Goal: Task Accomplishment & Management: Manage account settings

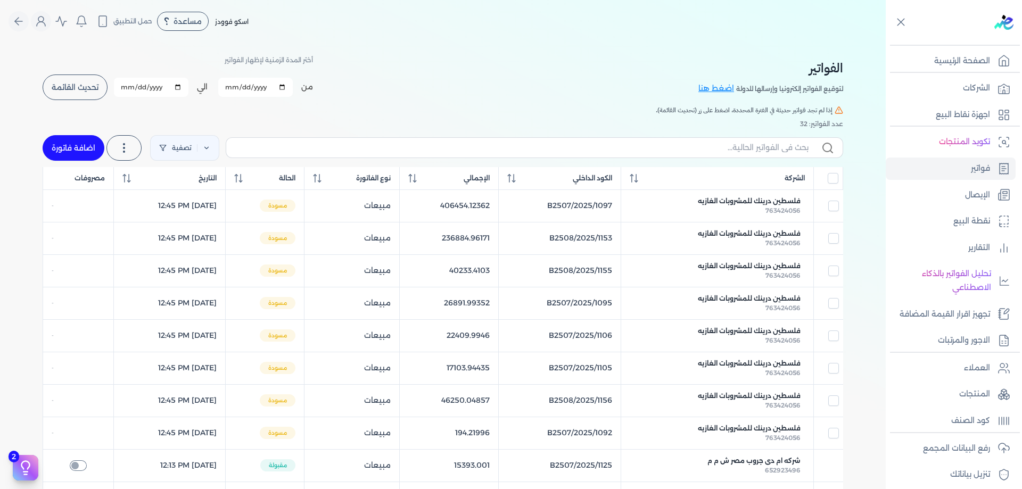
scroll to position [71, 0]
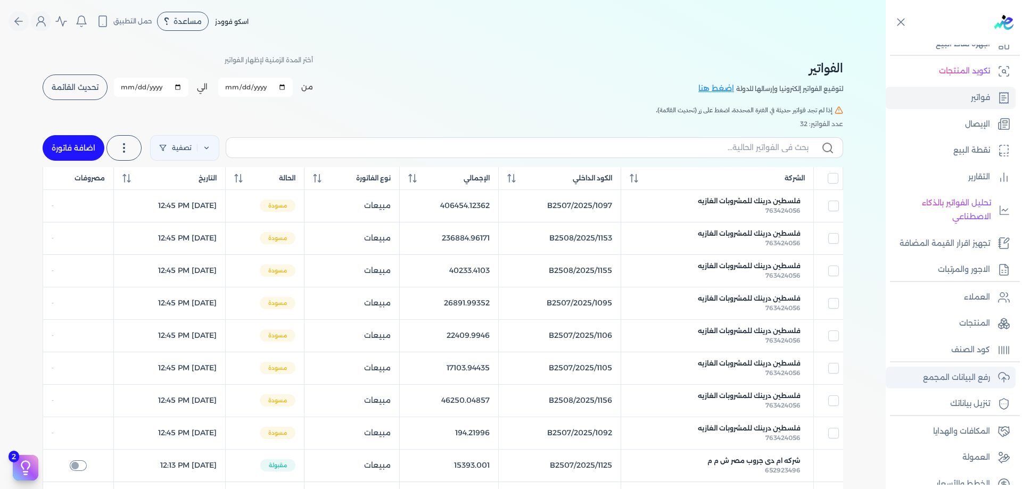
click at [968, 377] on p "رفع البيانات المجمع" at bounding box center [956, 378] width 67 height 14
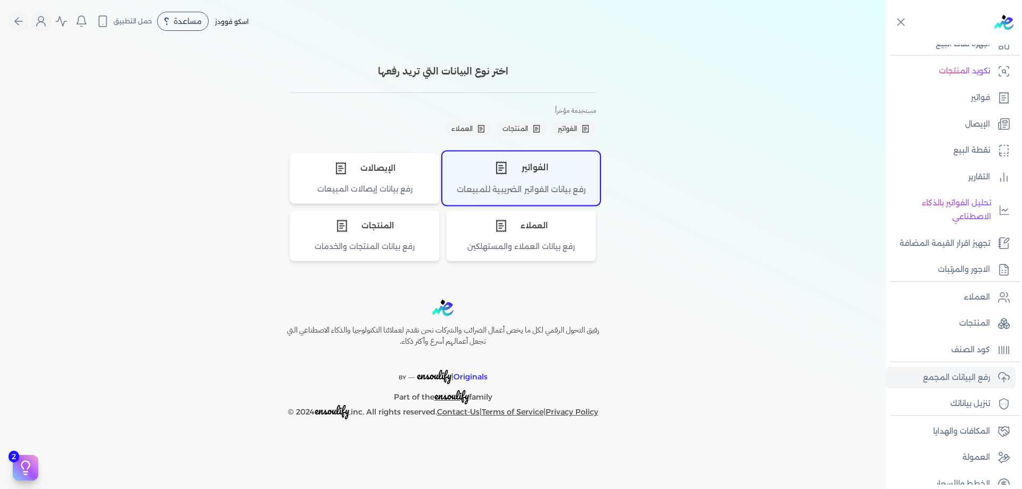
click at [536, 184] on div "رفع بيانات الفواتير الضريبية للمبيعات" at bounding box center [521, 194] width 157 height 21
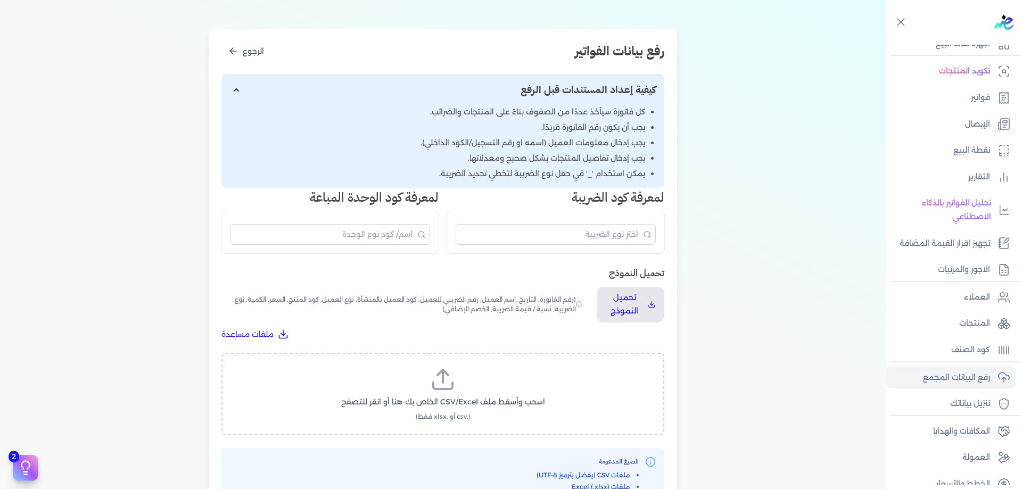
scroll to position [142, 0]
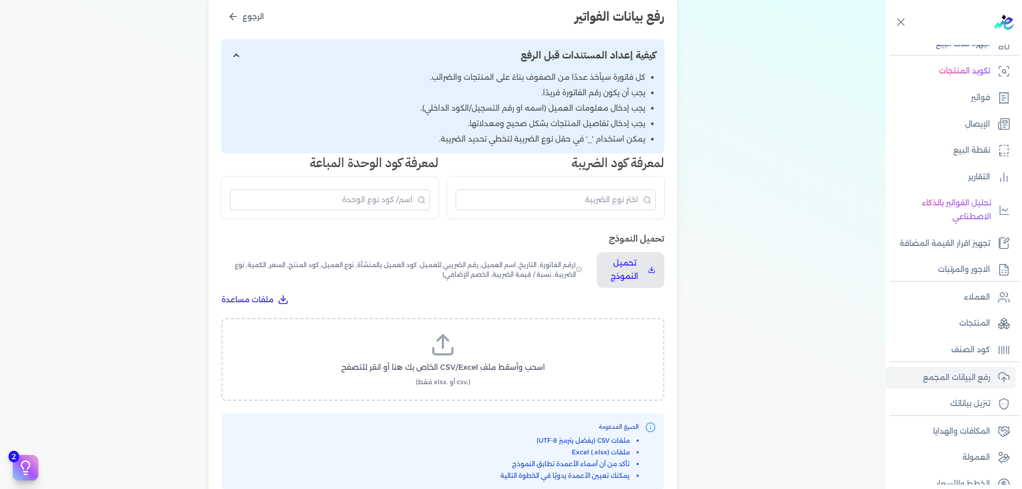
click at [485, 331] on div "اسحب وأسقط ملف CSV/Excel الخاص بك هنا أو انقر للتصفح (.csv أو .xlsx فقط)" at bounding box center [443, 359] width 443 height 83
click at [481, 352] on label "اسحب وأسقط ملف CSV/Excel الخاص بك هنا أو انقر للتصفح (.csv أو .xlsx فقط)" at bounding box center [442, 359] width 415 height 55
click at [0, 0] on input "اسحب وأسقط ملف CSV/Excel الخاص بك هنا أو انقر للتصفح (.csv أو .xlsx فقط)" at bounding box center [0, 0] width 0 height 0
click at [463, 384] on button "تحميل الملف" at bounding box center [468, 378] width 75 height 20
select select "رقم الفاتورة"
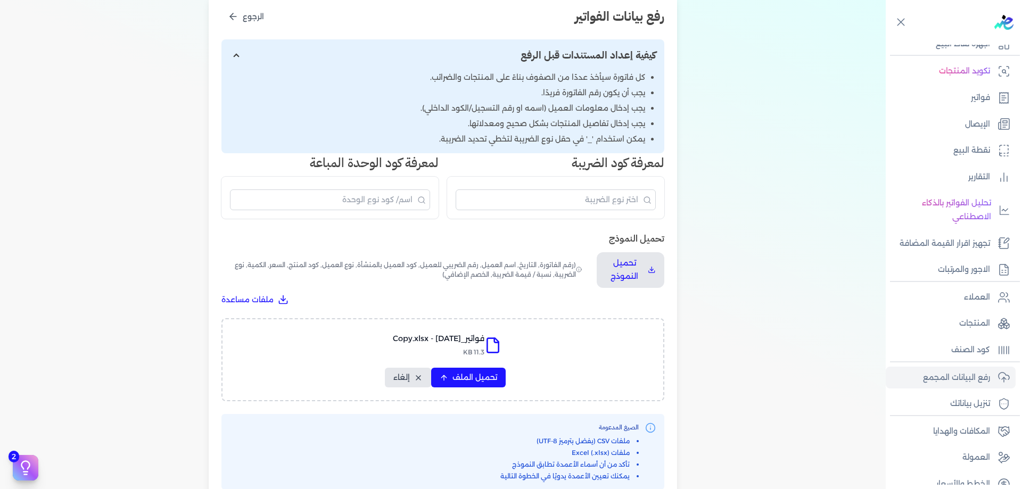
select select "الرقم الضريبي"
select select "الرقم التسلسلي الداخلي"
select select "سيريال المنتج"
select select "السعر"
select select "الكمية"
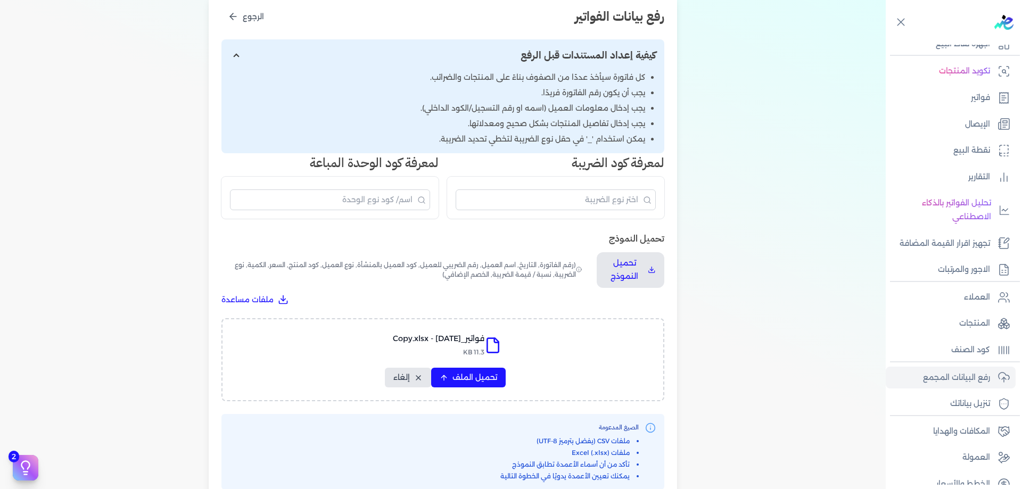
select select "خصم"
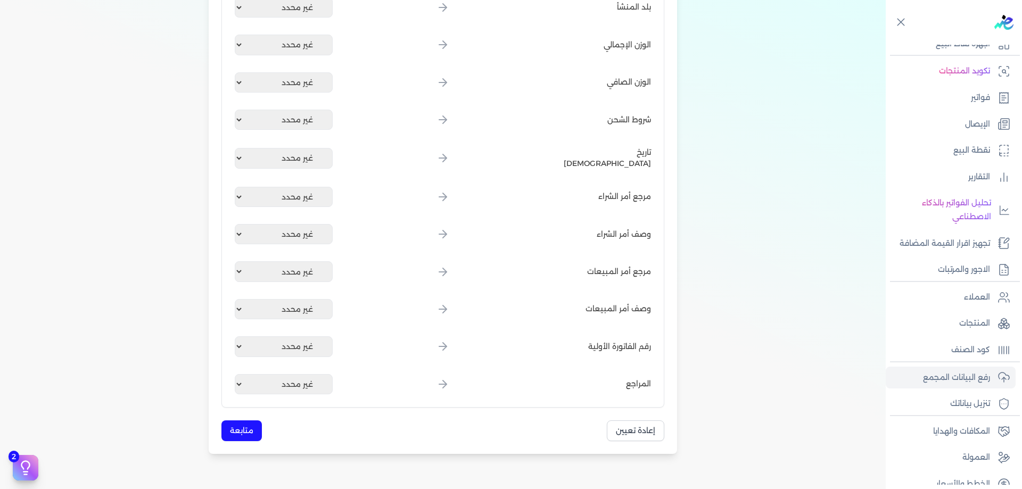
scroll to position [1183, 0]
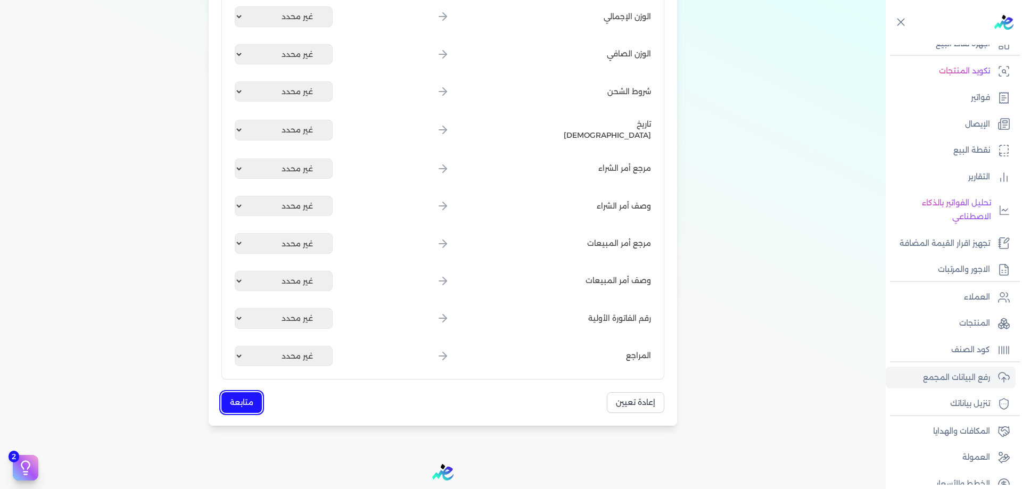
click at [230, 408] on button "متابعة" at bounding box center [242, 402] width 40 height 21
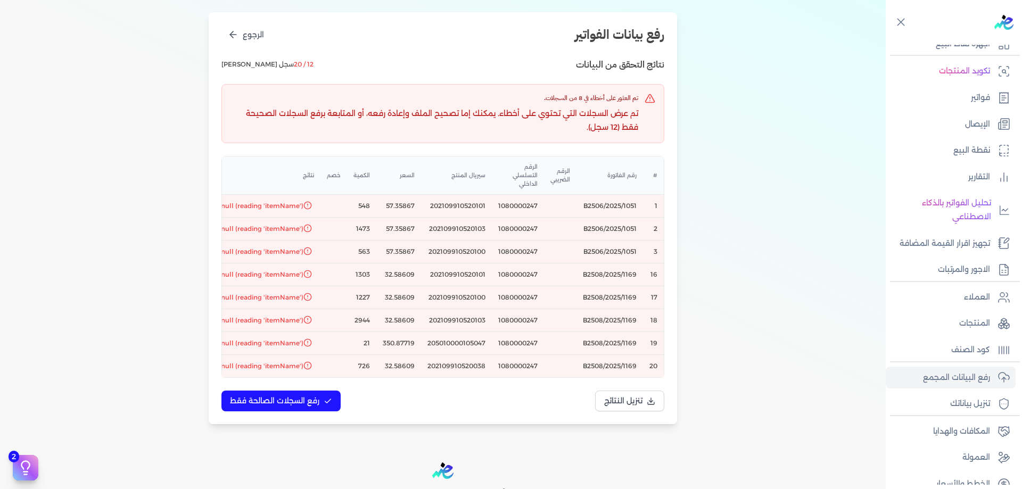
scroll to position [0, -91]
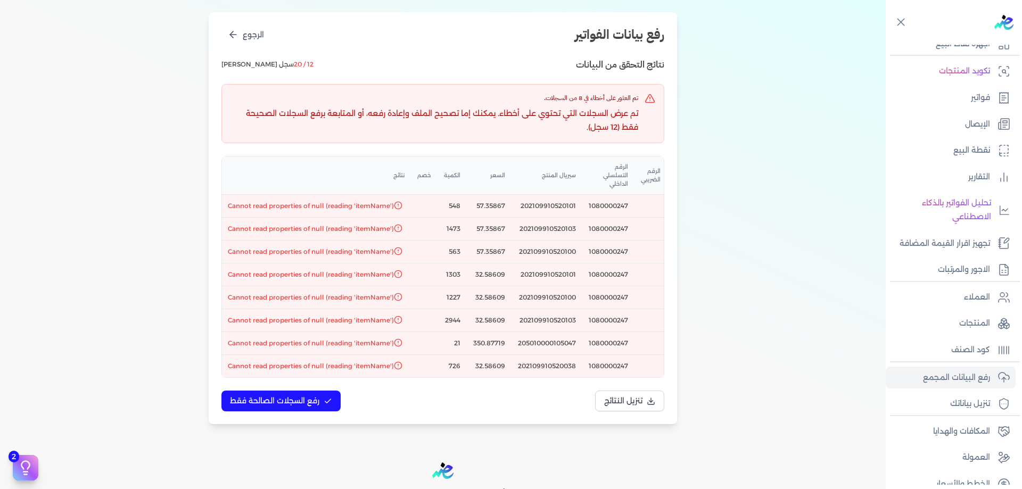
click at [533, 376] on div "# رقم الفاتورة الرقم الضريبي الرقم التسلسلي الداخلي سيريال المنتج السعر الكمية …" at bounding box center [443, 267] width 442 height 221
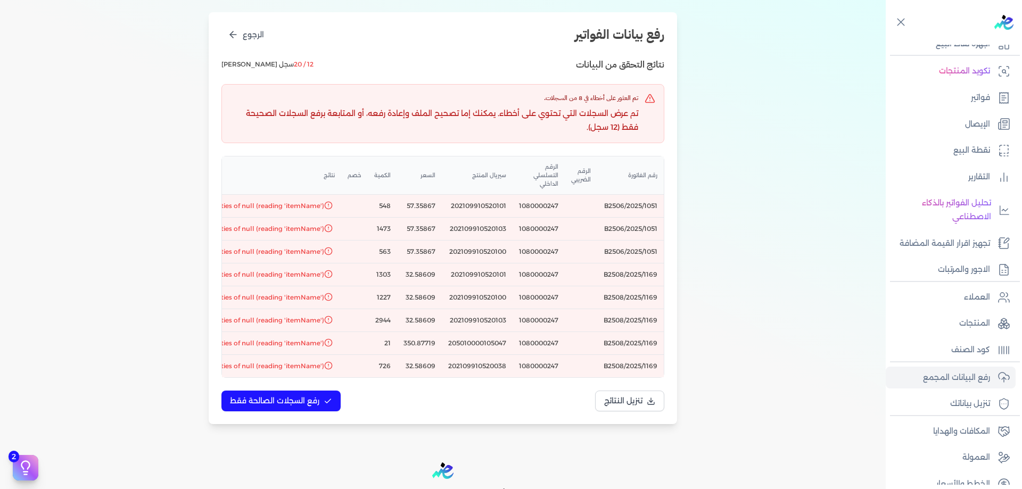
scroll to position [0, 1]
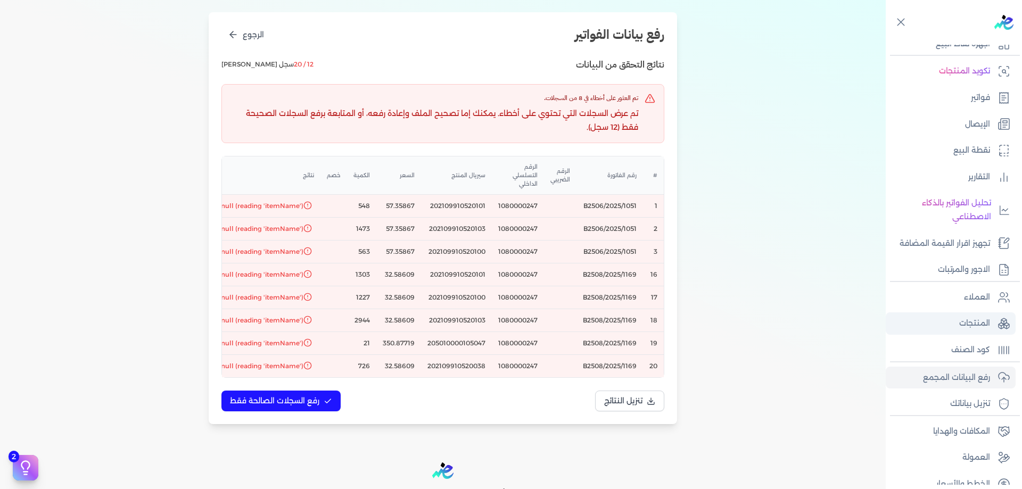
click at [969, 324] on p "المنتجات" at bounding box center [975, 324] width 31 height 14
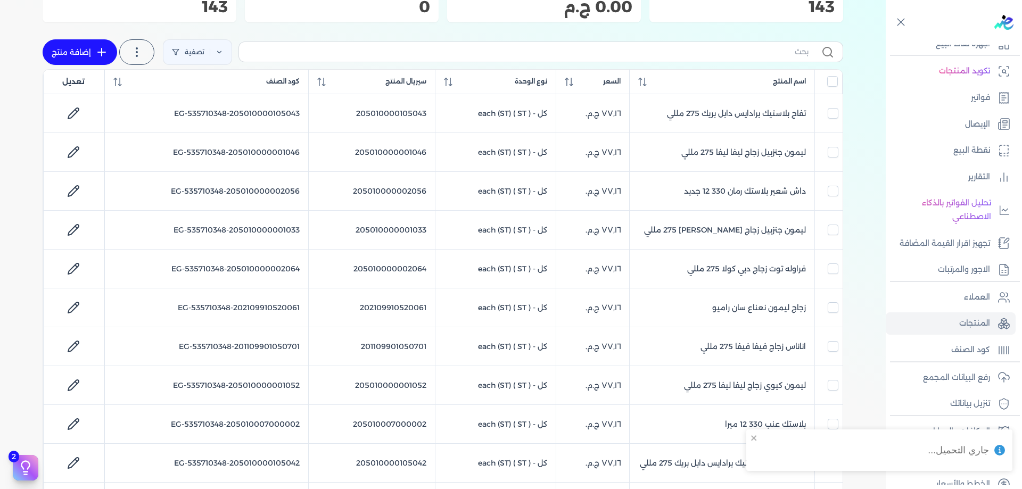
click at [794, 59] on label at bounding box center [541, 52] width 605 height 20
click at [794, 58] on input "text" at bounding box center [528, 51] width 561 height 11
click at [794, 53] on input "text" at bounding box center [528, 51] width 561 height 11
paste input "202109910520101"
type input "202109910520101"
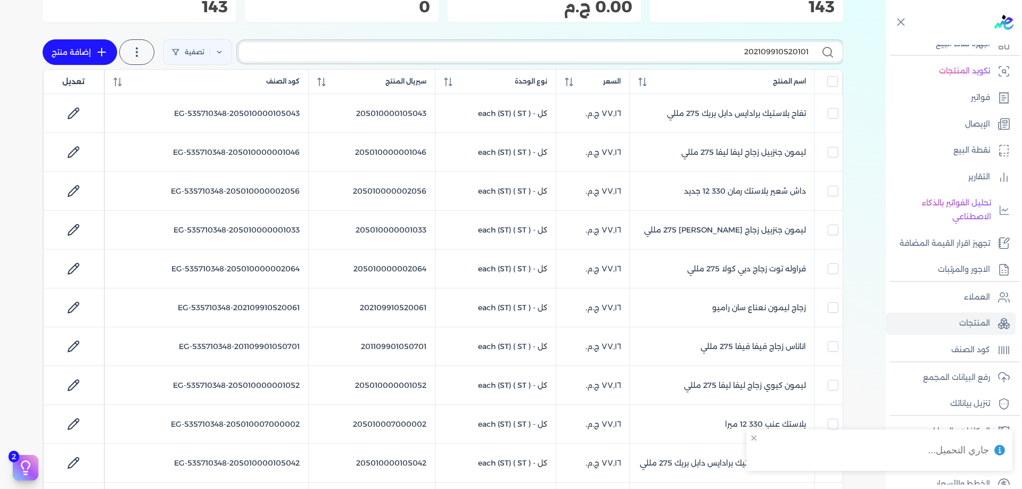
checkbox input "false"
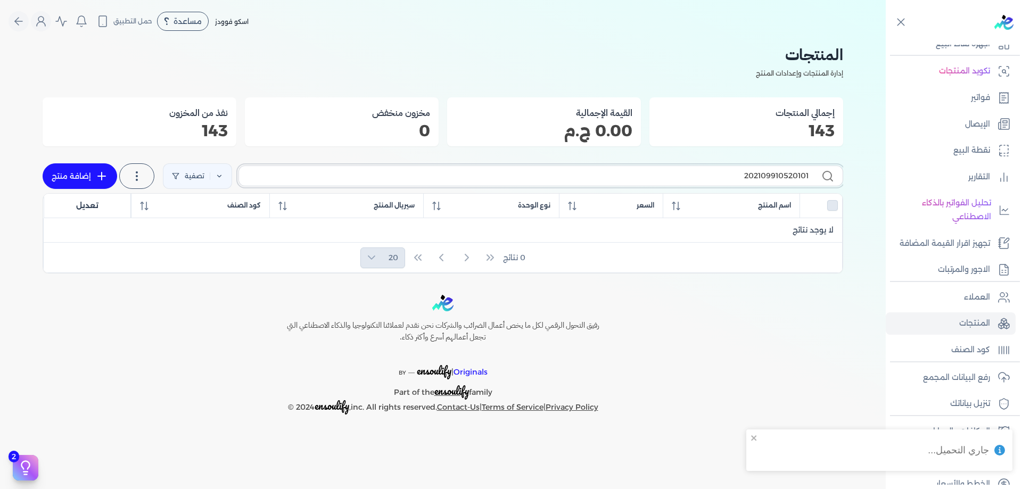
click at [719, 171] on input "202109910520101" at bounding box center [528, 175] width 561 height 11
click at [731, 180] on input "202109910520101" at bounding box center [528, 175] width 561 height 11
paste input "3"
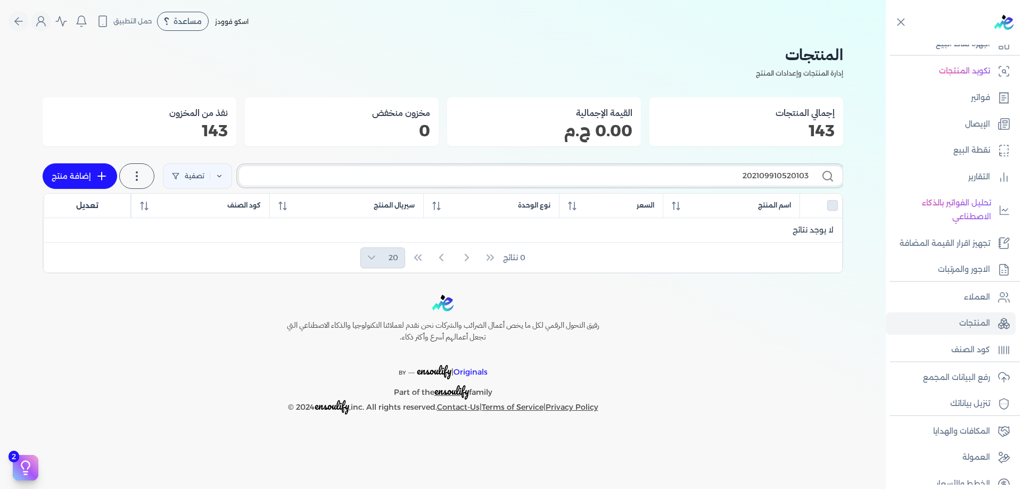
click at [689, 177] on input "202109910520103" at bounding box center [528, 175] width 561 height 11
click at [689, 178] on input "202109910520103" at bounding box center [528, 175] width 561 height 11
paste input "1"
click at [792, 174] on input "202109910520101" at bounding box center [528, 175] width 561 height 11
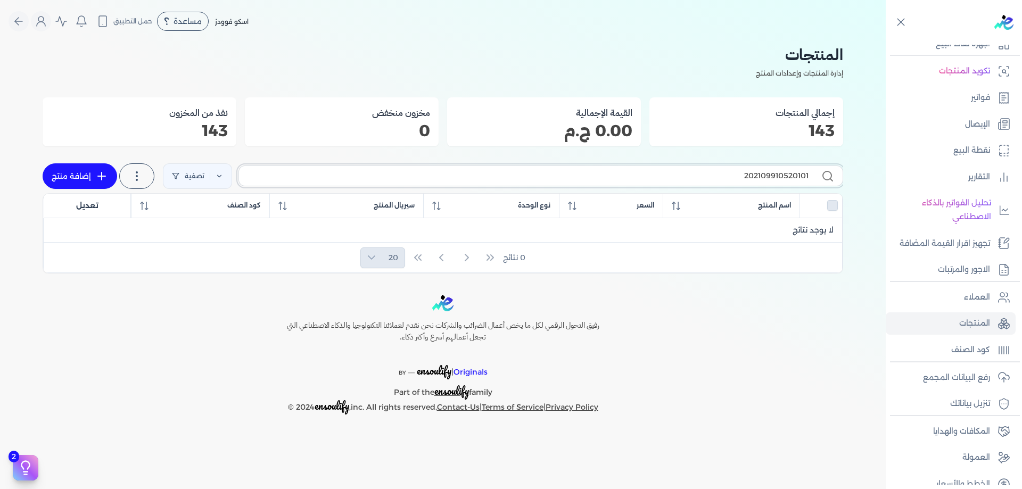
click at [792, 174] on input "202109910520101" at bounding box center [528, 175] width 561 height 11
paste input "3"
click at [512, 180] on input "202109910520103" at bounding box center [528, 175] width 561 height 11
click at [688, 172] on input "202109910520103" at bounding box center [528, 175] width 561 height 11
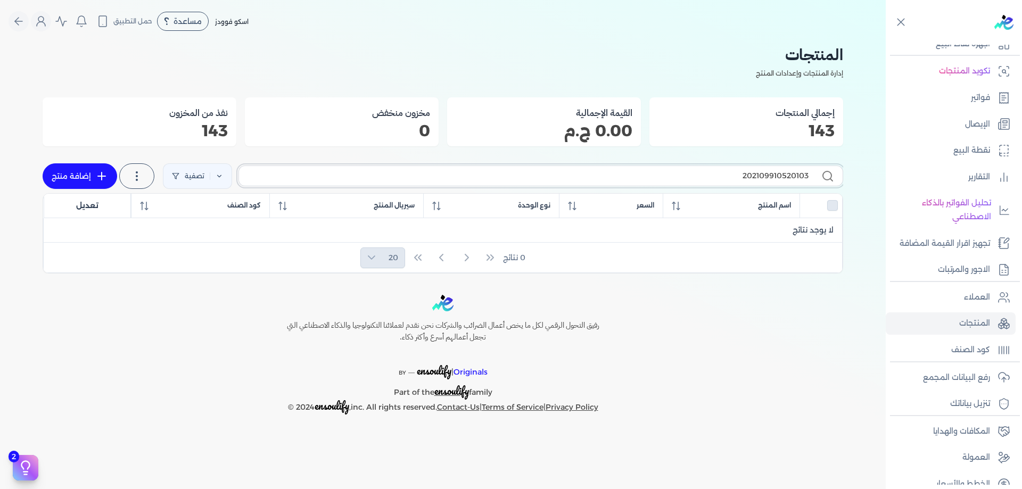
click at [688, 172] on input "202109910520103" at bounding box center [528, 175] width 561 height 11
paste input "0"
click at [714, 277] on div "Toggle Navigation الاسعار العمولات مساعدة خدمة العملاء دليل المستخدم تسجيل الدخ…" at bounding box center [443, 244] width 886 height 489
click at [756, 180] on input "202109910520100" at bounding box center [528, 175] width 561 height 11
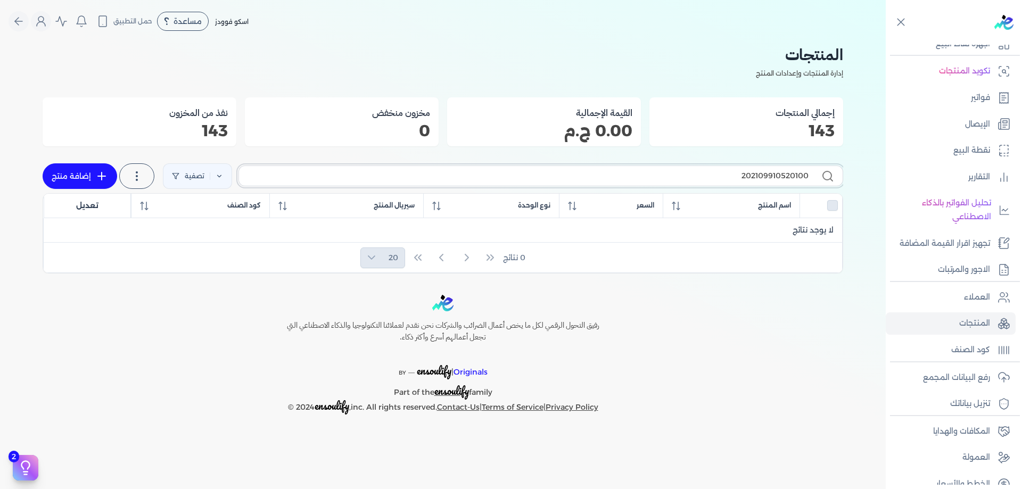
click at [756, 180] on input "202109910520100" at bounding box center [528, 175] width 561 height 11
paste input "5010000002051"
type input "205010000002051"
checkbox input "false"
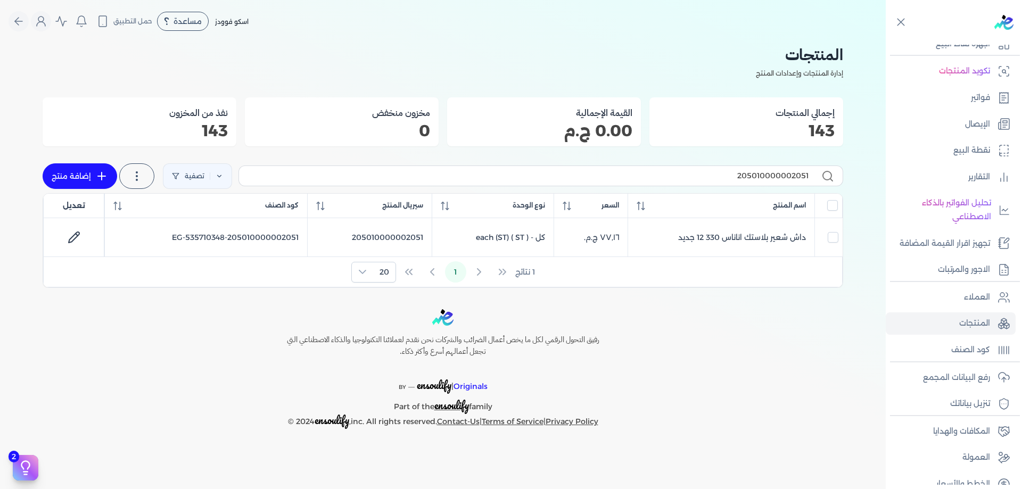
click at [766, 185] on label "205010000002051" at bounding box center [541, 176] width 605 height 20
click at [766, 182] on input "205010000002051" at bounding box center [528, 175] width 561 height 11
click at [765, 179] on input "205010000002051" at bounding box center [528, 175] width 561 height 11
paste input "49"
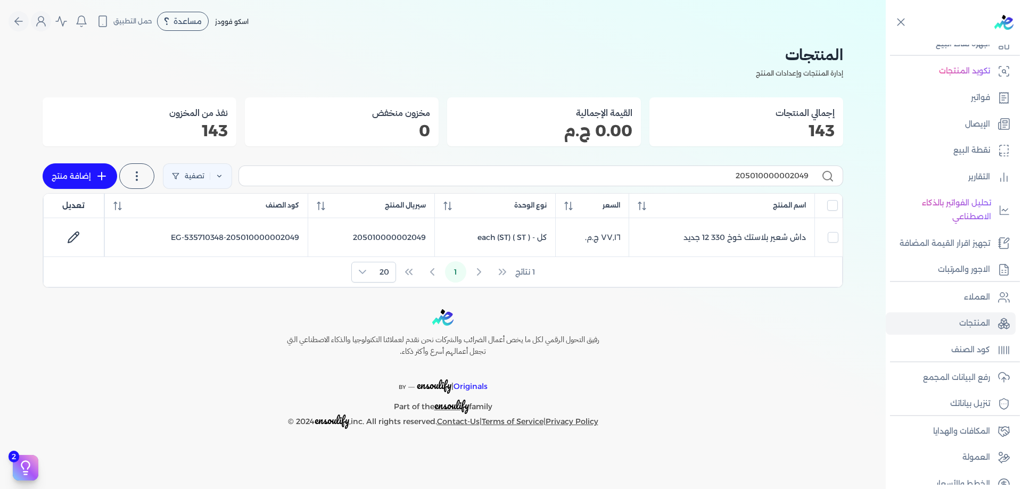
click at [773, 182] on label "205010000002049" at bounding box center [541, 176] width 605 height 20
click at [773, 182] on input "205010000002049" at bounding box center [528, 175] width 561 height 11
click at [773, 182] on label "205010000002049" at bounding box center [541, 176] width 605 height 20
click at [773, 182] on input "205010000002049" at bounding box center [528, 175] width 561 height 11
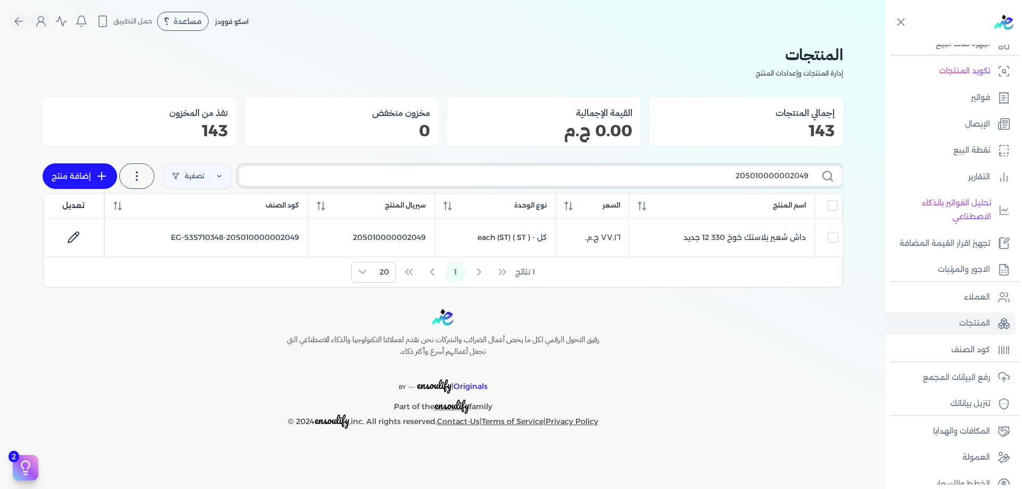
click at [773, 182] on input "205010000002049" at bounding box center [528, 175] width 561 height 11
paste input "4109901010402"
click at [768, 172] on input "204109901010402" at bounding box center [528, 175] width 561 height 11
paste input "5010000002055"
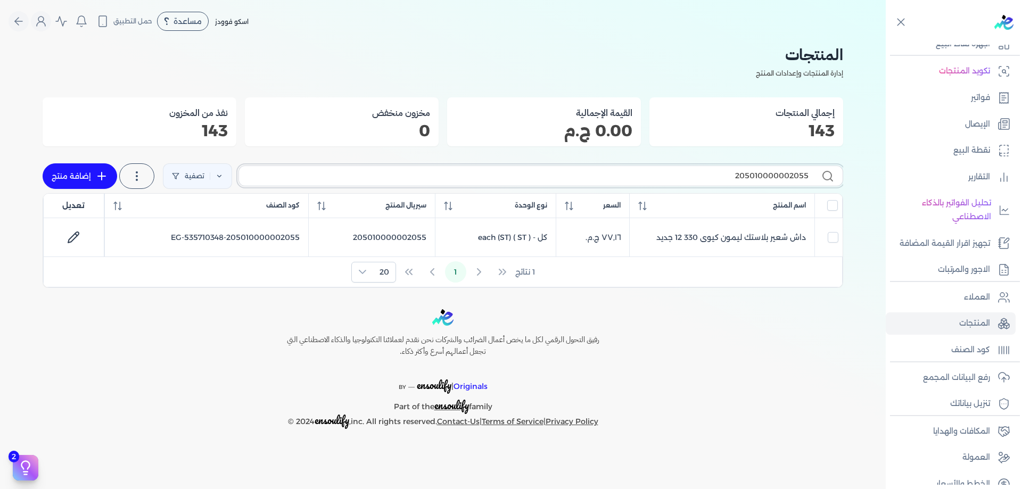
click at [734, 176] on input "205010000002055" at bounding box center [528, 175] width 561 height 11
click at [728, 167] on label "205010000002055" at bounding box center [541, 176] width 605 height 20
click at [728, 170] on input "205010000002055" at bounding box center [528, 175] width 561 height 11
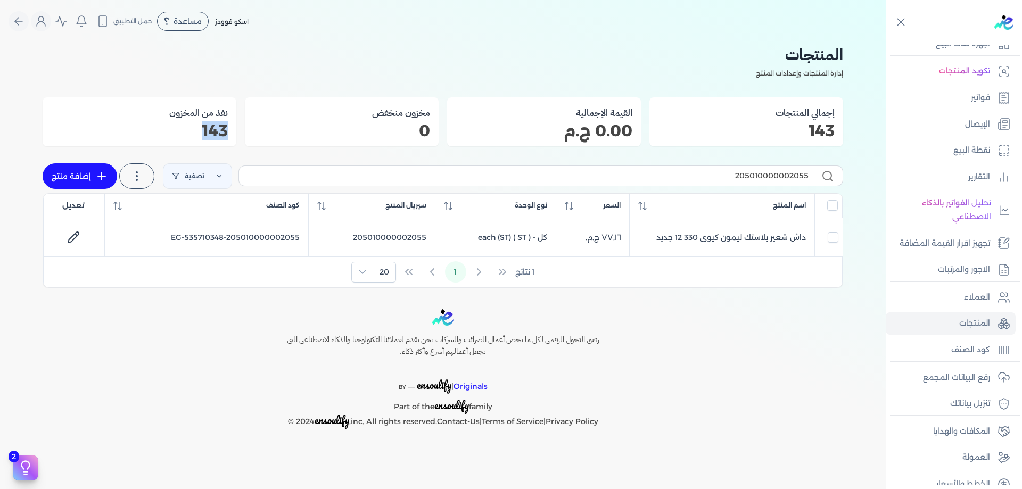
click at [728, 167] on label "205010000002055" at bounding box center [541, 176] width 605 height 20
click at [728, 170] on input "205010000002055" at bounding box center [528, 175] width 561 height 11
click at [728, 167] on label "205010000002055" at bounding box center [541, 176] width 605 height 20
click at [728, 170] on input "205010000002055" at bounding box center [528, 175] width 561 height 11
click at [731, 172] on input "205010000002055" at bounding box center [528, 175] width 561 height 11
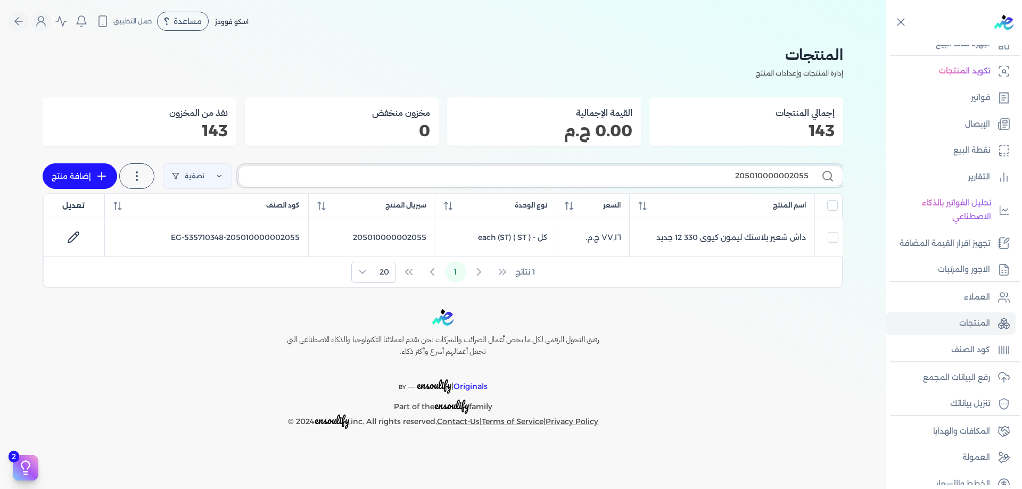
click at [731, 172] on input "205010000002055" at bounding box center [528, 175] width 561 height 11
paste input "2"
click at [756, 177] on input "205010000002052" at bounding box center [528, 175] width 561 height 11
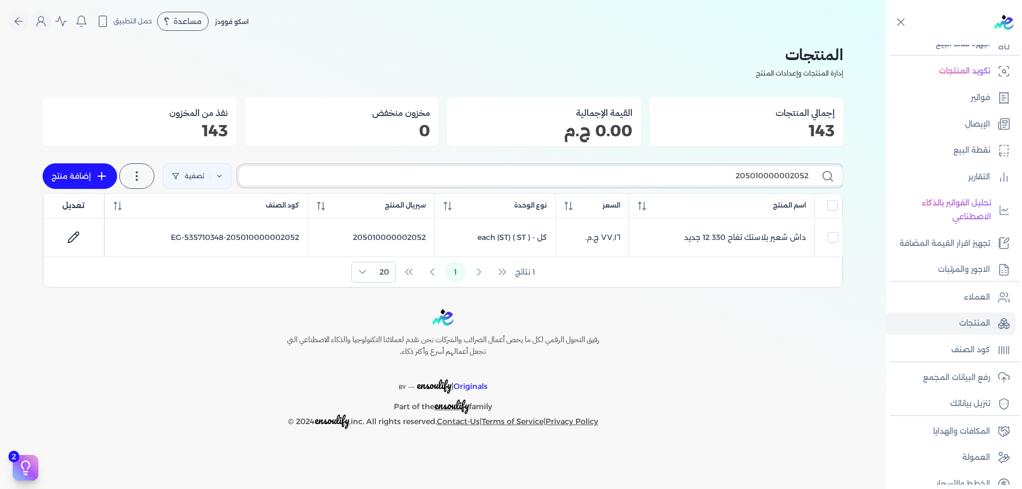
click at [756, 177] on input "205010000002052" at bounding box center [528, 175] width 561 height 11
paste input "3"
click at [749, 162] on div "205010000002053 تصفية استخرج المنتجات إضافة منتج" at bounding box center [443, 176] width 801 height 34
click at [756, 175] on input "205010000002053" at bounding box center [528, 175] width 561 height 11
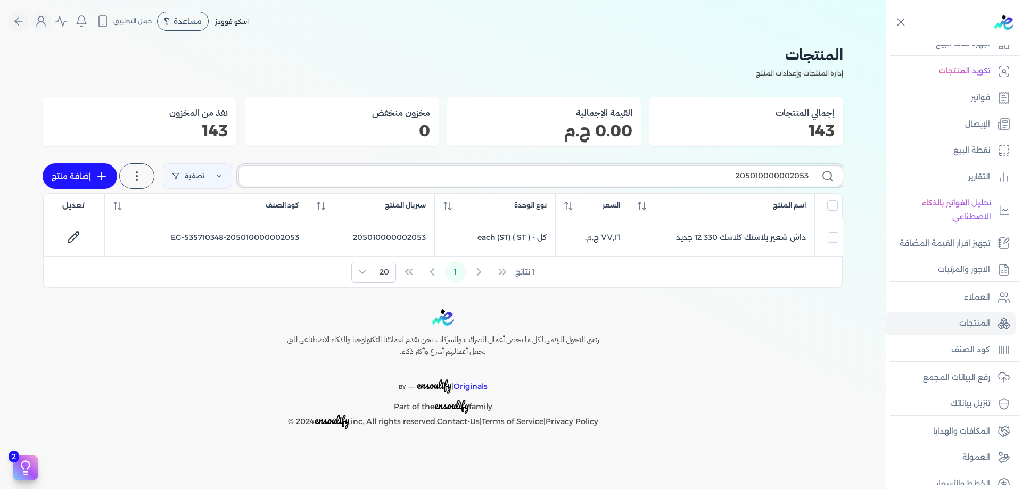
click at [756, 175] on input "205010000002053" at bounding box center [528, 175] width 561 height 11
paste input "105047"
click at [720, 185] on label "205010000105047" at bounding box center [541, 176] width 605 height 20
click at [720, 182] on input "205010000105047" at bounding box center [528, 175] width 561 height 11
click at [723, 174] on input "205010000105047" at bounding box center [528, 175] width 561 height 11
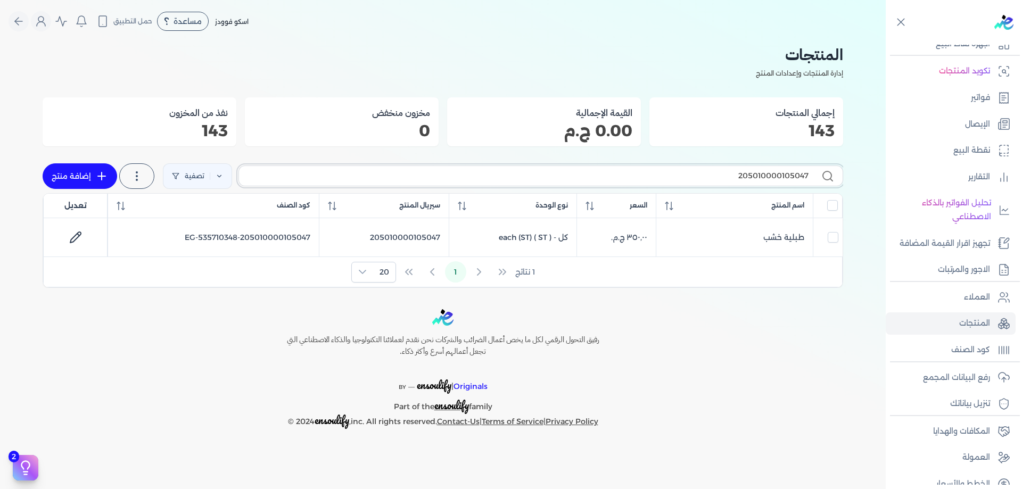
click at [723, 174] on input "205010000105047" at bounding box center [528, 175] width 561 height 11
paste input "002033"
click at [681, 175] on input "205010000002033" at bounding box center [528, 175] width 561 height 11
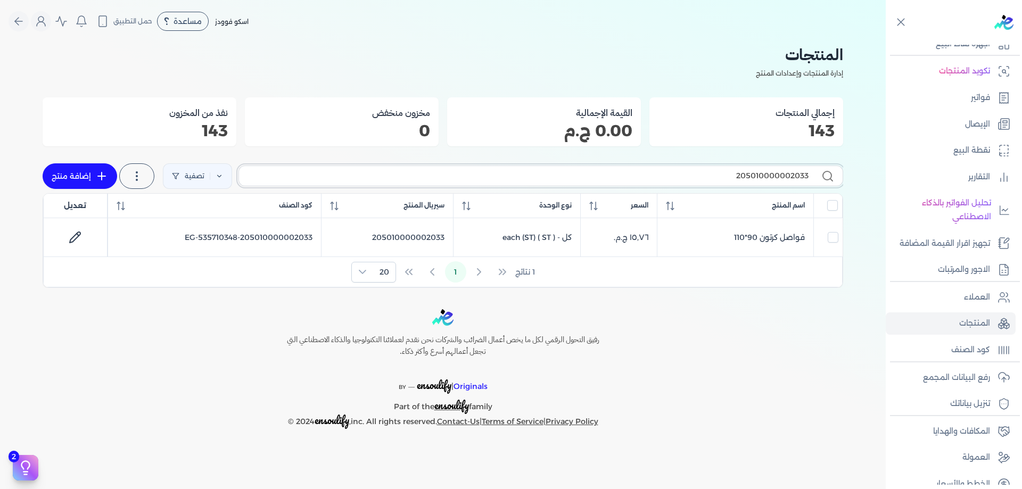
paste input "2109910520038"
click at [779, 179] on input "202109910520038" at bounding box center [528, 175] width 561 height 11
paste input "72"
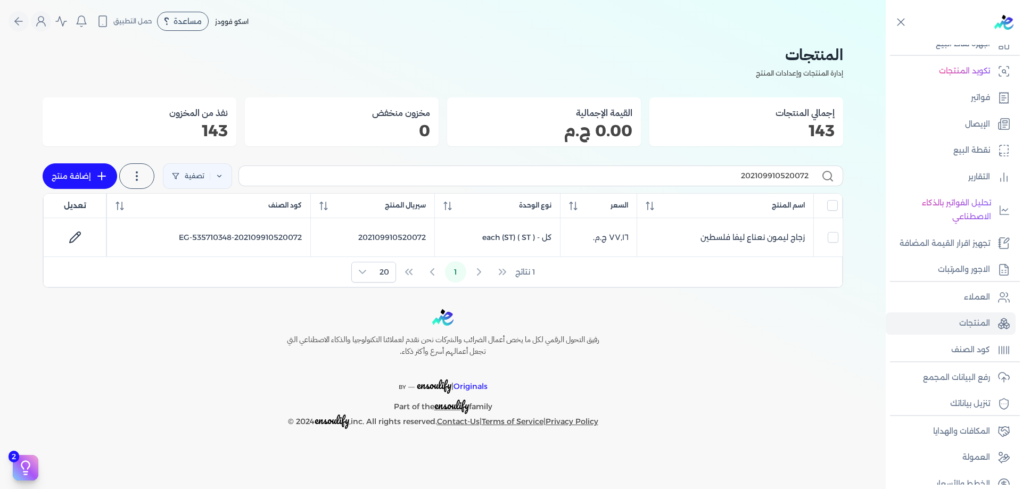
click at [727, 186] on label "202109910520072" at bounding box center [541, 176] width 605 height 20
click at [727, 182] on input "202109910520072" at bounding box center [528, 175] width 561 height 11
click at [727, 175] on input "202109910520072" at bounding box center [528, 175] width 561 height 11
paste input "5010000001047"
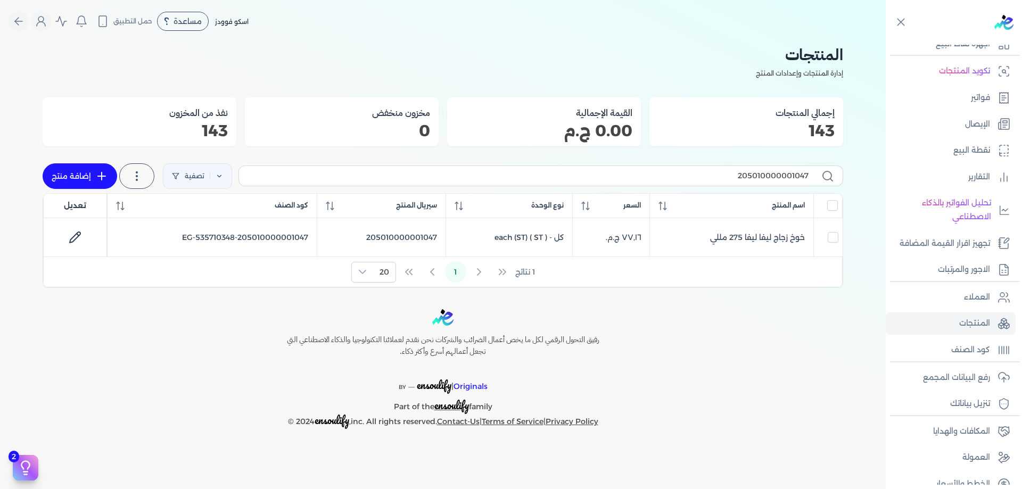
click at [743, 189] on div "205010000001047 تصفية استخرج المنتجات إضافة منتج" at bounding box center [443, 176] width 801 height 34
click at [745, 183] on label "205010000001047" at bounding box center [541, 176] width 605 height 20
click at [745, 182] on input "205010000001047" at bounding box center [528, 175] width 561 height 11
click at [745, 183] on label "205010000001047" at bounding box center [541, 176] width 605 height 20
click at [745, 182] on input "205010000001047" at bounding box center [528, 175] width 561 height 11
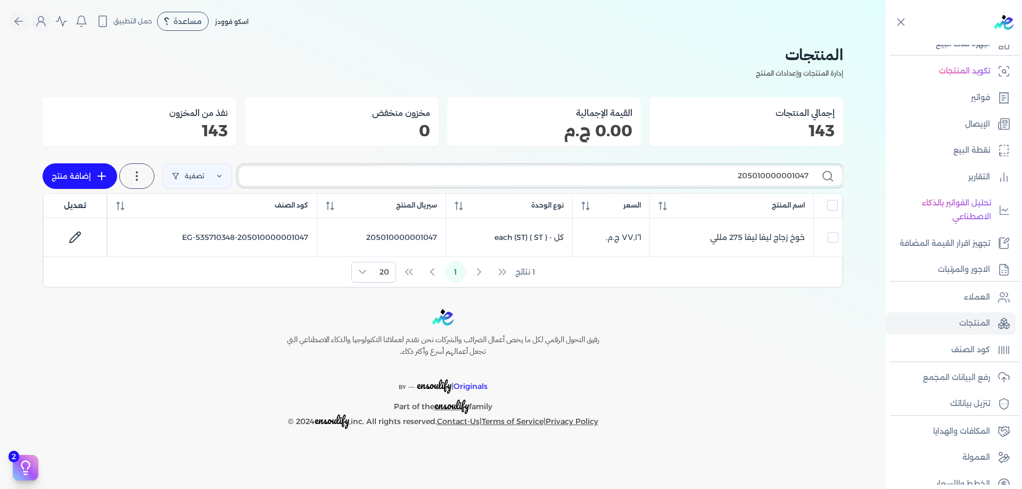
click at [745, 178] on input "205010000001047" at bounding box center [528, 175] width 561 height 11
paste input "8"
click at [672, 351] on div "رفيق التحول الرقمي لكل ما يخص أعمال الضرائب والشركات نحن نقدم لعملائنا التكنولو…" at bounding box center [443, 369] width 886 height 120
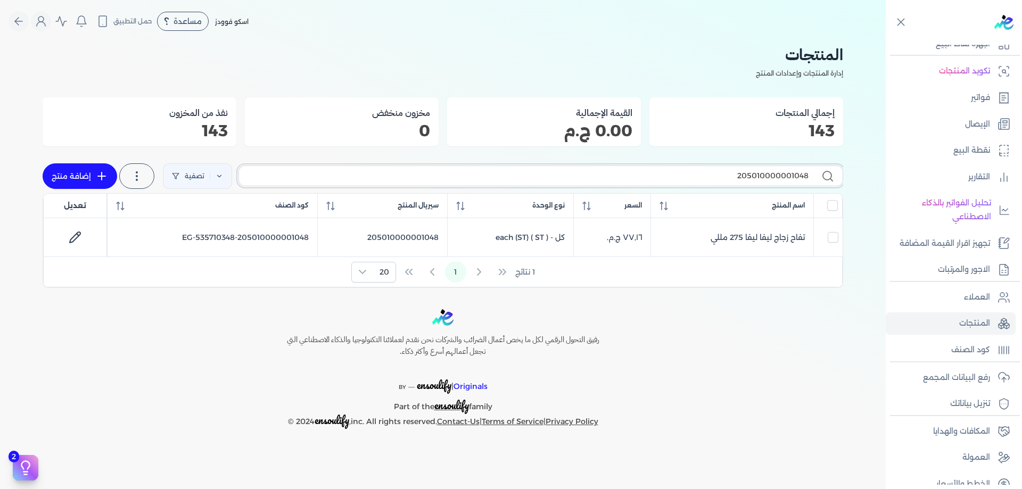
click at [744, 176] on input "205010000001048" at bounding box center [528, 175] width 561 height 11
paste input "2109910520103"
type input "202109910520103"
checkbox input "false"
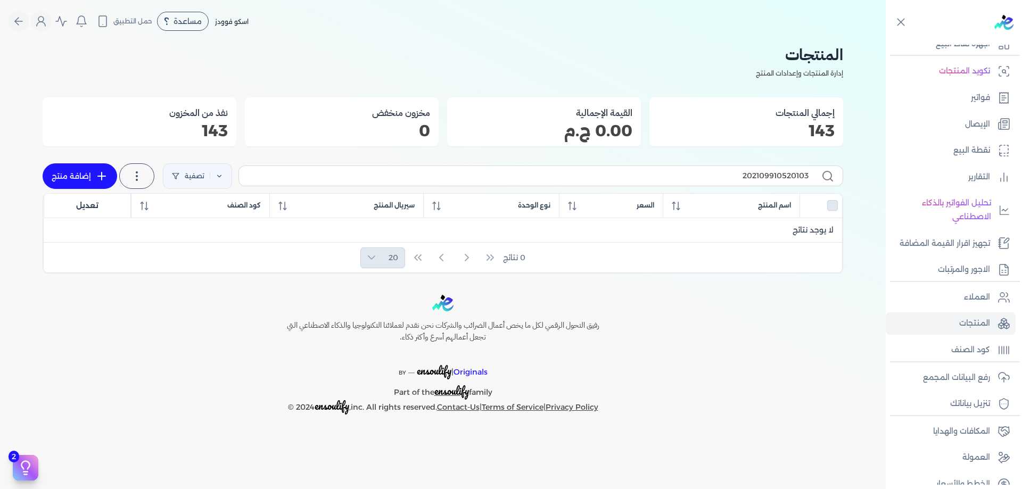
click at [605, 167] on label "202109910520103" at bounding box center [541, 176] width 605 height 20
click at [605, 170] on input "202109910520103" at bounding box center [528, 175] width 561 height 11
click at [605, 167] on label "202109910520103" at bounding box center [541, 176] width 605 height 20
click at [605, 170] on input "202109910520103" at bounding box center [528, 175] width 561 height 11
drag, startPoint x: 605, startPoint y: 167, endPoint x: 615, endPoint y: 175, distance: 12.8
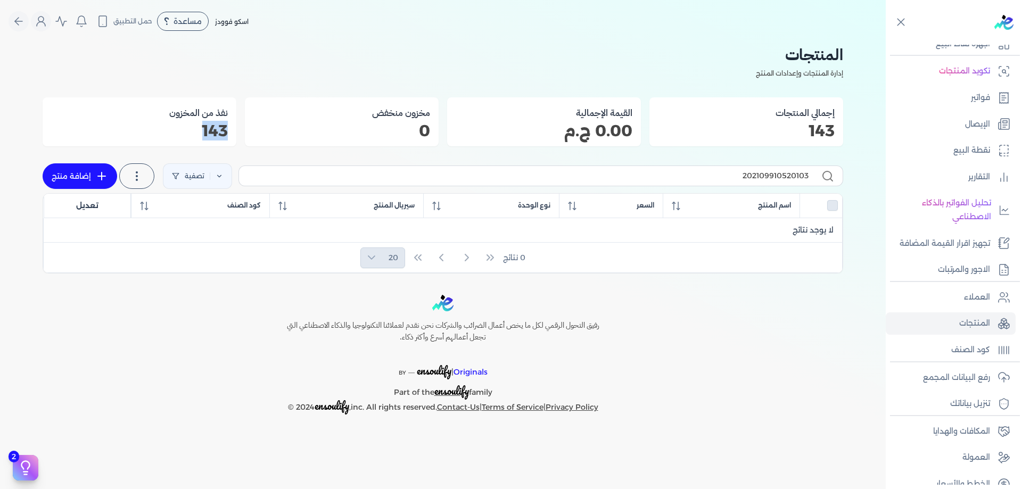
click at [607, 167] on label "202109910520103" at bounding box center [541, 176] width 605 height 20
click at [607, 170] on input "202109910520103" at bounding box center [528, 175] width 561 height 11
click at [615, 175] on input "202109910520103" at bounding box center [528, 175] width 561 height 11
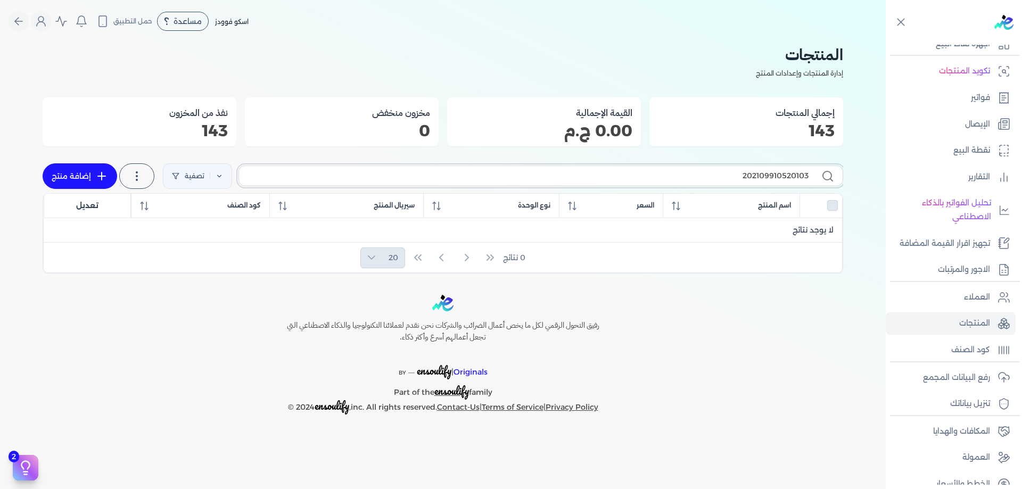
paste input "0"
type input "202109910520100"
click at [799, 183] on label "202109910520100" at bounding box center [541, 176] width 605 height 20
click at [799, 182] on input "202109910520100" at bounding box center [528, 175] width 561 height 11
click at [988, 324] on p "المنتجات" at bounding box center [975, 324] width 31 height 14
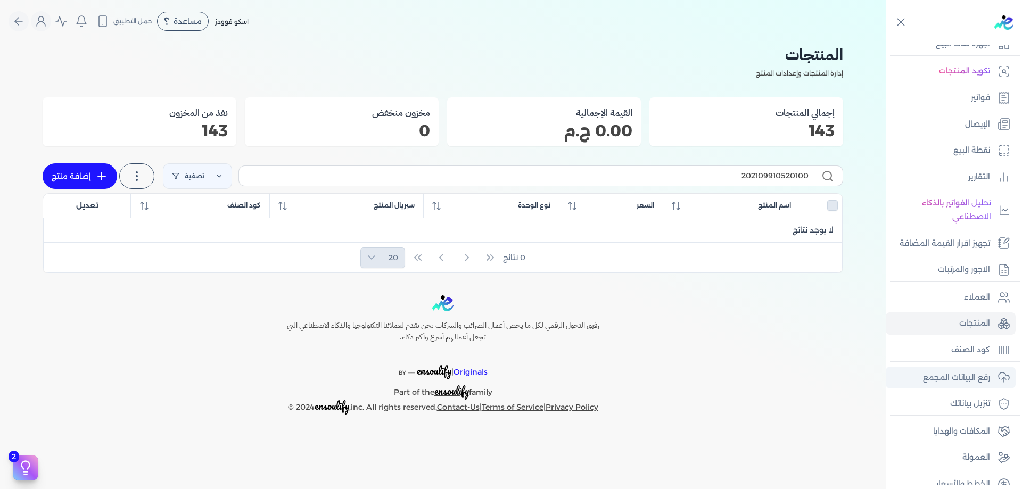
click at [986, 382] on p "رفع البيانات المجمع" at bounding box center [956, 378] width 67 height 14
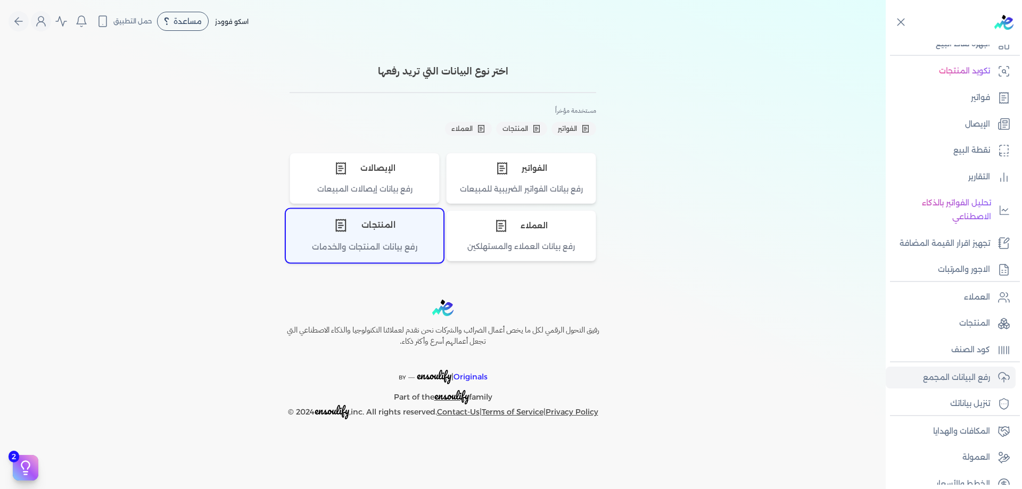
click at [361, 231] on div "المنتجات" at bounding box center [364, 226] width 157 height 32
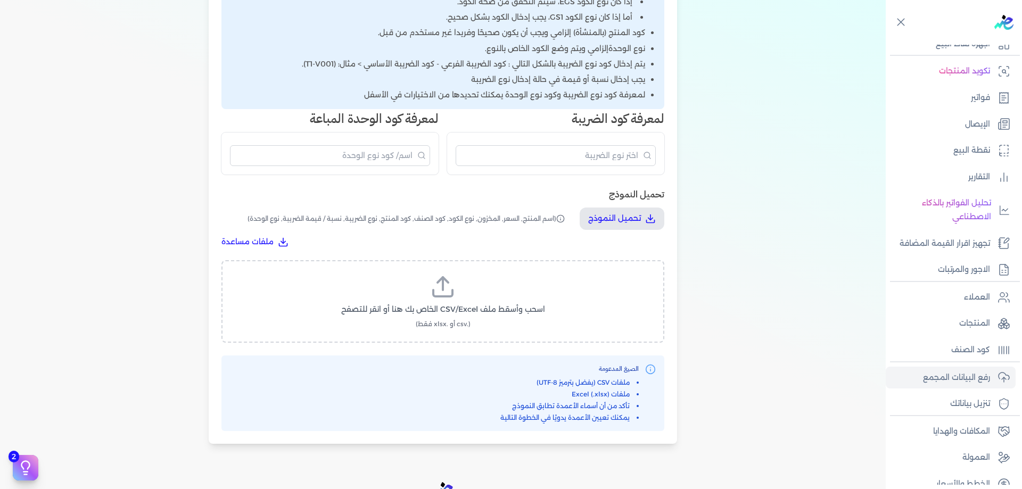
scroll to position [337, 0]
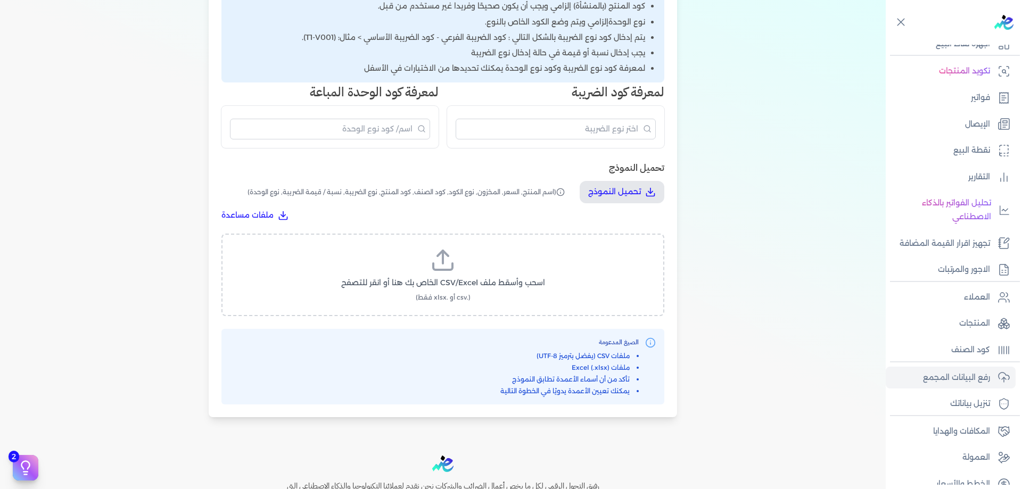
click at [507, 271] on label "اسحب وأسقط ملف CSV/Excel الخاص بك هنا أو انقر للتصفح (.csv أو .xlsx فقط)" at bounding box center [442, 275] width 415 height 55
click at [0, 0] on input "اسحب وأسقط ملف CSV/Excel الخاص بك هنا أو انقر للتصفح (.csv أو .xlsx فقط)" at bounding box center [0, 0] width 0 height 0
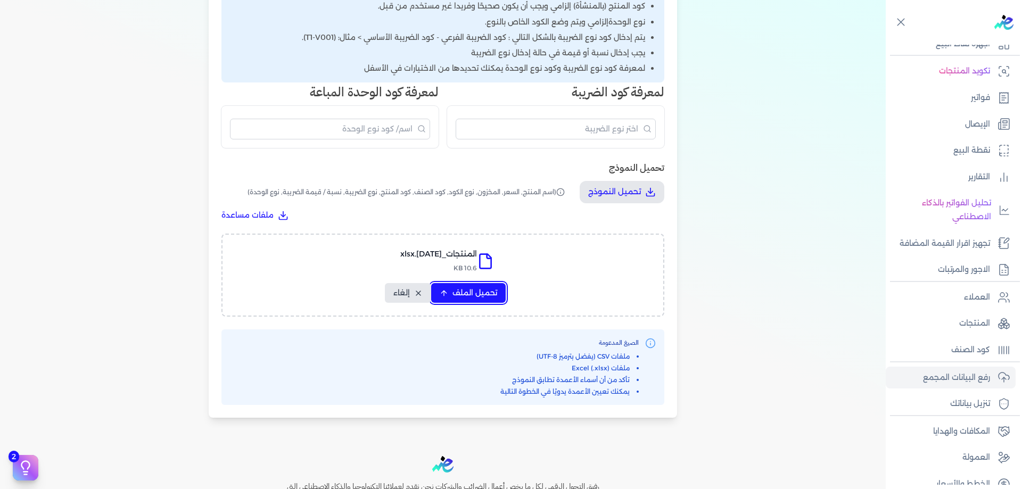
click at [497, 296] on span "تحميل الملف" at bounding box center [475, 293] width 45 height 11
select select "اسم المنتج"
select select "السعر"
select select "نوع الكود"
select select "كود الصنف"
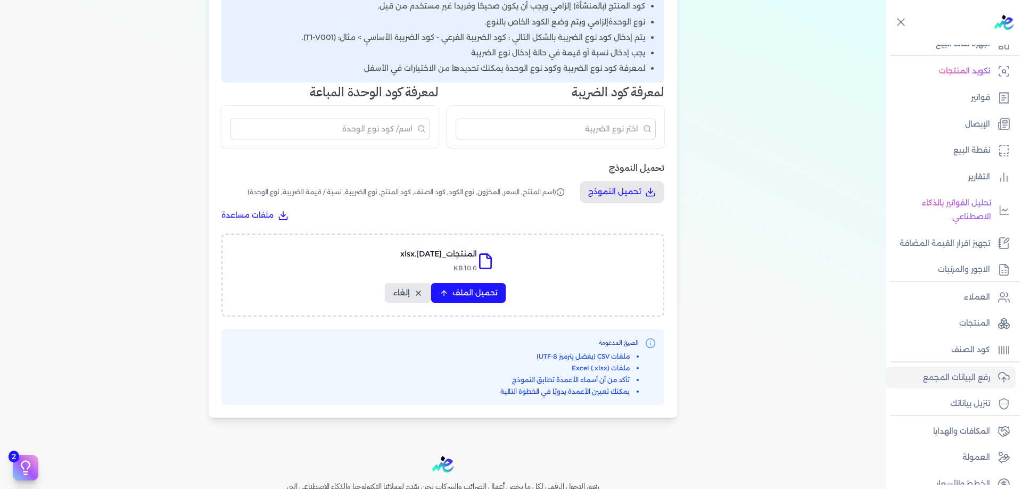
select select "سيريال المنتج"
select select "نوع الضريبة"
select select "نوع الوحدة"
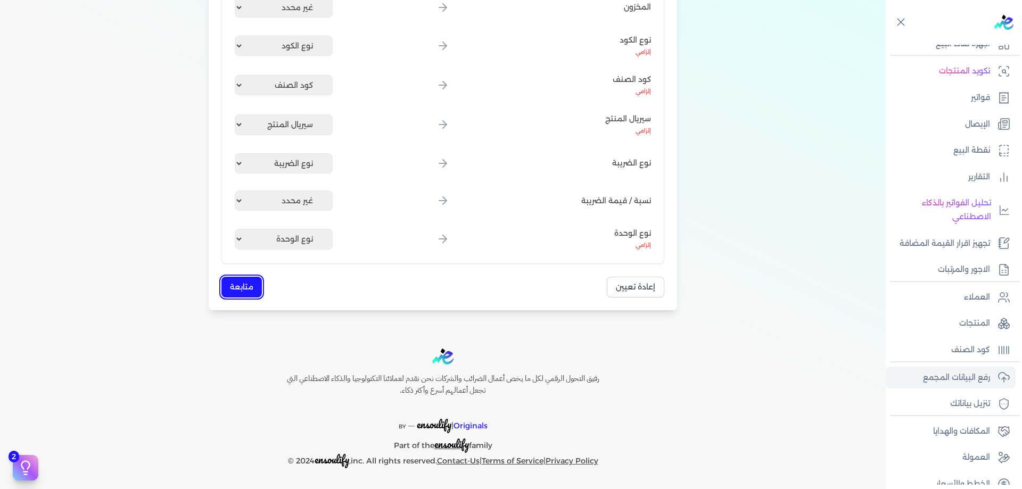
click at [251, 284] on button "متابعة" at bounding box center [242, 287] width 40 height 21
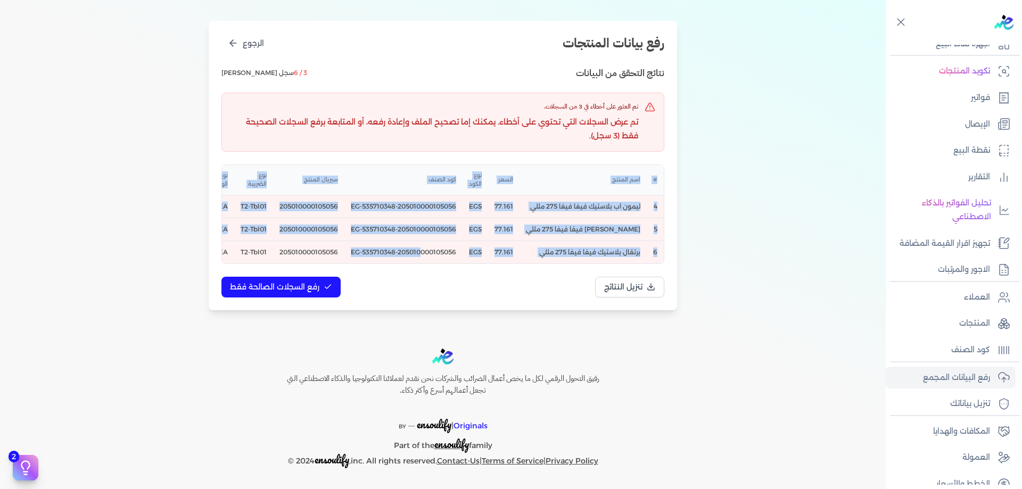
drag, startPoint x: 425, startPoint y: 255, endPoint x: 418, endPoint y: 256, distance: 7.5
click at [418, 256] on div "# اسم المنتج السعر نوع الكود كود الصنف سيريال المنتج نوع الضريبة نوع الوحدة نتا…" at bounding box center [443, 214] width 442 height 98
drag, startPoint x: 484, startPoint y: 253, endPoint x: 435, endPoint y: 259, distance: 49.9
click at [435, 259] on div "# اسم المنتج السعر نوع الكود كود الصنف سيريال المنتج نوع الضريبة نوع الوحدة نتا…" at bounding box center [443, 214] width 442 height 98
drag, startPoint x: 444, startPoint y: 264, endPoint x: 360, endPoint y: 260, distance: 83.7
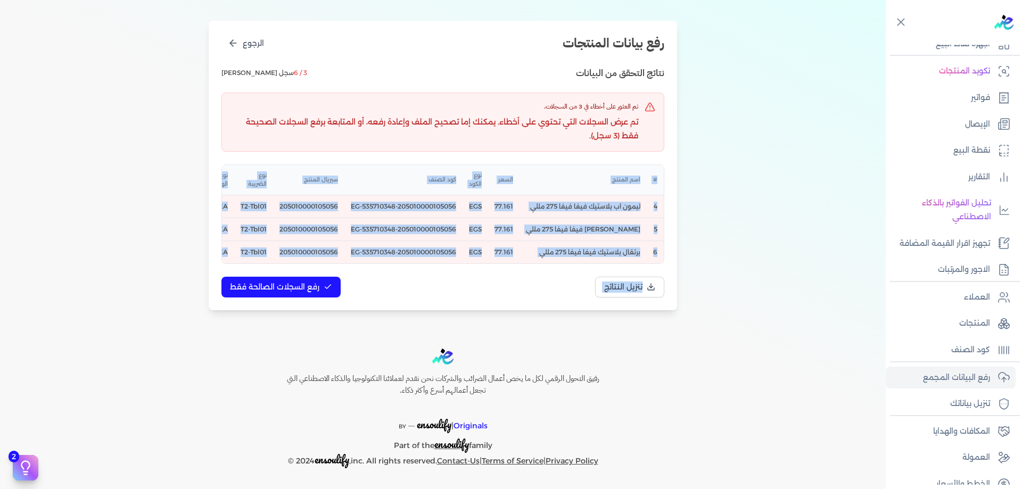
click at [360, 260] on div "نتائج التحقق من البيانات 3 / 6 سجل صالح تم العثور على أخطاء في 3 من السجلات. تم…" at bounding box center [443, 182] width 443 height 232
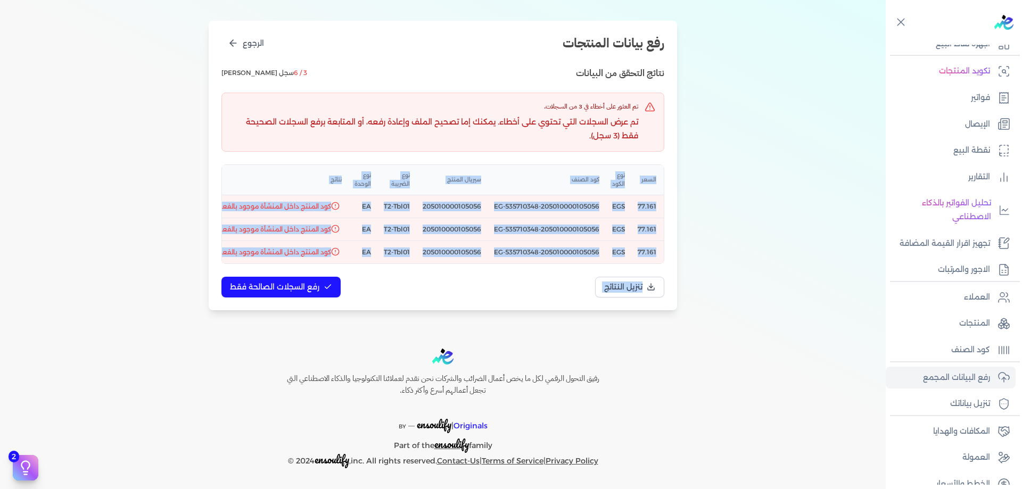
scroll to position [0, -154]
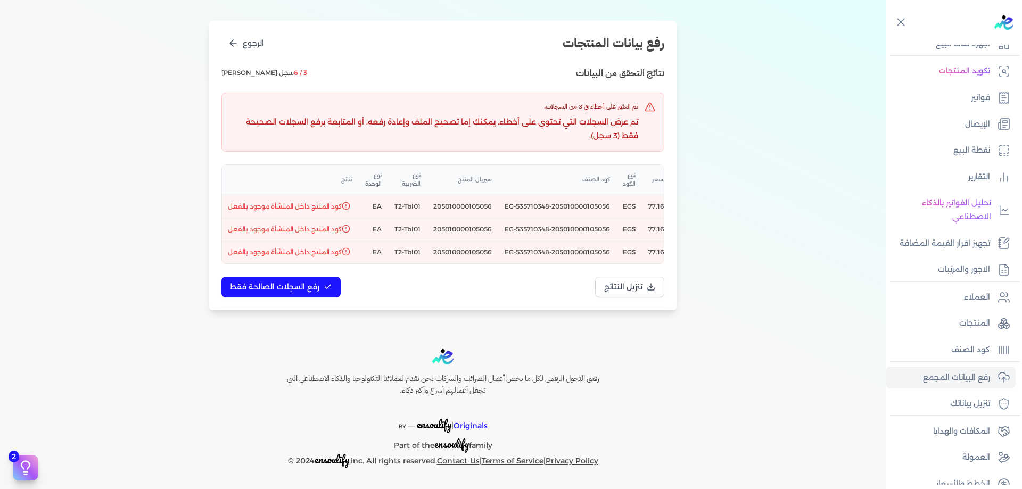
click at [154, 269] on div "1 اختيار النوع 2 رفع الملف 3 تعيين الأعمدة 4 مراجعة ومعالجة رفع بيانات المنتجات…" at bounding box center [443, 127] width 886 height 400
click at [990, 381] on p "رفع البيانات المجمع" at bounding box center [956, 378] width 67 height 14
click at [988, 315] on link "المنتجات" at bounding box center [951, 324] width 130 height 22
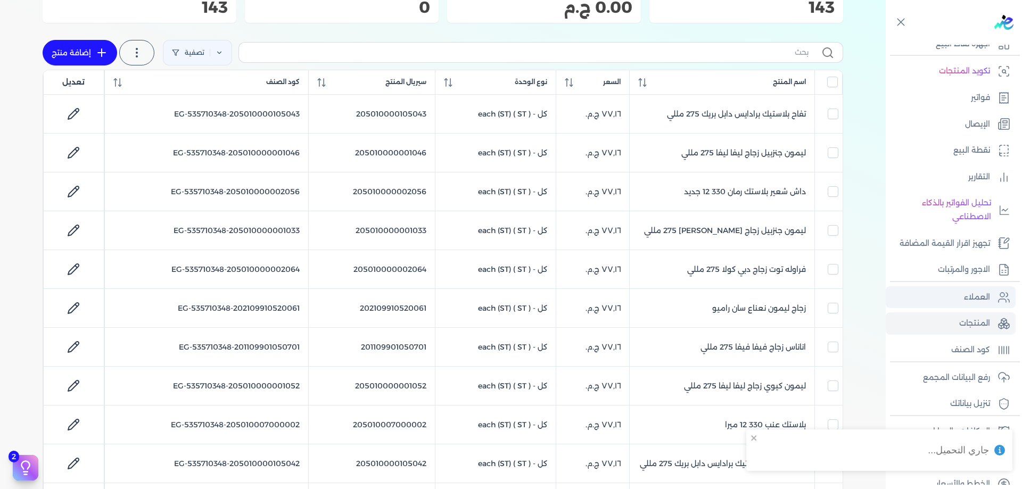
click at [987, 302] on p "العملاء" at bounding box center [977, 298] width 26 height 14
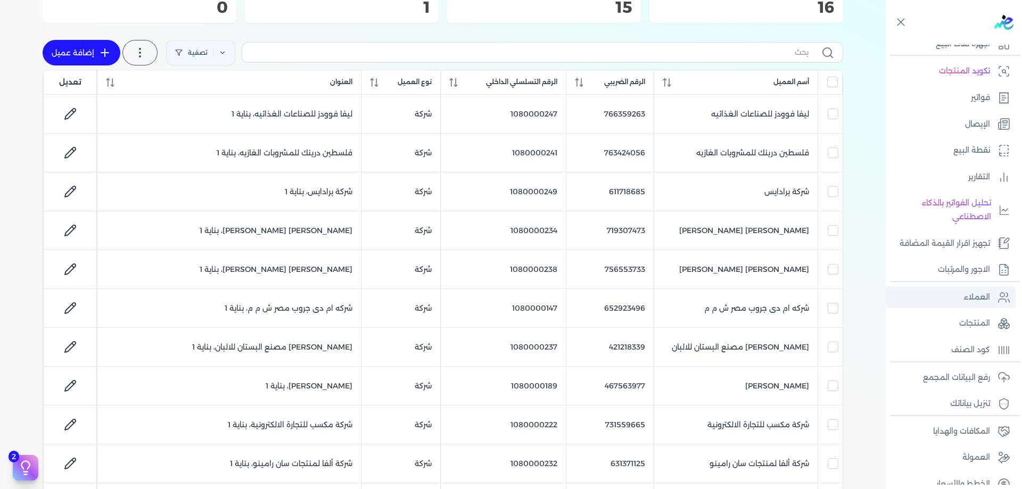
click at [937, 301] on link "العملاء" at bounding box center [951, 297] width 130 height 22
click at [959, 318] on link "المنتجات" at bounding box center [951, 324] width 130 height 22
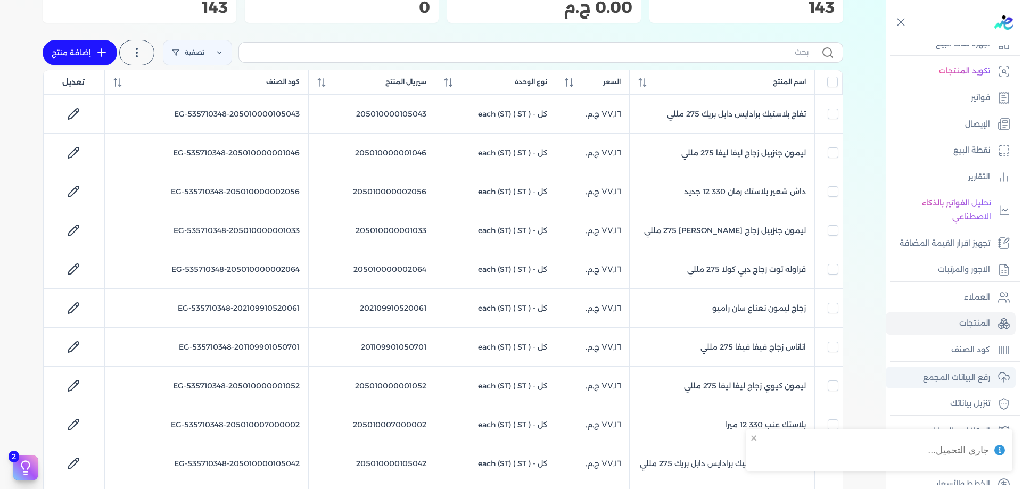
click at [976, 380] on p "رفع البيانات المجمع" at bounding box center [956, 378] width 67 height 14
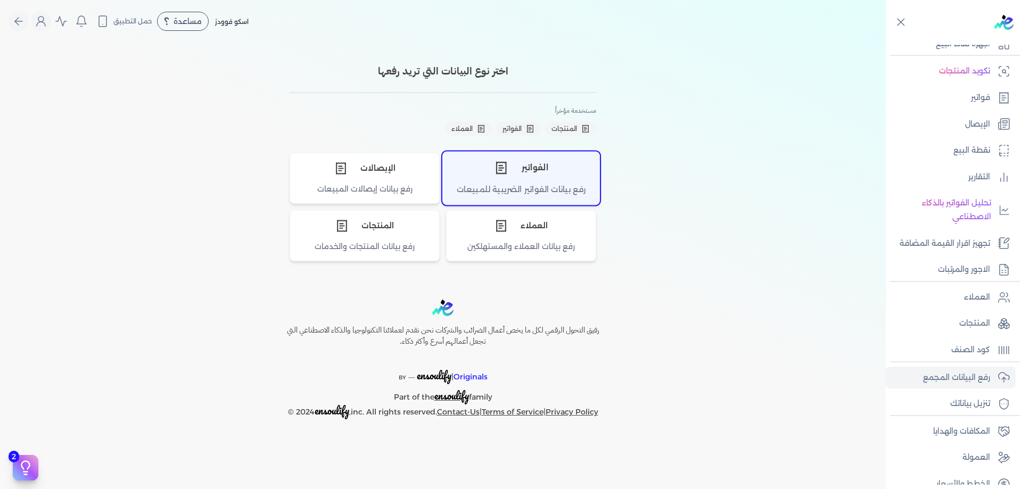
click at [558, 185] on div "رفع بيانات الفواتير الضريبية للمبيعات" at bounding box center [521, 194] width 157 height 21
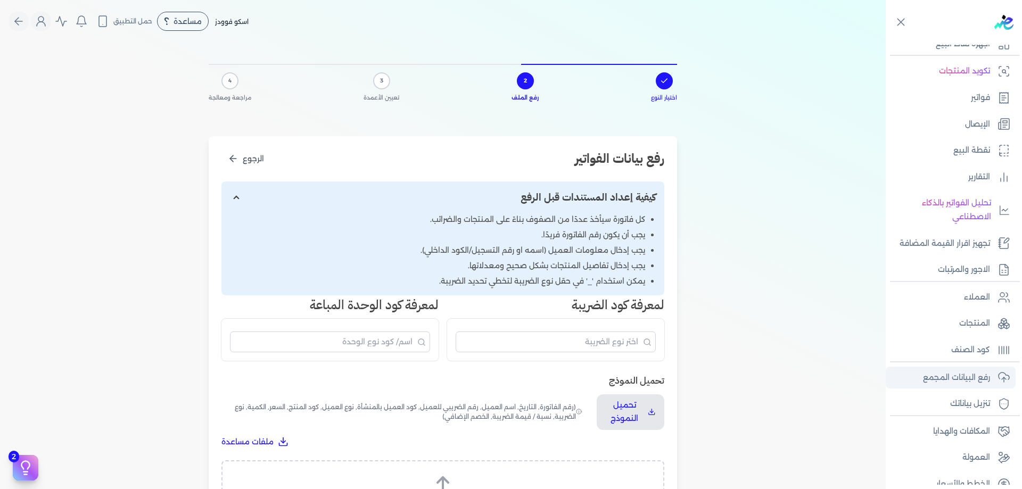
click at [932, 380] on p "رفع البيانات المجمع" at bounding box center [956, 378] width 67 height 14
click at [943, 396] on link "تنزيل بياناتك" at bounding box center [951, 404] width 130 height 22
click at [943, 376] on p "رفع البيانات المجمع" at bounding box center [956, 378] width 67 height 14
click at [952, 403] on p "تنزيل بياناتك" at bounding box center [970, 404] width 40 height 14
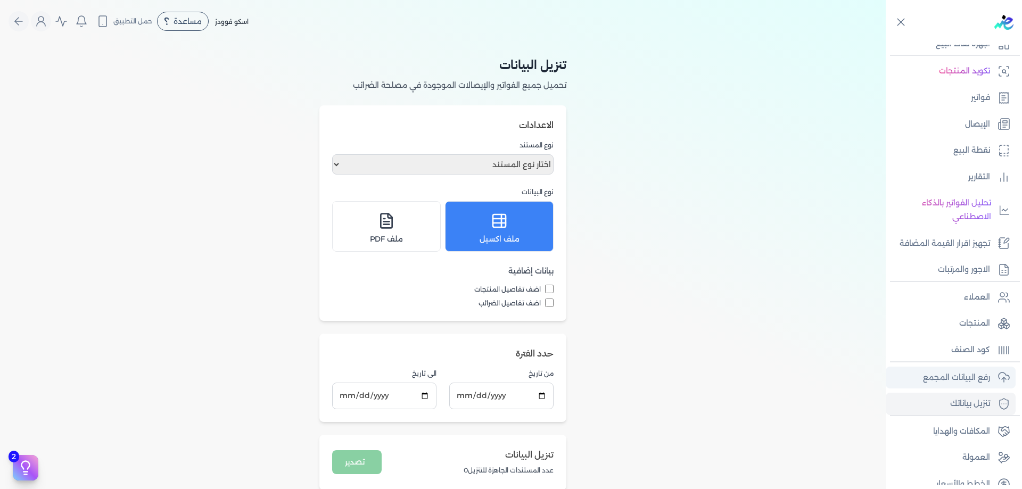
click at [956, 387] on link "رفع البيانات المجمع" at bounding box center [951, 378] width 130 height 22
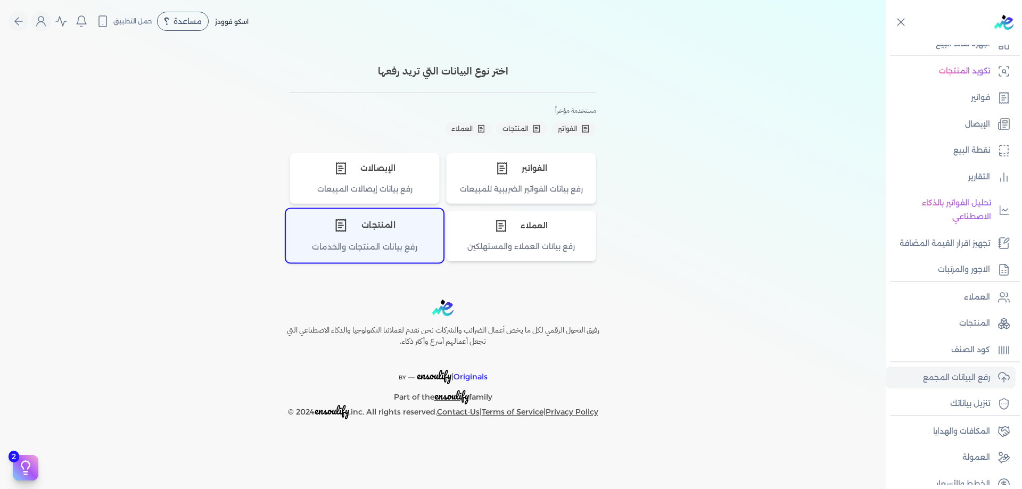
click at [393, 219] on div "المنتجات" at bounding box center [364, 226] width 157 height 32
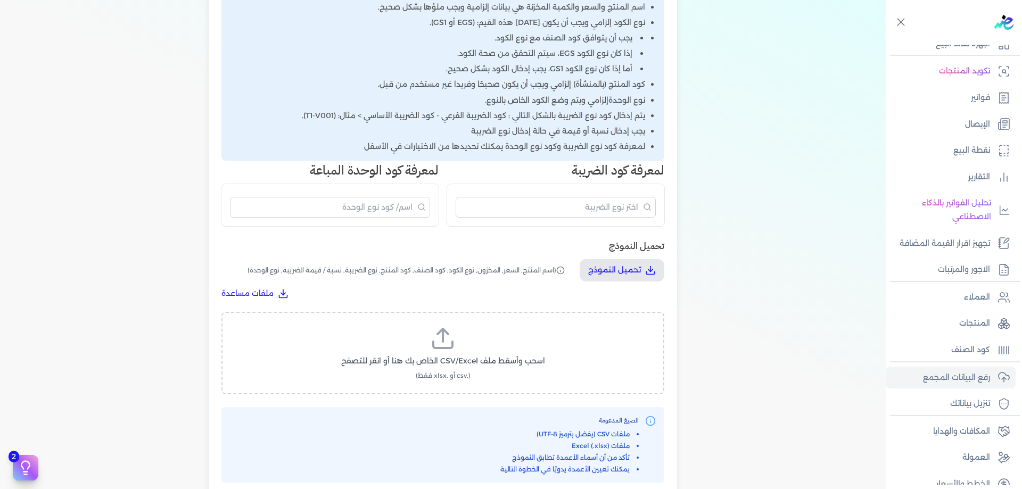
scroll to position [266, 0]
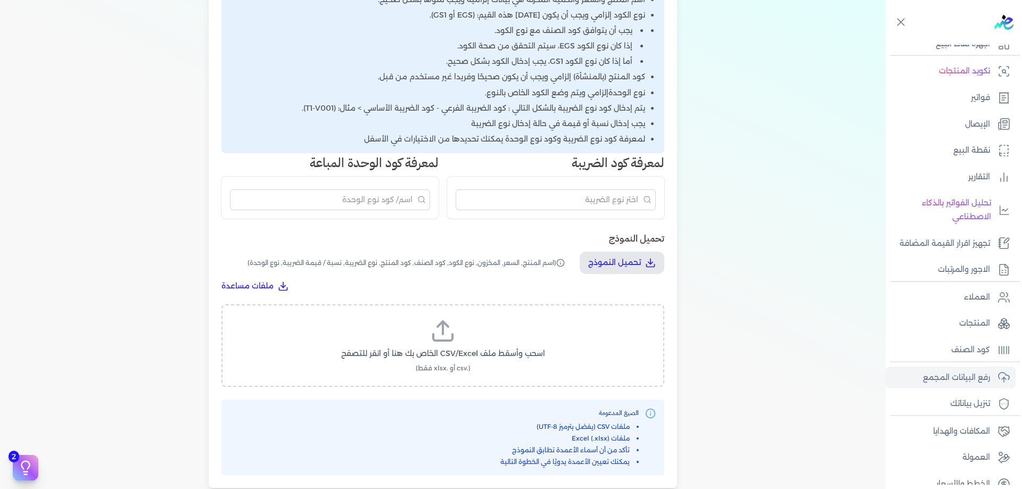
click at [439, 332] on icon at bounding box center [443, 331] width 26 height 26
click at [0, 0] on input "اسحب وأسقط ملف CSV/Excel الخاص بك هنا أو انقر للتصفح (.csv أو .xlsx فقط)" at bounding box center [0, 0] width 0 height 0
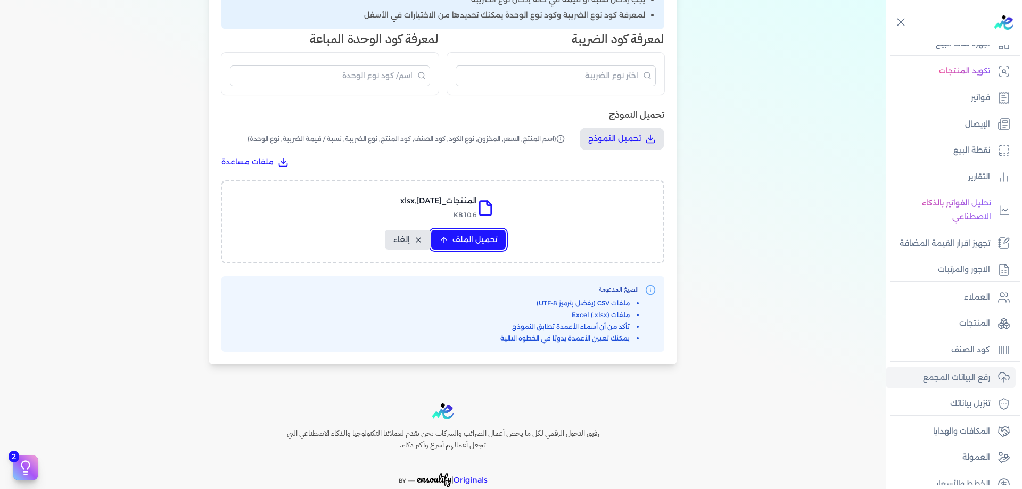
click at [496, 246] on button "تحميل الملف" at bounding box center [468, 240] width 75 height 20
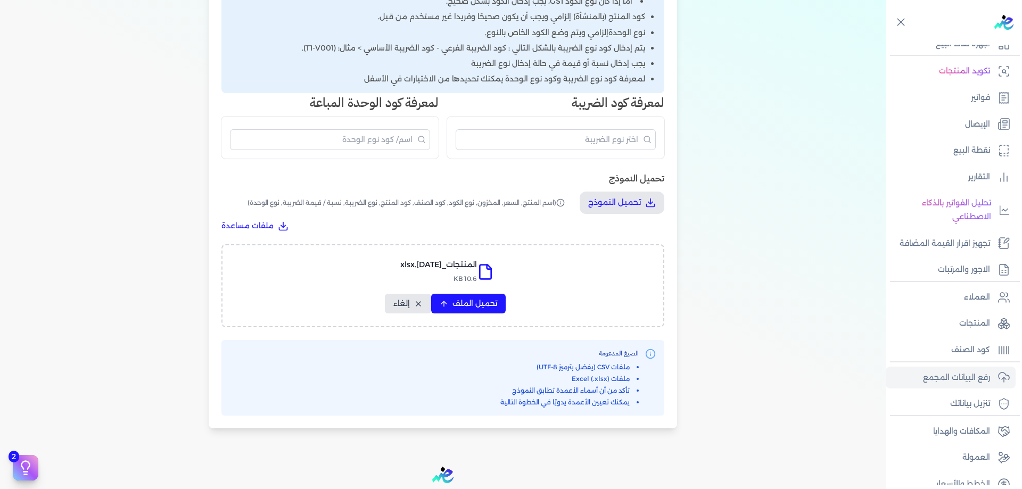
select select "اسم المنتج"
select select "السعر"
select select "نوع الكود"
select select "كود الصنف"
select select "سيريال المنتج"
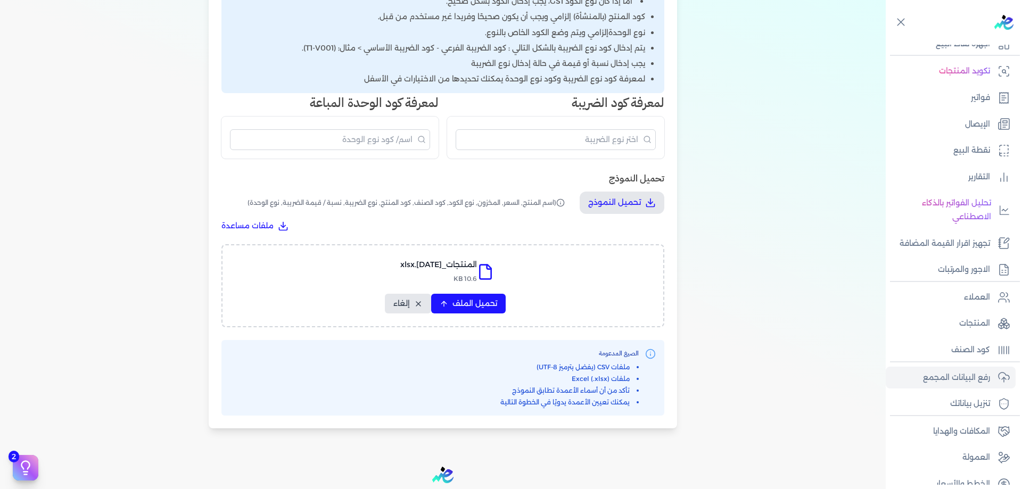
select select "نوع الضريبة"
select select "نوع الوحدة"
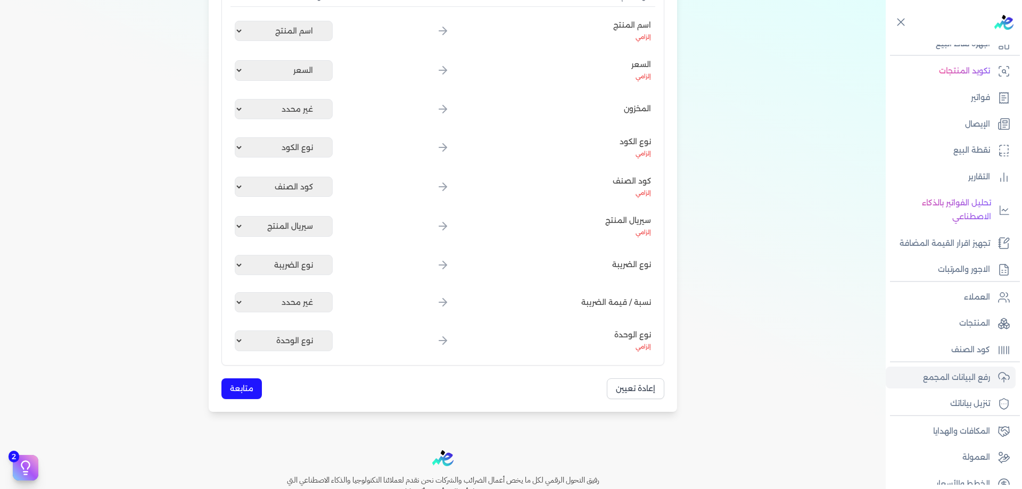
scroll to position [220, 0]
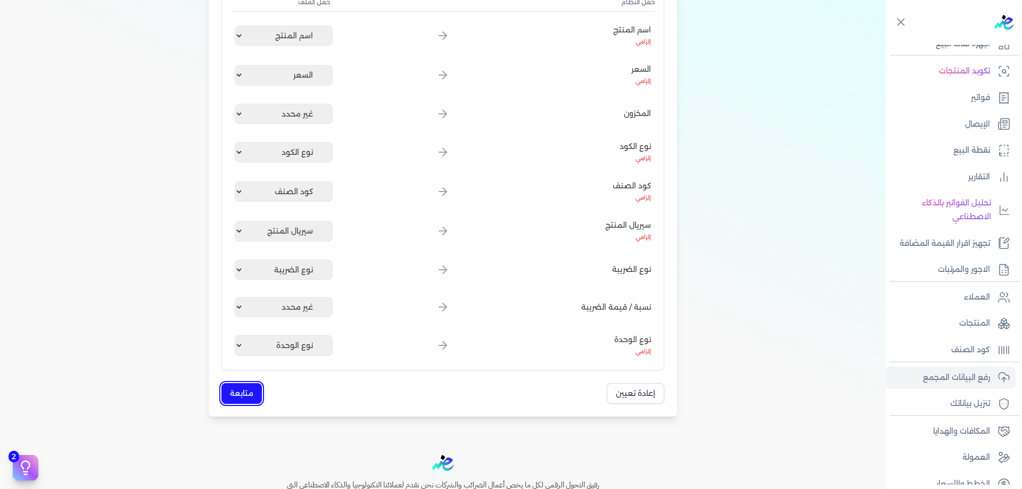
click at [237, 402] on button "متابعة" at bounding box center [242, 393] width 40 height 21
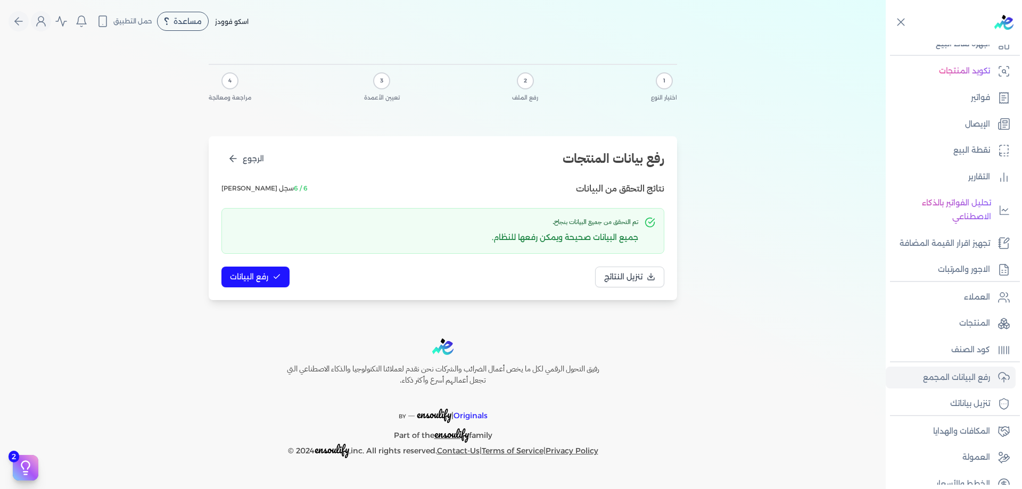
scroll to position [0, 0]
click at [261, 281] on span "رفع البيانات" at bounding box center [249, 277] width 38 height 11
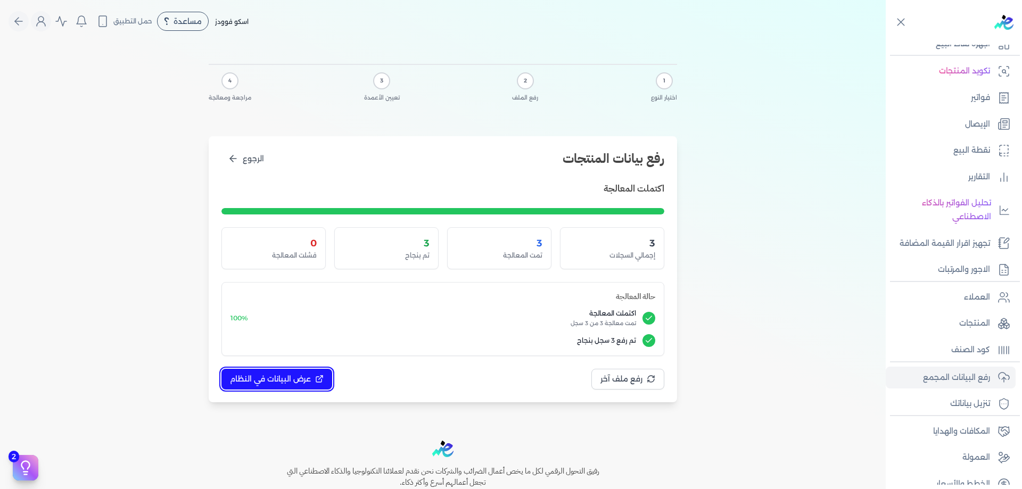
click at [318, 389] on button "عرض البيانات في النظام" at bounding box center [277, 379] width 111 height 21
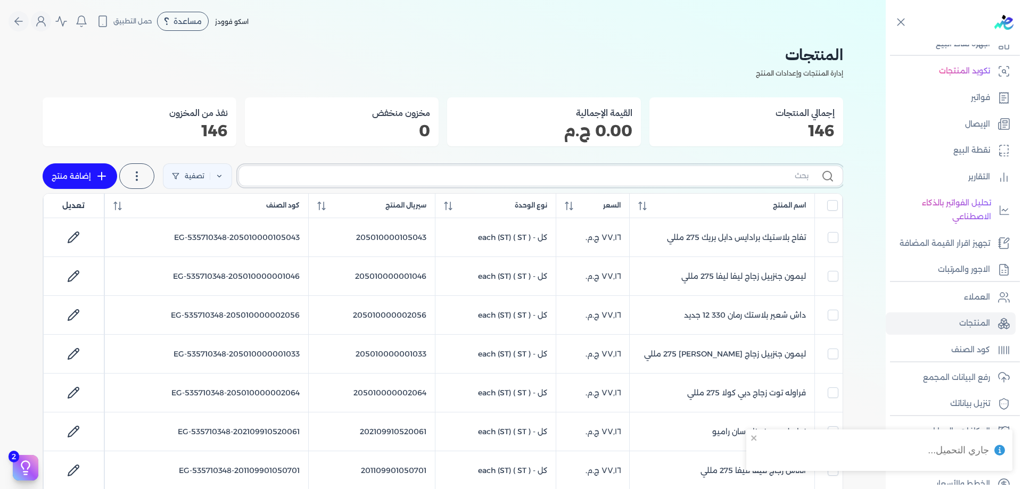
click at [696, 178] on input "text" at bounding box center [528, 175] width 561 height 11
paste input "202109910520101"
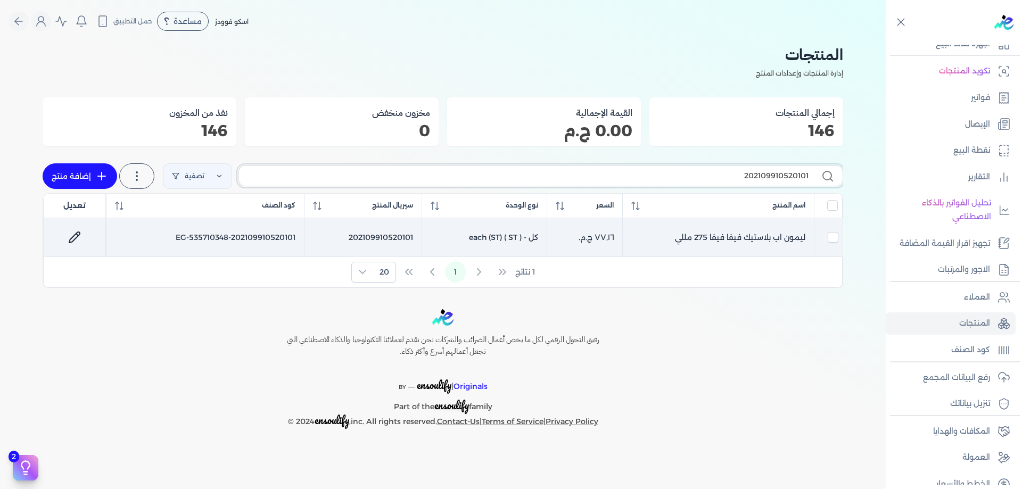
type input "202109910520101"
click at [79, 235] on icon at bounding box center [74, 237] width 11 height 11
select select "EGS"
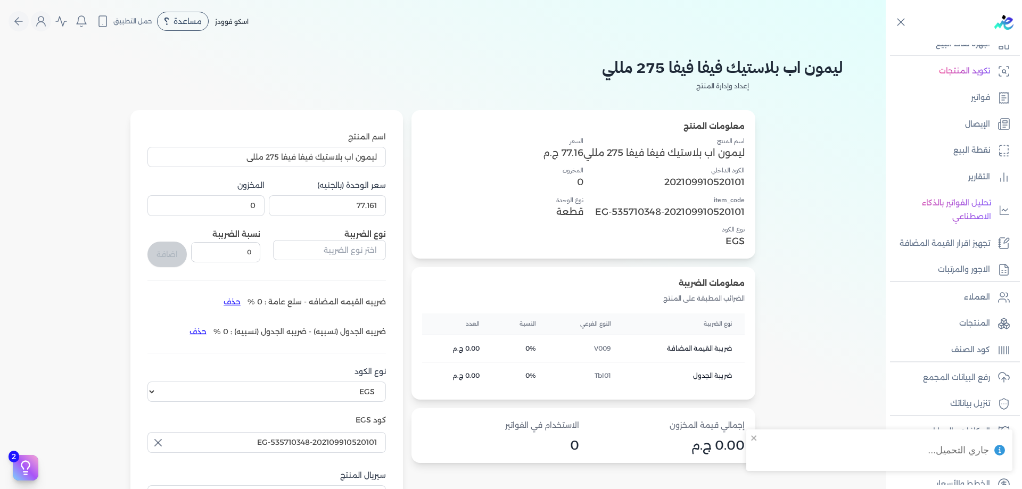
click at [237, 294] on button "حذف" at bounding box center [232, 301] width 31 height 17
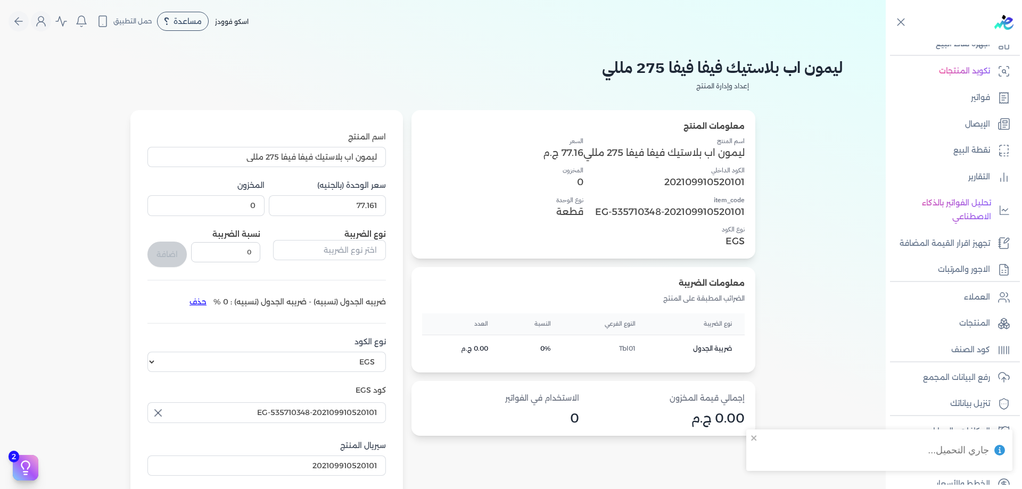
click at [192, 310] on div "اسم المنتج ليمون اب بلاستيك فيفا فيفا 275 مللي سعر الوحدة (بالجنيه) 77.161 المخ…" at bounding box center [266, 328] width 239 height 392
click at [199, 302] on button "حذف" at bounding box center [198, 301] width 31 height 17
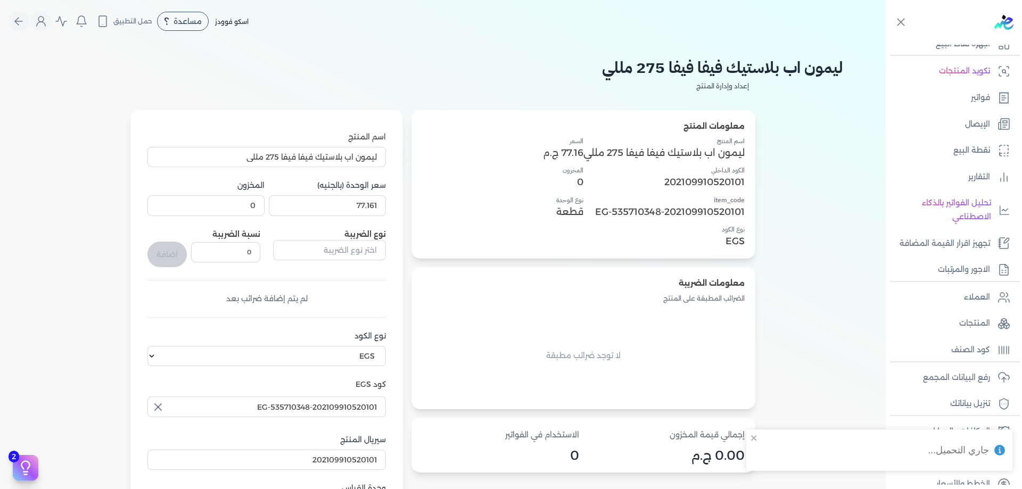
click at [325, 261] on button "button" at bounding box center [329, 252] width 113 height 24
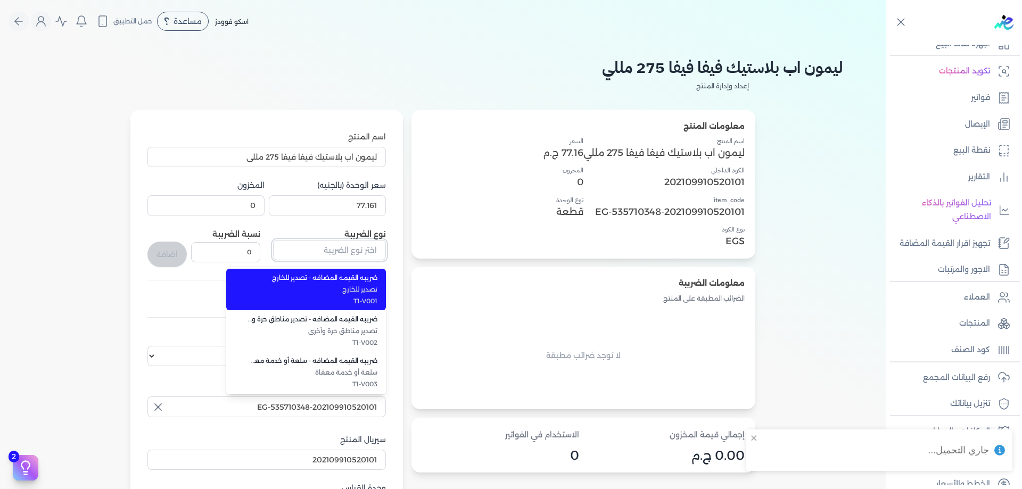
click at [337, 253] on input "text" at bounding box center [329, 250] width 113 height 20
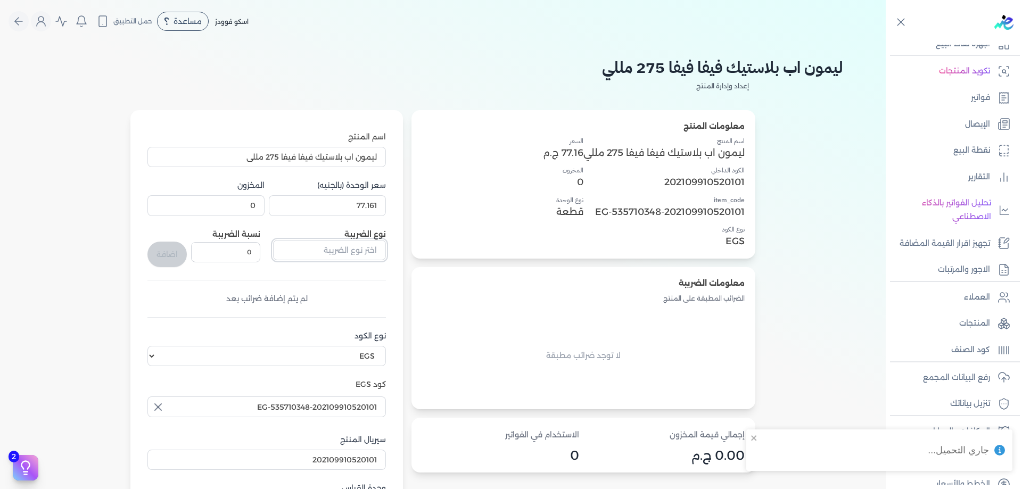
click at [337, 253] on input "text" at bounding box center [329, 250] width 113 height 20
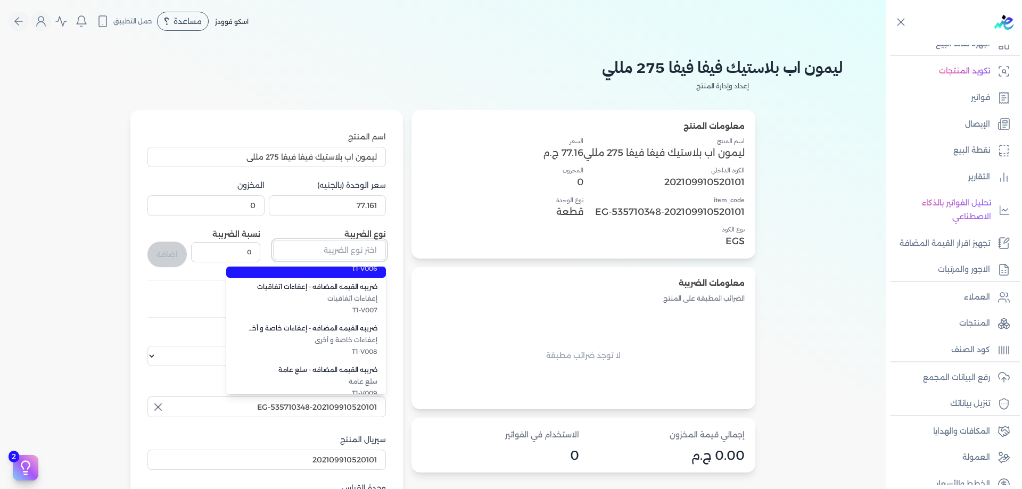
scroll to position [292, 0]
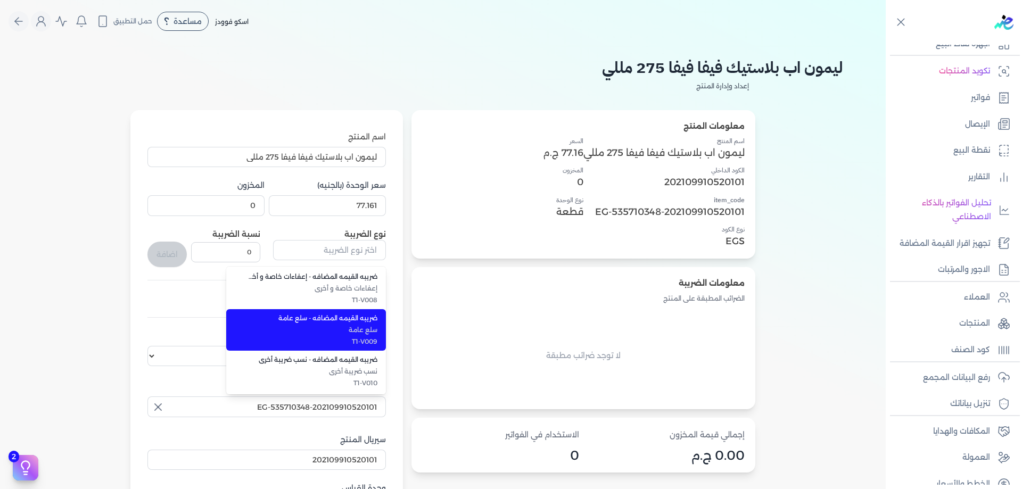
click at [334, 333] on span "سلع عامة" at bounding box center [313, 330] width 130 height 10
type input "ضريبه القيمه المضافه - سلع عامة"
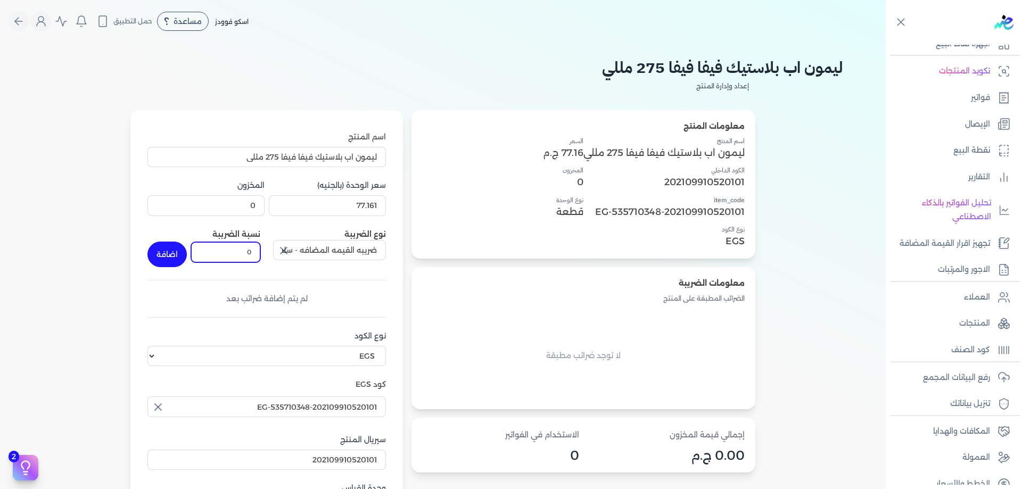
click at [227, 249] on input "0" at bounding box center [225, 252] width 69 height 20
type input "14"
click at [174, 255] on button "اضافة" at bounding box center [166, 255] width 39 height 26
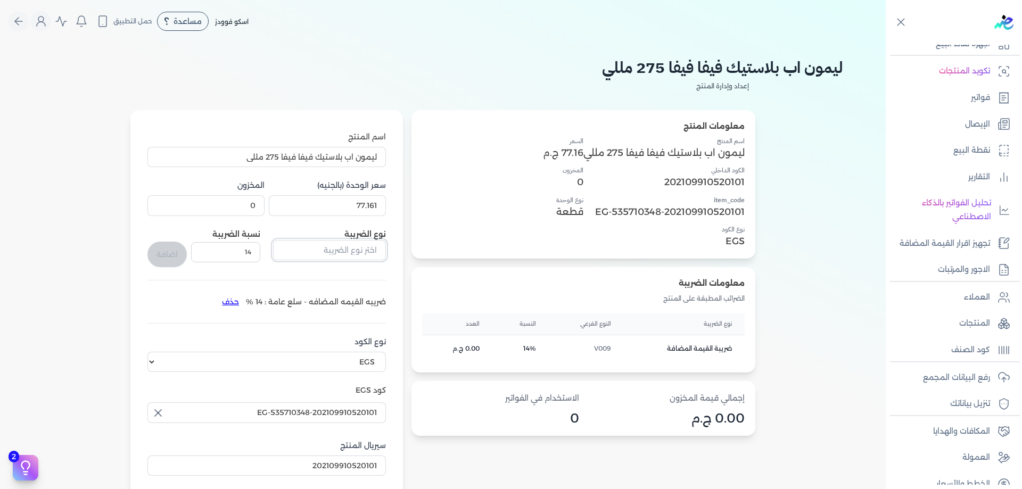
click at [314, 251] on input "text" at bounding box center [329, 250] width 113 height 20
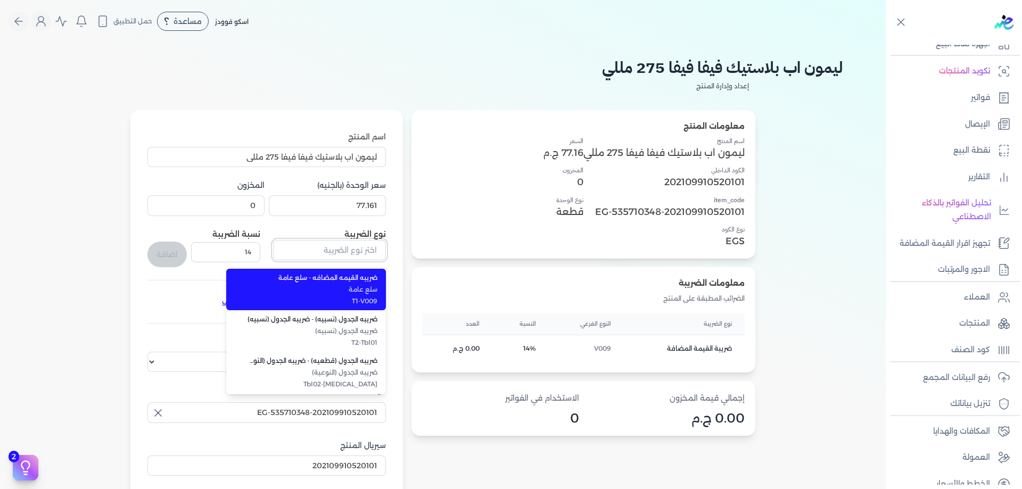
type input "ج"
click at [321, 293] on span "ضريبه الجدول (نسبيه)" at bounding box center [313, 290] width 130 height 10
type input "ضريبه الجدول (نسبيه) - ضريبه الجدول (نسبيه)"
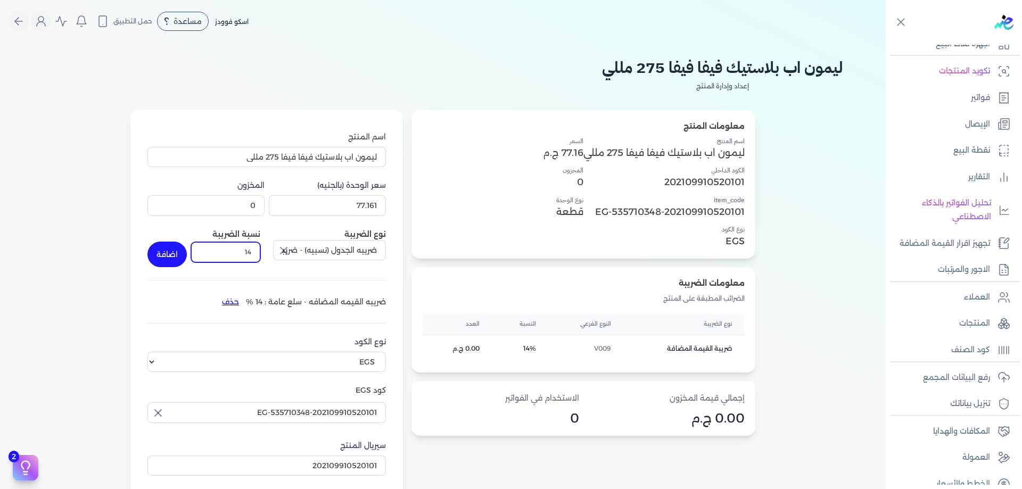
click at [248, 252] on input "14" at bounding box center [225, 252] width 69 height 20
type input "8"
click at [122, 244] on div "معلومات المنتج اسم المنتج ليمون اب بلاستيك فيفا فيفا 275 مللي الكود الداخلي 202…" at bounding box center [443, 341] width 801 height 463
click at [173, 253] on button "اضافة" at bounding box center [166, 255] width 39 height 26
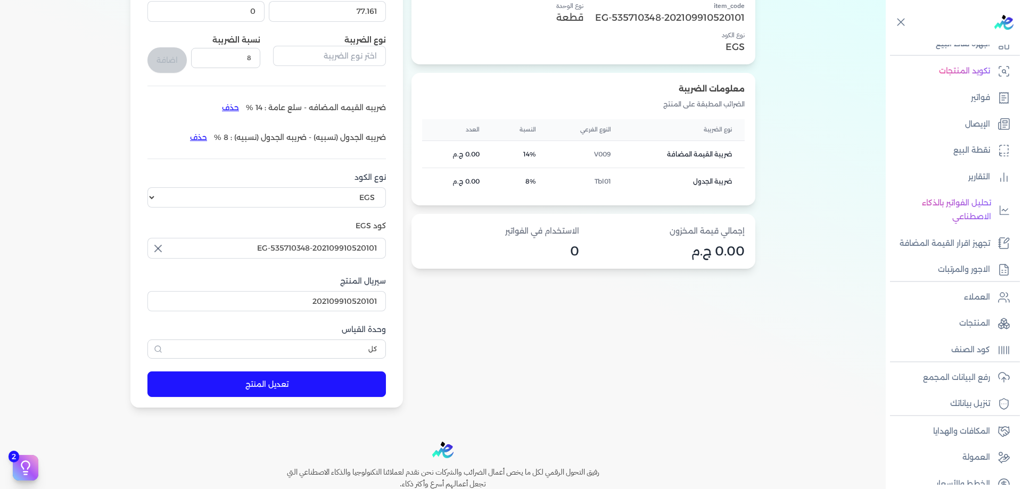
scroll to position [249, 0]
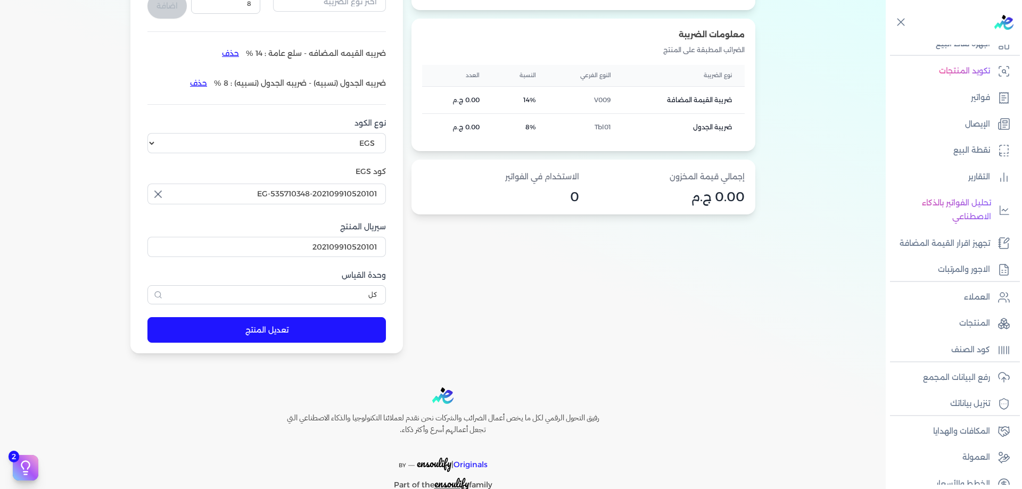
click at [277, 330] on button "تعديل المنتج" at bounding box center [266, 330] width 239 height 26
click at [982, 324] on p "المنتجات" at bounding box center [975, 324] width 31 height 14
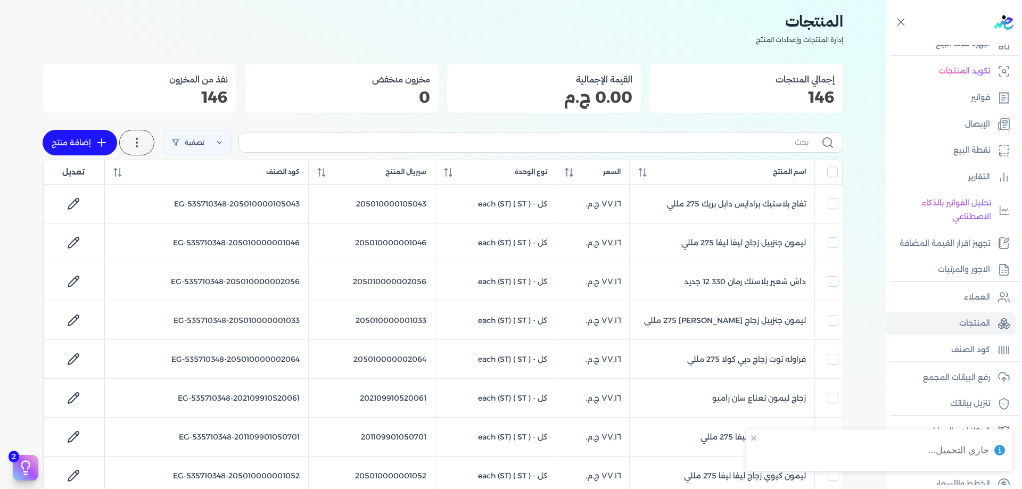
scroll to position [18, 0]
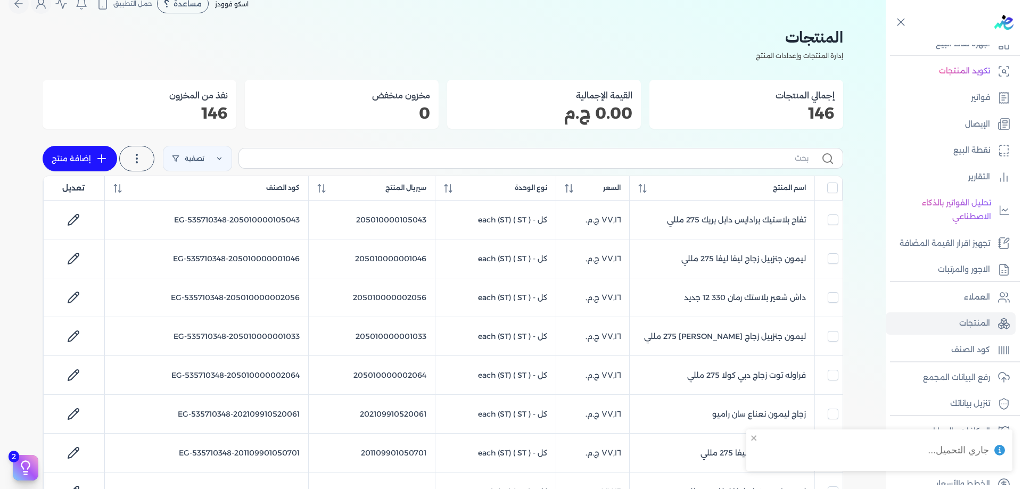
click at [667, 168] on label at bounding box center [541, 158] width 605 height 20
click at [667, 164] on input "text" at bounding box center [528, 158] width 561 height 11
click at [668, 161] on input "text" at bounding box center [528, 158] width 561 height 11
paste input "202109910520103"
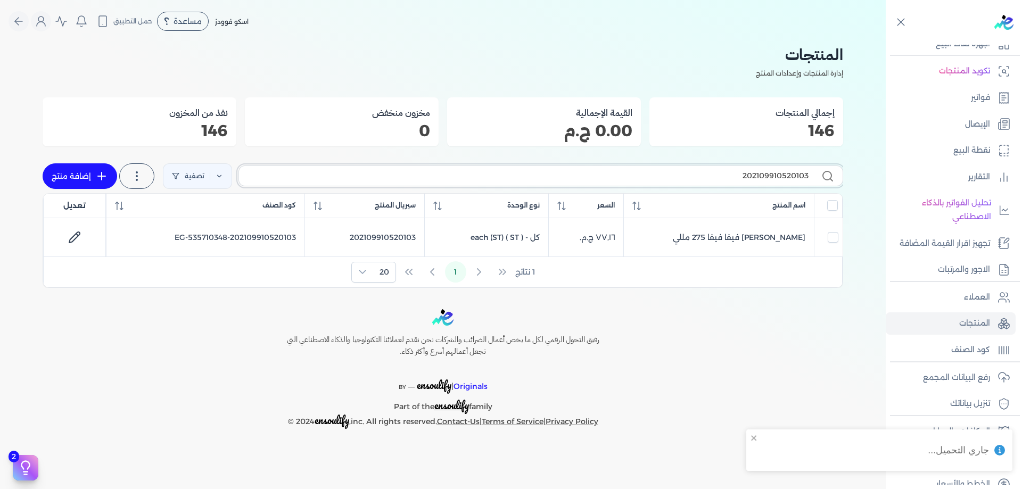
scroll to position [0, 0]
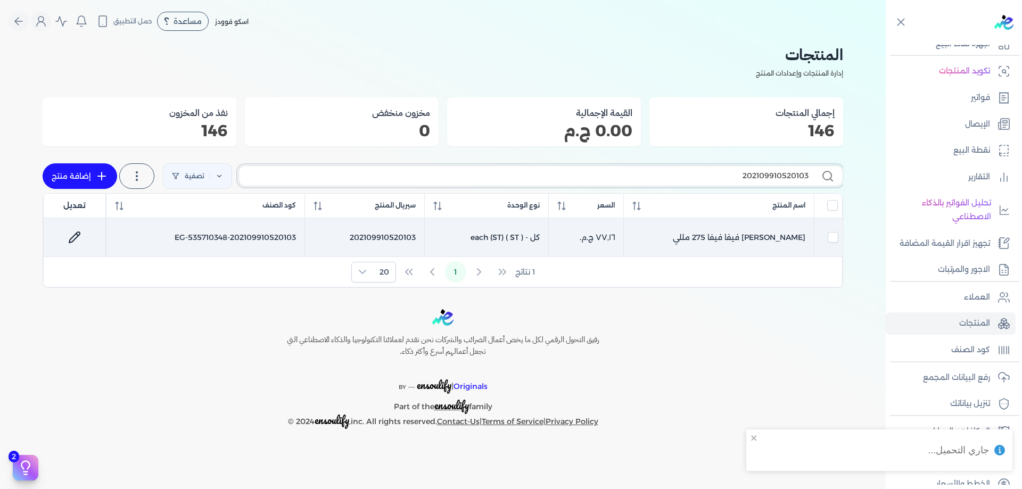
type input "202109910520103"
click at [231, 235] on td "EG-535710348-202109910520103" at bounding box center [205, 237] width 199 height 39
checkbox input "true"
click at [70, 238] on icon at bounding box center [74, 237] width 13 height 13
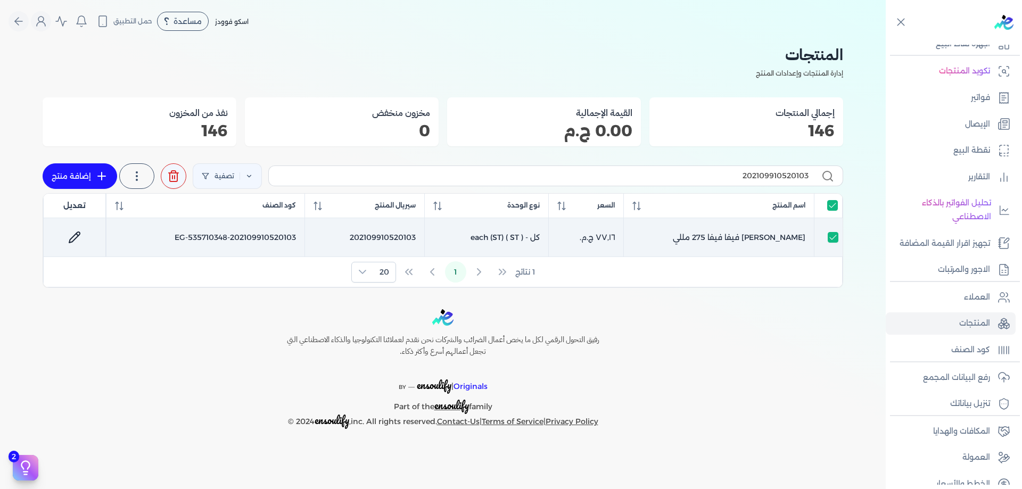
select select "EGS"
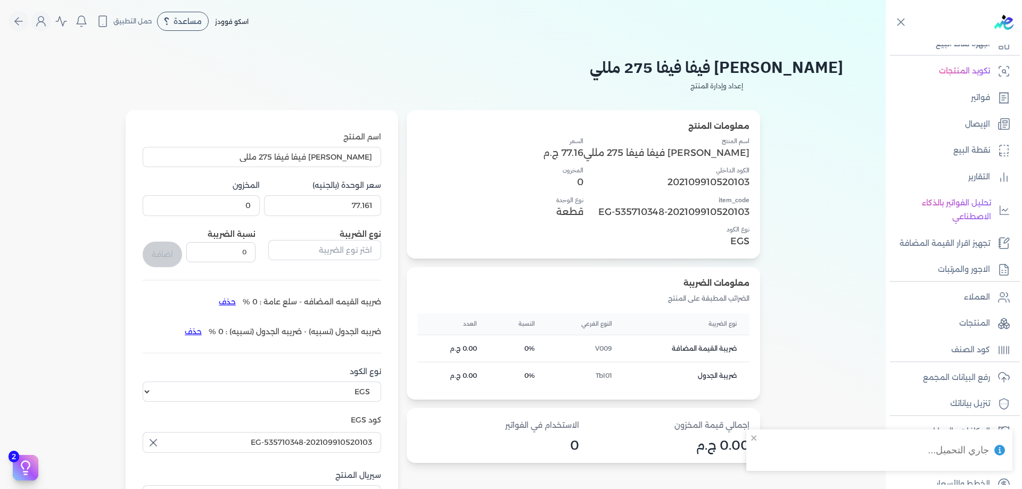
click at [239, 303] on button "حذف" at bounding box center [227, 301] width 31 height 17
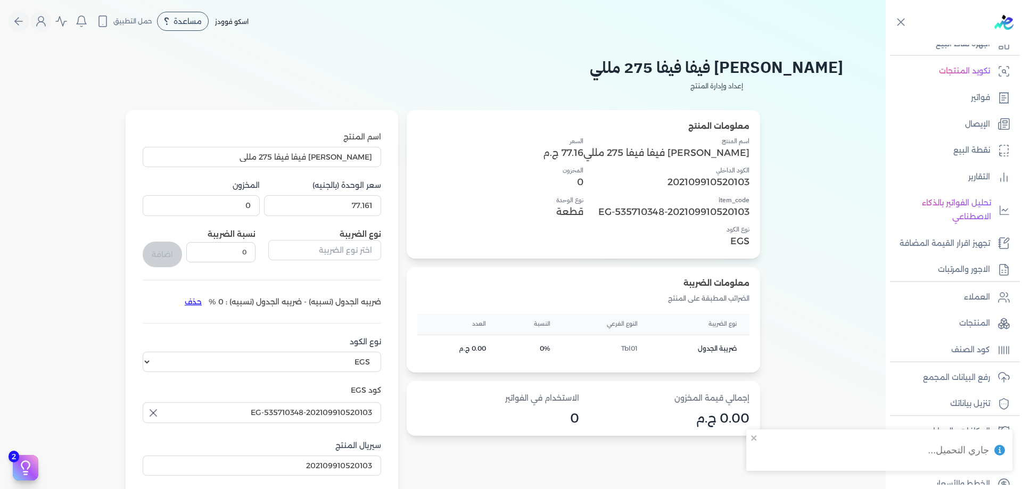
click at [241, 300] on li "ضريبه الجدول (نسبيه) - ضريبه الجدول (نسبيه) : 0 % حذف" at bounding box center [279, 301] width 203 height 17
click at [209, 301] on button "حذف" at bounding box center [193, 301] width 31 height 17
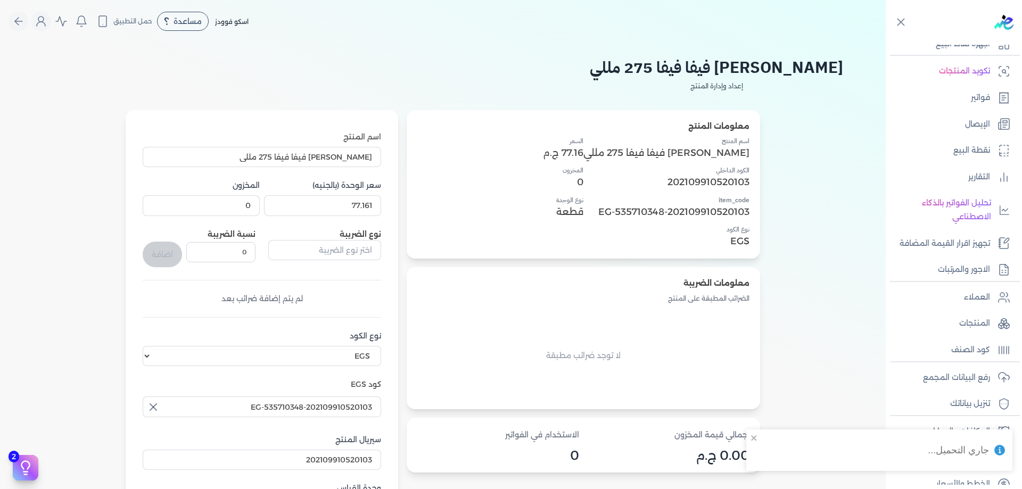
click at [345, 239] on div "نوع الضريبة" at bounding box center [324, 248] width 113 height 38
click at [346, 244] on input "text" at bounding box center [324, 250] width 113 height 20
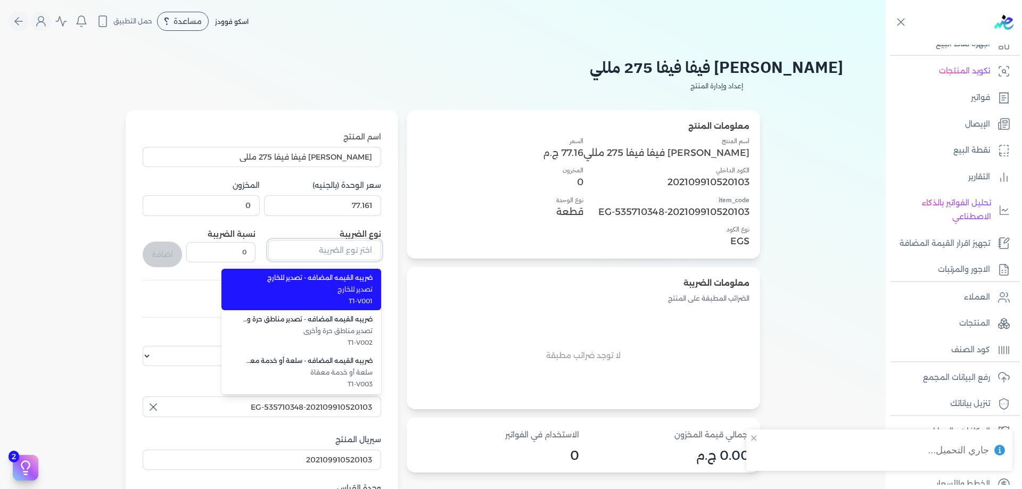
type input "د"
click at [358, 288] on span "ضريبه الجدول (نسبيه)" at bounding box center [308, 290] width 130 height 10
type input "ضريبه الجدول (نسبيه) - ضريبه الجدول (نسبيه)"
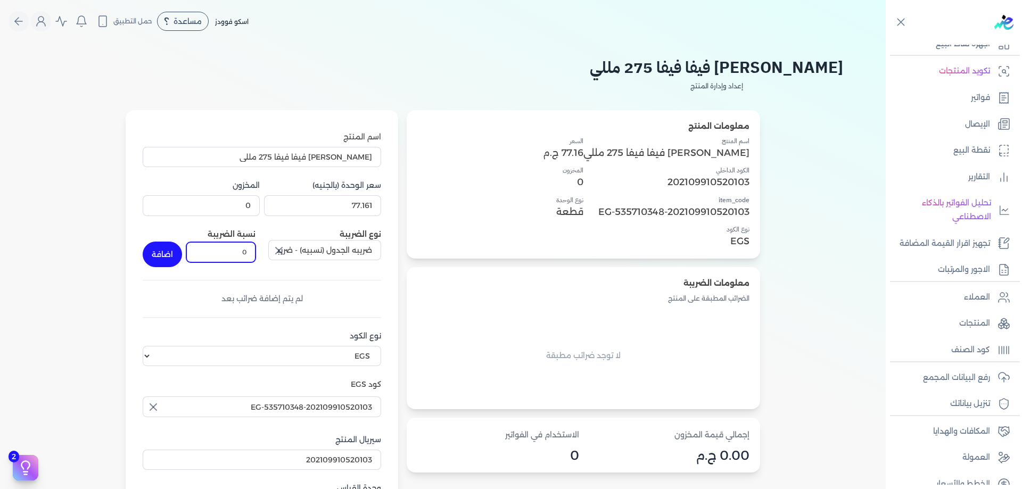
click at [256, 254] on input "0" at bounding box center [220, 252] width 69 height 20
click at [207, 263] on input "8" at bounding box center [220, 252] width 69 height 20
type input "8"
click at [182, 258] on button "اضافة" at bounding box center [162, 255] width 39 height 26
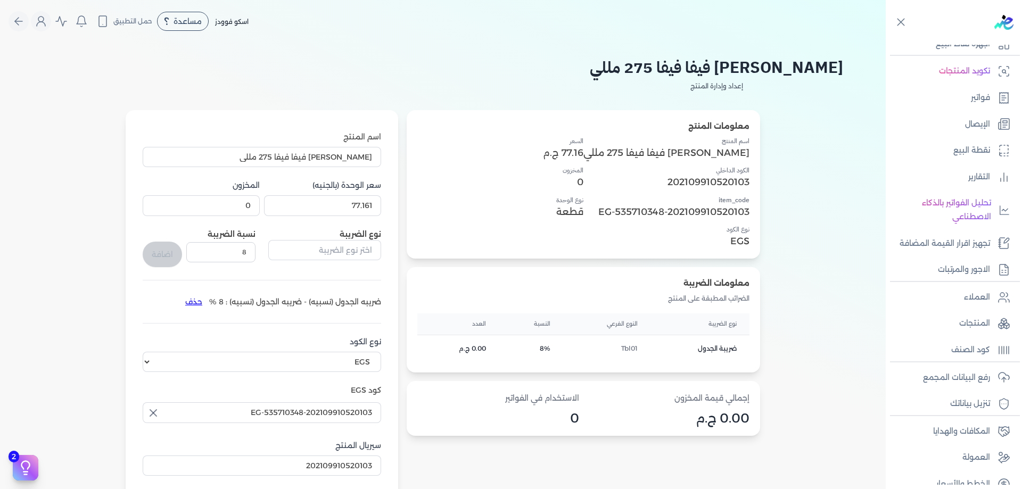
click at [392, 245] on form "اسم المنتج كولا بلاستيك فيفا فيفا 275 مللي سعر الوحدة (بالجنيه) 77.161 المخزون …" at bounding box center [262, 341] width 260 height 463
click at [381, 246] on input "text" at bounding box center [324, 250] width 113 height 20
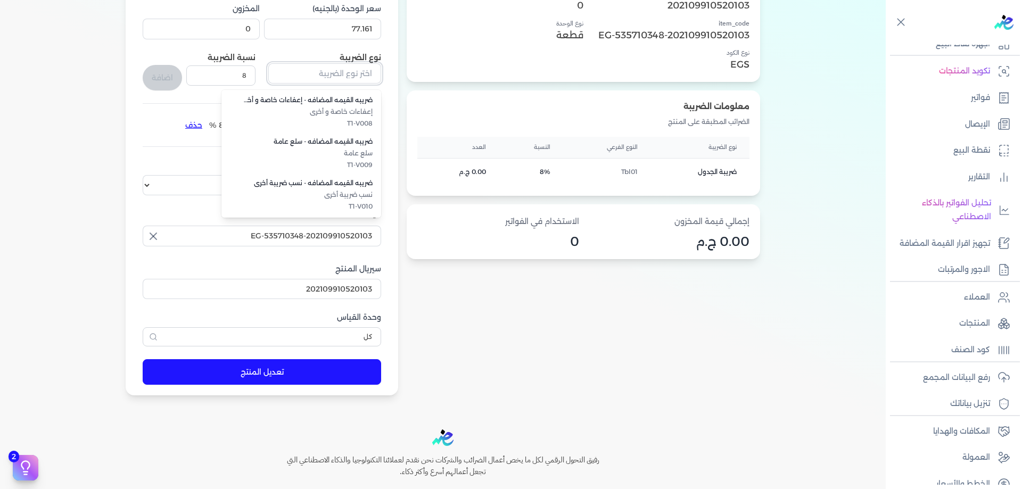
scroll to position [177, 0]
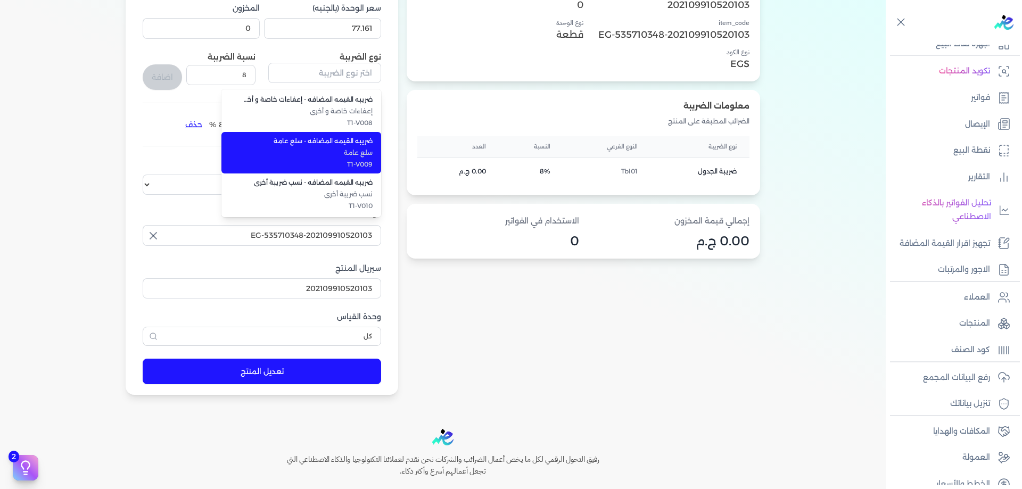
click at [380, 159] on li "ضريبه القيمه المضافه - سلع عامة سلع عامة T1-V009" at bounding box center [302, 153] width 160 height 42
type input "ضريبه القيمه المضافه - سلع عامة"
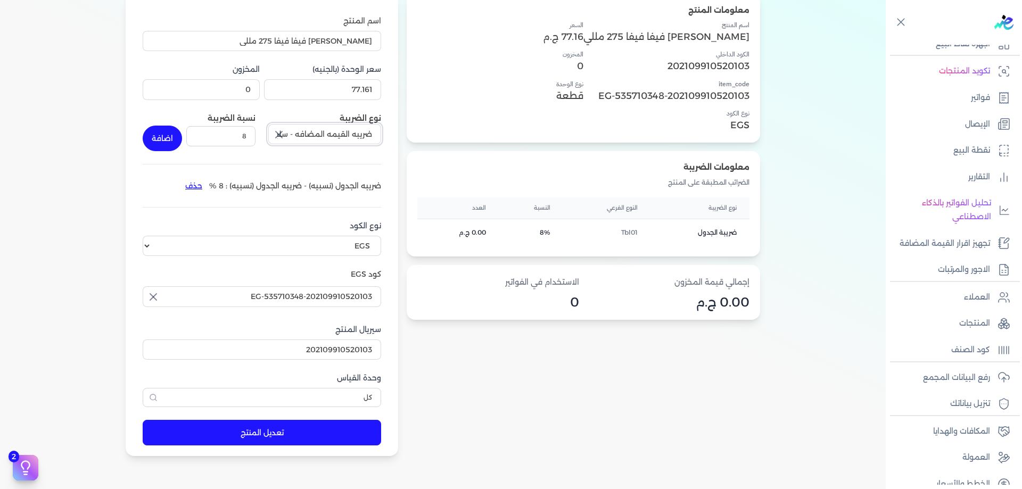
scroll to position [89, 0]
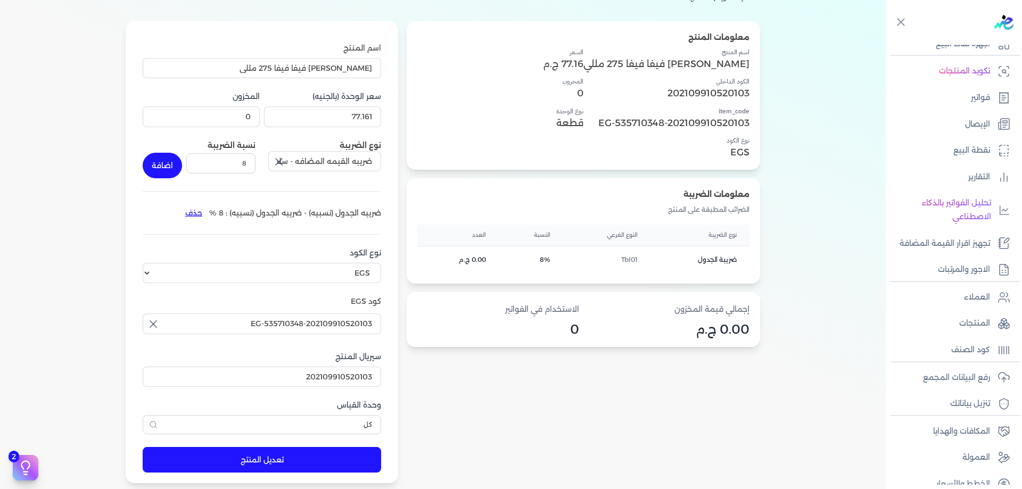
click at [182, 152] on div "اضافة" at bounding box center [162, 159] width 39 height 38
click at [182, 154] on div "اضافة" at bounding box center [162, 159] width 39 height 38
click at [178, 163] on button "اضافة" at bounding box center [162, 166] width 39 height 26
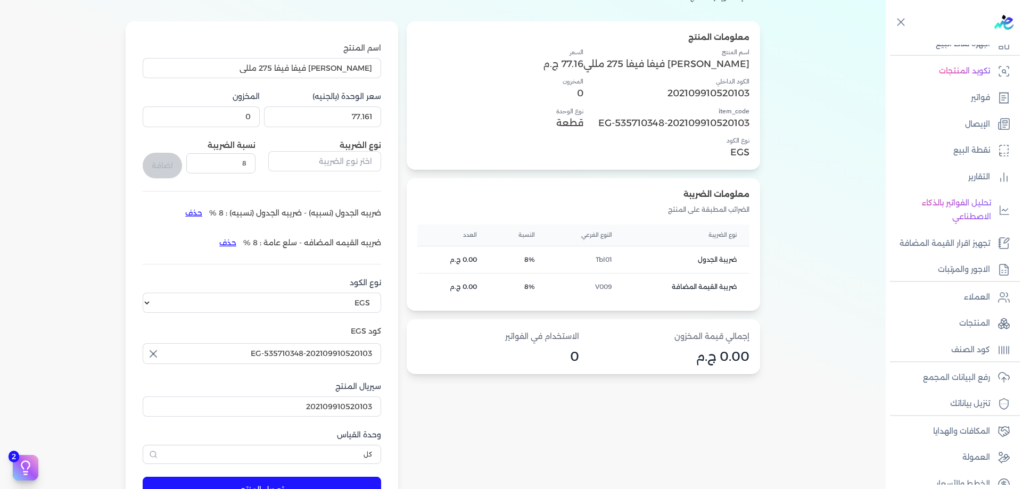
click at [243, 243] on button "حذف" at bounding box center [227, 242] width 31 height 17
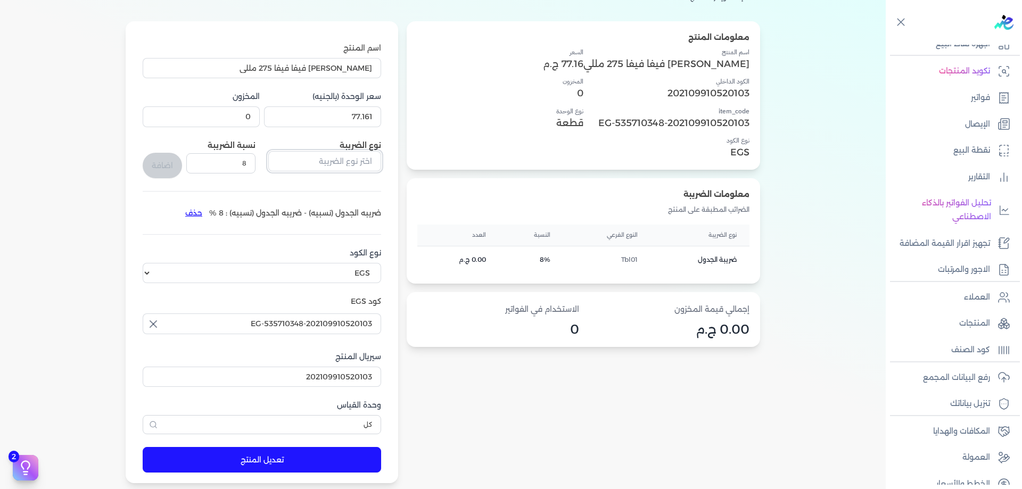
click at [335, 164] on input "text" at bounding box center [324, 161] width 113 height 20
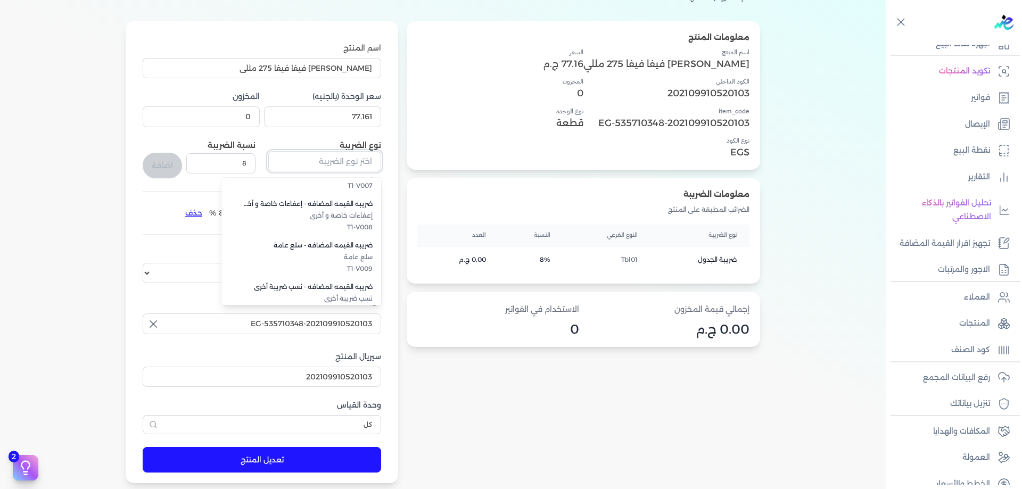
scroll to position [292, 0]
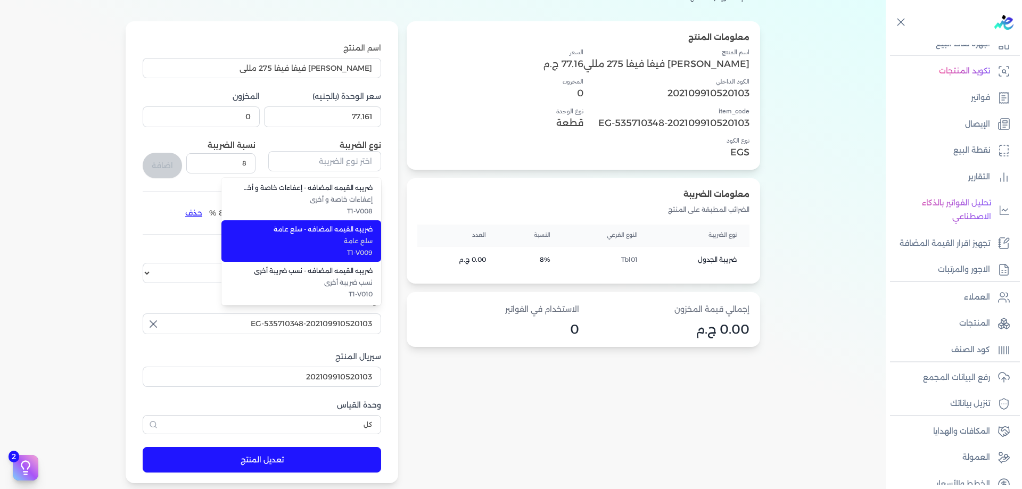
click at [338, 243] on span "سلع عامة" at bounding box center [308, 241] width 130 height 10
type input "ضريبه القيمه المضافه - سلع عامة"
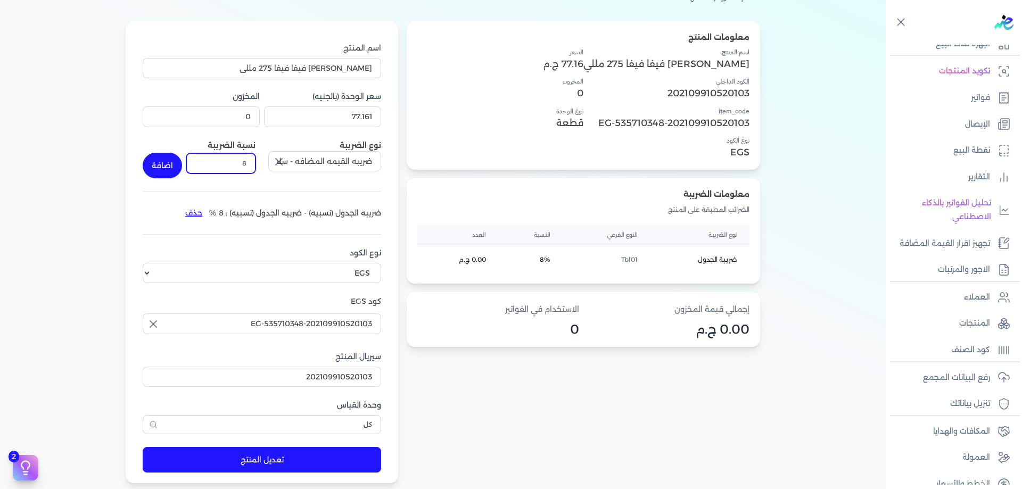
click at [256, 163] on input "8" at bounding box center [220, 163] width 69 height 20
type input "14"
click at [155, 176] on form "اسم المنتج كولا بلاستيك فيفا فيفا 275 مللي سعر الوحدة (بالجنيه) 77.161 المخزون …" at bounding box center [262, 252] width 260 height 463
click at [174, 161] on button "اضافة" at bounding box center [162, 166] width 39 height 26
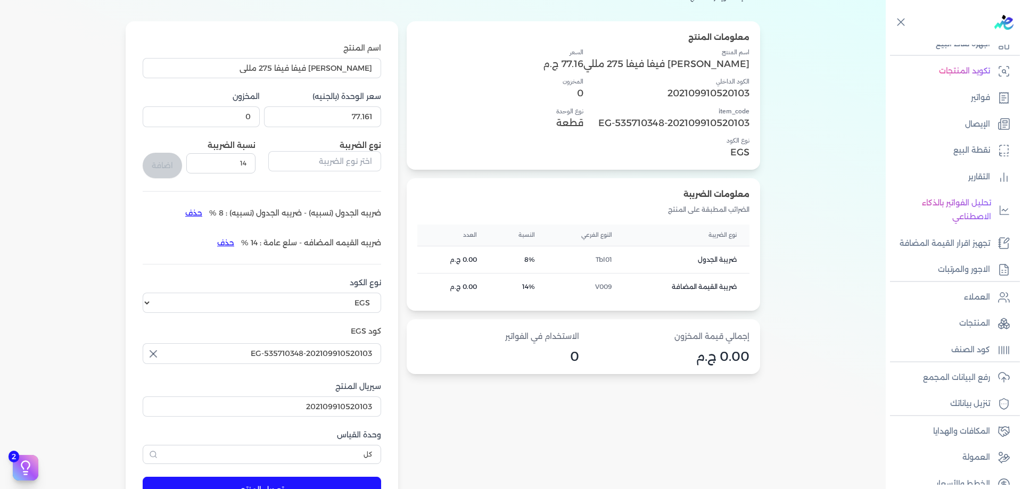
click at [128, 187] on div "معلومات المنتج اسم المنتج كولا بلاستيك فيفا فيفا 275 مللي الكود الداخلي 2021099…" at bounding box center [443, 267] width 801 height 493
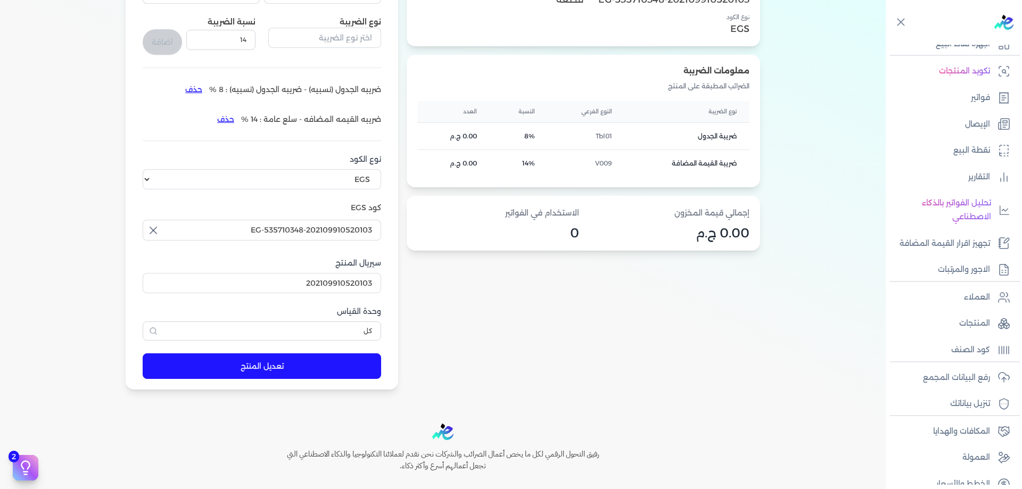
scroll to position [213, 0]
click at [313, 374] on button "تعديل المنتج" at bounding box center [262, 366] width 239 height 26
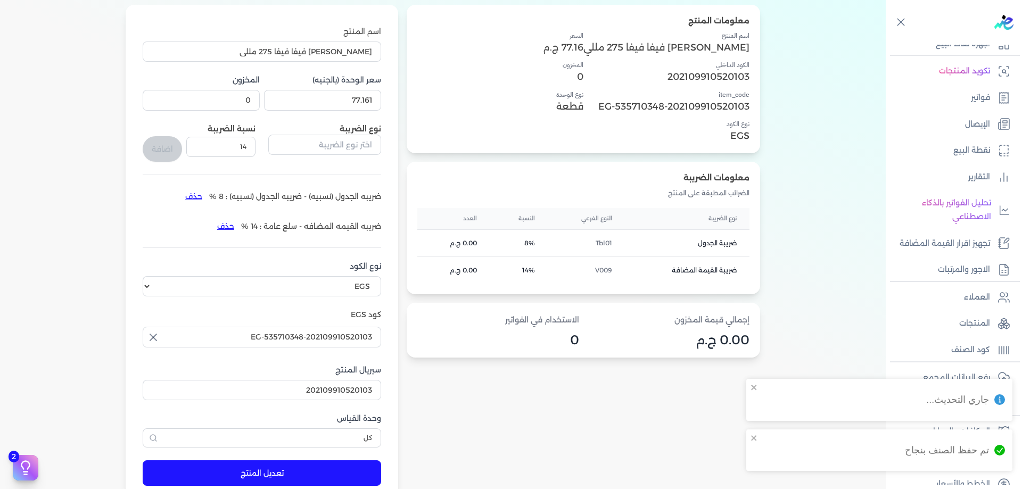
scroll to position [18, 0]
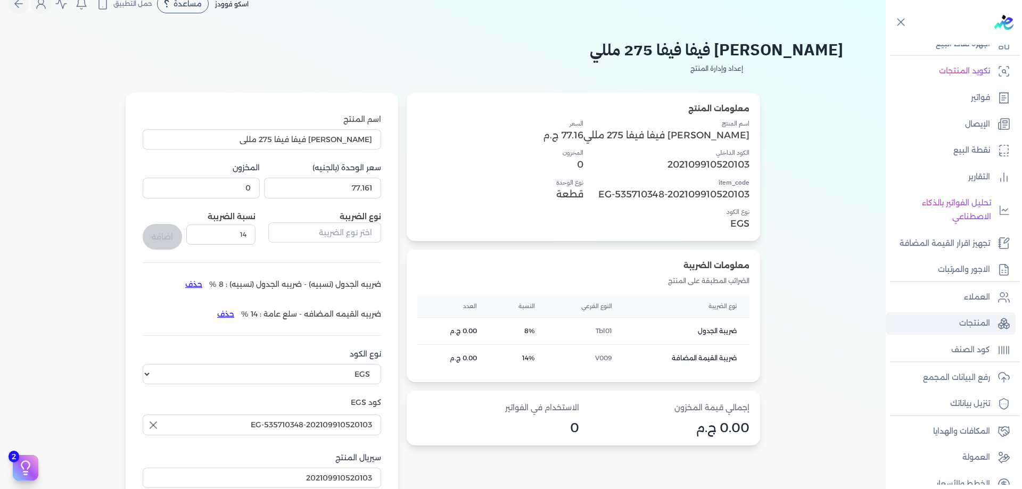
click at [987, 317] on p "المنتجات" at bounding box center [975, 324] width 31 height 14
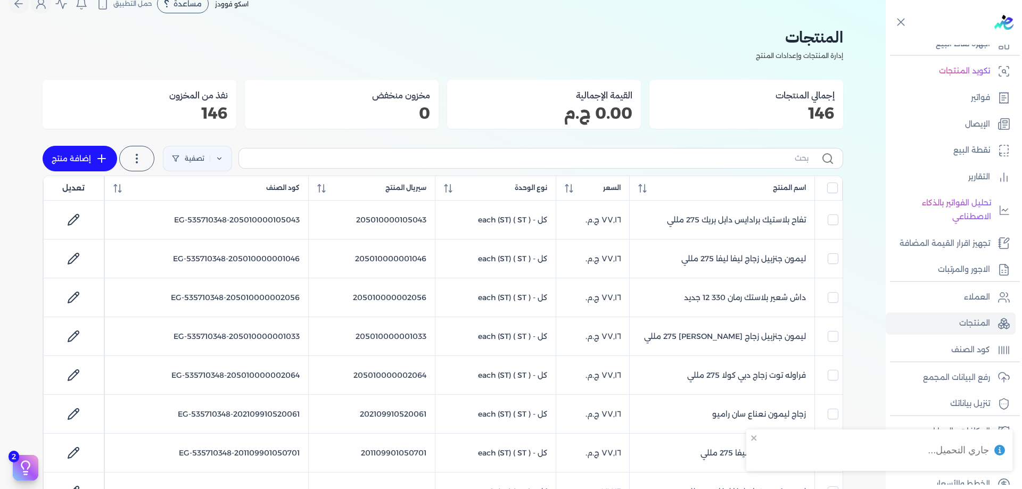
click at [757, 166] on label at bounding box center [541, 158] width 605 height 20
click at [757, 164] on input "text" at bounding box center [528, 158] width 561 height 11
click at [760, 161] on input "text" at bounding box center [528, 158] width 561 height 11
paste input "202109910520101"
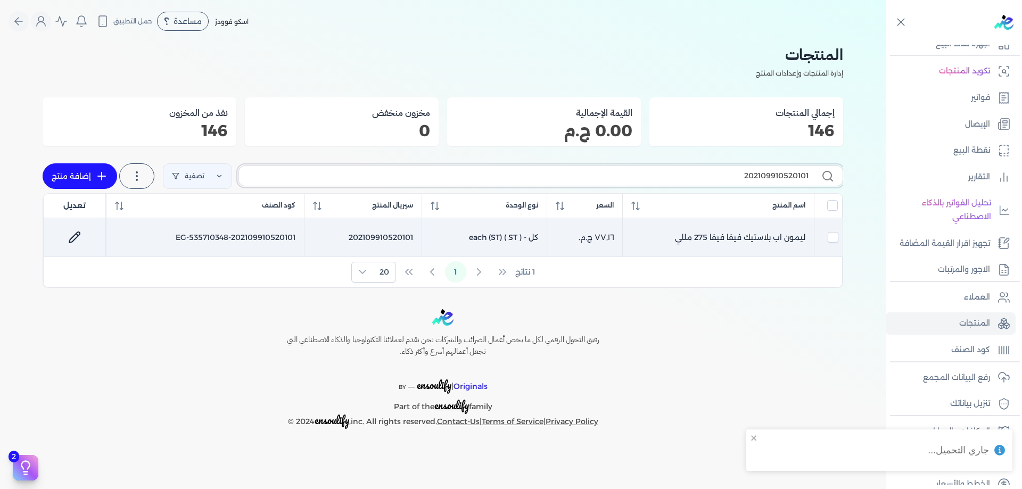
type input "202109910520101"
click at [81, 231] on link at bounding box center [75, 238] width 26 height 26
select select "EGS"
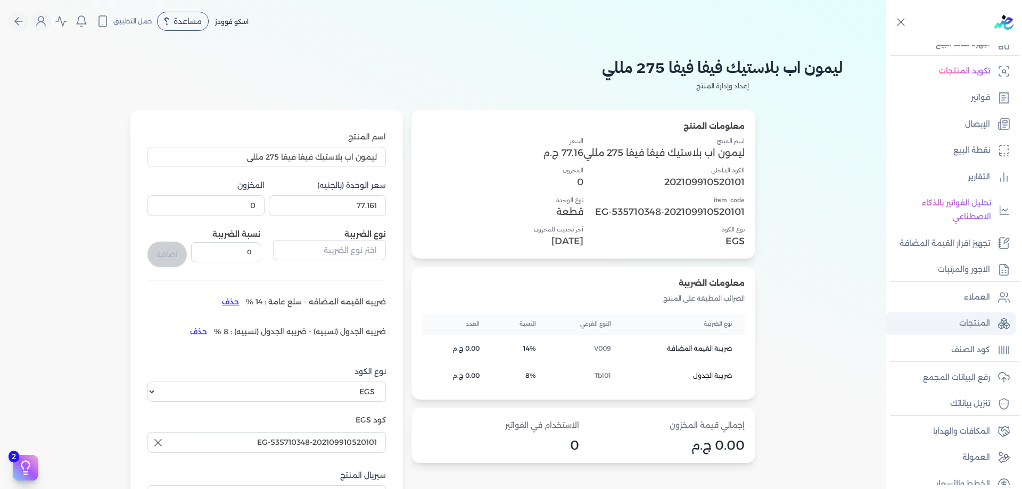
click at [991, 319] on link "المنتجات" at bounding box center [951, 324] width 130 height 22
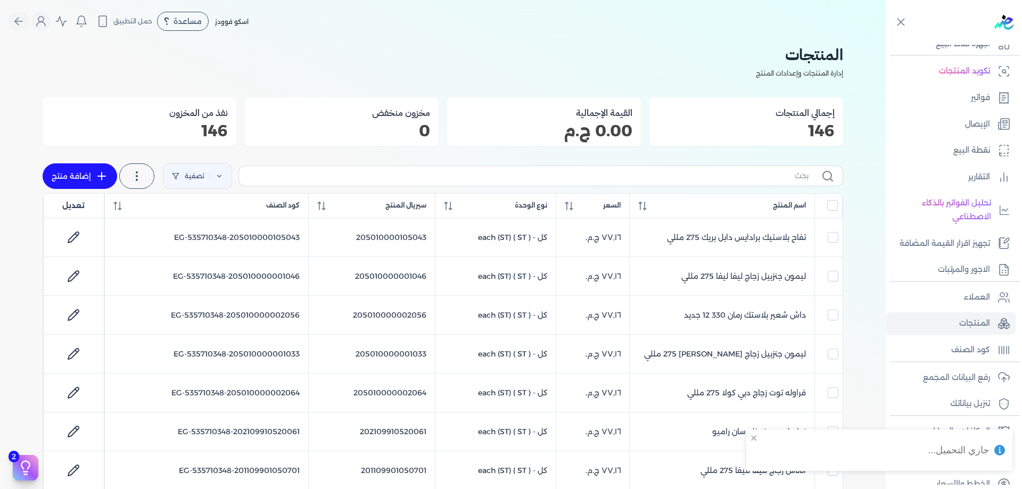
click at [718, 168] on label at bounding box center [541, 176] width 605 height 20
click at [718, 170] on input "text" at bounding box center [528, 175] width 561 height 11
click at [720, 173] on input "text" at bounding box center [528, 175] width 561 height 11
paste input "202109910520100"
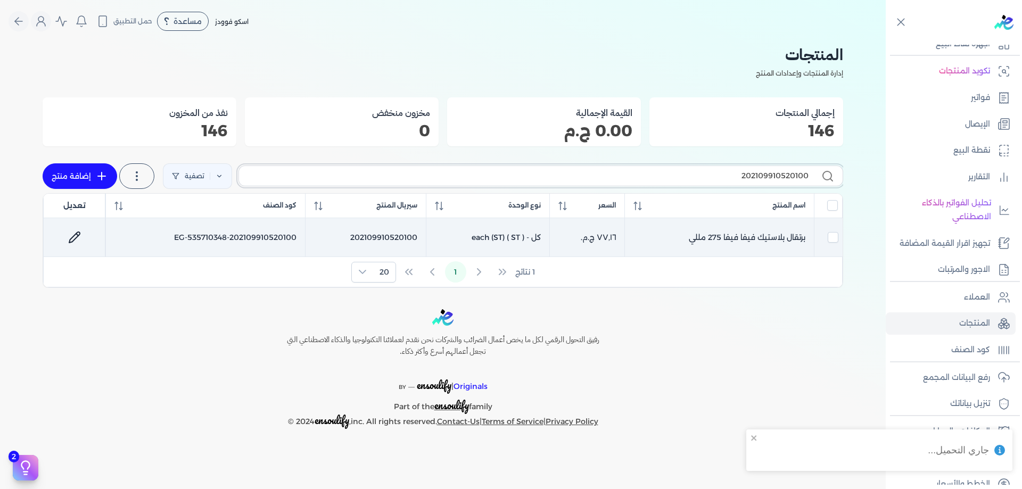
type input "202109910520100"
click at [71, 240] on icon at bounding box center [74, 237] width 13 height 13
select select "EGS"
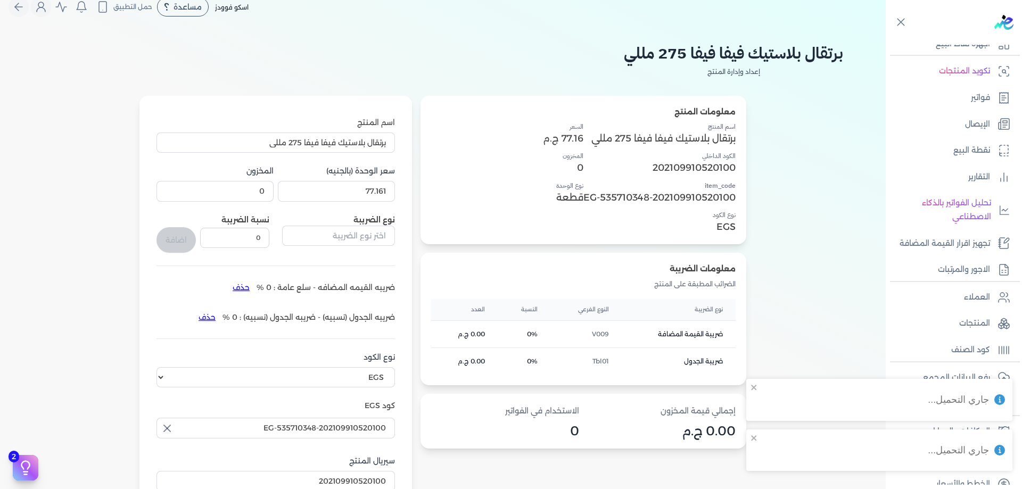
scroll to position [18, 0]
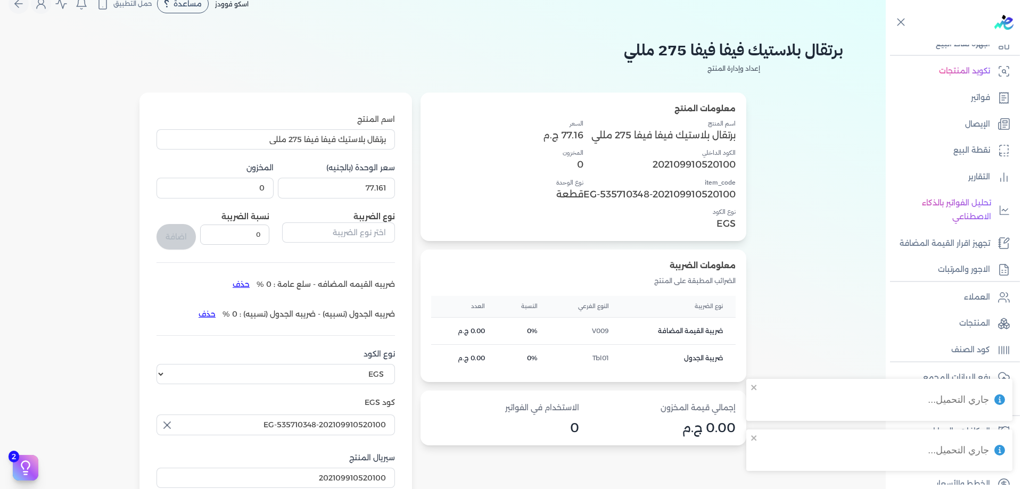
click at [236, 283] on button "حذف" at bounding box center [241, 284] width 31 height 17
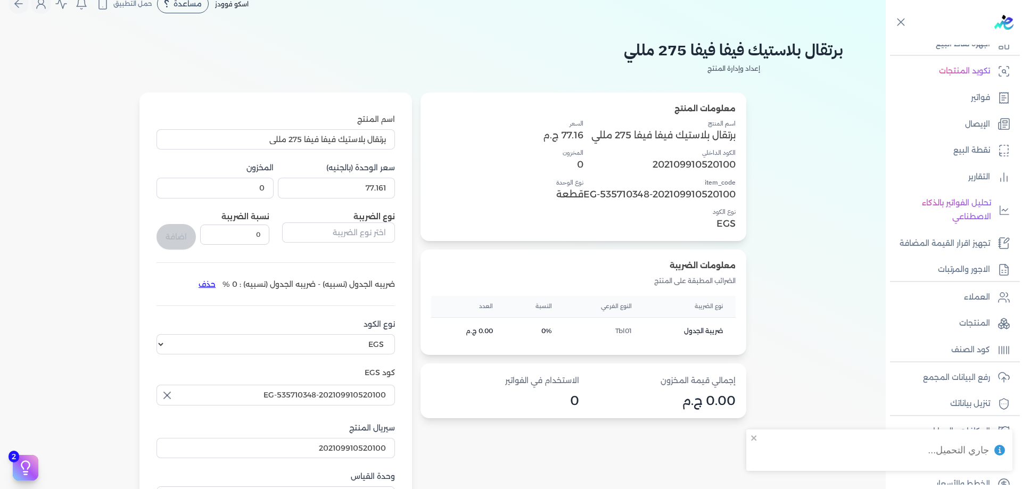
click at [242, 282] on li "ضريبه الجدول (نسبيه) - ضريبه الجدول (نسبيه) : 0 % حذف" at bounding box center [293, 284] width 203 height 17
click at [217, 288] on button "حذف" at bounding box center [207, 284] width 31 height 17
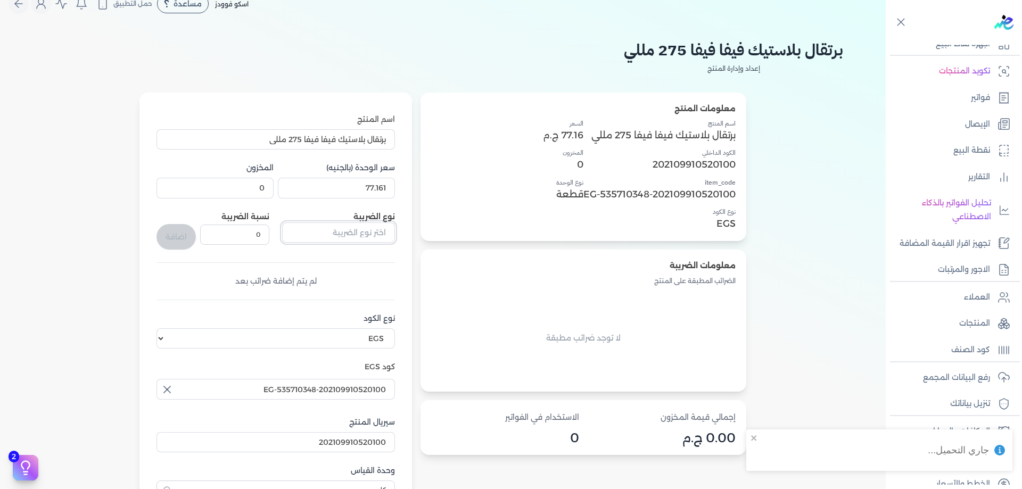
click at [317, 240] on input "text" at bounding box center [338, 233] width 113 height 20
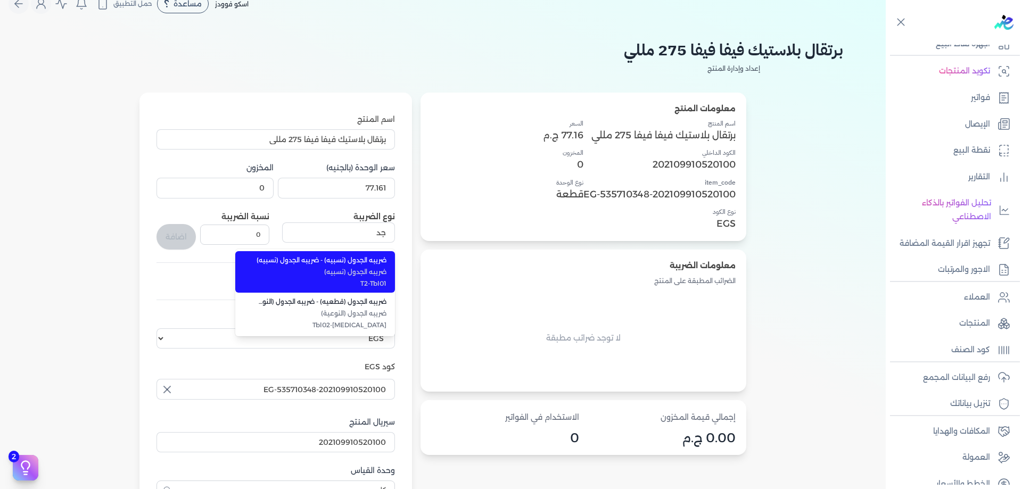
click at [338, 260] on span "ضريبه الجدول (نسبيه) - ضريبه الجدول (نسبيه)" at bounding box center [322, 261] width 130 height 10
type input "ضريبه الجدول (نسبيه) - ضريبه الجدول (نسبيه)"
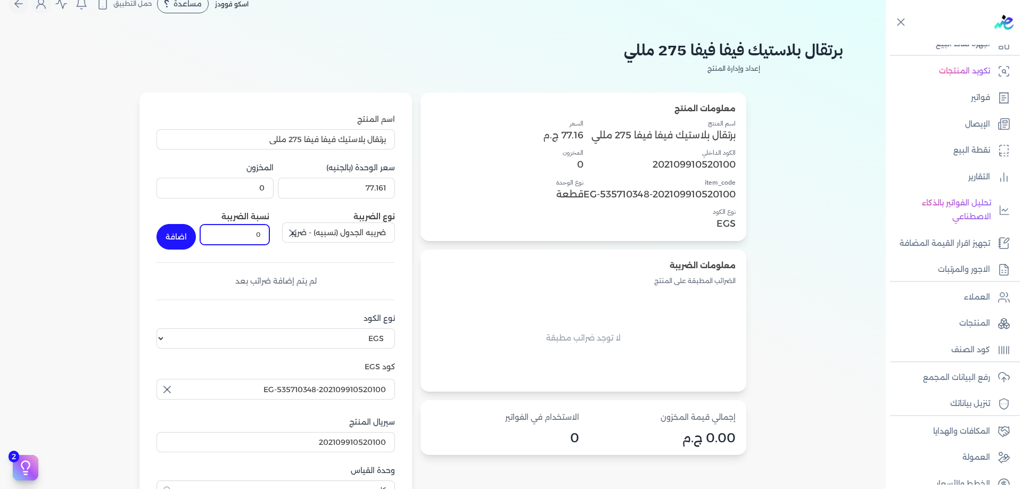
click at [233, 236] on input "0" at bounding box center [234, 235] width 69 height 20
type input "8"
click at [185, 232] on button "اضافة" at bounding box center [176, 237] width 39 height 26
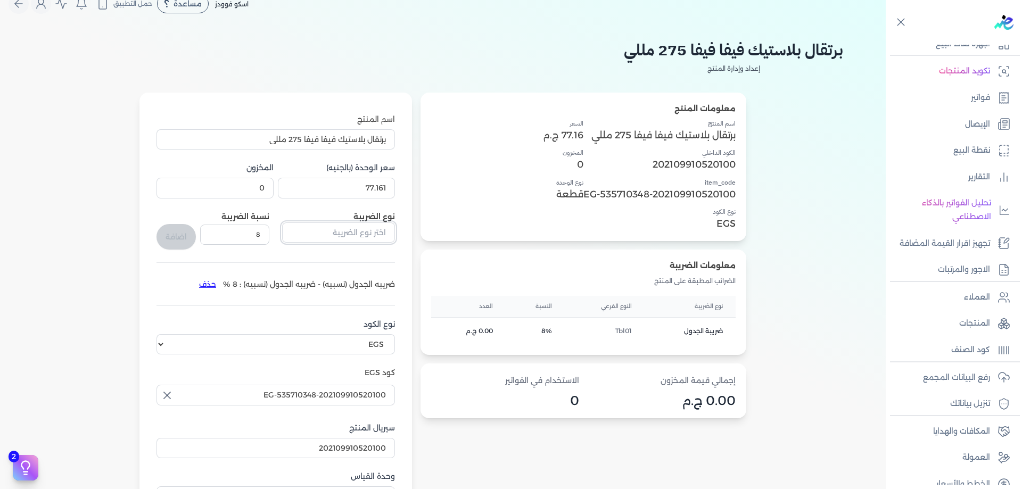
click at [355, 230] on input "text" at bounding box center [338, 233] width 113 height 20
click at [52, 259] on div "معلومات المنتج اسم المنتج برتقال بلاستيك فيفا فيفا 275 مللي الكود الداخلي 20210…" at bounding box center [443, 324] width 801 height 463
click at [342, 233] on input "ضريبه القيمه المضافه - تصدير للخارج" at bounding box center [338, 233] width 113 height 20
type input "ضريبه القيمه المضافه - تصدير للخارج"
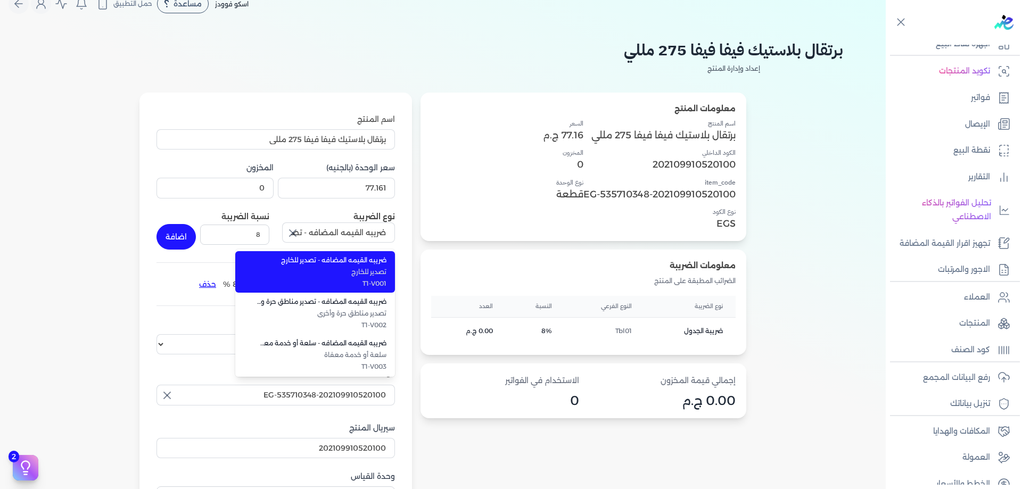
click at [72, 253] on div "معلومات المنتج اسم المنتج برتقال بلاستيك فيفا فيفا 275 مللي الكود الداخلي 20210…" at bounding box center [443, 324] width 801 height 463
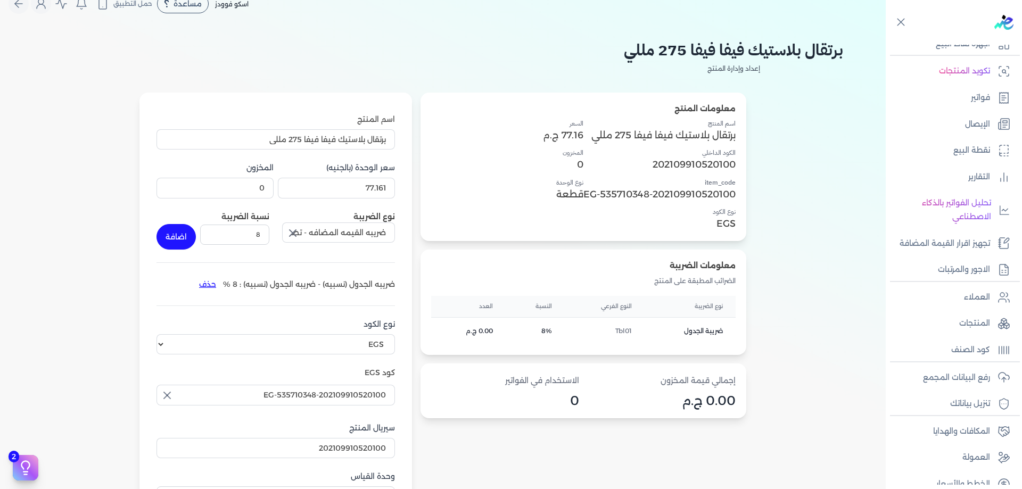
click at [292, 228] on icon "button" at bounding box center [292, 233] width 13 height 13
click at [299, 234] on input "text" at bounding box center [338, 233] width 113 height 20
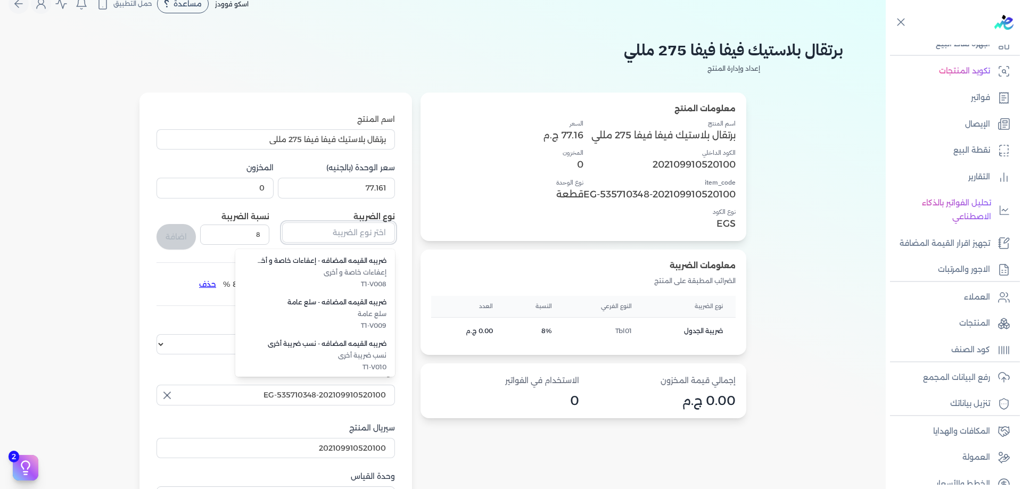
scroll to position [292, 0]
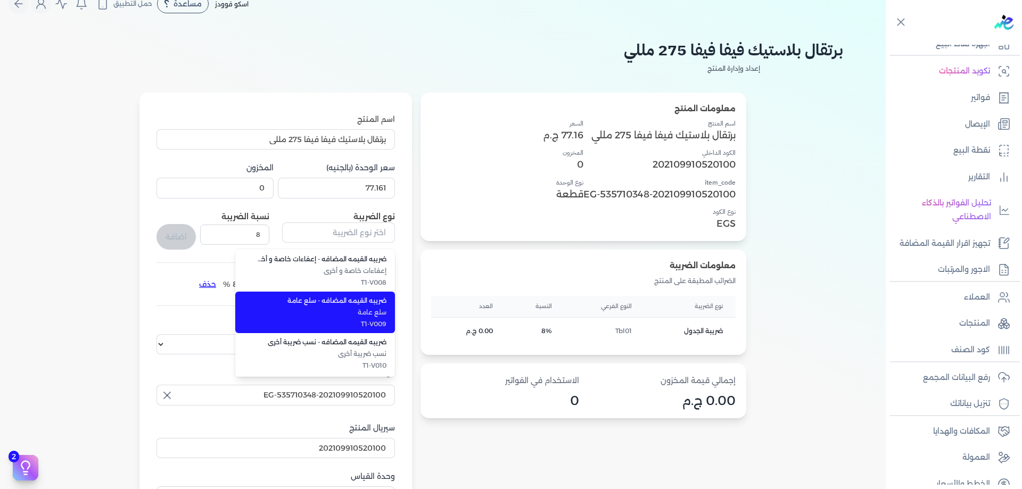
click at [355, 317] on span "سلع عامة" at bounding box center [322, 313] width 130 height 10
type input "ضريبه القيمه المضافه - سلع عامة"
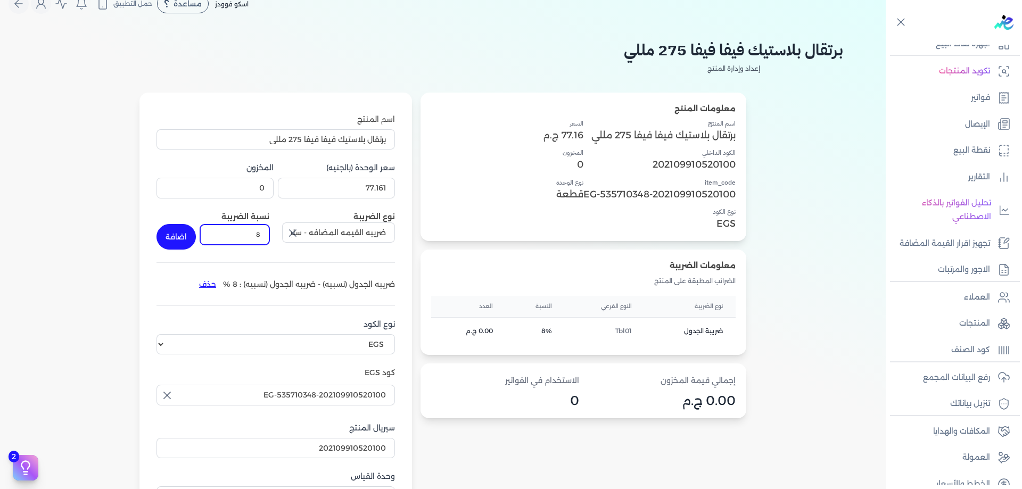
click at [259, 236] on input "8" at bounding box center [234, 235] width 69 height 20
type input "14"
click at [185, 233] on button "اضافة" at bounding box center [176, 237] width 39 height 26
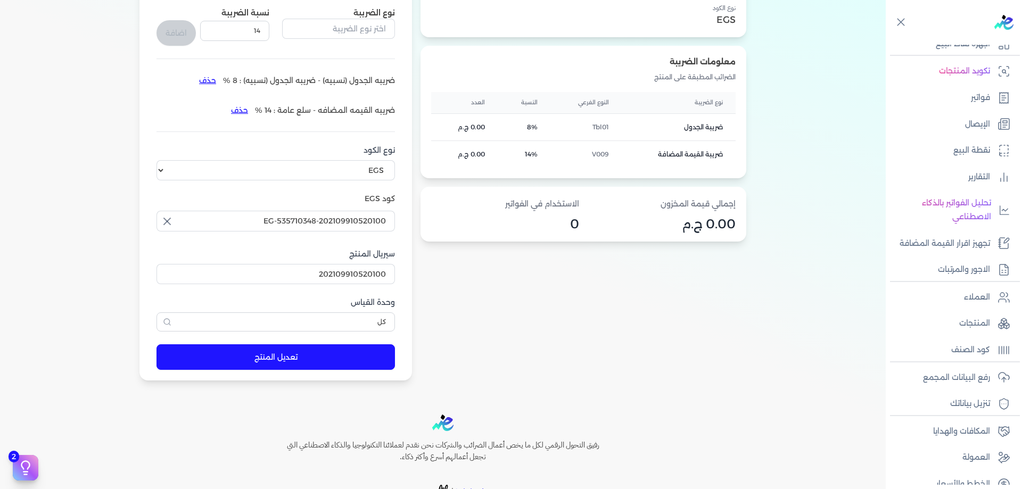
scroll to position [231, 0]
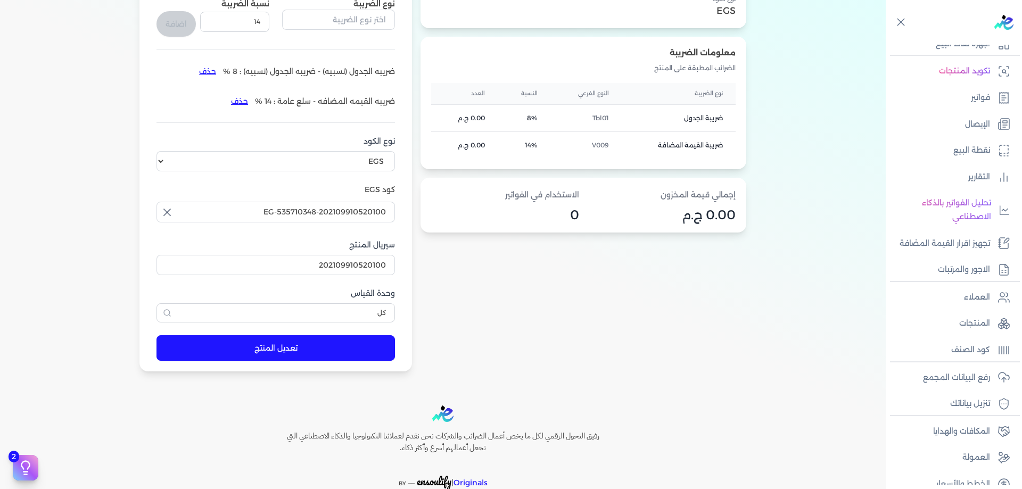
click at [289, 357] on button "تعديل المنتج" at bounding box center [276, 348] width 239 height 26
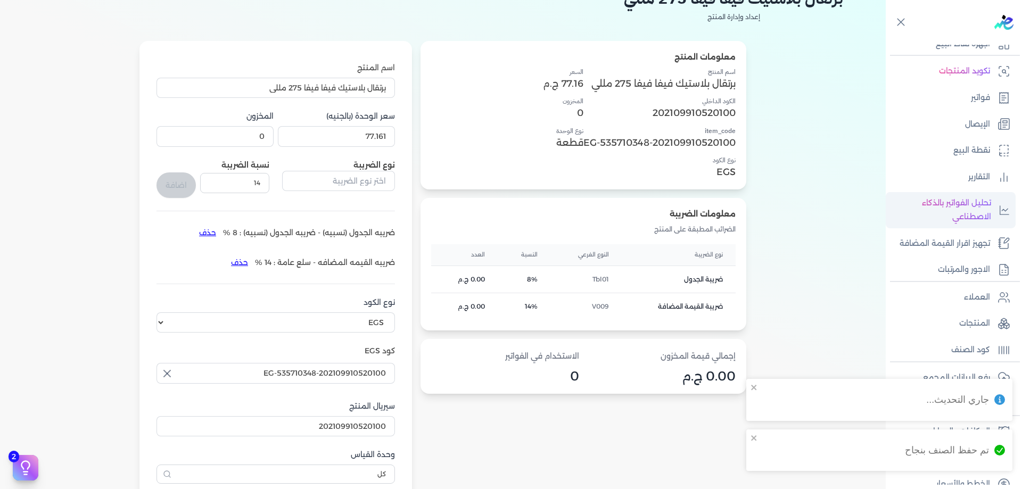
scroll to position [53, 0]
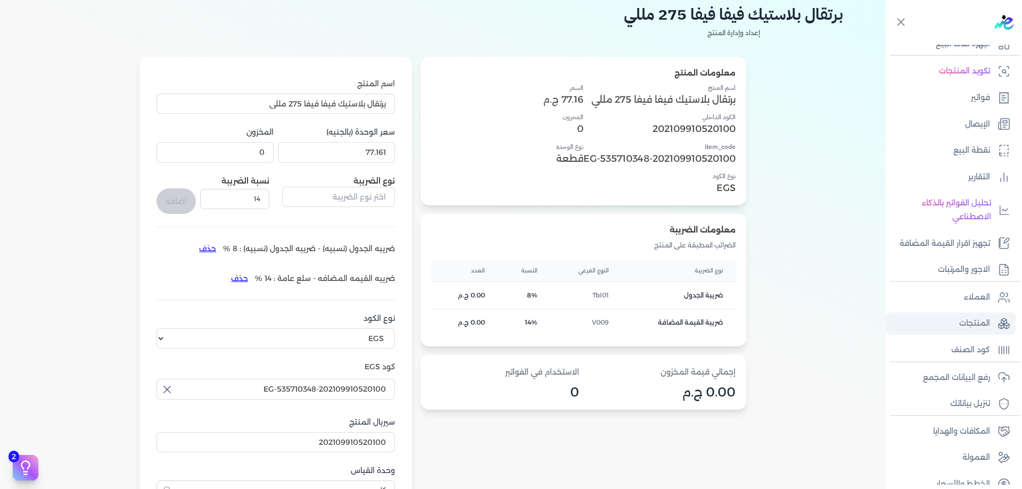
click at [985, 329] on p "المنتجات" at bounding box center [975, 324] width 31 height 14
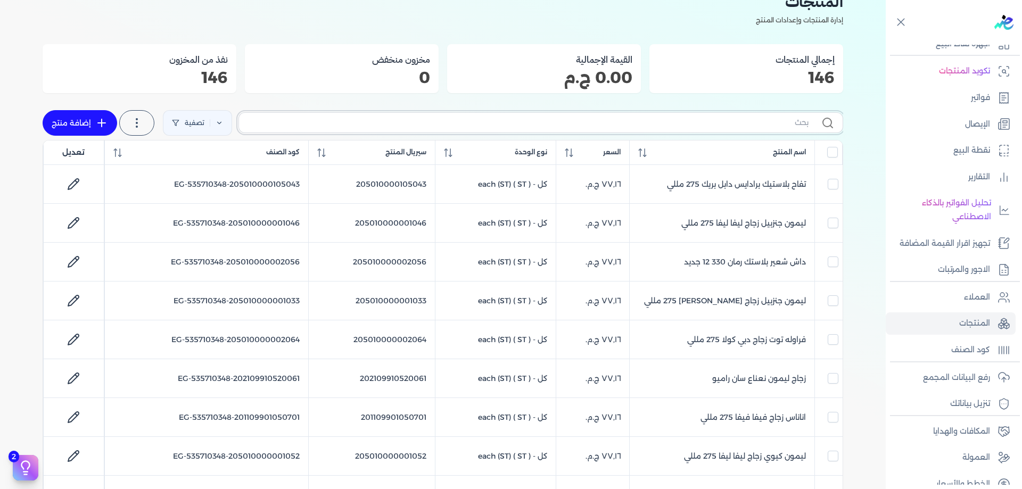
click at [640, 119] on input "text" at bounding box center [528, 122] width 561 height 11
type input "ر"
checkbox input "false"
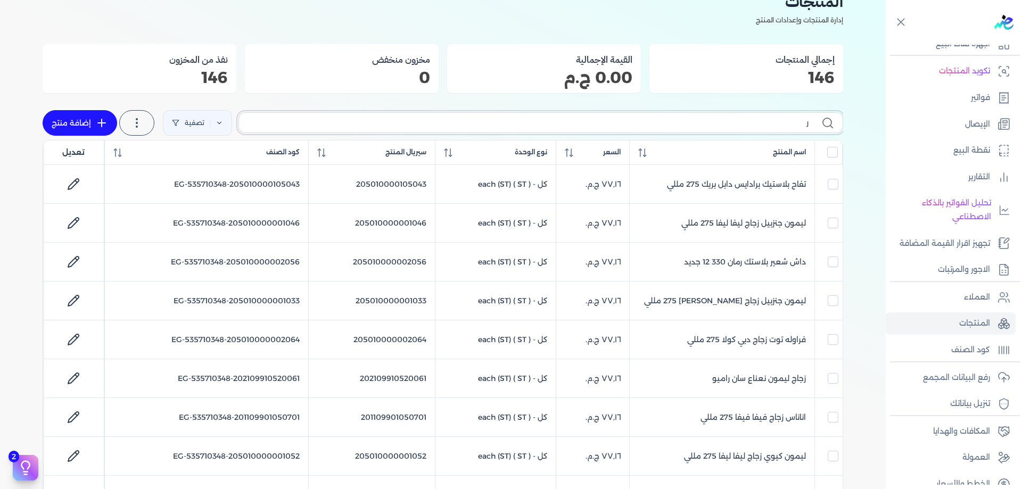
checkbox input "false"
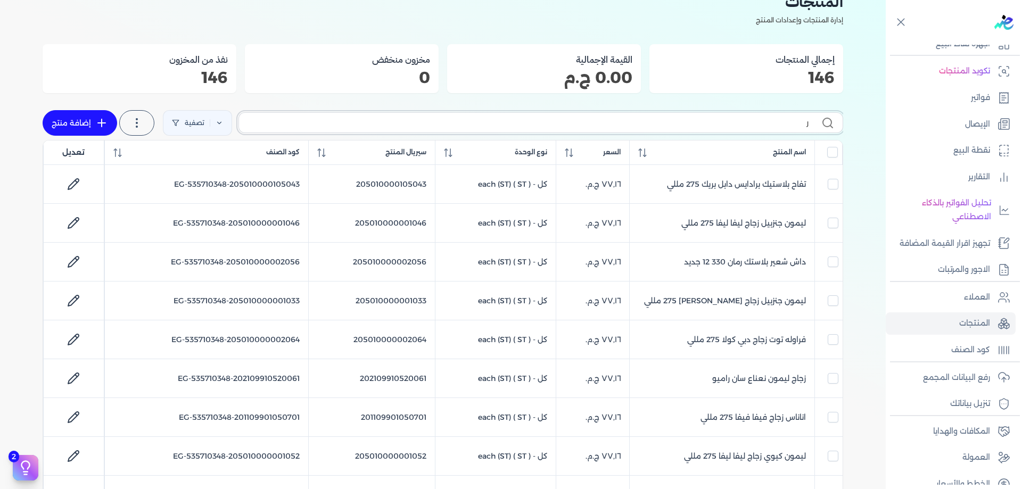
checkbox input "false"
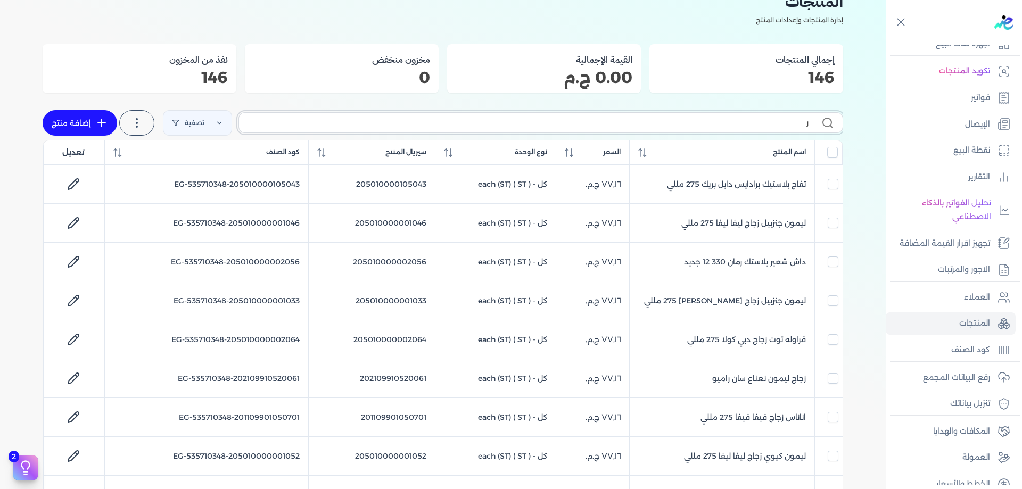
checkbox input "false"
click at [640, 119] on input "ر" at bounding box center [528, 122] width 561 height 11
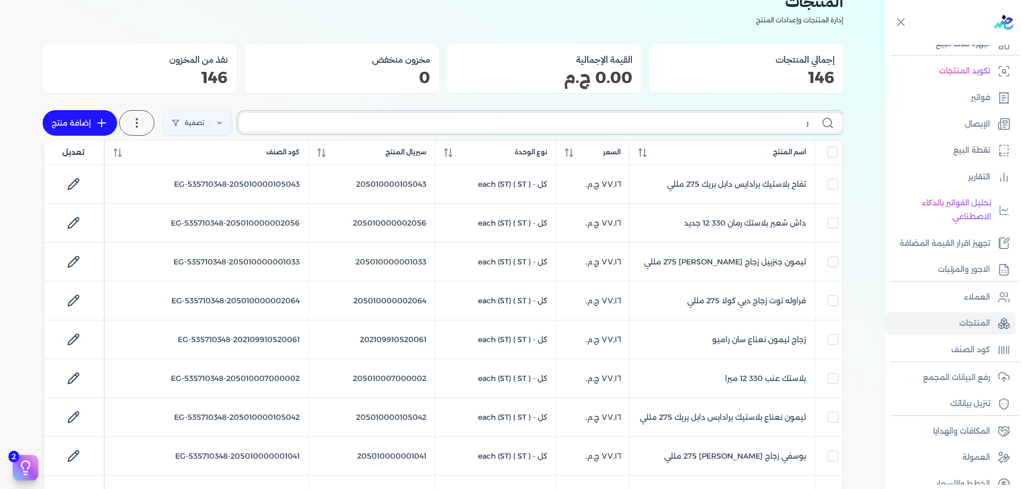
paste input "202109910520101"
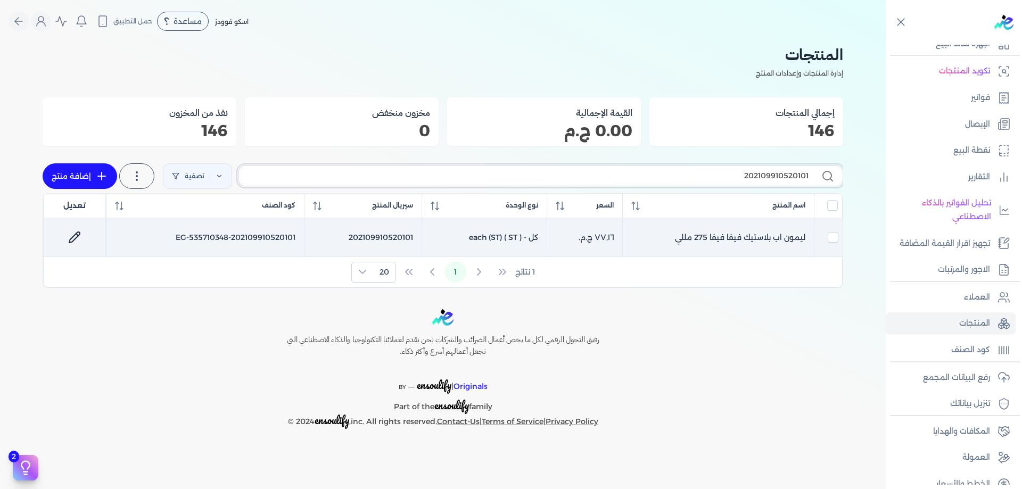
type input "202109910520101"
click at [717, 228] on td "ليمون اب بلاستيك فيفا فيفا 275 مللي" at bounding box center [719, 237] width 192 height 39
checkbox input "true"
click at [71, 239] on icon at bounding box center [74, 237] width 11 height 11
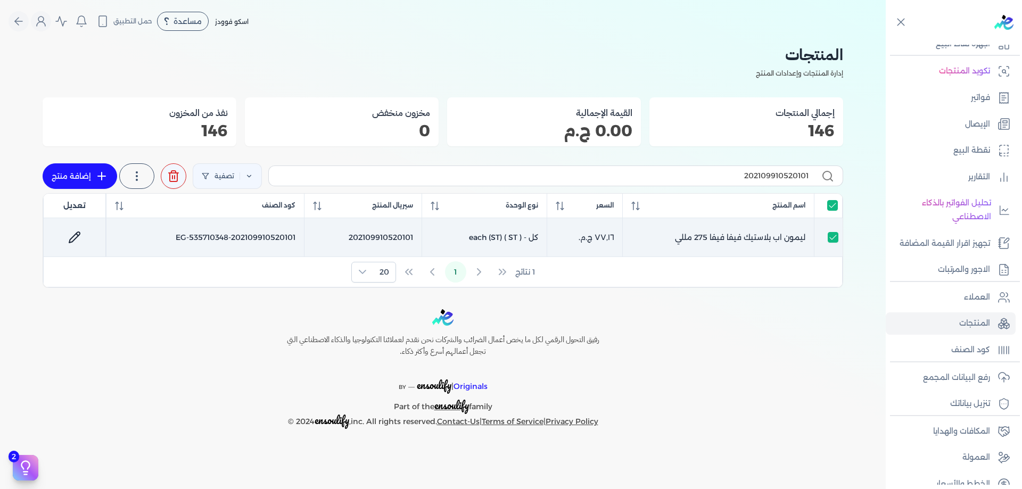
select select "EGS"
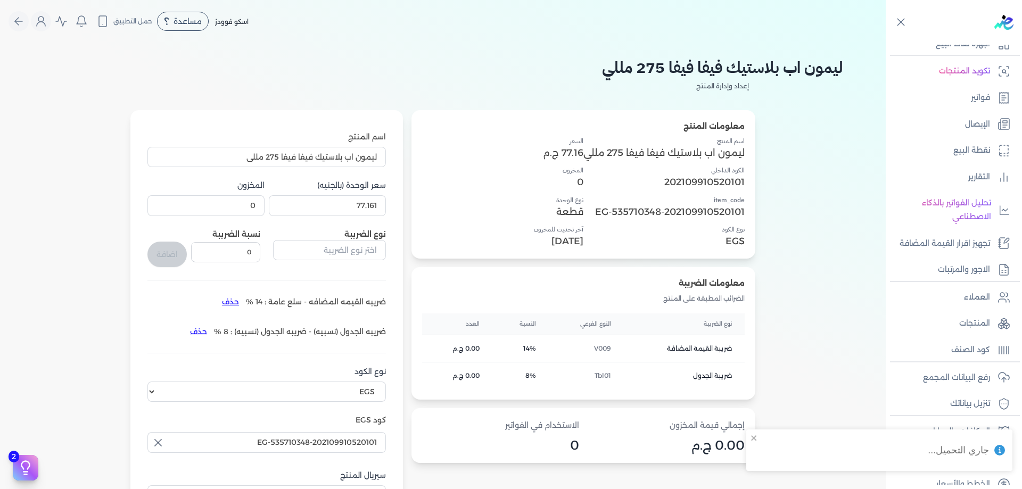
click at [718, 178] on p "202109910520101" at bounding box center [664, 182] width 161 height 14
copy p "202109910520101"
click at [666, 155] on p "ليمون اب بلاستيك فيفا فيفا 275 مللي" at bounding box center [664, 153] width 161 height 14
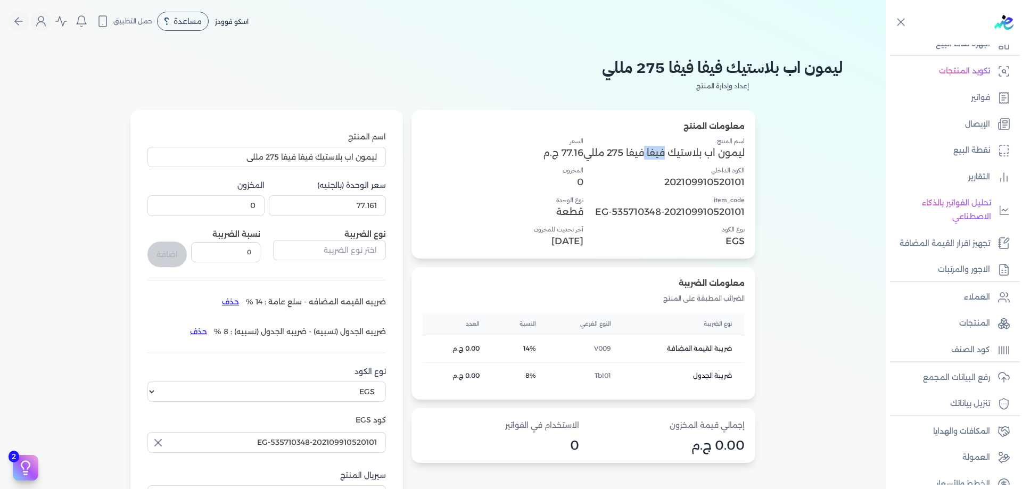
click at [666, 155] on p "ليمون اب بلاستيك فيفا فيفا 275 مللي" at bounding box center [664, 153] width 161 height 14
copy p "ليمون اب بلاستيك فيفا فيفا 275 مللي"
drag, startPoint x: 831, startPoint y: 149, endPoint x: 1005, endPoint y: 116, distance: 176.8
click at [831, 149] on div "معلومات المنتج اسم المنتج ليمون اب بلاستيك فيفا فيفا 275 مللي الكود الداخلي 202…" at bounding box center [443, 356] width 801 height 493
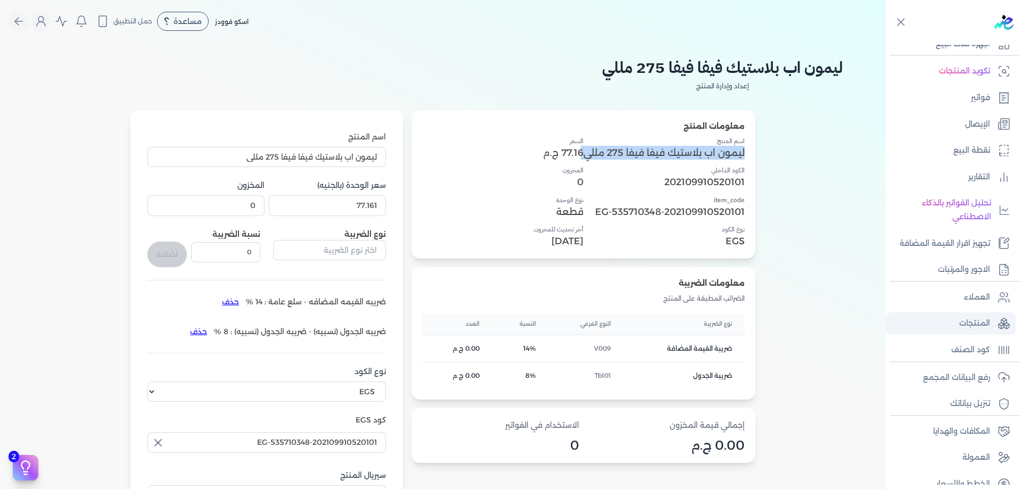
click at [983, 320] on p "المنتجات" at bounding box center [975, 324] width 31 height 14
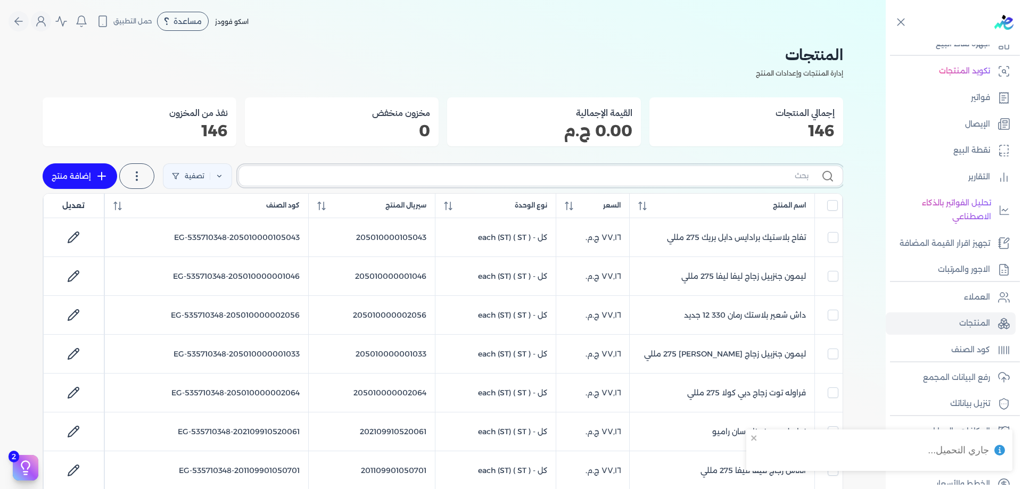
click at [745, 173] on input "text" at bounding box center [528, 175] width 561 height 11
click at [748, 175] on input "text" at bounding box center [528, 175] width 561 height 11
paste input "202109910520103"
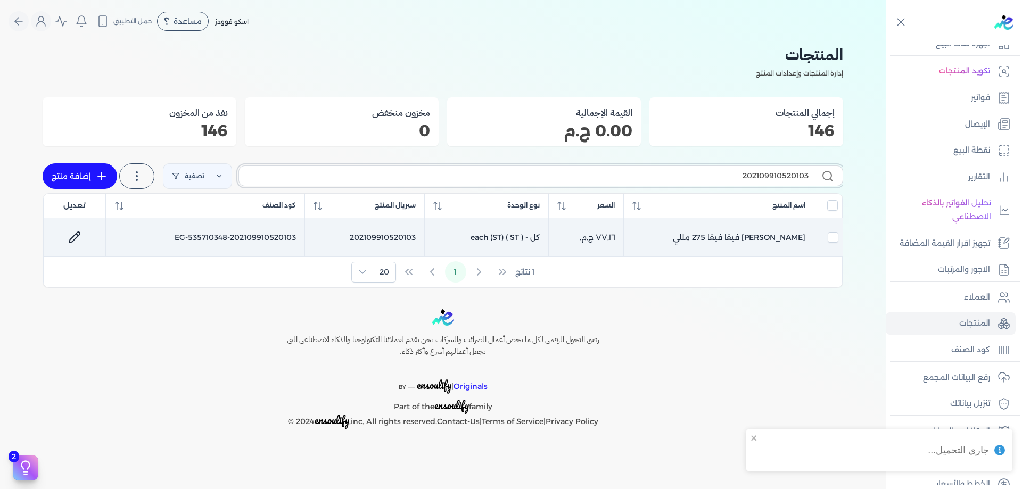
type input "202109910520103"
click at [70, 235] on icon at bounding box center [74, 237] width 13 height 13
select select "EGS"
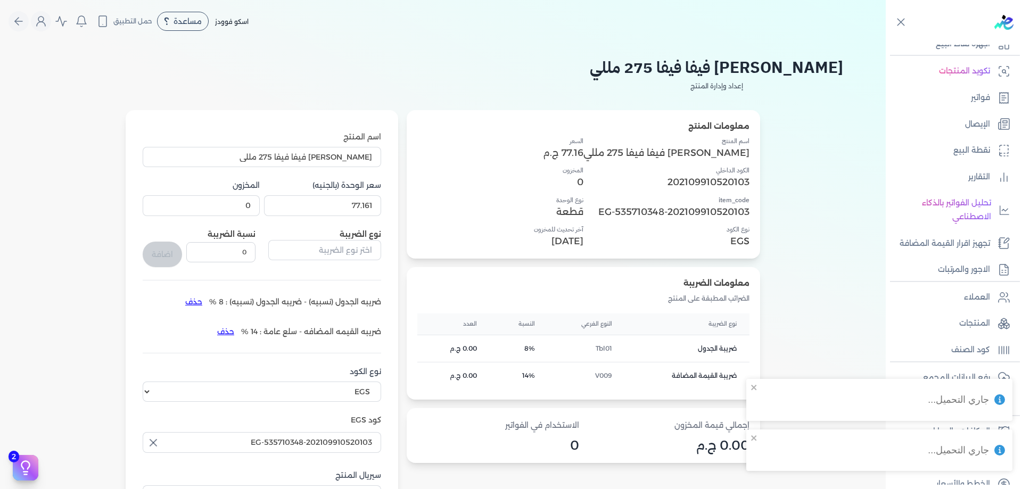
click at [722, 176] on p "202109910520103" at bounding box center [667, 182] width 166 height 14
copy p "202109910520103"
click at [663, 165] on div "اسم المنتج كولا بلاستيك فيفا فيفا 275 مللي الكود الداخلي 202109910520103 item_c…" at bounding box center [667, 192] width 166 height 112
click at [666, 151] on p "كولا بلاستيك فيفا فيفا 275 مللي" at bounding box center [667, 153] width 166 height 14
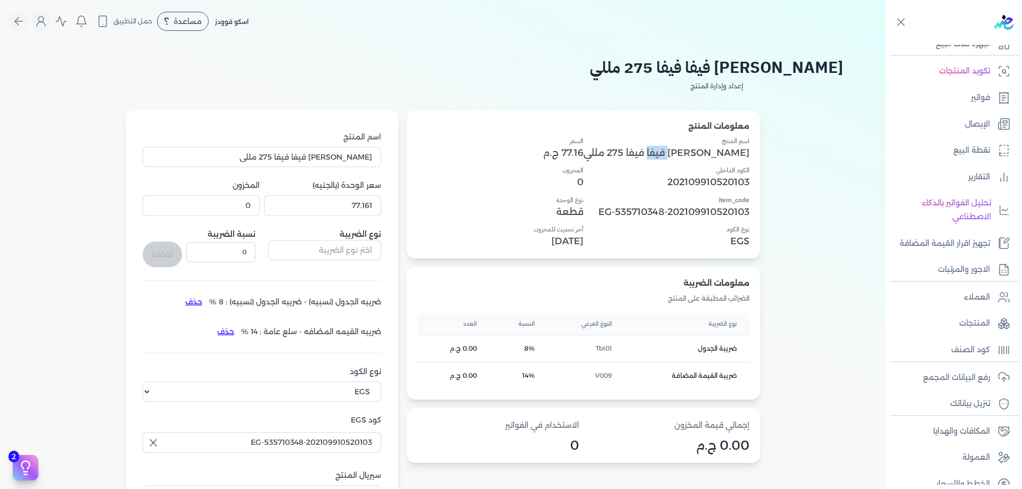
click at [666, 151] on p "كولا بلاستيك فيفا فيفا 275 مللي" at bounding box center [667, 153] width 166 height 14
copy p "فيفا"
click at [666, 151] on p "كولا بلاستيك فيفا فيفا 275 مللي" at bounding box center [667, 153] width 166 height 14
copy p "كولا بلاستيك فيفا فيفا 275 مللي"
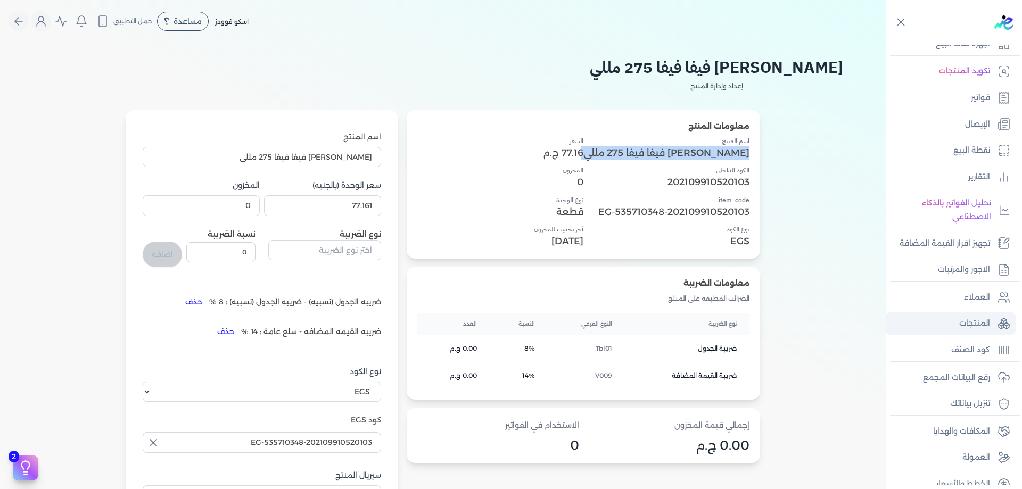
click at [990, 317] on link "المنتجات" at bounding box center [951, 324] width 130 height 22
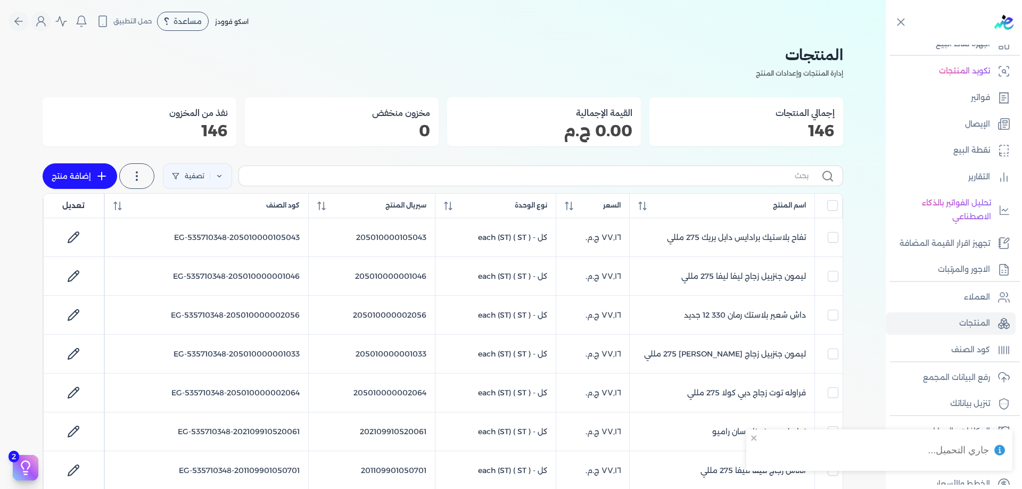
click at [744, 168] on label at bounding box center [541, 176] width 605 height 20
click at [744, 170] on input "text" at bounding box center [528, 175] width 561 height 11
paste input "202109910520100"
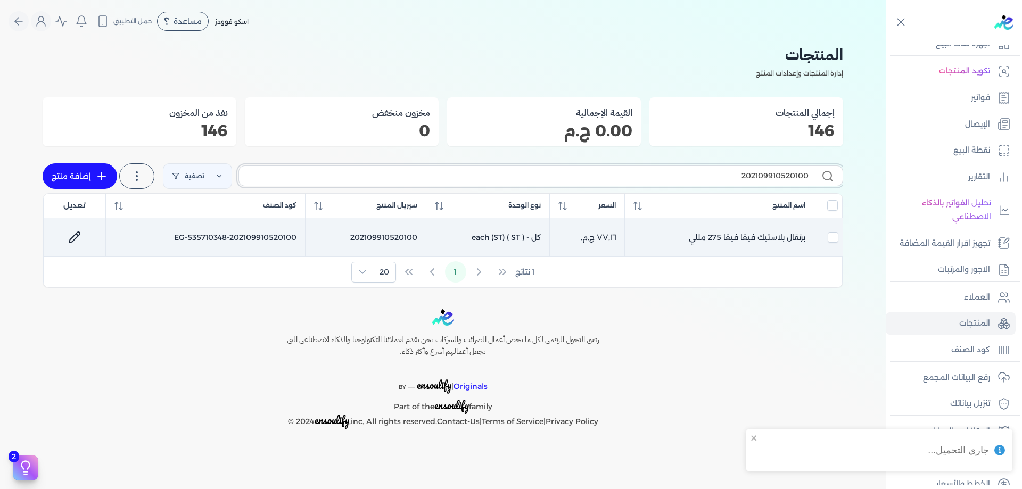
type input "202109910520100"
click at [79, 224] on td at bounding box center [74, 237] width 62 height 39
checkbox input "true"
click at [79, 228] on link at bounding box center [75, 238] width 26 height 26
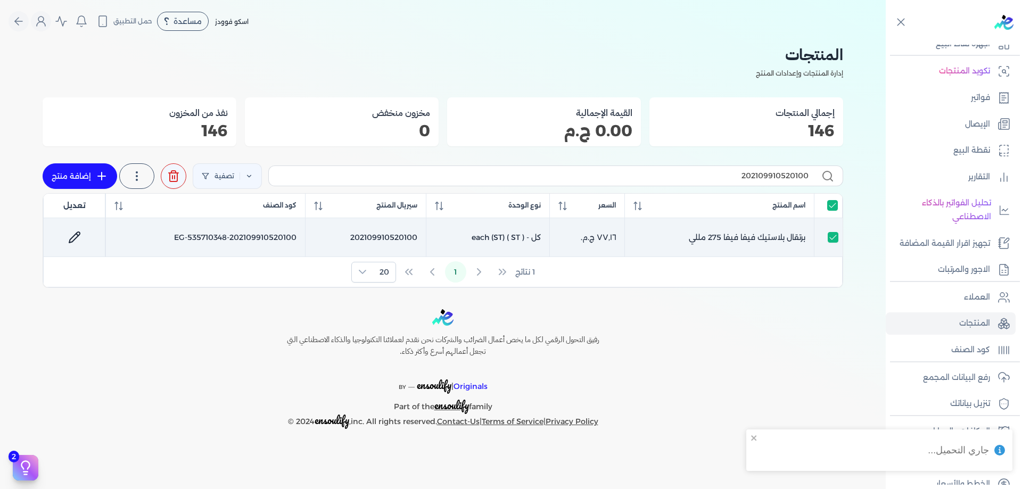
select select "EGS"
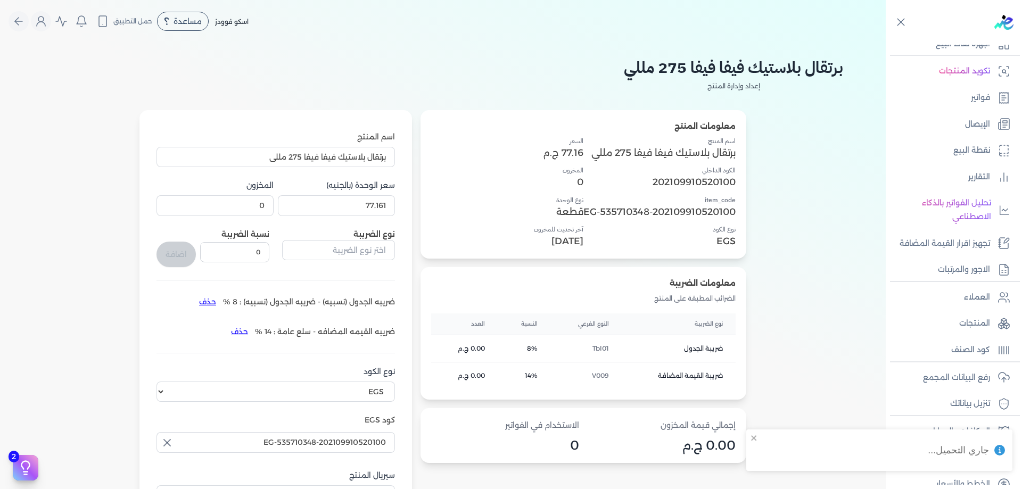
click at [684, 178] on p "202109910520100" at bounding box center [660, 182] width 152 height 14
copy p "202109910520100"
click at [673, 155] on p "برتقال بلاستيك فيفا فيفا 275 مللي" at bounding box center [660, 153] width 152 height 14
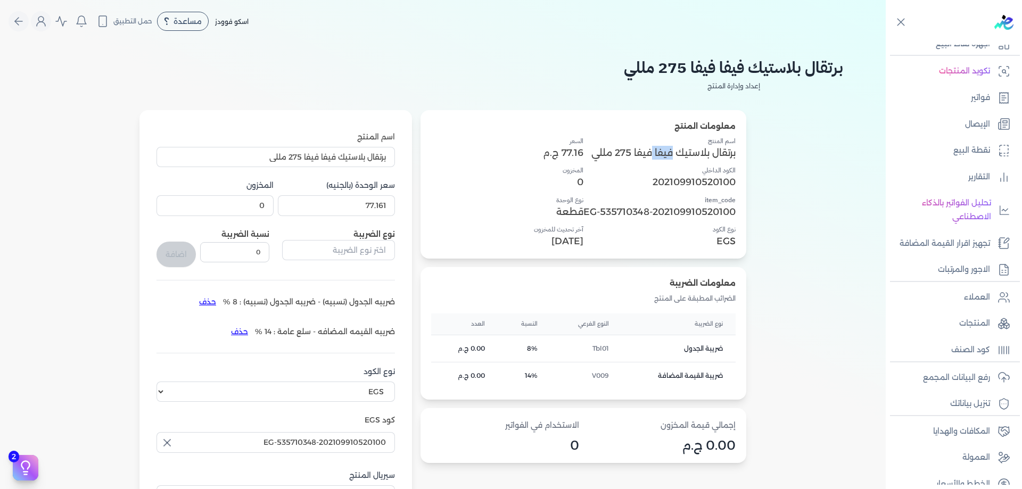
copy p "فيفا"
click at [608, 146] on p "برتقال بلاستيك فيفا فيفا 275 مللي" at bounding box center [660, 153] width 152 height 14
click at [624, 147] on p "برتقال بلاستيك فيفا فيفا 275 مللي" at bounding box center [660, 153] width 152 height 14
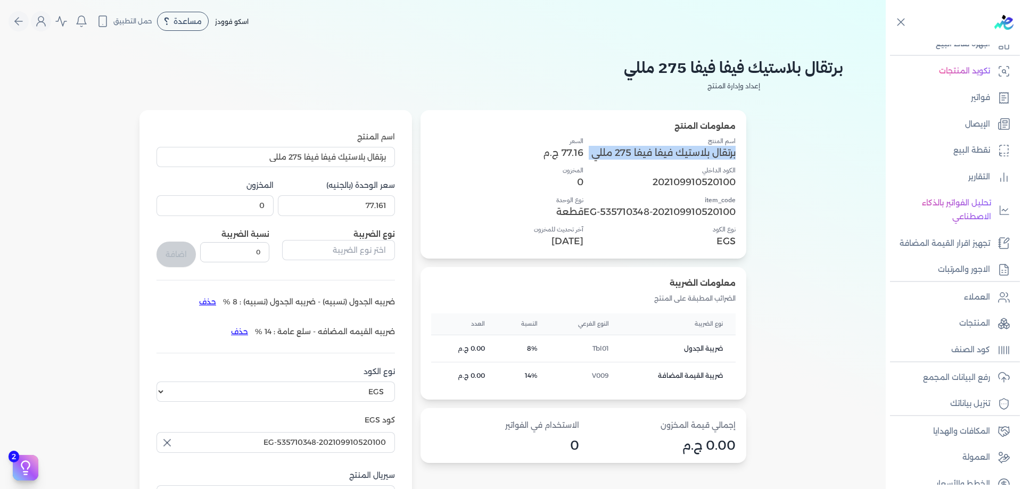
click at [624, 147] on p "برتقال بلاستيك فيفا فيفا 275 مللي" at bounding box center [660, 153] width 152 height 14
copy p "برتقال بلاستيك فيفا فيفا 275 مللي"
click at [980, 369] on link "رفع البيانات المجمع" at bounding box center [951, 378] width 130 height 22
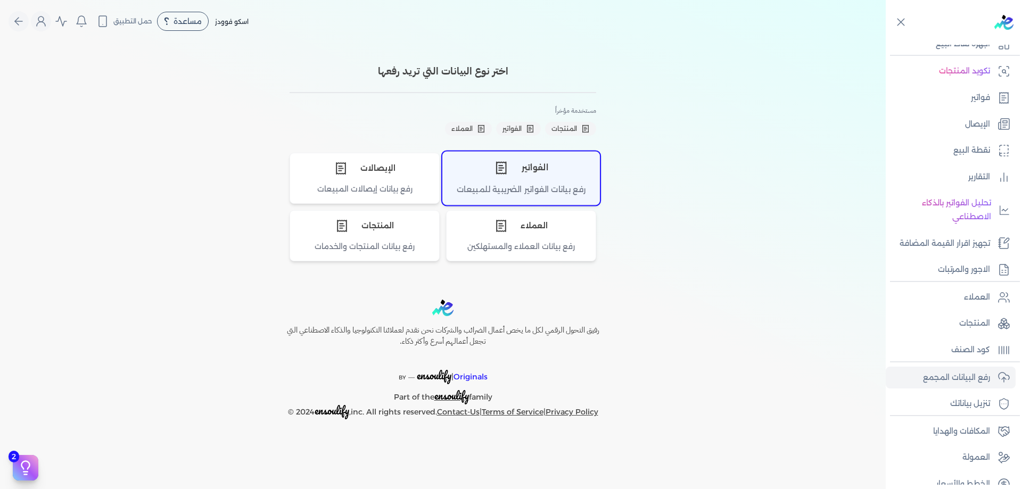
click at [549, 168] on div "الفواتير" at bounding box center [521, 168] width 157 height 32
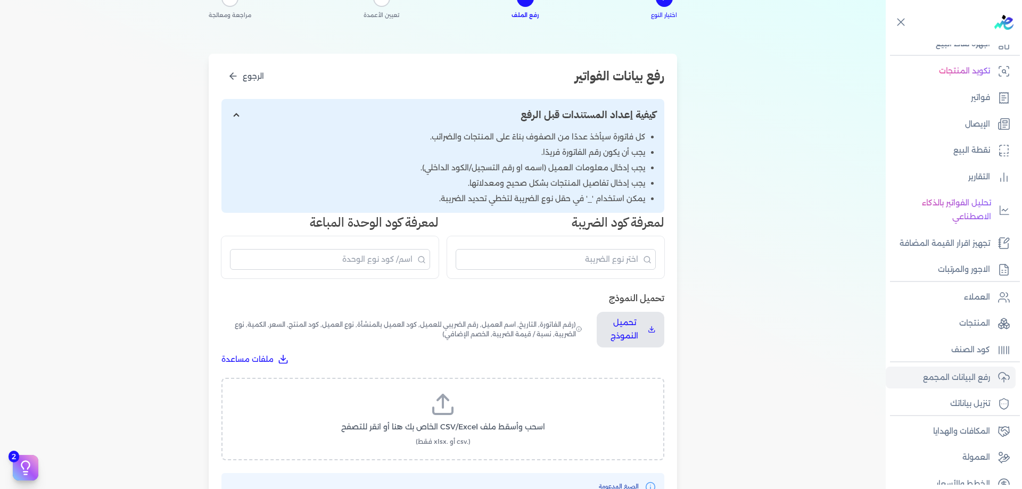
scroll to position [89, 0]
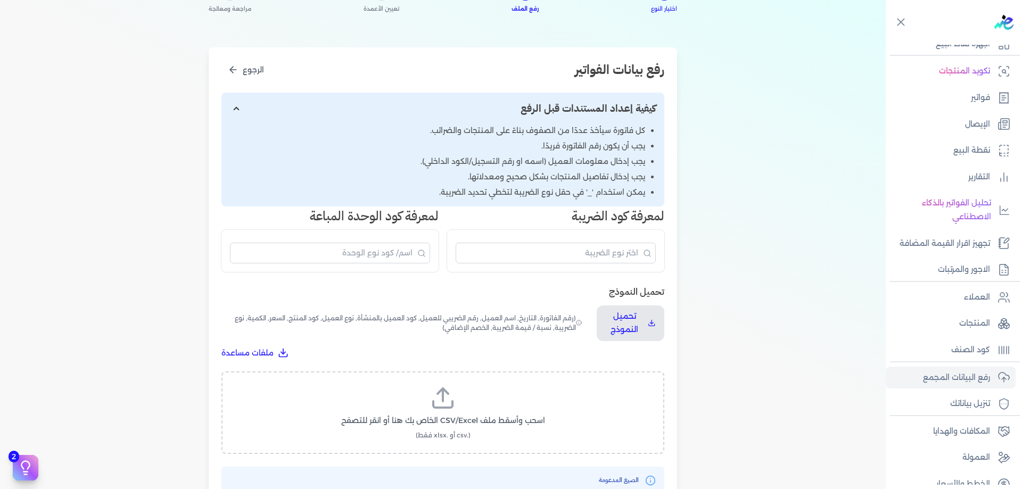
click at [437, 407] on icon at bounding box center [442, 404] width 19 height 6
click at [0, 0] on input "اسحب وأسقط ملف CSV/Excel الخاص بك هنا أو انقر للتصفح (.csv أو .xlsx فقط)" at bounding box center [0, 0] width 0 height 0
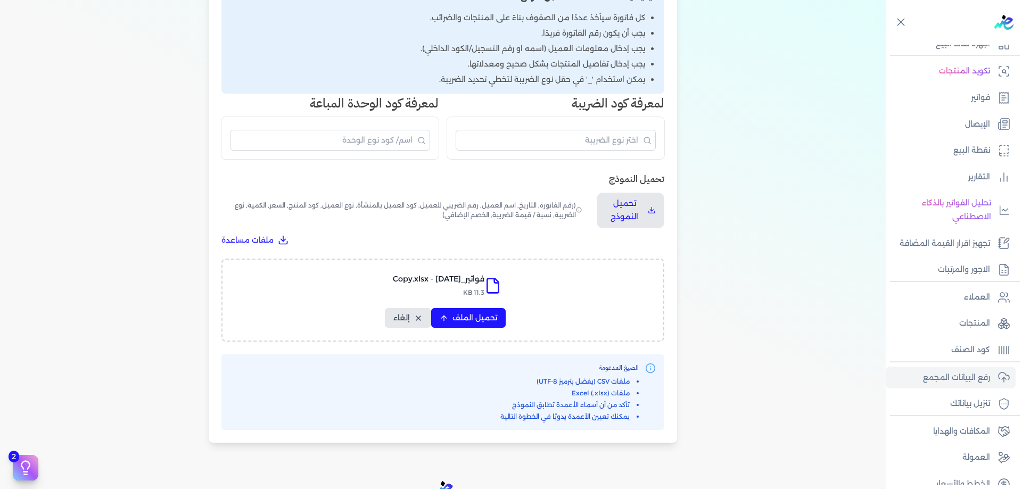
scroll to position [249, 0]
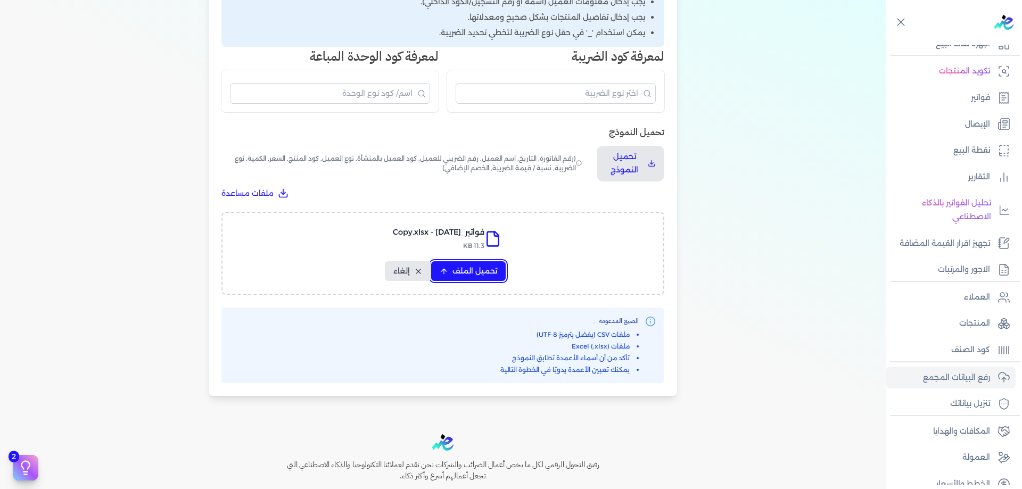
click at [485, 269] on span "تحميل الملف" at bounding box center [475, 271] width 45 height 11
select select "رقم الفاتورة"
select select "الرقم الضريبي"
select select "الرقم التسلسلي الداخلي"
select select "سيريال المنتج"
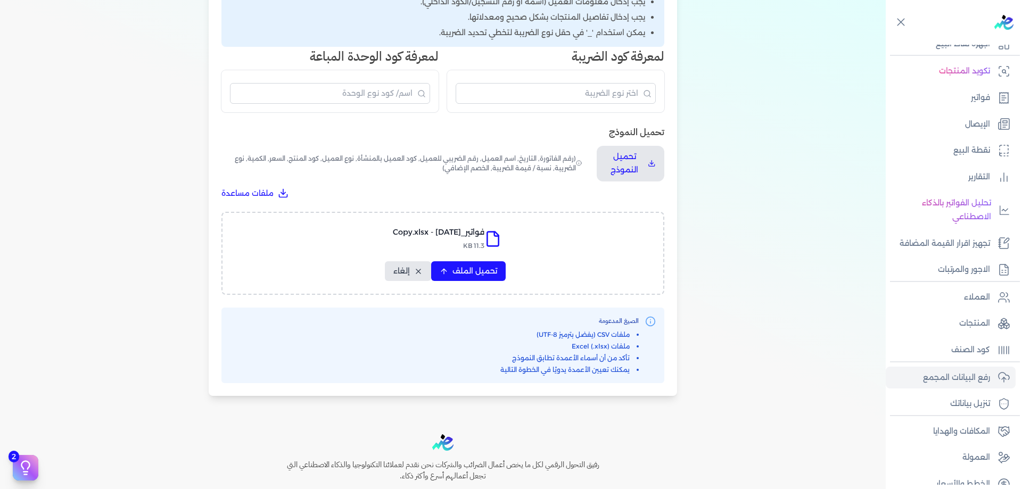
select select "السعر"
select select "الكمية"
select select "خصم"
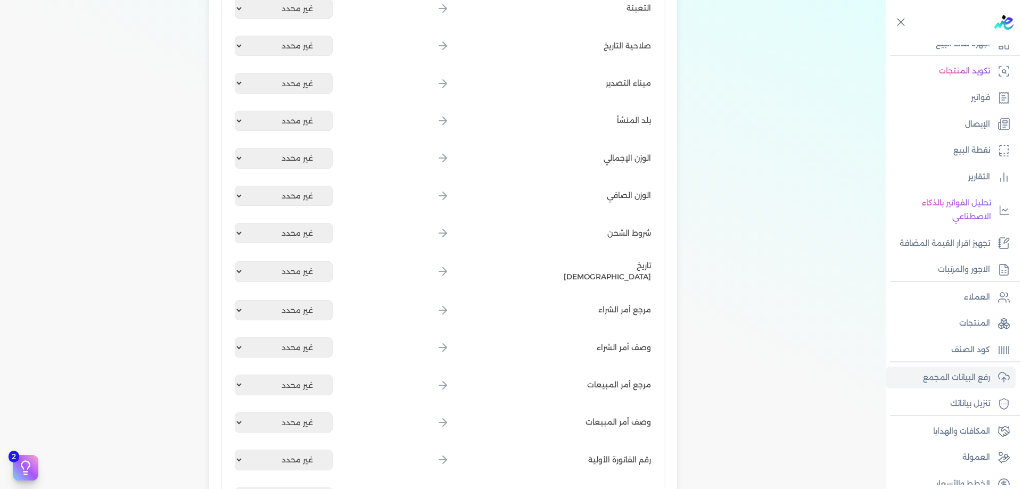
scroll to position [1297, 0]
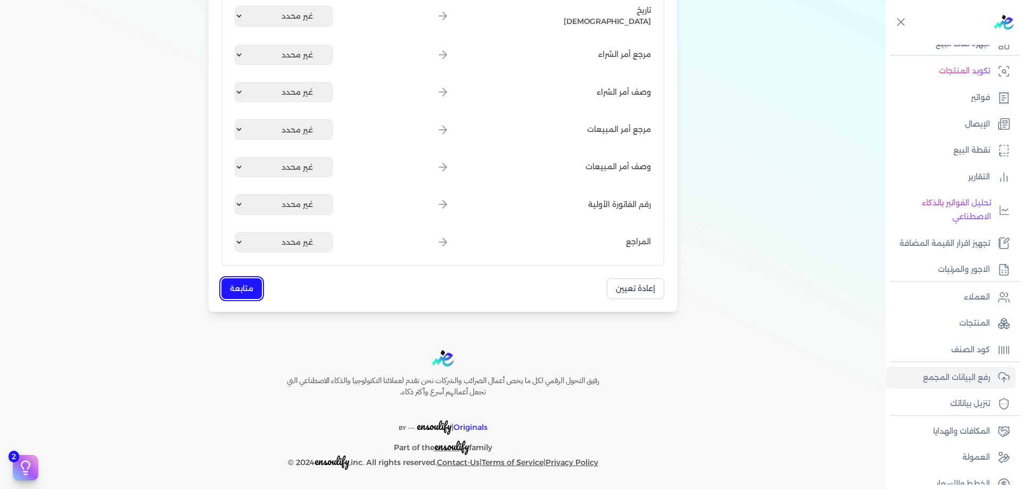
click at [234, 293] on button "متابعة" at bounding box center [242, 288] width 40 height 21
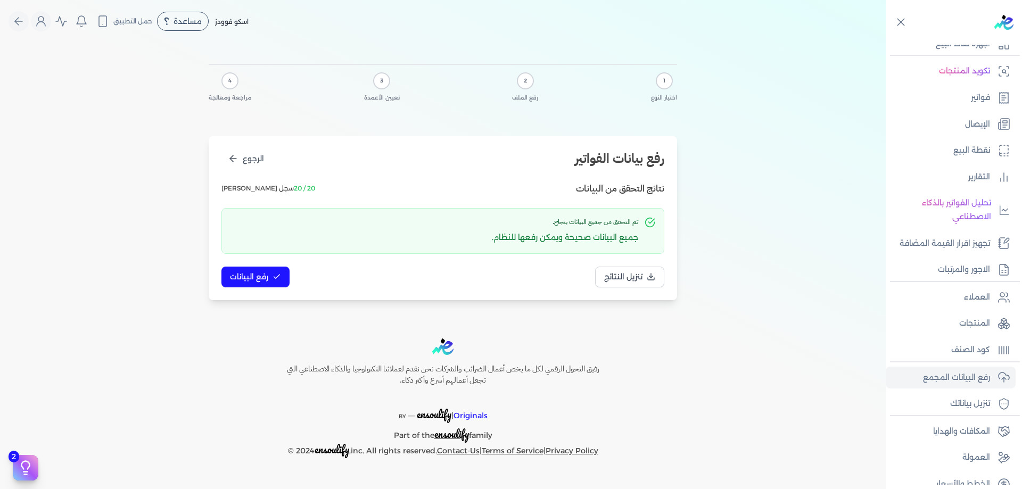
scroll to position [0, 0]
click at [270, 294] on div "رفع بيانات الفواتير الرجوع نتائج التحقق من البيانات 20 / 20 سجل صالح تم التحقق …" at bounding box center [443, 218] width 469 height 164
click at [271, 283] on button "رفع البيانات" at bounding box center [256, 277] width 68 height 21
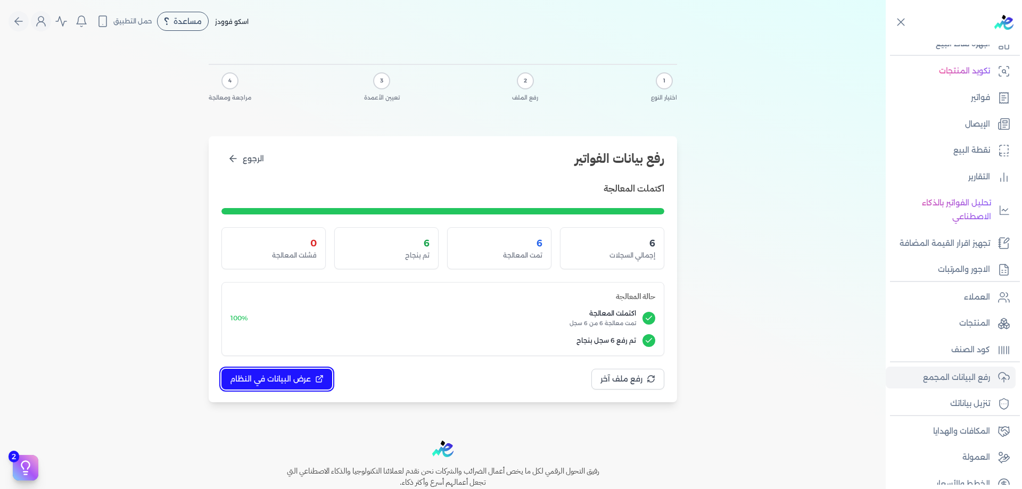
click at [292, 377] on span "عرض البيانات في النظام" at bounding box center [270, 379] width 81 height 11
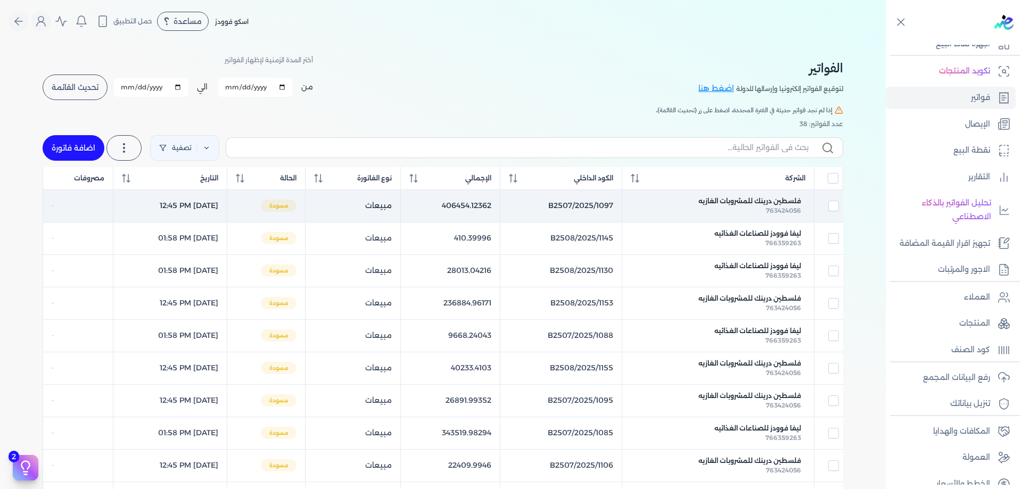
click at [831, 196] on td at bounding box center [828, 206] width 29 height 32
checkbox input "true"
checkbox input "false"
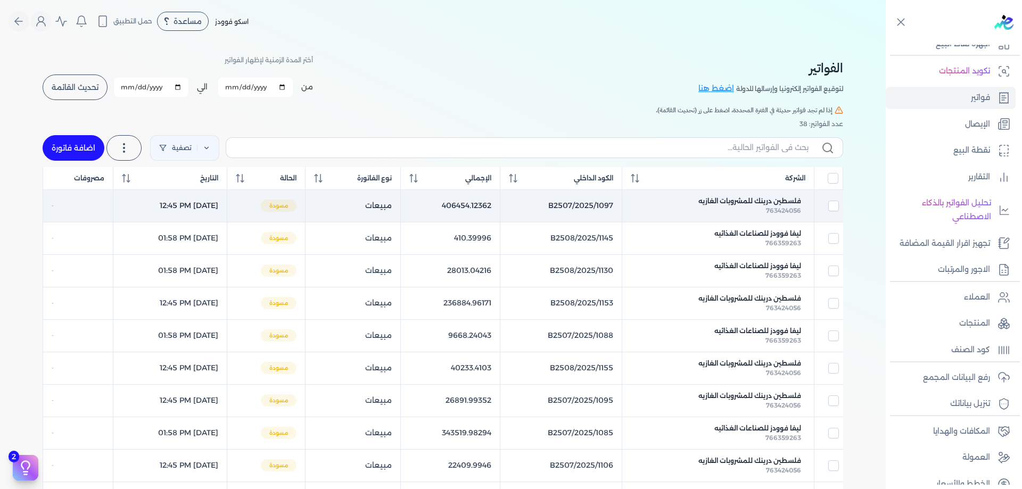
checkbox input "false"
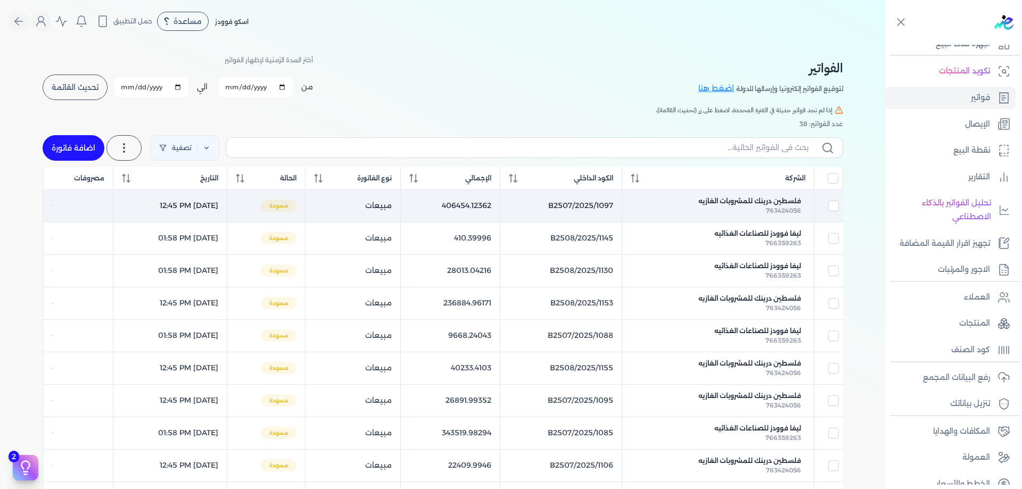
checkbox input "false"
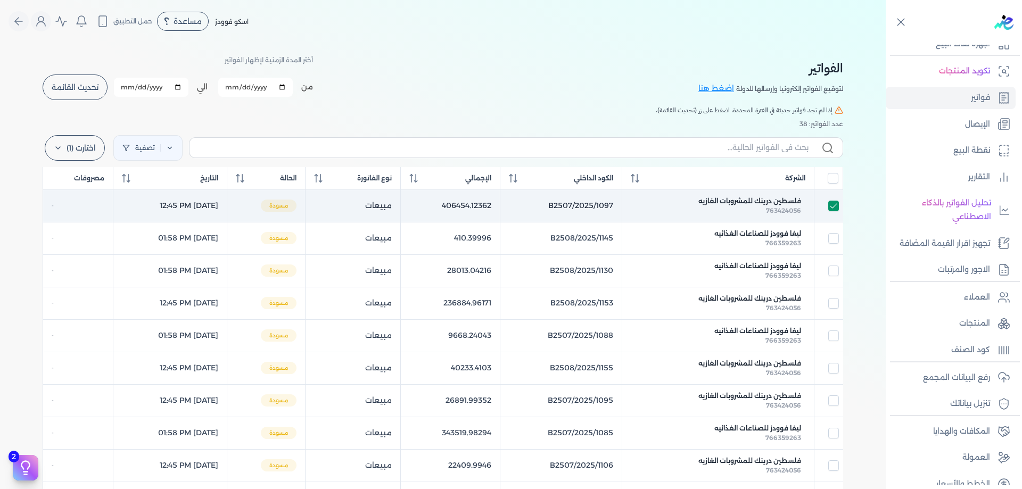
click at [836, 201] on input "checkbox" at bounding box center [834, 206] width 11 height 11
checkbox input "false"
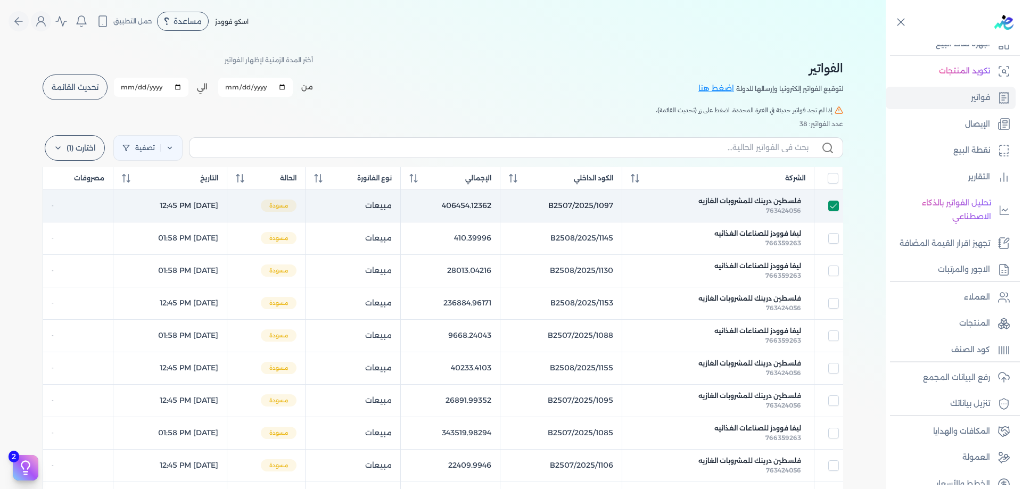
checkbox input "false"
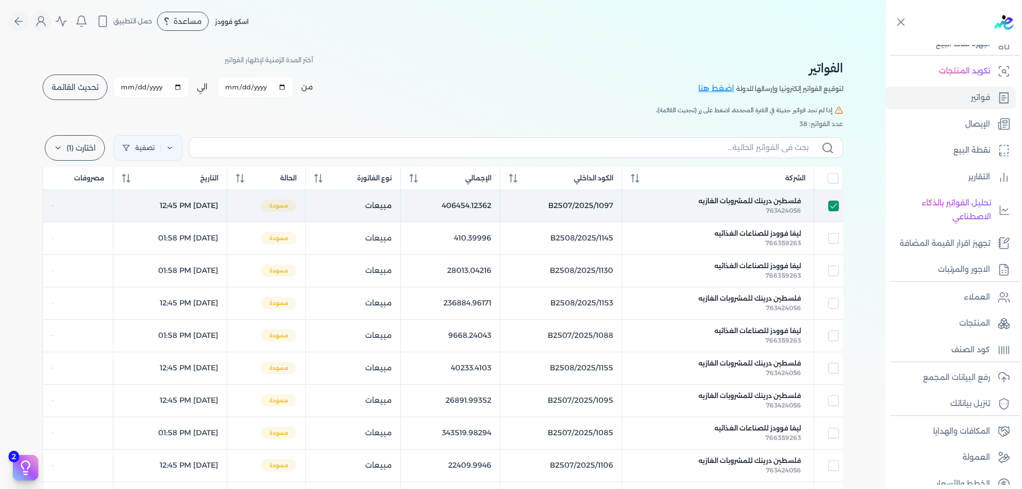
checkbox input "false"
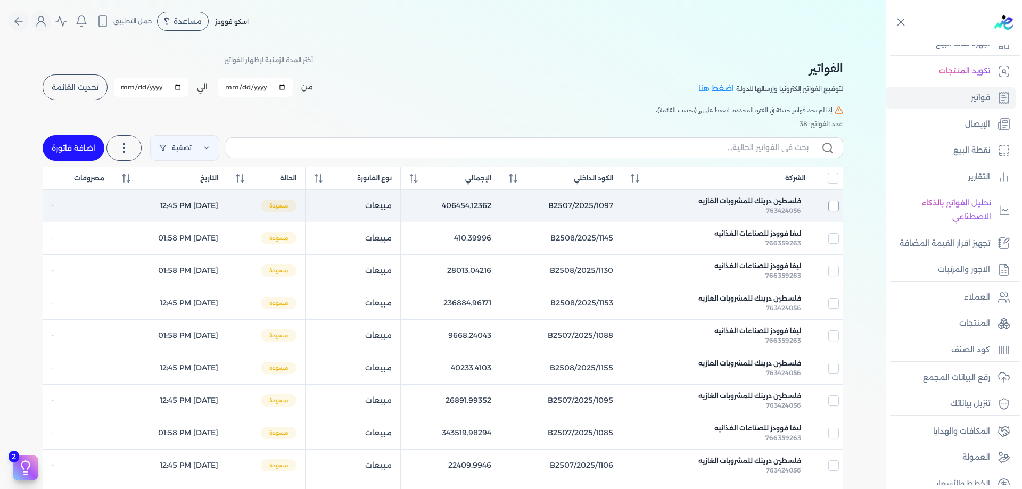
click at [836, 201] on input "checkbox" at bounding box center [834, 206] width 11 height 11
checkbox input "true"
checkbox input "false"
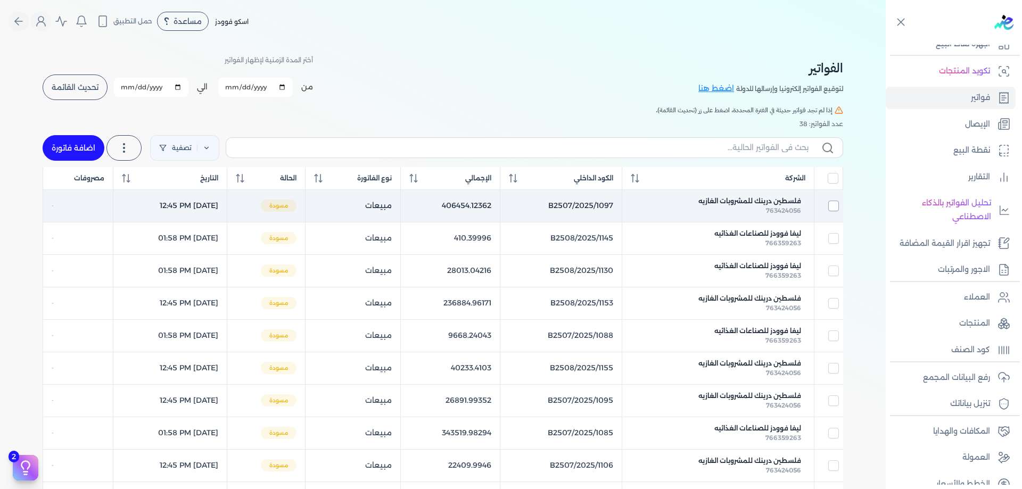
checkbox input "false"
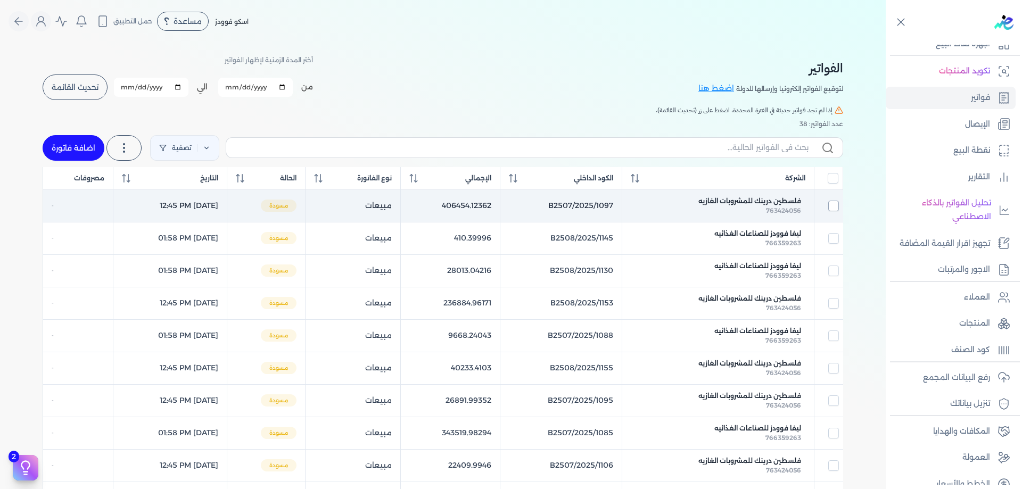
checkbox input "false"
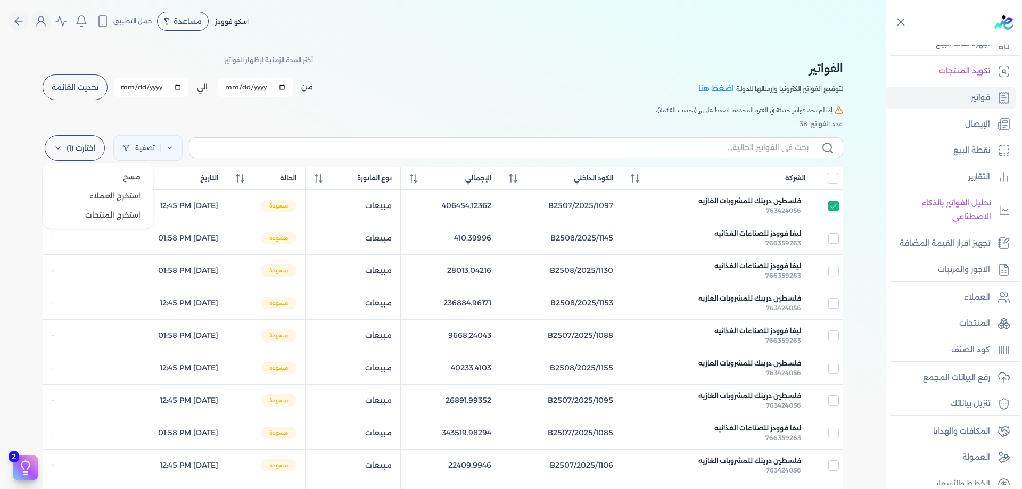
click at [86, 153] on label "اختارت (1)" at bounding box center [75, 148] width 60 height 26
click at [452, 105] on h5 "إذا لم تجد فواتير حديثة في الفترة المحددة، اضغط على زر (تحديث القائمة)." at bounding box center [443, 110] width 801 height 10
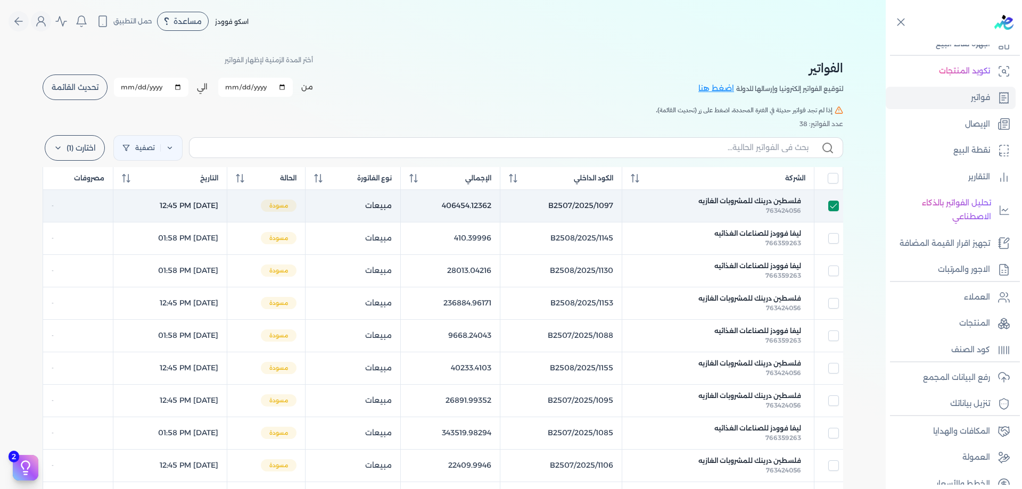
click at [832, 209] on input "checkbox" at bounding box center [834, 206] width 11 height 11
checkbox input "false"
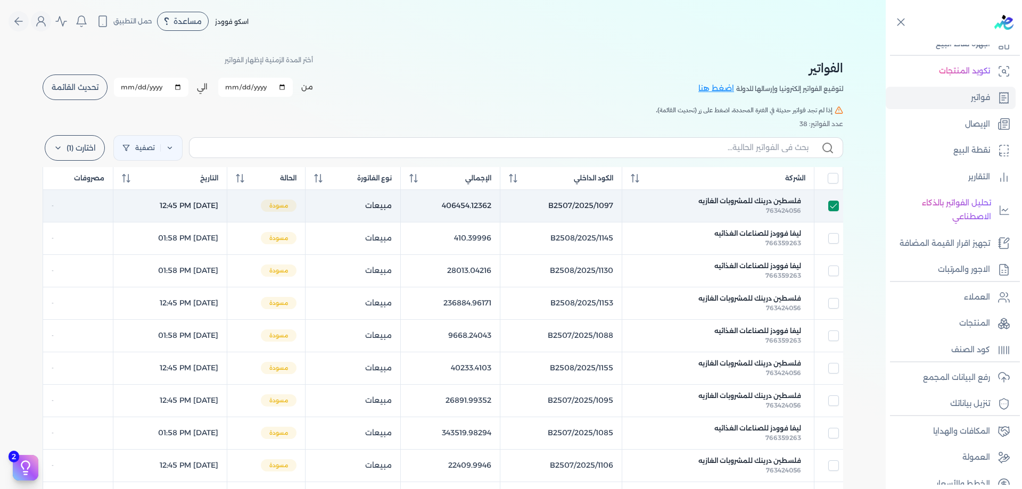
checkbox input "false"
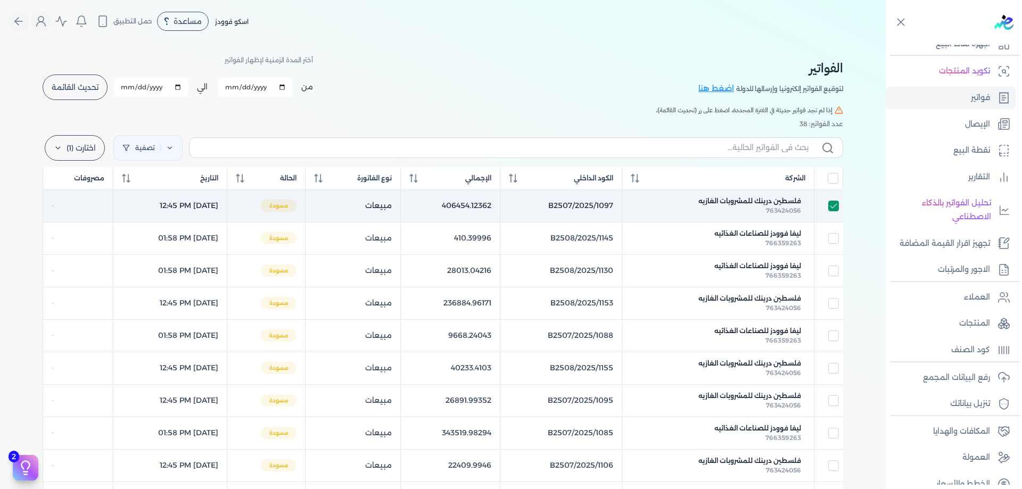
checkbox input "false"
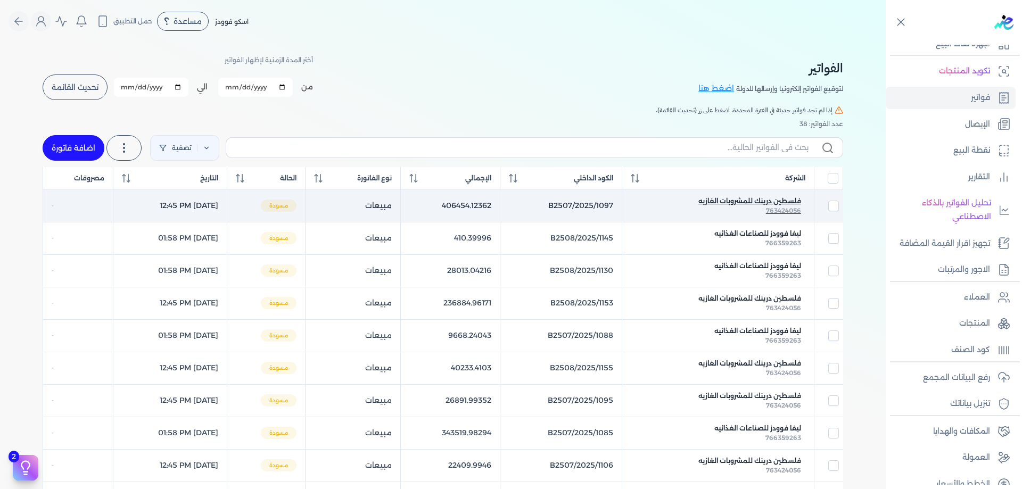
click at [760, 213] on div "763424056" at bounding box center [718, 211] width 166 height 10
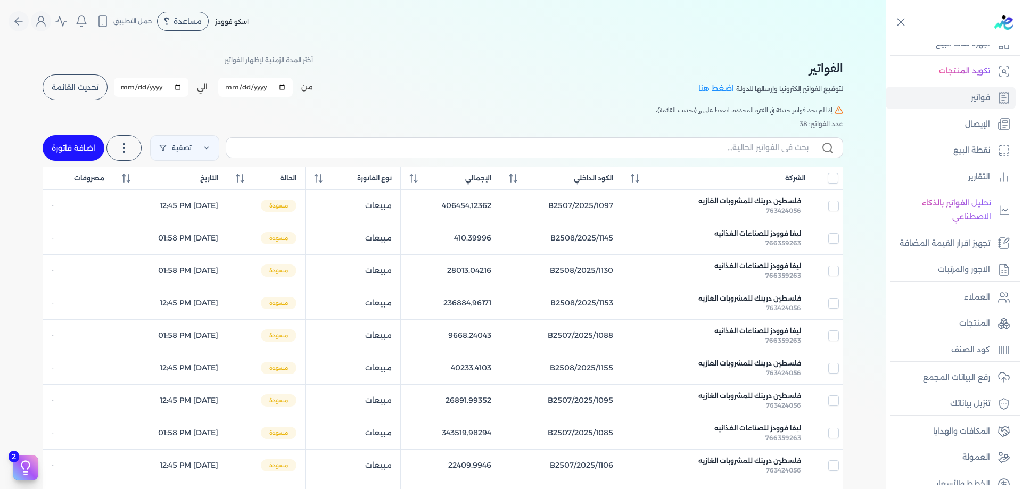
click at [0, 0] on div at bounding box center [0, 0] width 0 height 0
select select "EGP"
select select "B"
select select "EGS"
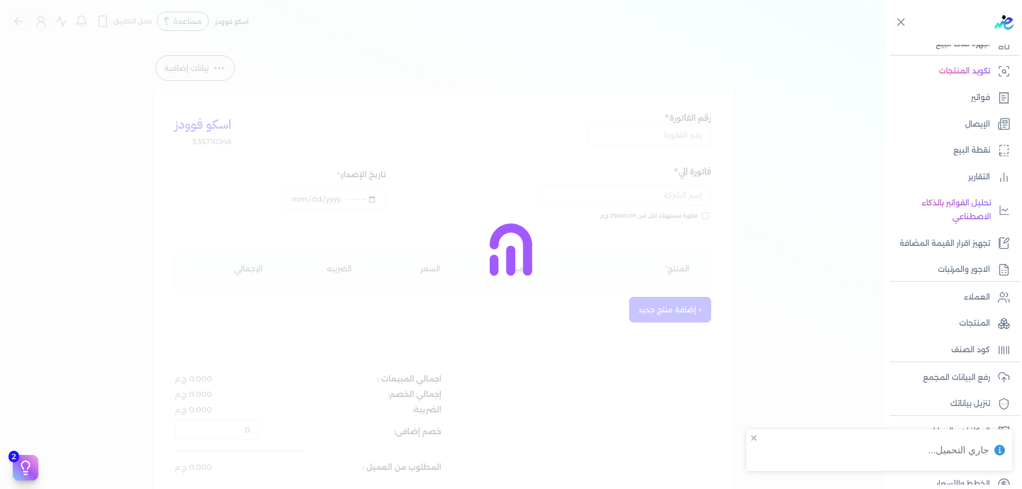
type input "B2507/2025/1097"
type input "فلسطين درينك للمشروبات الغازيه"
type input "2025-09-11T13:45:33"
type input "[DATE]"
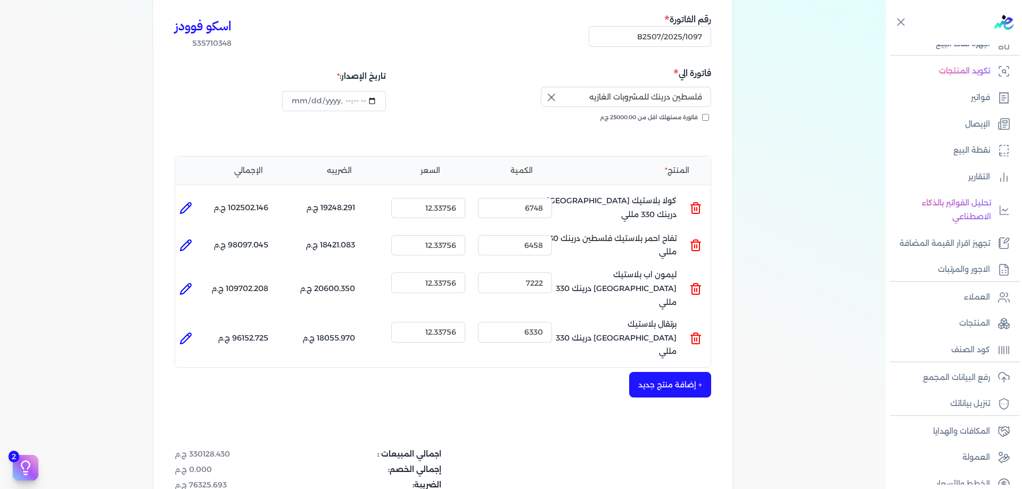
scroll to position [106, 0]
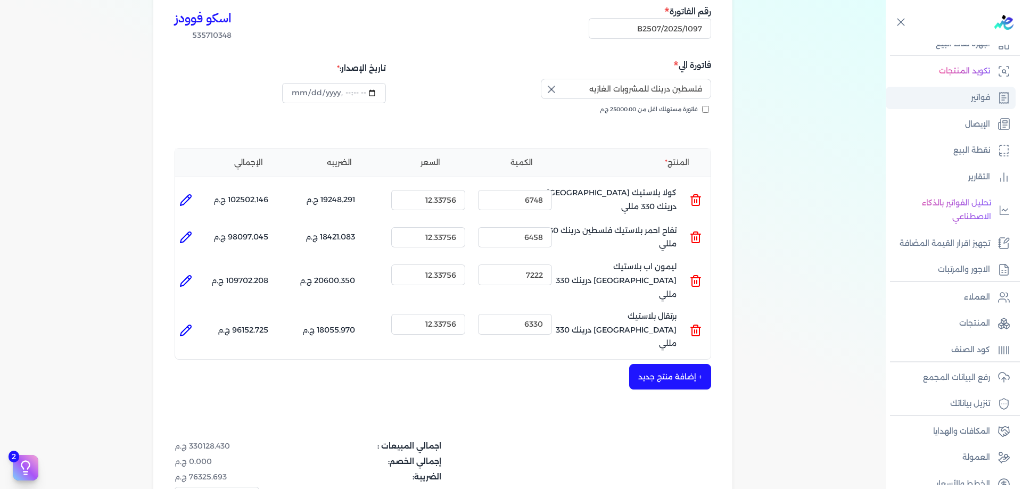
click at [1002, 94] on icon at bounding box center [1004, 98] width 13 height 13
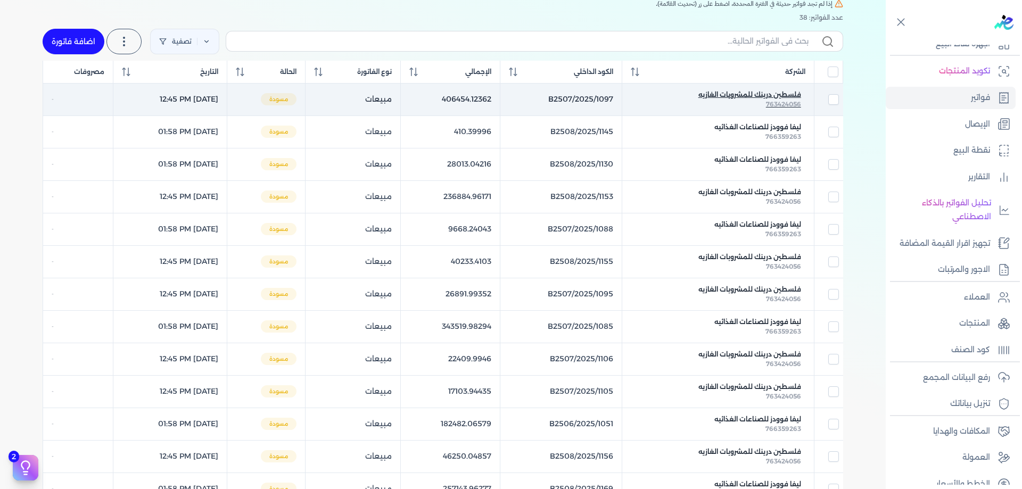
scroll to position [96, 0]
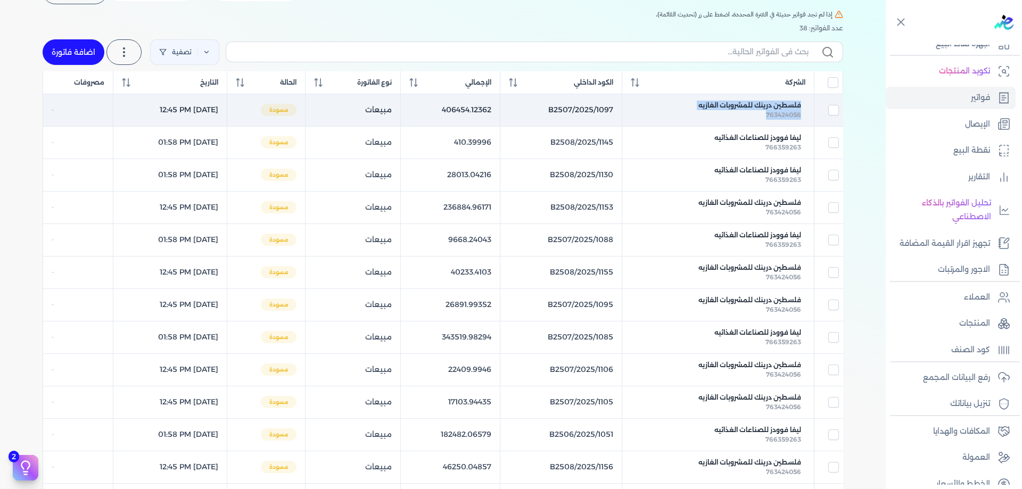
drag, startPoint x: 755, startPoint y: 115, endPoint x: 816, endPoint y: 109, distance: 62.0
click at [815, 109] on td "فلسطين درينك للمشروبات الغازيه 763424056" at bounding box center [718, 110] width 192 height 32
checkbox input "true"
checkbox input "false"
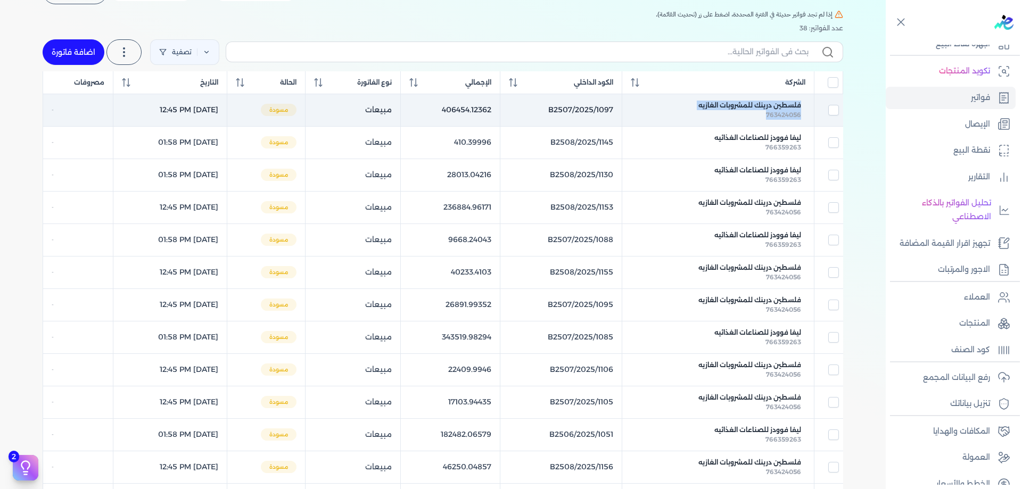
checkbox input "false"
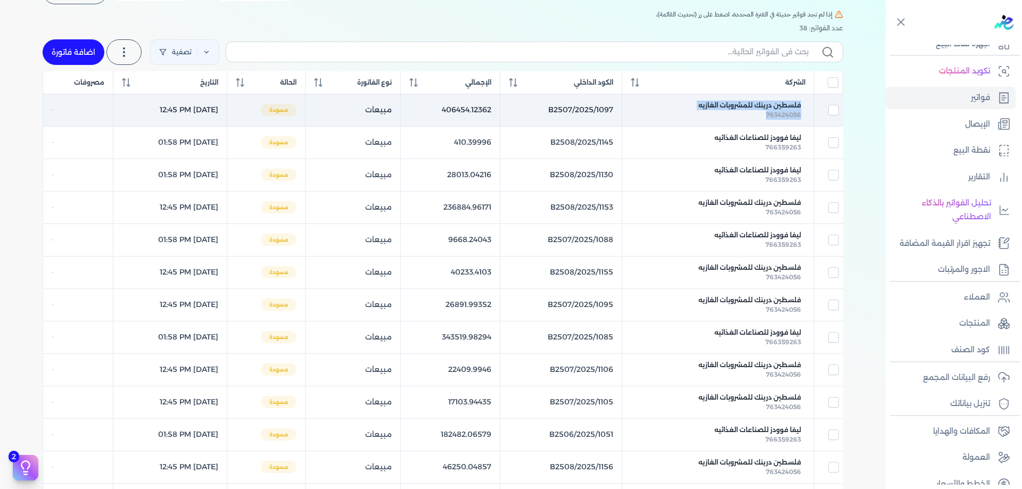
checkbox input "false"
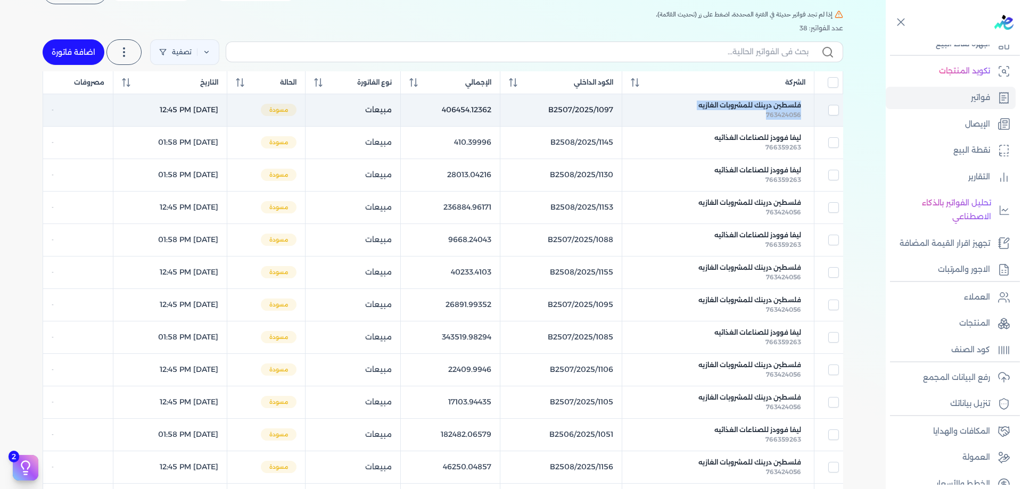
checkbox input "false"
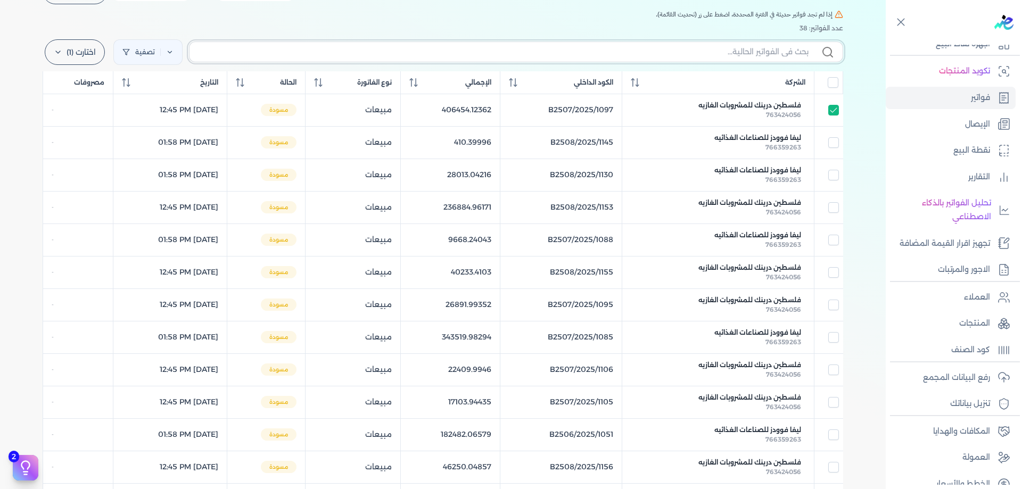
click at [788, 47] on input "text" at bounding box center [503, 51] width 611 height 11
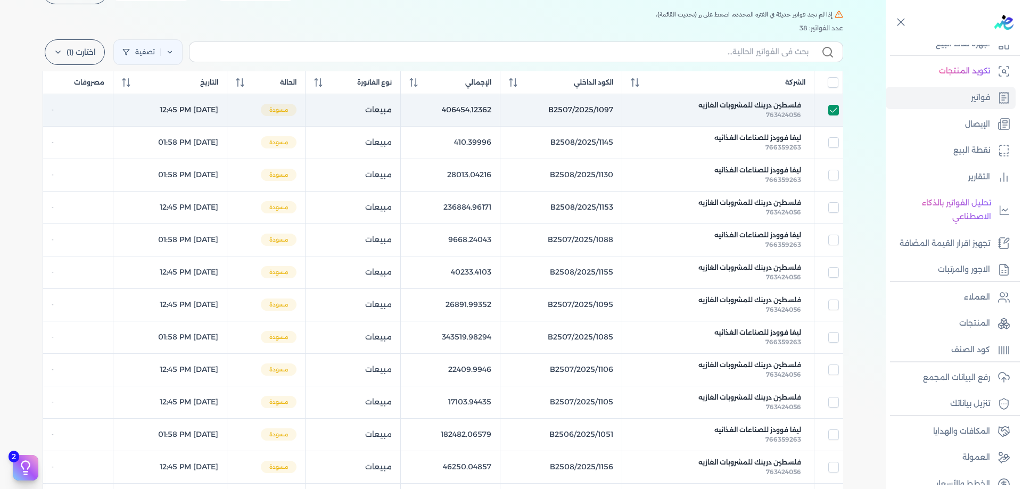
click at [839, 110] on input "checkbox" at bounding box center [834, 110] width 11 height 11
checkbox input "false"
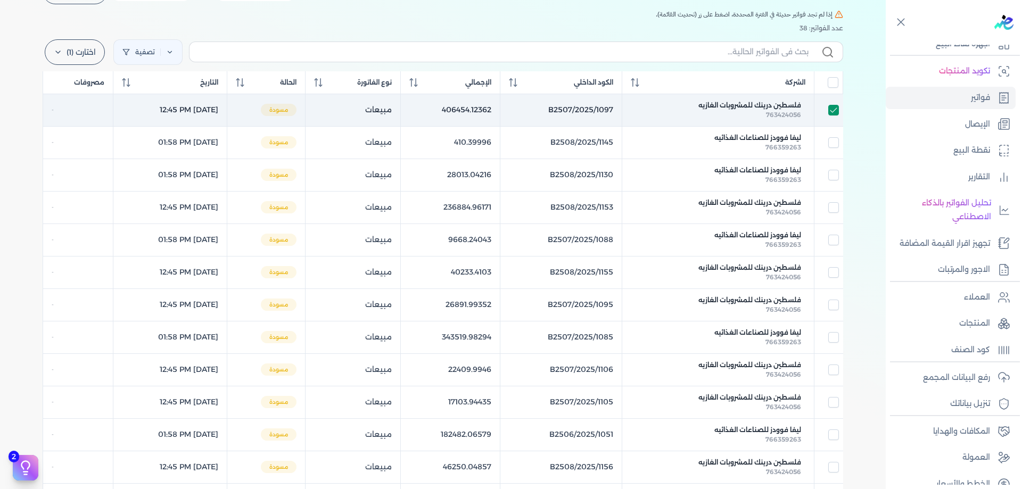
checkbox input "false"
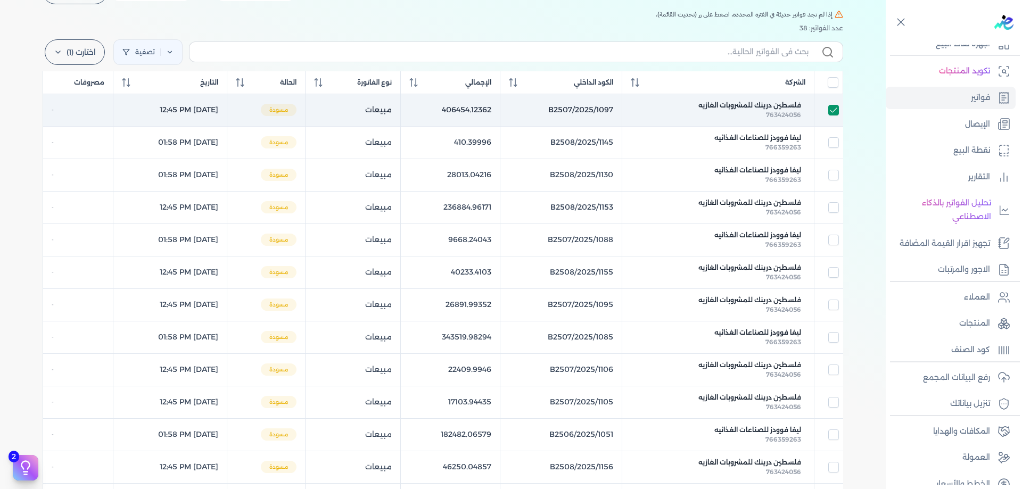
checkbox input "false"
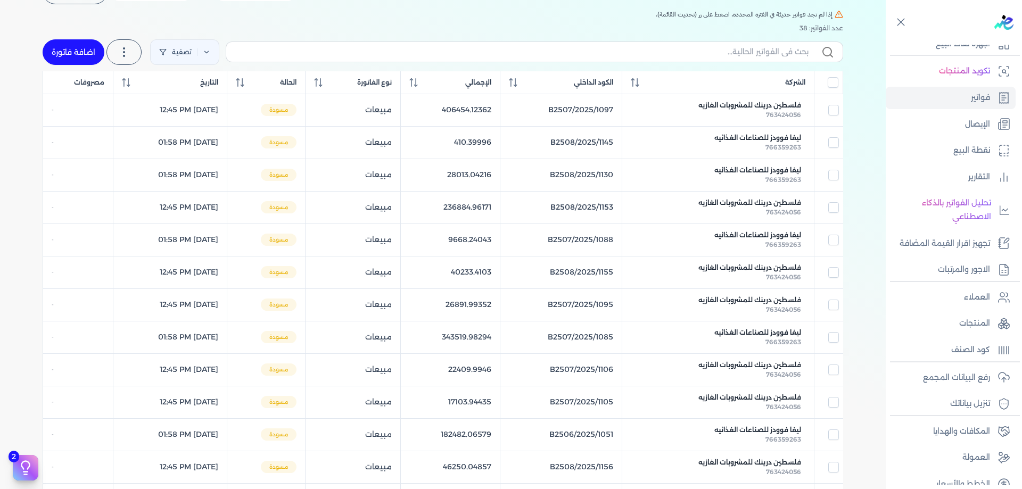
click at [764, 44] on label at bounding box center [535, 52] width 618 height 20
click at [764, 46] on input "text" at bounding box center [522, 51] width 574 height 11
type input "76"
checkbox input "false"
type input "763"
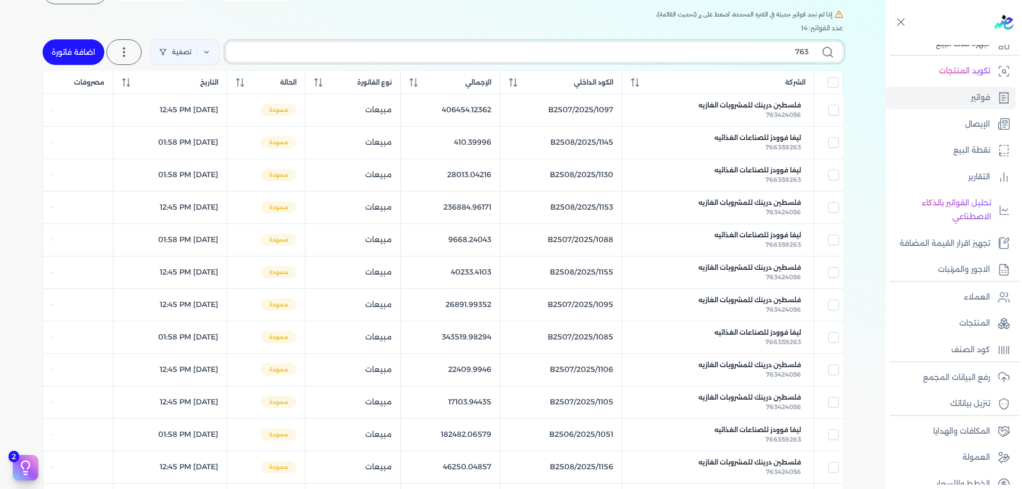
checkbox input "false"
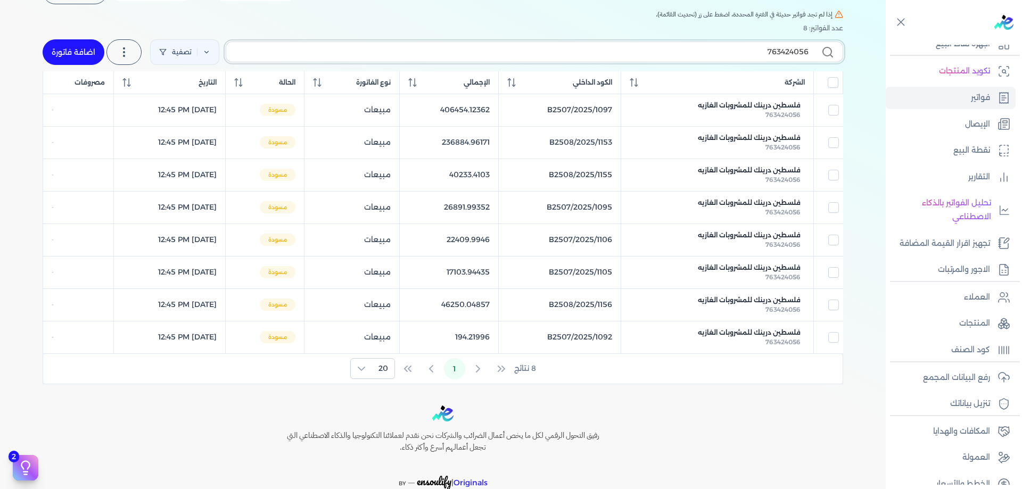
type input "763424056"
click at [784, 41] on div "763424056 تصفية استخرج العملاء استخرج المنتجات اضافة فاتورة" at bounding box center [443, 52] width 801 height 38
click at [784, 49] on input "763424056" at bounding box center [522, 51] width 574 height 11
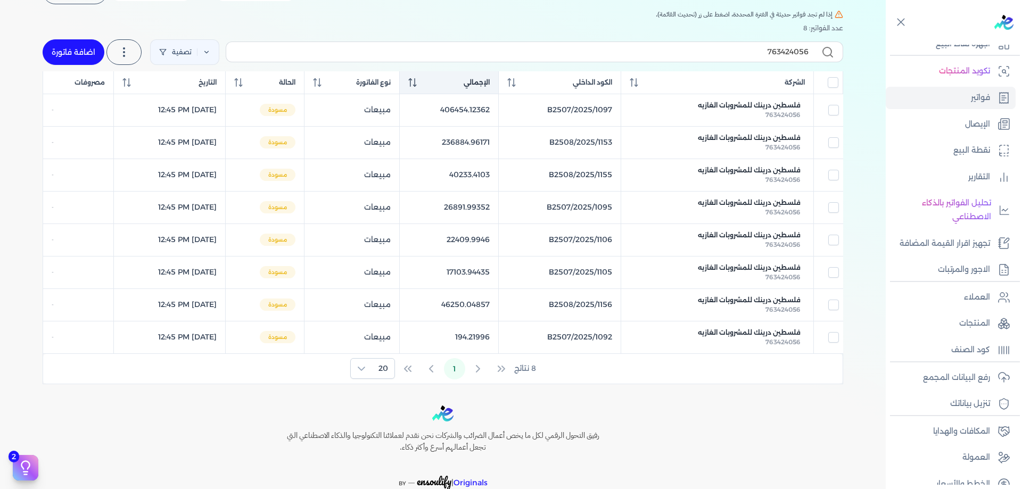
click at [480, 86] on div "الإجمالي" at bounding box center [448, 83] width 81 height 10
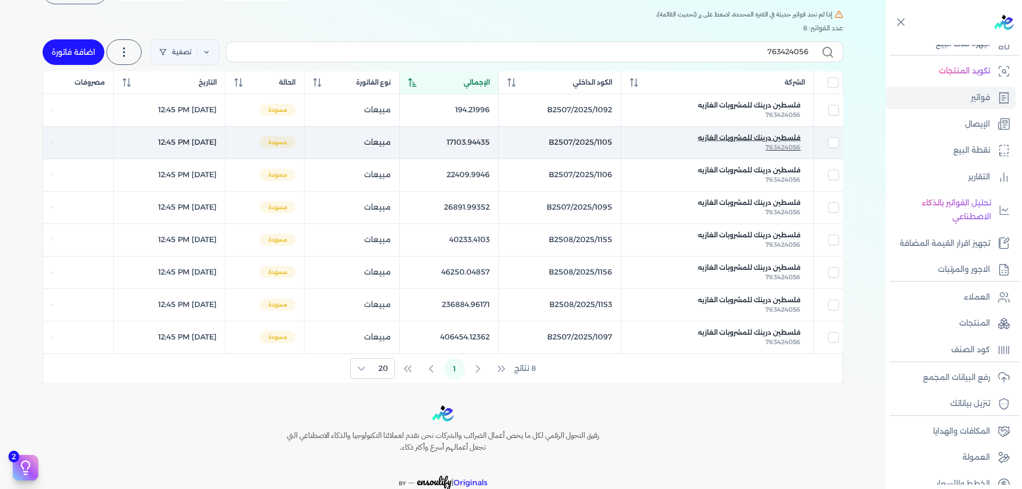
click at [750, 135] on span "فلسطين درينك للمشروبات الغازيه" at bounding box center [749, 138] width 103 height 10
select select "EGP"
select select "B"
select select "EGS"
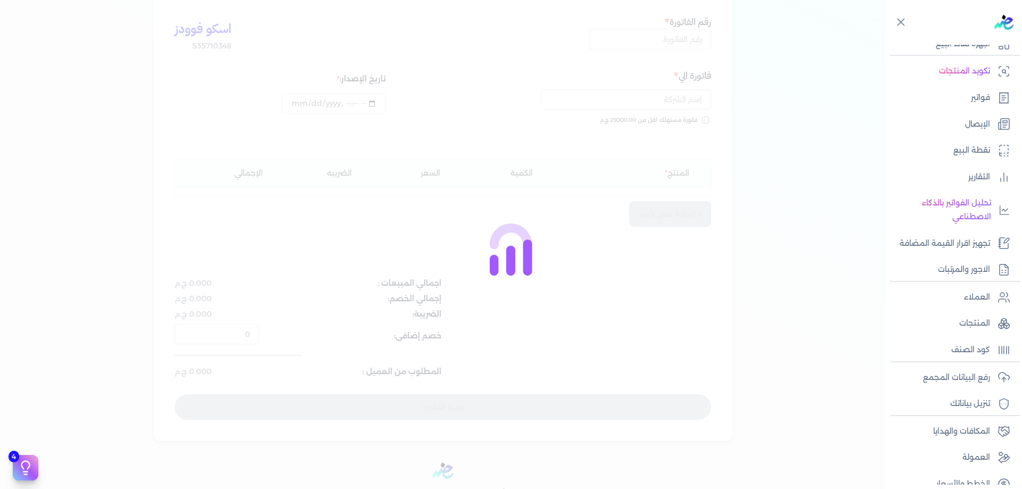
scroll to position [106, 0]
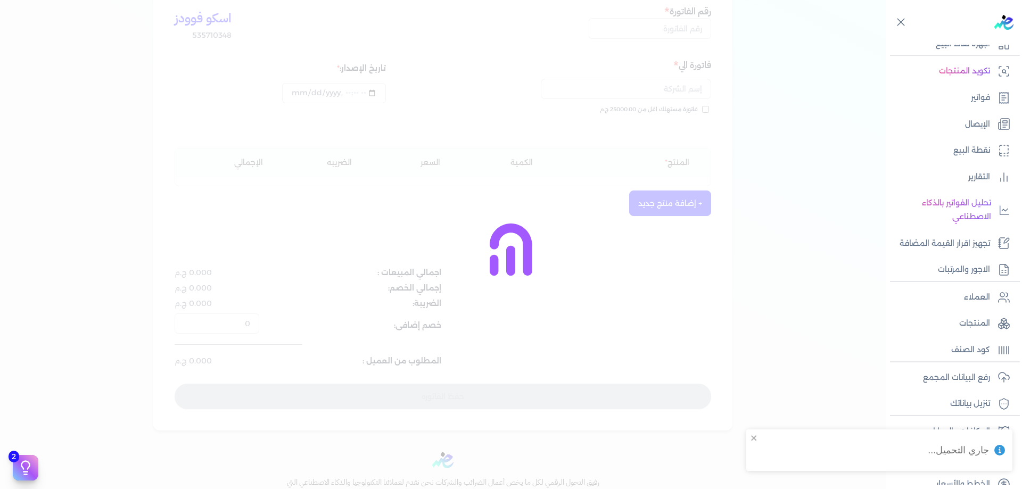
type input "B2507/2025/1105"
type input "فلسطين درينك للمشروبات الغازيه"
type input "2025-09-11T13:45:33"
type input "[DATE]"
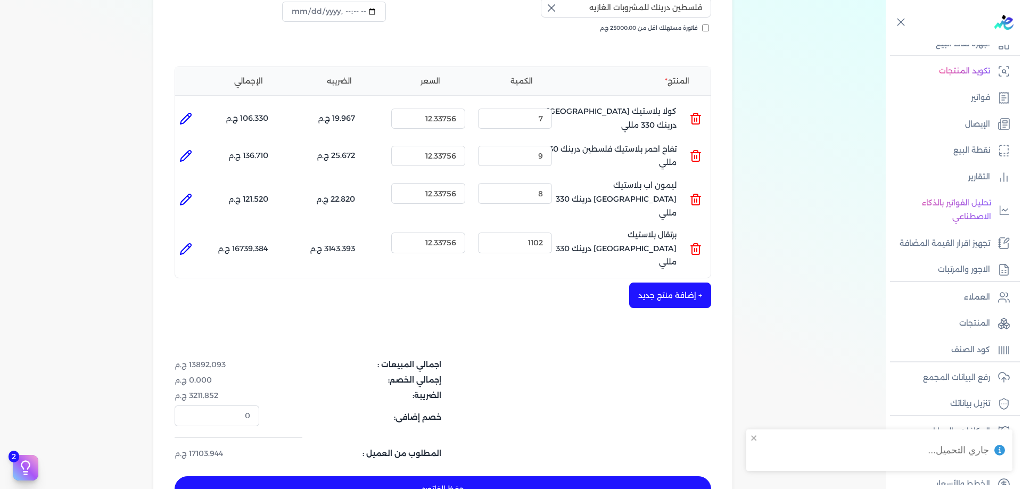
scroll to position [195, 0]
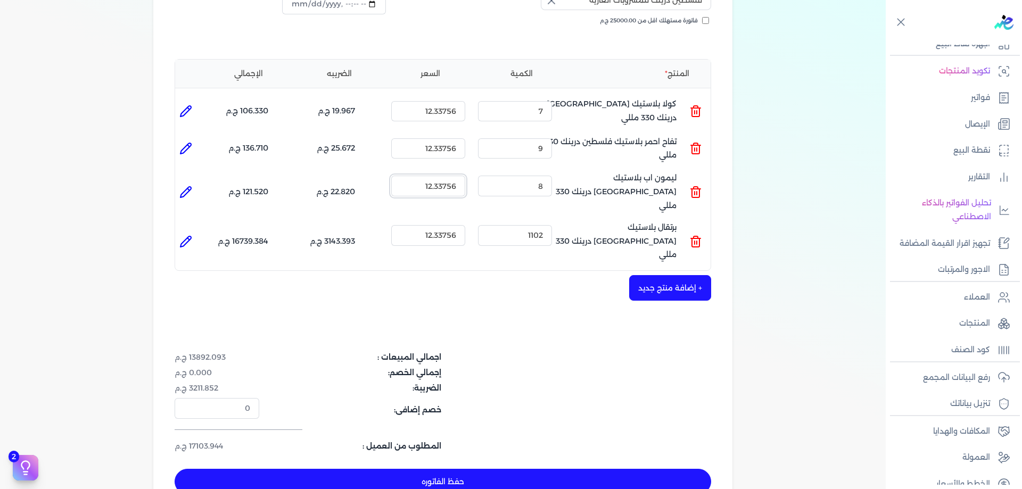
click at [457, 186] on input "12.33756" at bounding box center [428, 186] width 74 height 20
click at [467, 275] on div "+ إضافة منتج جديد" at bounding box center [443, 288] width 537 height 26
drag, startPoint x: 452, startPoint y: 186, endPoint x: 458, endPoint y: 186, distance: 6.4
click at [458, 186] on input "12.33751" at bounding box center [428, 186] width 74 height 20
click at [460, 187] on input "12.3374" at bounding box center [428, 186] width 74 height 20
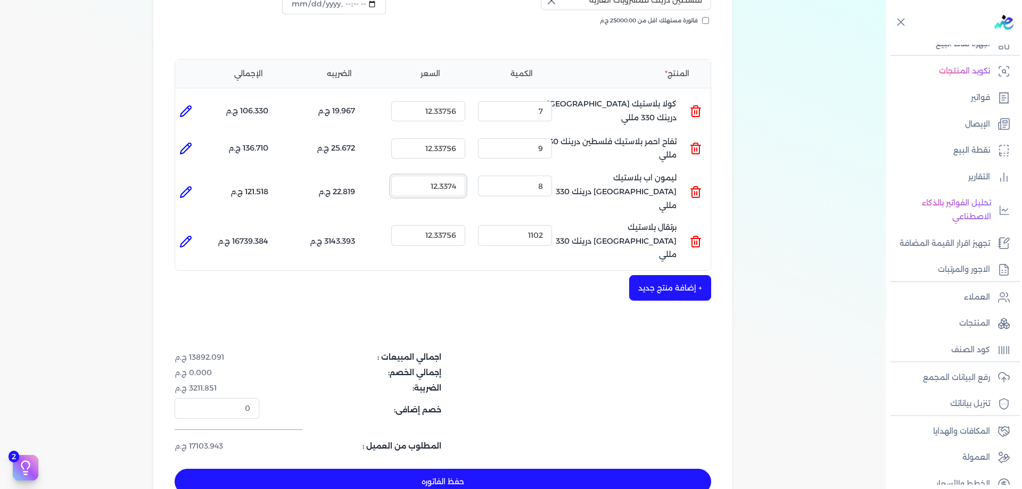
drag, startPoint x: 450, startPoint y: 184, endPoint x: 460, endPoint y: 184, distance: 9.6
click at [460, 184] on input "12.3374" at bounding box center [428, 186] width 74 height 20
click at [451, 185] on input "12.336" at bounding box center [428, 186] width 74 height 20
click at [480, 275] on div "+ إضافة منتج جديد" at bounding box center [443, 288] width 537 height 26
type input "12.33756"
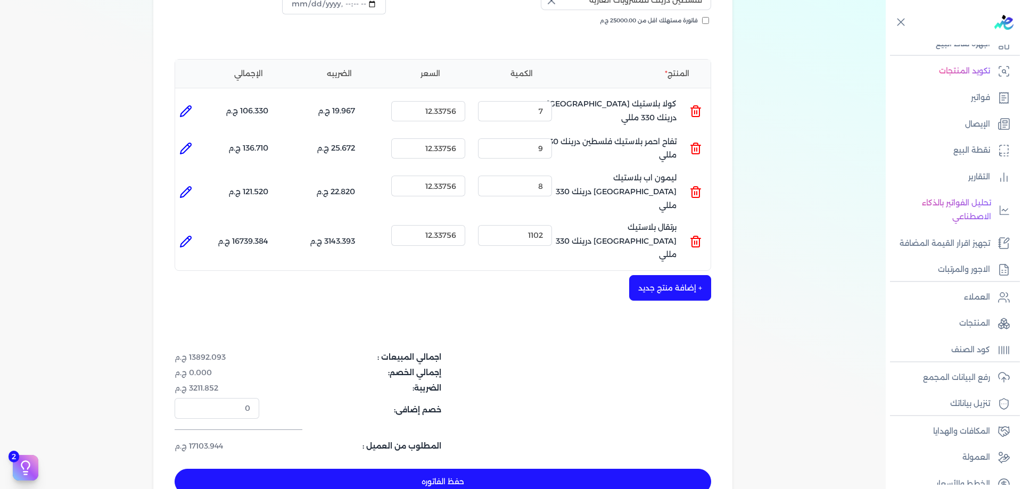
click at [481, 275] on div "+ إضافة منتج جديد" at bounding box center [443, 288] width 537 height 26
click at [460, 225] on input "12.33756" at bounding box center [428, 235] width 74 height 20
click at [460, 225] on input "12.33758" at bounding box center [428, 235] width 74 height 20
click at [453, 225] on input "12.3375" at bounding box center [428, 235] width 74 height 20
click at [454, 225] on input "12.3365" at bounding box center [428, 235] width 74 height 20
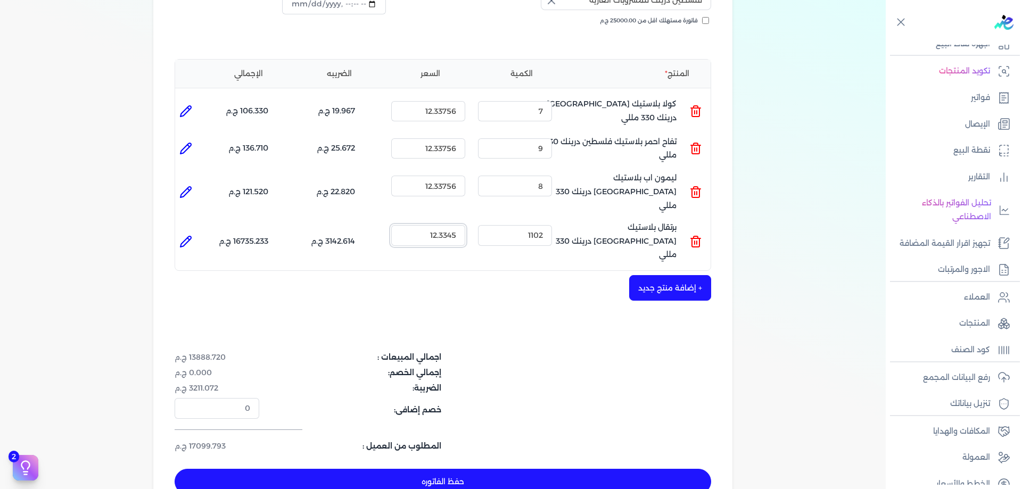
click at [451, 225] on input "12.3345" at bounding box center [428, 235] width 74 height 20
click at [455, 225] on input "12.3345" at bounding box center [428, 235] width 74 height 20
type input "12.3347"
click at [480, 275] on div "+ إضافة منتج جديد" at bounding box center [443, 288] width 537 height 26
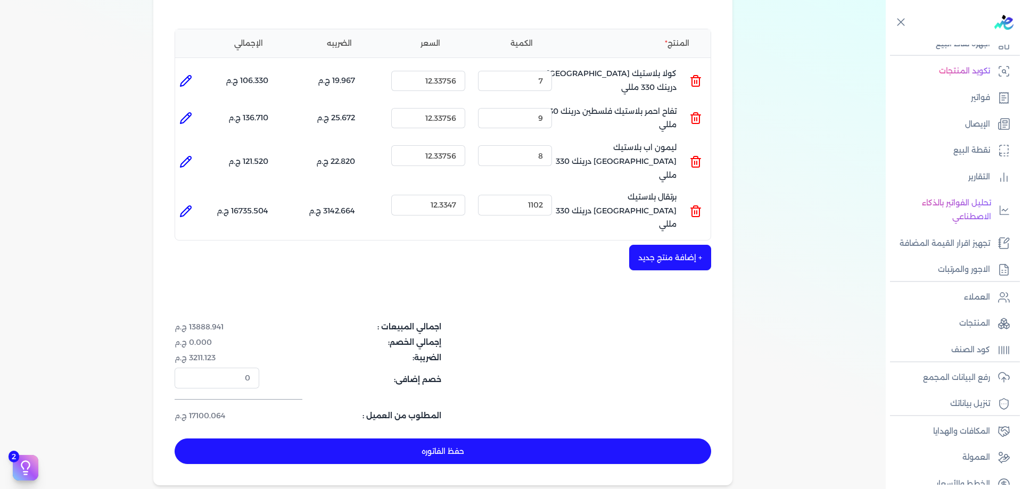
scroll to position [231, 0]
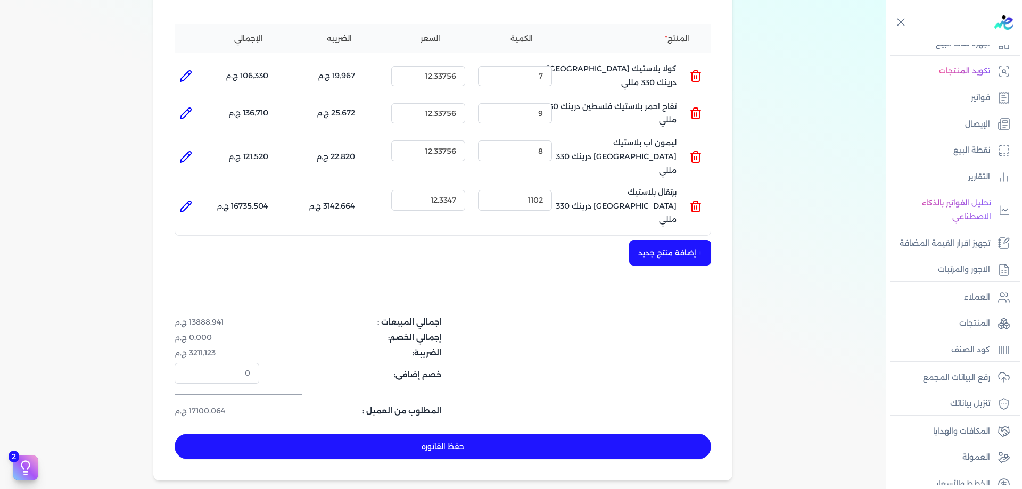
click at [497, 434] on button "حفظ الفاتوره" at bounding box center [443, 447] width 537 height 26
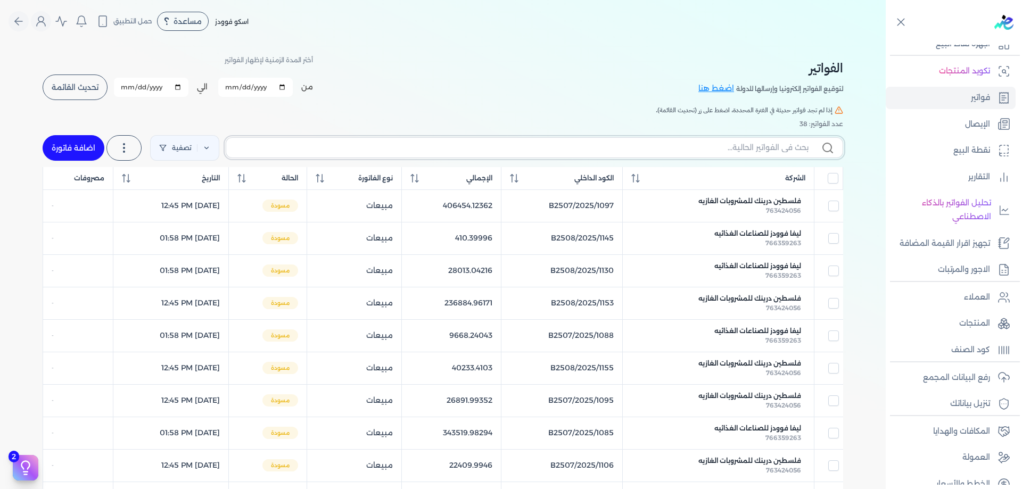
click at [722, 147] on input "text" at bounding box center [522, 147] width 574 height 11
paste input "763424056"
type input "763424056"
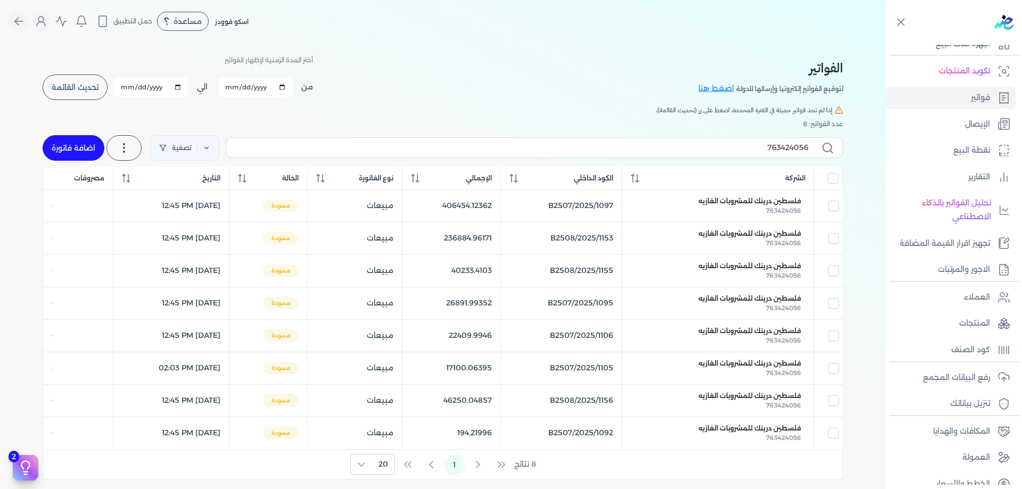
click at [750, 107] on span "إذا لم تجد فواتير حديثة في الفترة المحددة، اضغط على زر (تحديث القائمة)." at bounding box center [744, 110] width 177 height 10
click at [475, 186] on th "الإجمالي" at bounding box center [452, 178] width 99 height 23
click at [475, 181] on div "الإجمالي" at bounding box center [451, 179] width 81 height 10
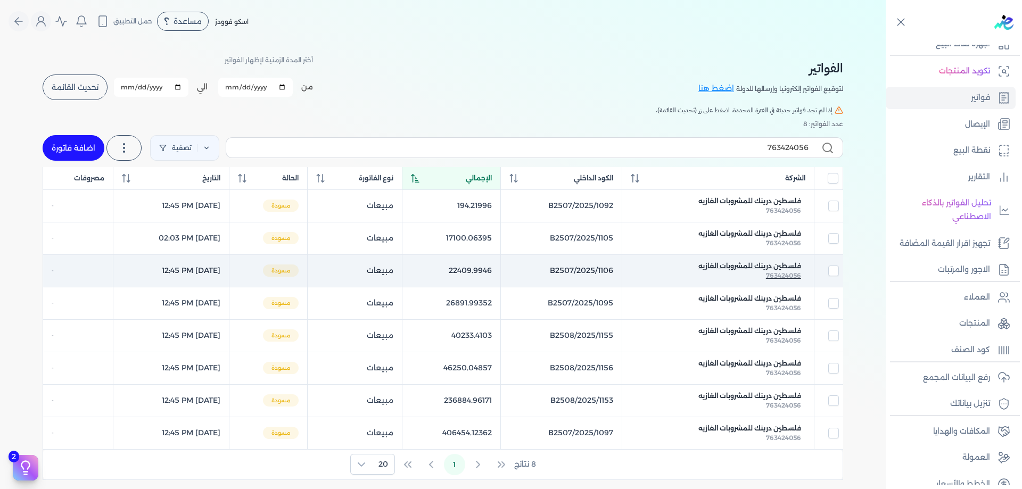
click at [755, 268] on span "فلسطين درينك للمشروبات الغازيه" at bounding box center [750, 266] width 103 height 10
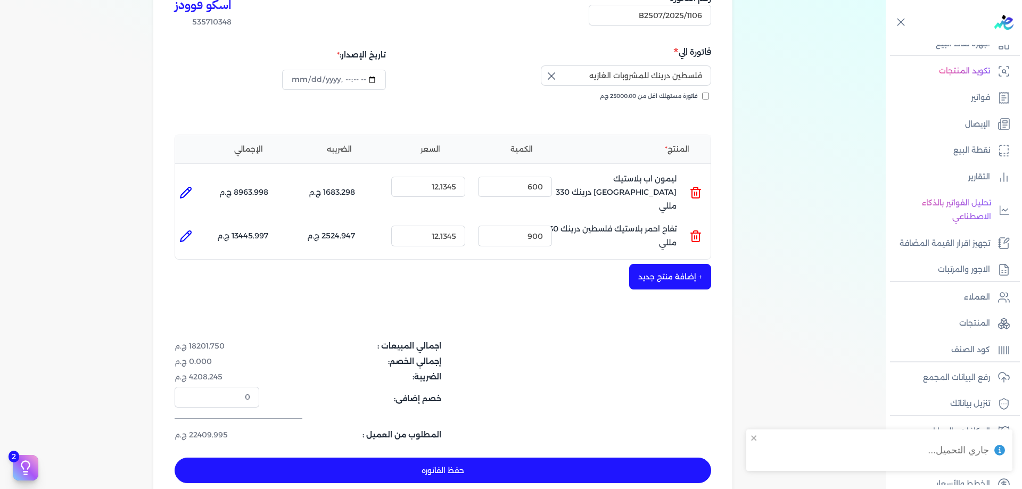
scroll to position [125, 0]
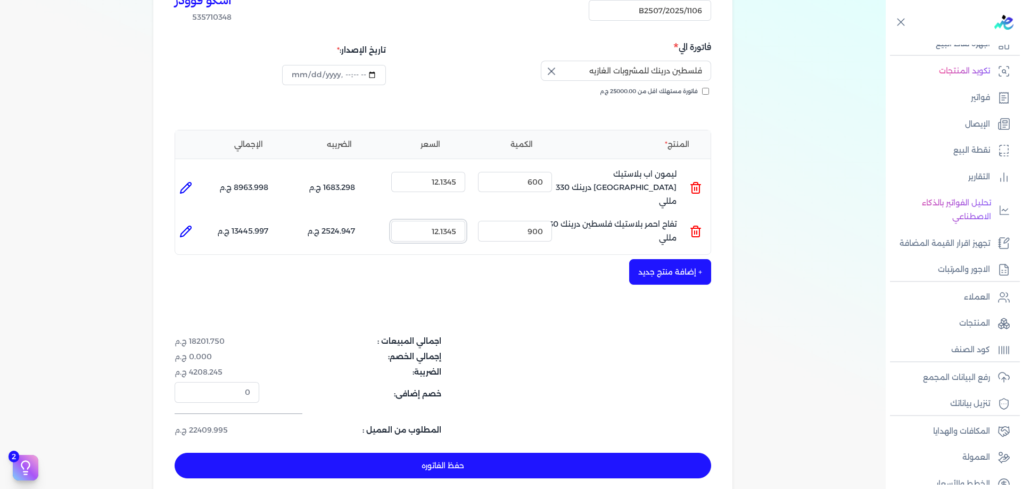
click at [452, 221] on input "12.1345" at bounding box center [428, 231] width 74 height 20
click at [446, 221] on input "12.1345" at bounding box center [428, 231] width 74 height 20
click at [448, 221] on input "12.1245" at bounding box center [428, 231] width 74 height 20
click at [446, 221] on input "12.1445" at bounding box center [428, 231] width 74 height 20
click at [450, 221] on input "12.1345" at bounding box center [428, 231] width 74 height 20
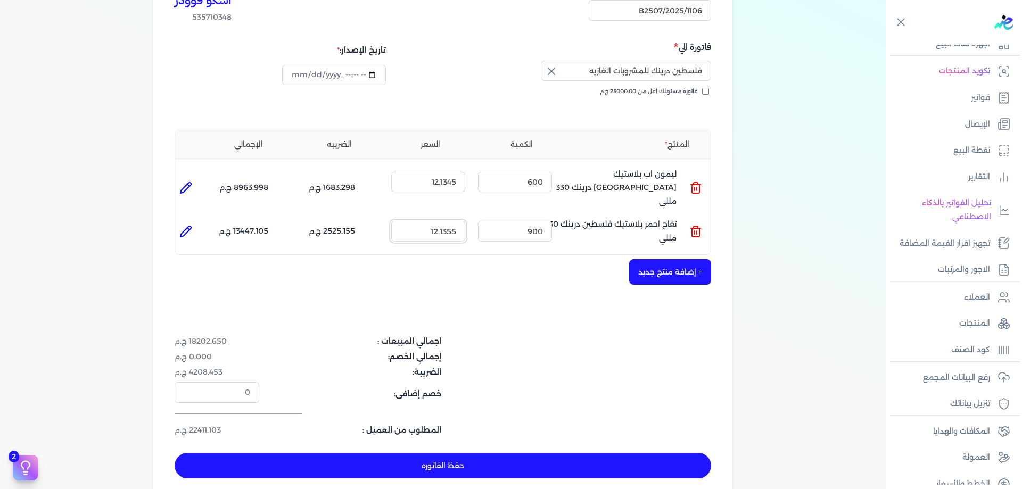
click at [450, 221] on input "12.1355" at bounding box center [428, 231] width 74 height 20
click at [457, 221] on input "12.1335" at bounding box center [428, 231] width 74 height 20
click at [456, 221] on input "12.1336" at bounding box center [428, 231] width 74 height 20
click at [486, 261] on div "+ إضافة منتج جديد" at bounding box center [443, 272] width 537 height 26
click at [452, 221] on input "12.1337" at bounding box center [428, 231] width 74 height 20
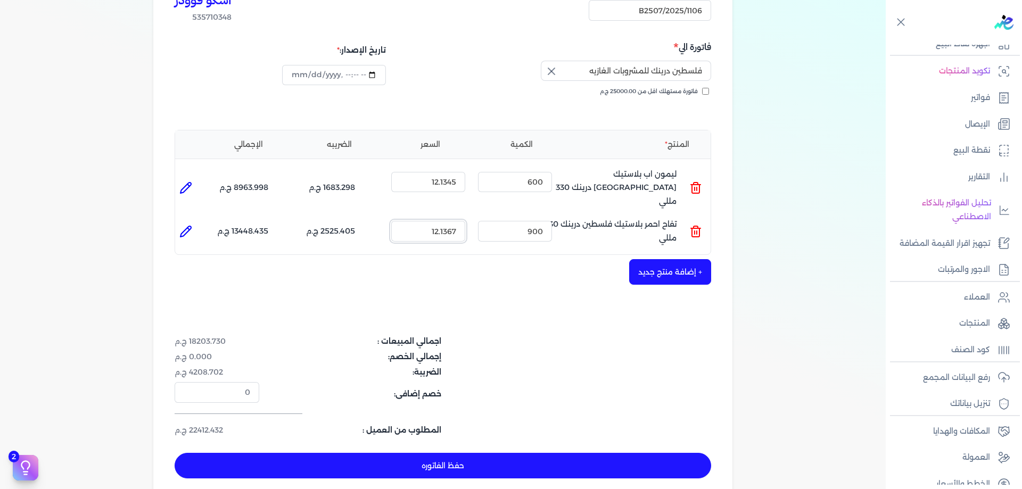
click at [453, 221] on input "12.1367" at bounding box center [428, 231] width 74 height 20
click at [450, 221] on input "12.1377" at bounding box center [428, 231] width 74 height 20
click at [453, 221] on input "12.1387" at bounding box center [428, 231] width 74 height 20
click at [458, 221] on input "12.1397" at bounding box center [428, 231] width 74 height 20
click at [510, 293] on div "اسكو فوودز 535710348 رقم الفاتورة B2507/2025/1106 فاتورة الي فلسطين درينك للمشر…" at bounding box center [442, 232] width 579 height 535
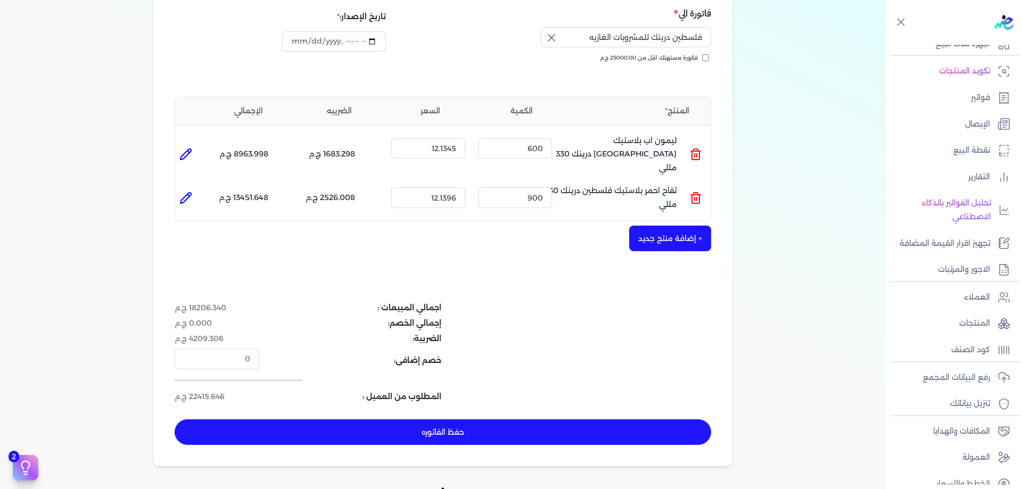
scroll to position [213, 0]
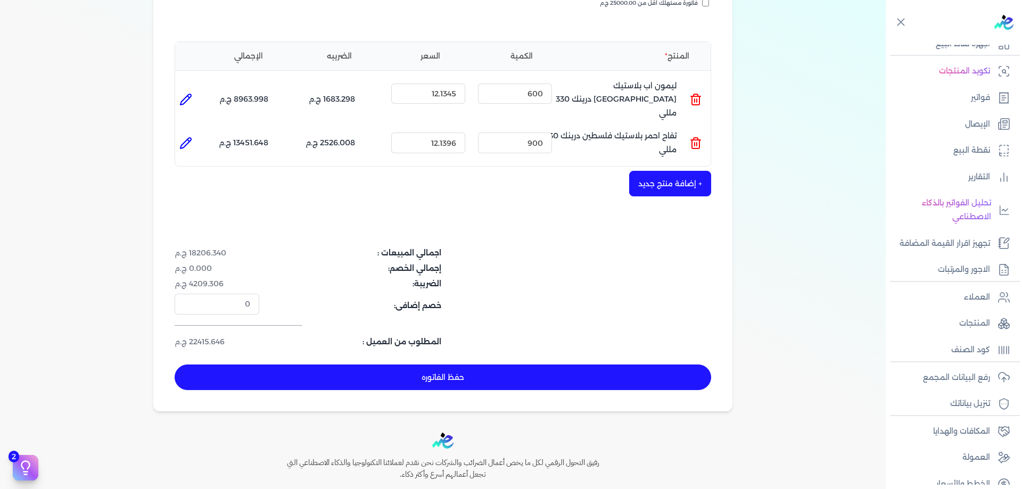
click at [444, 372] on button "حفظ الفاتوره" at bounding box center [443, 378] width 537 height 26
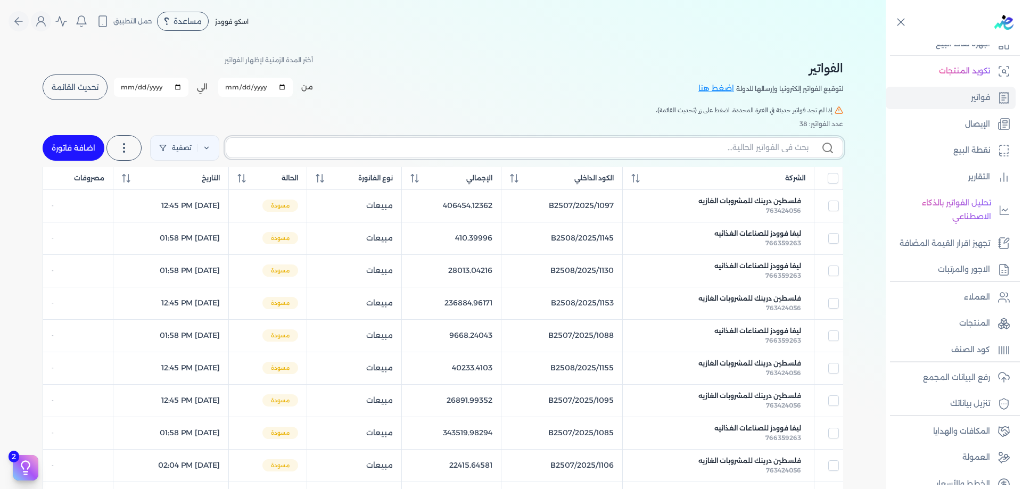
click at [749, 148] on input "text" at bounding box center [522, 147] width 574 height 11
paste input "763424056"
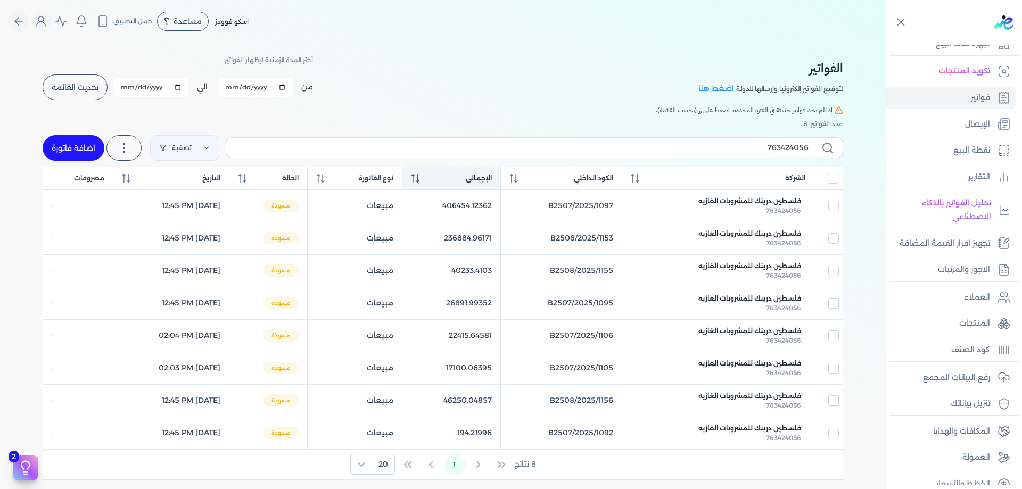
click at [492, 175] on div "الإجمالي" at bounding box center [451, 179] width 81 height 10
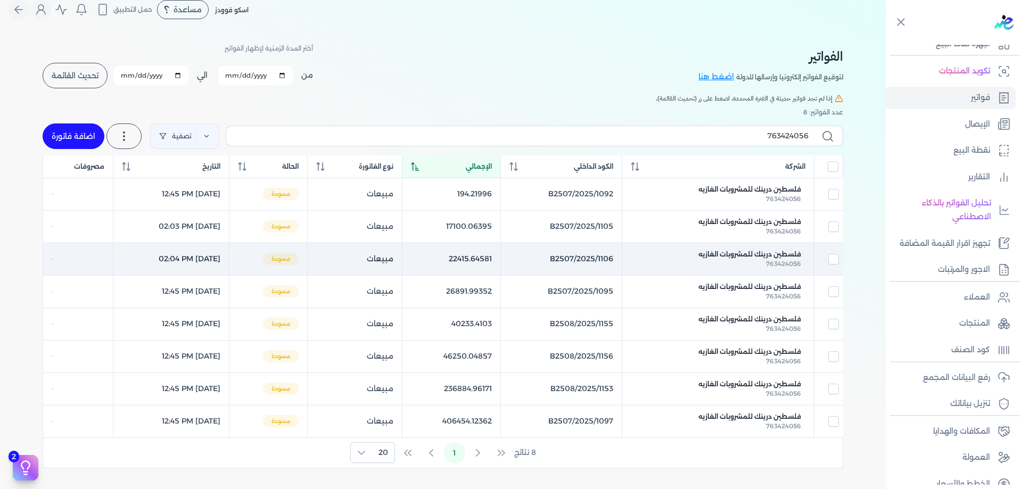
scroll to position [18, 0]
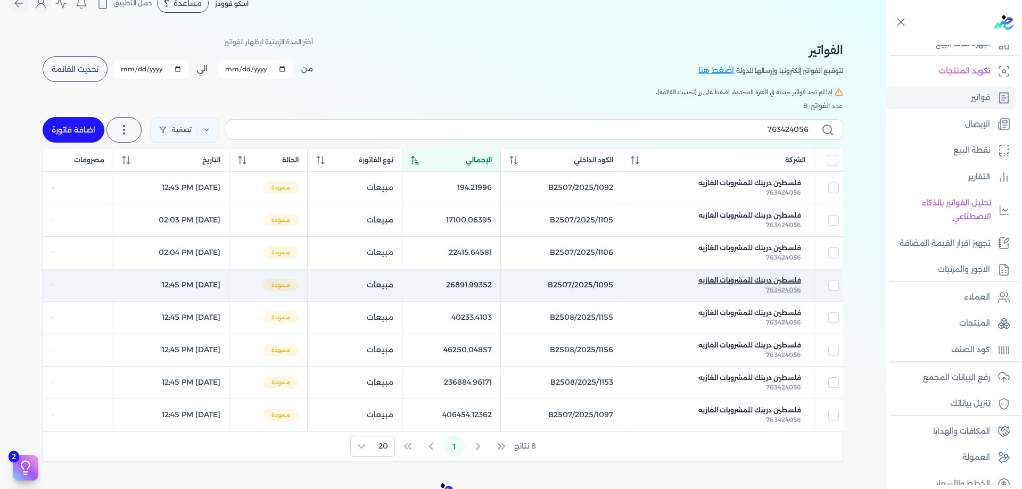
click at [741, 282] on span "فلسطين درينك للمشروبات الغازيه" at bounding box center [750, 281] width 103 height 10
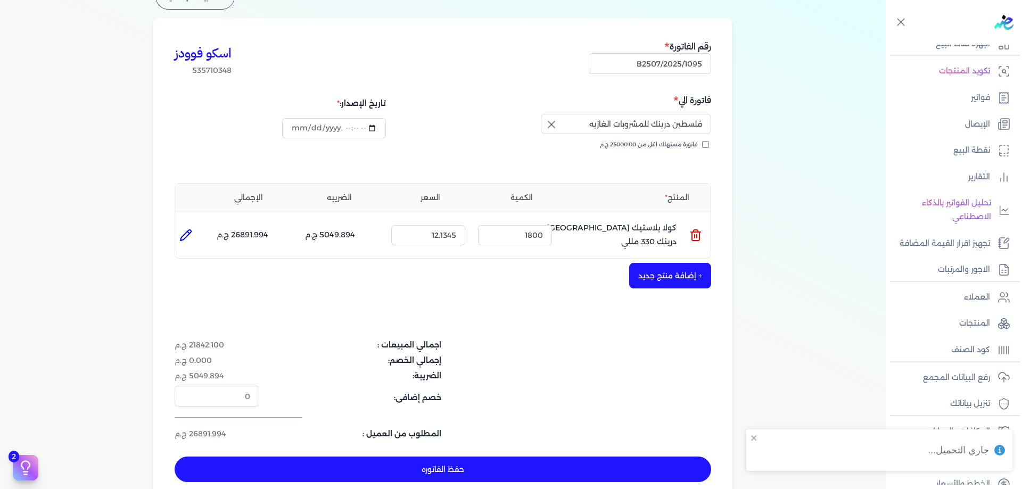
scroll to position [89, 0]
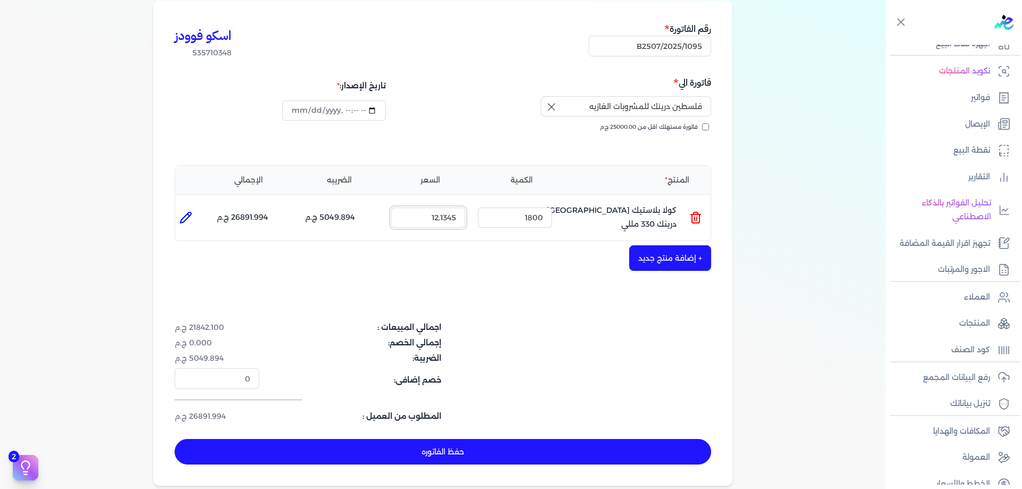
click at [459, 216] on input "12.1345" at bounding box center [428, 218] width 74 height 20
click at [454, 216] on input "12.1344" at bounding box center [428, 218] width 74 height 20
click at [453, 217] on input "12.1344" at bounding box center [428, 218] width 74 height 20
click at [450, 218] on input "12.1354" at bounding box center [428, 218] width 74 height 20
click at [453, 218] on input "12.1394" at bounding box center [428, 218] width 74 height 20
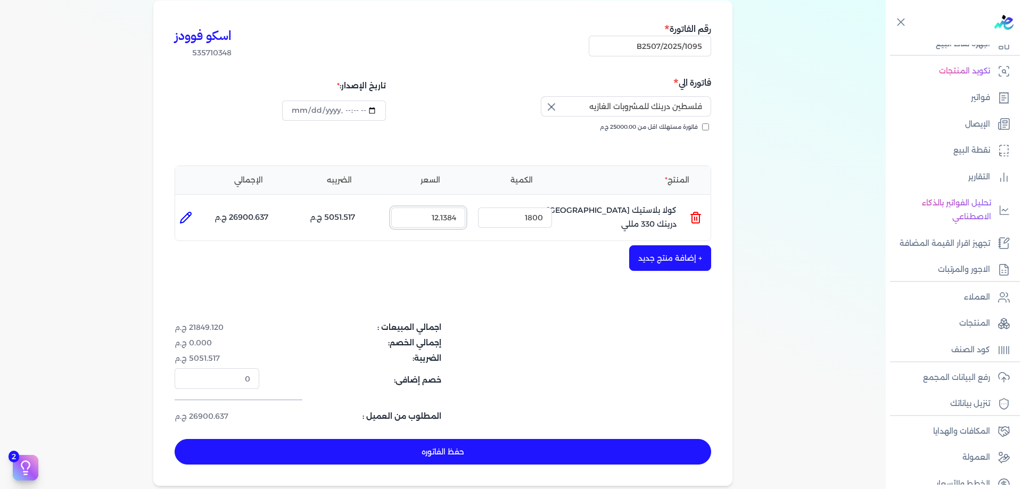
click at [449, 217] on input "12.1384" at bounding box center [428, 218] width 74 height 20
click at [472, 261] on div "+ إضافة منتج جديد" at bounding box center [443, 258] width 537 height 26
click at [441, 444] on button "حفظ الفاتوره" at bounding box center [443, 452] width 537 height 26
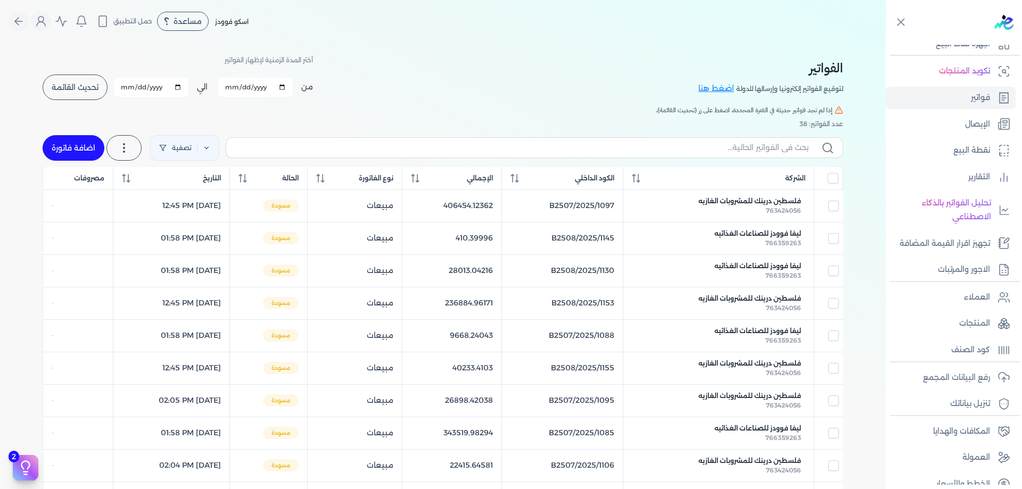
click at [676, 138] on label at bounding box center [535, 147] width 618 height 20
click at [676, 142] on input "text" at bounding box center [522, 147] width 574 height 11
click at [681, 140] on label at bounding box center [535, 147] width 618 height 20
click at [681, 142] on input "text" at bounding box center [522, 147] width 574 height 11
paste input "763424056"
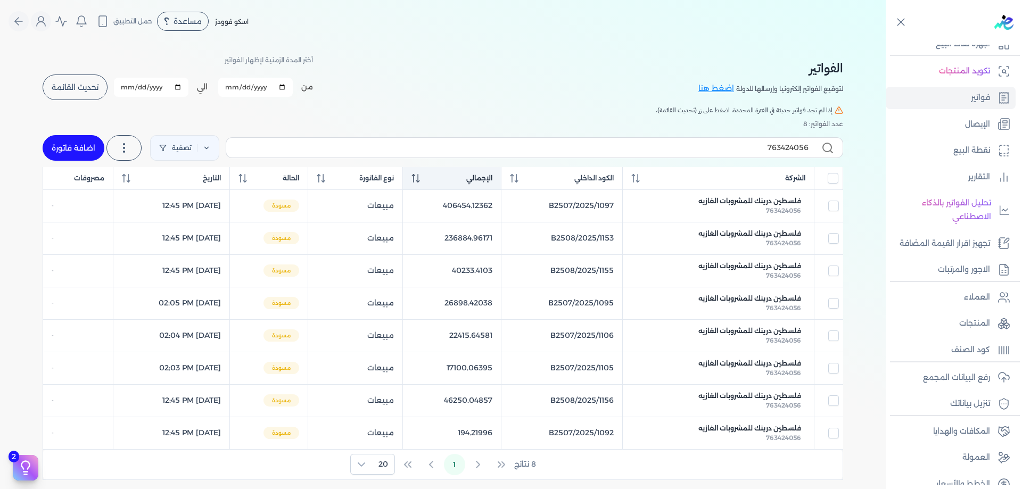
click at [493, 183] on span "الإجمالي" at bounding box center [479, 179] width 26 height 10
click at [493, 182] on span "الإجمالي" at bounding box center [479, 179] width 26 height 10
click at [493, 179] on span "الإجمالي" at bounding box center [479, 179] width 26 height 10
click at [501, 172] on th "الإجمالي" at bounding box center [452, 178] width 98 height 23
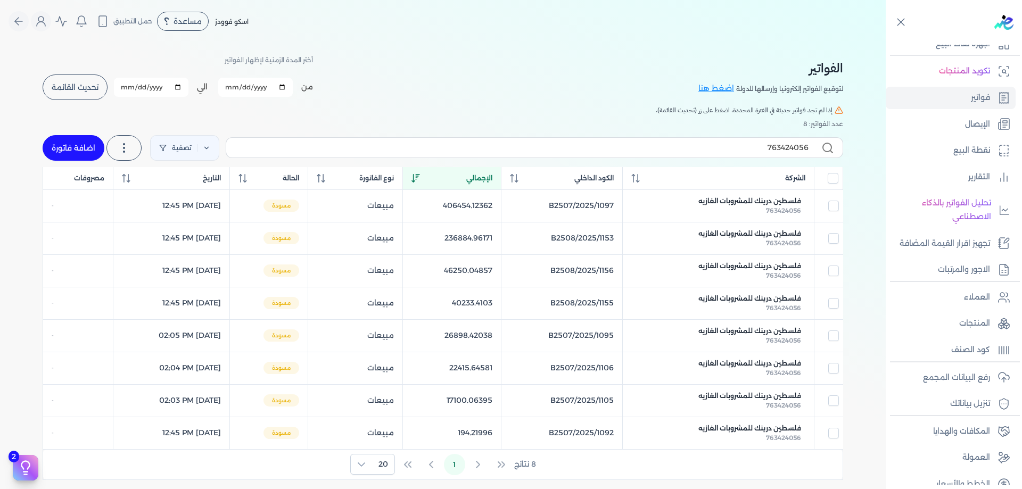
click at [493, 174] on span "الإجمالي" at bounding box center [479, 179] width 26 height 10
click at [493, 176] on span "الإجمالي" at bounding box center [479, 179] width 26 height 10
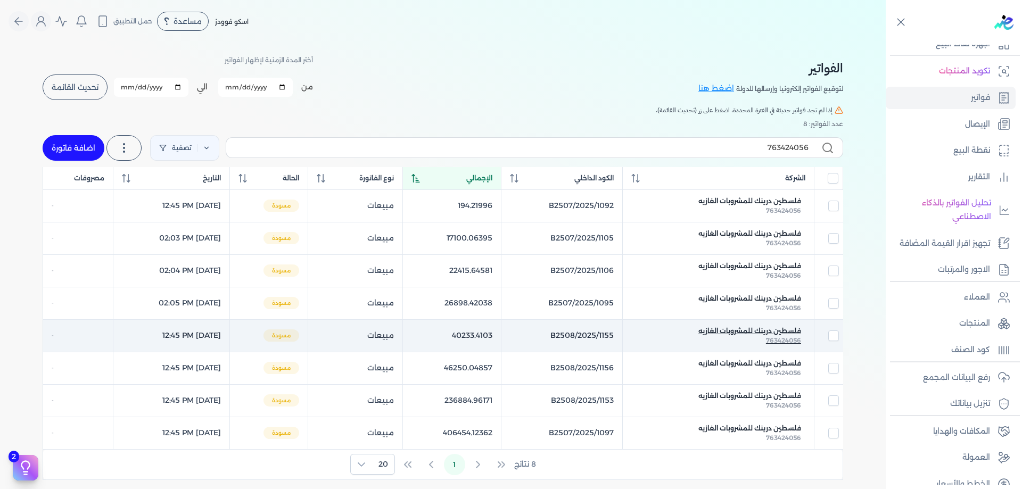
click at [742, 330] on span "فلسطين درينك للمشروبات الغازيه" at bounding box center [750, 331] width 103 height 10
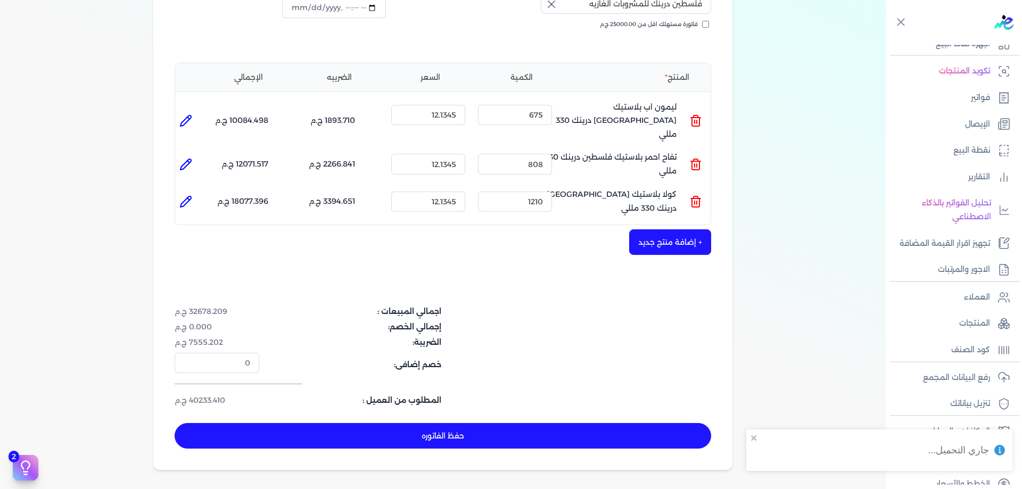
scroll to position [213, 0]
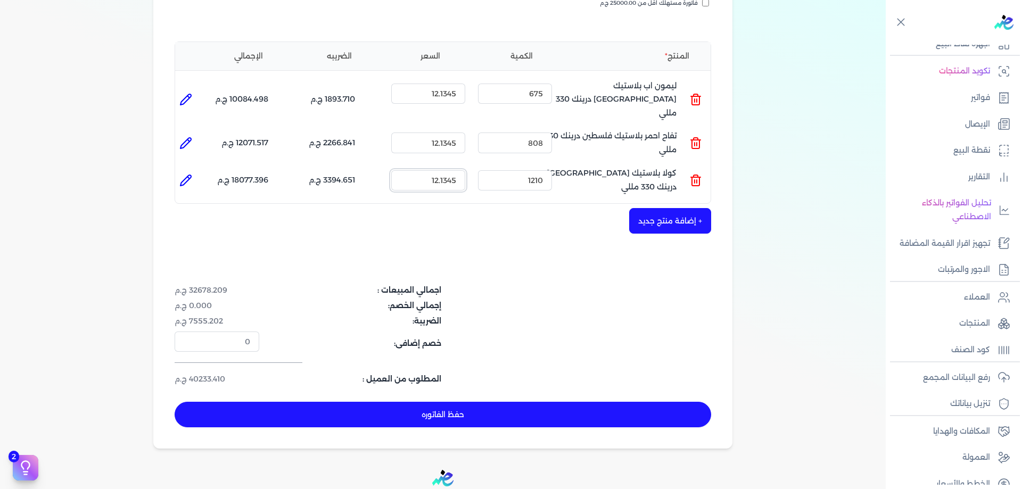
click at [450, 170] on input "12.1345" at bounding box center [428, 180] width 74 height 20
click at [452, 170] on input "12.1355" at bounding box center [428, 180] width 74 height 20
click at [449, 170] on input "12.1365" at bounding box center [428, 180] width 74 height 20
click at [457, 170] on input "12.1395" at bounding box center [428, 180] width 74 height 20
click at [450, 133] on input "12.1345" at bounding box center [428, 143] width 74 height 20
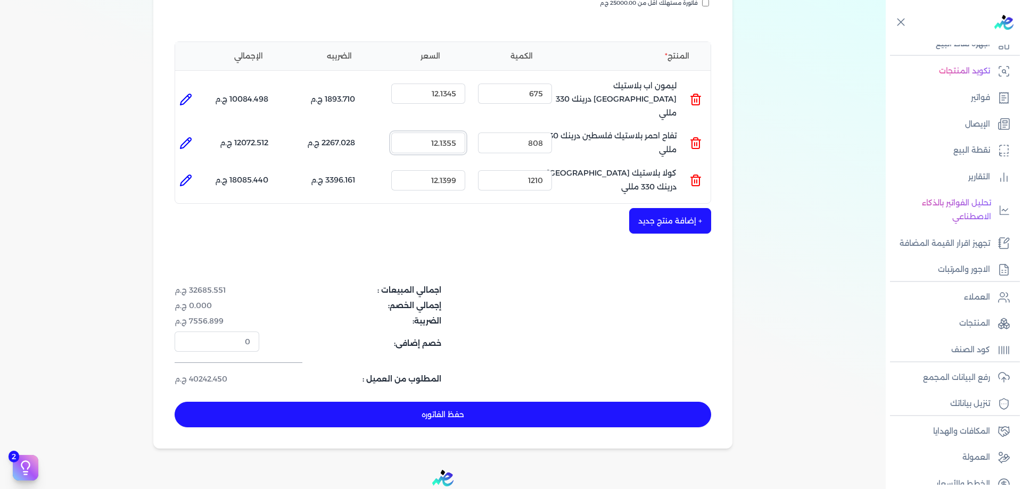
click at [459, 133] on input "12.1355" at bounding box center [428, 143] width 74 height 20
click at [454, 133] on input "12.1356" at bounding box center [428, 143] width 74 height 20
click at [459, 133] on input "12.1357" at bounding box center [428, 143] width 74 height 20
click at [459, 97] on input "12.1345" at bounding box center [428, 94] width 74 height 20
drag, startPoint x: 201, startPoint y: 366, endPoint x: 192, endPoint y: 365, distance: 9.2
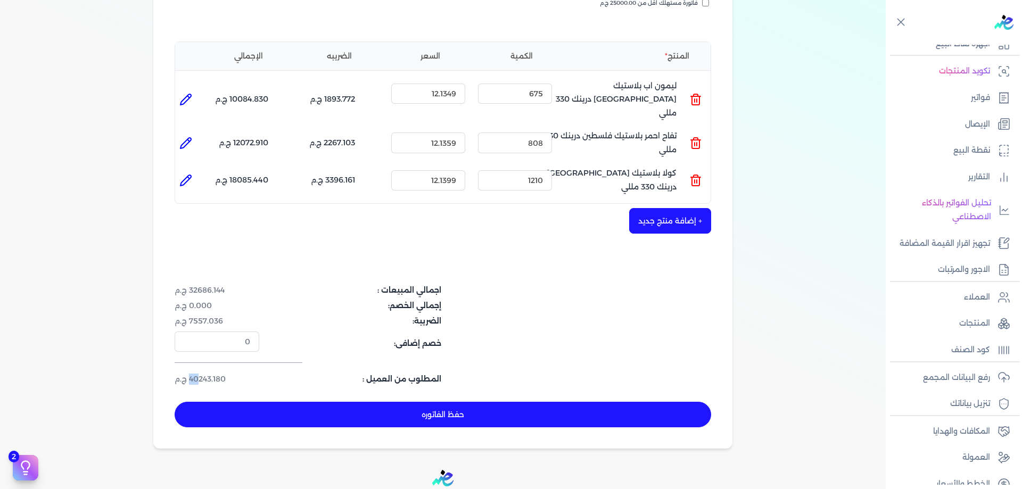
click at [192, 374] on dd "40243.180 ج.م" at bounding box center [217, 379] width 85 height 11
click at [202, 374] on dd "40243.180 ج.م" at bounding box center [217, 379] width 85 height 11
drag, startPoint x: 201, startPoint y: 367, endPoint x: 214, endPoint y: 366, distance: 12.3
click at [214, 374] on dd "40243.180 ج.م" at bounding box center [217, 379] width 85 height 11
click at [195, 170] on li at bounding box center [185, 180] width 21 height 21
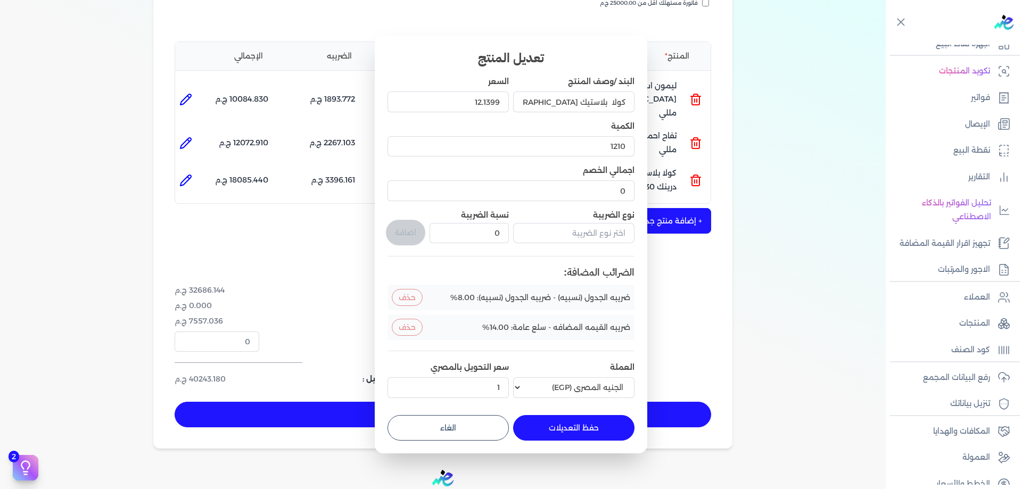
click at [306, 203] on dialog "تعديل المنتج البند /وصف المنتج كولا بلاستيك فلسطين درينك 330 مللي السعر 12.1399…" at bounding box center [511, 244] width 1022 height 489
click at [299, 218] on dialog "تعديل المنتج البند /وصف المنتج كولا بلاستيك فلسطين درينك 330 مللي السعر 12.1399…" at bounding box center [511, 244] width 1022 height 489
click at [567, 433] on button "حفظ التعديلات" at bounding box center [573, 428] width 121 height 26
click at [442, 423] on button "الغاء" at bounding box center [448, 428] width 121 height 26
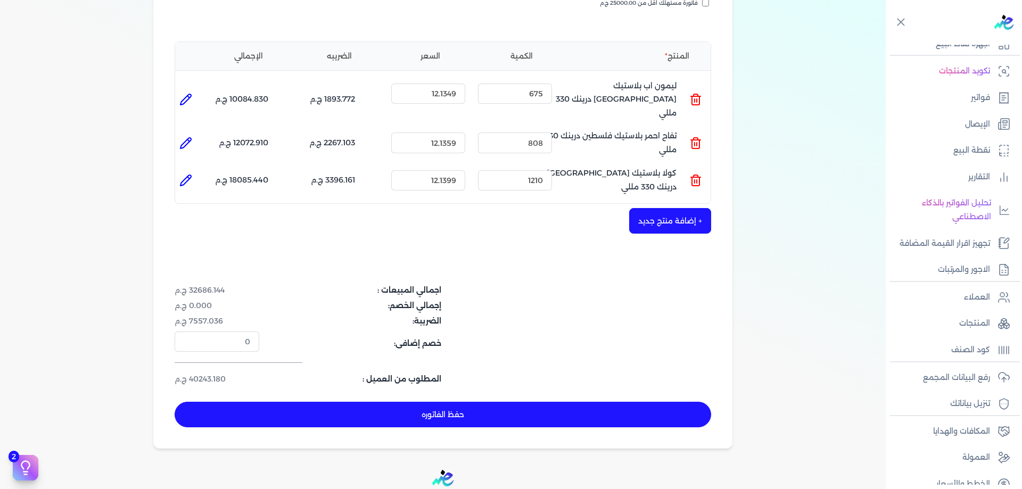
click at [319, 300] on dt "إجمالي الخصم:" at bounding box center [354, 305] width 176 height 11
click at [370, 402] on button "حفظ الفاتوره" at bounding box center [443, 415] width 537 height 26
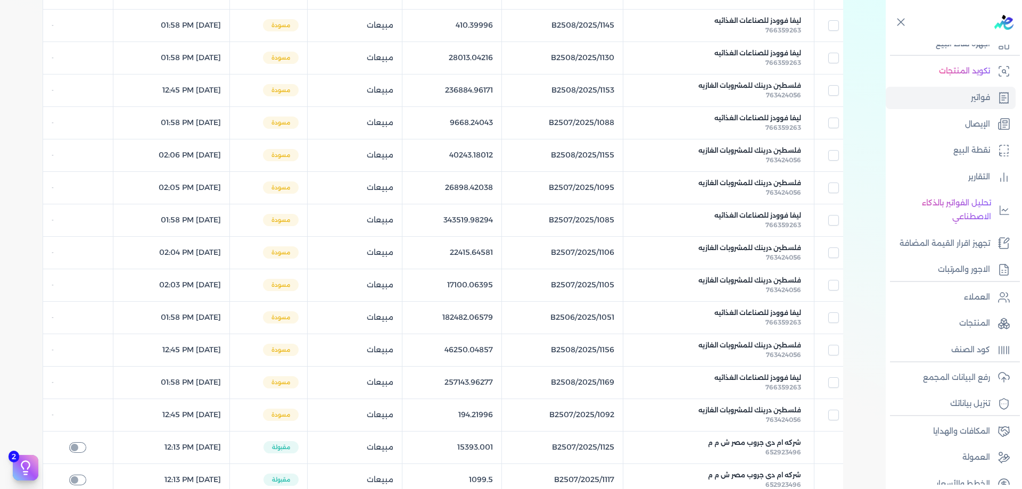
click at [757, 42] on td "ليفا فوودز للصناعات الغذائيه 766359263" at bounding box center [718, 25] width 191 height 32
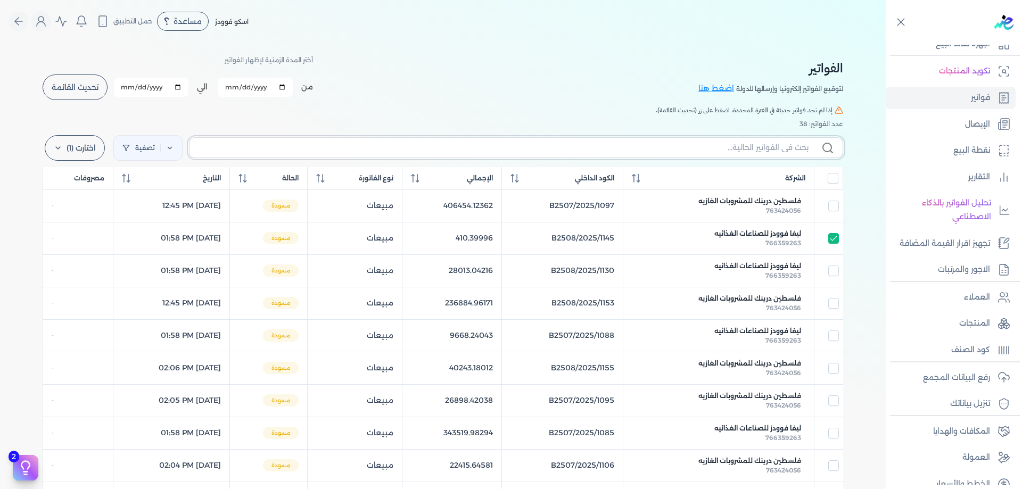
click at [799, 151] on input "text" at bounding box center [503, 147] width 611 height 11
paste input "763424056"
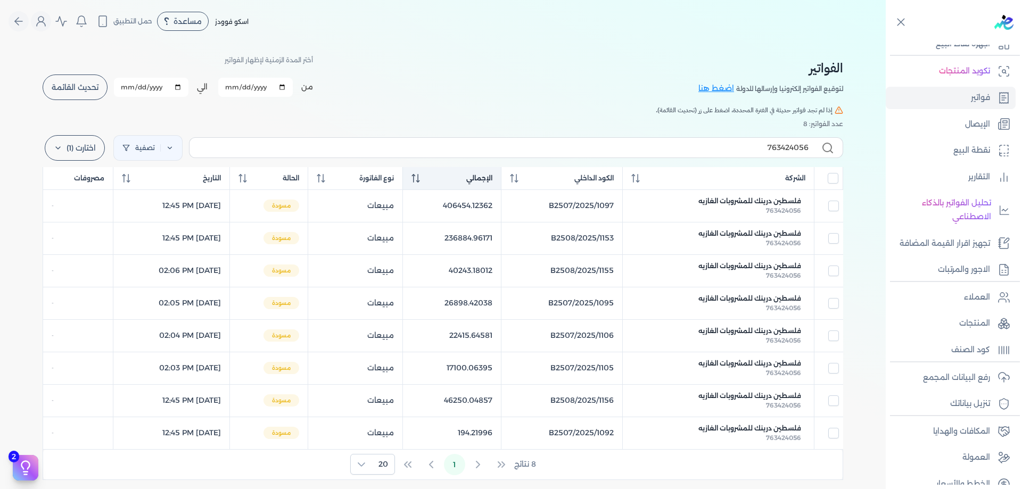
click at [501, 172] on th "الإجمالي" at bounding box center [452, 178] width 98 height 23
click at [493, 174] on span "الإجمالي" at bounding box center [479, 179] width 26 height 10
click at [493, 176] on span "الإجمالي" at bounding box center [479, 179] width 26 height 10
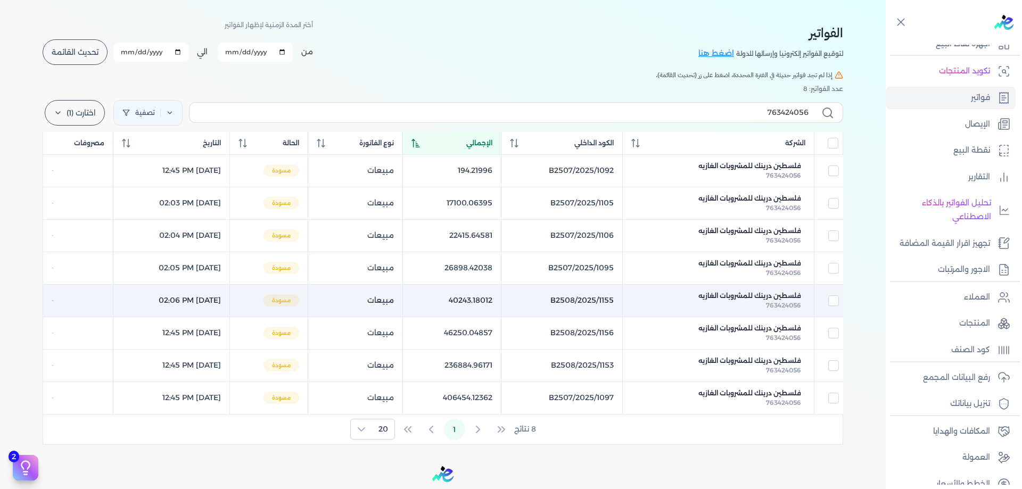
scroll to position [36, 0]
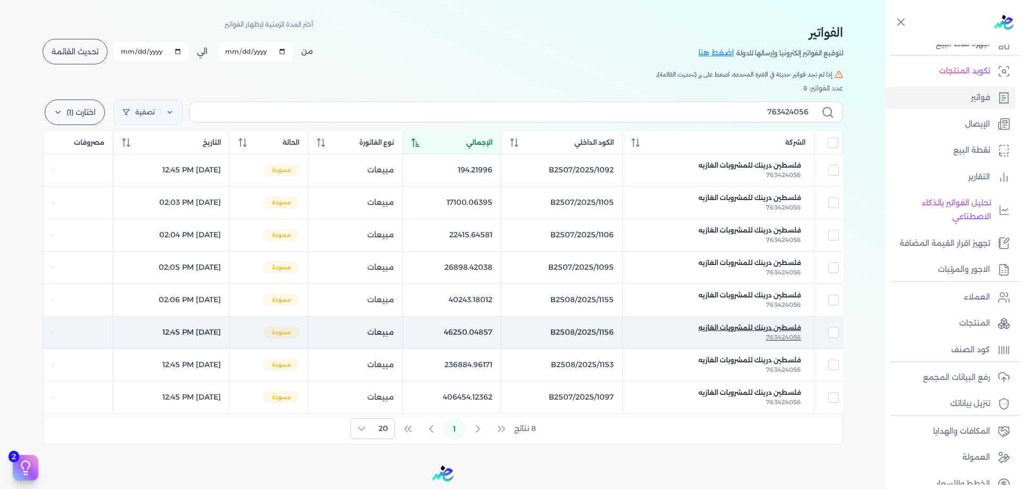
click at [799, 326] on span "فلسطين درينك للمشروبات الغازيه" at bounding box center [750, 328] width 103 height 10
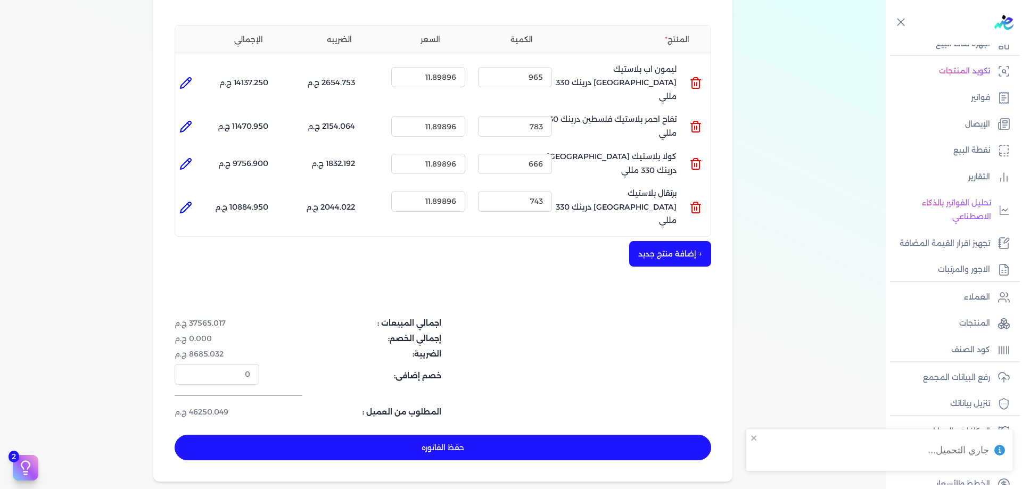
scroll to position [231, 0]
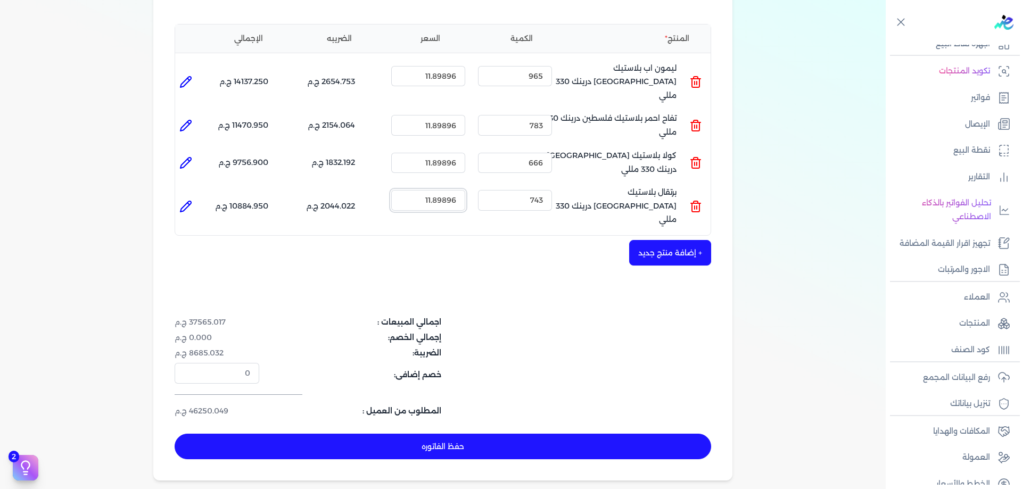
click at [450, 190] on input "11.89896" at bounding box center [428, 200] width 74 height 20
click at [452, 190] on input "11.89896" at bounding box center [428, 200] width 74 height 20
click at [446, 190] on input "11.89806" at bounding box center [428, 200] width 74 height 20
click at [446, 190] on input "11.89606" at bounding box center [428, 200] width 74 height 20
click at [441, 190] on input "11.89606" at bounding box center [428, 200] width 74 height 20
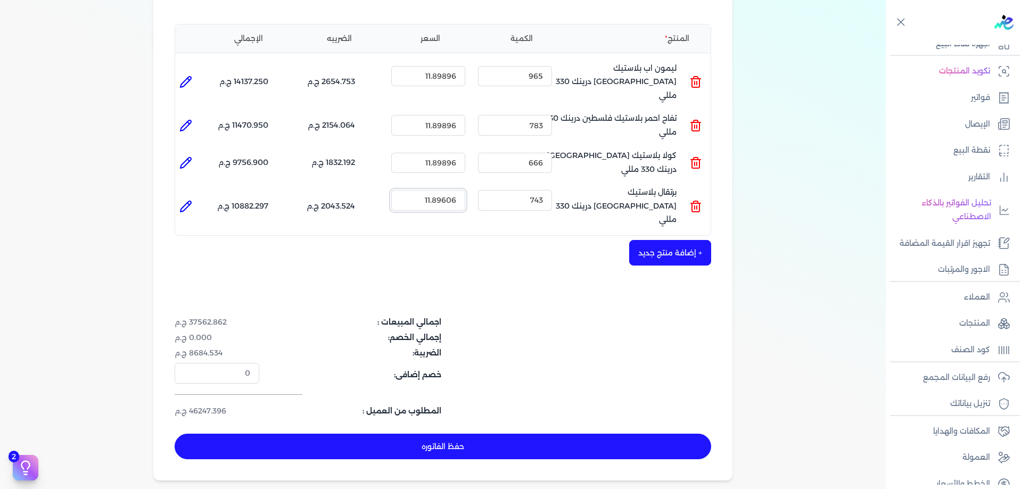
click at [441, 190] on input "11.89606" at bounding box center [428, 200] width 74 height 20
click at [439, 190] on input "11.89606" at bounding box center [428, 200] width 74 height 20
click at [442, 190] on input "11.89606" at bounding box center [428, 200] width 74 height 20
click at [444, 190] on input "11.81606" at bounding box center [428, 200] width 74 height 20
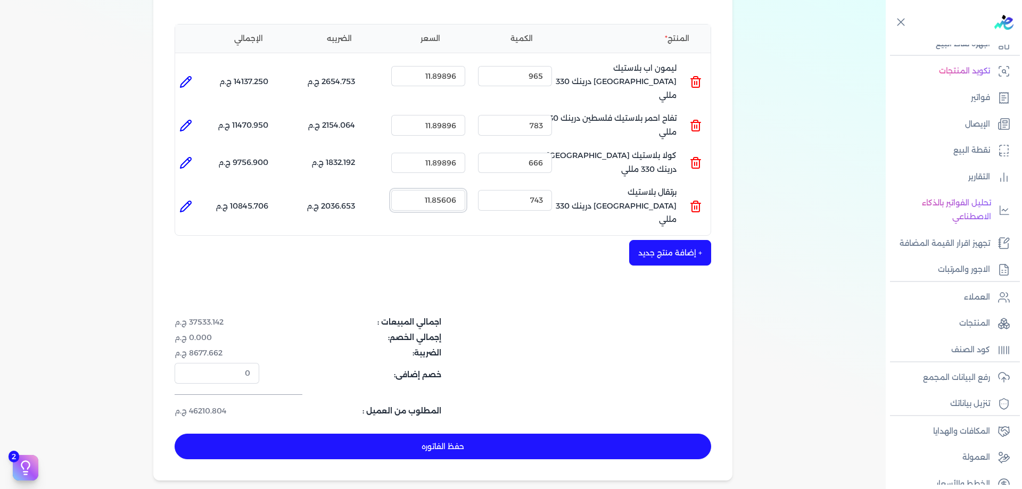
click at [439, 190] on input "11.85606" at bounding box center [428, 200] width 74 height 20
click at [448, 190] on input "11.86606" at bounding box center [428, 200] width 74 height 20
click at [447, 153] on input "11.89896" at bounding box center [428, 163] width 74 height 20
click at [436, 115] on input "11.89896" at bounding box center [428, 125] width 74 height 20
click at [441, 115] on input "11.99896" at bounding box center [428, 125] width 74 height 20
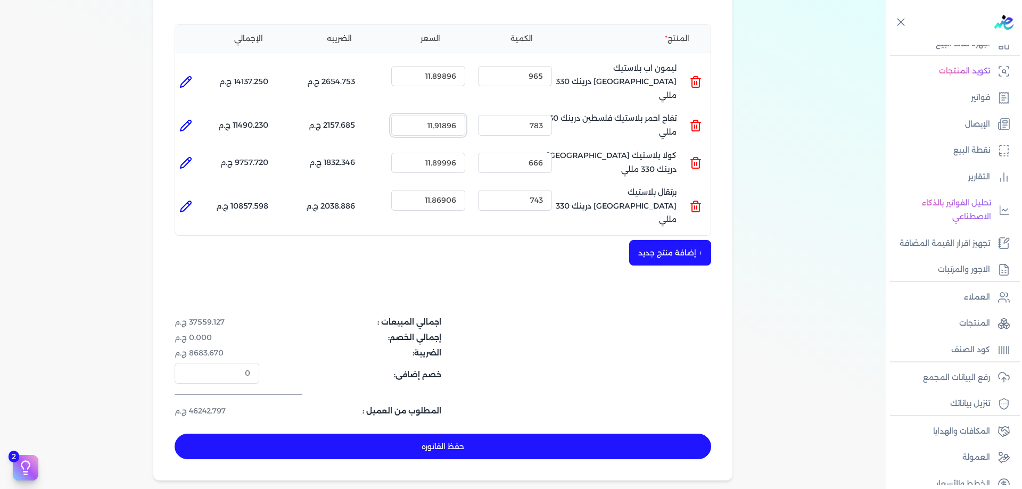
click at [446, 116] on input "11.91896" at bounding box center [428, 125] width 74 height 20
click at [442, 115] on input "11.91096" at bounding box center [428, 125] width 74 height 20
drag, startPoint x: 199, startPoint y: 387, endPoint x: 167, endPoint y: 388, distance: 31.5
click at [167, 388] on div "اسكو فوودز 535710348 رقم الفاتورة B2508/2025/1156 فاتورة الي فلسطين درينك للمشر…" at bounding box center [442, 170] width 579 height 622
click at [189, 406] on dd "46236.180 ج.م" at bounding box center [217, 411] width 85 height 11
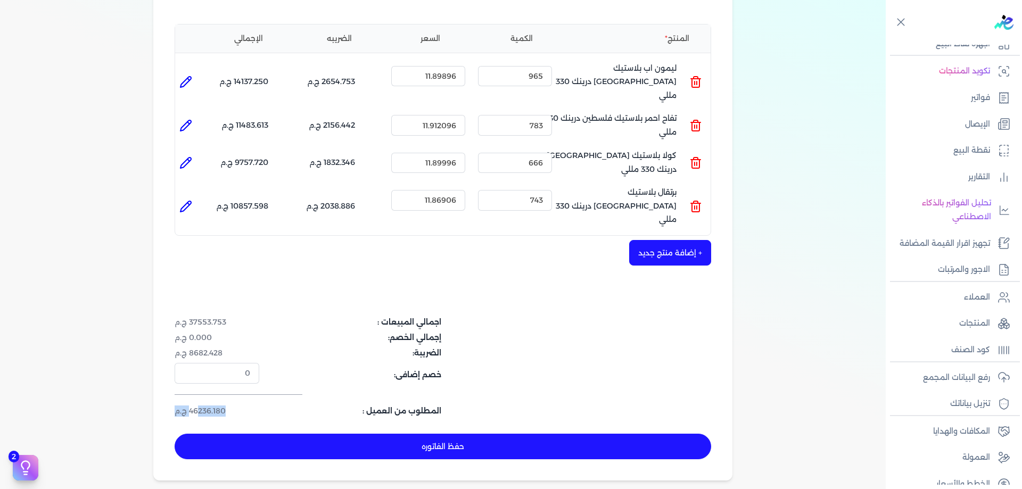
click at [192, 406] on dd "46236.180 ج.م" at bounding box center [217, 411] width 85 height 11
click at [197, 406] on dd "46236.180 ج.م" at bounding box center [217, 411] width 85 height 11
click at [195, 406] on dd "46236.180 ج.م" at bounding box center [217, 411] width 85 height 11
drag, startPoint x: 192, startPoint y: 387, endPoint x: 199, endPoint y: 386, distance: 6.4
click at [199, 406] on dd "46236.180 ج.م" at bounding box center [217, 411] width 85 height 11
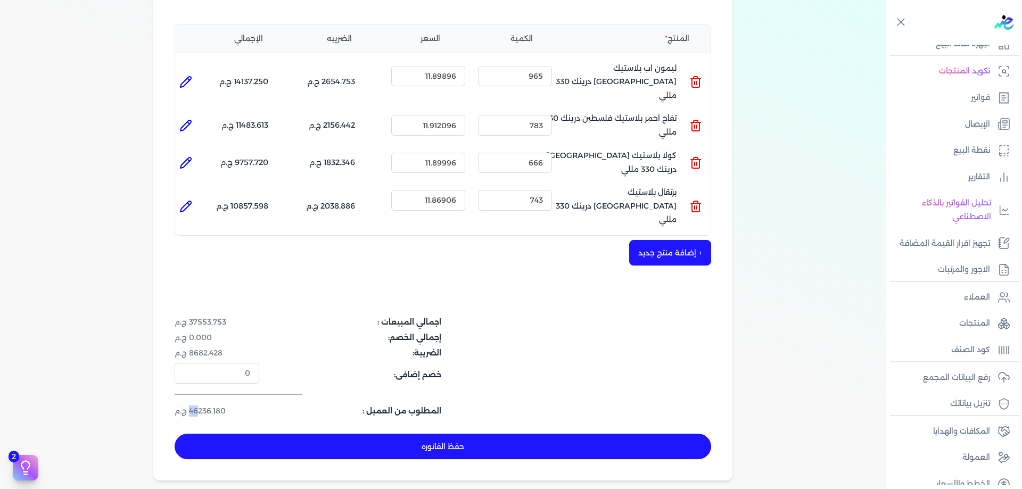
click at [516, 434] on button "حفظ الفاتوره" at bounding box center [443, 447] width 537 height 26
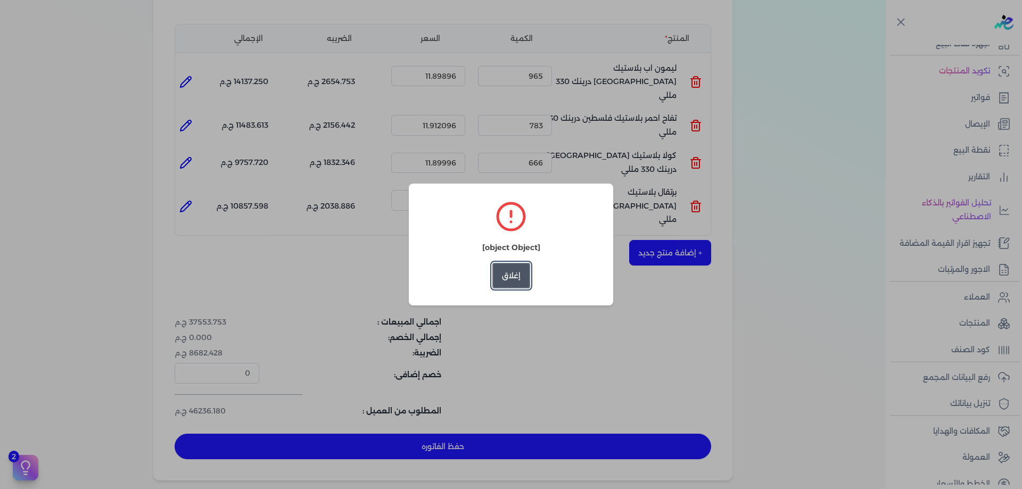
click at [518, 275] on button "إغلاق" at bounding box center [512, 276] width 38 height 26
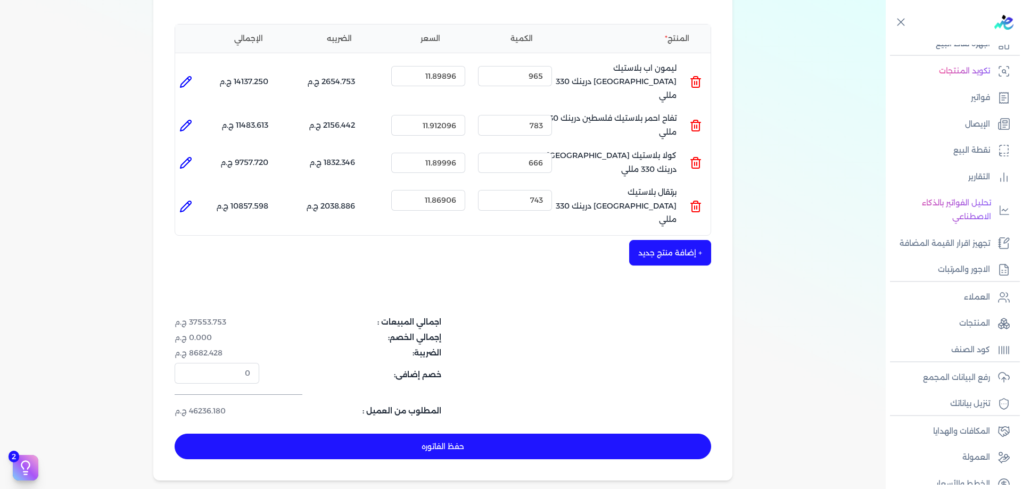
click at [526, 317] on dl "اجمالي المبيعات : 37553.753 ج.م" at bounding box center [354, 322] width 358 height 11
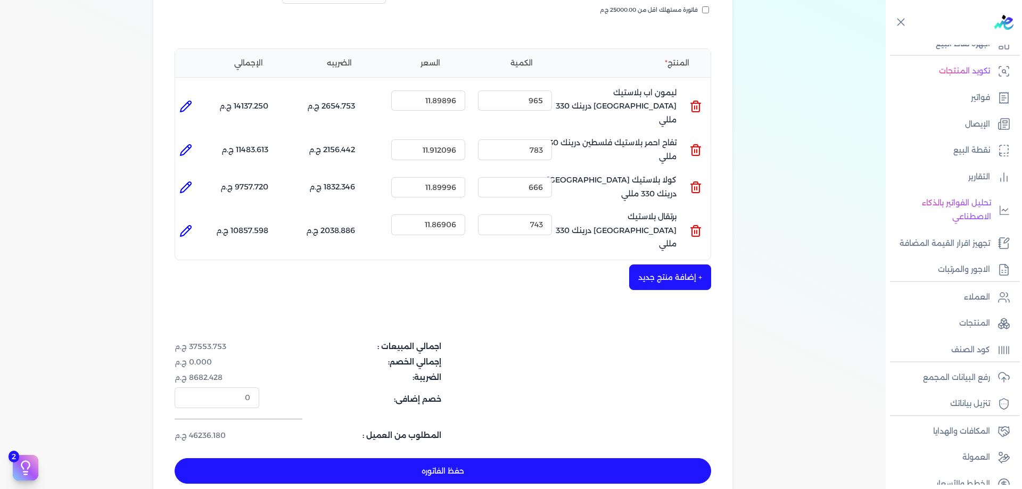
scroll to position [195, 0]
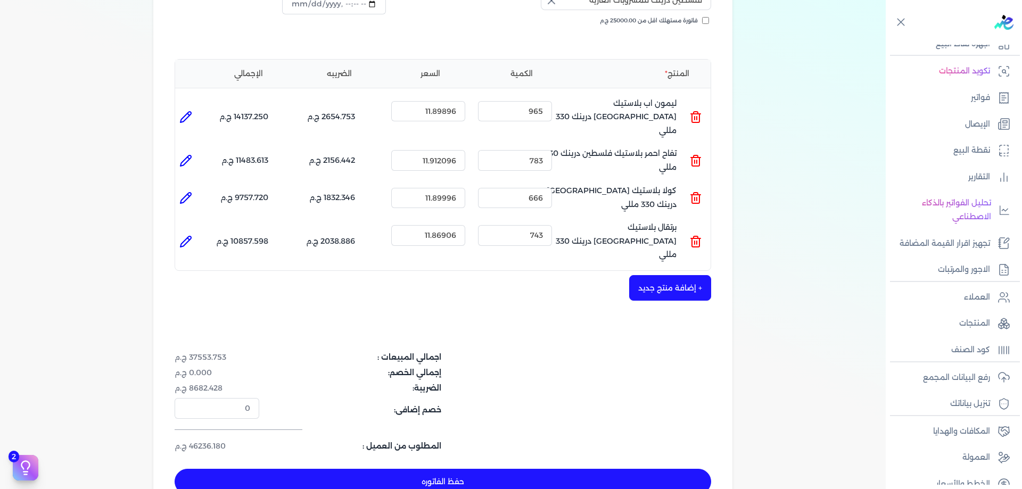
click at [527, 469] on button "حفظ الفاتوره" at bounding box center [443, 482] width 537 height 26
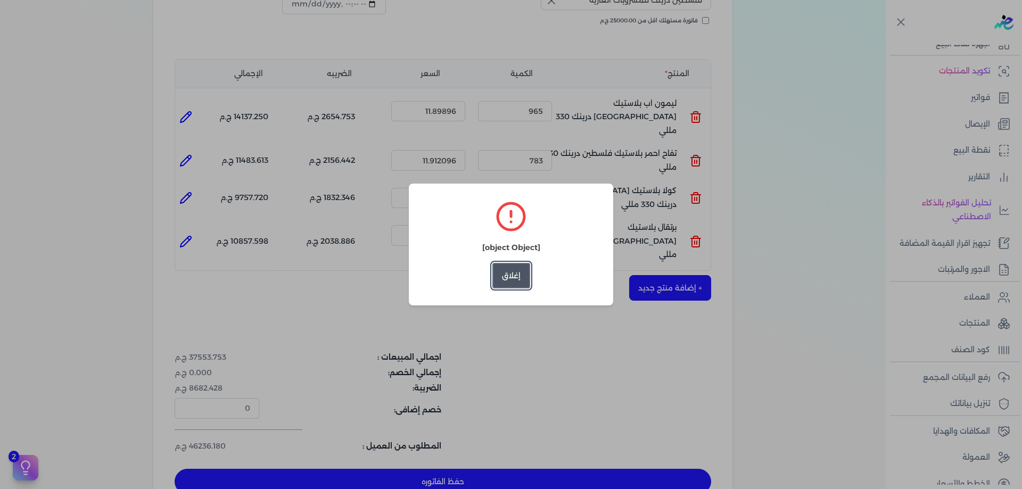
click at [526, 296] on div "[object Object] إغلاق" at bounding box center [511, 245] width 204 height 122
click at [515, 270] on button "إغلاق" at bounding box center [512, 276] width 38 height 26
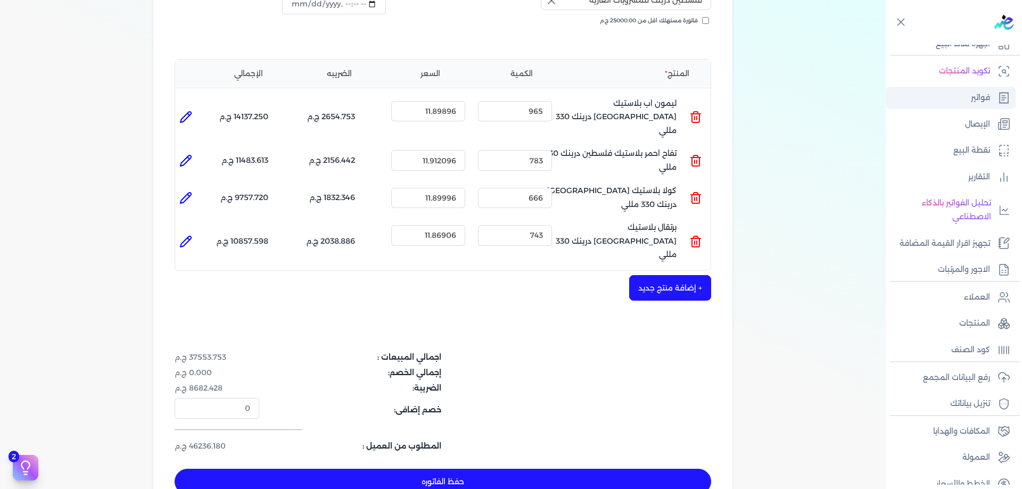
click at [998, 96] on icon at bounding box center [1004, 98] width 13 height 13
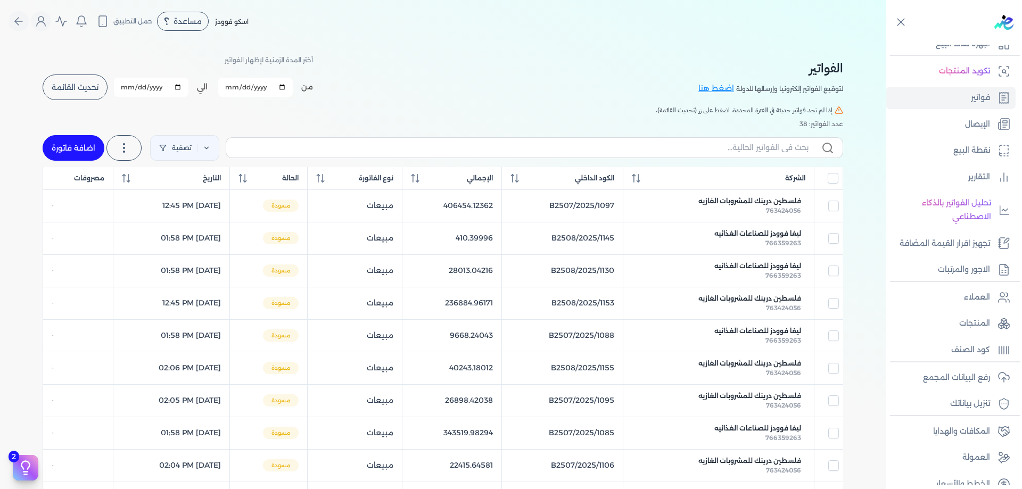
click at [681, 163] on div "تصفية استخرج العملاء استخرج المنتجات اضافة فاتورة" at bounding box center [443, 148] width 801 height 38
click at [687, 155] on label at bounding box center [535, 147] width 618 height 20
click at [687, 153] on input "text" at bounding box center [522, 147] width 574 height 11
click at [693, 147] on input "text" at bounding box center [522, 147] width 574 height 11
paste input "763424056"
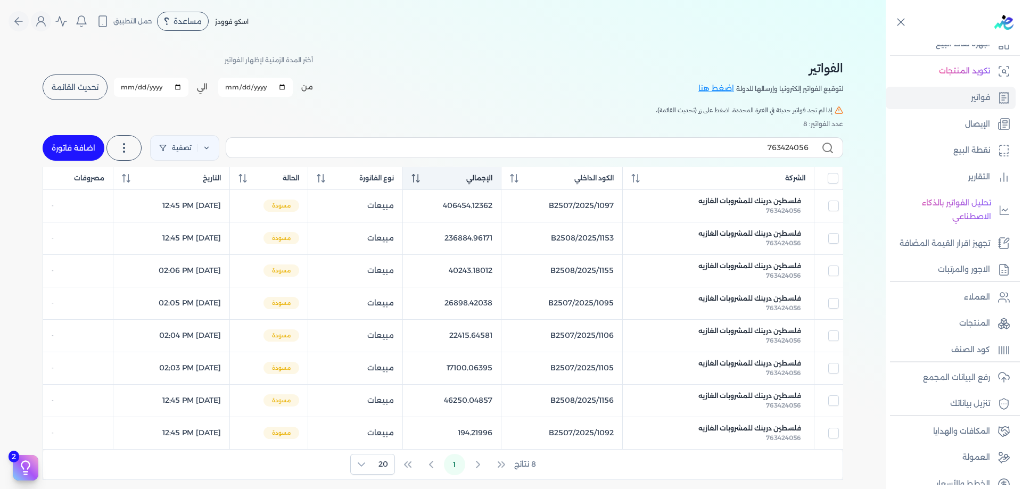
click at [492, 175] on div "الإجمالي" at bounding box center [452, 179] width 80 height 10
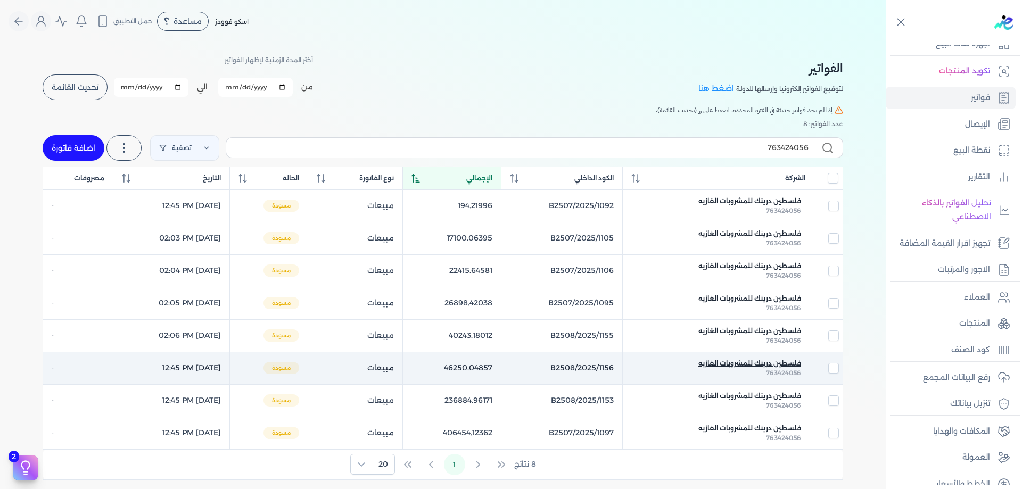
click at [797, 365] on span "فلسطين درينك للمشروبات الغازيه" at bounding box center [750, 364] width 103 height 10
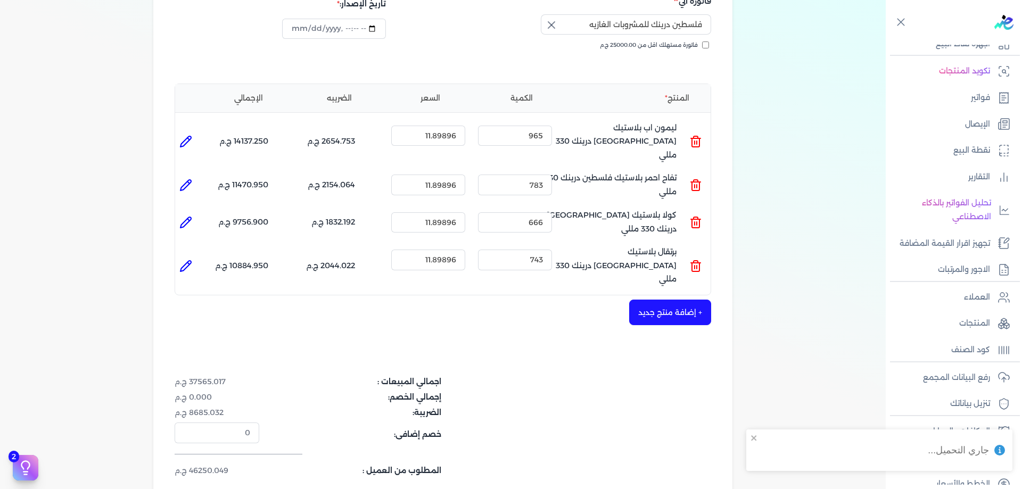
scroll to position [249, 0]
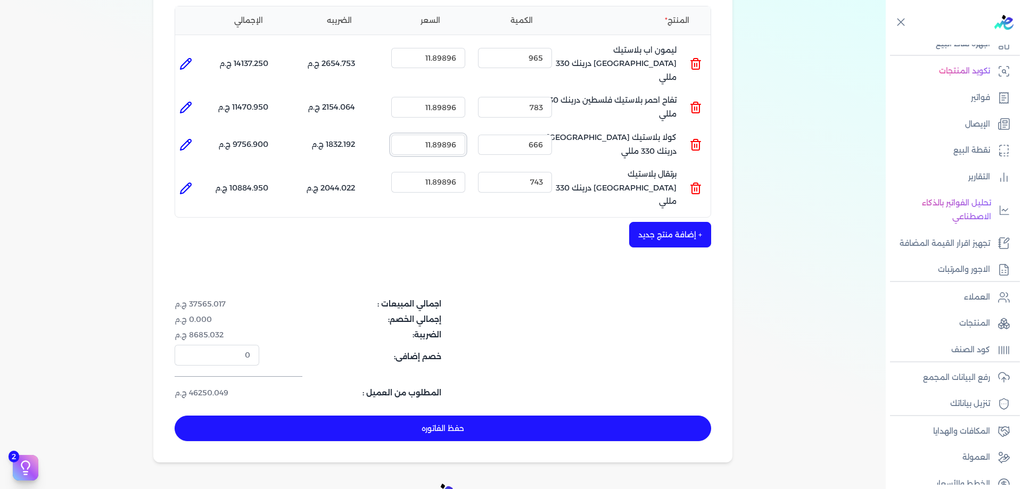
click at [442, 135] on input "11.89896" at bounding box center [428, 145] width 74 height 20
click at [441, 135] on input "11.82896" at bounding box center [428, 145] width 74 height 20
click at [440, 135] on input "11.85896" at bounding box center [428, 145] width 74 height 20
click at [440, 135] on input "11.86896" at bounding box center [428, 145] width 74 height 20
click at [441, 135] on input "11.87896" at bounding box center [428, 145] width 74 height 20
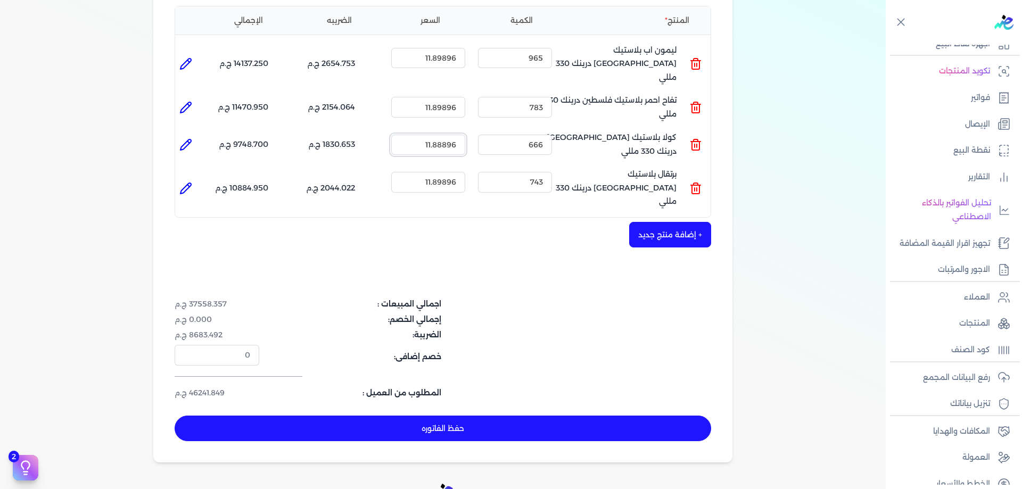
click at [439, 135] on input "11.88896" at bounding box center [428, 145] width 74 height 20
click at [447, 135] on input "11.87896" at bounding box center [428, 145] width 74 height 20
click at [444, 135] on input "11.87996" at bounding box center [428, 145] width 74 height 20
click at [447, 135] on input "11.88996" at bounding box center [428, 145] width 74 height 20
click at [449, 135] on input "11.88096" at bounding box center [428, 145] width 74 height 20
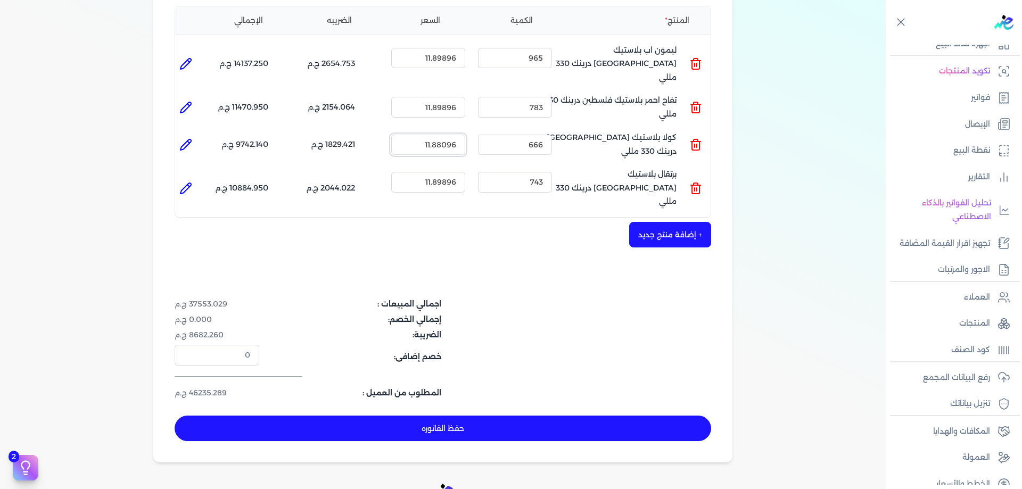
drag, startPoint x: 445, startPoint y: 133, endPoint x: 452, endPoint y: 133, distance: 7.5
click at [452, 135] on input "11.88096" at bounding box center [428, 145] width 74 height 20
click at [452, 135] on input "11.88106" at bounding box center [428, 145] width 74 height 20
click at [454, 135] on input "11.88116" at bounding box center [428, 145] width 74 height 20
click at [450, 135] on input "11.88156" at bounding box center [428, 145] width 74 height 20
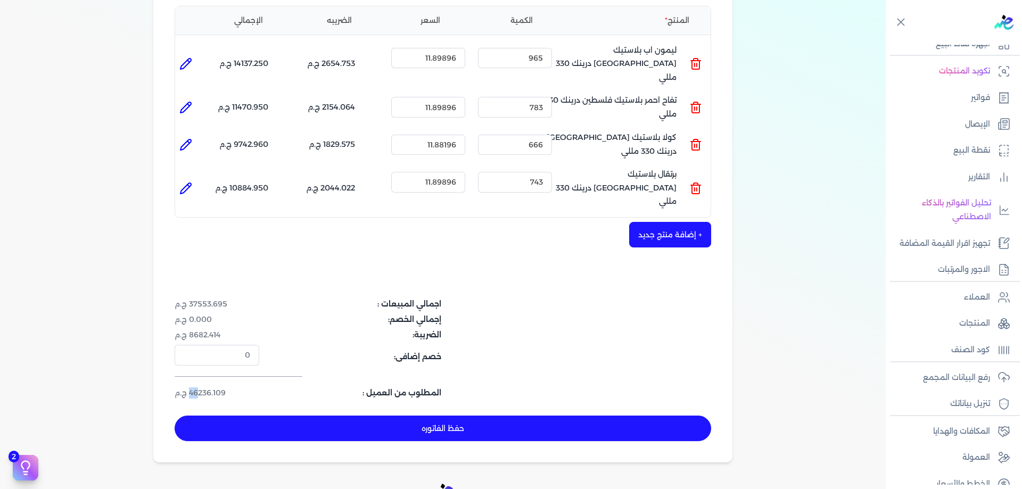
drag, startPoint x: 193, startPoint y: 367, endPoint x: 201, endPoint y: 368, distance: 8.5
click at [201, 388] on dd "46236.109 ج.م" at bounding box center [217, 393] width 85 height 11
click at [489, 416] on button "حفظ الفاتوره" at bounding box center [443, 429] width 537 height 26
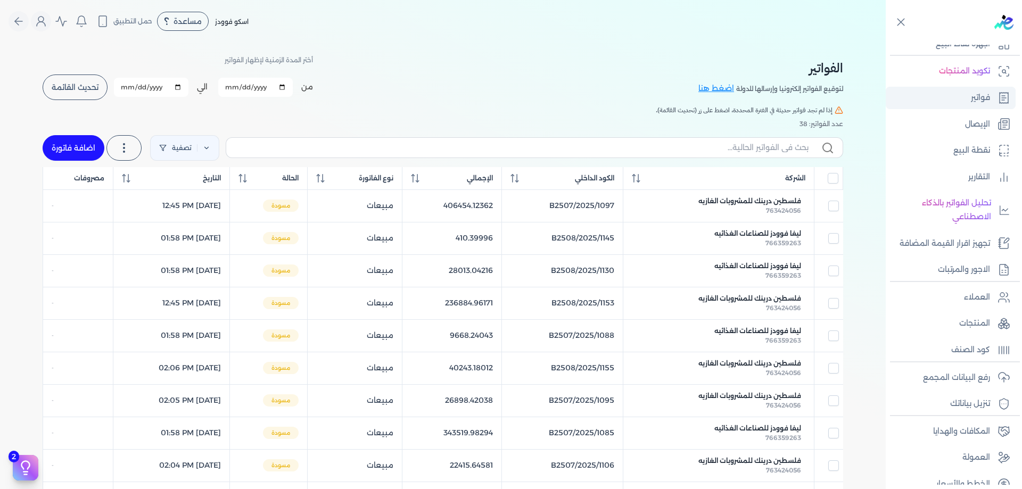
click at [984, 95] on p "فواتير" at bounding box center [980, 98] width 19 height 14
click at [648, 143] on input "text" at bounding box center [522, 147] width 574 height 11
paste input "763424056"
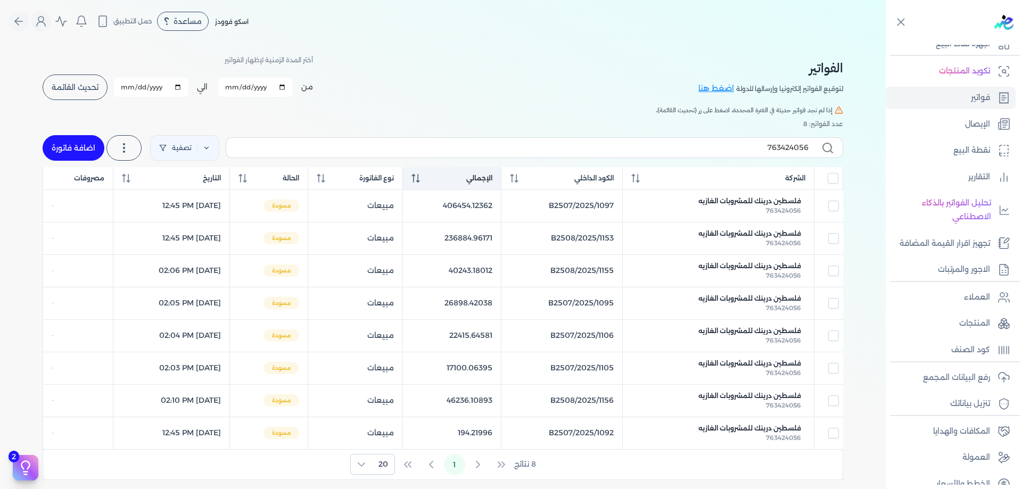
click at [485, 176] on div "الإجمالي" at bounding box center [452, 179] width 80 height 10
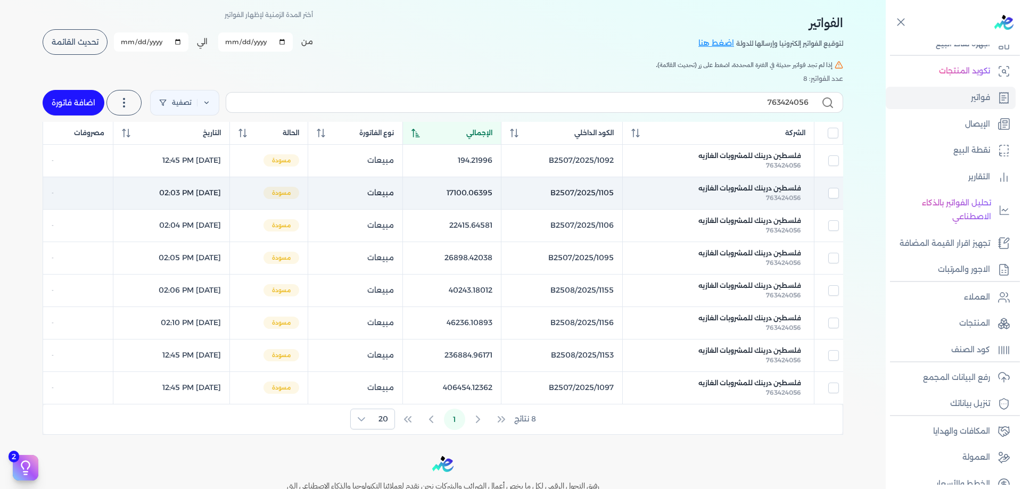
scroll to position [53, 0]
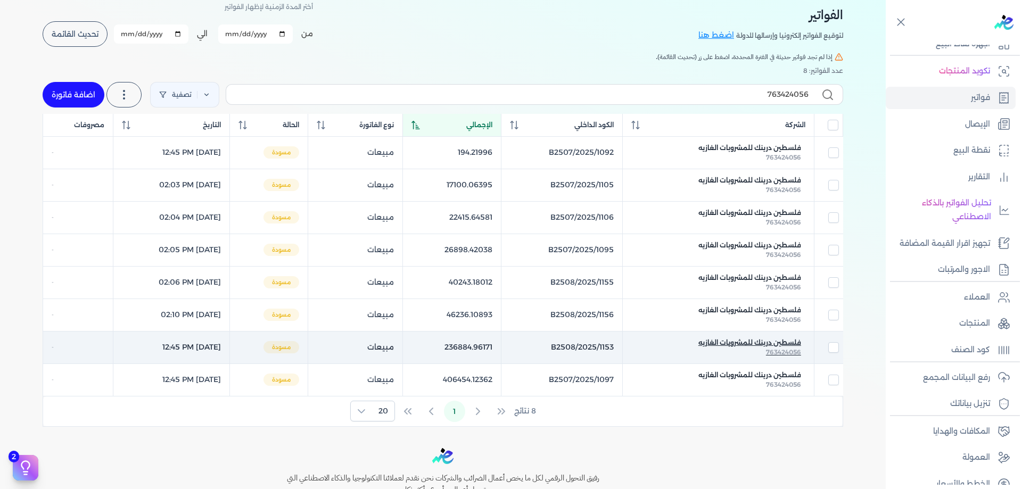
click at [746, 342] on span "فلسطين درينك للمشروبات الغازيه" at bounding box center [750, 343] width 103 height 10
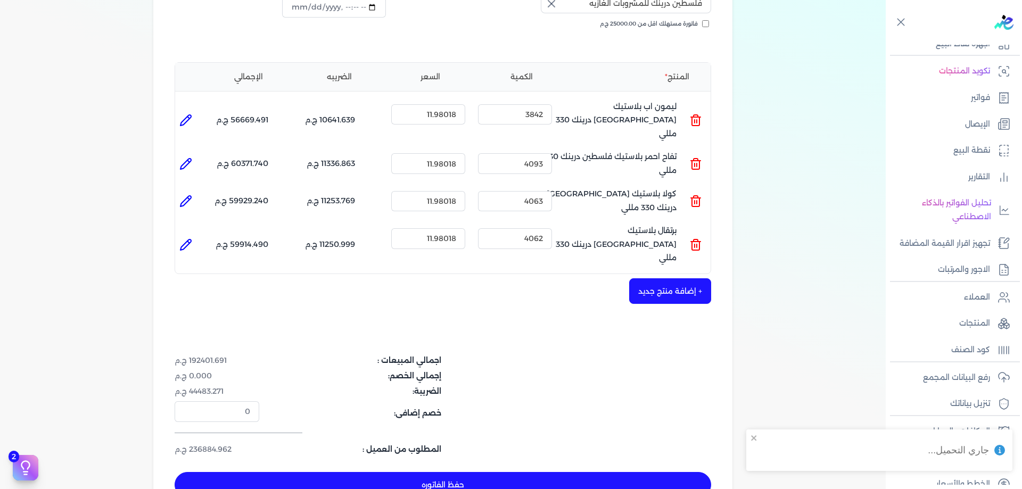
scroll to position [213, 0]
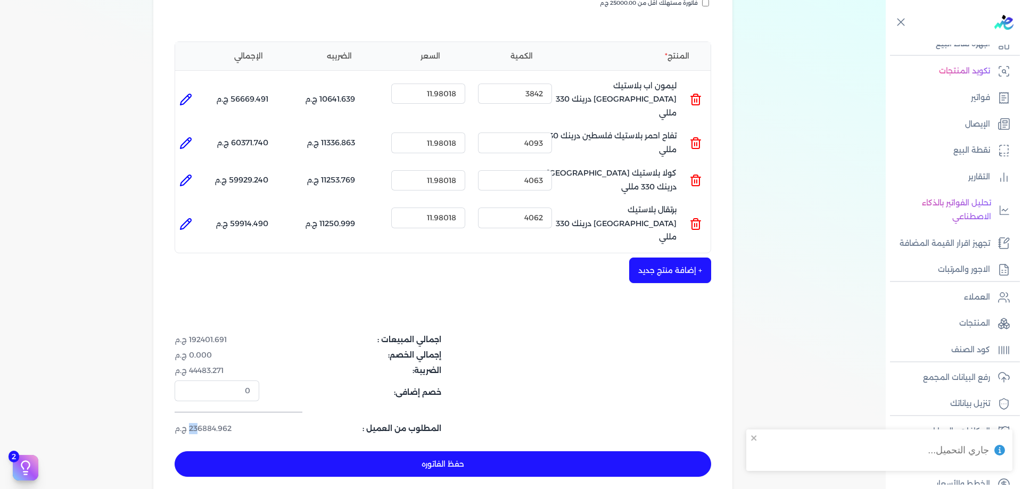
drag, startPoint x: 192, startPoint y: 404, endPoint x: 199, endPoint y: 403, distance: 7.0
click at [199, 423] on dd "236884.962 ج.م" at bounding box center [217, 428] width 85 height 11
click at [218, 391] on div "اجمالي المبيعات : 192401.691 ج.م إجمالي الخصم: 0.000 ج.م الضريبة: 44483.271 ج.م…" at bounding box center [354, 384] width 358 height 100
drag, startPoint x: 193, startPoint y: 405, endPoint x: 203, endPoint y: 403, distance: 10.8
click at [203, 423] on dd "236884.962 ج.م" at bounding box center [217, 428] width 85 height 11
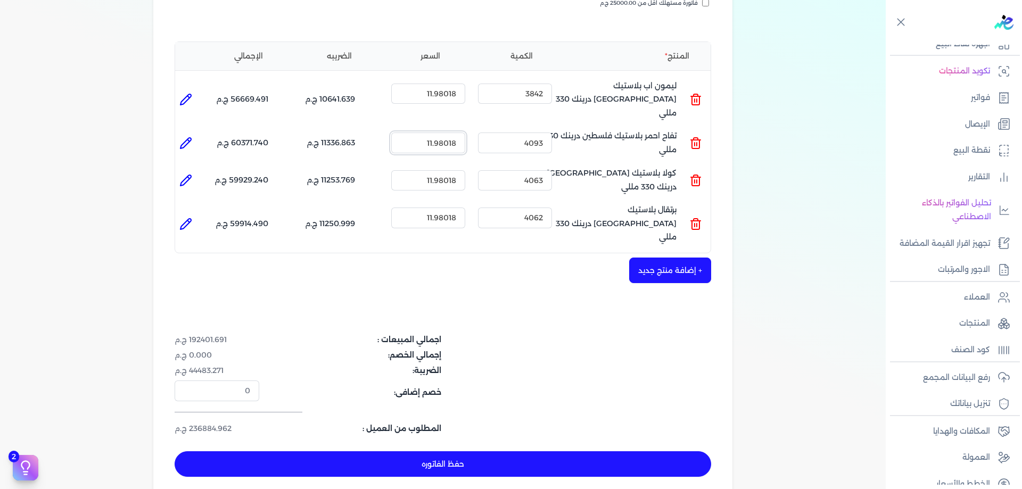
click at [446, 133] on input "11.98018" at bounding box center [428, 143] width 74 height 20
click at [452, 133] on input "11.99018" at bounding box center [428, 143] width 74 height 20
click at [200, 395] on div "اجمالي المبيعات : 192445.895 ج.م إجمالي الخصم: 0.000 ج.م الضريبة: 44493.491 ج.م…" at bounding box center [354, 384] width 358 height 100
drag, startPoint x: 193, startPoint y: 403, endPoint x: 199, endPoint y: 401, distance: 6.1
click at [199, 423] on dd "236939.386 ج.م" at bounding box center [217, 428] width 85 height 11
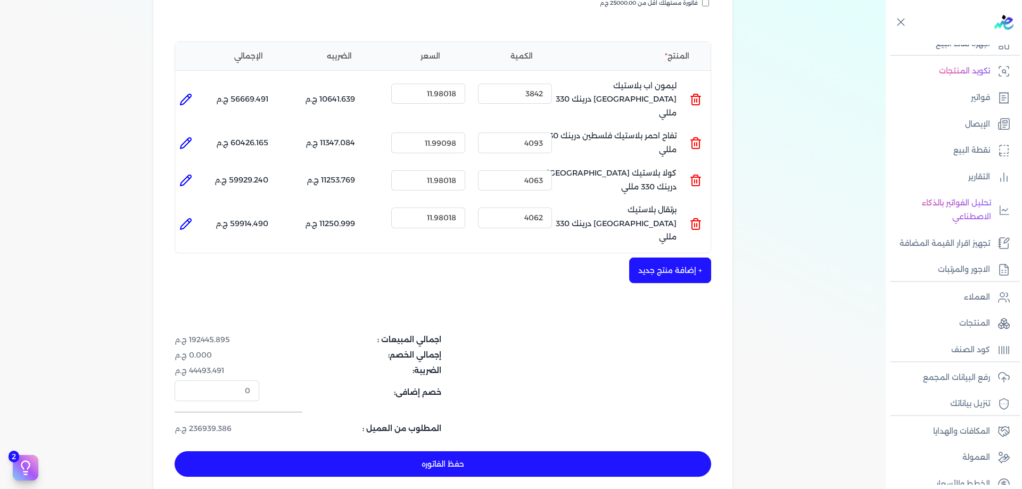
click at [191, 423] on dd "236939.386 ج.م" at bounding box center [217, 428] width 85 height 11
drag, startPoint x: 192, startPoint y: 405, endPoint x: 203, endPoint y: 404, distance: 10.8
click at [203, 423] on dd "236939.386 ج.م" at bounding box center [217, 428] width 85 height 11
click at [379, 452] on button "حفظ الفاتوره" at bounding box center [443, 465] width 537 height 26
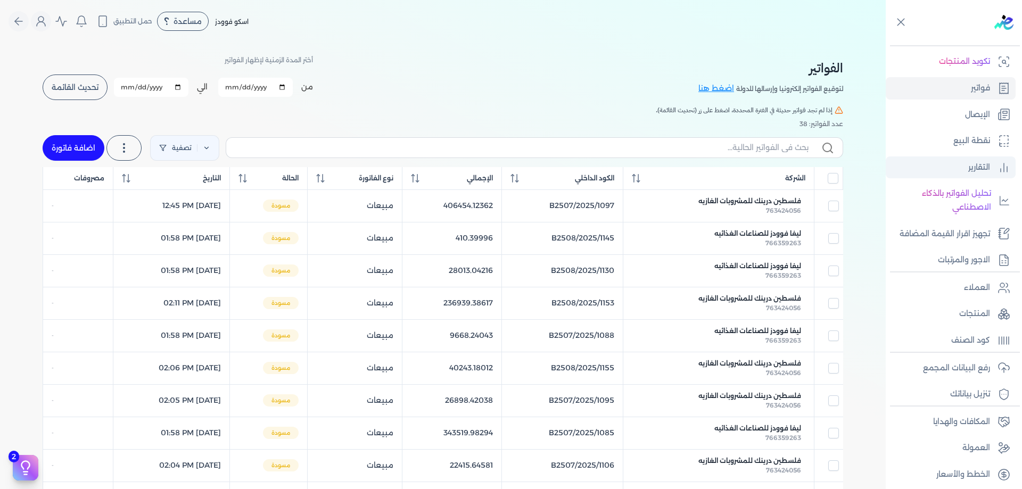
scroll to position [86, 0]
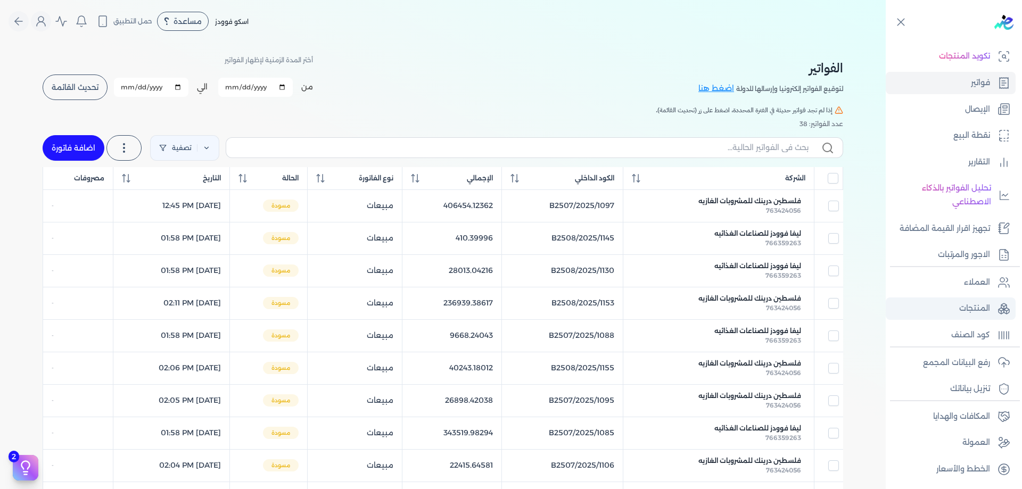
click at [979, 308] on p "المنتجات" at bounding box center [975, 309] width 31 height 14
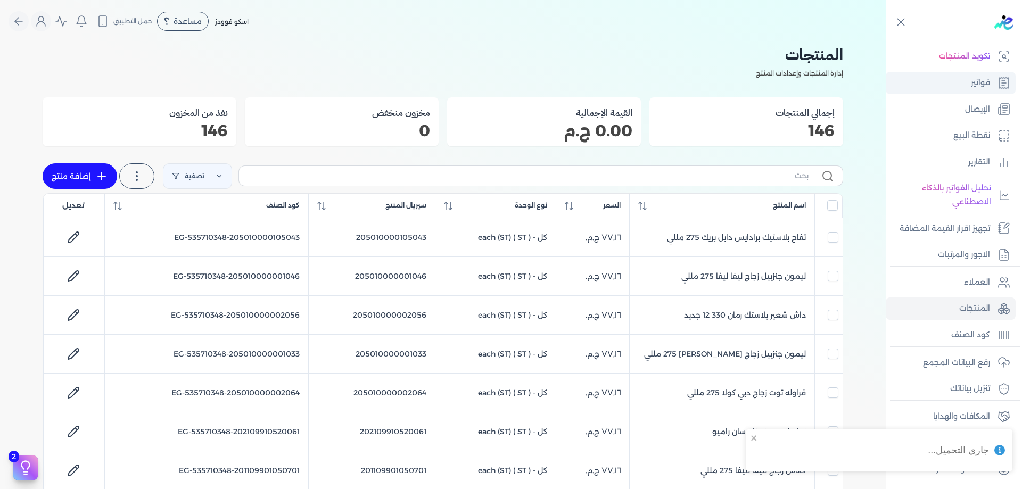
click at [1007, 81] on icon at bounding box center [1004, 83] width 13 height 13
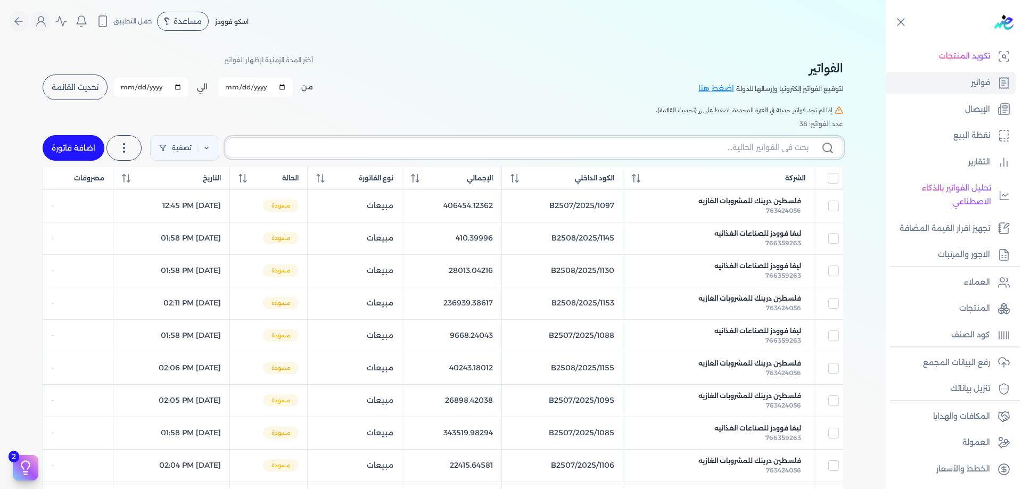
click at [599, 152] on input "text" at bounding box center [522, 147] width 574 height 11
paste input "763424056"
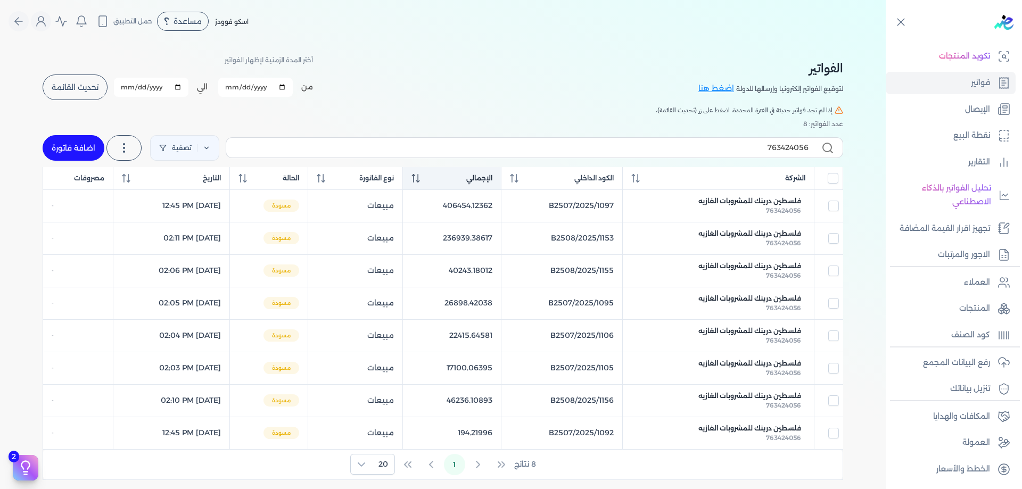
click at [493, 175] on span "الإجمالي" at bounding box center [479, 179] width 26 height 10
click at [493, 178] on span "الإجمالي" at bounding box center [479, 179] width 26 height 10
click at [490, 174] on div "الإجمالي" at bounding box center [452, 179] width 80 height 10
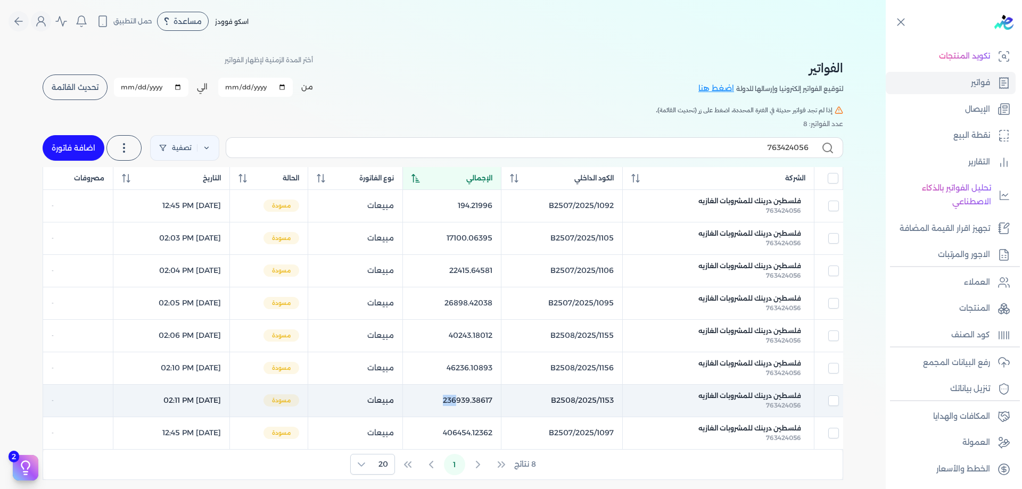
drag, startPoint x: 468, startPoint y: 401, endPoint x: 487, endPoint y: 401, distance: 19.7
click at [487, 401] on td "236939.38617" at bounding box center [452, 400] width 98 height 32
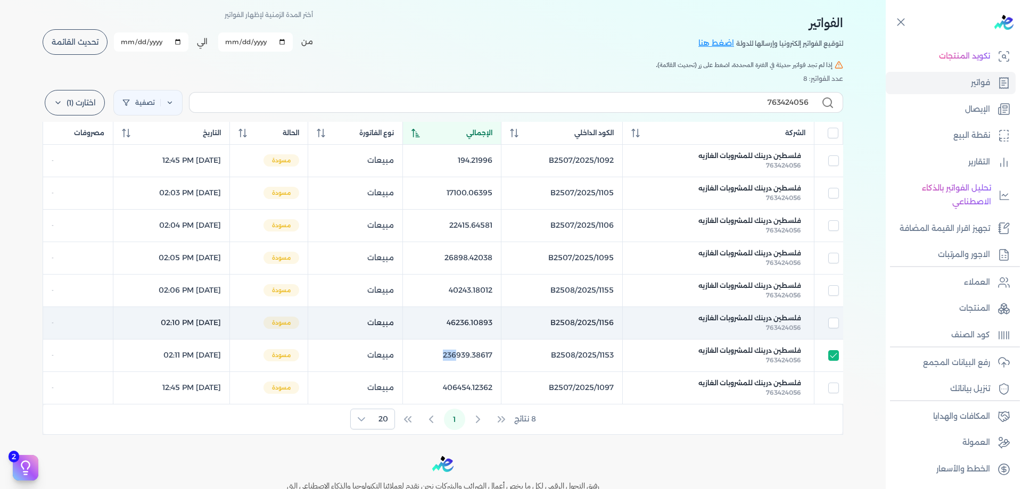
scroll to position [53, 0]
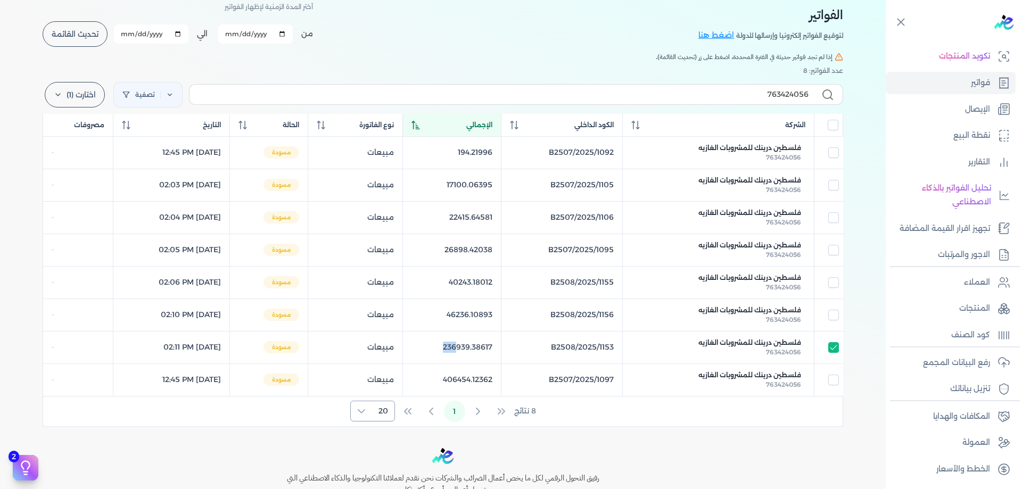
click at [379, 406] on span "20" at bounding box center [383, 411] width 22 height 20
click at [384, 471] on li "100" at bounding box center [374, 477] width 39 height 20
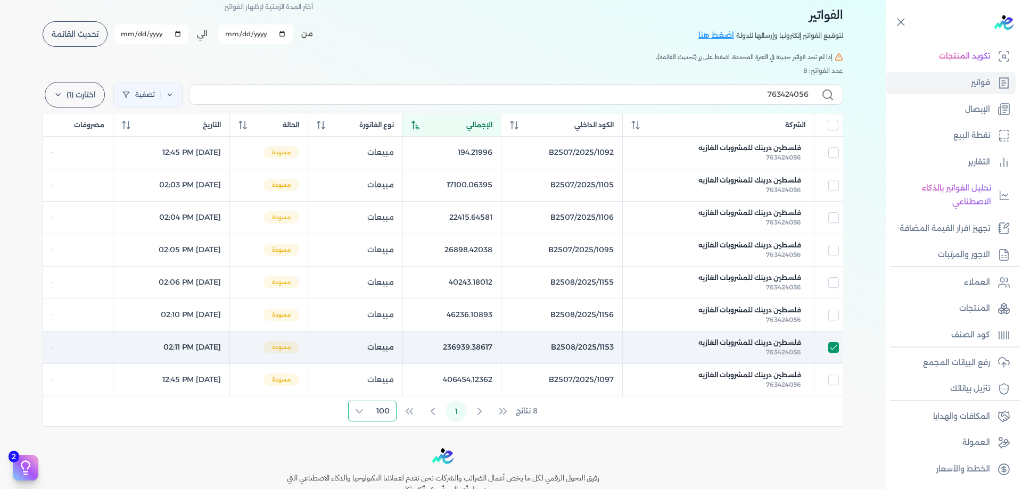
click at [837, 348] on input "checkbox" at bounding box center [834, 347] width 11 height 11
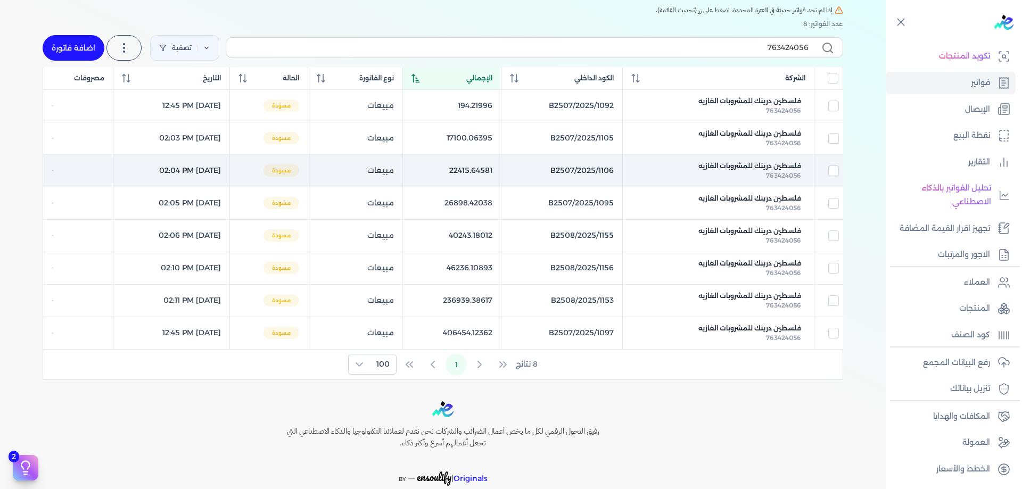
scroll to position [106, 0]
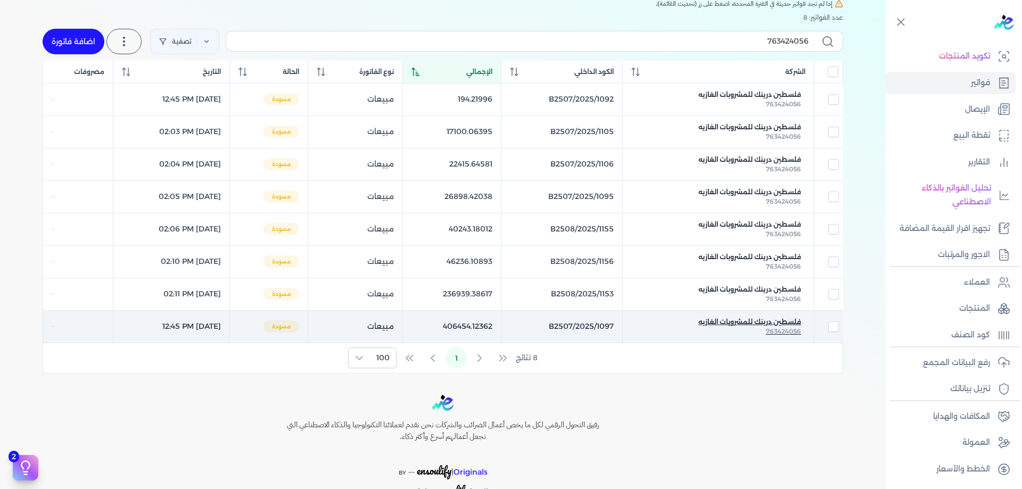
click at [771, 325] on span "فلسطين درينك للمشروبات الغازيه" at bounding box center [750, 322] width 103 height 10
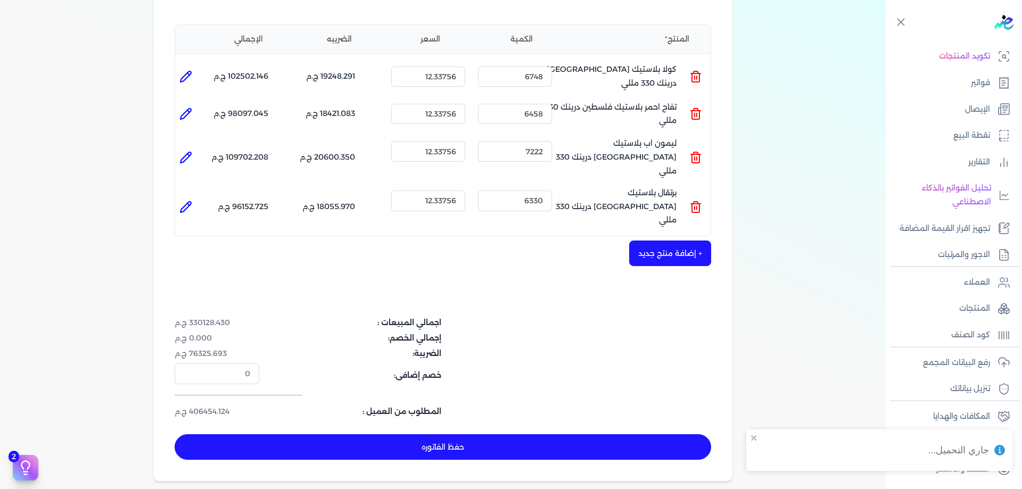
scroll to position [241, 0]
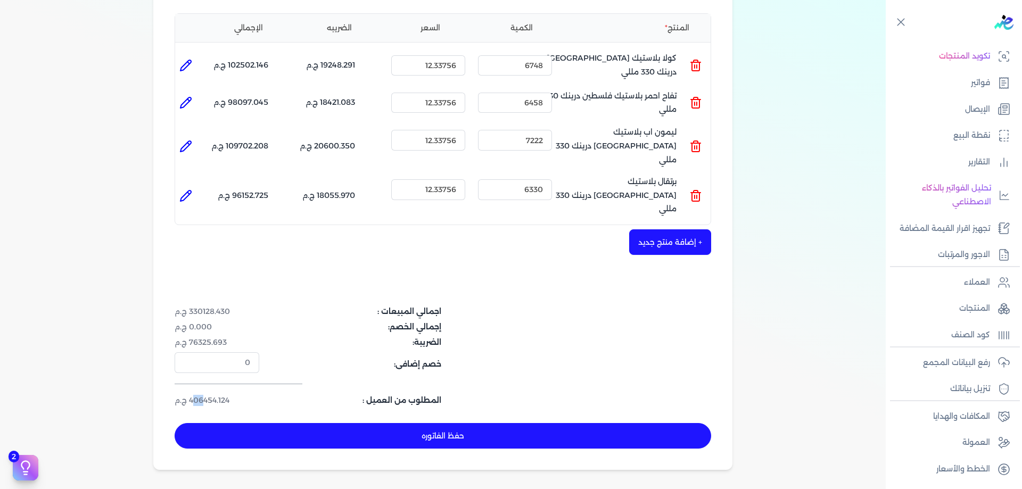
drag, startPoint x: 194, startPoint y: 376, endPoint x: 208, endPoint y: 375, distance: 13.9
click at [208, 395] on dd "406454.124 ج.م" at bounding box center [217, 400] width 85 height 11
click at [191, 395] on dd "406454.124 ج.م" at bounding box center [217, 400] width 85 height 11
drag, startPoint x: 191, startPoint y: 375, endPoint x: 203, endPoint y: 376, distance: 12.3
click at [203, 395] on dd "406454.124 ج.م" at bounding box center [217, 400] width 85 height 11
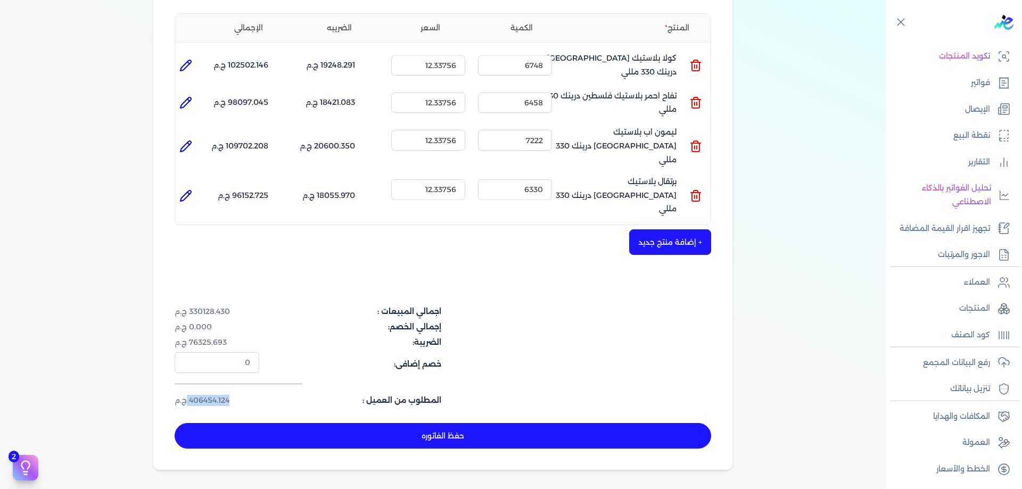
click at [201, 395] on dd "406454.124 ج.م" at bounding box center [217, 400] width 85 height 11
drag, startPoint x: 203, startPoint y: 376, endPoint x: 191, endPoint y: 378, distance: 12.3
click at [191, 395] on dd "406454.124 ج.م" at bounding box center [217, 400] width 85 height 11
click at [449, 142] on input "12.33756" at bounding box center [428, 140] width 74 height 20
click at [443, 138] on input "12.33256" at bounding box center [428, 140] width 74 height 20
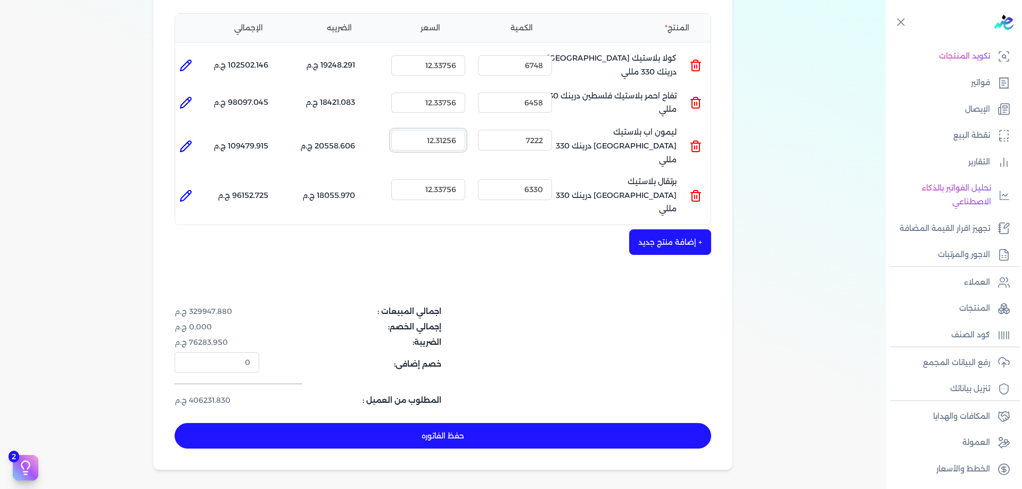
click at [446, 141] on input "12.31256" at bounding box center [428, 140] width 74 height 20
click at [441, 142] on input "12.35256" at bounding box center [428, 140] width 74 height 20
click at [445, 142] on input "12.34256" at bounding box center [428, 140] width 74 height 20
click at [447, 141] on input "12.33256" at bounding box center [428, 140] width 74 height 20
click at [448, 179] on input "12.33756" at bounding box center [428, 189] width 74 height 20
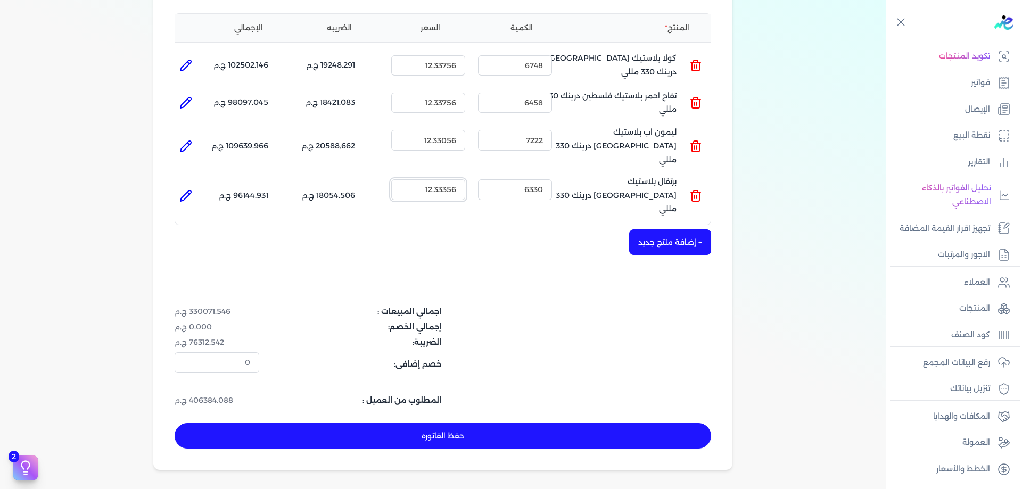
click at [446, 179] on input "12.33356" at bounding box center [428, 189] width 74 height 20
click at [448, 179] on input "12.33356" at bounding box center [428, 189] width 74 height 20
click at [446, 179] on input "12.33556" at bounding box center [428, 189] width 74 height 20
click at [444, 179] on input "12.33656" at bounding box center [428, 189] width 74 height 20
click at [440, 179] on input "12.32656" at bounding box center [428, 189] width 74 height 20
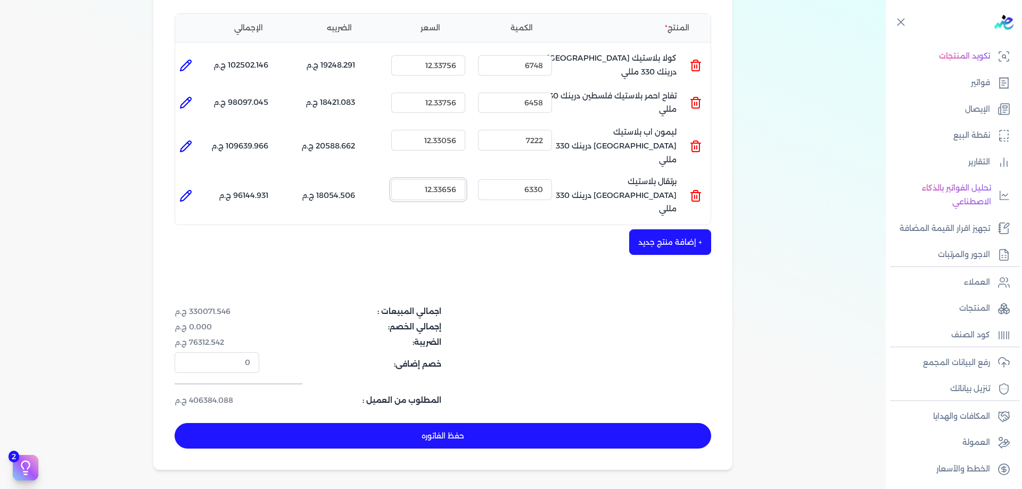
click at [453, 179] on input "12.33656" at bounding box center [428, 189] width 74 height 20
click at [189, 395] on dd "406381.750 ج.م" at bounding box center [217, 400] width 85 height 11
click at [194, 395] on dd "406381.750 ج.م" at bounding box center [217, 400] width 85 height 11
drag, startPoint x: 193, startPoint y: 375, endPoint x: 204, endPoint y: 376, distance: 11.2
click at [204, 395] on dd "406381.750 ج.م" at bounding box center [217, 400] width 85 height 11
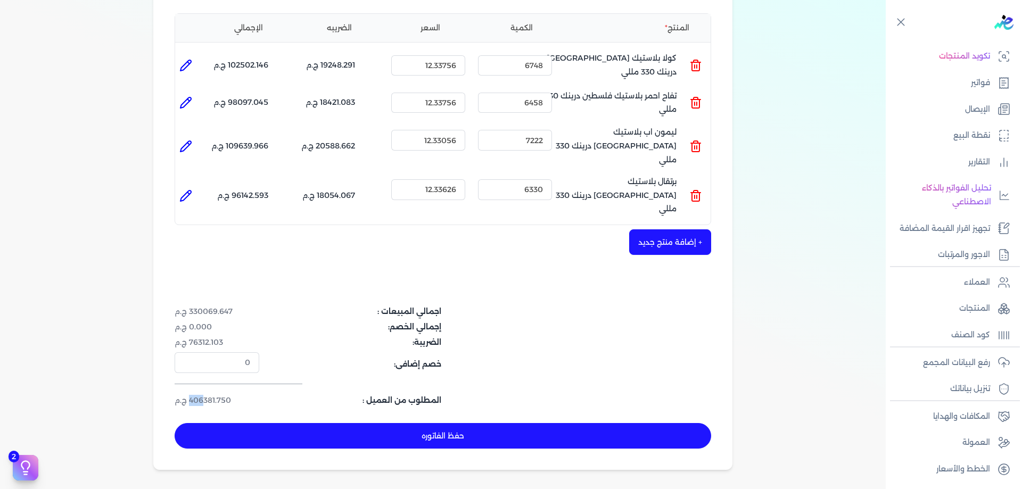
click at [503, 423] on button "حفظ الفاتوره" at bounding box center [443, 436] width 537 height 26
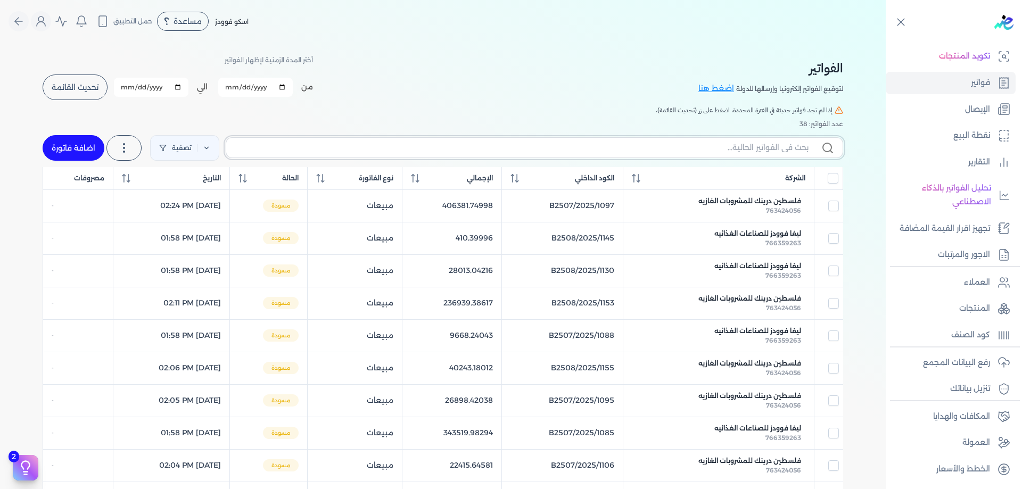
click at [788, 149] on input "text" at bounding box center [522, 147] width 574 height 11
paste input "1185"
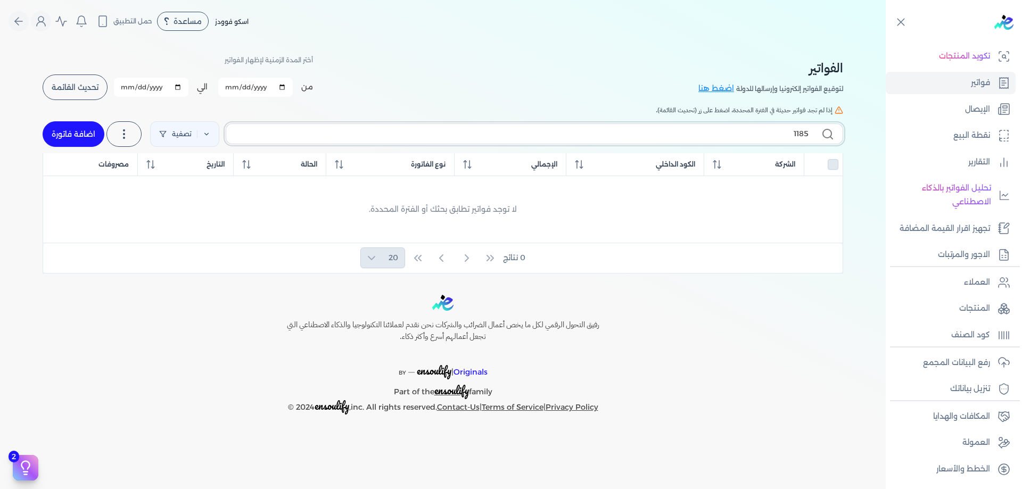
click at [781, 134] on input "1185" at bounding box center [522, 133] width 574 height 11
paste input "763424056"
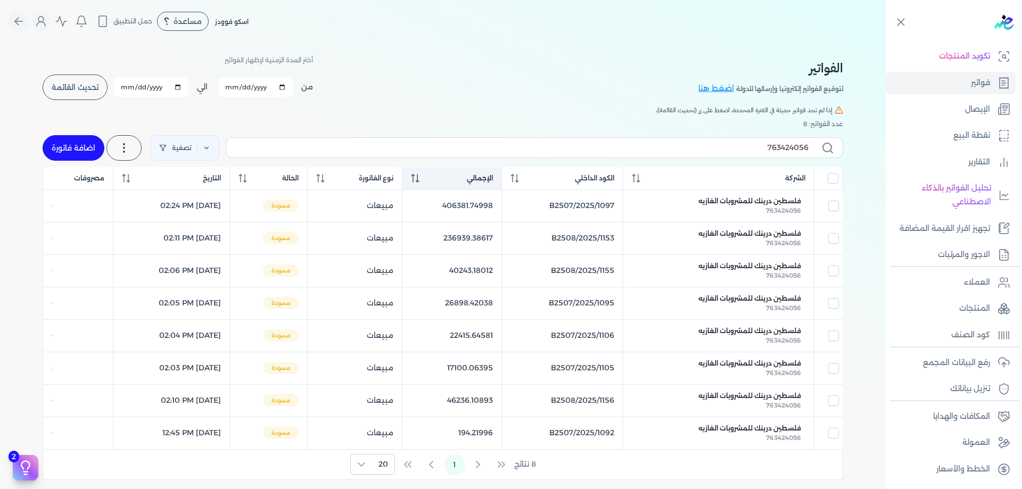
click at [488, 177] on div "الإجمالي" at bounding box center [452, 179] width 82 height 10
click at [480, 174] on div "الإجمالي" at bounding box center [452, 179] width 82 height 10
click at [493, 176] on div "الإجمالي" at bounding box center [452, 179] width 82 height 10
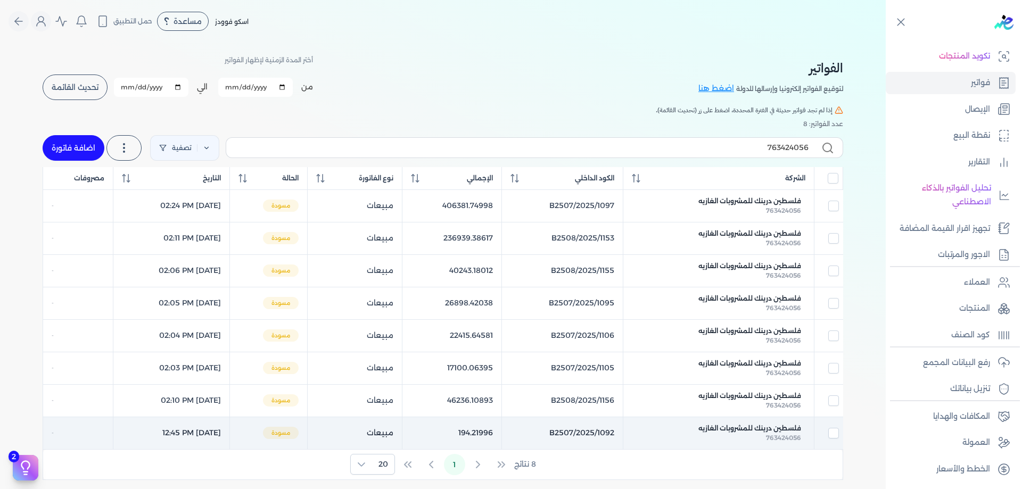
drag, startPoint x: 494, startPoint y: 176, endPoint x: 511, endPoint y: 202, distance: 31.0
click at [493, 176] on div "الإجمالي" at bounding box center [452, 179] width 82 height 10
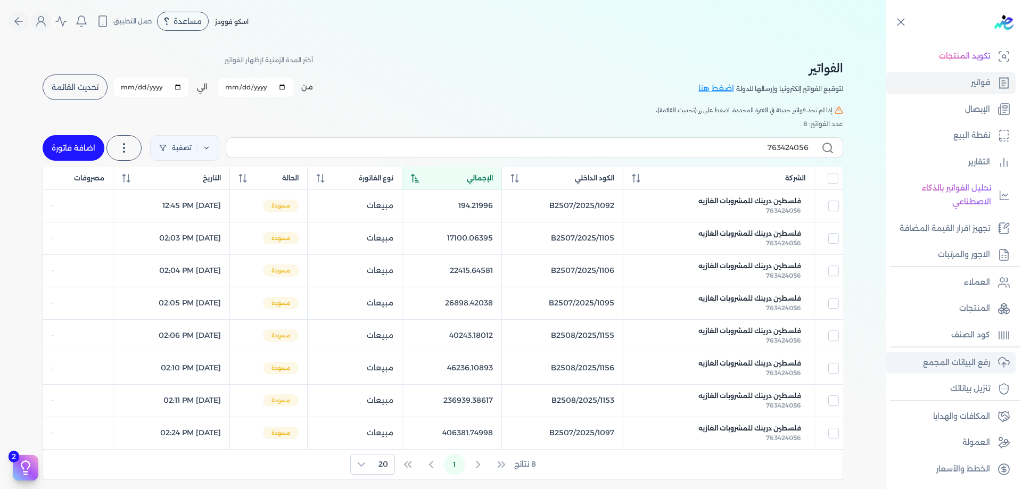
click at [982, 359] on p "رفع البيانات المجمع" at bounding box center [956, 363] width 67 height 14
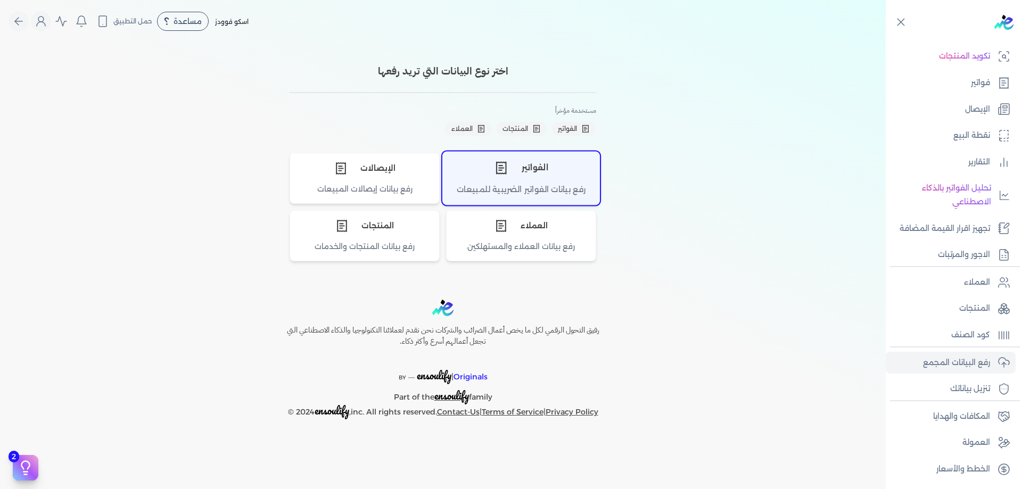
click at [510, 173] on div "الفواتير" at bounding box center [521, 168] width 157 height 32
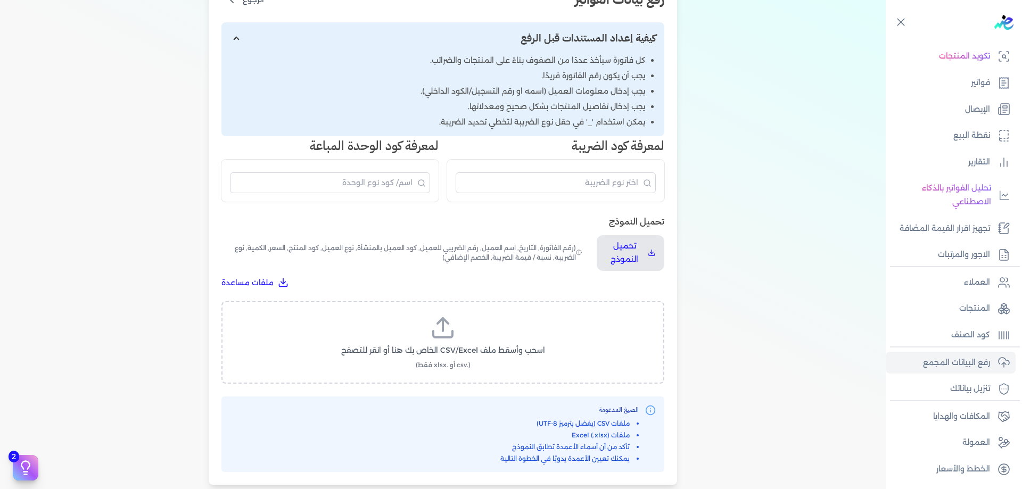
scroll to position [160, 0]
click at [498, 324] on label "اسحب وأسقط ملف CSV/Excel الخاص بك هنا أو انقر للتصفح (.csv أو .xlsx فقط)" at bounding box center [442, 342] width 415 height 55
click at [0, 0] on input "اسحب وأسقط ملف CSV/Excel الخاص بك هنا أو انقر للتصفح (.csv أو .xlsx فقط)" at bounding box center [0, 0] width 0 height 0
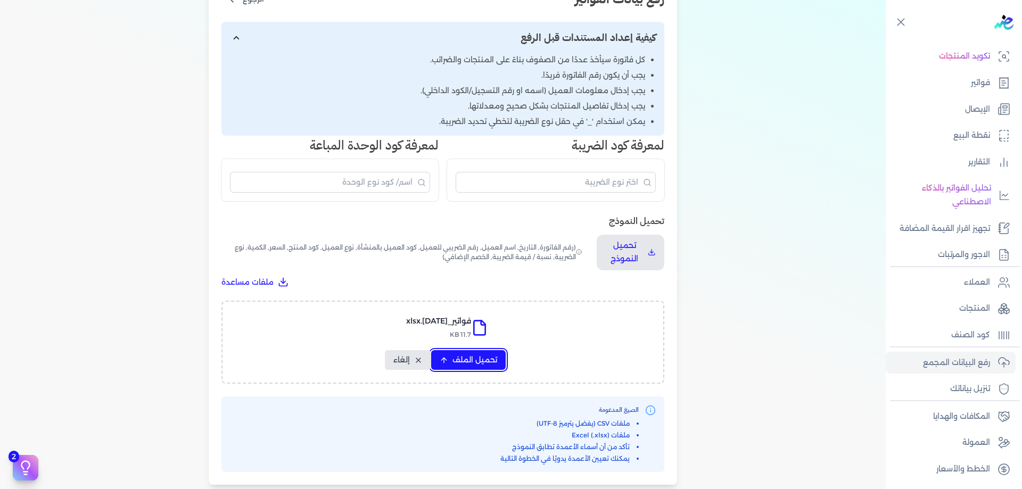
click at [485, 357] on span "تحميل الملف" at bounding box center [475, 360] width 45 height 11
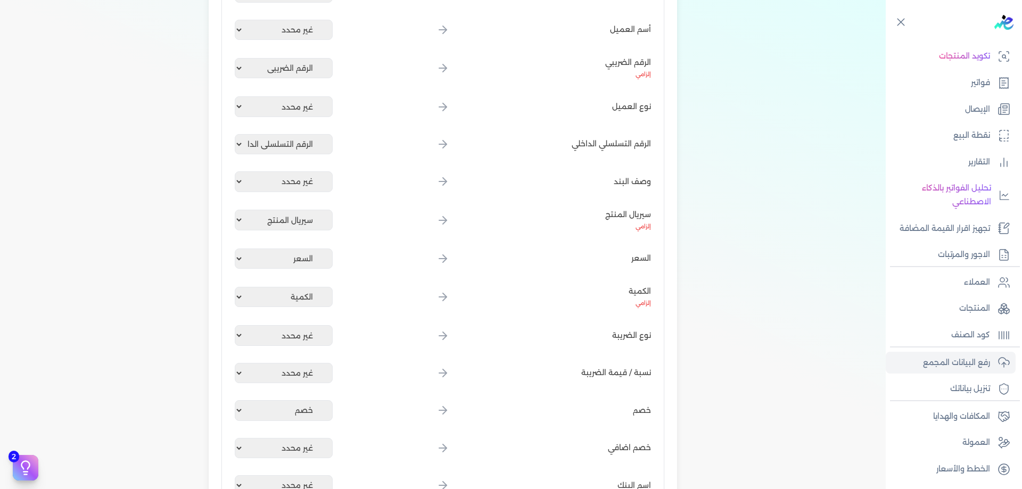
scroll to position [1297, 0]
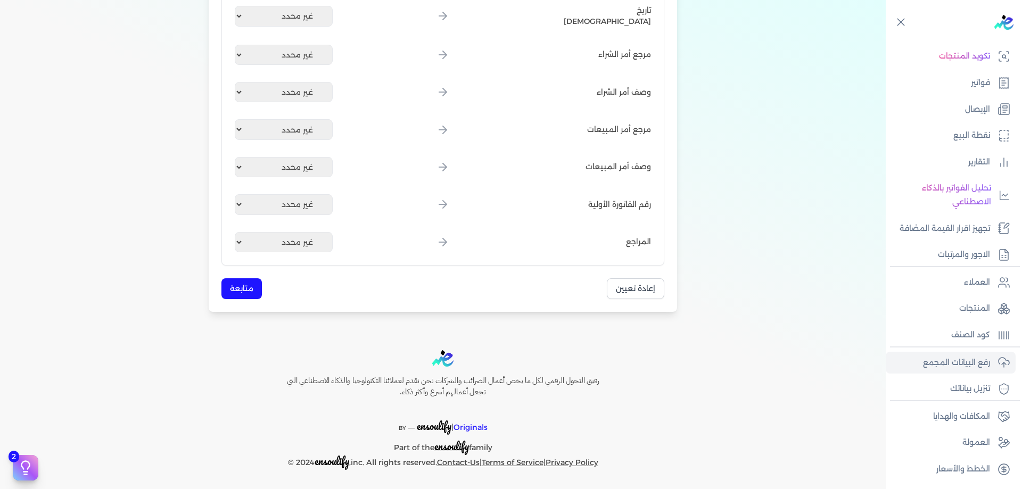
click at [237, 291] on button "متابعة" at bounding box center [242, 288] width 40 height 21
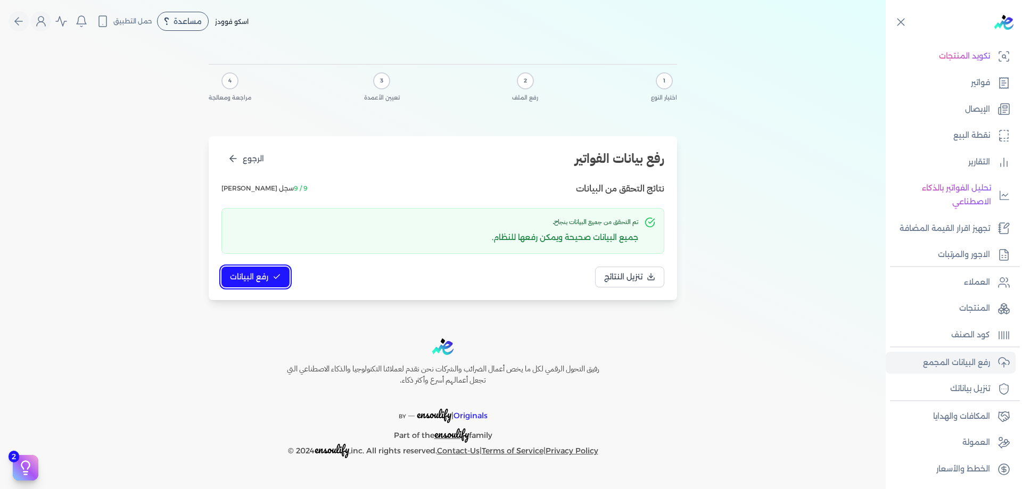
click at [283, 286] on button "رفع البيانات" at bounding box center [256, 277] width 68 height 21
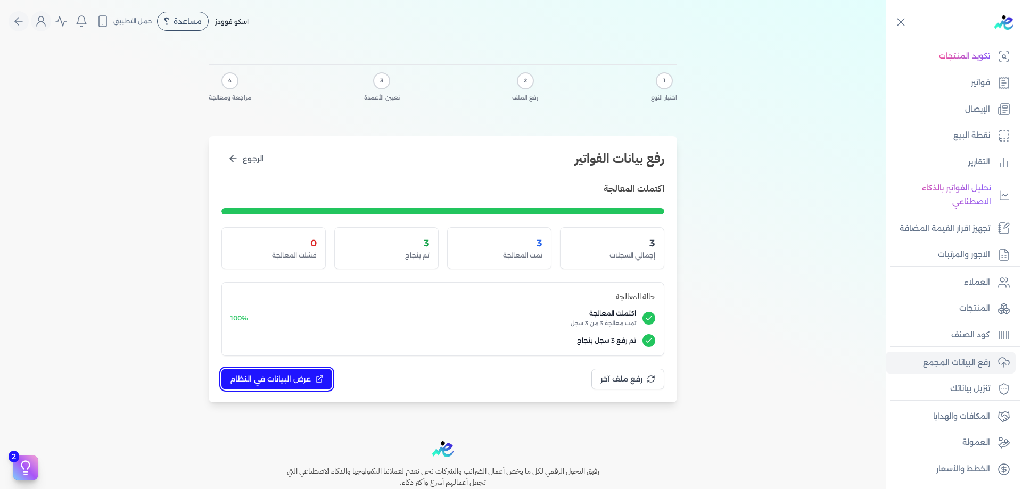
click at [307, 373] on button "عرض البيانات في النظام" at bounding box center [277, 379] width 111 height 21
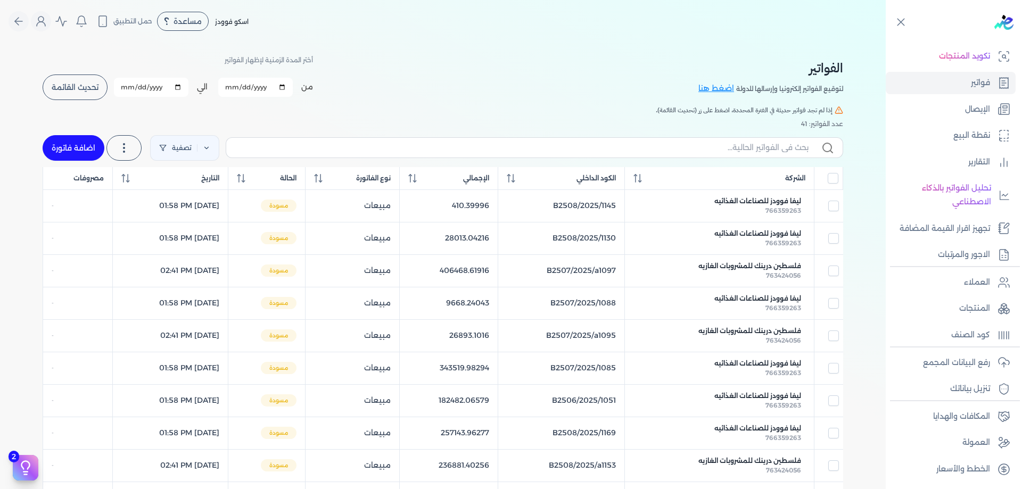
click at [505, 79] on div "الفواتير لتوقيع الفواتير إلكترونيا وإرسالها للدولة اضغط هنا أختر المدة الزمنية …" at bounding box center [443, 77] width 801 height 48
click at [776, 52] on div "الفواتير لتوقيع الفواتير إلكترونيا وإرسالها للدولة اضغط هنا أختر المدة الزمنية …" at bounding box center [443, 456] width 818 height 827
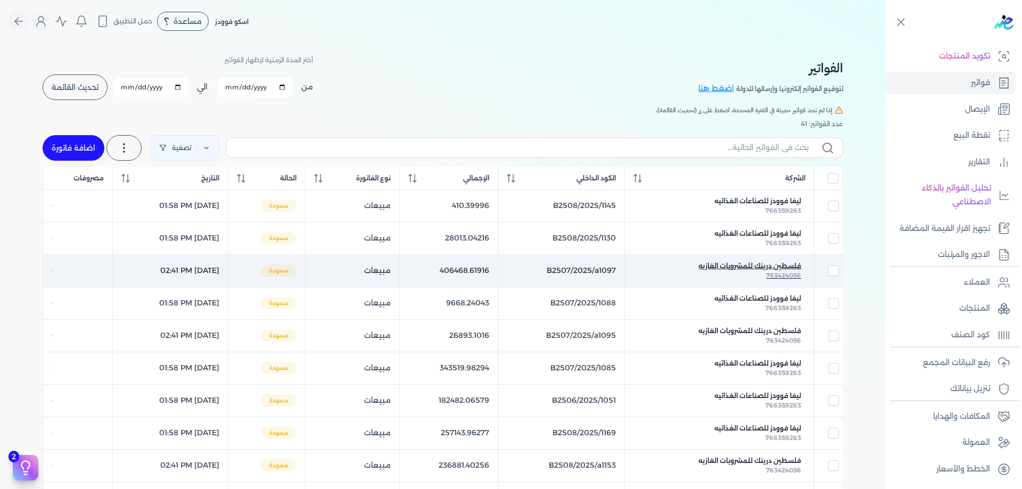
click at [760, 269] on span "فلسطين درينك للمشروبات الغازيه" at bounding box center [750, 266] width 103 height 10
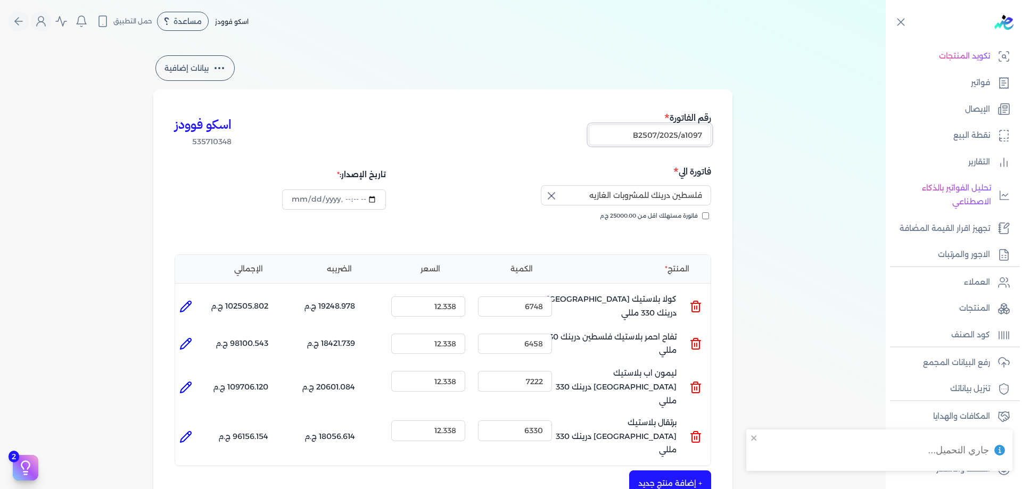
drag, startPoint x: 688, startPoint y: 135, endPoint x: 710, endPoint y: 131, distance: 22.7
click at [710, 131] on input "B2507/2025/a1097" at bounding box center [650, 135] width 122 height 20
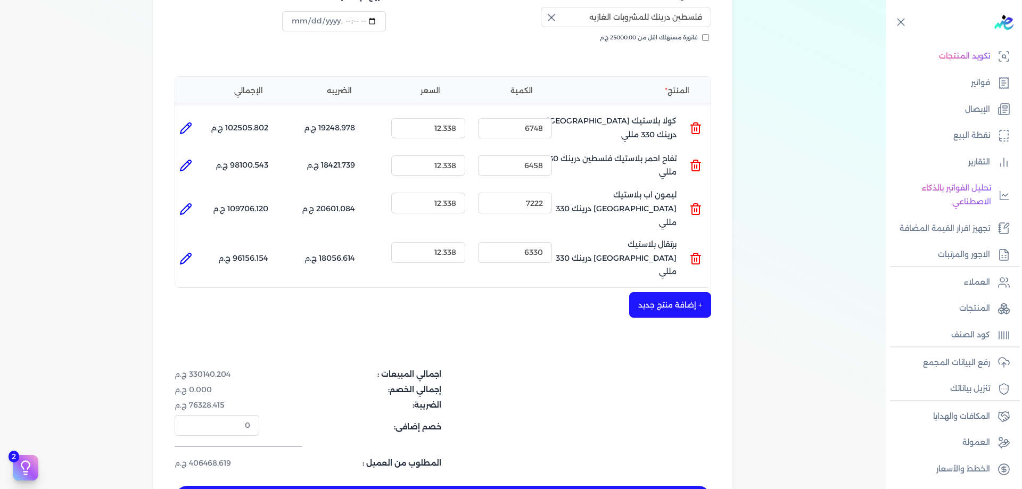
scroll to position [266, 0]
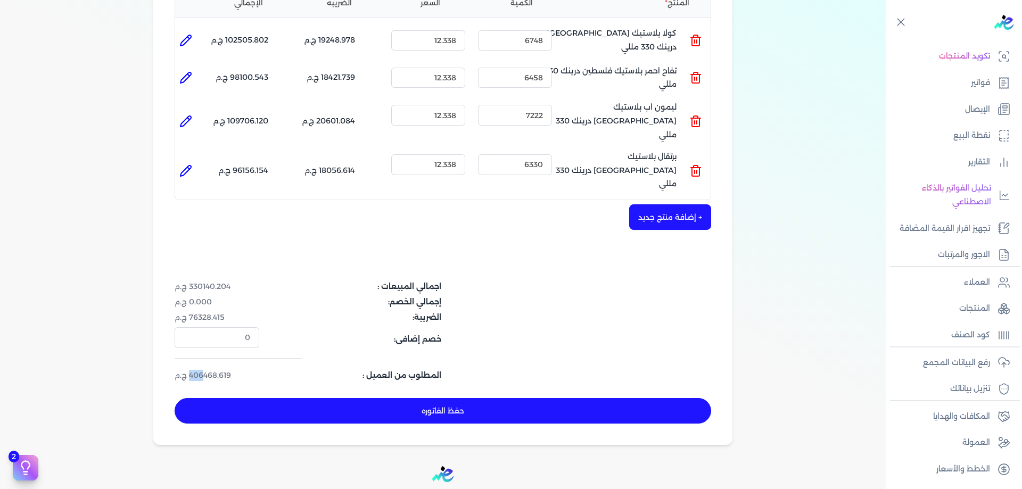
drag, startPoint x: 192, startPoint y: 353, endPoint x: 205, endPoint y: 354, distance: 13.4
click at [205, 370] on dd "406468.619 ج.م" at bounding box center [217, 375] width 85 height 11
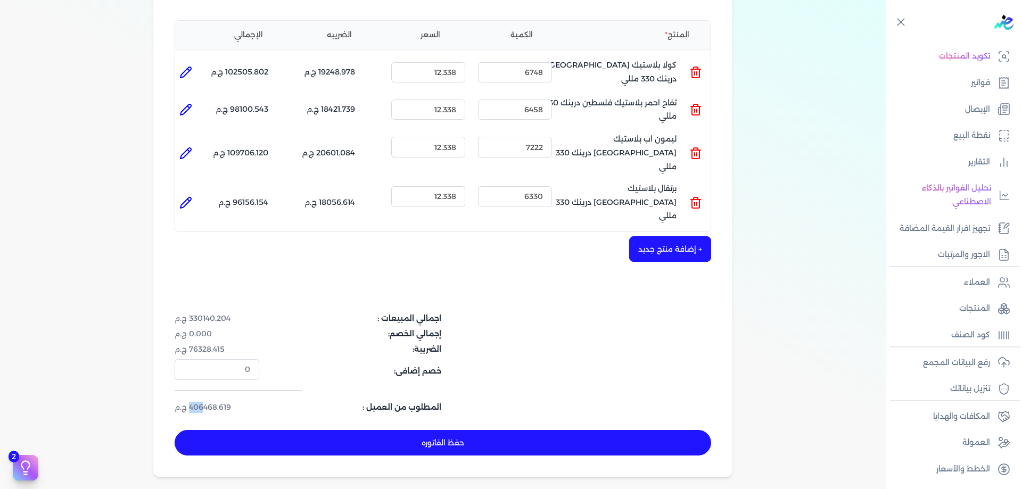
scroll to position [231, 0]
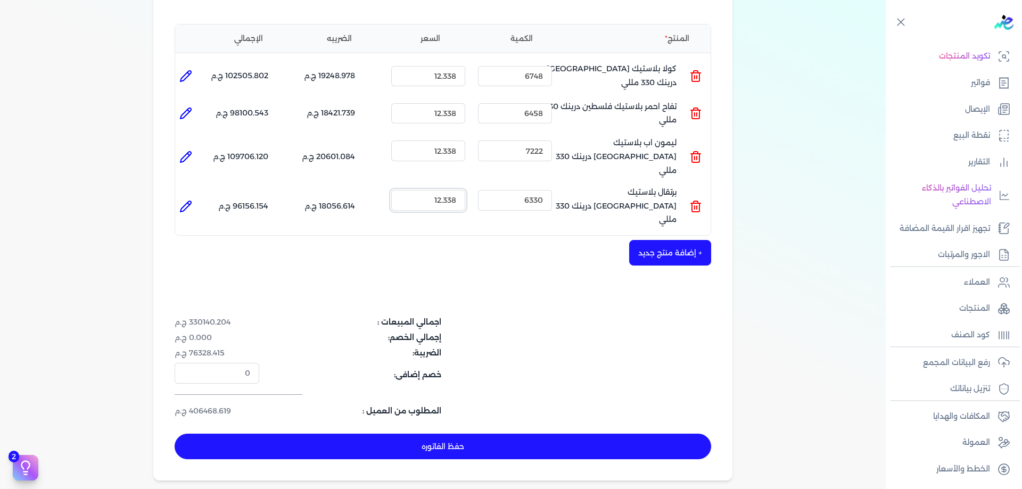
click at [450, 190] on input "12.338" at bounding box center [428, 200] width 74 height 20
click at [455, 190] on input "12.328" at bounding box center [428, 200] width 74 height 20
click at [458, 190] on input "12.326" at bounding box center [428, 200] width 74 height 20
click at [456, 190] on input "12.326" at bounding box center [428, 200] width 74 height 20
click at [458, 190] on input "12.326" at bounding box center [428, 200] width 74 height 20
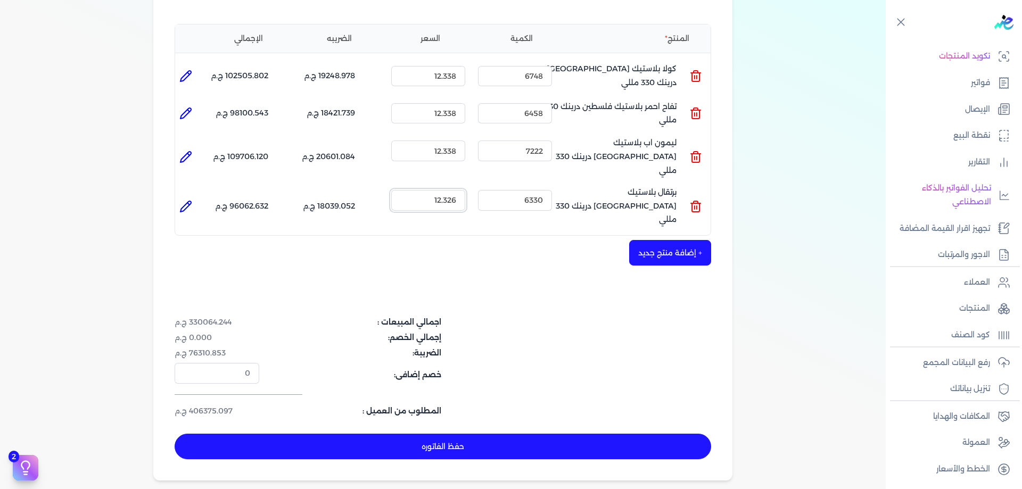
click at [458, 190] on input "12.326" at bounding box center [428, 200] width 74 height 20
click at [457, 190] on input "12.326" at bounding box center [428, 200] width 74 height 20
click at [455, 190] on input "12.326" at bounding box center [428, 200] width 74 height 20
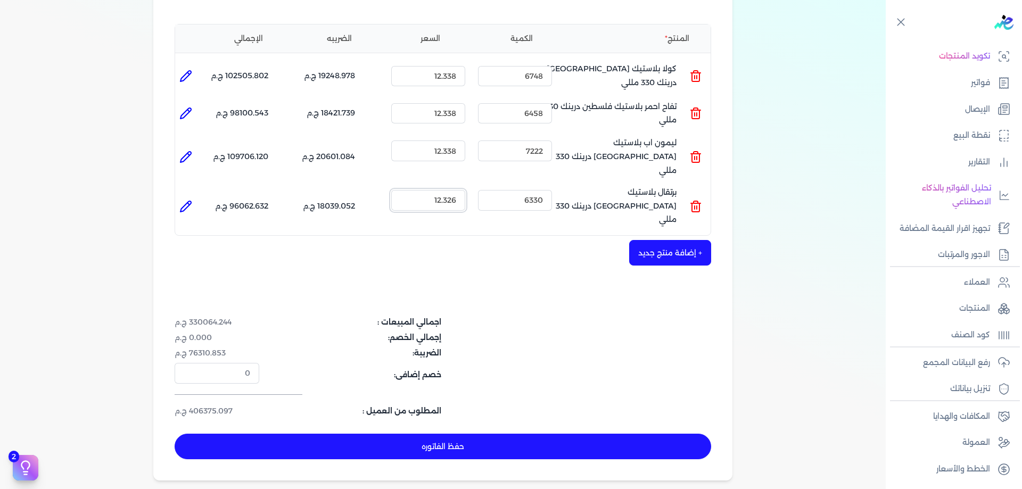
click at [455, 190] on input "12.326" at bounding box center [428, 200] width 74 height 20
click at [454, 190] on input "12.326" at bounding box center [428, 200] width 74 height 20
click at [455, 190] on input "12.326" at bounding box center [428, 200] width 74 height 20
click at [454, 190] on input "12.326" at bounding box center [428, 200] width 74 height 20
click at [458, 190] on input "12.326" at bounding box center [428, 200] width 74 height 20
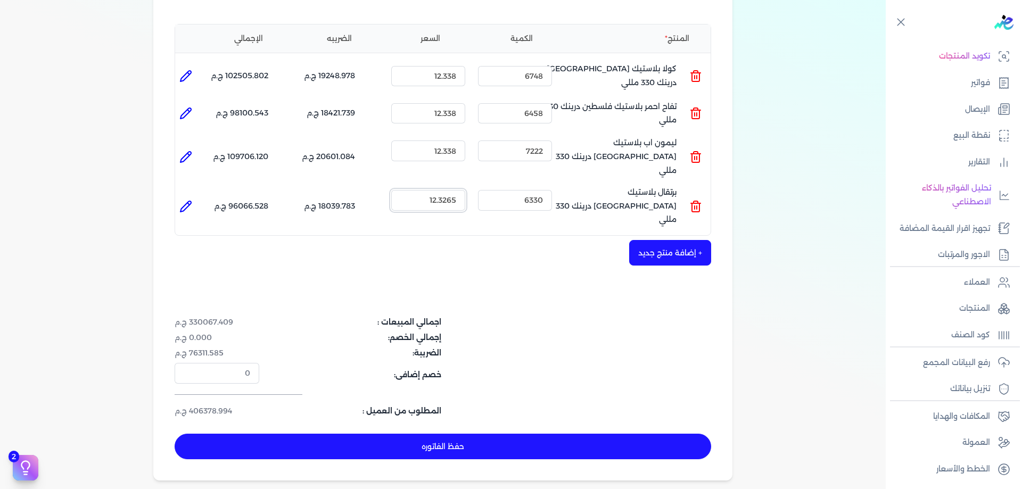
click at [455, 190] on input "12.3265" at bounding box center [428, 200] width 74 height 20
click at [458, 190] on input "12.3269" at bounding box center [428, 200] width 74 height 20
click at [502, 261] on div "اسكو فوودز 535710348 رقم الفاتورة B2507/2025/a1097 فاتورة الي فلسطين درينك للمش…" at bounding box center [442, 170] width 579 height 622
drag, startPoint x: 191, startPoint y: 386, endPoint x: 205, endPoint y: 384, distance: 13.9
click at [205, 406] on dd "406381.332 ج.م" at bounding box center [217, 411] width 85 height 11
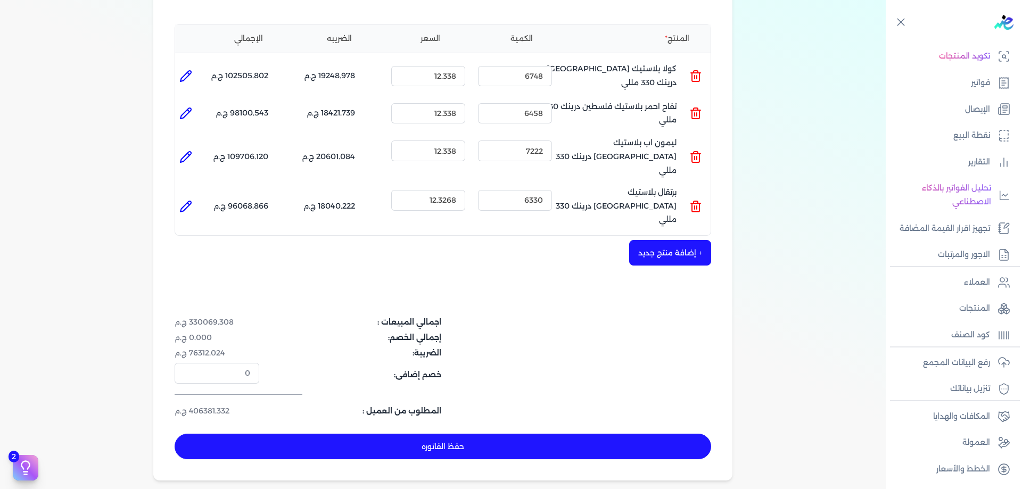
drag, startPoint x: 422, startPoint y: 387, endPoint x: 428, endPoint y: 394, distance: 9.1
click at [422, 406] on dt "المطلوب من العميل :" at bounding box center [354, 411] width 176 height 11
click at [435, 434] on button "حفظ الفاتوره" at bounding box center [443, 447] width 537 height 26
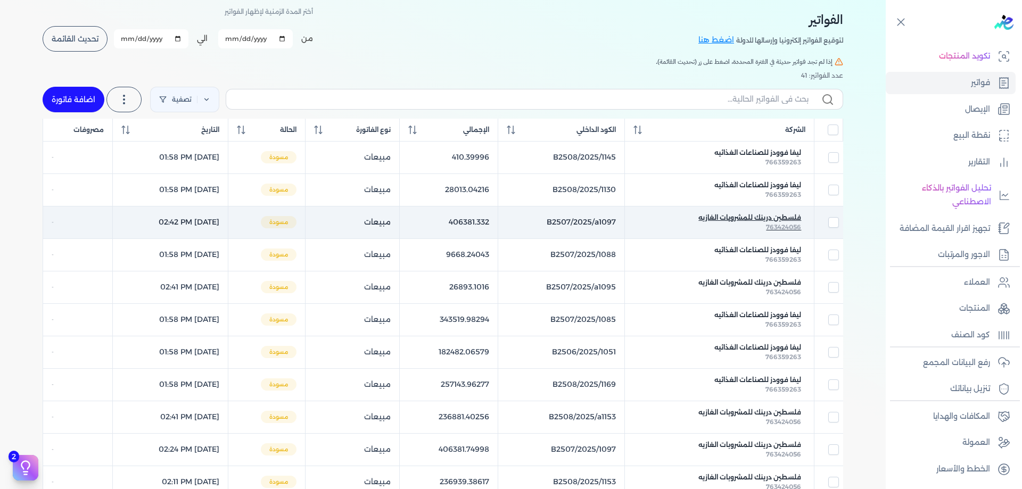
scroll to position [53, 0]
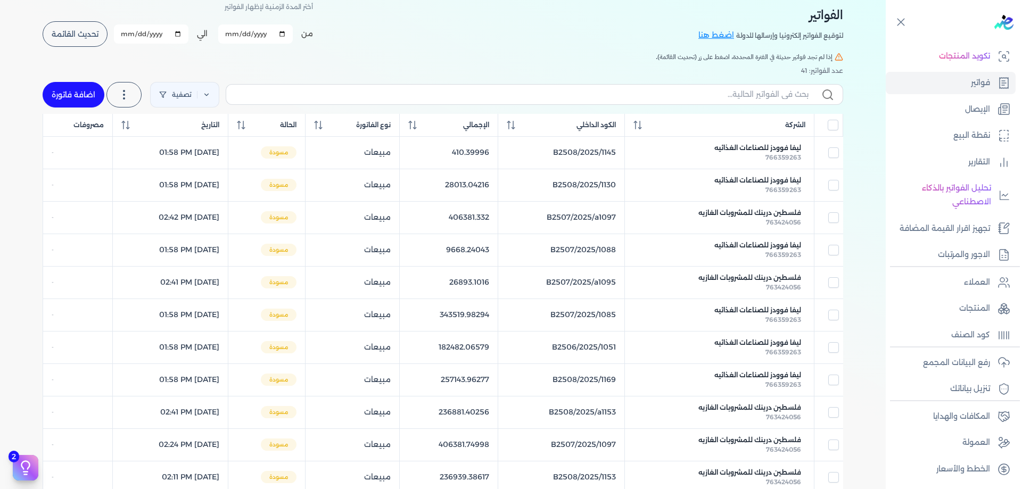
drag, startPoint x: 765, startPoint y: 281, endPoint x: 649, endPoint y: 266, distance: 116.5
click at [765, 281] on span "فلسطين درينك للمشروبات الغازيه" at bounding box center [750, 278] width 103 height 10
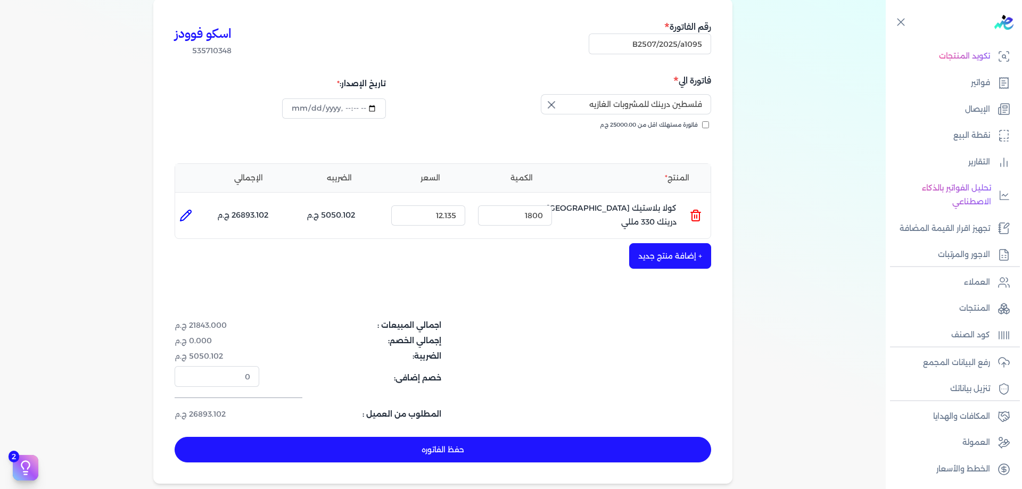
scroll to position [71, 0]
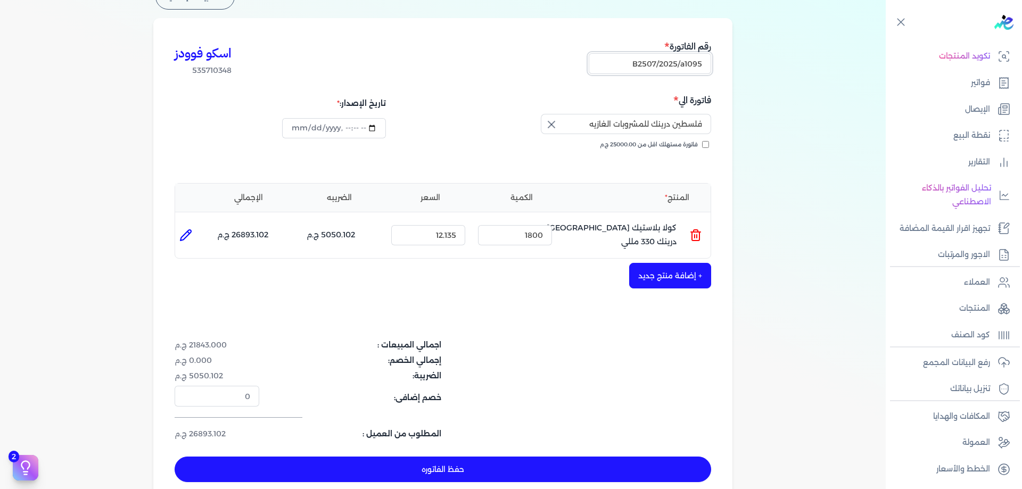
click at [689, 63] on input "B2507/2025/a1095" at bounding box center [650, 63] width 122 height 20
drag, startPoint x: 686, startPoint y: 62, endPoint x: 716, endPoint y: 63, distance: 29.3
click at [716, 63] on div "اسكو فوودز 535710348 رقم الفاتورة B2507/2025/a1095 فاتورة الي فلسطين درينك للمش…" at bounding box center [442, 261] width 579 height 486
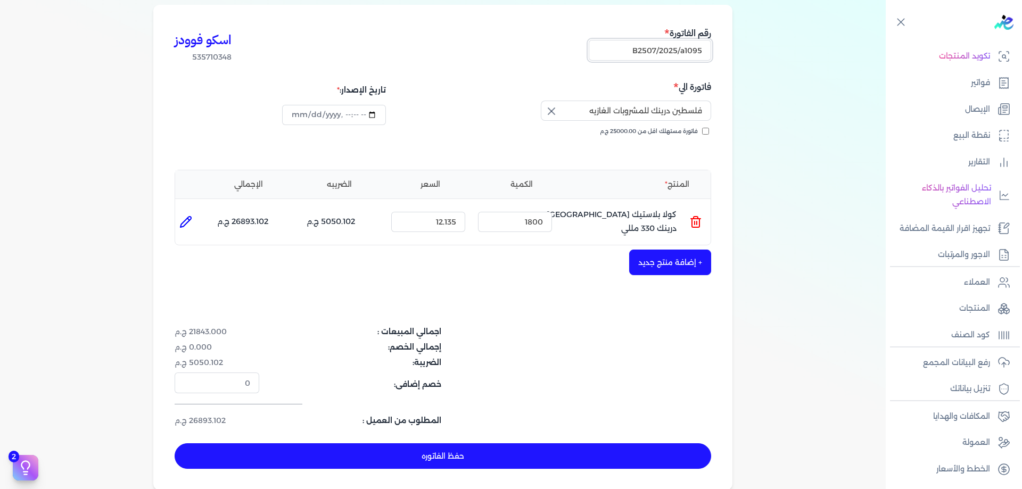
scroll to position [89, 0]
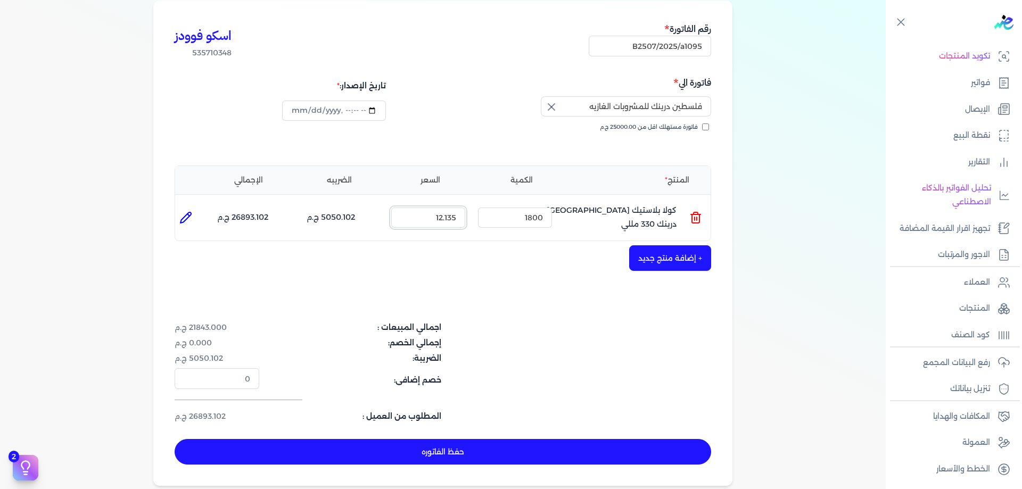
click at [458, 214] on input "12.135" at bounding box center [428, 218] width 74 height 20
click at [458, 219] on input "12.136" at bounding box center [428, 218] width 74 height 20
click at [455, 217] on input "12.139" at bounding box center [428, 218] width 74 height 20
click at [457, 217] on input "12.138" at bounding box center [428, 218] width 74 height 20
click at [457, 217] on input "12.137" at bounding box center [428, 218] width 74 height 20
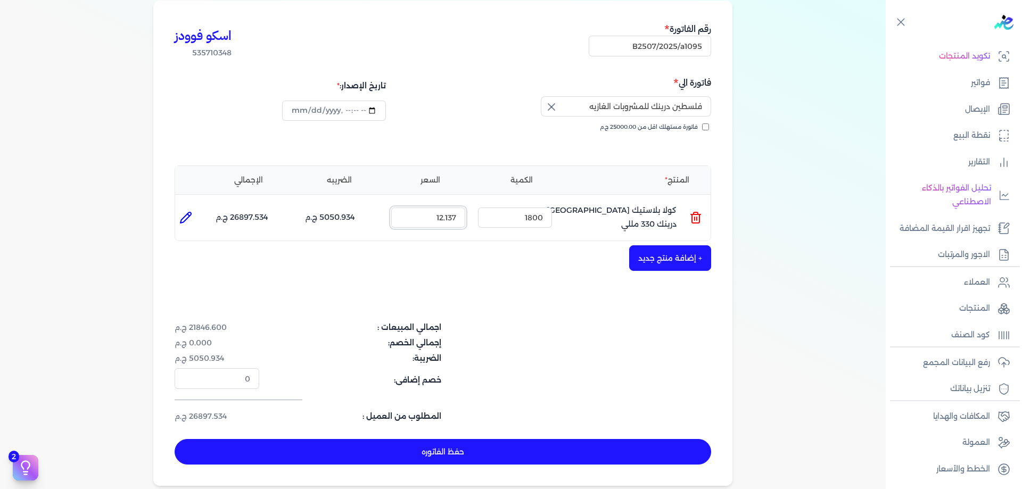
click at [458, 218] on input "12.137" at bounding box center [428, 218] width 74 height 20
click at [470, 247] on div "+ إضافة منتج جديد" at bounding box center [443, 258] width 537 height 26
click at [453, 221] on input "12.1375" at bounding box center [428, 218] width 74 height 20
click at [454, 218] on input "12.1375" at bounding box center [428, 218] width 74 height 20
drag, startPoint x: 281, startPoint y: 215, endPoint x: 270, endPoint y: 216, distance: 10.7
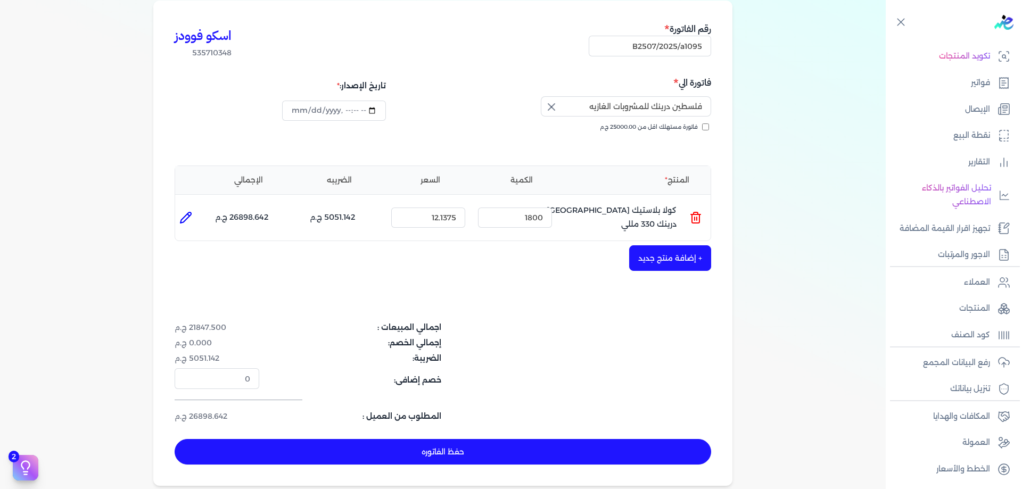
click at [270, 216] on ul "المنتج : كولا بلاستيك فلسطين درينك 330 مللي الكمية : 1800 السعر : 12.1375 الضري…" at bounding box center [443, 217] width 536 height 29
click at [268, 216] on p "26898.642 ج.م" at bounding box center [241, 218] width 53 height 14
click at [458, 219] on input "12.1375" at bounding box center [428, 218] width 74 height 20
click at [457, 218] on input "12.1375" at bounding box center [428, 218] width 74 height 20
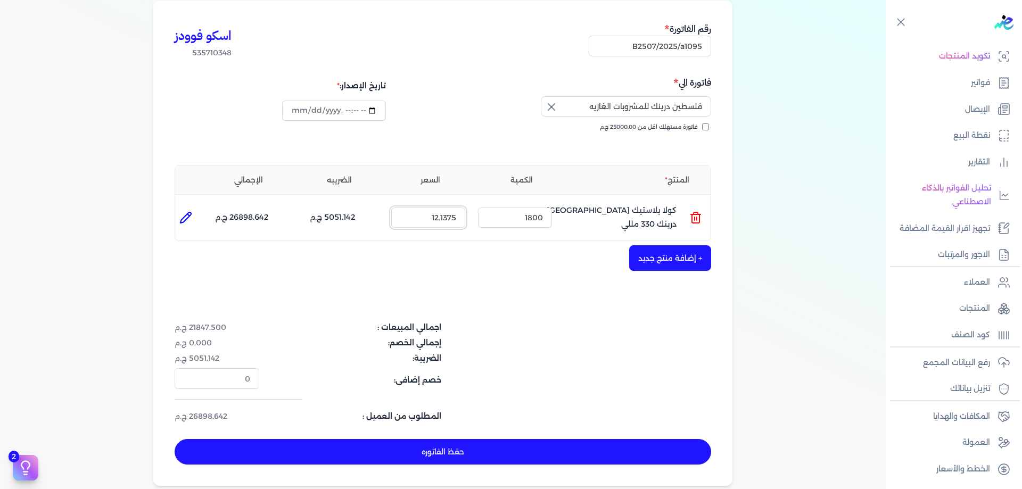
click at [456, 218] on input "12.1375" at bounding box center [428, 218] width 74 height 20
click at [458, 216] on input "12.1375" at bounding box center [428, 218] width 74 height 20
click at [482, 266] on div "+ إضافة منتج جديد" at bounding box center [443, 258] width 537 height 26
click at [334, 470] on div "اسكو فوودز 535710348 رقم الفاتورة B2507/2025/a1095 فاتورة الي فلسطين درينك للمش…" at bounding box center [442, 244] width 579 height 486
click at [340, 456] on button "حفظ الفاتوره" at bounding box center [443, 452] width 537 height 26
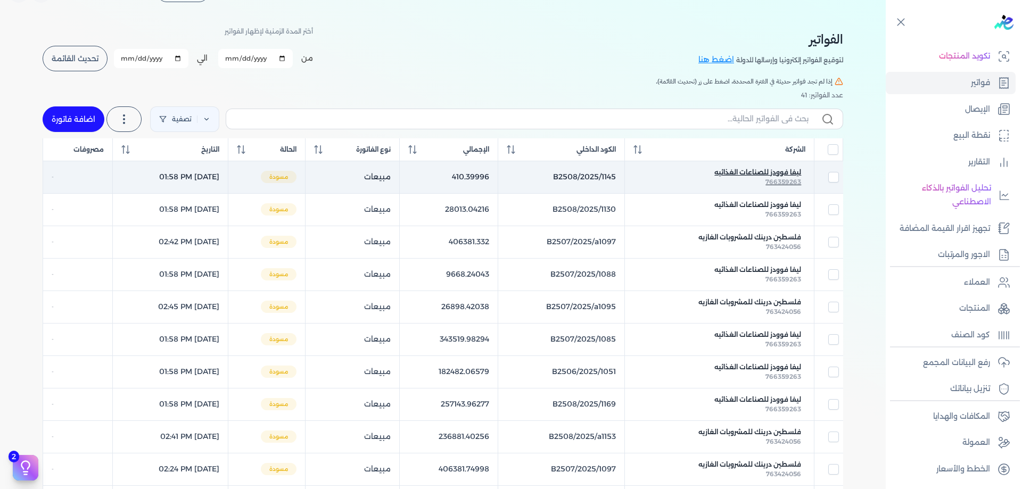
scroll to position [53, 0]
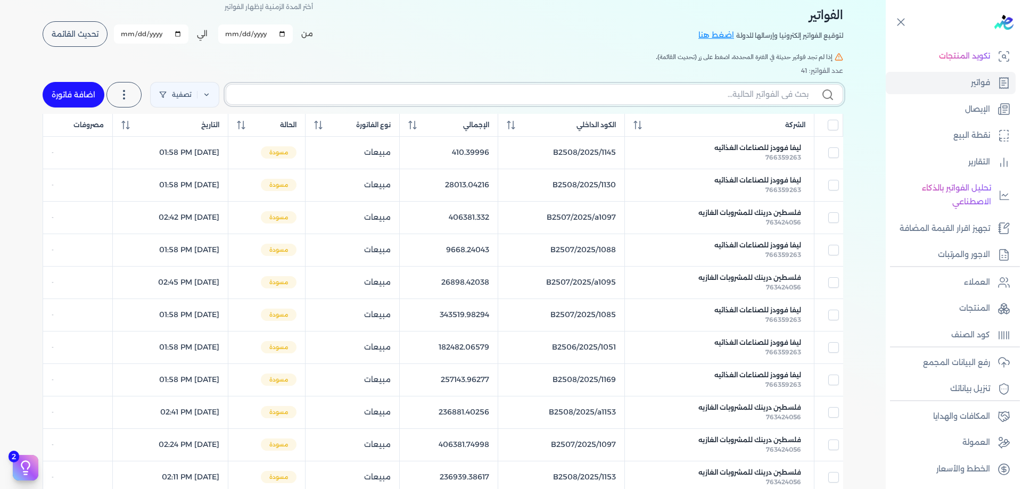
click at [742, 100] on input "text" at bounding box center [522, 94] width 574 height 11
paste input "763424056"
click at [874, 162] on div "الفواتير لتوقيع الفواتير إلكترونيا وإرسالها للدولة اضغط هنا أختر المدة الزمنية …" at bounding box center [443, 256] width 886 height 535
click at [87, 34] on span "تحديث القائمة" at bounding box center [75, 33] width 47 height 7
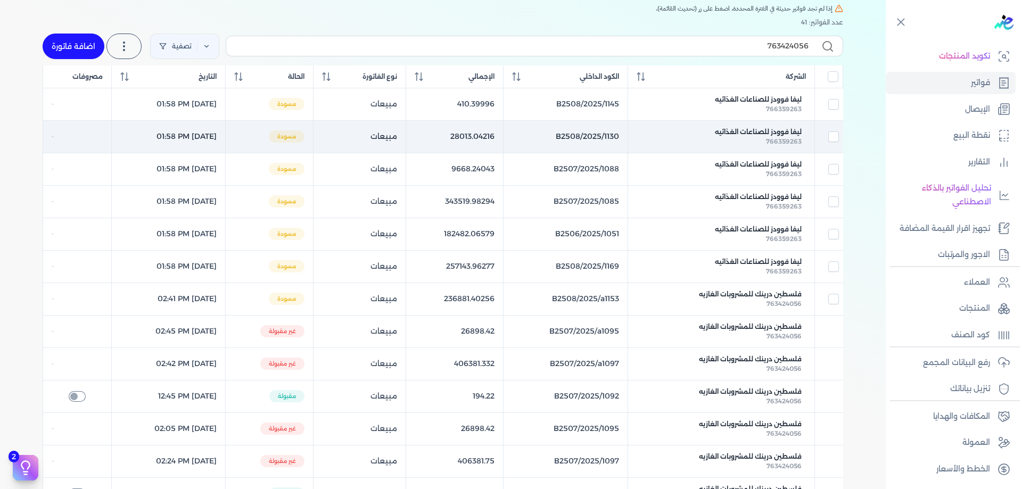
scroll to position [106, 0]
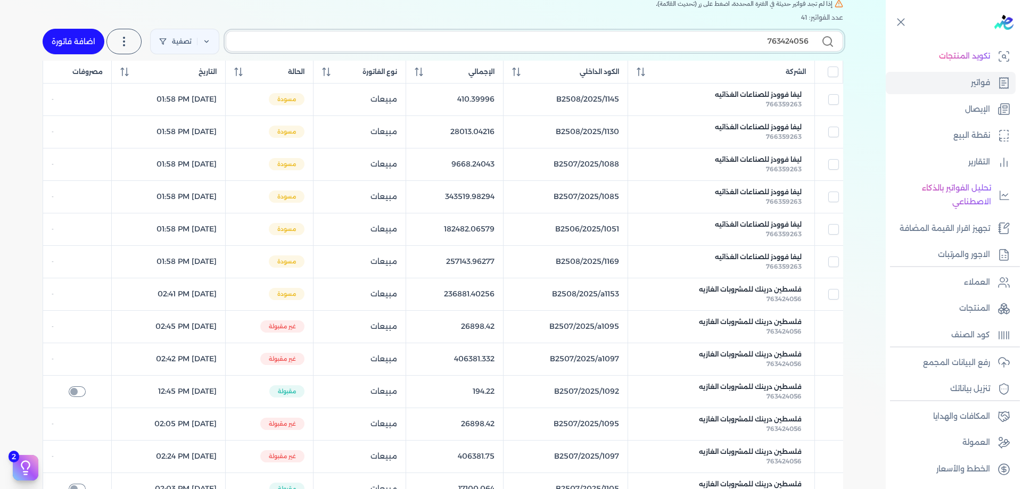
click at [798, 39] on input "763424056" at bounding box center [522, 41] width 574 height 11
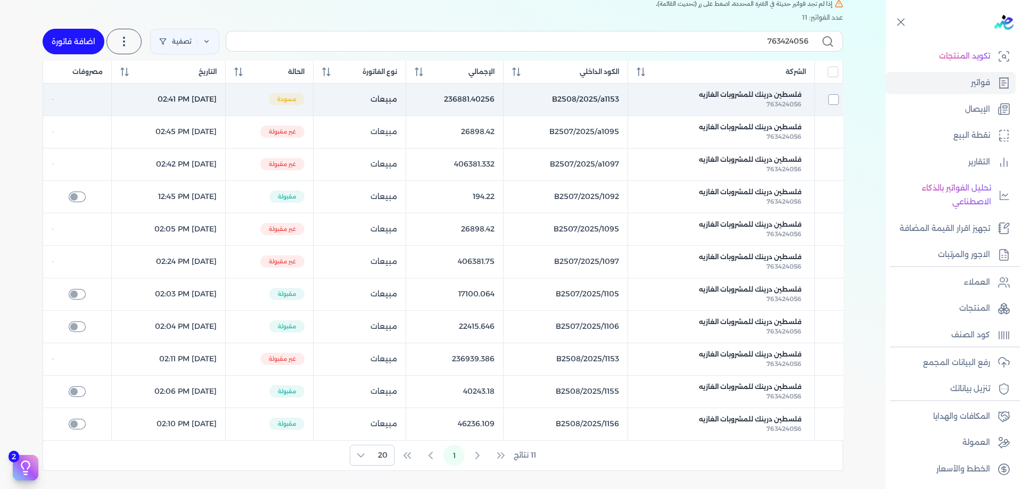
click at [835, 96] on input "checkbox" at bounding box center [834, 99] width 11 height 11
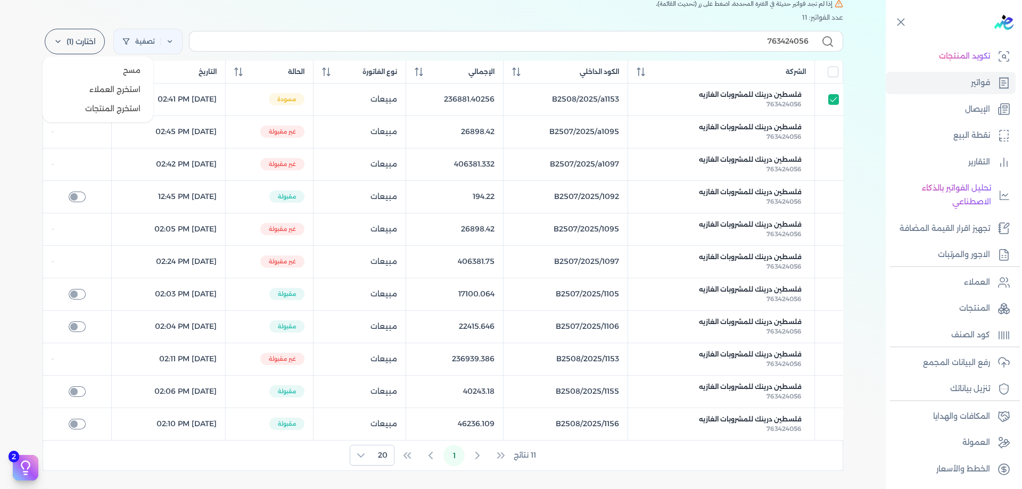
click at [85, 44] on label "اختارت (1)" at bounding box center [75, 42] width 60 height 26
click at [133, 75] on span "مسح" at bounding box center [132, 70] width 18 height 11
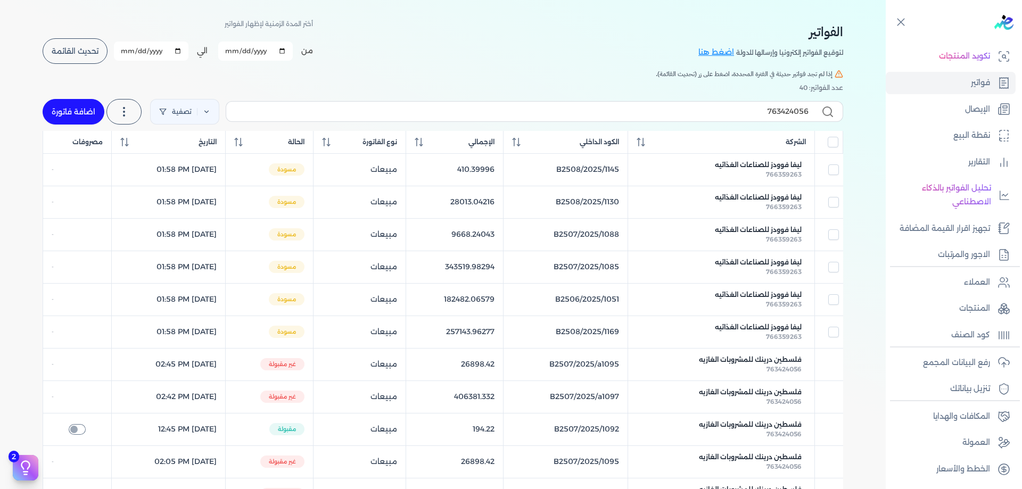
scroll to position [36, 0]
click at [990, 359] on link "رفع البيانات المجمع" at bounding box center [951, 363] width 130 height 22
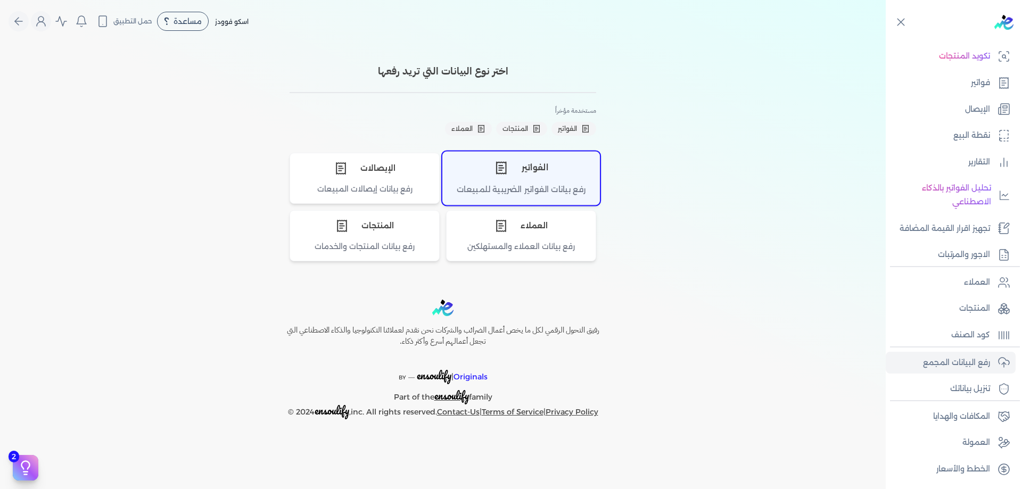
click at [537, 185] on div "رفع بيانات الفواتير الضريبية للمبيعات" at bounding box center [521, 194] width 157 height 21
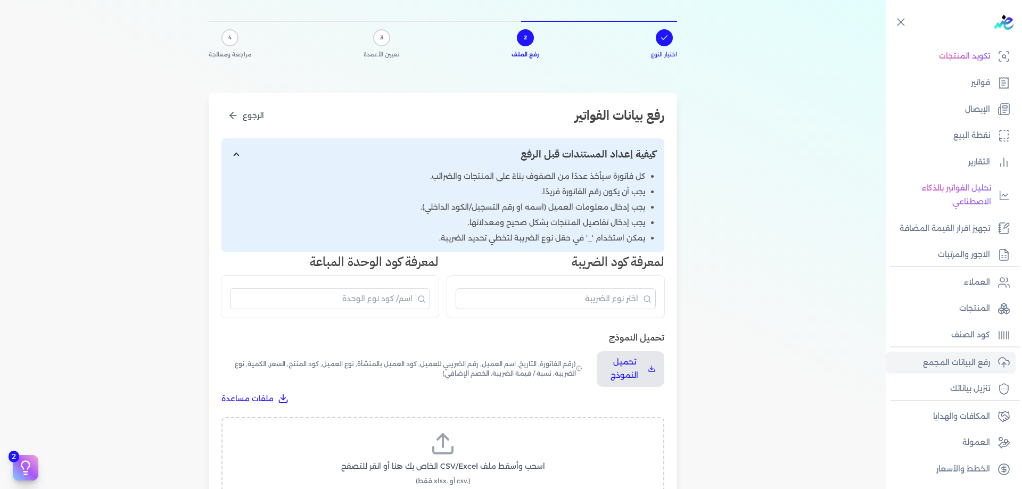
scroll to position [106, 0]
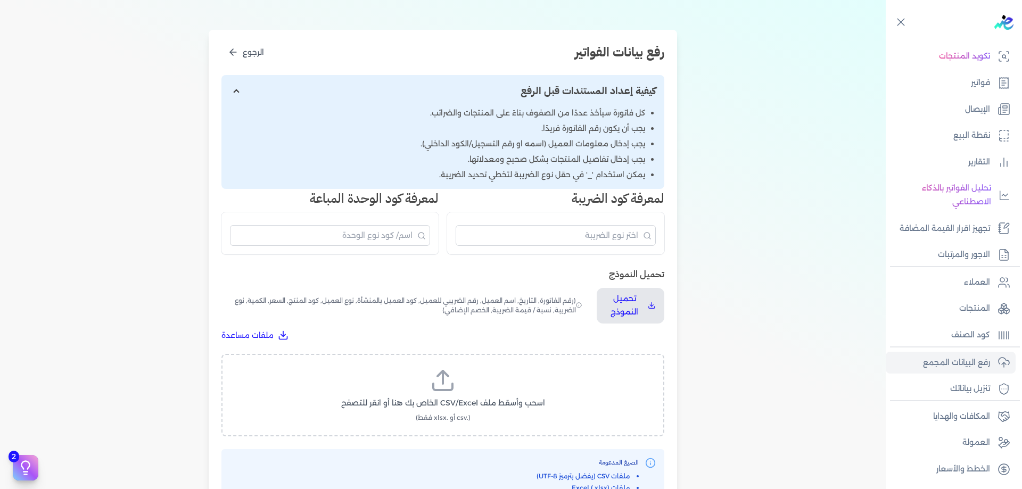
click at [428, 383] on label "اسحب وأسقط ملف CSV/Excel الخاص بك هنا أو انقر للتصفح (.csv أو .xlsx فقط)" at bounding box center [442, 395] width 415 height 55
click at [0, 0] on input "اسحب وأسقط ملف CSV/Excel الخاص بك هنا أو انقر للتصفح (.csv أو .xlsx فقط)" at bounding box center [0, 0] width 0 height 0
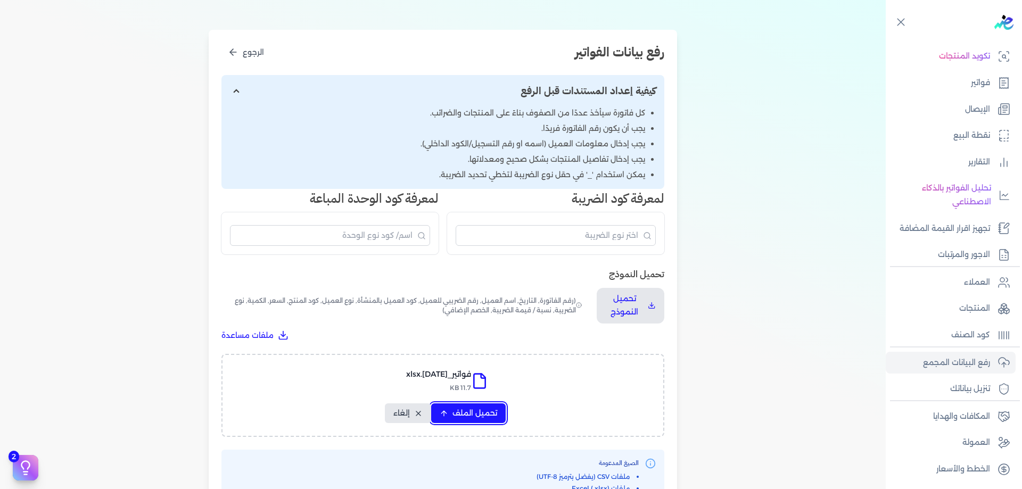
click at [504, 415] on button "تحميل الملف" at bounding box center [468, 414] width 75 height 20
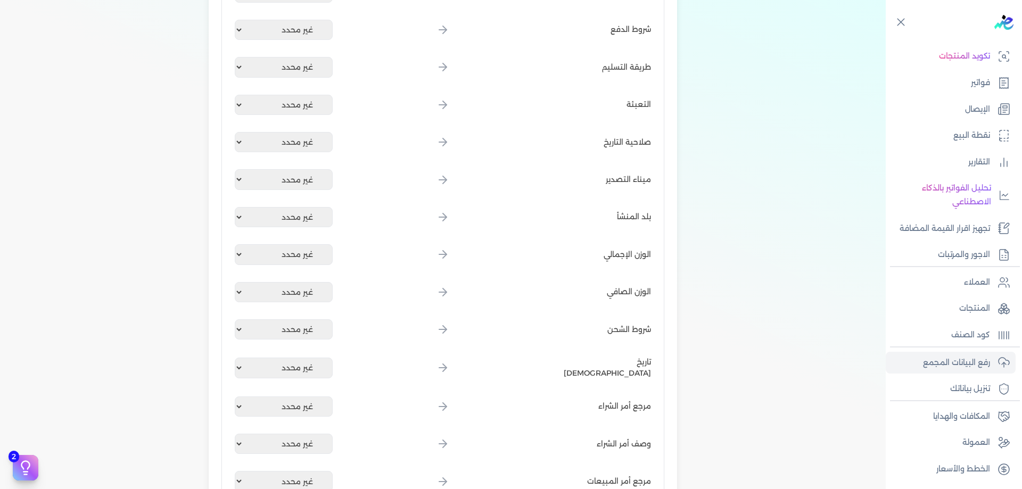
scroll to position [1297, 0]
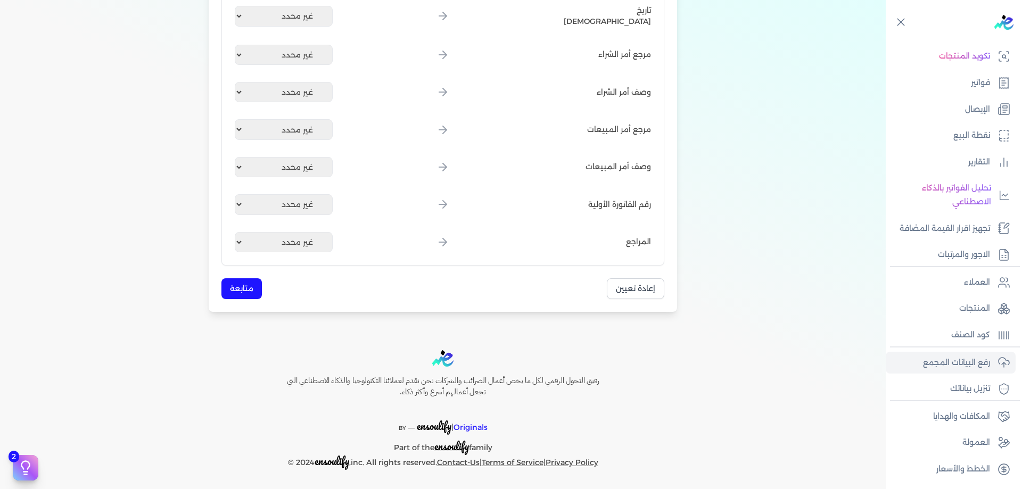
click at [245, 278] on button "متابعة" at bounding box center [242, 288] width 40 height 21
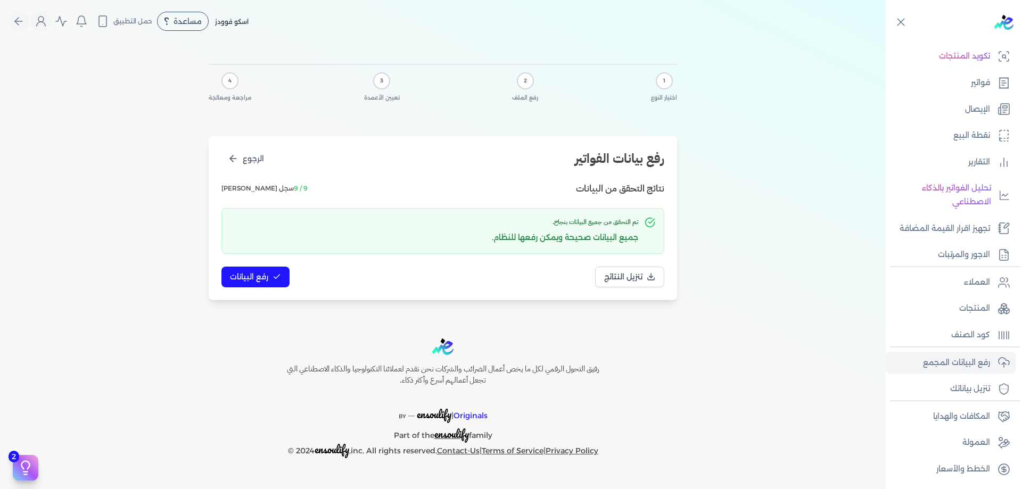
scroll to position [0, 0]
click at [274, 274] on icon at bounding box center [277, 277] width 9 height 9
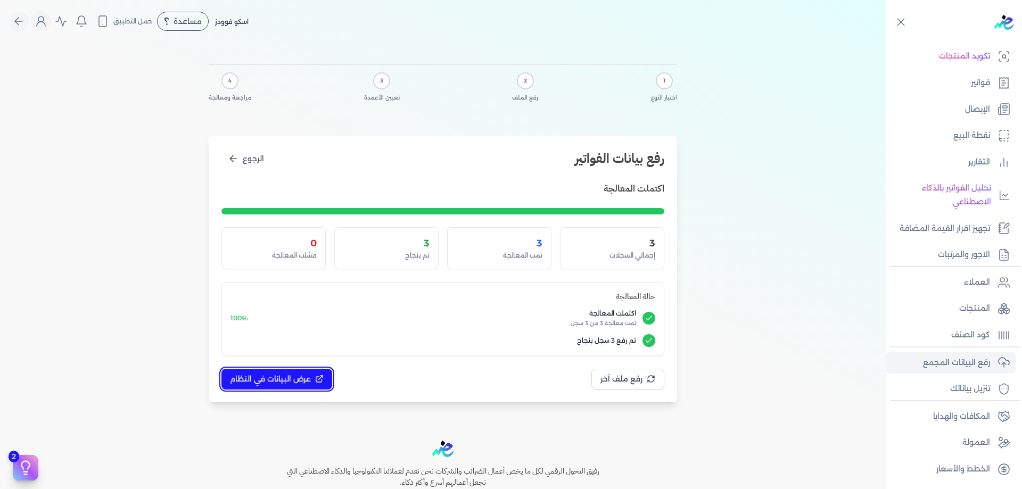
click at [307, 379] on span "عرض البيانات في النظام" at bounding box center [270, 379] width 81 height 11
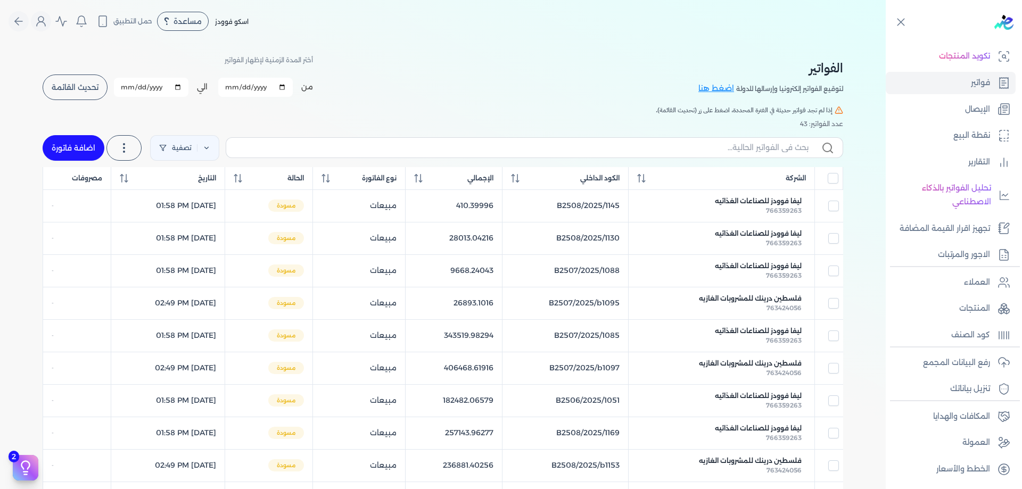
drag, startPoint x: 753, startPoint y: 18, endPoint x: 604, endPoint y: 3, distance: 149.3
click at [753, 18] on div "اسكو فوودز مساعدة خدمة العملاء دليل المستخدم حمل التطبيق اسكو فوودز 1 تحديث على…" at bounding box center [448, 21] width 878 height 20
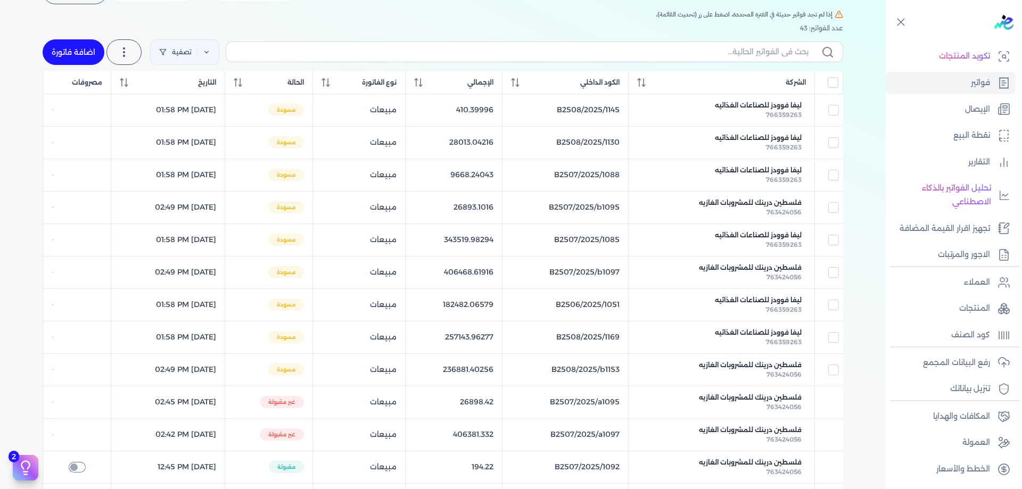
scroll to position [36, 0]
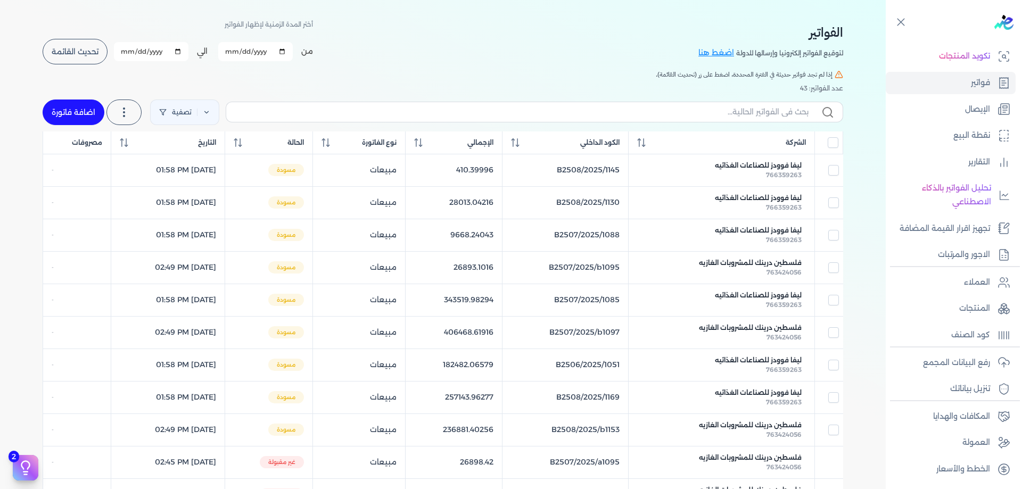
click at [92, 49] on span "تحديث القائمة" at bounding box center [75, 51] width 47 height 7
click at [1002, 292] on link "العملاء" at bounding box center [951, 283] width 130 height 22
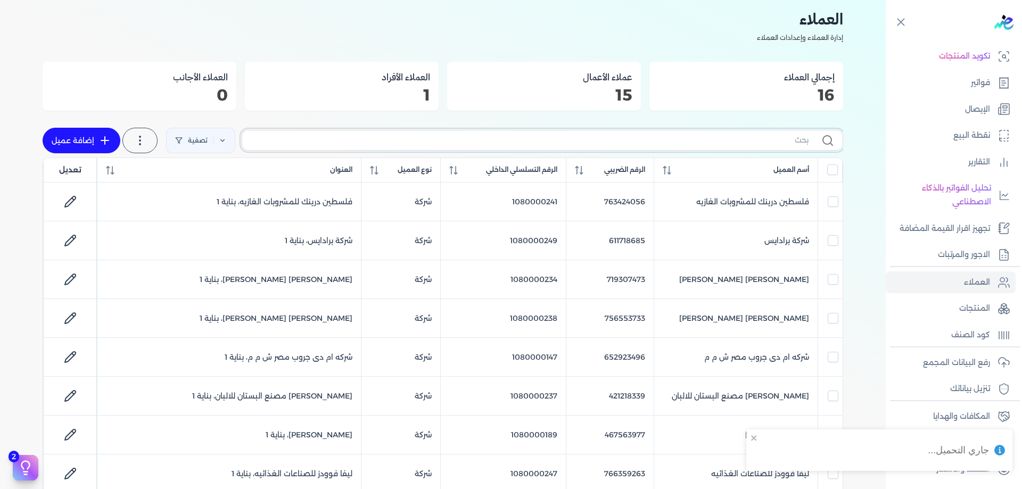
click at [770, 135] on input "text" at bounding box center [530, 140] width 558 height 11
paste input "1080000159"
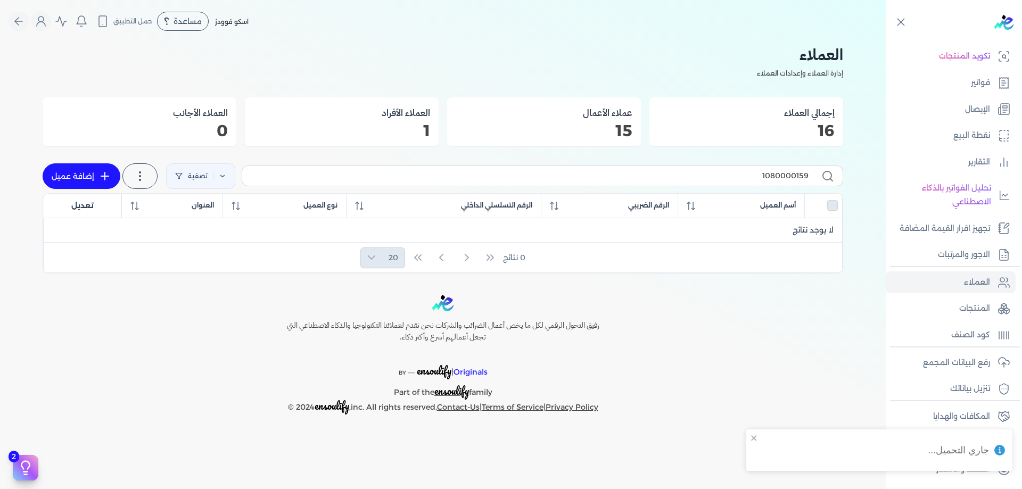
click at [656, 271] on div "0 نتائج 20" at bounding box center [443, 258] width 799 height 30
click at [974, 364] on p "رفع البيانات المجمع" at bounding box center [956, 363] width 67 height 14
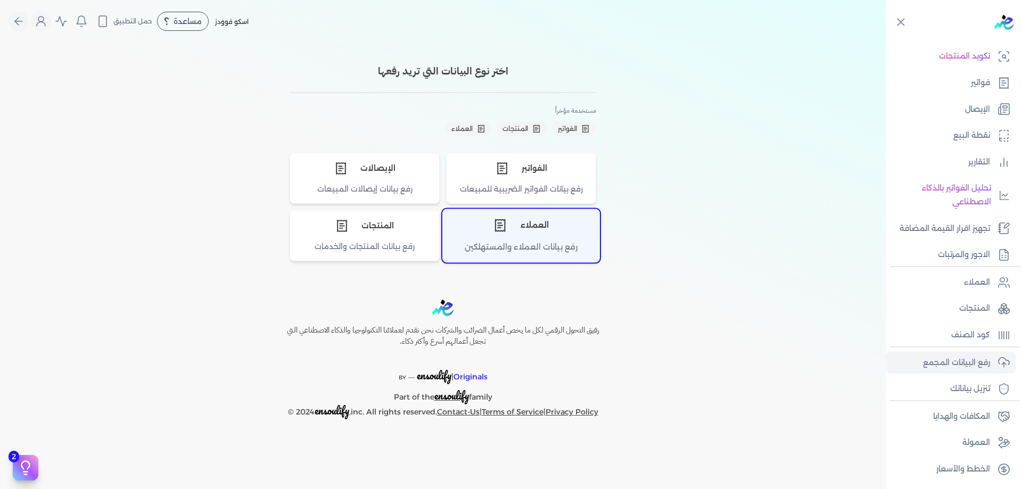
click at [537, 215] on div "العملاء" at bounding box center [521, 226] width 157 height 32
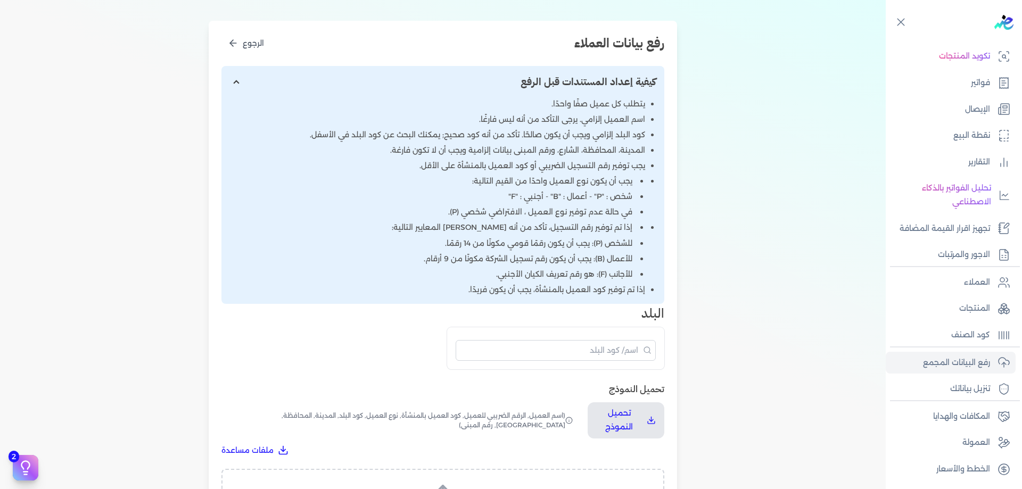
scroll to position [124, 0]
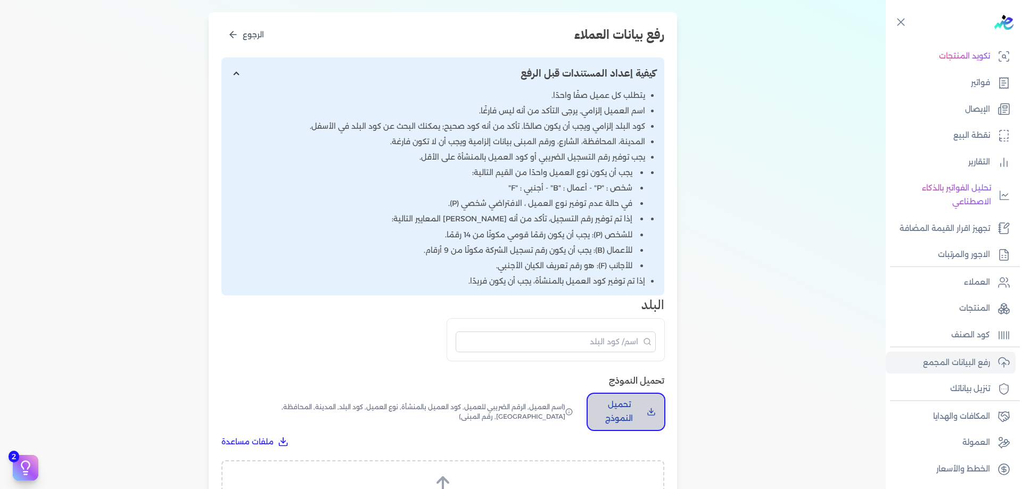
click at [635, 397] on button "تحميل النموذج" at bounding box center [626, 412] width 77 height 36
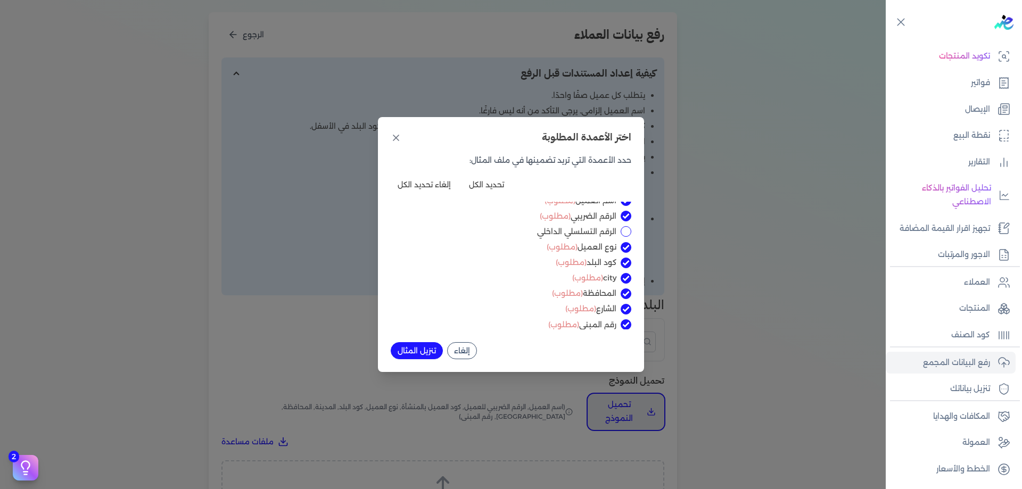
scroll to position [12, 0]
click at [612, 225] on label "الرقم التسلسلي الداخلي" at bounding box center [504, 226] width 226 height 11
click at [621, 225] on input "الرقم التسلسلي الداخلي" at bounding box center [626, 226] width 11 height 11
click at [403, 355] on button "تنزيل المثال" at bounding box center [417, 350] width 52 height 17
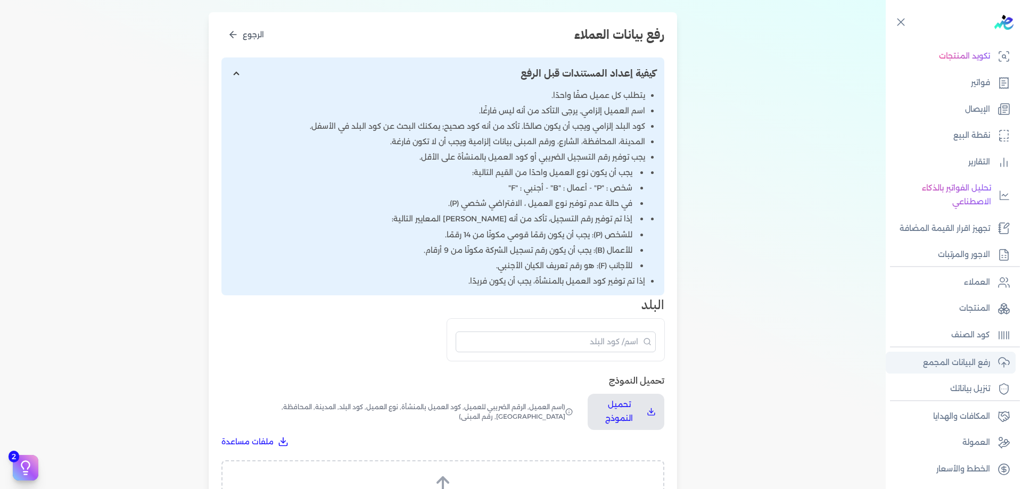
click at [982, 369] on p "رفع البيانات المجمع" at bounding box center [956, 363] width 67 height 14
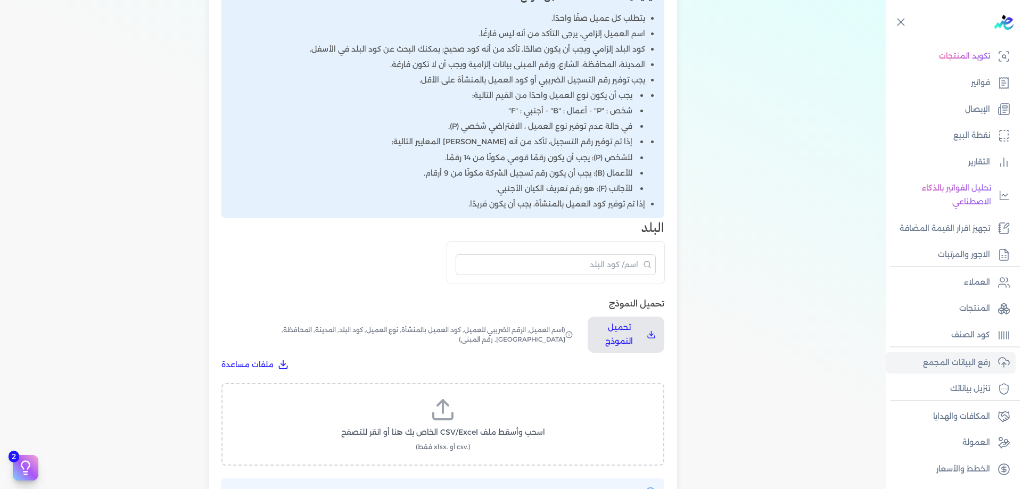
scroll to position [213, 0]
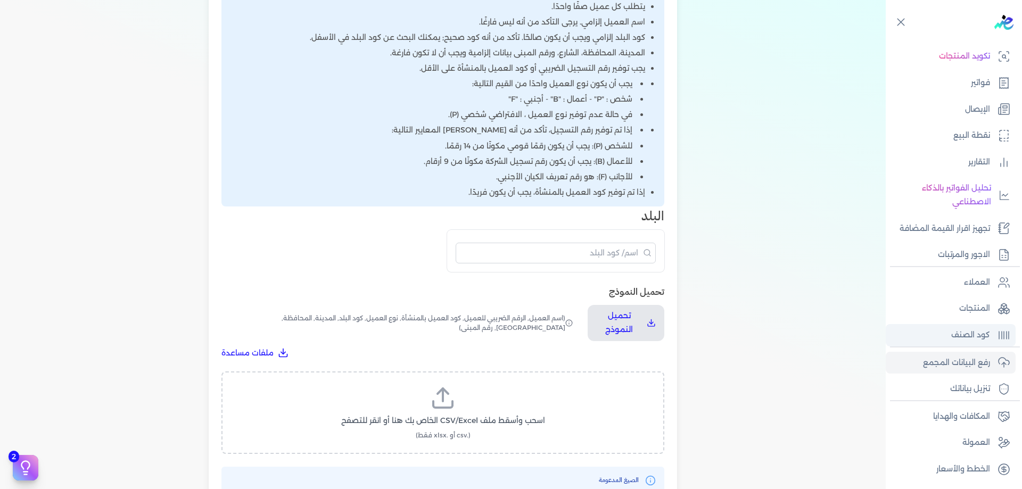
click at [973, 335] on p "كود الصنف" at bounding box center [971, 336] width 39 height 14
click at [976, 356] on p "رفع البيانات المجمع" at bounding box center [956, 363] width 67 height 14
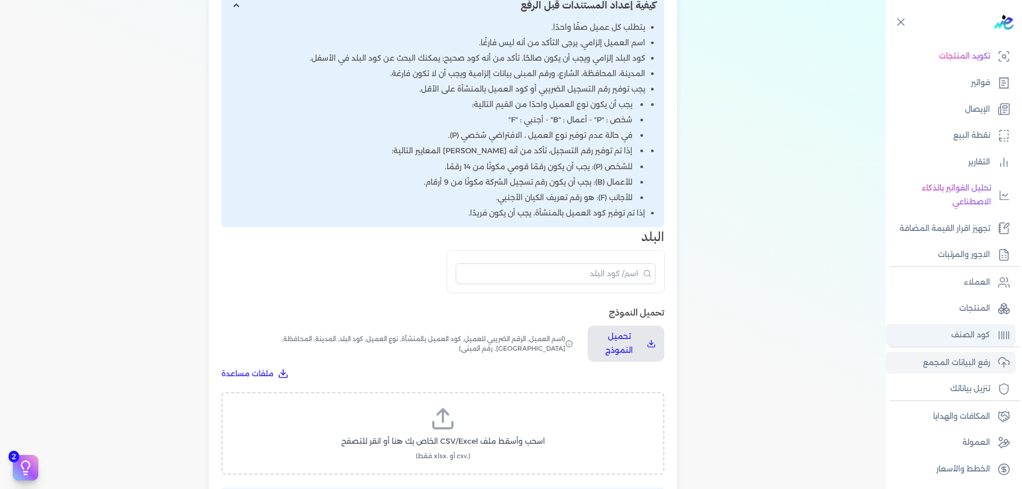
scroll to position [177, 0]
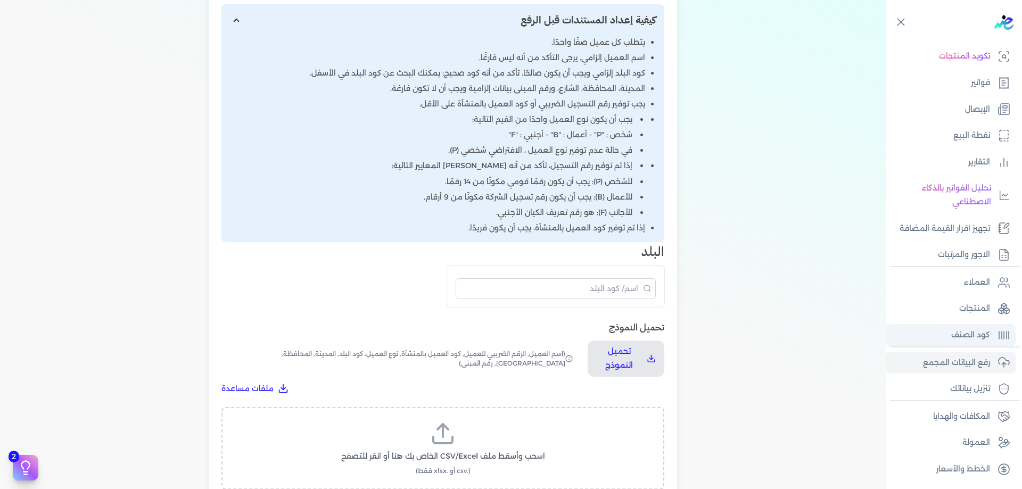
click at [936, 329] on link "كود الصنف" at bounding box center [951, 335] width 130 height 22
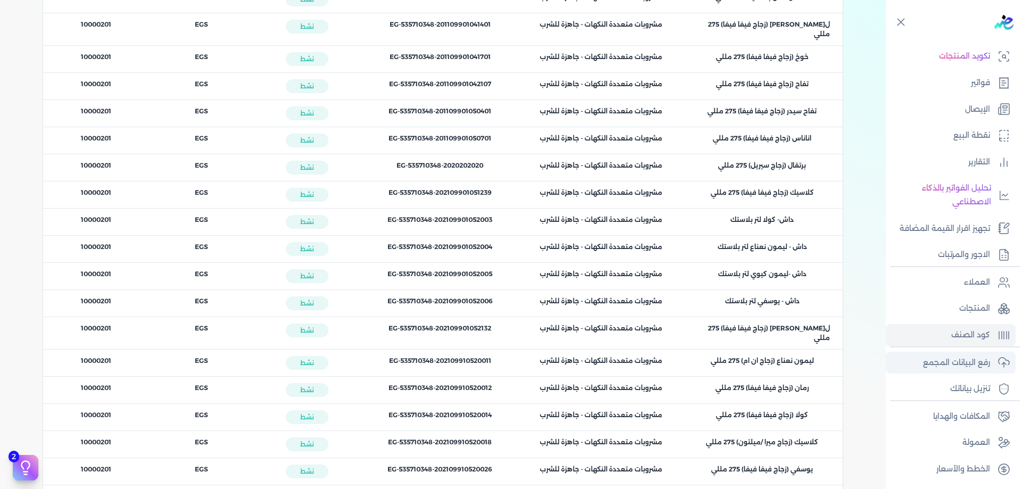
click at [968, 361] on p "رفع البيانات المجمع" at bounding box center [956, 363] width 67 height 14
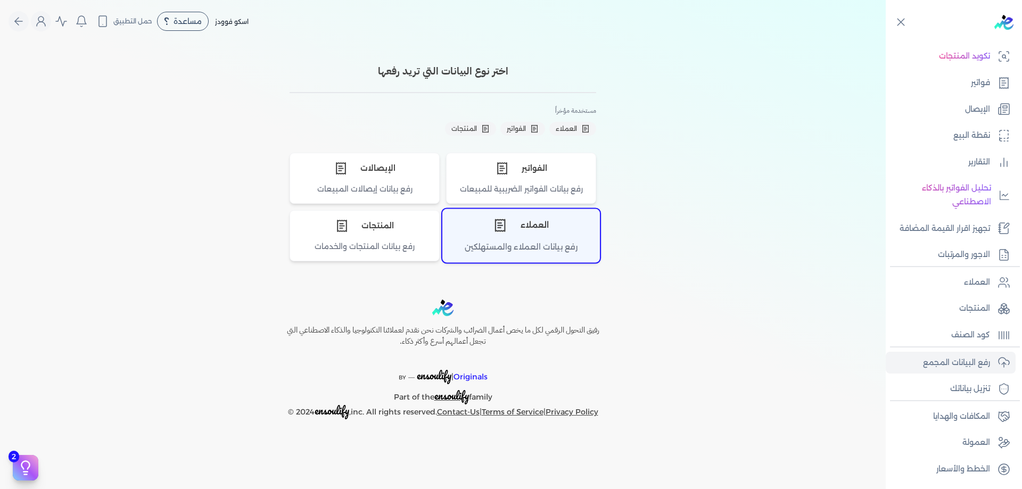
click at [539, 229] on div "العملاء" at bounding box center [521, 226] width 157 height 32
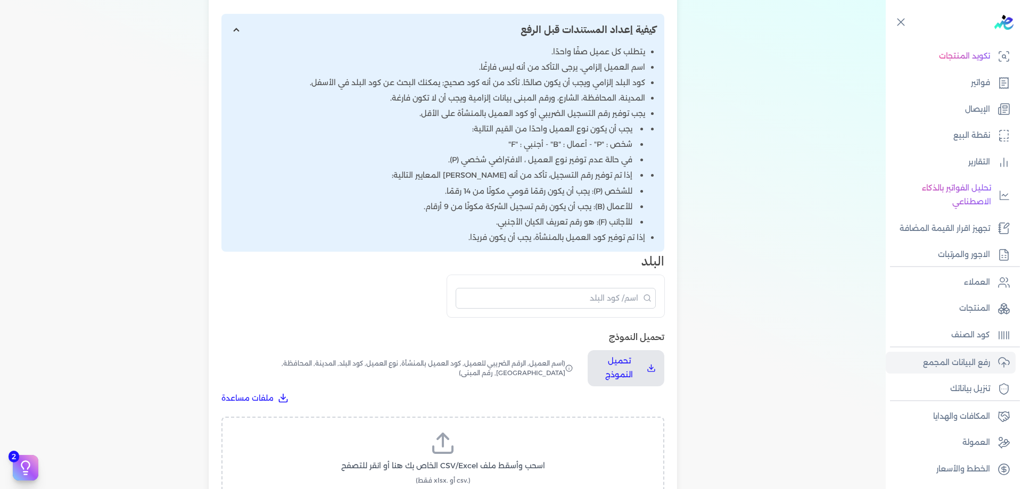
scroll to position [249, 0]
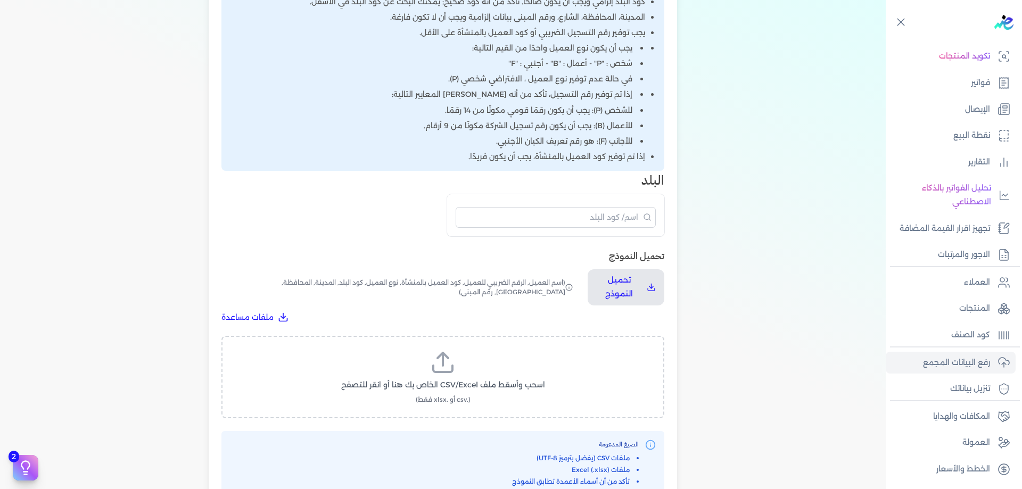
click at [511, 350] on label "اسحب وأسقط ملف CSV/Excel الخاص بك هنا أو انقر للتصفح (.csv أو .xlsx فقط)" at bounding box center [442, 377] width 415 height 55
click at [0, 0] on input "اسحب وأسقط ملف CSV/Excel الخاص بك هنا أو انقر للتصفح (.csv أو .xlsx فقط)" at bounding box center [0, 0] width 0 height 0
click at [496, 382] on div "العملاء_11-09-2025.xlsx 10.3 KB تحميل الملف إلغاء" at bounding box center [442, 377] width 415 height 55
click at [493, 396] on span "تحميل الملف" at bounding box center [475, 395] width 45 height 11
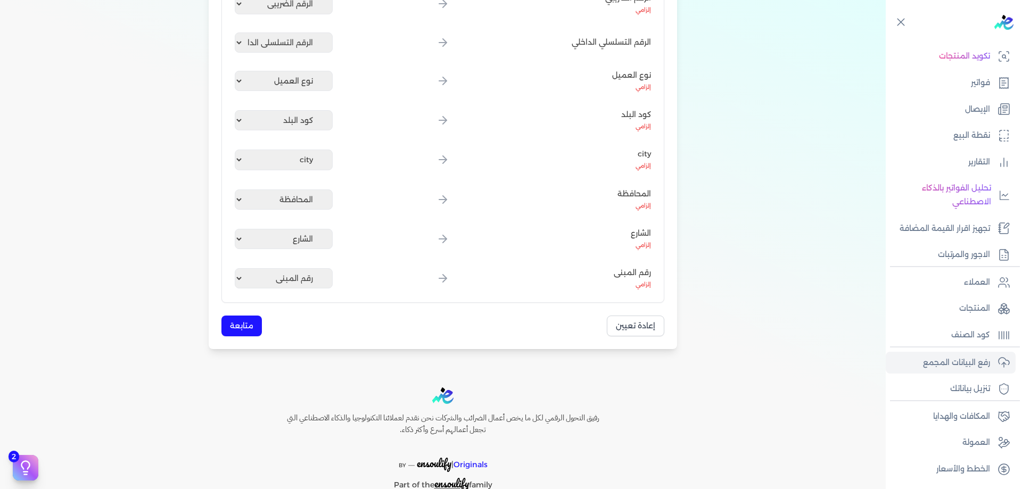
scroll to position [331, 0]
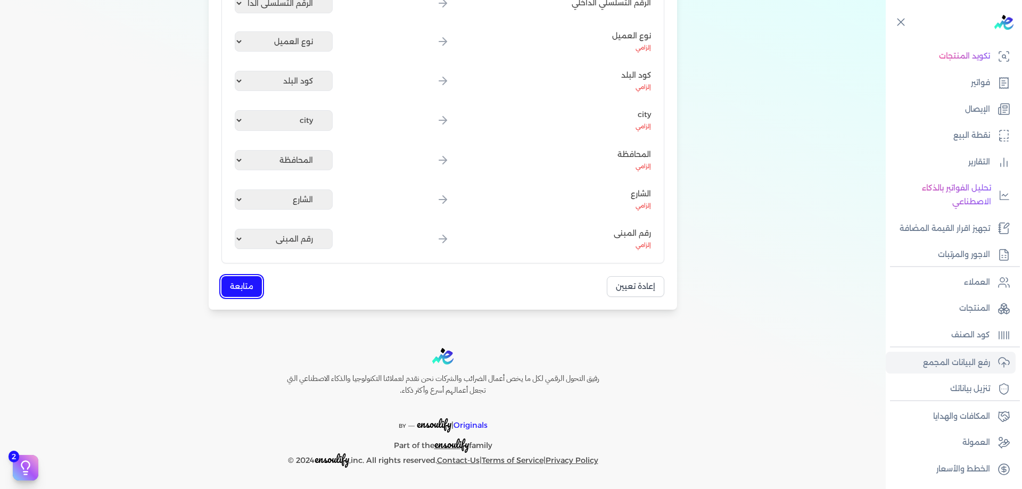
click at [241, 286] on button "متابعة" at bounding box center [242, 286] width 40 height 21
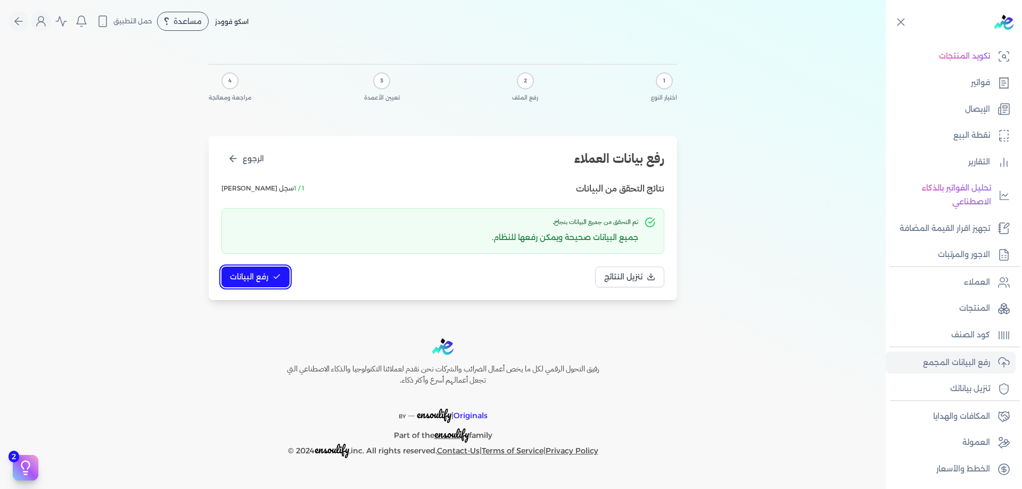
click at [262, 282] on span "رفع البيانات" at bounding box center [249, 277] width 38 height 11
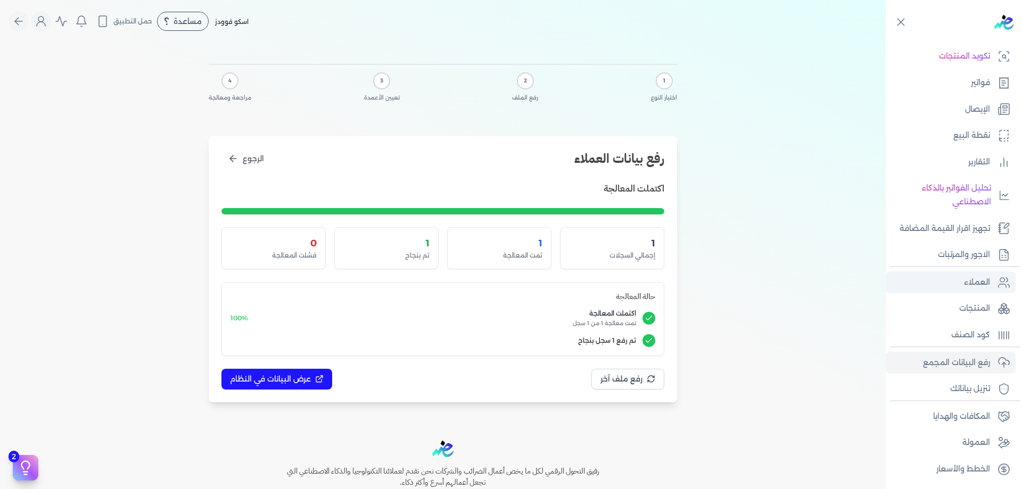
click at [991, 286] on link "العملاء" at bounding box center [951, 283] width 130 height 22
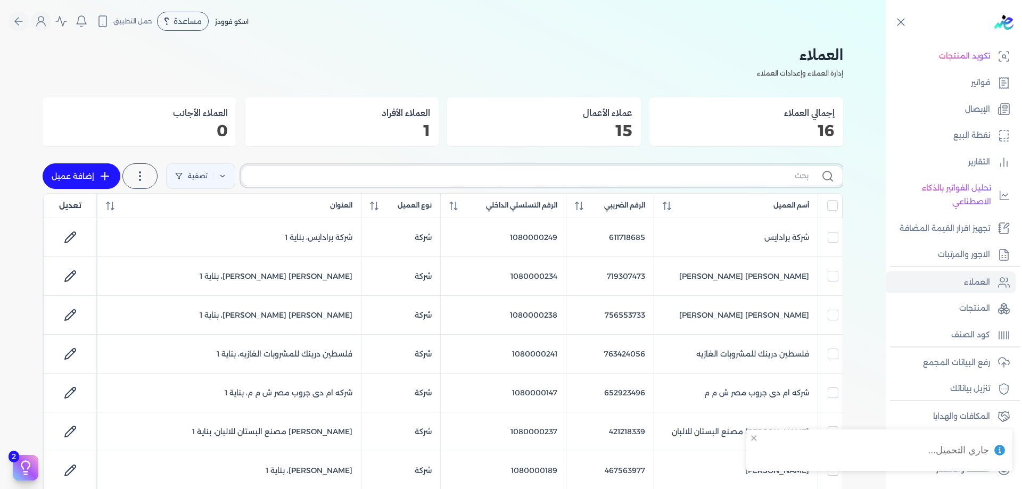
click at [675, 173] on input "text" at bounding box center [530, 175] width 558 height 11
paste input "1080000159"
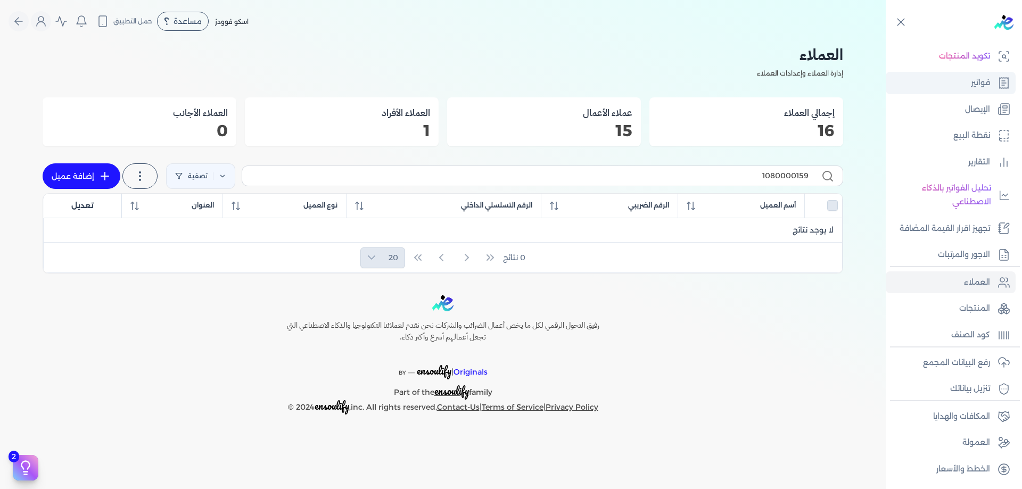
click at [996, 91] on link "فواتير" at bounding box center [951, 83] width 130 height 22
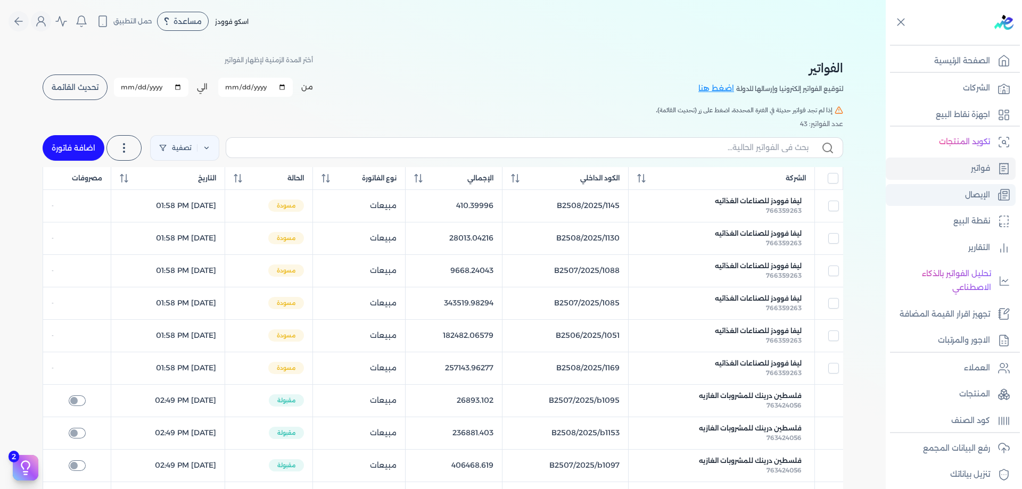
click at [930, 203] on link "الإيصال" at bounding box center [951, 195] width 130 height 22
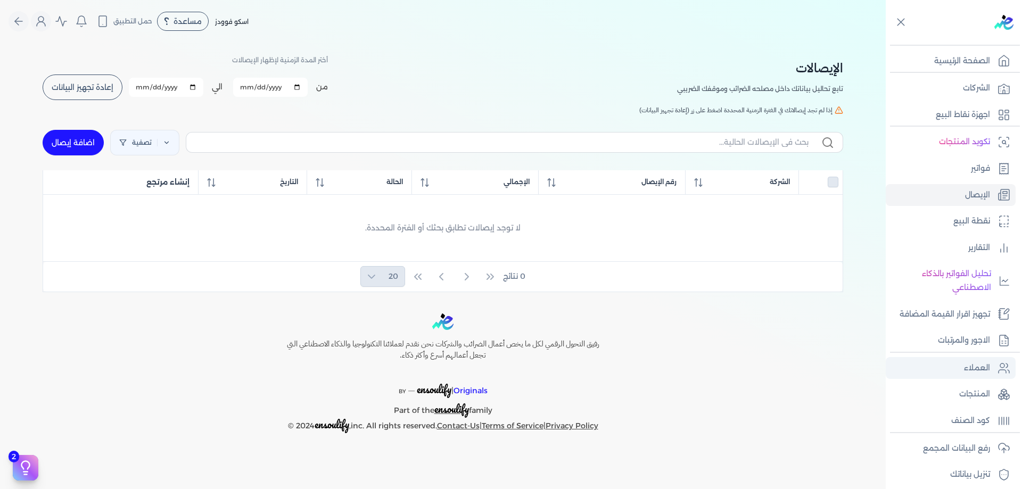
click at [990, 378] on link "العملاء" at bounding box center [951, 368] width 130 height 22
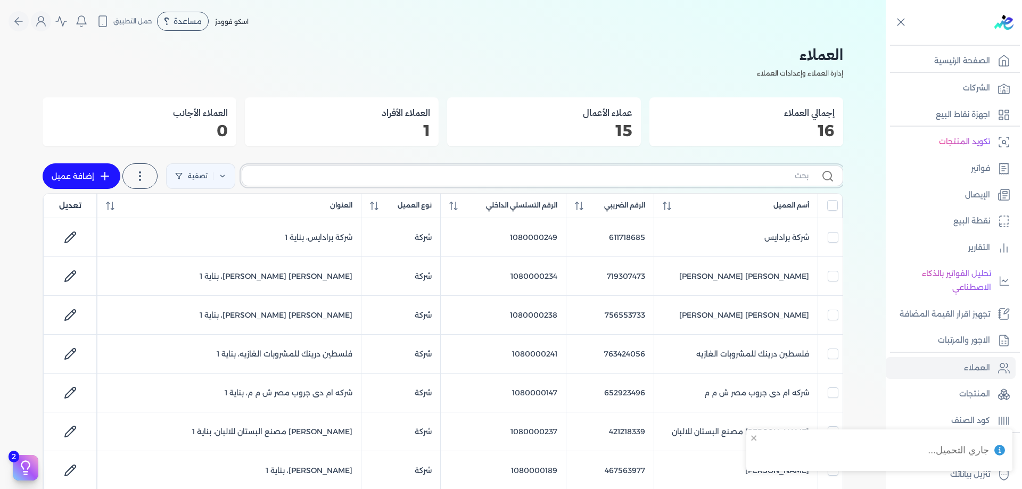
click at [699, 173] on input "text" at bounding box center [530, 175] width 558 height 11
paste input "1080000159"
type input "1080000159"
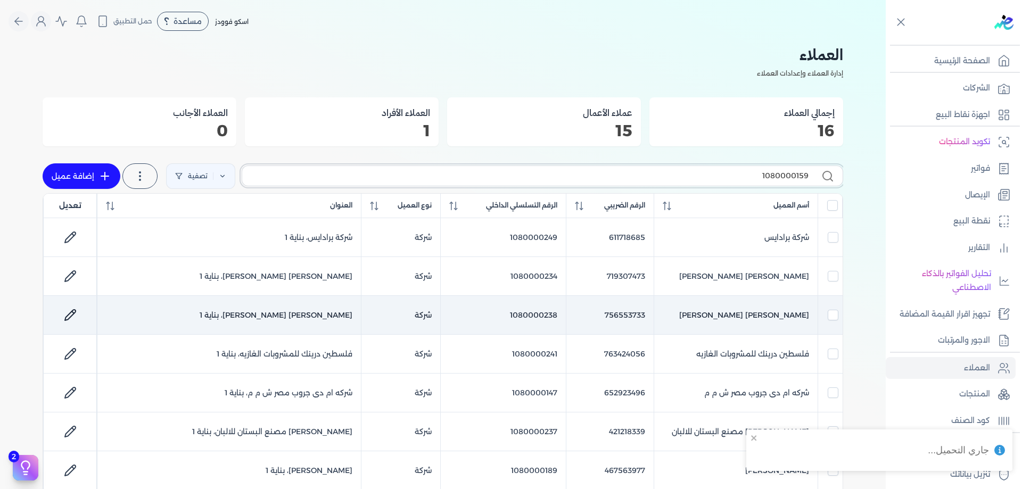
checkbox input "false"
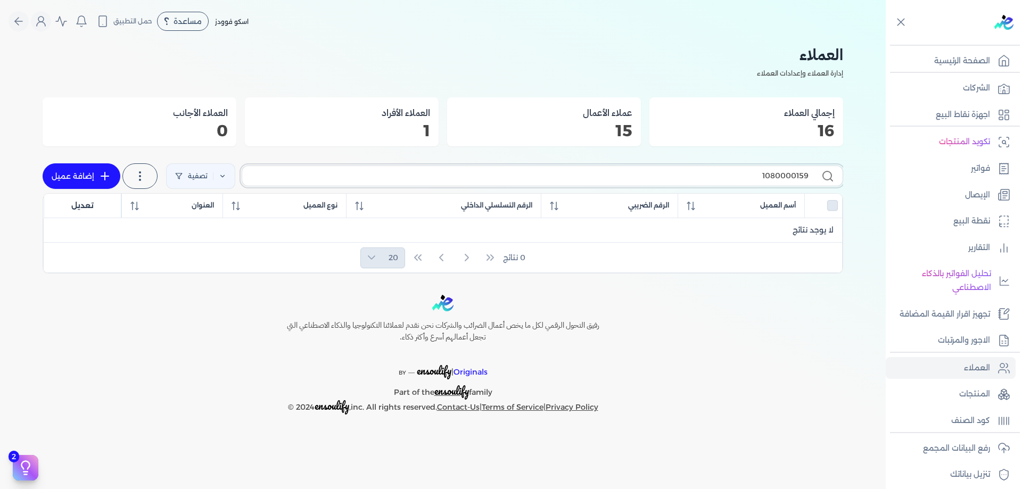
type input "1080000159"
click at [817, 185] on label "1080000159" at bounding box center [543, 176] width 602 height 20
click at [809, 182] on input "1080000159" at bounding box center [530, 175] width 558 height 11
click at [801, 176] on input "1080000159" at bounding box center [530, 175] width 558 height 11
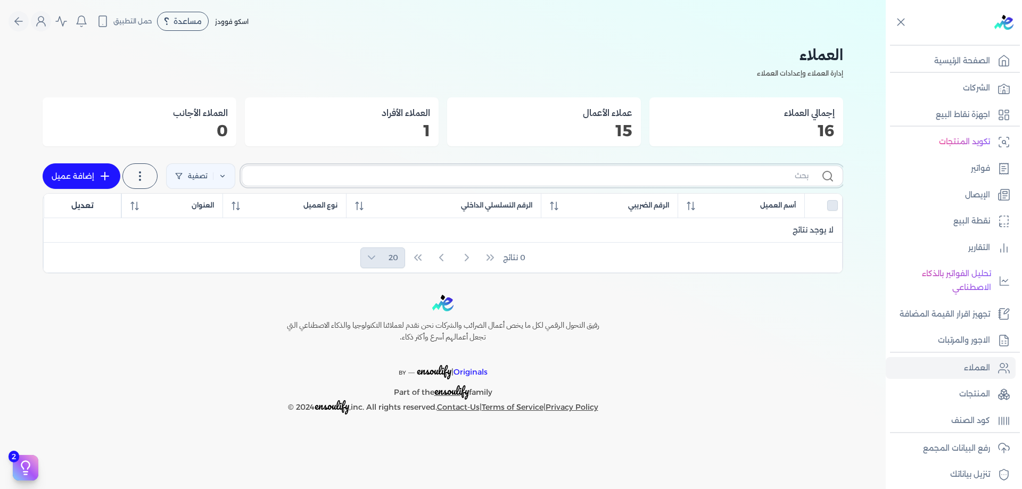
checkbox input "false"
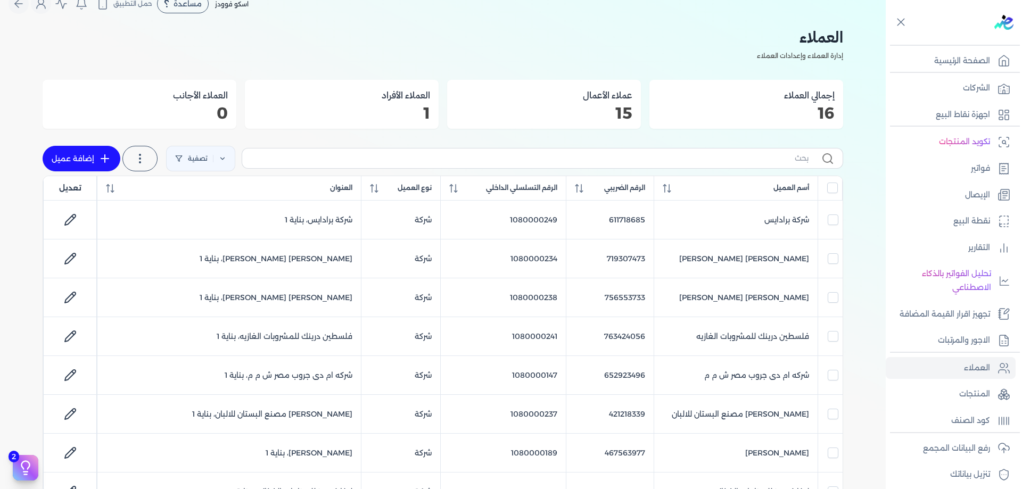
click at [414, 92] on h3 "العملاء الأفراد" at bounding box center [341, 95] width 177 height 14
click at [420, 96] on h3 "العملاء الأفراد" at bounding box center [341, 95] width 177 height 14
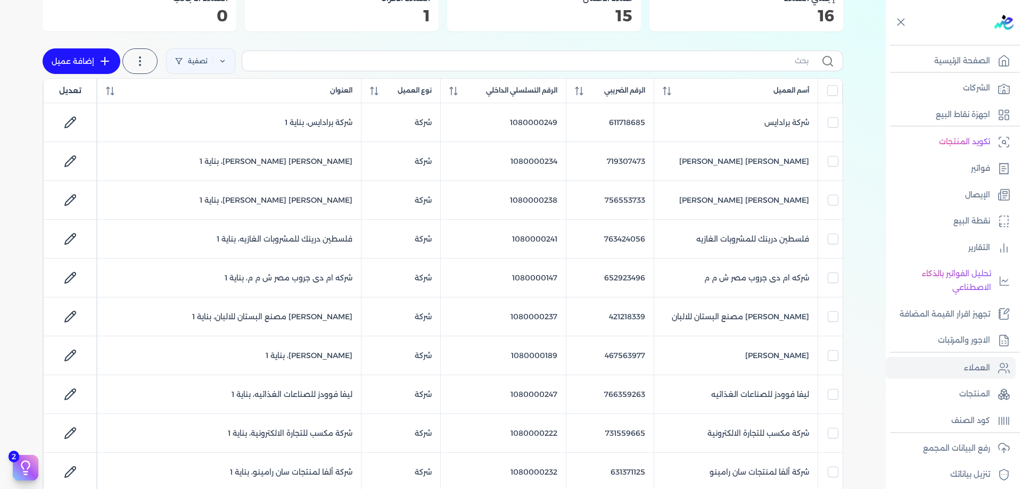
scroll to position [106, 0]
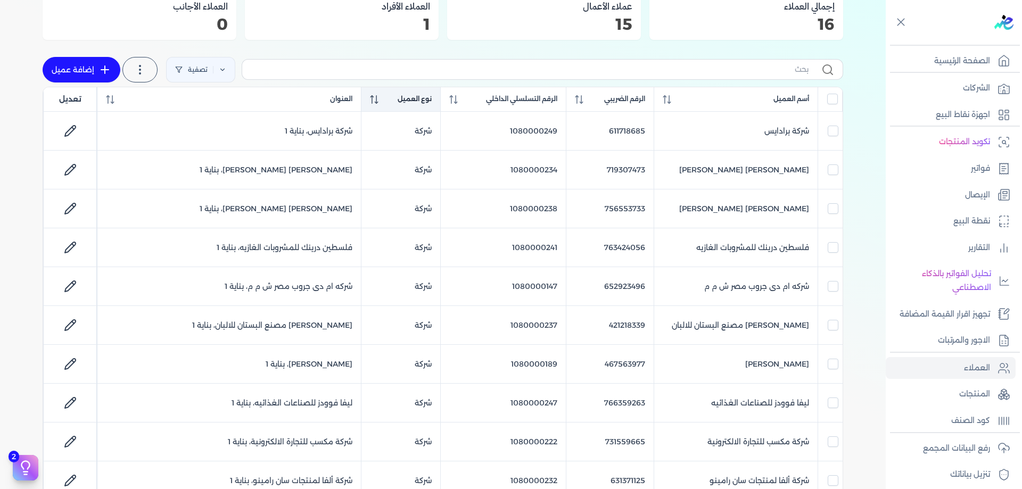
click at [412, 87] on th "نوع العميل" at bounding box center [401, 99] width 79 height 24
checkbox input "false"
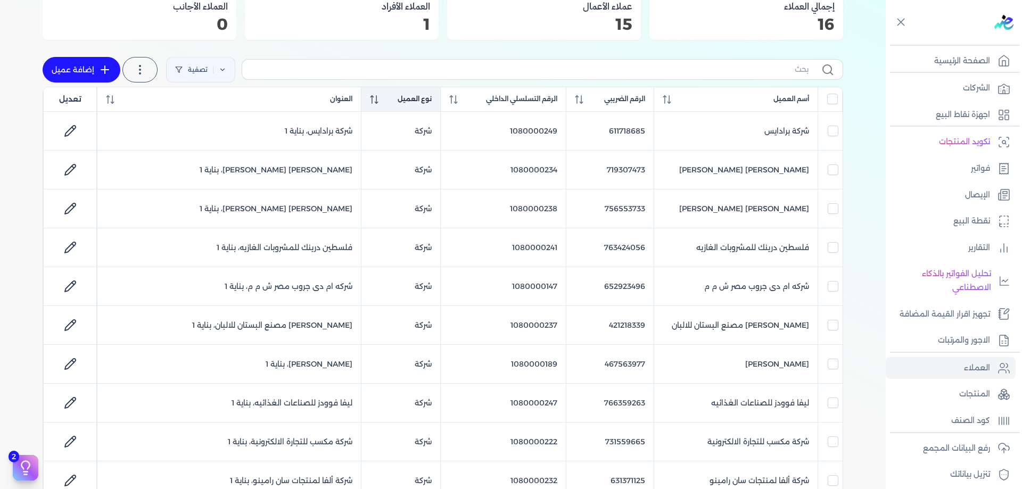
checkbox input "false"
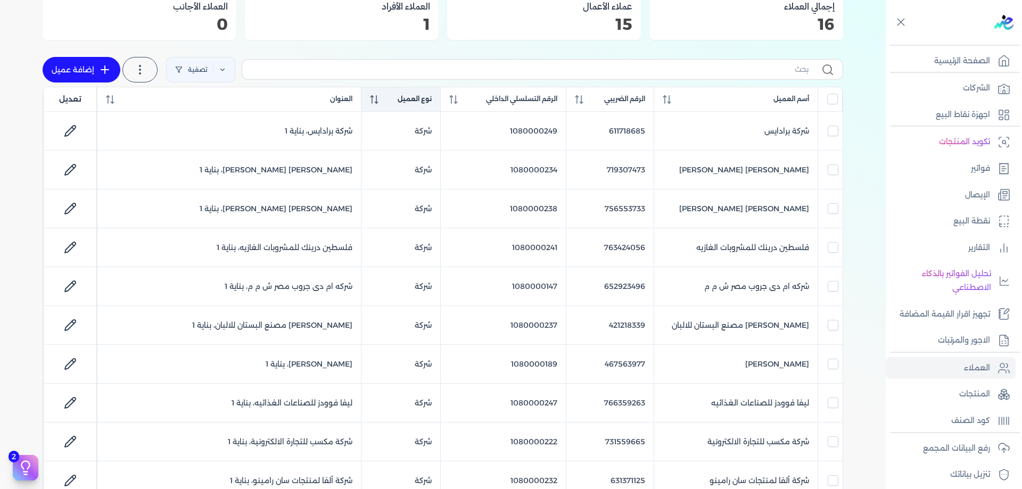
checkbox input "false"
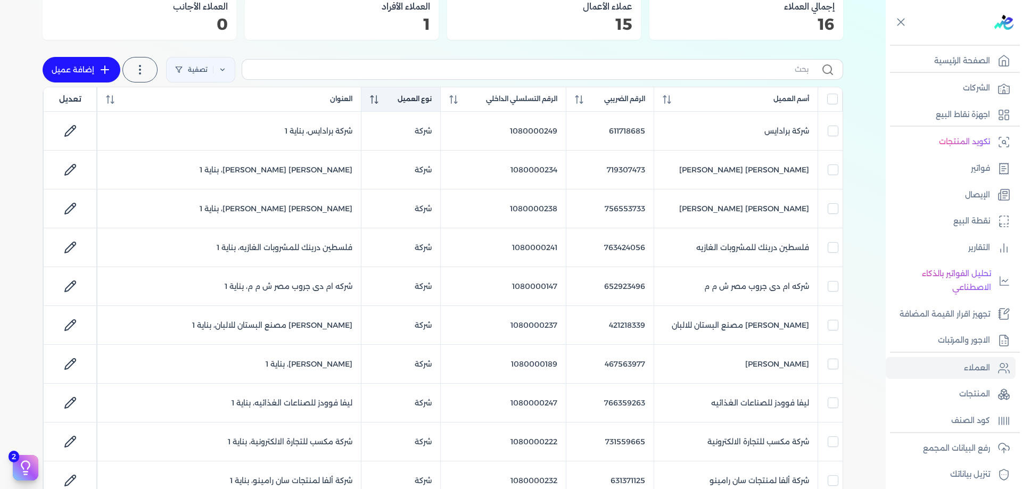
checkbox input "false"
drag, startPoint x: 413, startPoint y: 91, endPoint x: 420, endPoint y: 97, distance: 9.8
click at [414, 91] on th "نوع العميل" at bounding box center [401, 99] width 79 height 24
checkbox input "false"
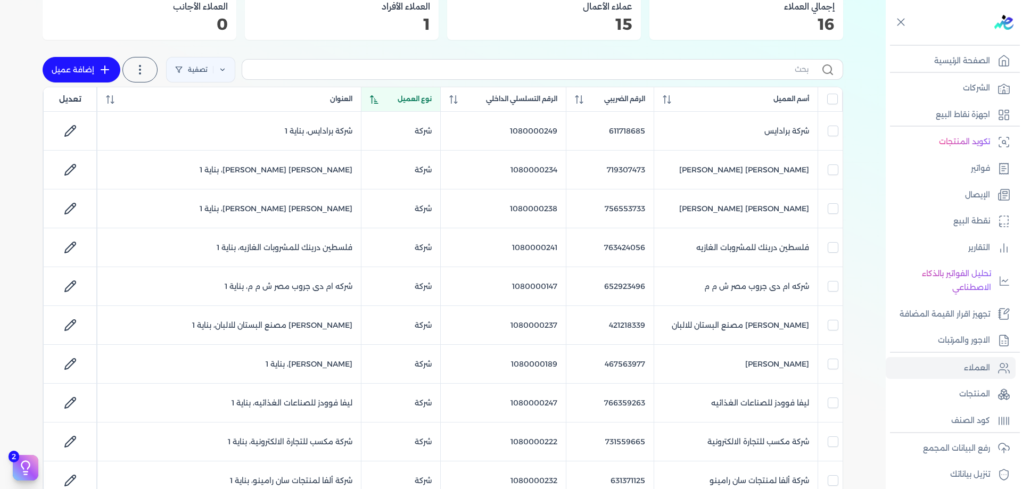
checkbox input "false"
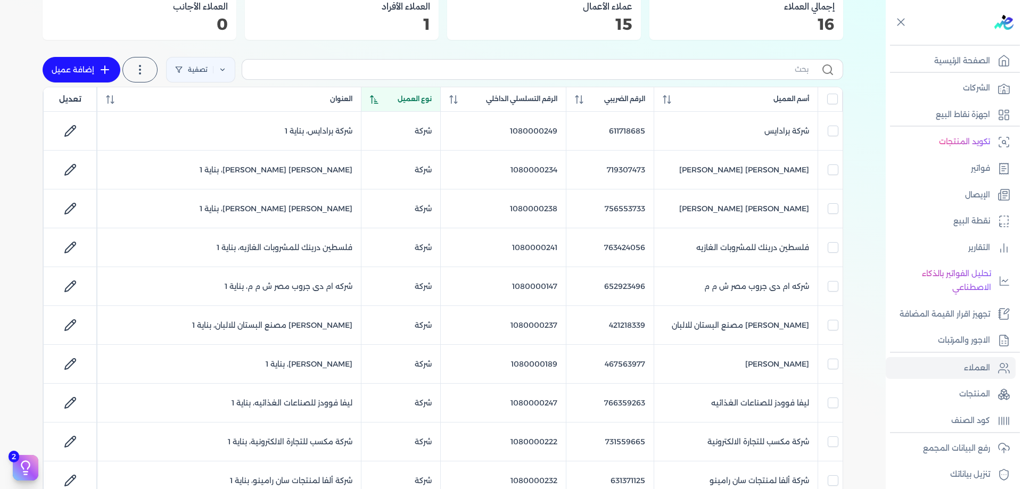
checkbox input "false"
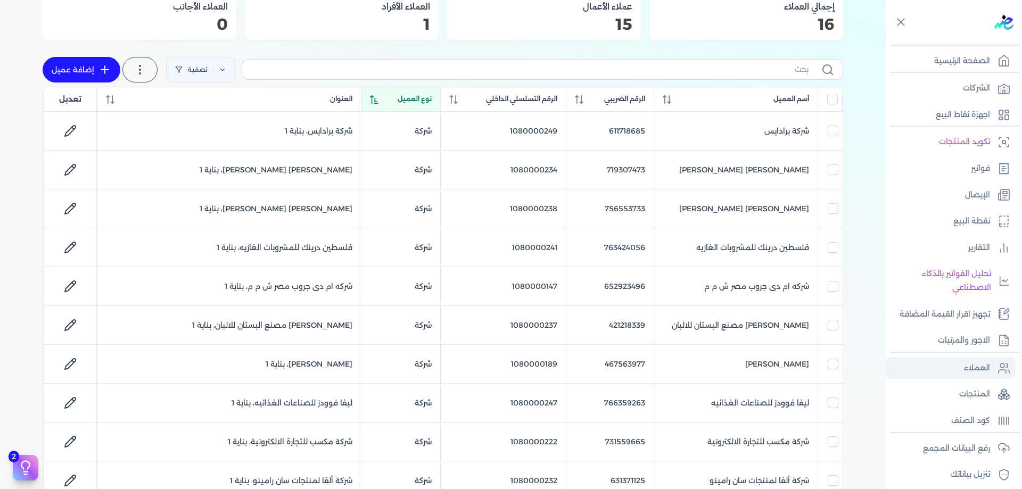
checkbox input "false"
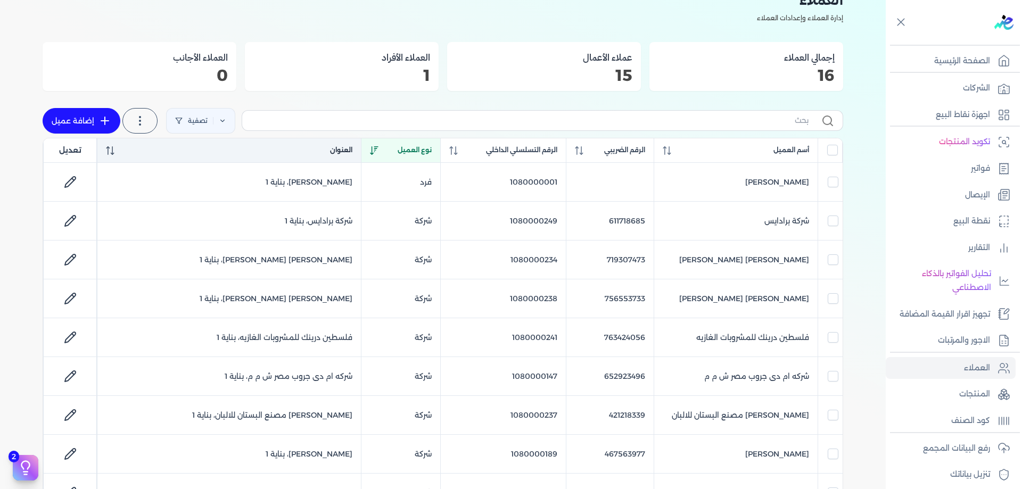
scroll to position [53, 0]
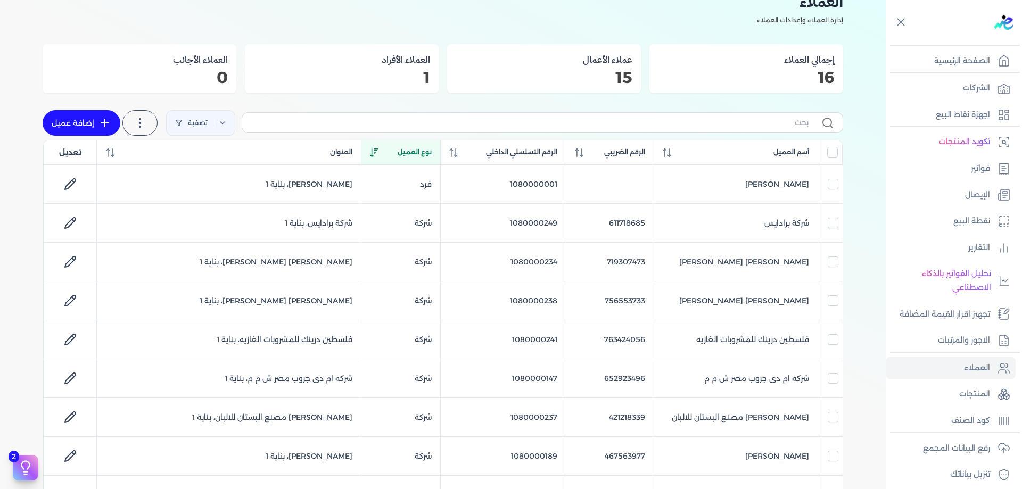
click at [68, 127] on link "إضافة عميل" at bounding box center [82, 123] width 78 height 26
select select "B"
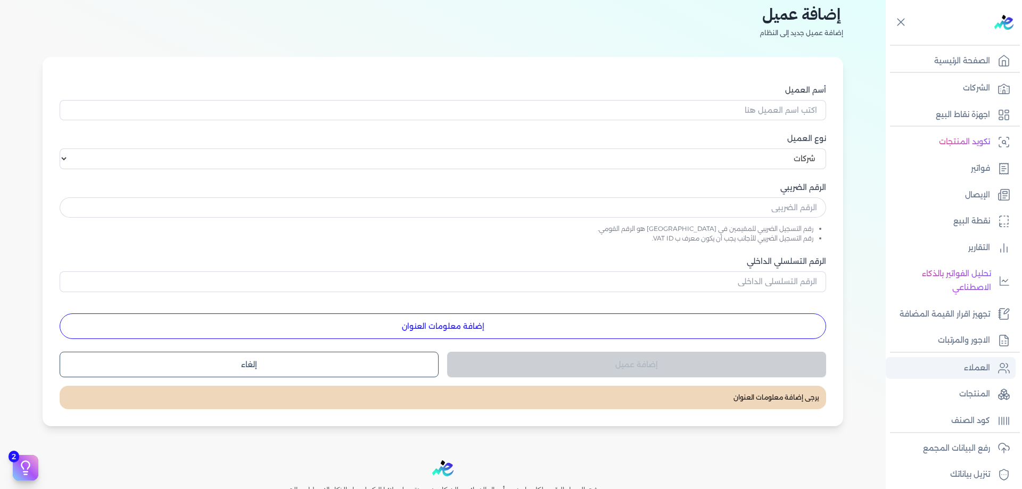
click at [1001, 379] on link "العملاء" at bounding box center [951, 368] width 130 height 22
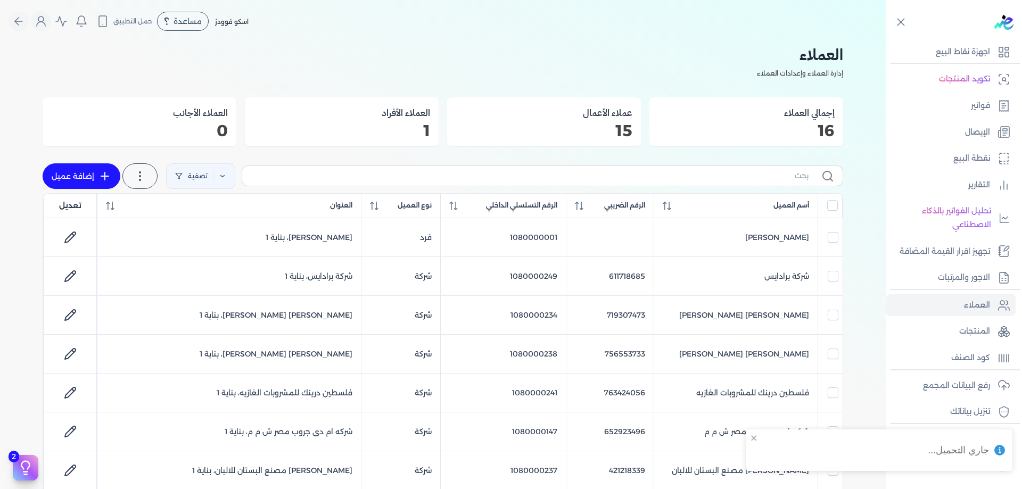
scroll to position [86, 0]
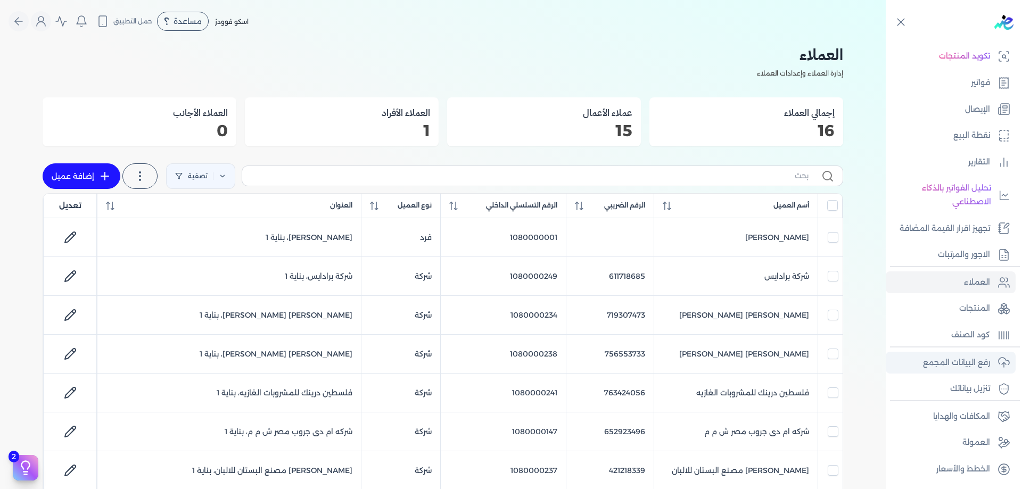
click at [972, 367] on p "رفع البيانات المجمع" at bounding box center [956, 363] width 67 height 14
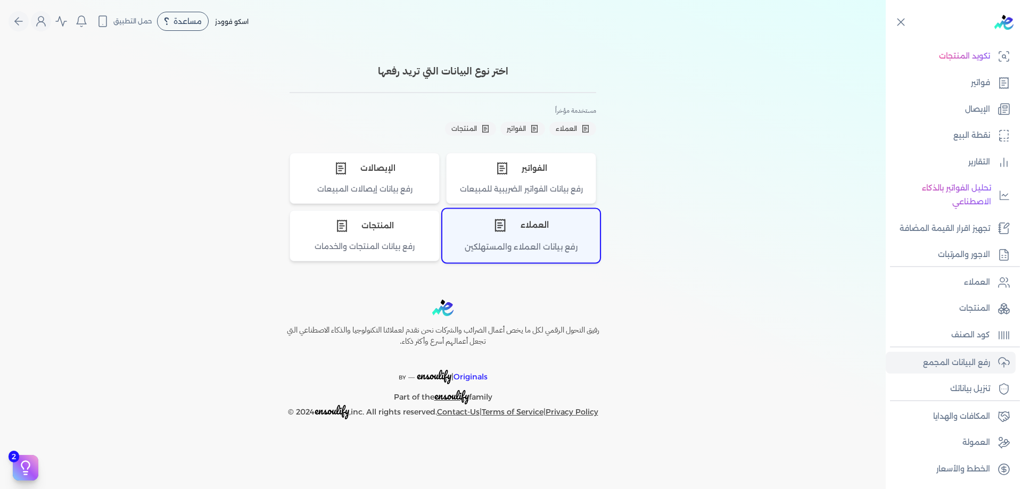
click at [507, 233] on div "العملاء" at bounding box center [521, 226] width 157 height 32
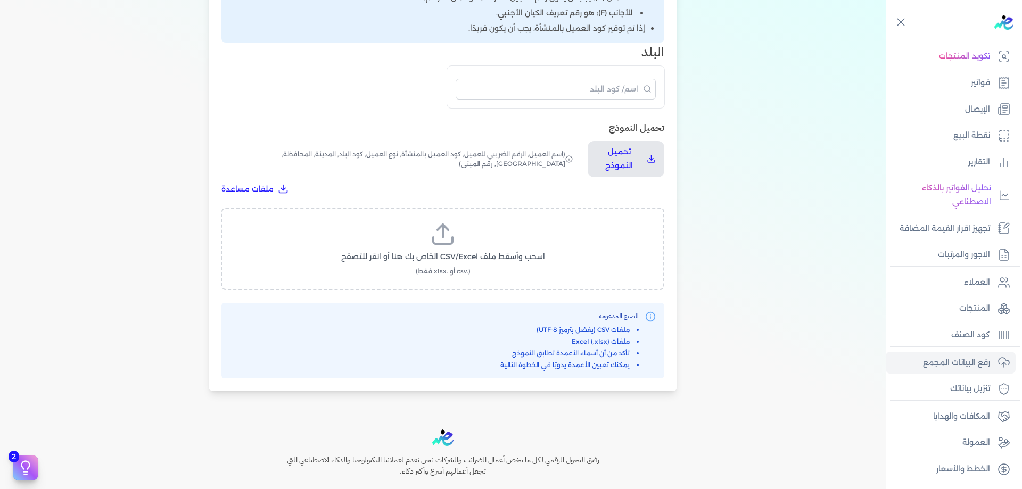
scroll to position [458, 0]
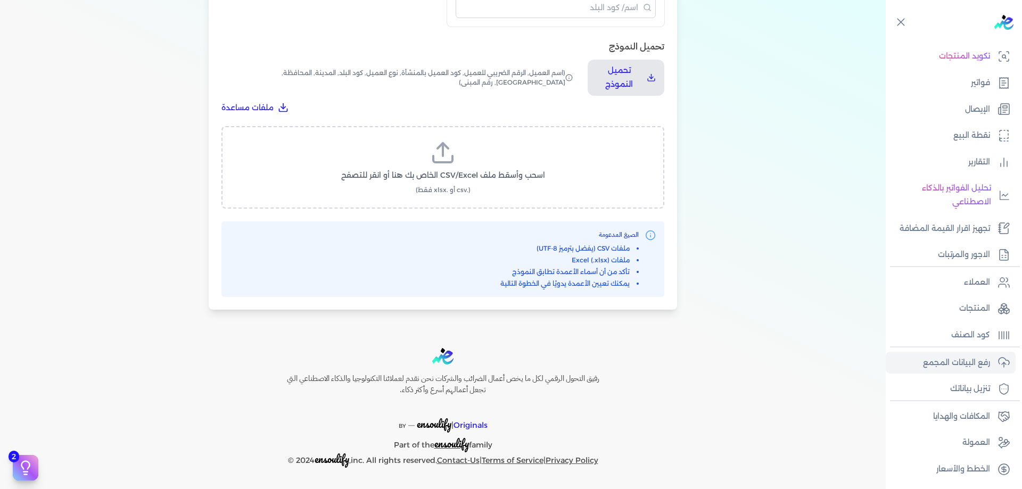
click at [507, 187] on label "اسحب وأسقط ملف CSV/Excel الخاص بك هنا أو انقر للتصفح (.csv أو .xlsx فقط)" at bounding box center [442, 167] width 415 height 55
click at [0, 0] on input "اسحب وأسقط ملف CSV/Excel الخاص بك هنا أو انقر للتصفح (.csv أو .xlsx فقط)" at bounding box center [0, 0] width 0 height 0
click at [496, 192] on button "تحميل الملف" at bounding box center [468, 186] width 75 height 20
select select "أسم العميل"
select select "الرقم الضريبي"
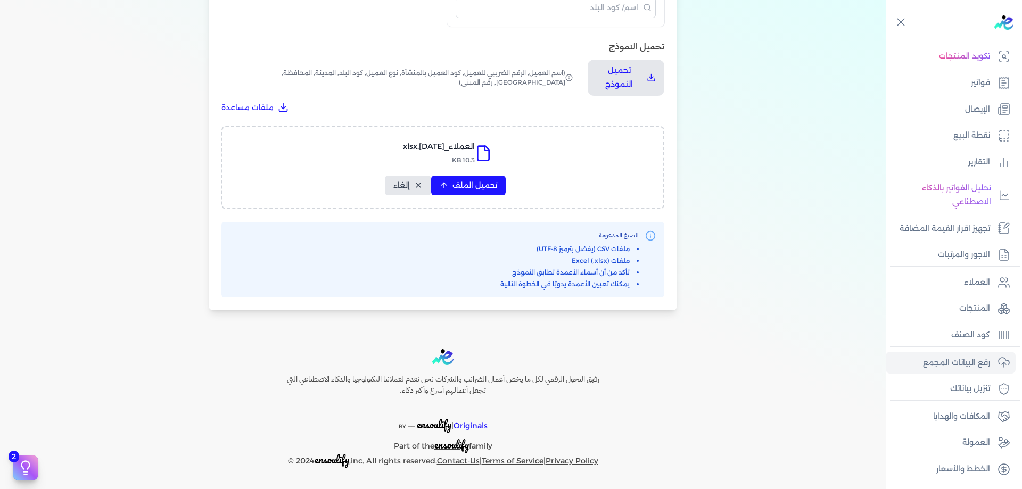
select select "الرقم التسلسلي الداخلي"
select select "نوع العميل"
select select "كود البلد"
select select "city"
select select "المحافظة"
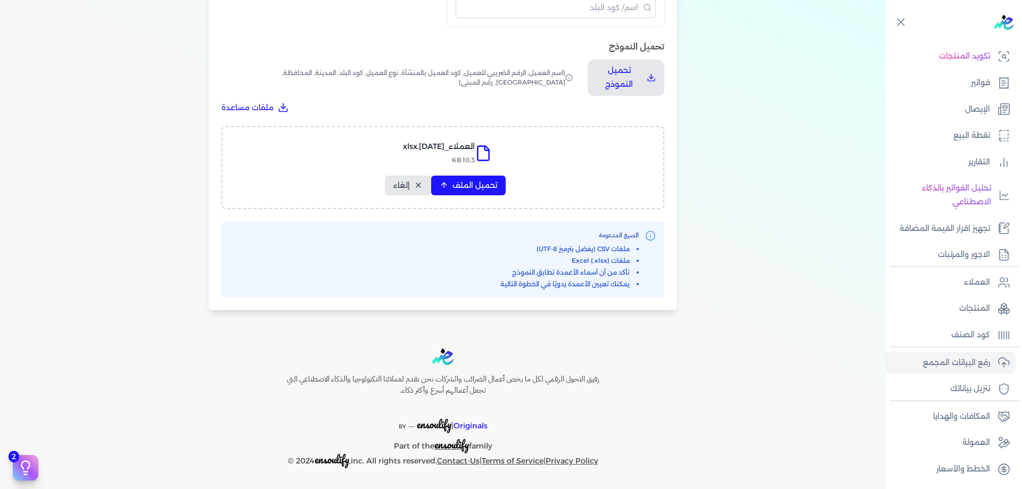
select select "الشارع"
select select "رقم المبنى"
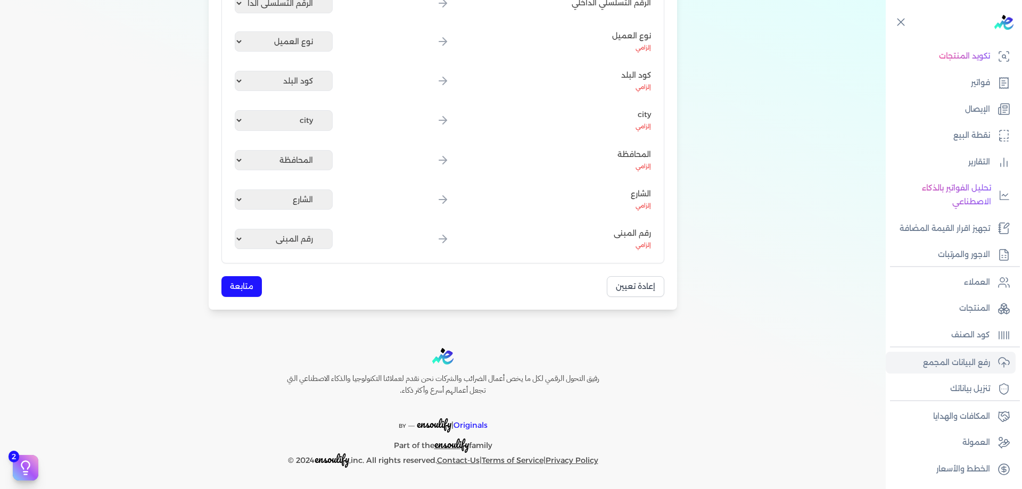
scroll to position [331, 0]
click at [241, 305] on div "رفع بيانات العملاء الرجوع تعيين الأعمدة حفظ القالب تعيين تلقائي حقل النظام حقل …" at bounding box center [443, 58] width 469 height 505
click at [247, 290] on button "متابعة" at bounding box center [242, 286] width 40 height 21
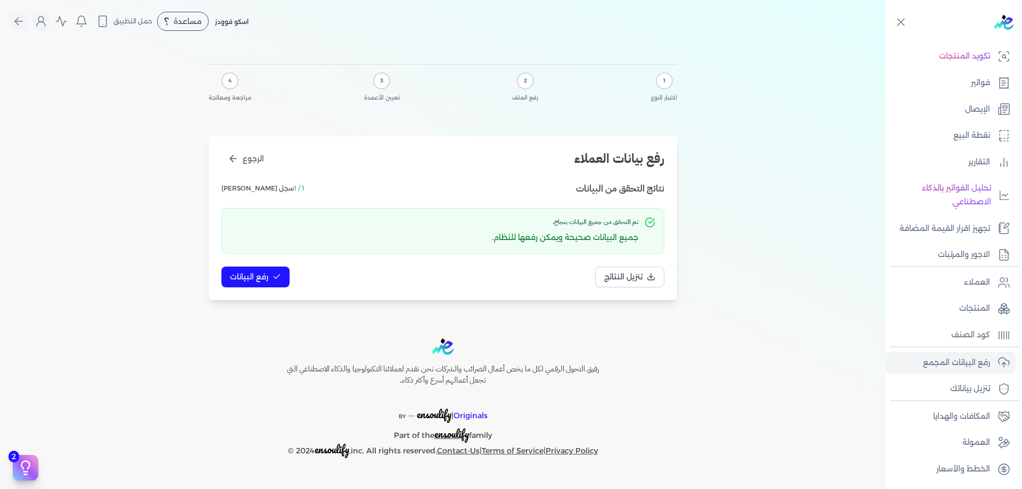
scroll to position [0, 0]
click at [266, 282] on span "رفع البيانات" at bounding box center [249, 277] width 38 height 11
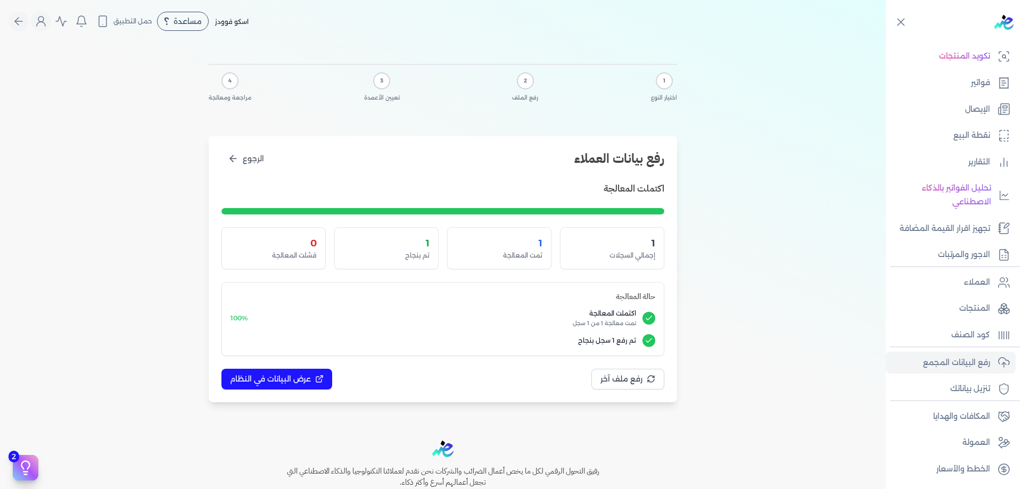
click at [307, 357] on div "اكتملت المعالجة 1 إجمالي السجلات 1 تمت المعالجة 1 تم بنجاح 0 فشلت المعالجة حالة…" at bounding box center [443, 286] width 443 height 208
click at [307, 366] on div "اكتملت المعالجة 1 إجمالي السجلات 1 تمت المعالجة 1 تم بنجاح 0 فشلت المعالجة حالة…" at bounding box center [443, 286] width 443 height 208
click at [309, 380] on span "عرض البيانات في النظام" at bounding box center [270, 379] width 81 height 11
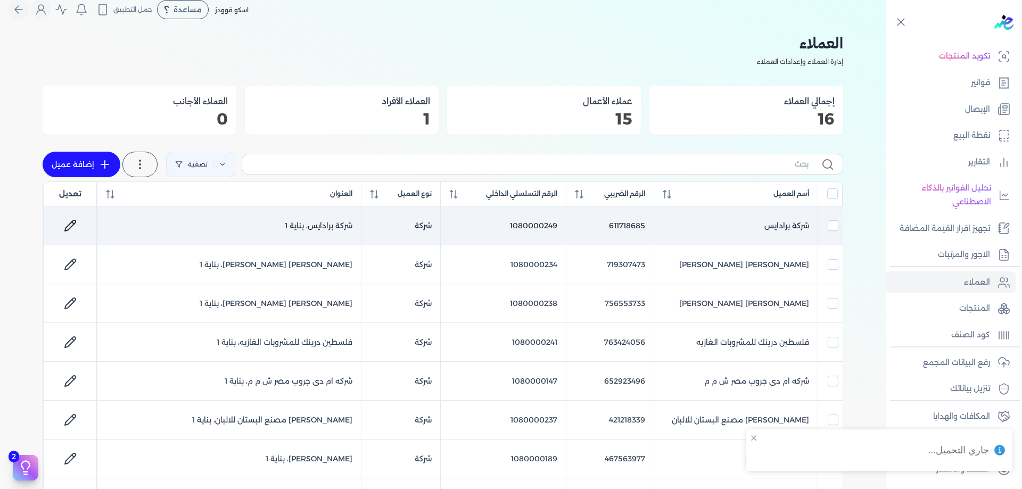
scroll to position [18, 0]
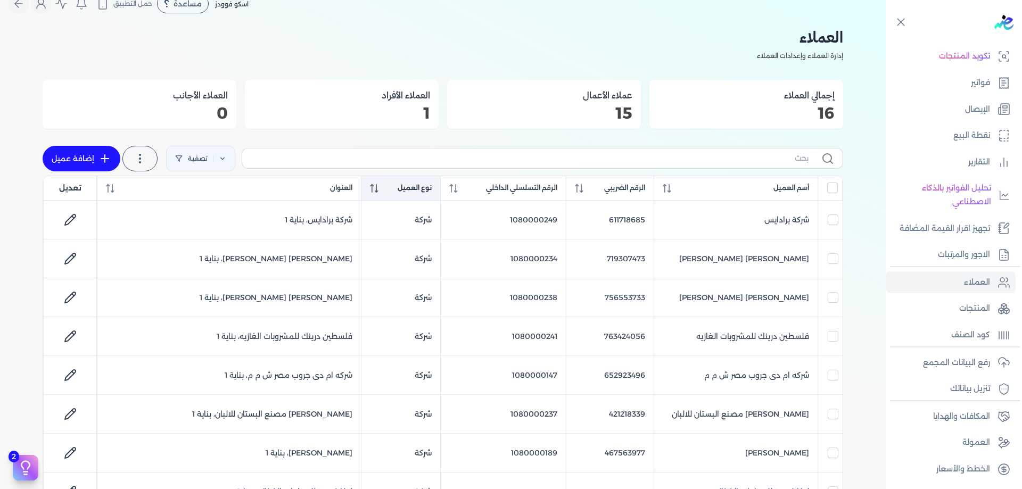
click at [424, 191] on span "نوع العميل" at bounding box center [415, 188] width 34 height 10
checkbox input "false"
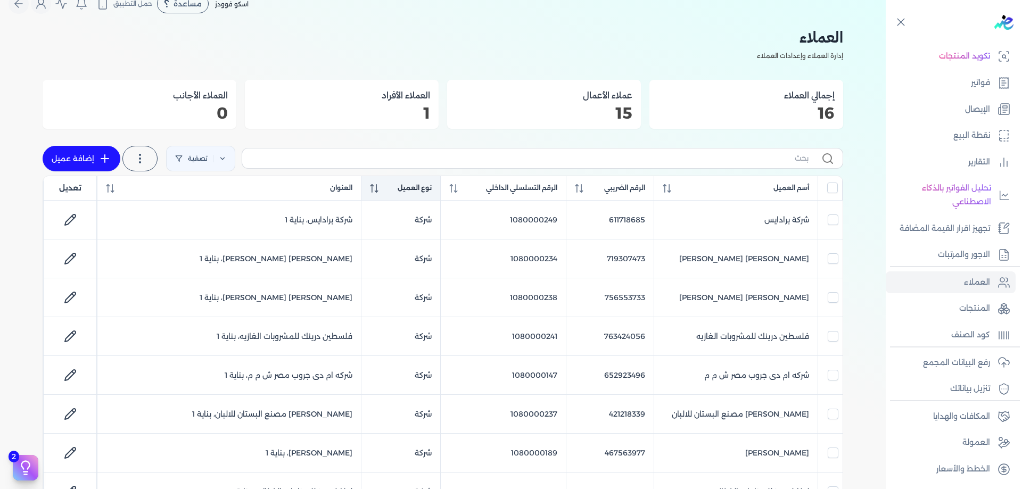
checkbox input "false"
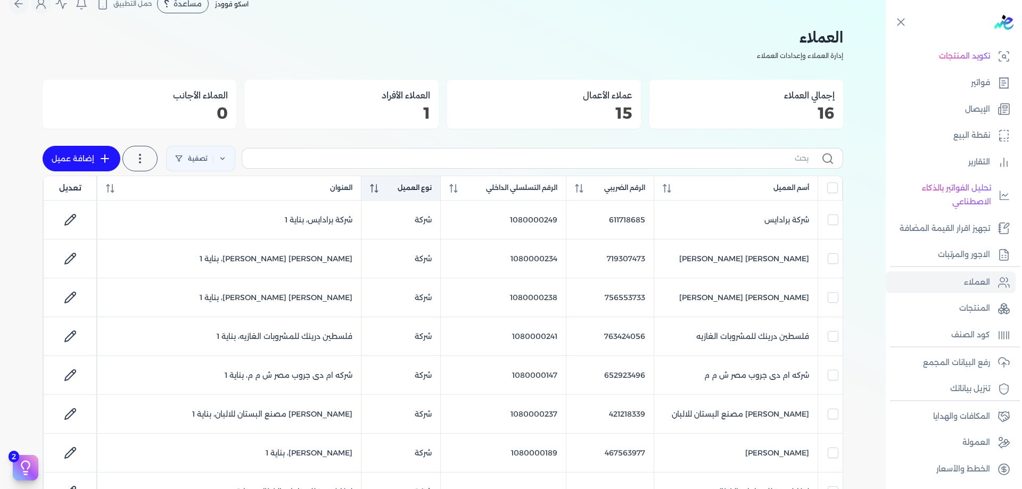
checkbox input "false"
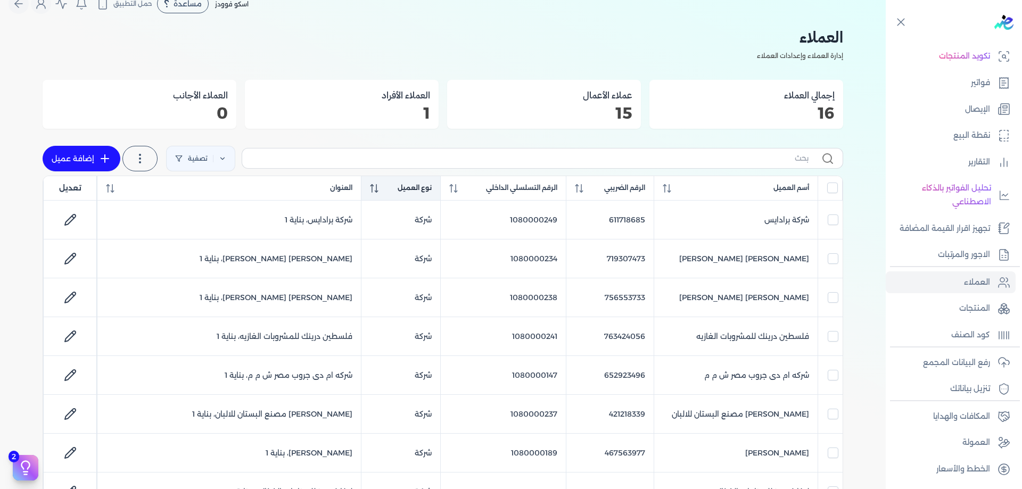
checkbox input "false"
click at [424, 191] on span "نوع العميل" at bounding box center [415, 188] width 34 height 10
checkbox input "false"
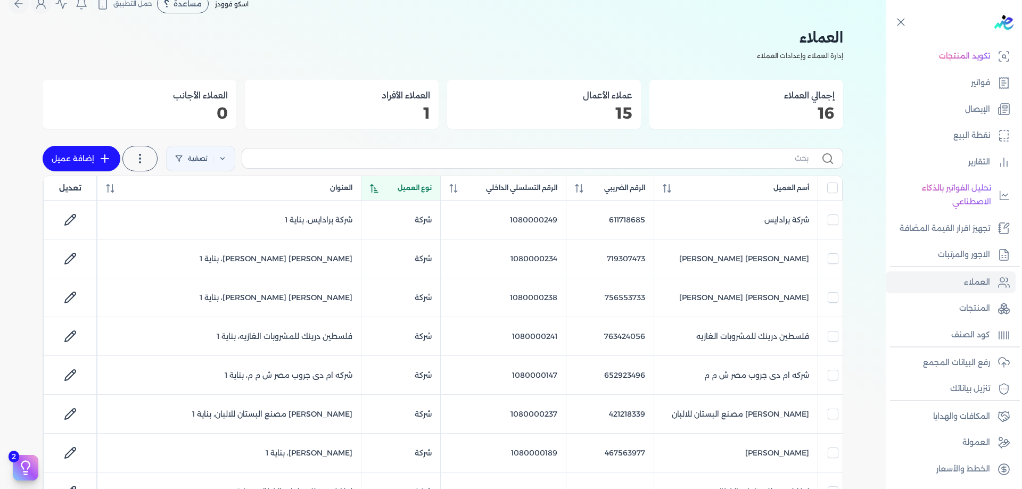
checkbox input "false"
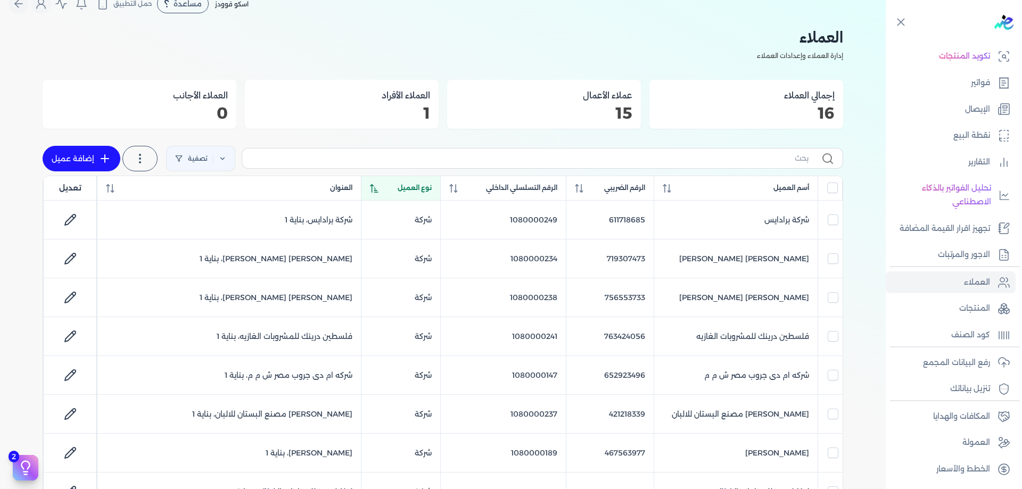
checkbox input "false"
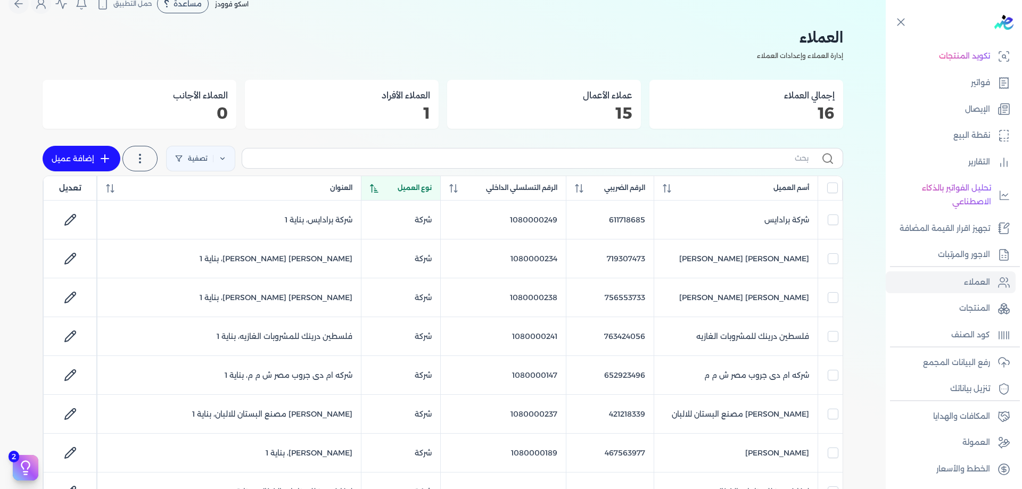
checkbox input "false"
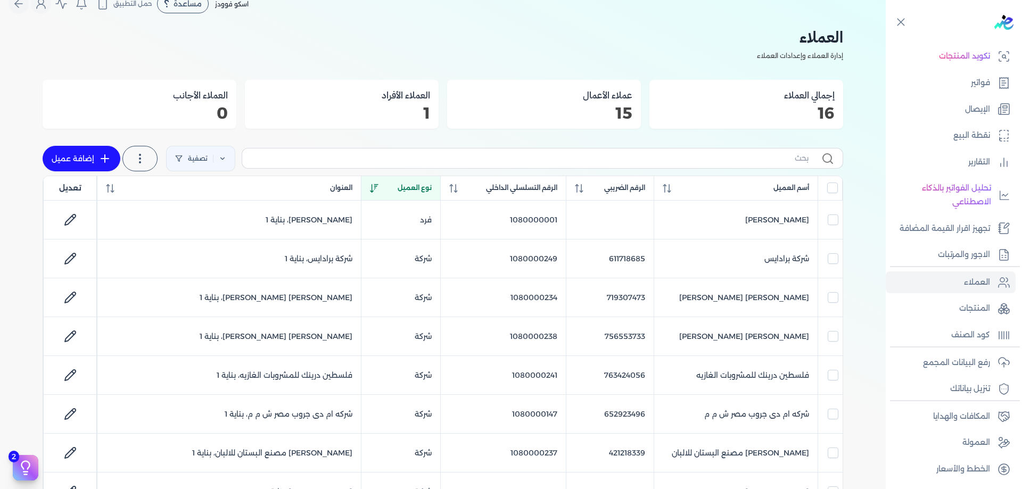
click at [424, 191] on span "نوع العميل" at bounding box center [415, 188] width 34 height 10
checkbox input "false"
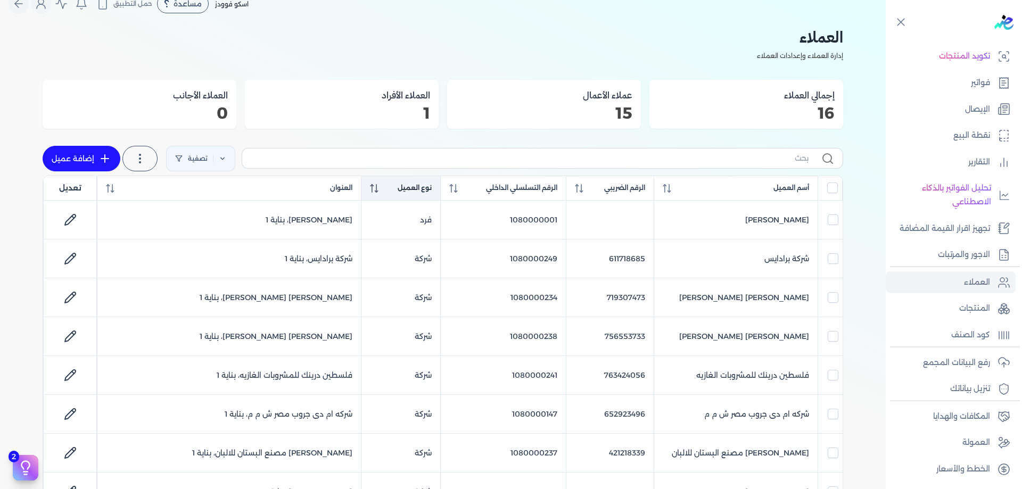
checkbox input "false"
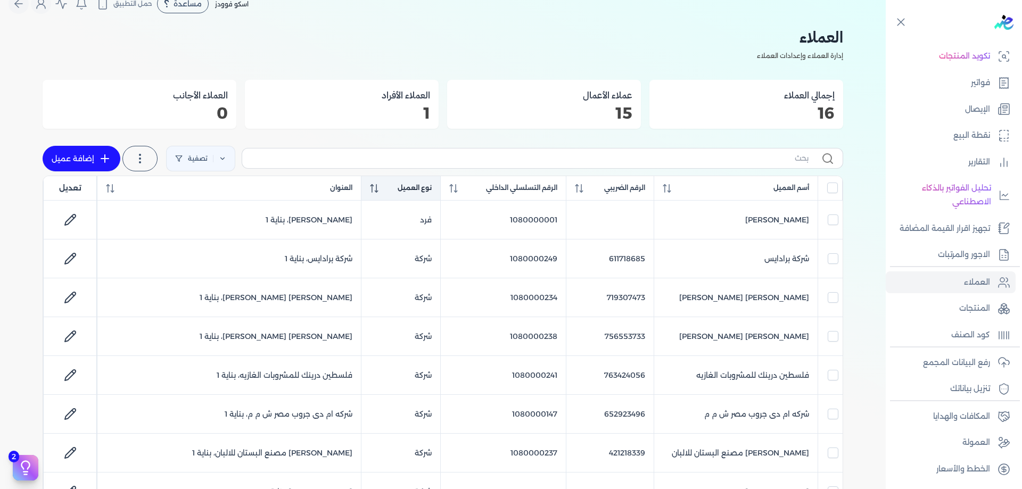
checkbox input "false"
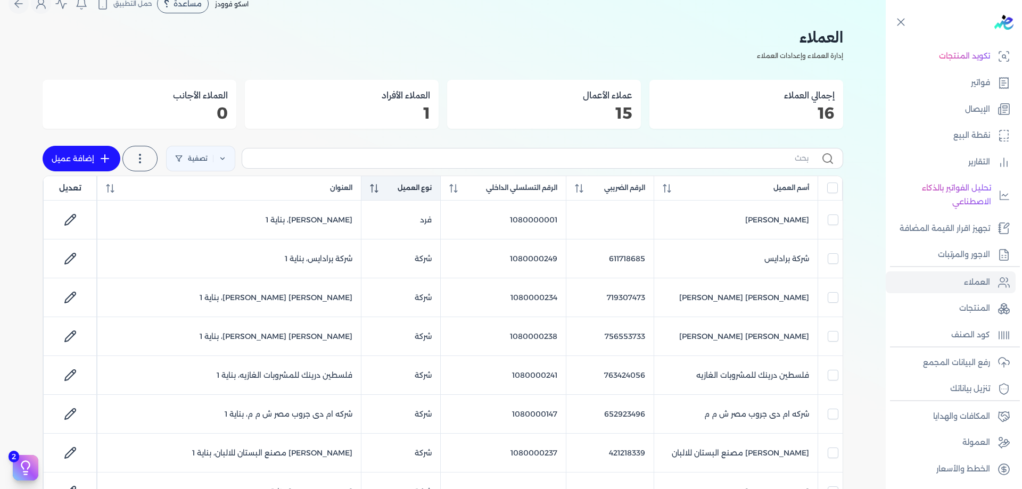
checkbox input "false"
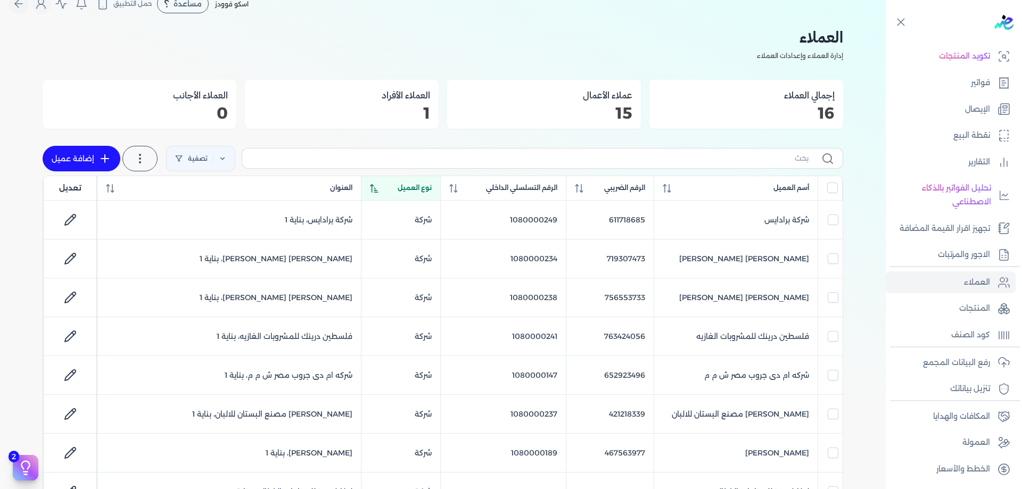
click at [424, 191] on span "نوع العميل" at bounding box center [415, 188] width 34 height 10
checkbox input "false"
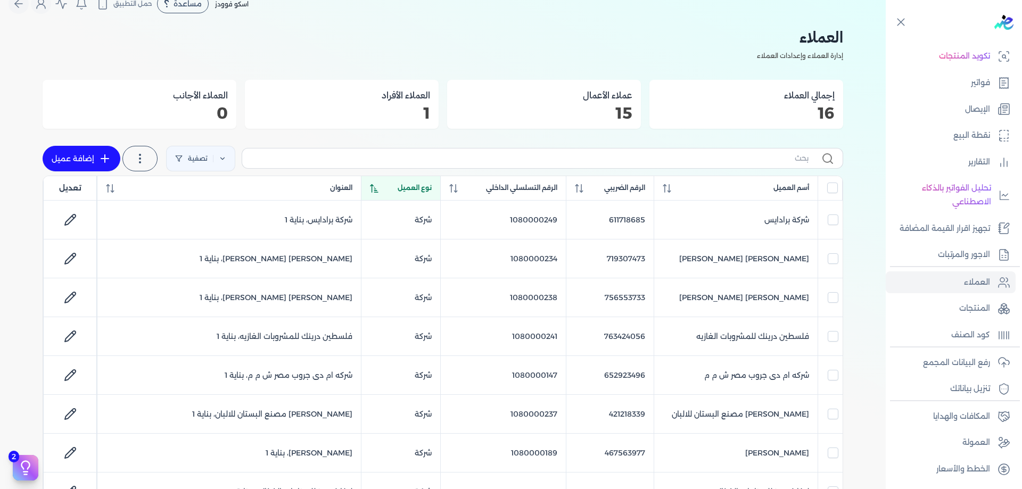
checkbox input "false"
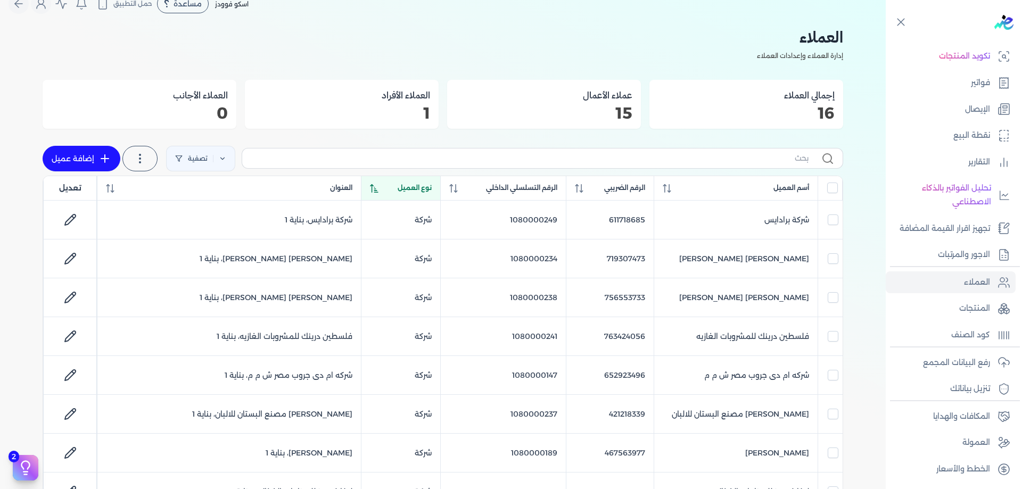
checkbox input "false"
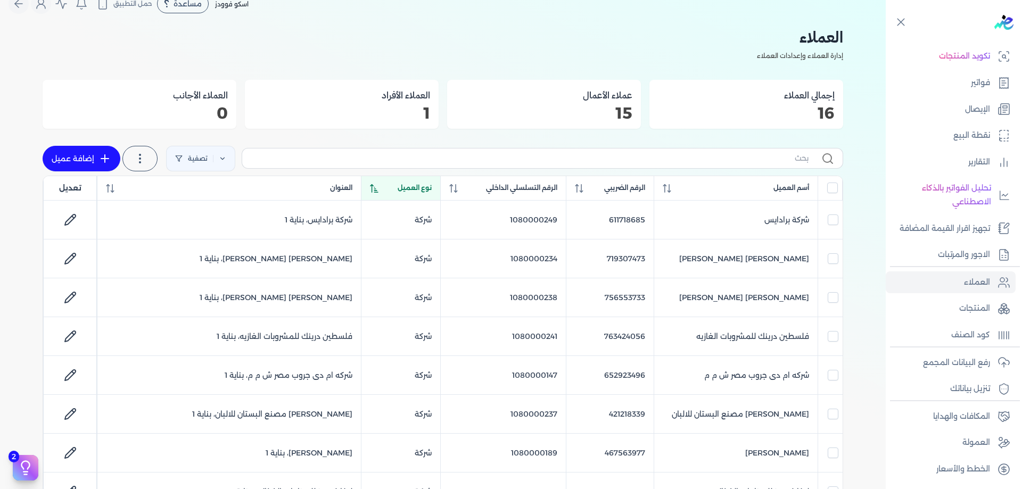
checkbox input "false"
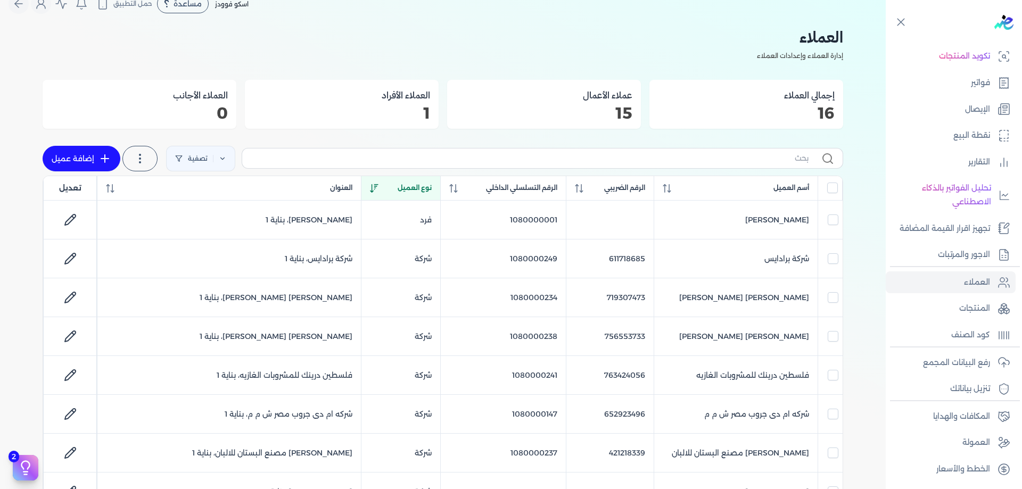
click at [424, 191] on span "نوع العميل" at bounding box center [415, 188] width 34 height 10
checkbox input "false"
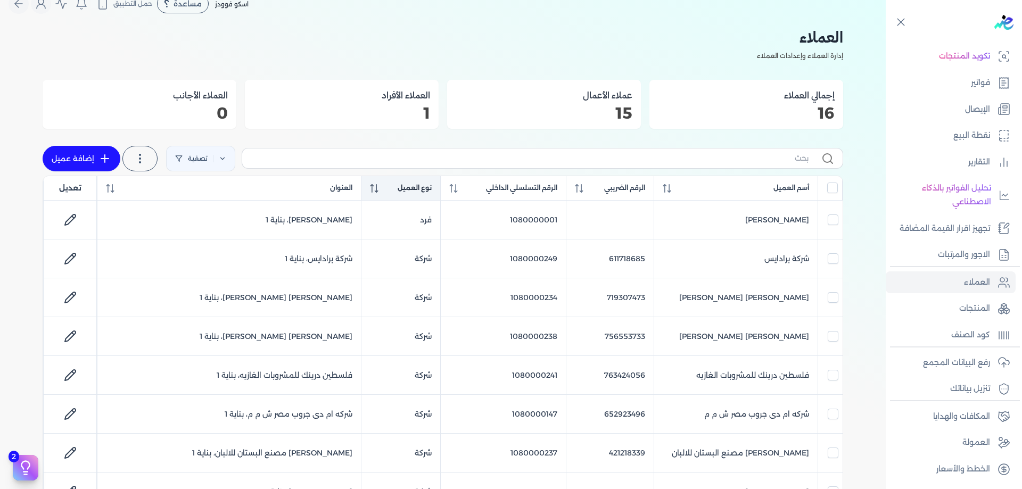
checkbox input "false"
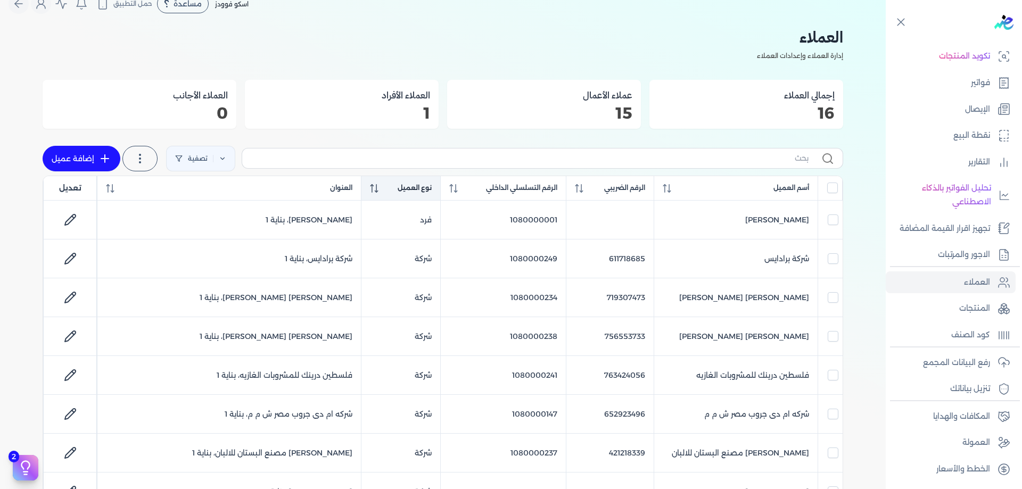
checkbox input "false"
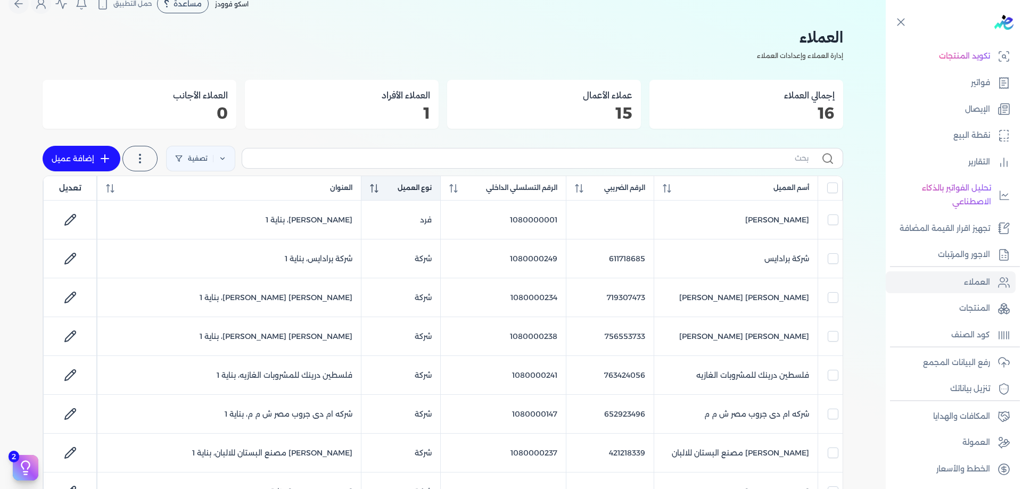
checkbox input "false"
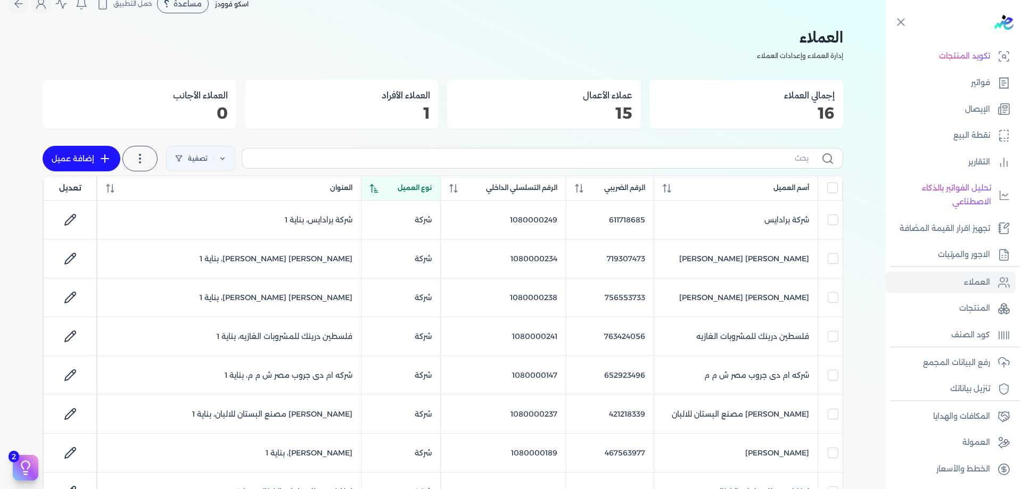
click at [424, 191] on span "نوع العميل" at bounding box center [415, 188] width 34 height 10
checkbox input "false"
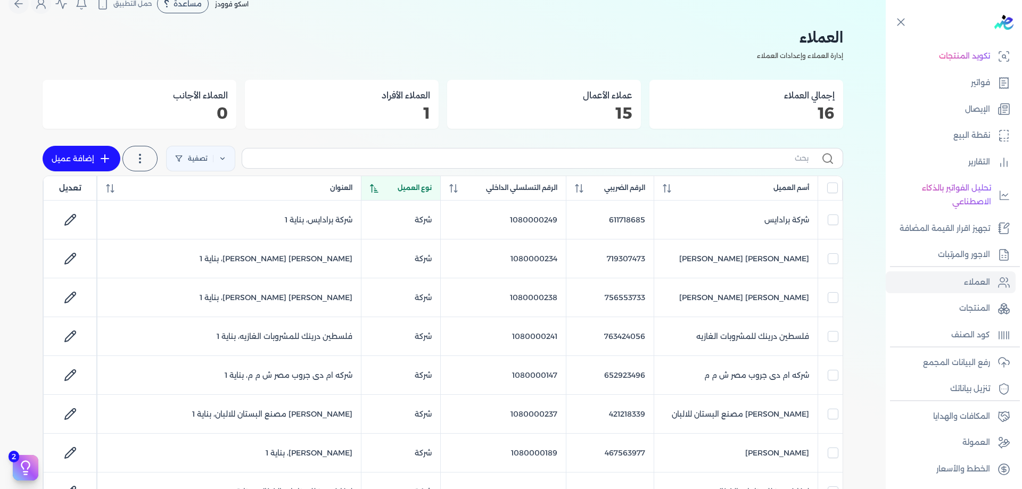
checkbox input "false"
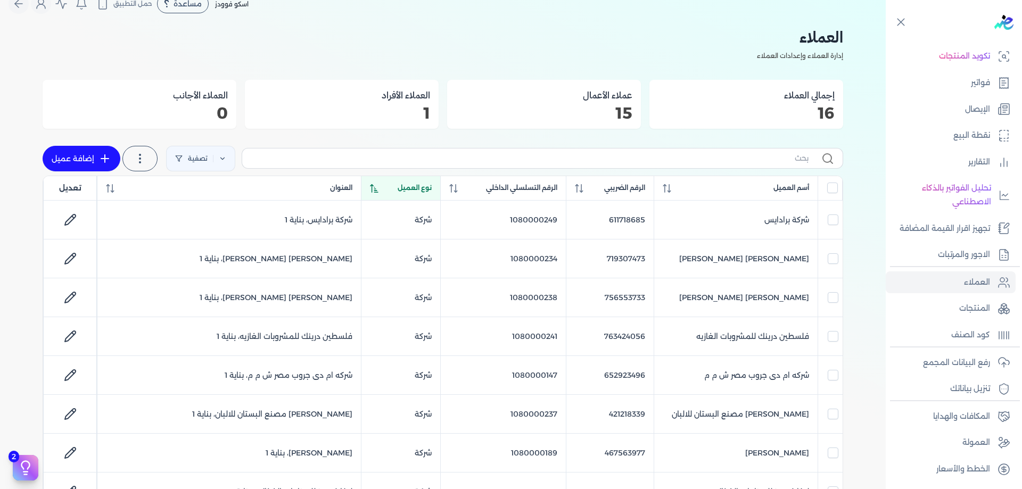
checkbox input "false"
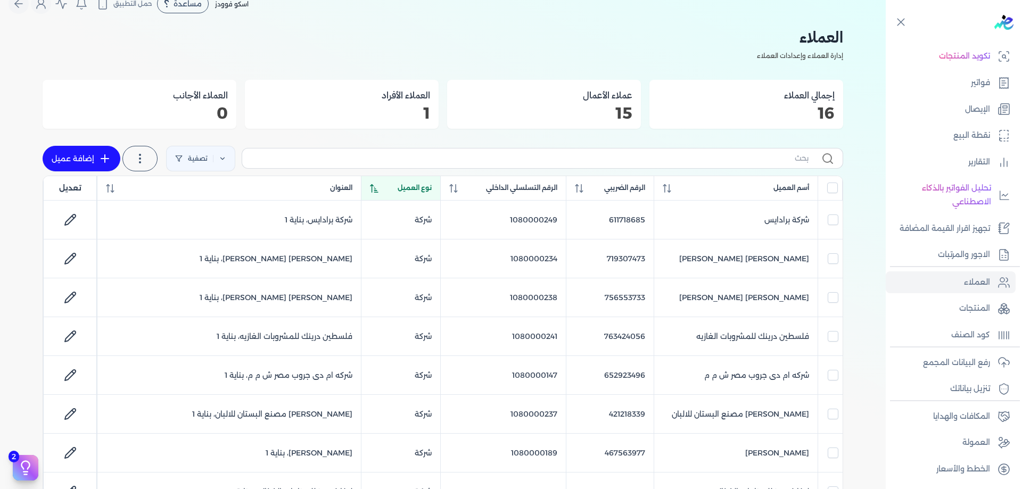
checkbox input "false"
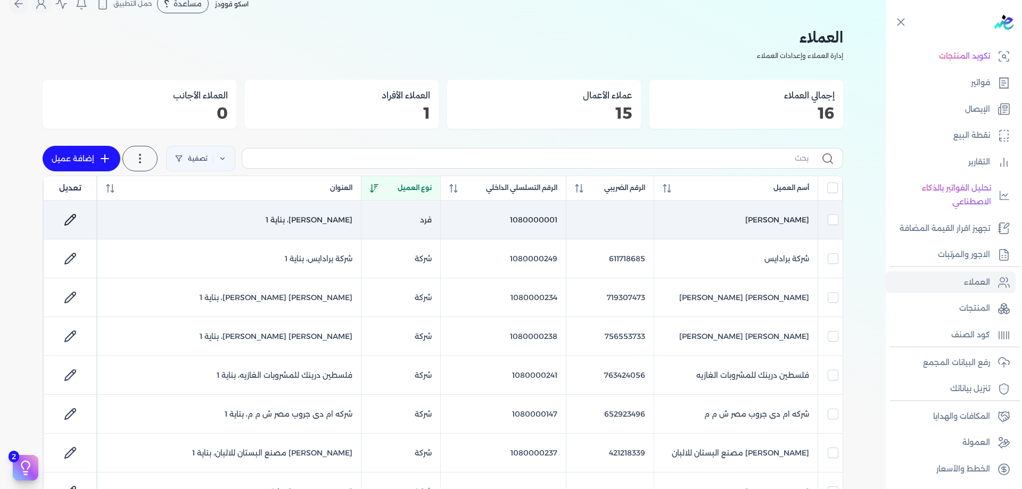
click at [760, 212] on td "[PERSON_NAME]" at bounding box center [736, 220] width 164 height 39
checkbox input "false"
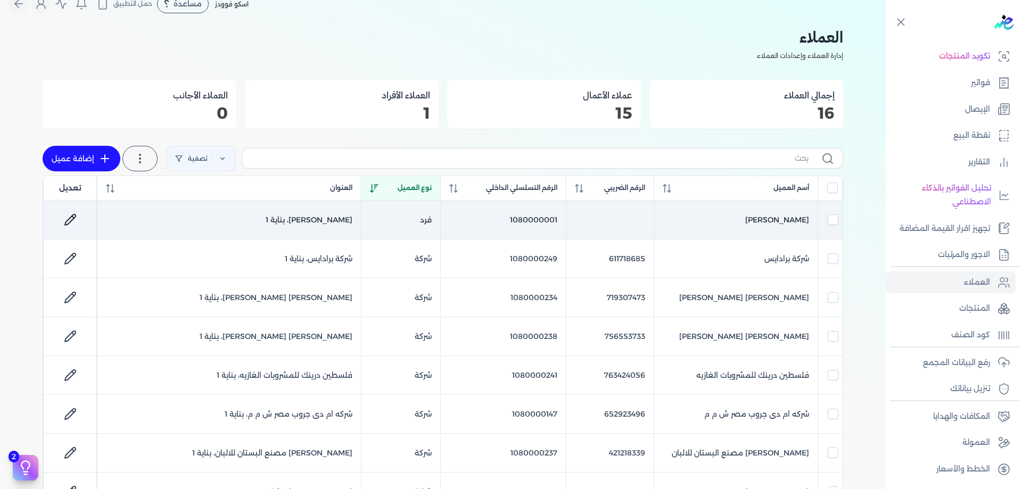
checkbox input "false"
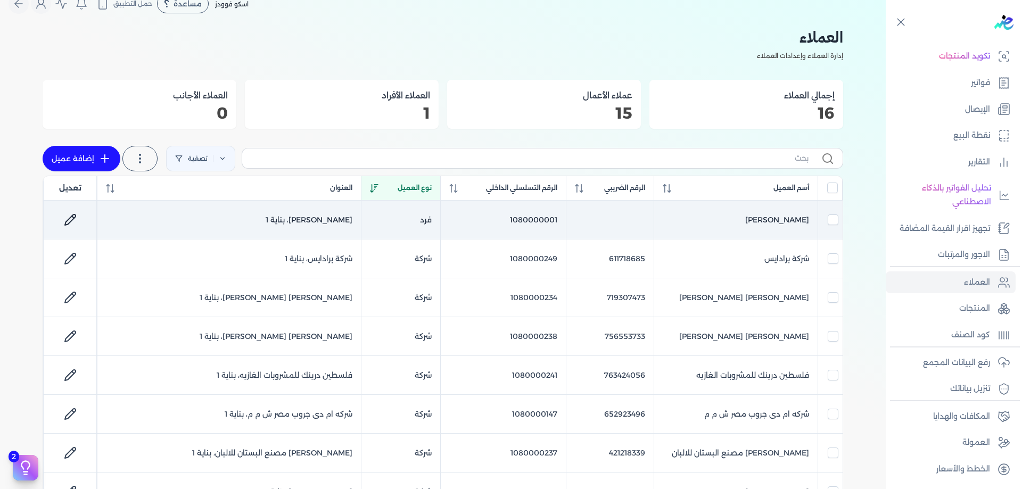
checkbox input "false"
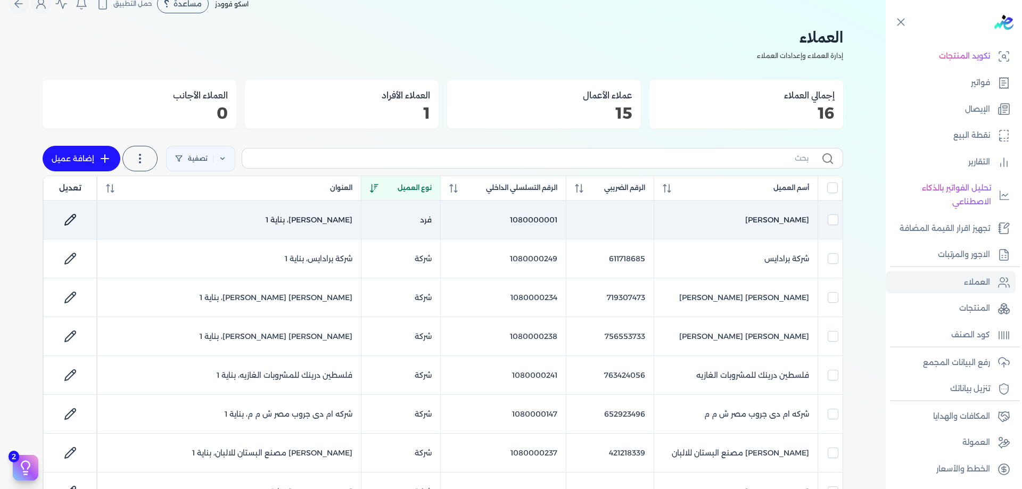
checkbox input "false"
checkbox input "true"
click at [97, 215] on tr "ابراهيم جاد 1080000001 فرد ابراهيم جاد، بناية 1" at bounding box center [443, 220] width 800 height 39
checkbox input "false"
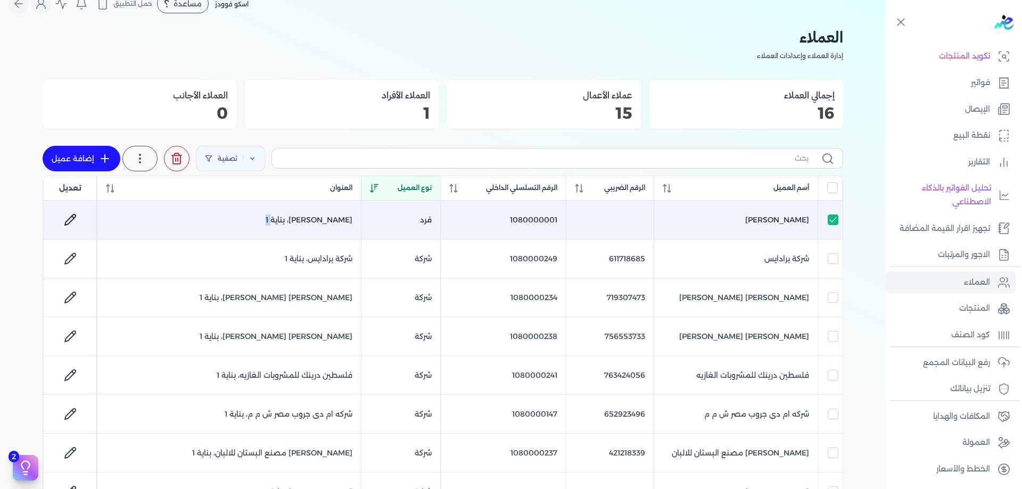
checkbox input "false"
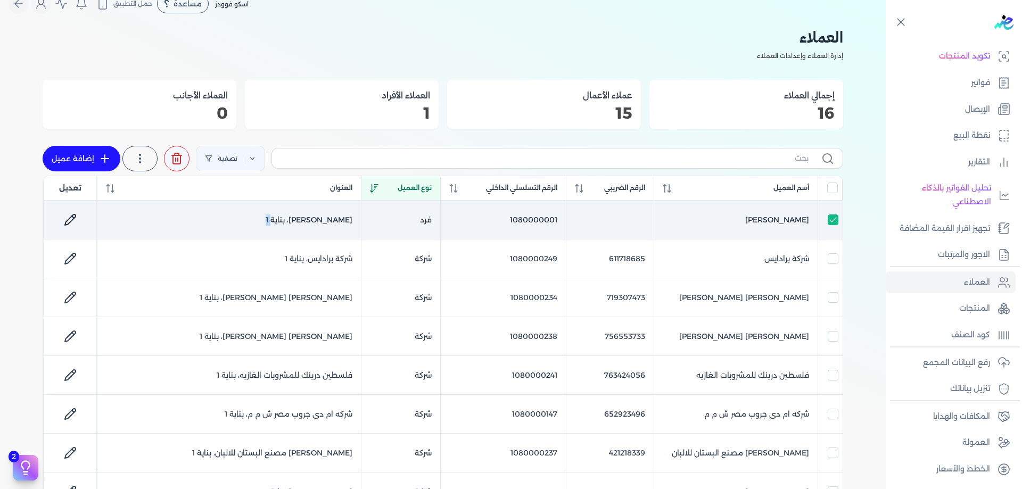
checkbox input "false"
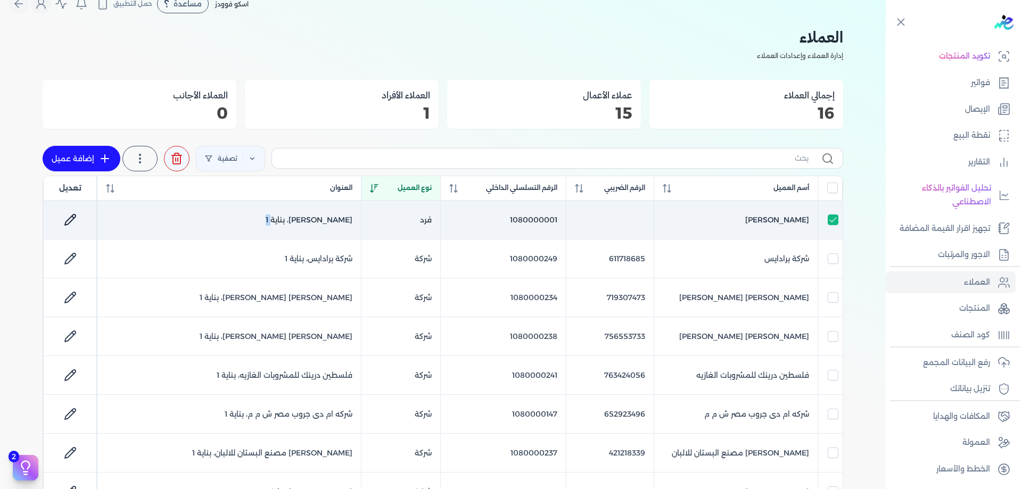
checkbox input "false"
click at [86, 215] on div at bounding box center [70, 220] width 36 height 26
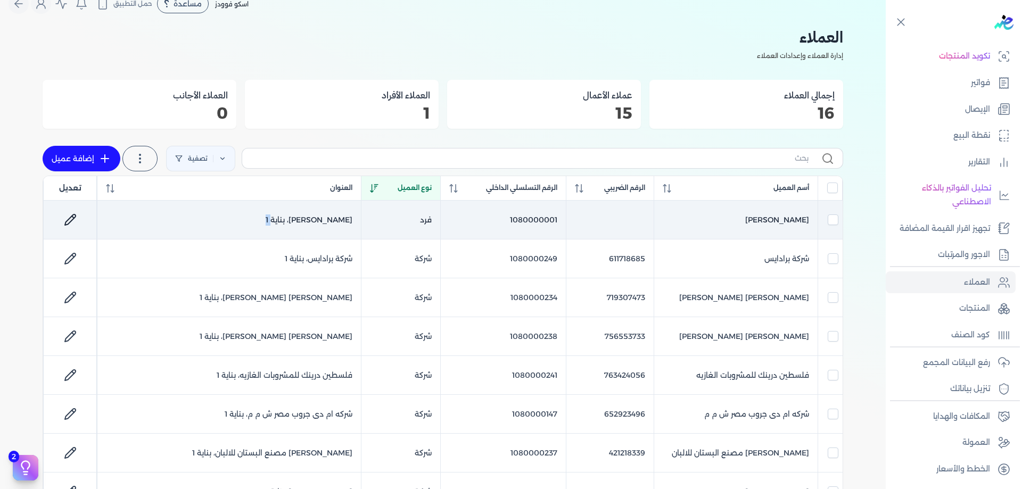
checkbox input "false"
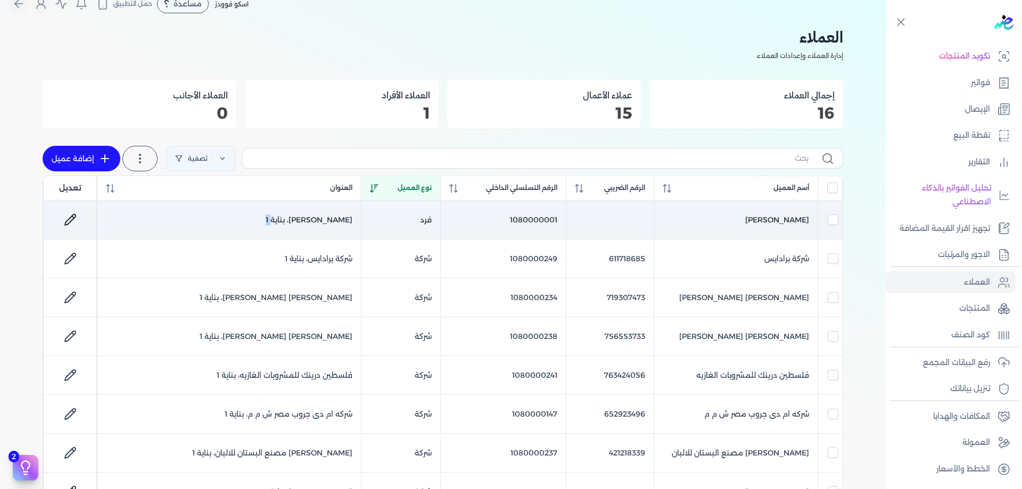
checkbox input "false"
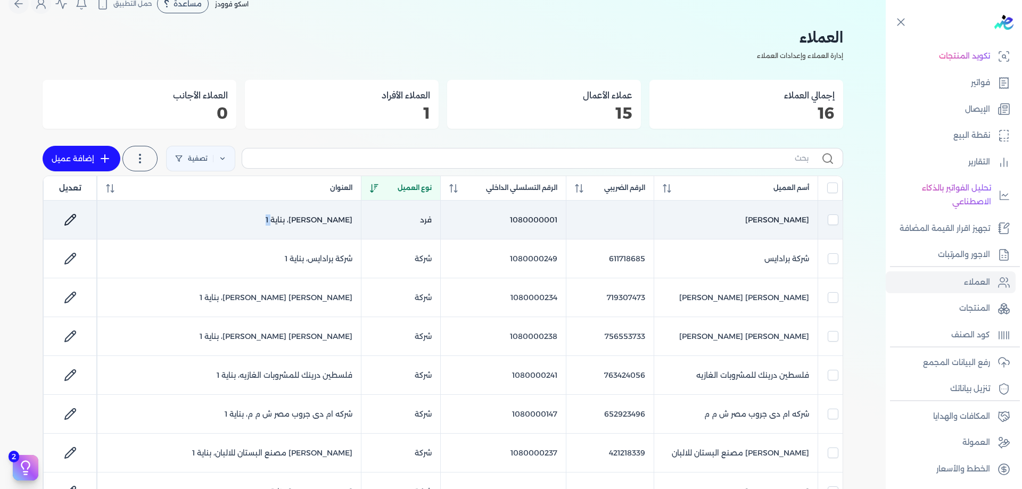
checkbox input "false"
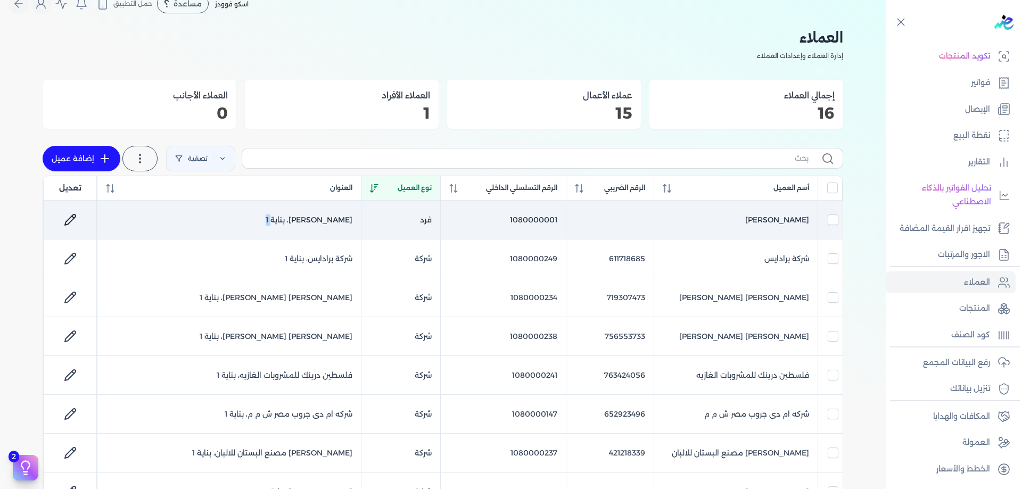
checkbox input "true"
click at [70, 215] on icon at bounding box center [70, 220] width 13 height 13
select select "P"
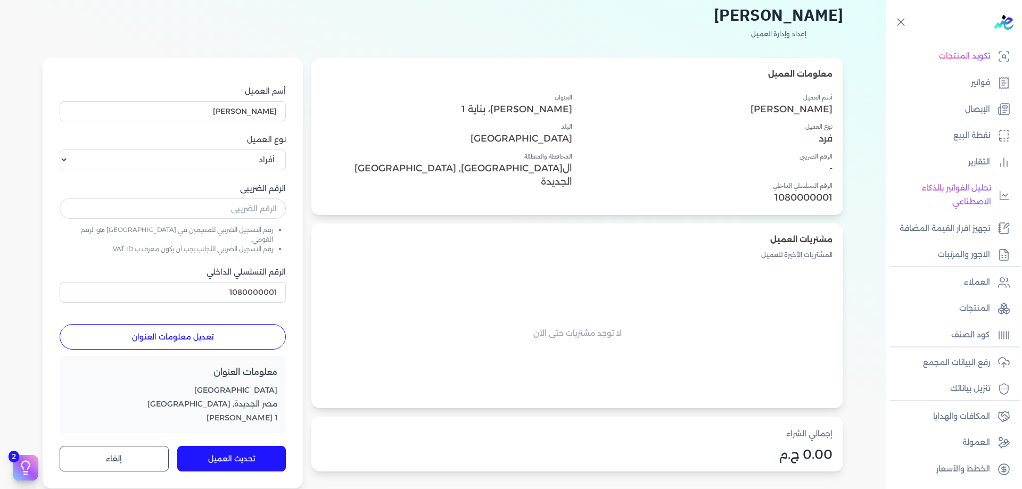
scroll to position [53, 0]
click at [510, 157] on h4 "المحافظة والمنطقة" at bounding box center [447, 156] width 250 height 10
click at [611, 179] on div "أسم العميل ابراهيم جاد نوع العميل فرد الرقم الضريبي - الرقم التسلسلي الداخلي 10…" at bounding box center [708, 148] width 250 height 112
click at [612, 184] on h4 "الرقم التسلسلي الداخلي" at bounding box center [708, 185] width 250 height 10
click at [286, 286] on input "1080000001" at bounding box center [173, 291] width 226 height 20
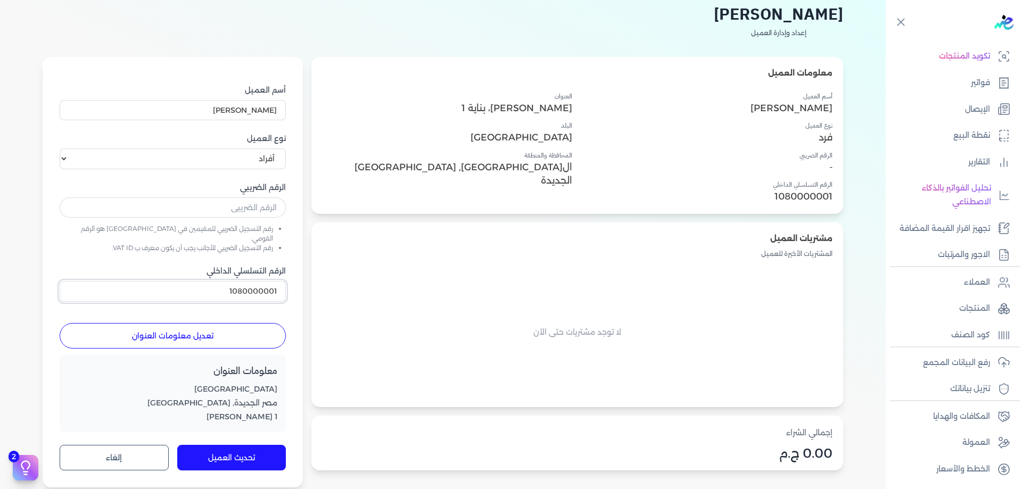
click at [286, 286] on input "1080000001" at bounding box center [173, 291] width 226 height 20
click at [286, 271] on div "الرقم التسلسلي الداخلي 1080000001" at bounding box center [173, 284] width 226 height 36
click at [286, 281] on input "1080000001" at bounding box center [173, 291] width 226 height 20
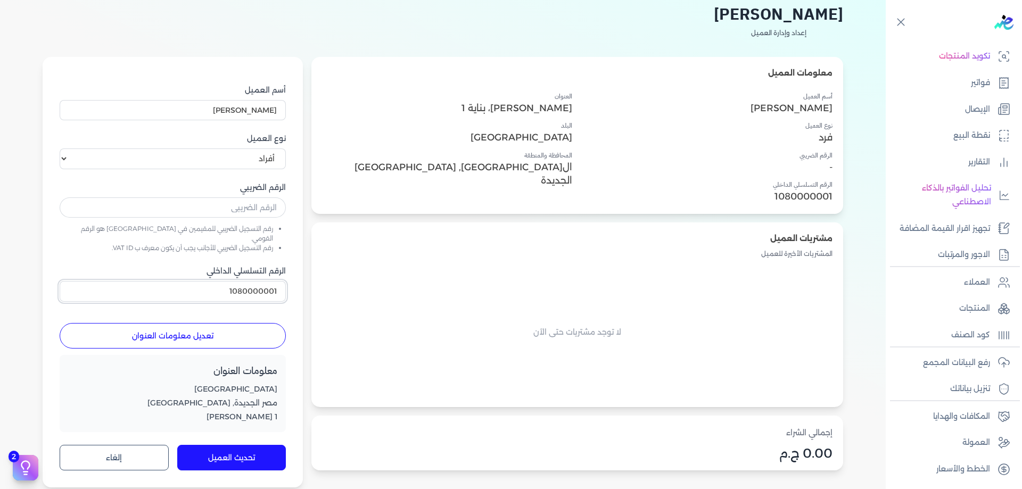
click at [286, 281] on input "1080000001" at bounding box center [173, 291] width 226 height 20
paste input "159"
type input "1080000159"
click at [477, 224] on div "مشتريات العميل المشتريات الأخيرة للعميل لا توجد مشتريات حتى الآن" at bounding box center [578, 315] width 532 height 185
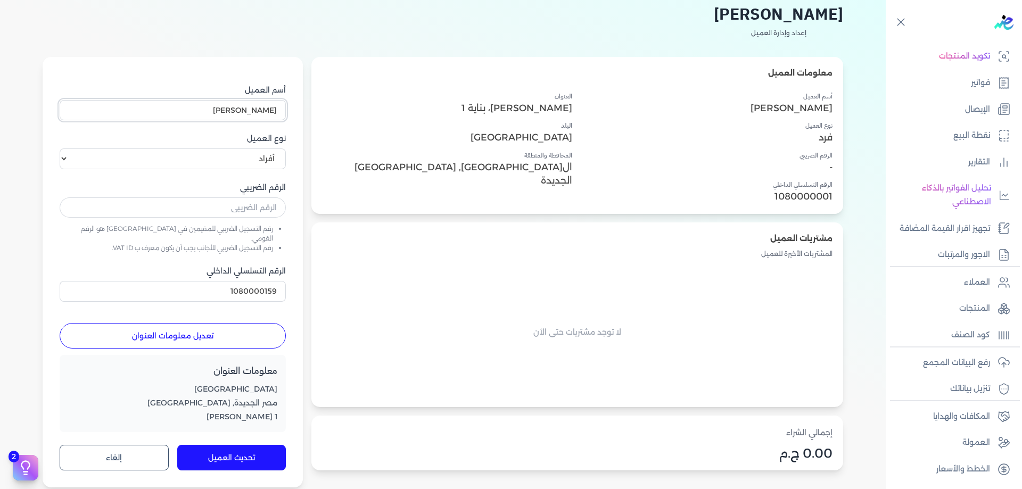
click at [286, 105] on input "[PERSON_NAME]" at bounding box center [173, 110] width 226 height 20
type input "بيع نقدي"
click at [583, 194] on p "1080000001" at bounding box center [708, 197] width 250 height 14
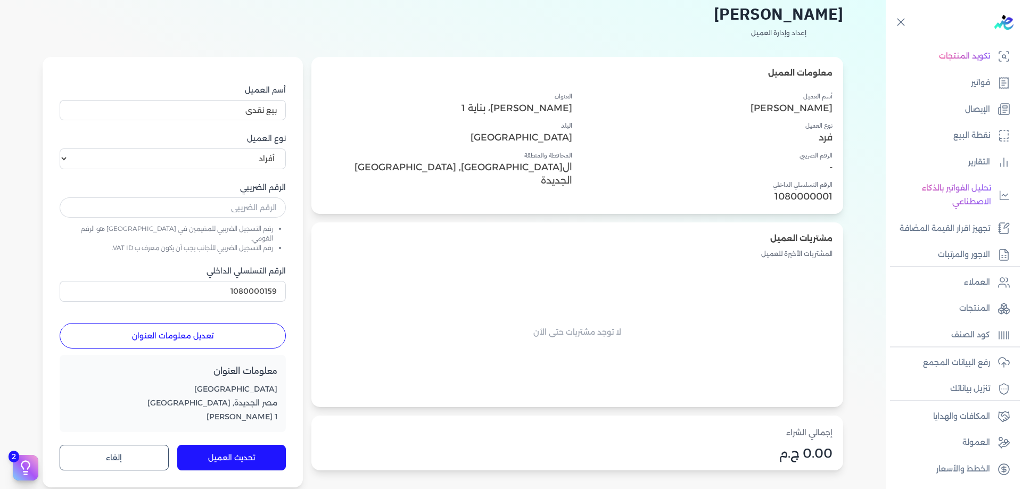
click at [286, 450] on button "تحديث العميل" at bounding box center [231, 458] width 109 height 26
click at [998, 286] on icon at bounding box center [1004, 282] width 13 height 13
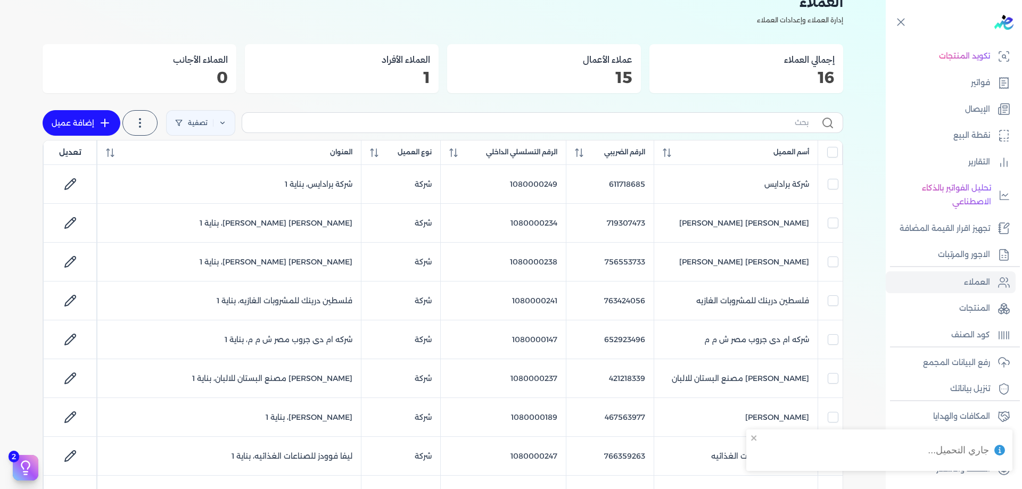
click at [644, 130] on label at bounding box center [543, 122] width 602 height 20
click at [644, 128] on input "text" at bounding box center [530, 122] width 558 height 11
click at [655, 126] on input "text" at bounding box center [530, 122] width 558 height 11
paste input "1080000159"
type input "1080000159"
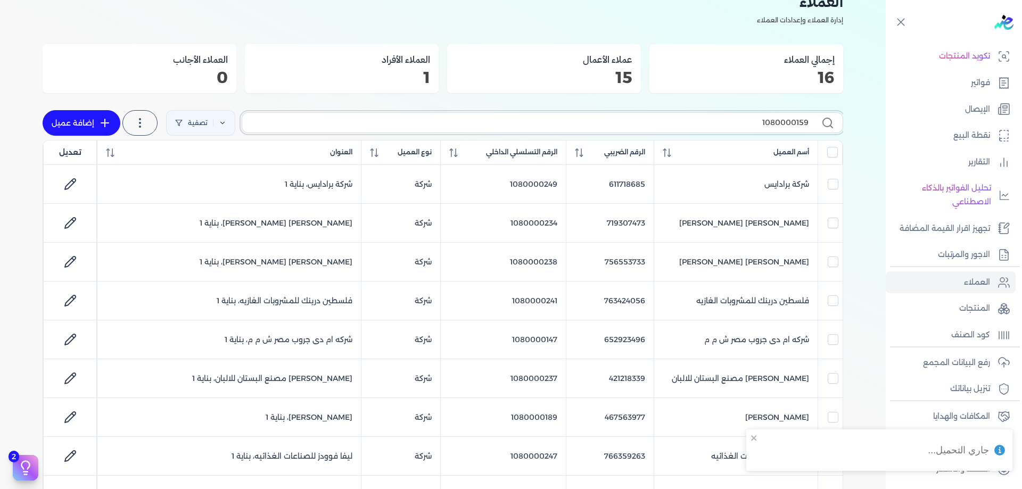
checkbox input "false"
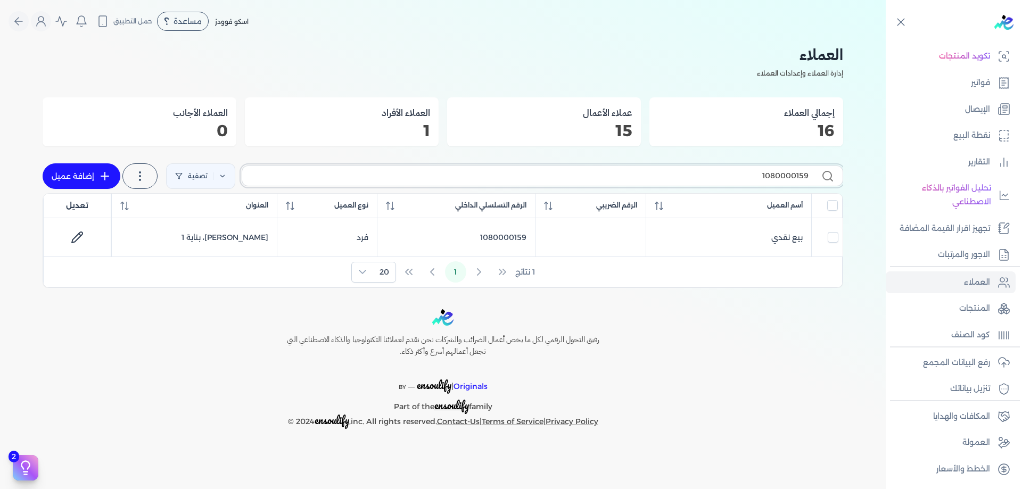
type input "1080000159"
click at [753, 298] on div "Toggle Navigation الاسعار العمولات مساعدة خدمة العملاء دليل المستخدم تسجيل الدخ…" at bounding box center [443, 244] width 886 height 489
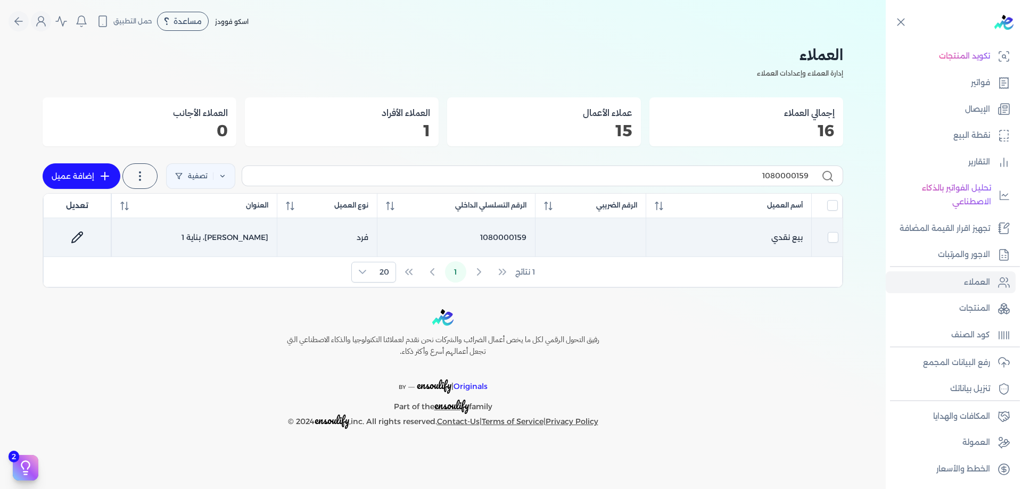
click at [772, 239] on td "بيع نقدي" at bounding box center [729, 237] width 166 height 39
checkbox input "true"
click at [258, 234] on span "ابراهيم جاد، بناية 1" at bounding box center [225, 238] width 87 height 10
click at [244, 235] on span "ابراهيم جاد، بناية 1" at bounding box center [225, 238] width 87 height 10
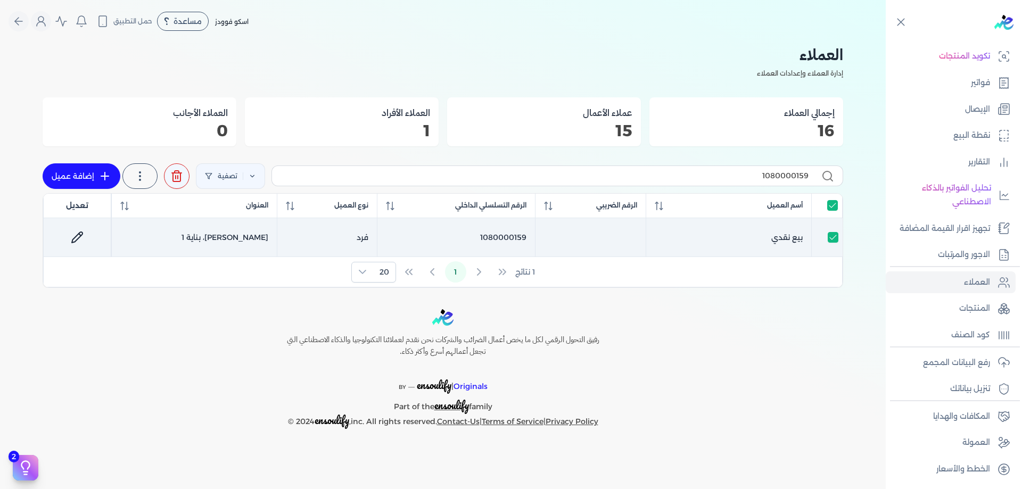
click at [77, 232] on icon at bounding box center [77, 237] width 13 height 13
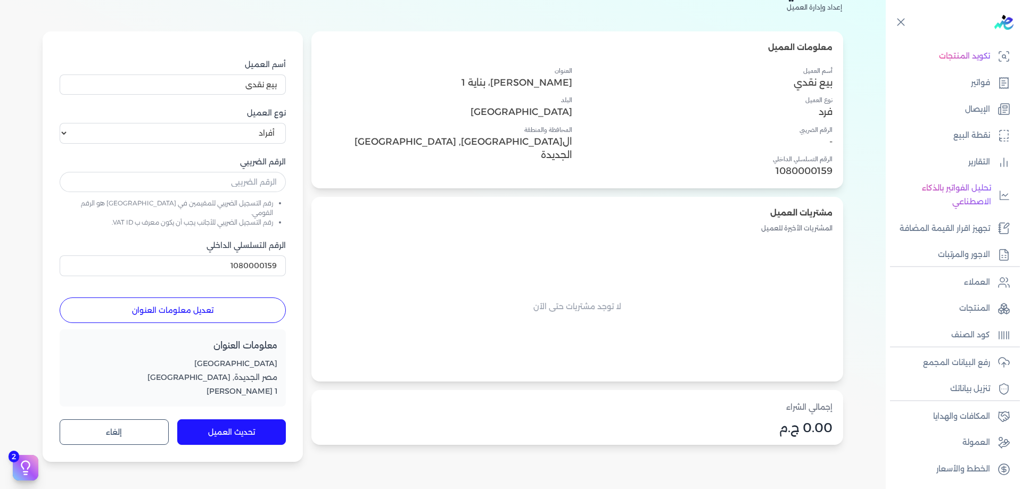
scroll to position [89, 0]
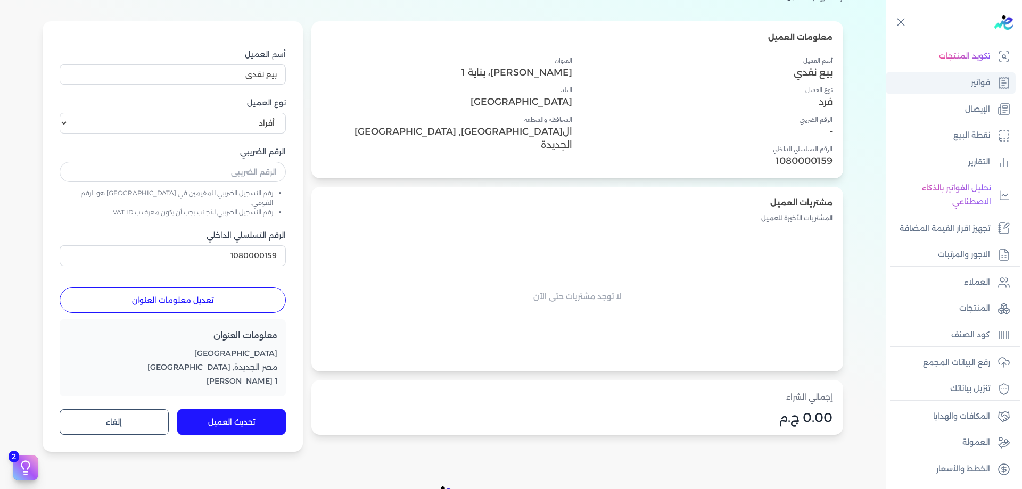
click at [1001, 88] on icon at bounding box center [1004, 83] width 9 height 11
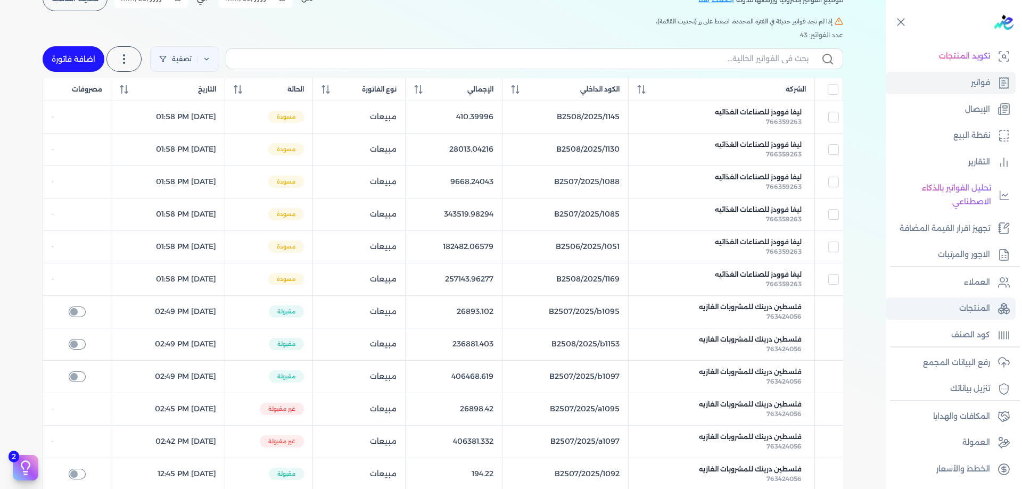
click at [994, 302] on link "المنتجات" at bounding box center [951, 309] width 130 height 22
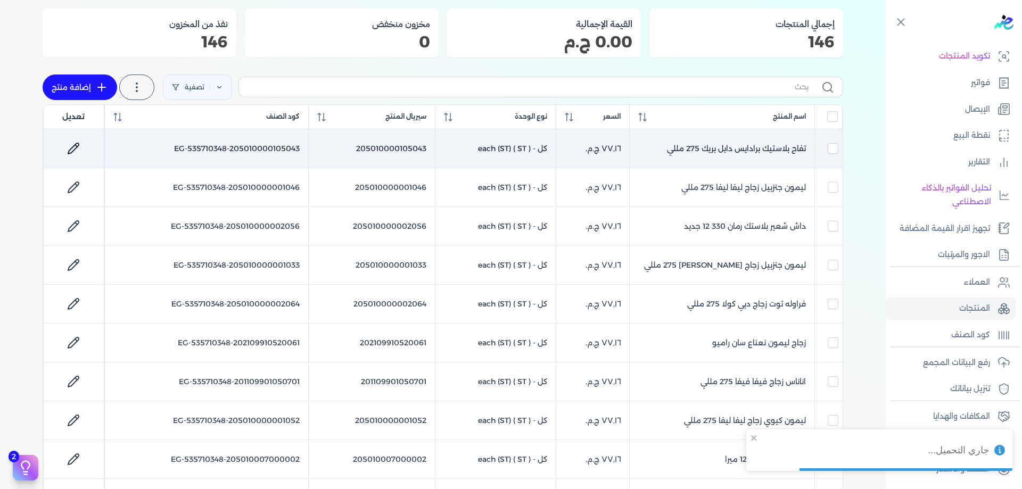
click at [759, 143] on td "تفاح بلاستيك برادايس دابل بريك 275 مللي" at bounding box center [722, 148] width 185 height 39
click at [72, 144] on icon at bounding box center [73, 148] width 13 height 13
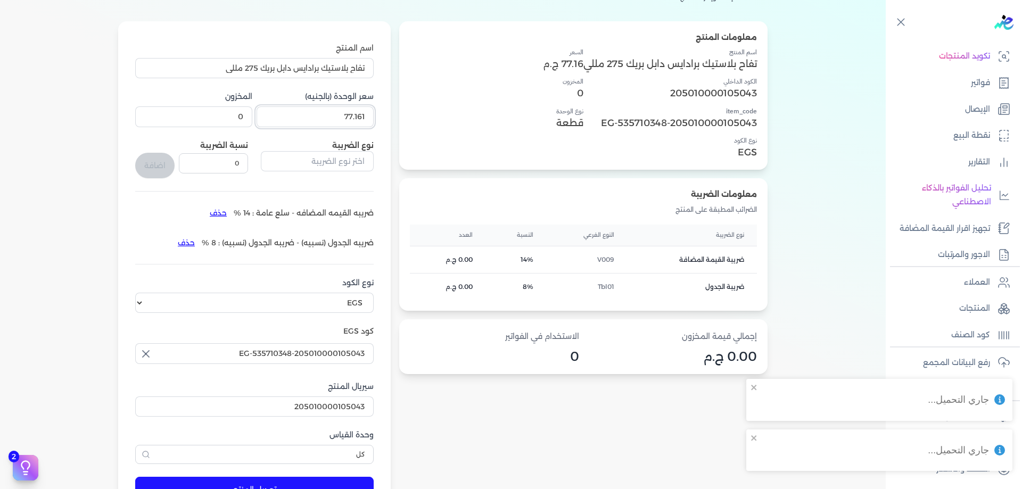
click at [331, 117] on input "77.161" at bounding box center [315, 116] width 117 height 20
click at [994, 88] on link "فواتير" at bounding box center [951, 83] width 130 height 22
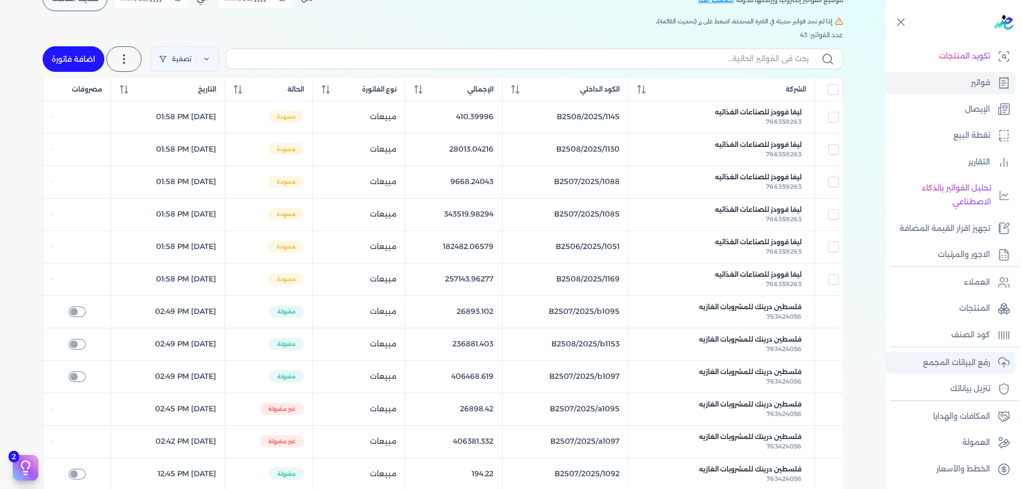
click at [991, 368] on link "رفع البيانات المجمع" at bounding box center [951, 363] width 130 height 22
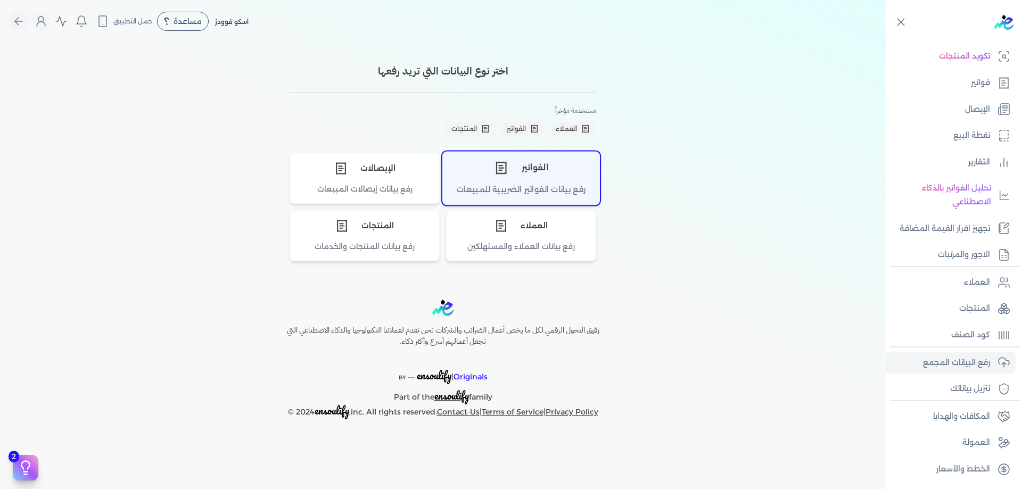
click at [531, 181] on div "الفواتير" at bounding box center [521, 168] width 157 height 32
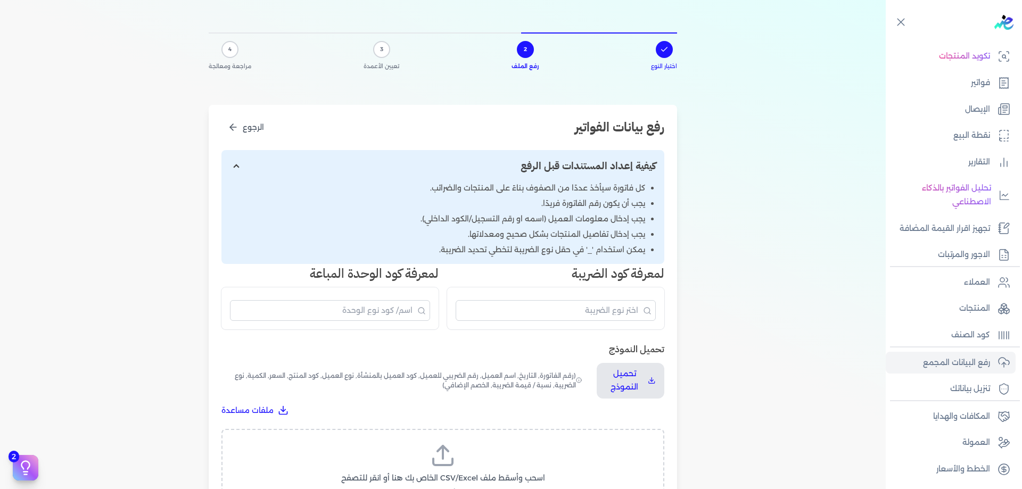
scroll to position [142, 0]
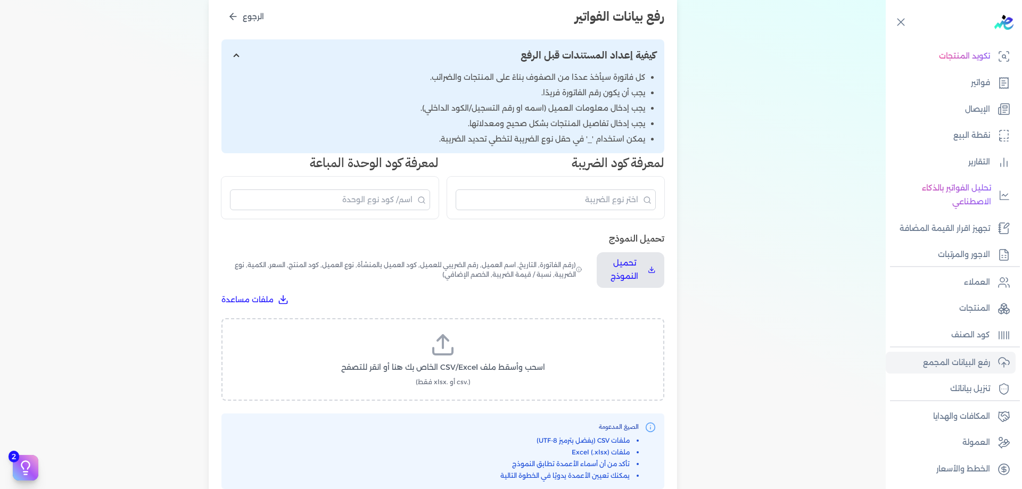
click at [438, 362] on span "اسحب وأسقط ملف CSV/Excel الخاص بك هنا أو انقر للتصفح" at bounding box center [443, 367] width 204 height 11
click at [0, 0] on input "اسحب وأسقط ملف CSV/Excel الخاص بك هنا أو انقر للتصفح (.csv أو .xlsx فقط)" at bounding box center [0, 0] width 0 height 0
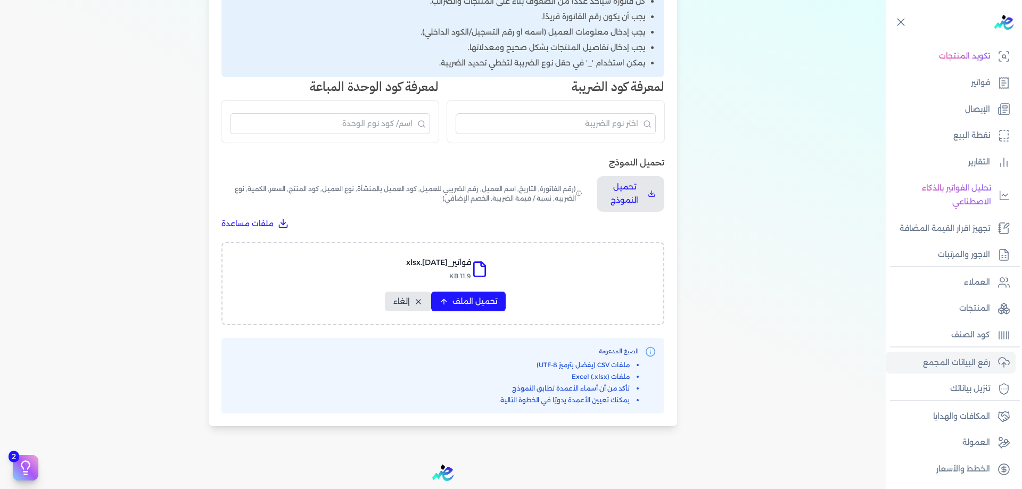
scroll to position [231, 0]
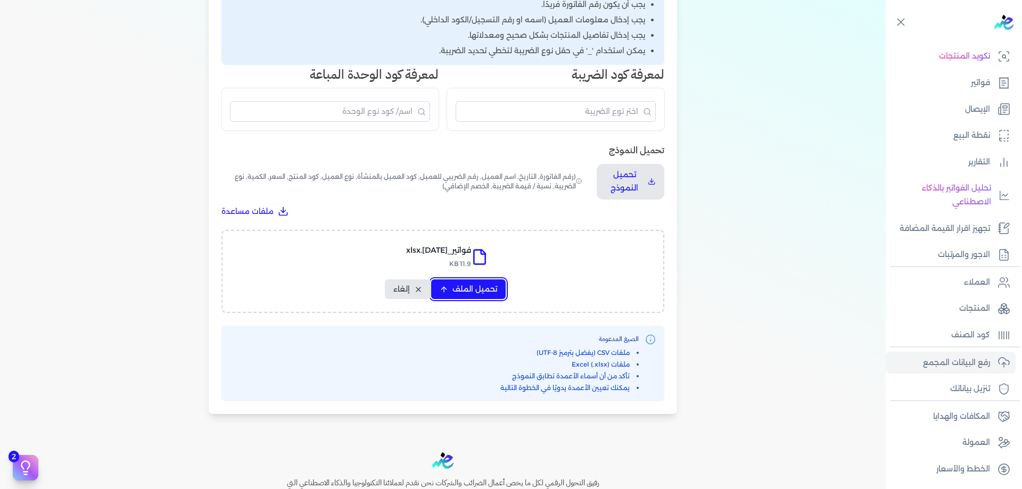
click at [494, 294] on span "تحميل الملف" at bounding box center [475, 289] width 45 height 11
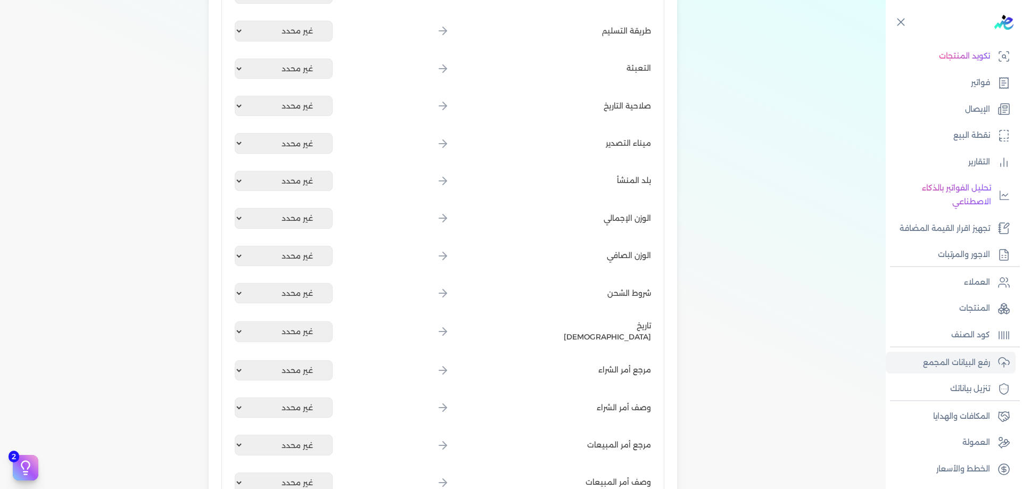
scroll to position [1297, 0]
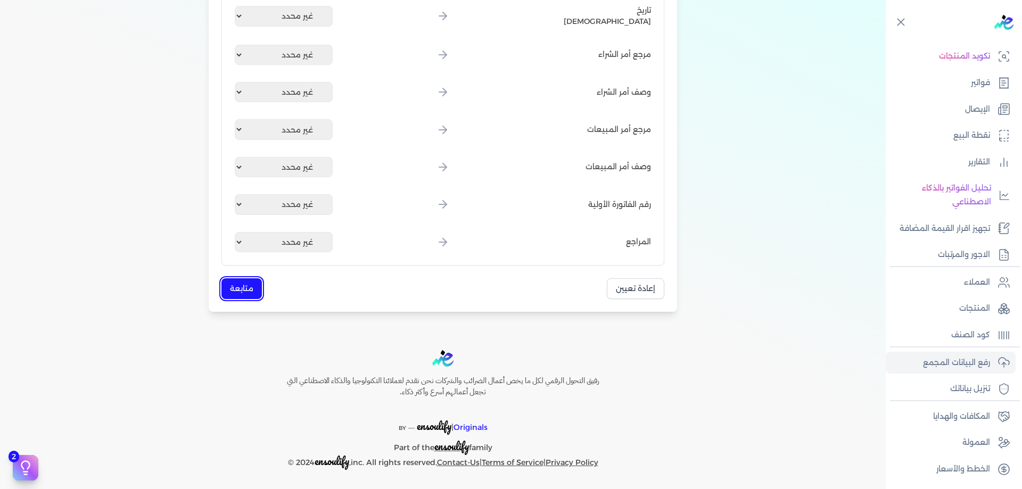
click at [250, 290] on button "متابعة" at bounding box center [242, 288] width 40 height 21
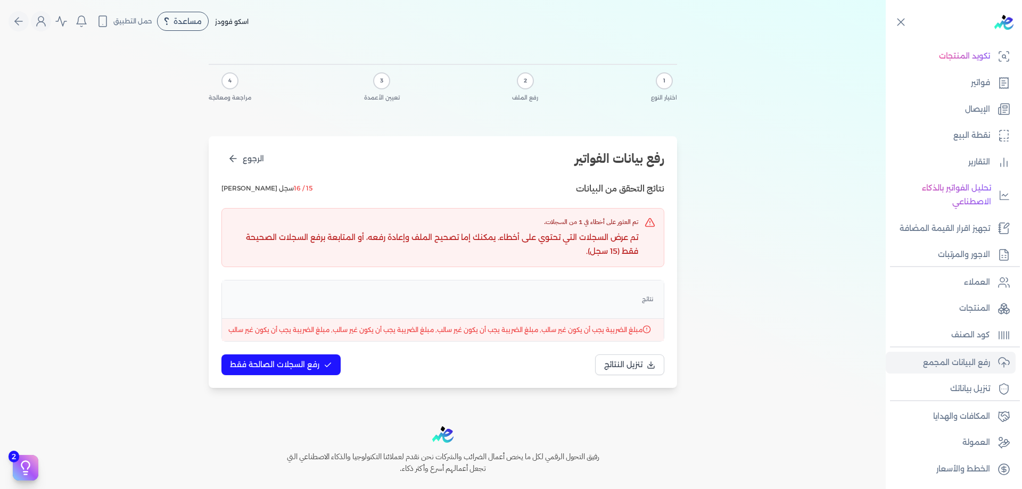
scroll to position [0, 0]
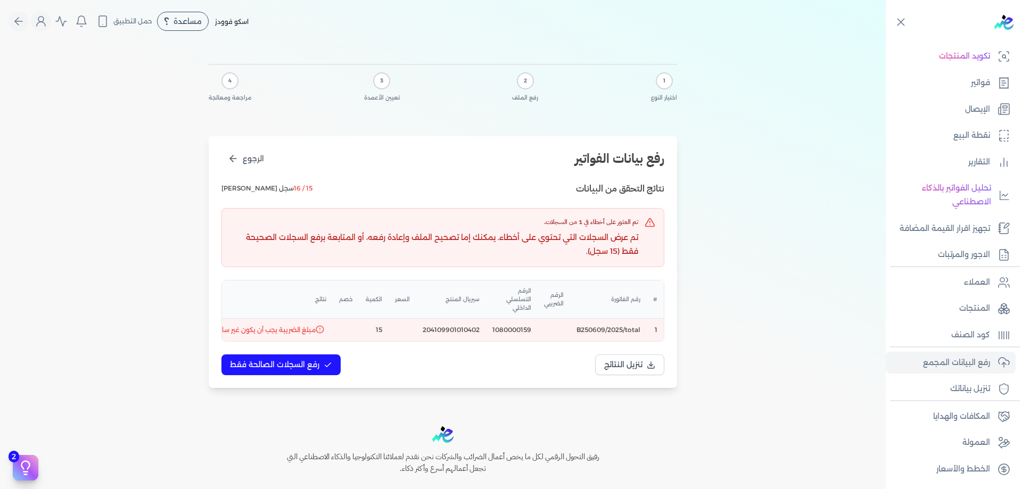
click at [727, 320] on div "1 اختيار النوع 2 رفع الملف 3 تعيين الأعمدة 4 مراجعة ومعالجة رفع بيانات الفواتير…" at bounding box center [443, 224] width 886 height 363
click at [987, 357] on p "رفع البيانات المجمع" at bounding box center [956, 363] width 67 height 14
click at [640, 368] on span "تنزيل النتائج" at bounding box center [623, 364] width 38 height 11
click at [986, 302] on p "المنتجات" at bounding box center [975, 309] width 31 height 14
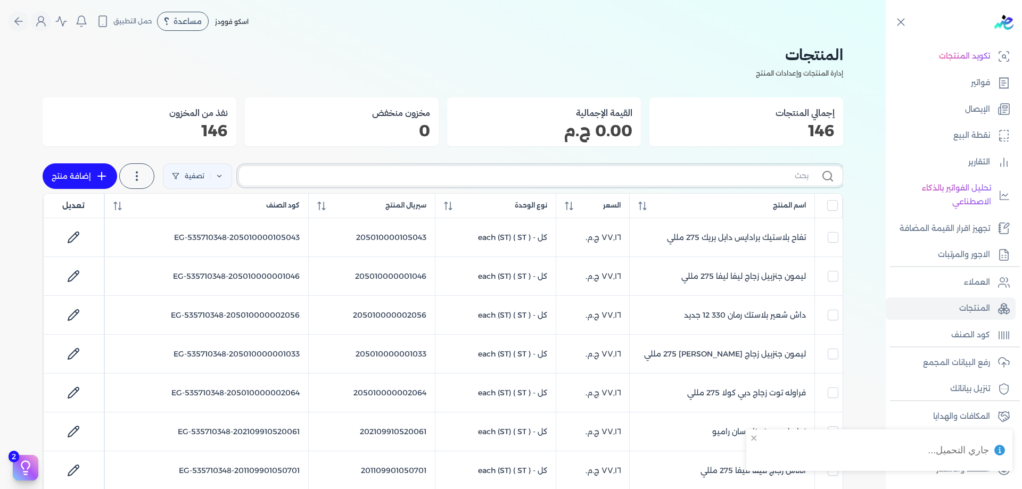
click at [661, 175] on input "text" at bounding box center [528, 175] width 561 height 11
paste input "204109901010402"
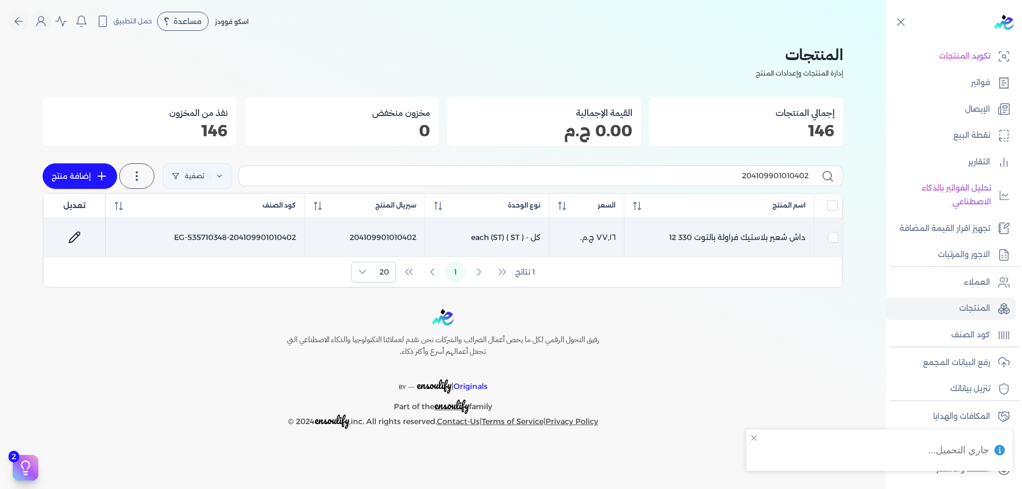
click at [70, 236] on icon at bounding box center [74, 237] width 13 height 13
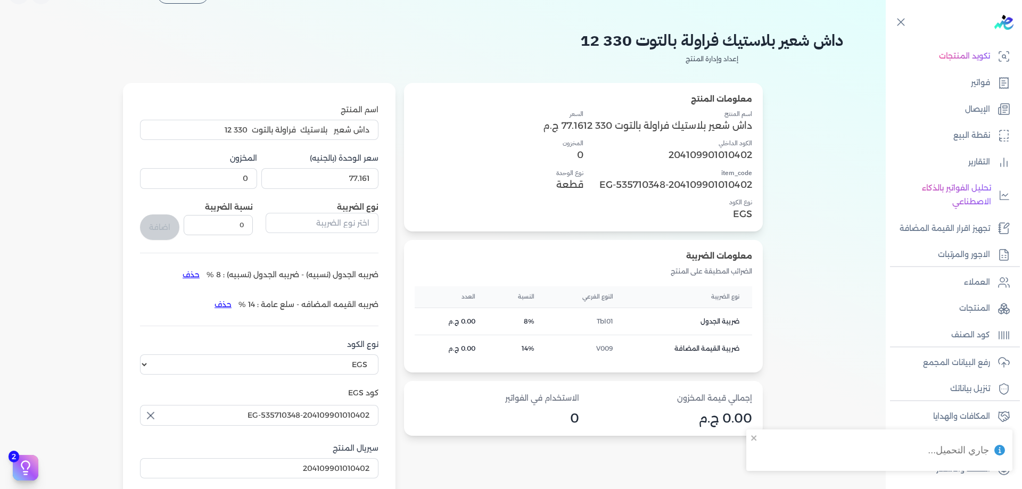
scroll to position [36, 0]
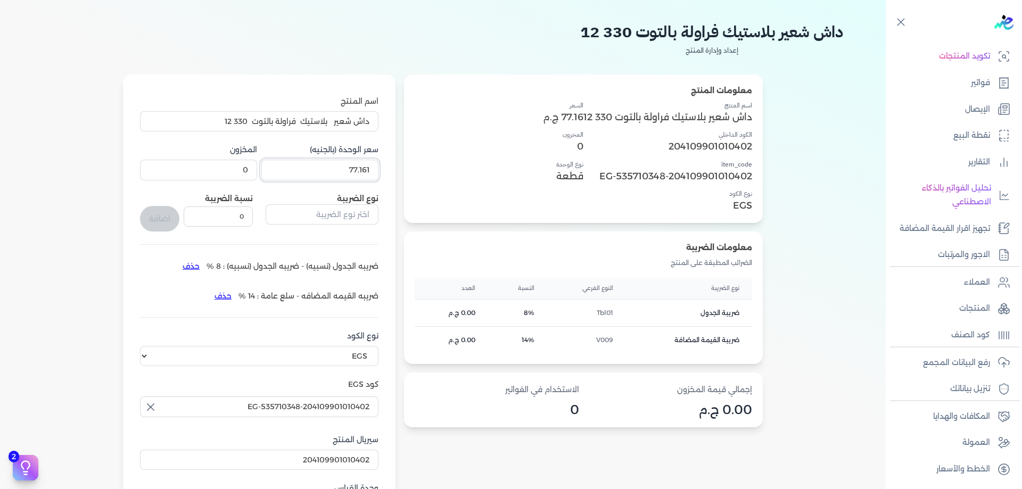
click at [336, 160] on input "77.161" at bounding box center [319, 170] width 117 height 20
click at [337, 160] on input "77.161" at bounding box center [319, 170] width 117 height 20
click at [789, 304] on div "معلومات المنتج اسم المنتج داش شعير بلاستيك فراولة بالتوت 330 12 الكود الداخلي 2…" at bounding box center [443, 321] width 801 height 493
click at [990, 359] on p "رفع البيانات المجمع" at bounding box center [956, 363] width 67 height 14
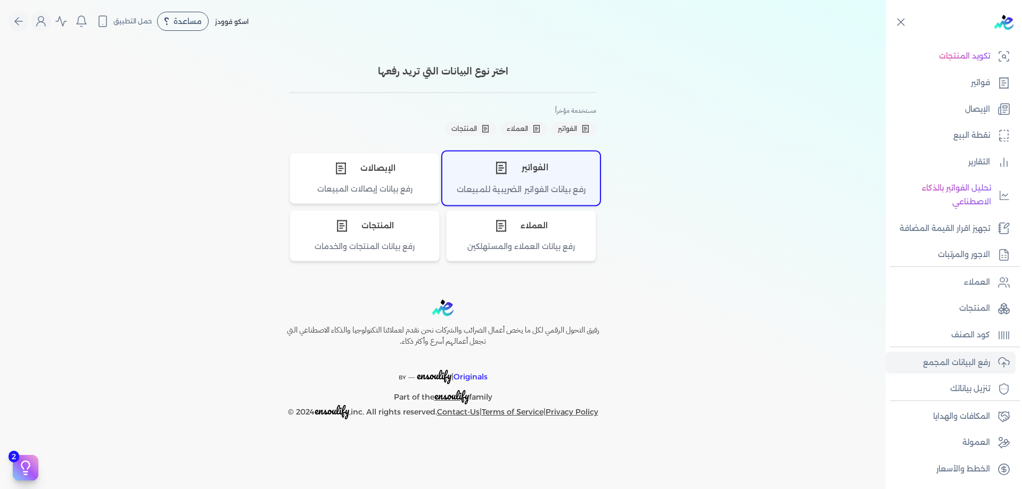
click at [534, 181] on div "الفواتير" at bounding box center [521, 168] width 157 height 32
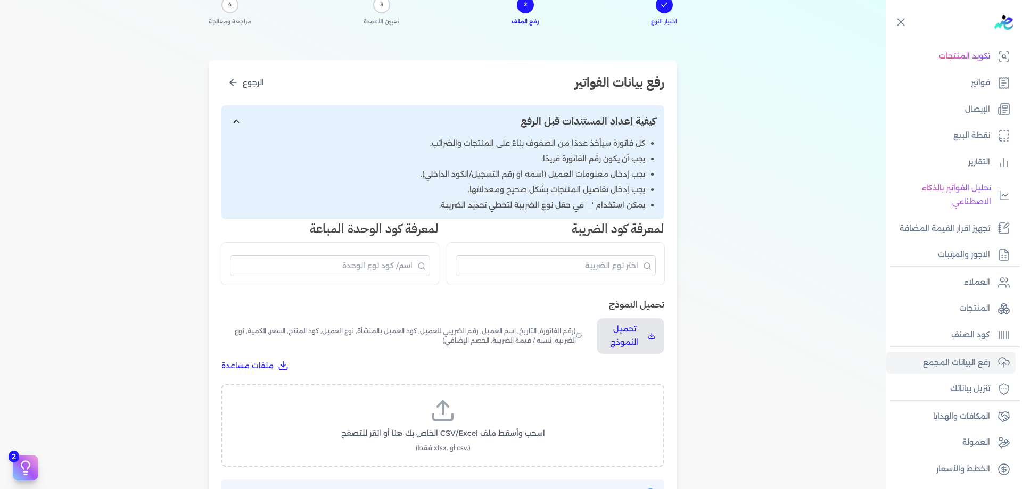
scroll to position [89, 0]
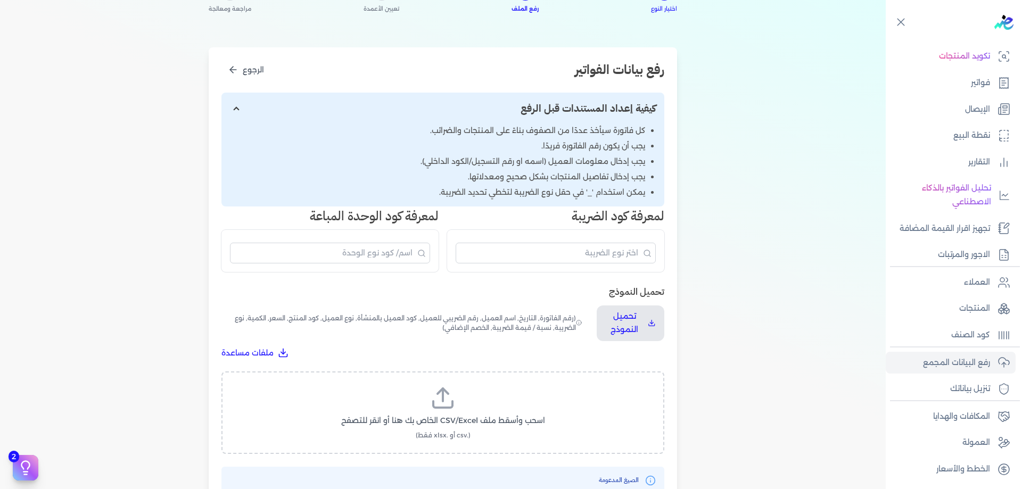
click at [495, 412] on label "اسحب وأسقط ملف CSV/Excel الخاص بك هنا أو انقر للتصفح (.csv أو .xlsx فقط)" at bounding box center [442, 413] width 415 height 55
click at [0, 0] on input "اسحب وأسقط ملف CSV/Excel الخاص بك هنا أو انقر للتصفح (.csv أو .xlsx فقط)" at bounding box center [0, 0] width 0 height 0
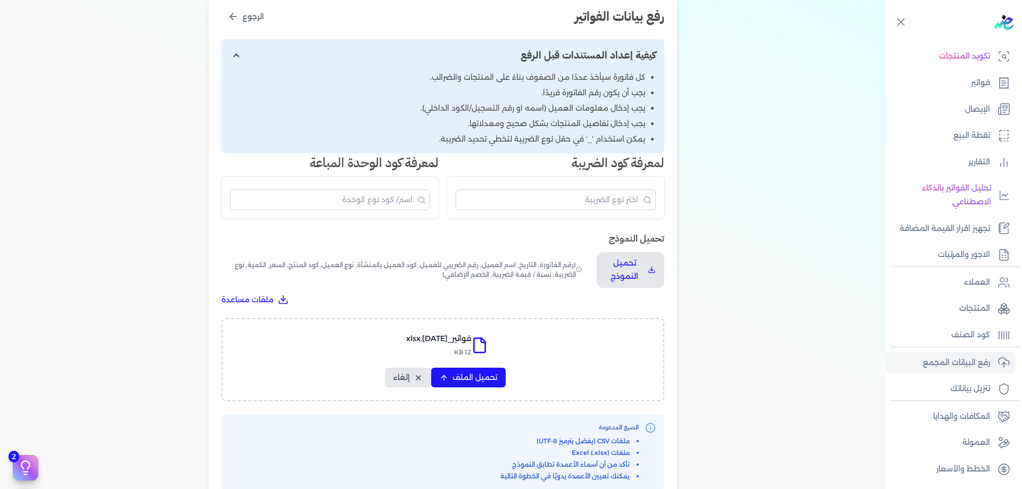
click at [489, 392] on div "فواتير_09-09-2025.xlsx 12 KB تحميل الملف إلغاء" at bounding box center [443, 359] width 443 height 83
click at [489, 386] on button "تحميل الملف" at bounding box center [468, 378] width 75 height 20
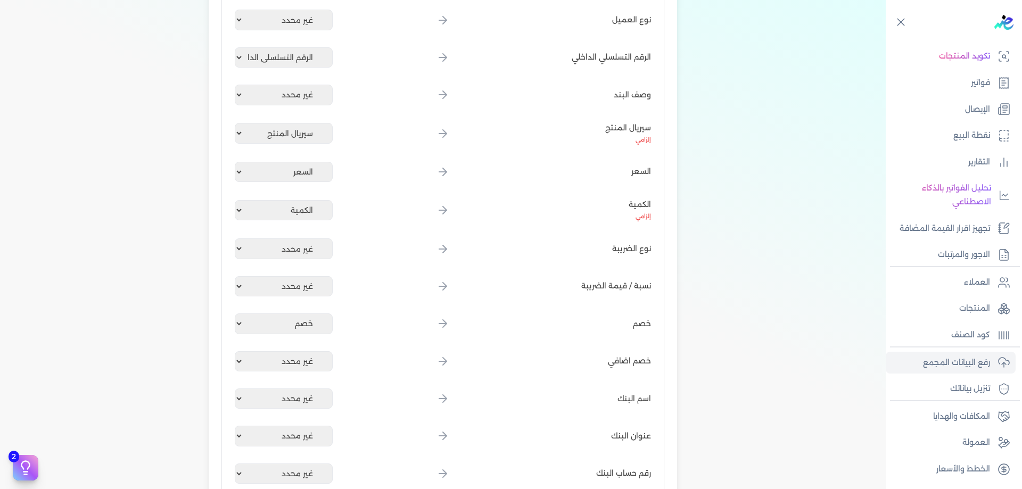
scroll to position [1297, 0]
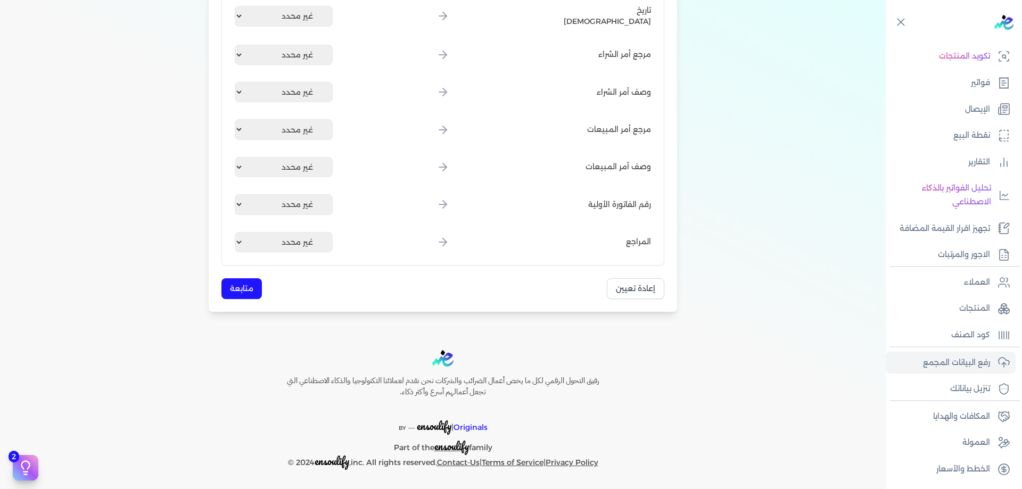
click at [244, 283] on button "متابعة" at bounding box center [242, 288] width 40 height 21
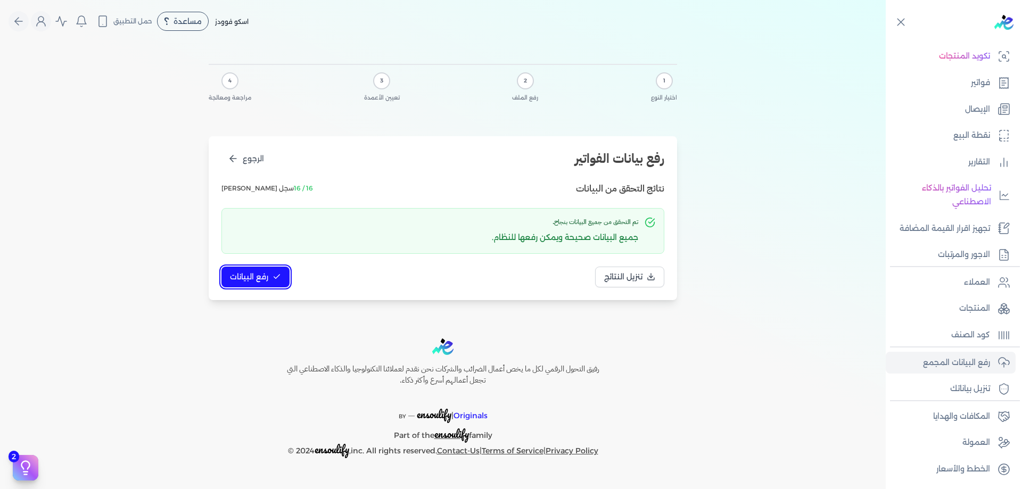
click at [273, 271] on button "رفع البيانات" at bounding box center [256, 277] width 68 height 21
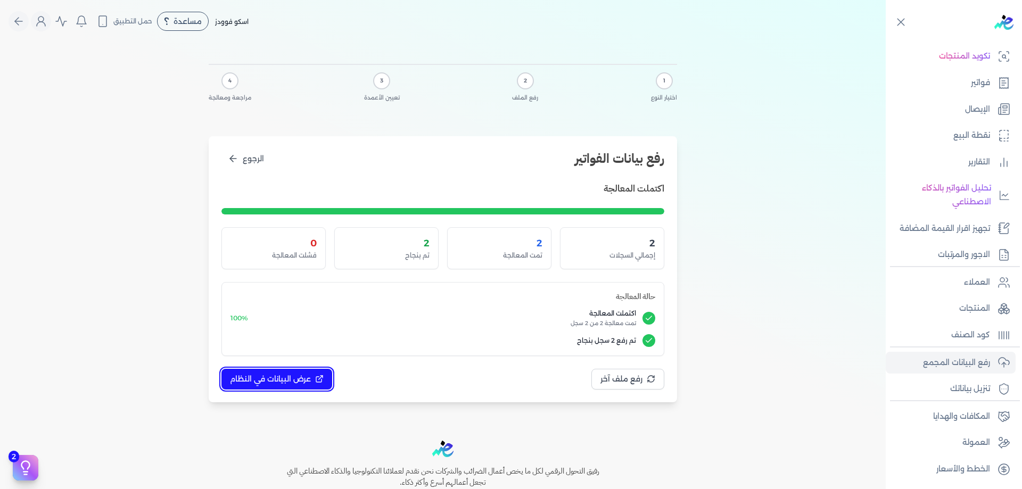
click at [316, 377] on icon at bounding box center [319, 379] width 9 height 9
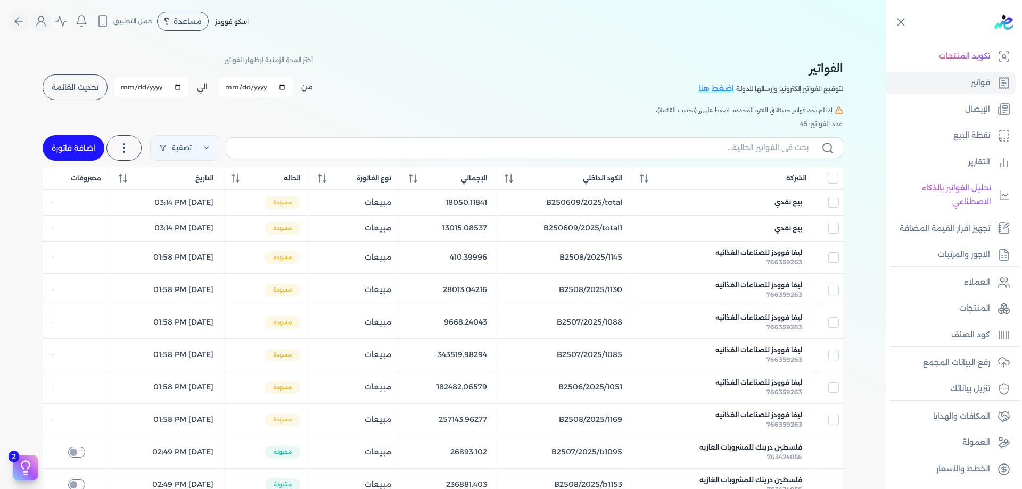
drag, startPoint x: 760, startPoint y: 49, endPoint x: 744, endPoint y: 49, distance: 16.0
click at [760, 49] on div "الفواتير لتوقيع الفواتير إلكترونيا وإرسالها للدولة اضغط هنا أختر المدة الزمنية …" at bounding box center [443, 450] width 818 height 814
click at [983, 387] on p "تنزيل بياناتك" at bounding box center [970, 389] width 40 height 14
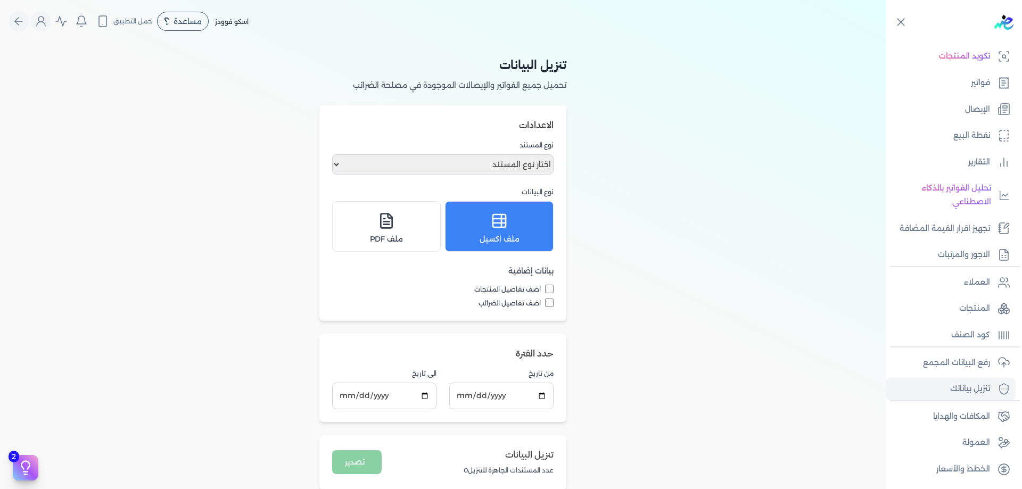
click at [603, 215] on div "تنزيل البيانات تحميل جميع الفواتير والإيصالات الموجودة في مصلحة الضرائب الاعداد…" at bounding box center [443, 273] width 886 height 461
click at [510, 160] on select "اختار نوع المستند فواتير الإيصالات" at bounding box center [443, 164] width 222 height 20
click at [334, 154] on select "اختار نوع المستند فواتير الإيصالات" at bounding box center [443, 164] width 222 height 20
click at [612, 211] on div "تنزيل البيانات تحميل جميع الفواتير والإيصالات الموجودة في مصلحة الضرائب الاعداد…" at bounding box center [443, 339] width 886 height 593
click at [552, 287] on input "اضف تفاصيل المنتجات" at bounding box center [549, 289] width 9 height 9
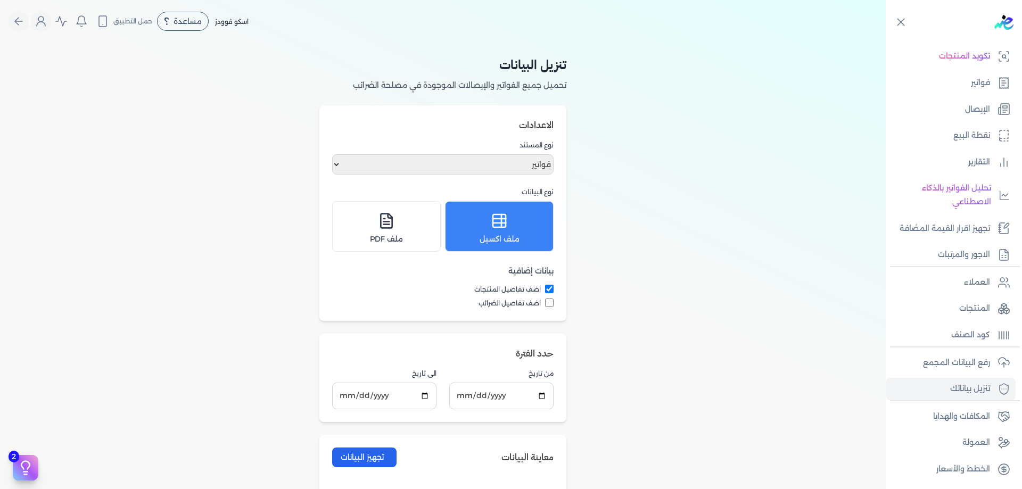
click at [552, 298] on div "اضف تفاصيل المنتجات اضف تفاصيل الضرائب" at bounding box center [443, 296] width 222 height 23
click at [558, 306] on div "الاعدادات نوع المستند اختار نوع المستند فواتير الإيصالات نوع البيانات ملف اكسيل…" at bounding box center [442, 213] width 247 height 216
click at [554, 305] on input "اضف تفاصيل الضرائب" at bounding box center [549, 303] width 9 height 9
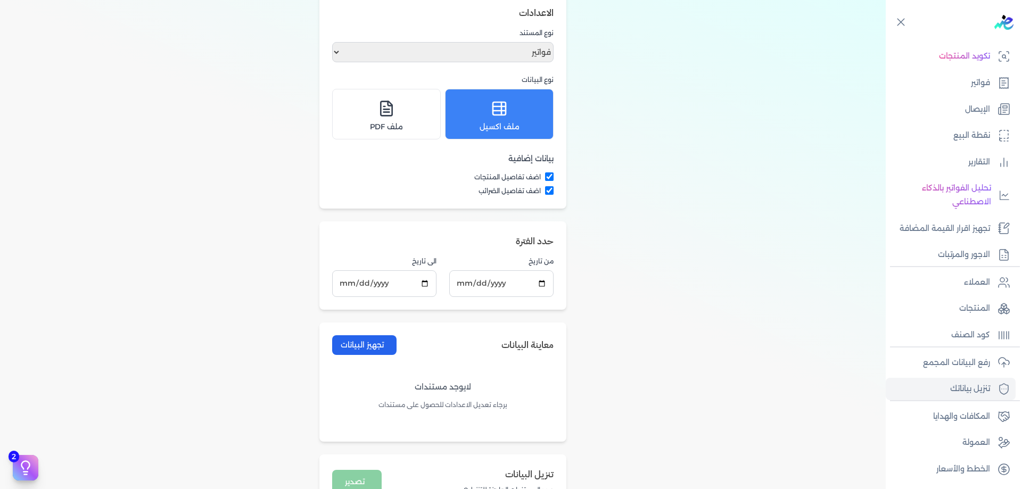
scroll to position [106, 0]
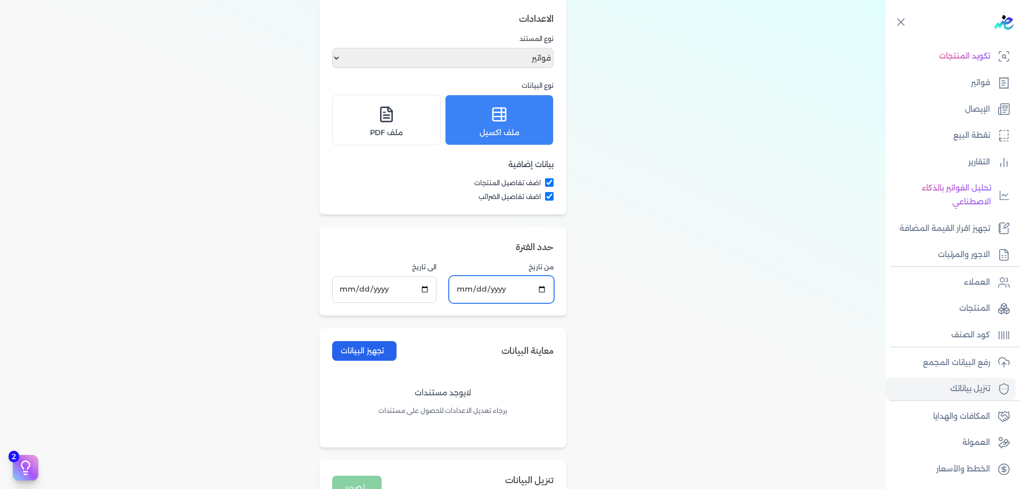
click at [499, 286] on input "2025-08-12" at bounding box center [501, 289] width 104 height 26
click at [482, 290] on input "2025-08-12" at bounding box center [501, 289] width 104 height 26
click at [464, 289] on input "2025-08-12" at bounding box center [501, 289] width 104 height 26
click at [477, 292] on input "2025-08-01" at bounding box center [501, 289] width 104 height 26
click at [372, 286] on input "[DATE]" at bounding box center [384, 289] width 104 height 26
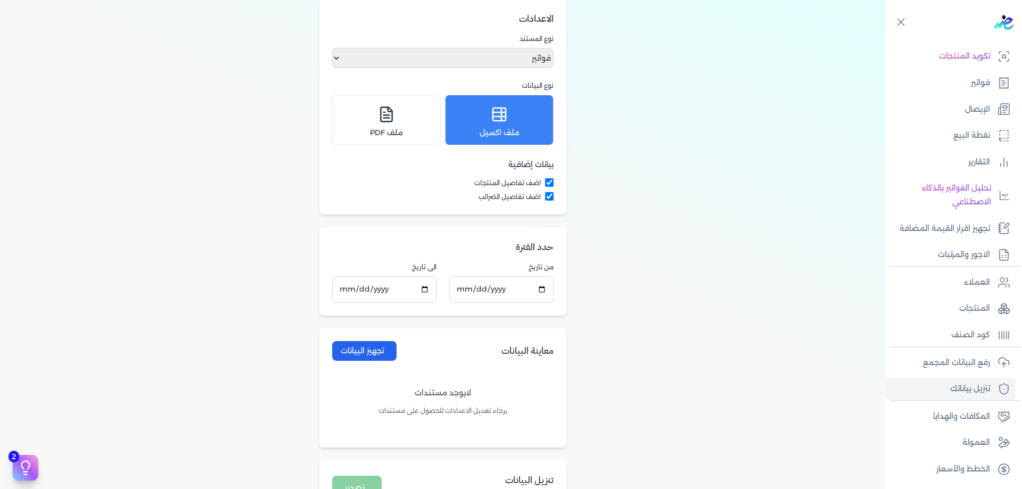
click at [667, 265] on div "تنزيل البيانات تحميل جميع الفواتير والإيصالات الموجودة في مصلحة الضرائب الاعداد…" at bounding box center [443, 232] width 886 height 593
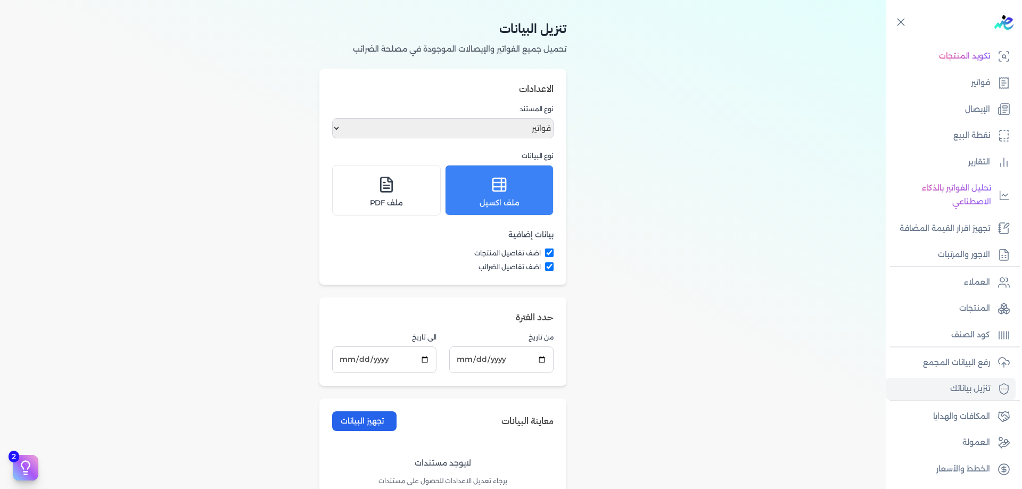
scroll to position [36, 0]
click at [532, 131] on select "اختار نوع المستند فواتير الإيصالات" at bounding box center [443, 129] width 222 height 20
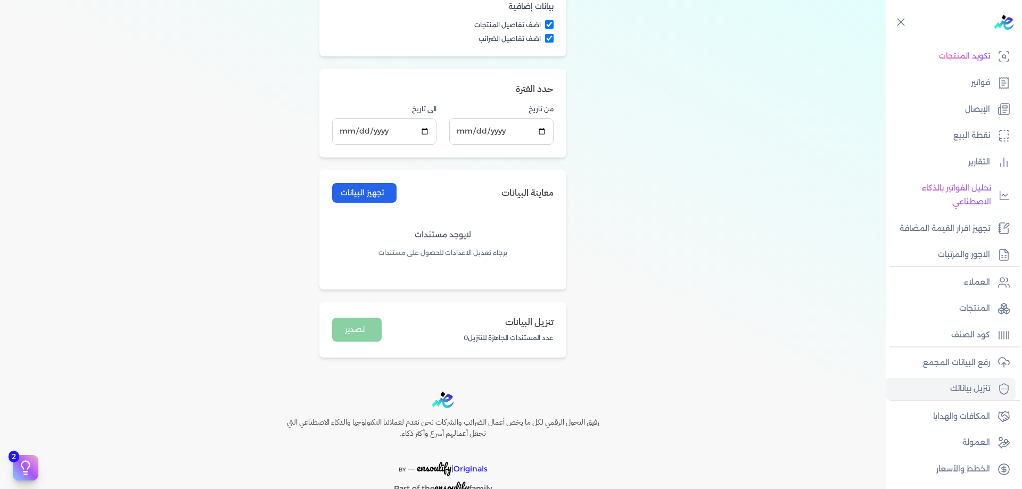
scroll to position [284, 0]
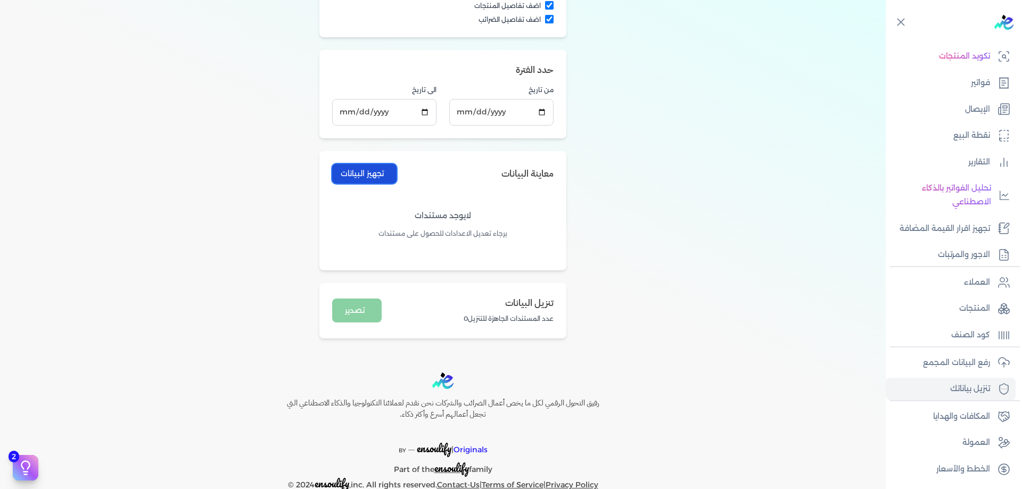
click at [386, 174] on button "تجهيز البيانات" at bounding box center [364, 174] width 64 height 20
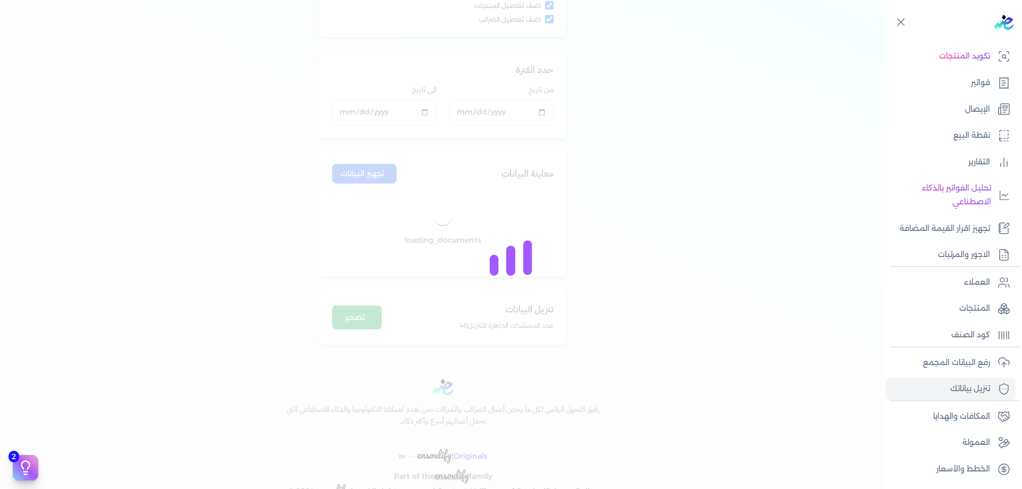
click at [366, 319] on div at bounding box center [511, 244] width 1022 height 489
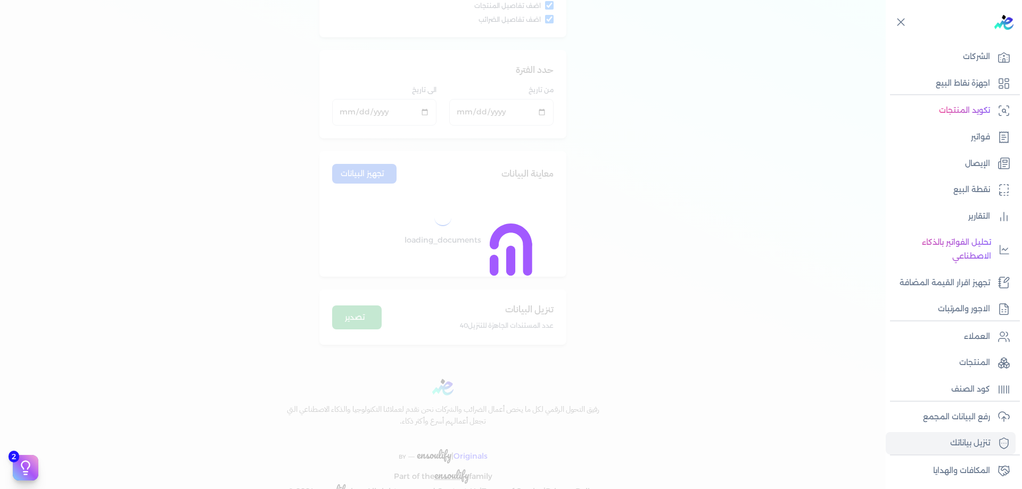
scroll to position [86, 0]
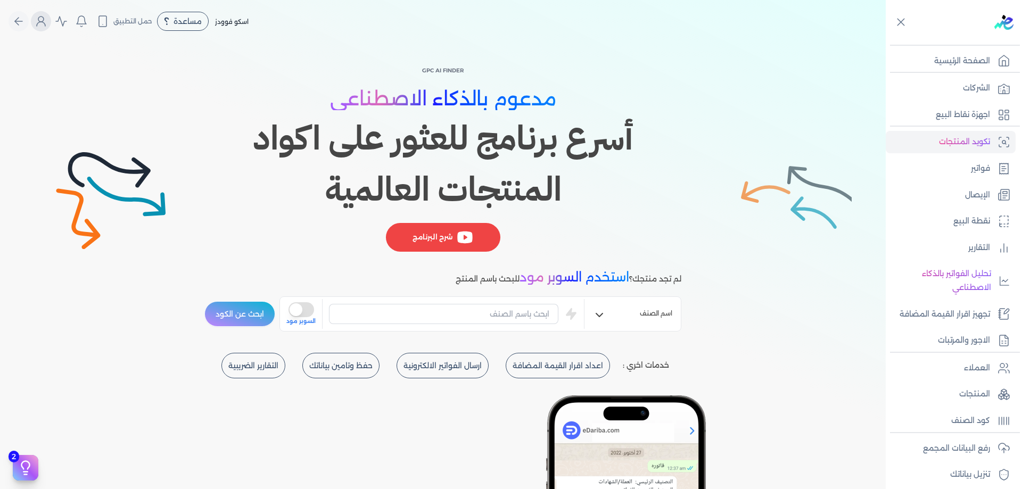
click at [42, 22] on icon "Global" at bounding box center [41, 21] width 13 height 13
click at [44, 21] on circle "Global" at bounding box center [40, 19] width 5 height 5
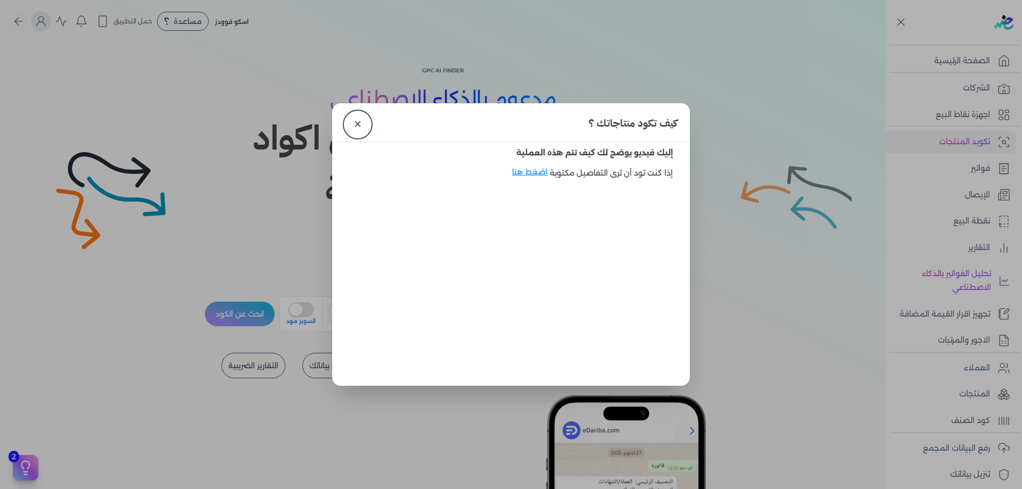
click at [44, 21] on dialog "كيف تكود منتاجاتك ؟ ✕ إليك فيديو يوضح لك كيف تتم هذه العملية إذا كنت تود أن ترى…" at bounding box center [511, 244] width 1022 height 489
drag, startPoint x: 367, startPoint y: 119, endPoint x: 360, endPoint y: 120, distance: 7.0
click at [366, 119] on link "✕" at bounding box center [358, 125] width 26 height 26
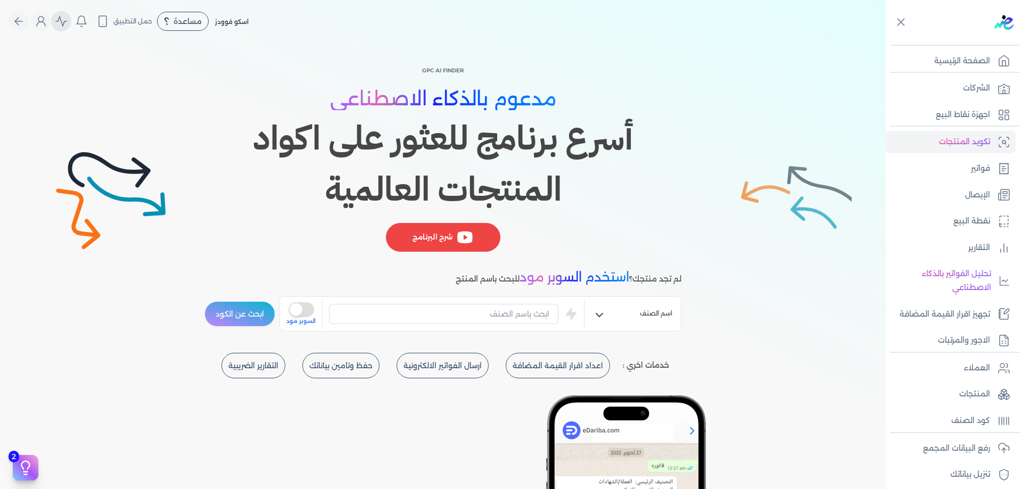
click at [57, 22] on button "Global" at bounding box center [61, 21] width 20 height 20
click at [47, 22] on icon "Global" at bounding box center [41, 21] width 13 height 13
click at [44, 24] on icon "Global" at bounding box center [41, 21] width 13 height 13
click at [985, 72] on div at bounding box center [955, 72] width 130 height 1
click at [985, 68] on p "الصفحة الرئيسية" at bounding box center [963, 61] width 56 height 14
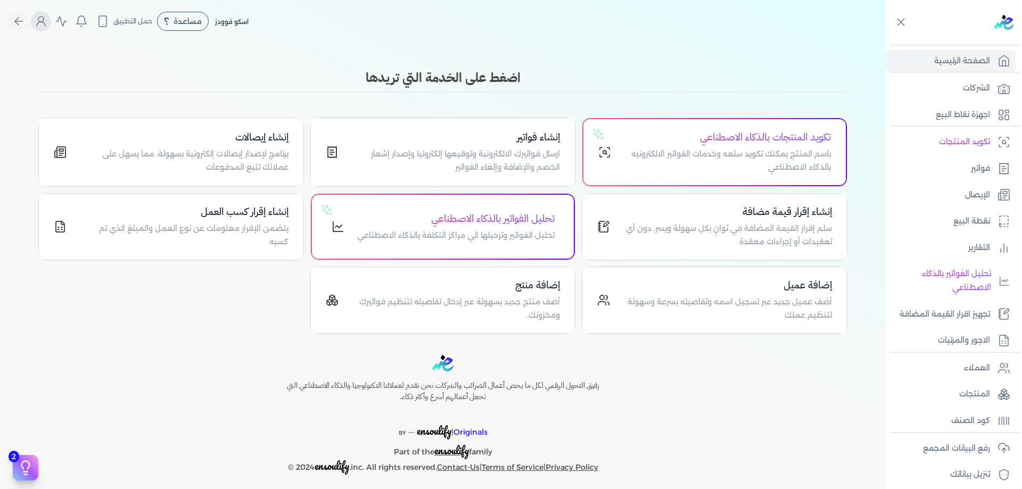
click at [46, 24] on icon "Global" at bounding box center [41, 21] width 13 height 13
click at [47, 23] on icon "Global" at bounding box center [41, 21] width 13 height 13
click at [685, 232] on p "سلم إقرار القيمة المضافة في ثوانٍ بكل سهولة ويسر، دون أي تعقيدات أو إجراءات معق…" at bounding box center [727, 235] width 209 height 27
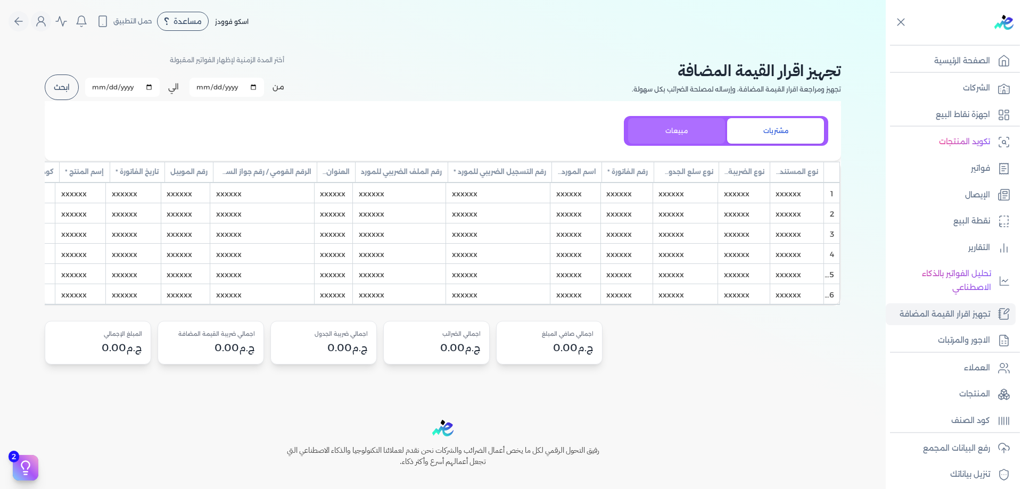
click at [671, 139] on button "مبيعات" at bounding box center [676, 131] width 97 height 26
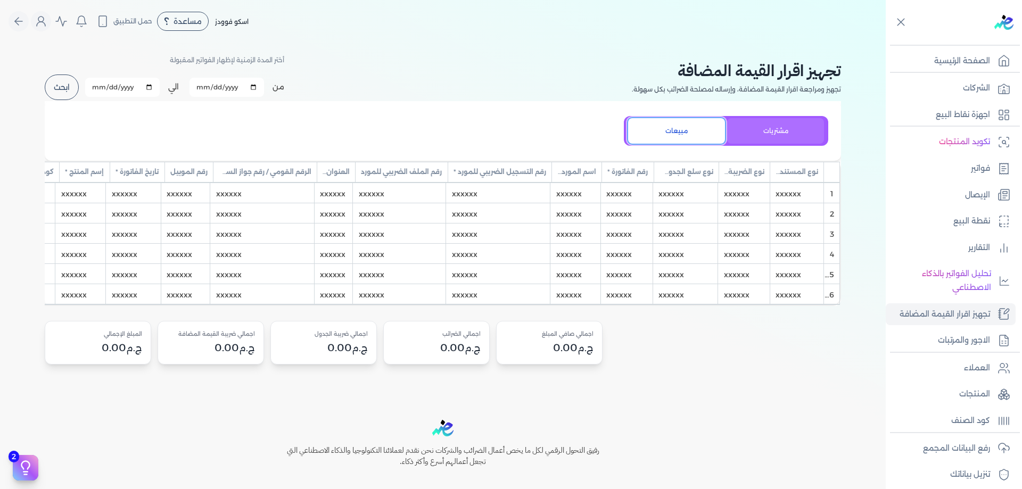
click at [807, 133] on button "مشتريات" at bounding box center [775, 131] width 97 height 26
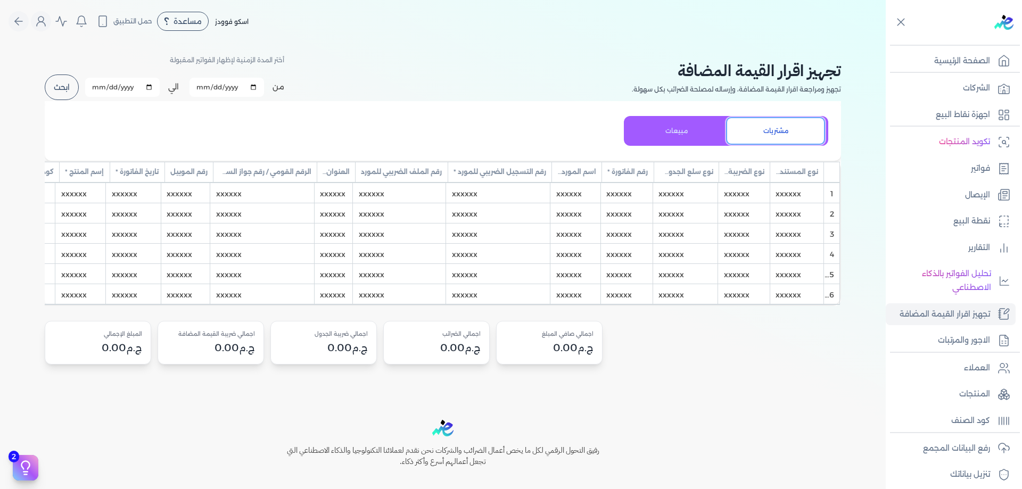
click at [745, 128] on button "مشتريات" at bounding box center [775, 131] width 97 height 26
click at [709, 126] on button "مبيعات" at bounding box center [676, 131] width 97 height 26
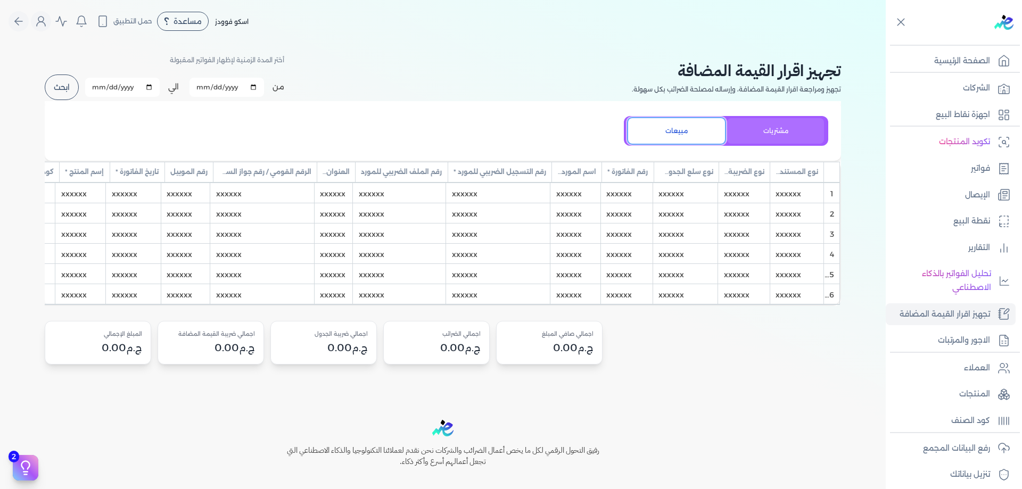
click at [735, 127] on button "مشتريات" at bounding box center [775, 131] width 97 height 26
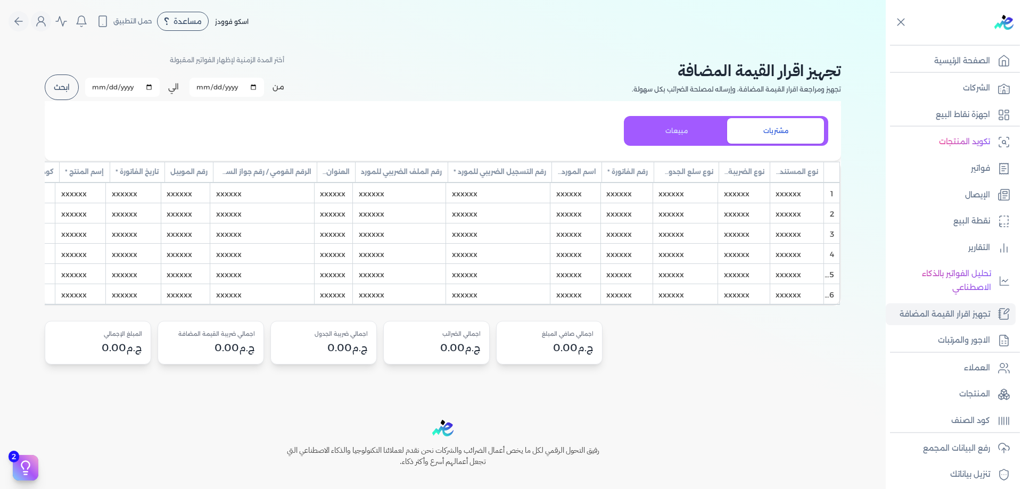
click at [216, 84] on input "[DATE]" at bounding box center [227, 87] width 75 height 19
type input "[DATE]"
click at [244, 111] on div "مشتريات مبيعات" at bounding box center [443, 131] width 797 height 60
click at [69, 91] on button "ابحث" at bounding box center [62, 88] width 34 height 26
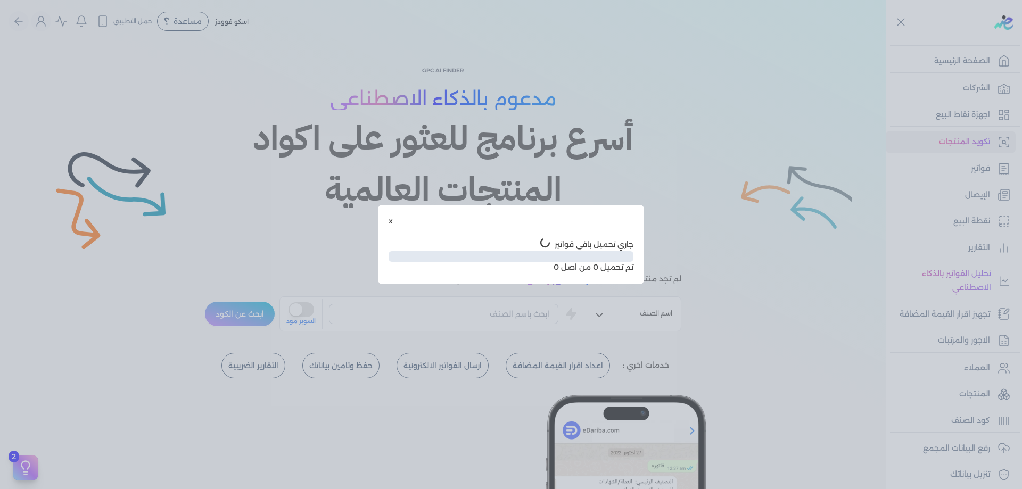
click at [384, 224] on div "x جاري تحميل باقي فواتير تم تحميل 0 من اصل 0" at bounding box center [511, 244] width 266 height 79
click at [388, 223] on div "x جاري تحميل باقي فواتير تم تحميل 0 من اصل 0" at bounding box center [511, 244] width 266 height 79
click at [392, 219] on button "x" at bounding box center [391, 221] width 4 height 11
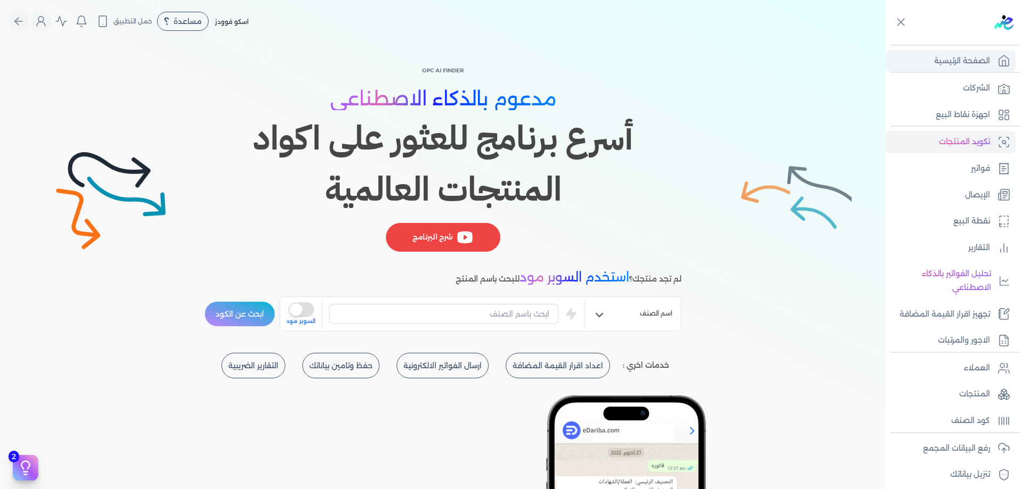
click at [979, 53] on link "الصفحة الرئيسية" at bounding box center [951, 61] width 130 height 22
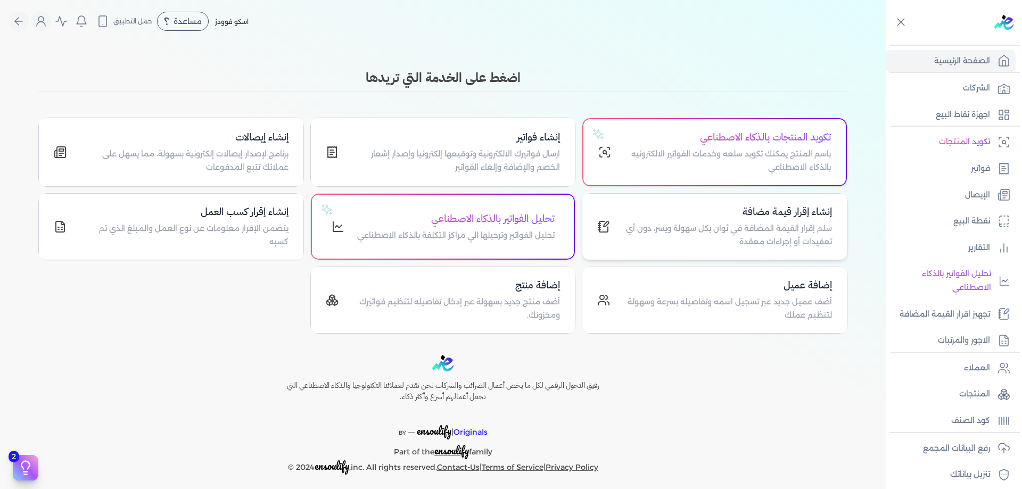
click at [780, 234] on p "سلم إقرار القيمة المضافة في ثوانٍ بكل سهولة ويسر، دون أي تعقيدات أو إجراءات معق…" at bounding box center [727, 235] width 209 height 27
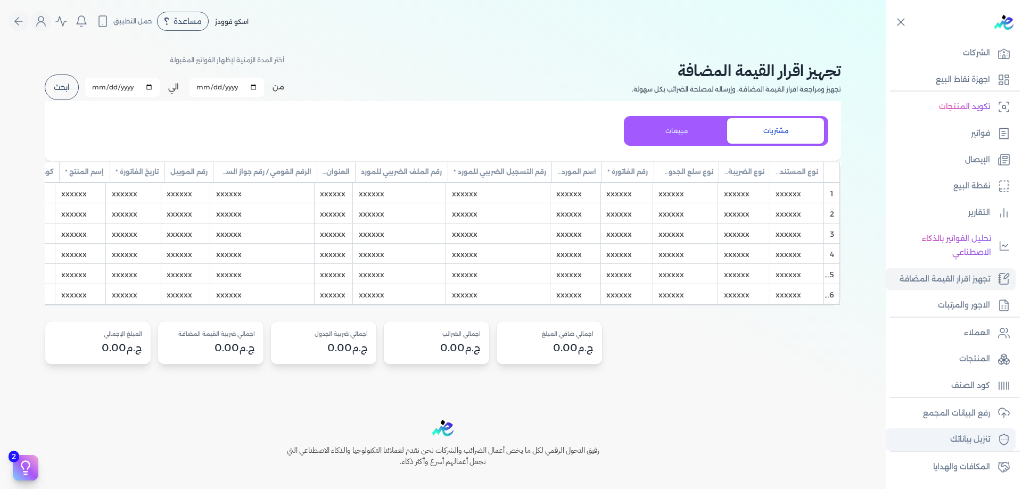
scroll to position [36, 0]
click at [989, 432] on link "تنزيل بياناتك" at bounding box center [951, 439] width 130 height 22
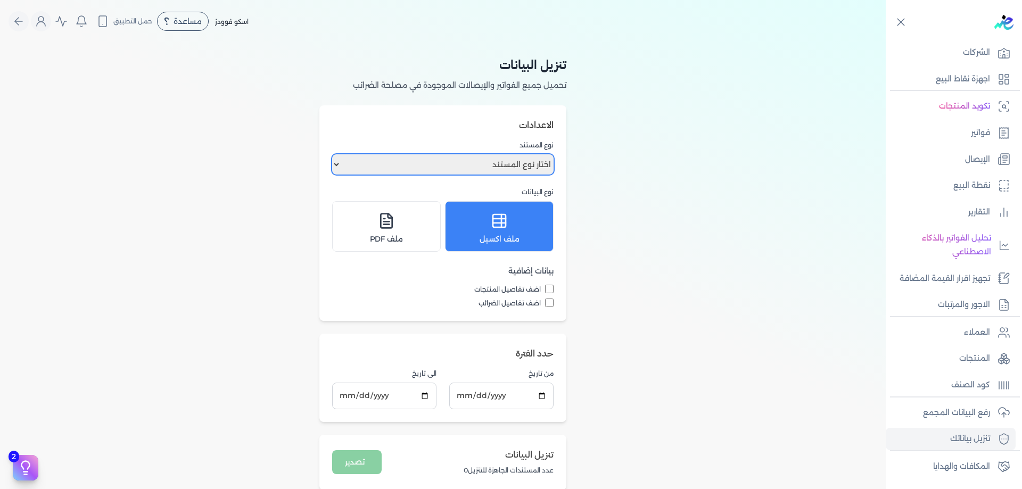
click at [495, 165] on select "اختار نوع المستند فواتير الإيصالات" at bounding box center [443, 164] width 222 height 20
select select "invoices"
click at [334, 154] on select "اختار نوع المستند فواتير الإيصالات" at bounding box center [443, 164] width 222 height 20
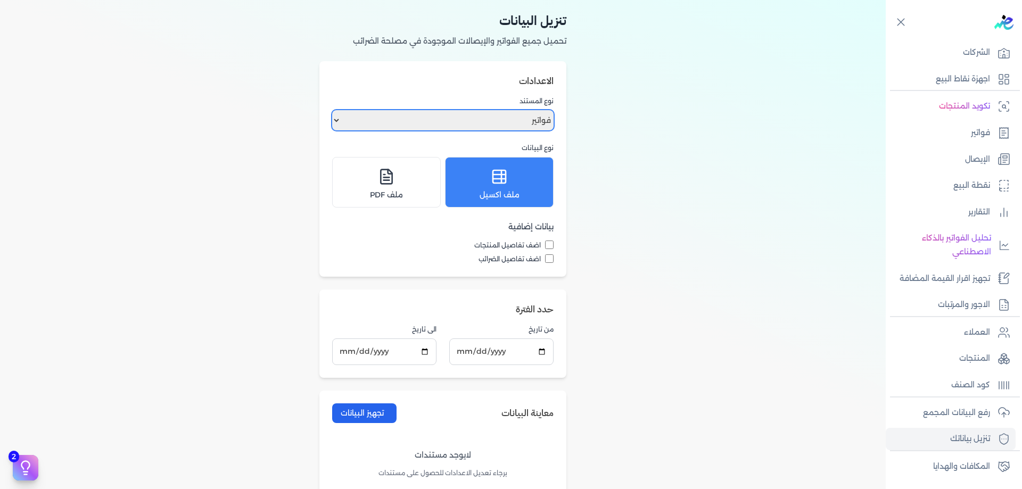
scroll to position [53, 0]
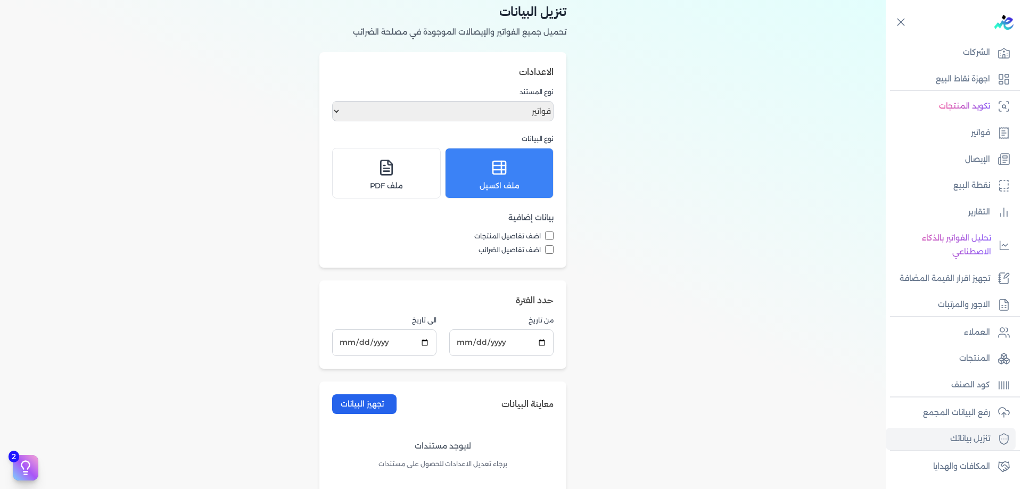
click at [551, 244] on div "اضف تفاصيل المنتجات اضف تفاصيل الضرائب" at bounding box center [443, 243] width 222 height 23
click at [550, 236] on input "اضف تفاصيل المنتجات" at bounding box center [549, 236] width 9 height 9
checkbox input "true"
click at [553, 246] on input "اضف تفاصيل الضرائب" at bounding box center [549, 249] width 9 height 9
checkbox input "true"
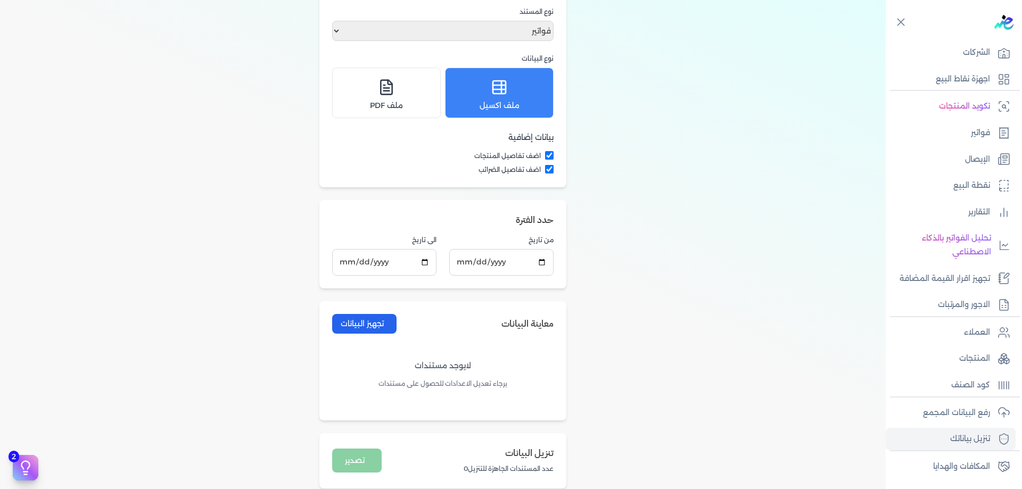
scroll to position [160, 0]
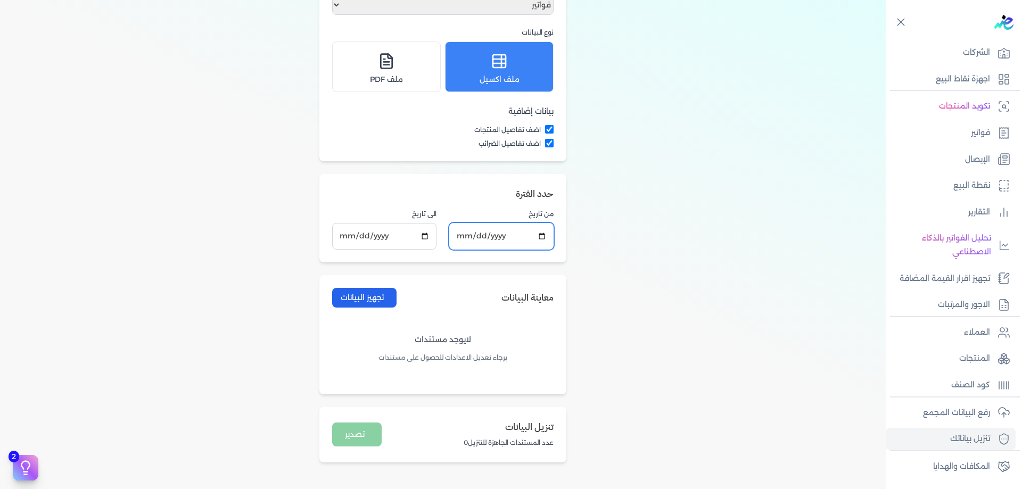
click at [479, 235] on input "[DATE]" at bounding box center [501, 236] width 104 height 26
click at [466, 239] on input "2025-06-12" at bounding box center [501, 236] width 104 height 26
type input "[DATE]"
click at [652, 316] on div "تنزيل البيانات تحميل جميع الفواتير والإيصالات الموجودة في مصلحة الضرائب الاعداد…" at bounding box center [443, 179] width 886 height 593
click at [346, 301] on button "تجهيز البيانات" at bounding box center [364, 298] width 64 height 20
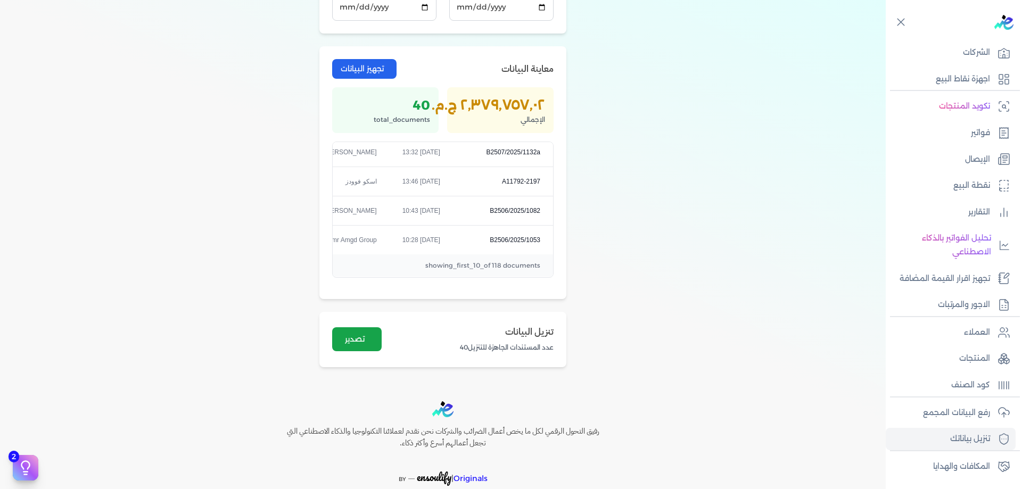
scroll to position [390, 0]
click at [362, 331] on button "تصدير" at bounding box center [357, 338] width 50 height 24
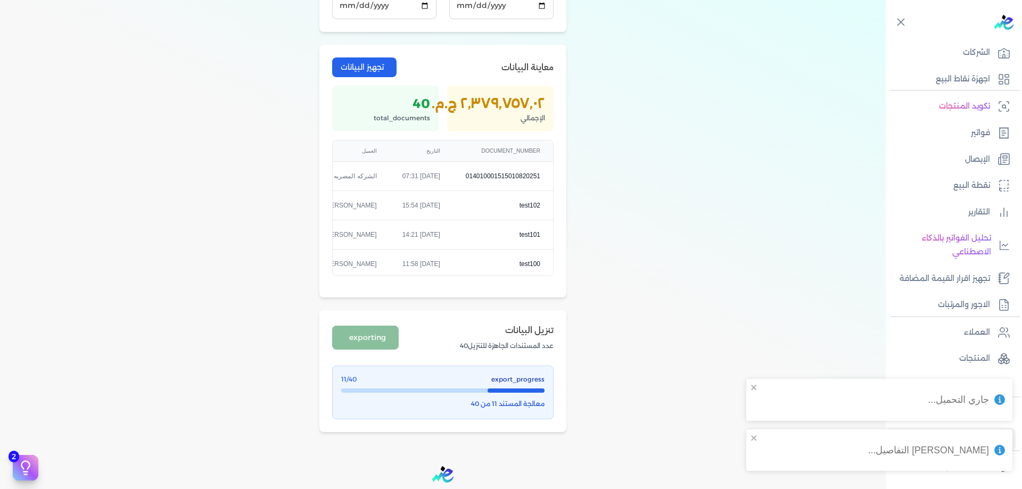
scroll to position [315, 0]
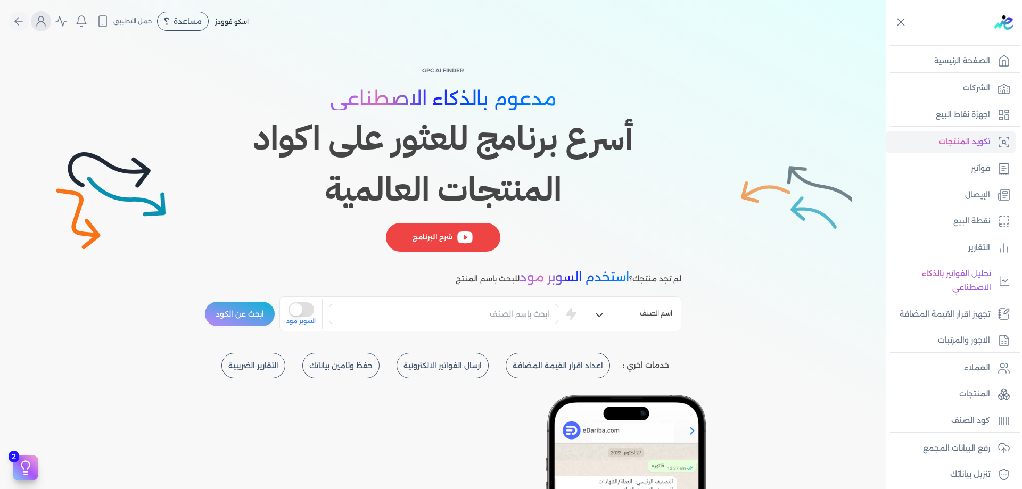
click at [46, 24] on icon "Global" at bounding box center [41, 21] width 13 height 13
click at [46, 23] on icon "Global" at bounding box center [41, 21] width 13 height 13
click at [47, 24] on icon "Global" at bounding box center [41, 21] width 13 height 13
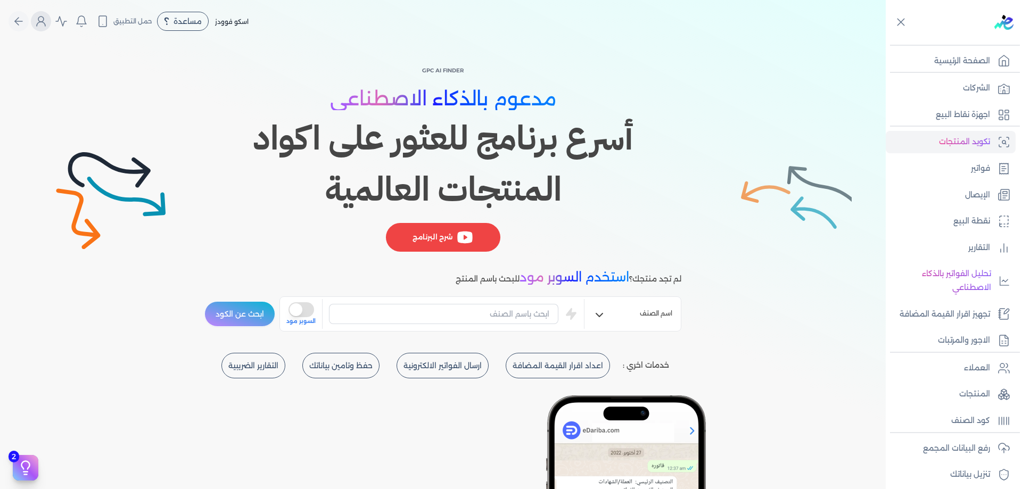
click at [47, 22] on icon "Global" at bounding box center [41, 21] width 13 height 13
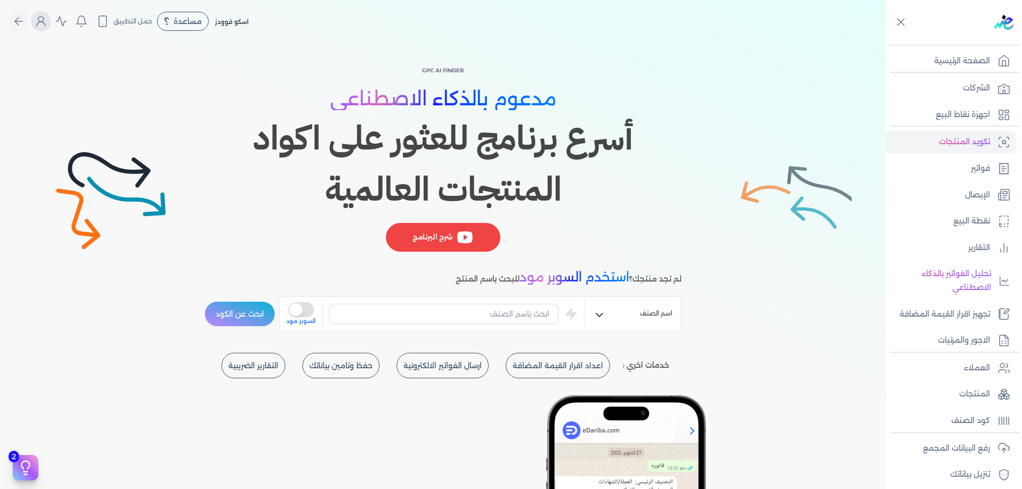
click at [47, 22] on icon "Global" at bounding box center [41, 21] width 13 height 13
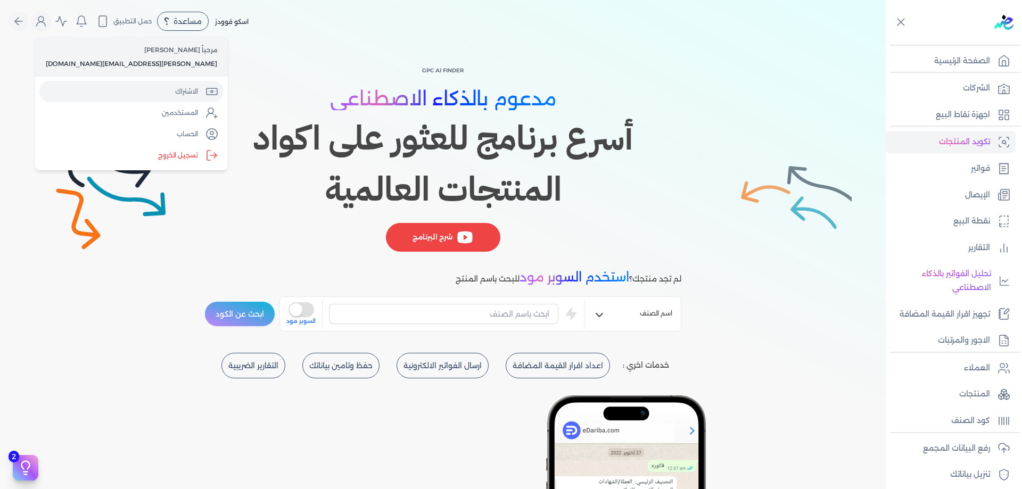
click at [106, 86] on link "الاشتراك" at bounding box center [131, 91] width 184 height 21
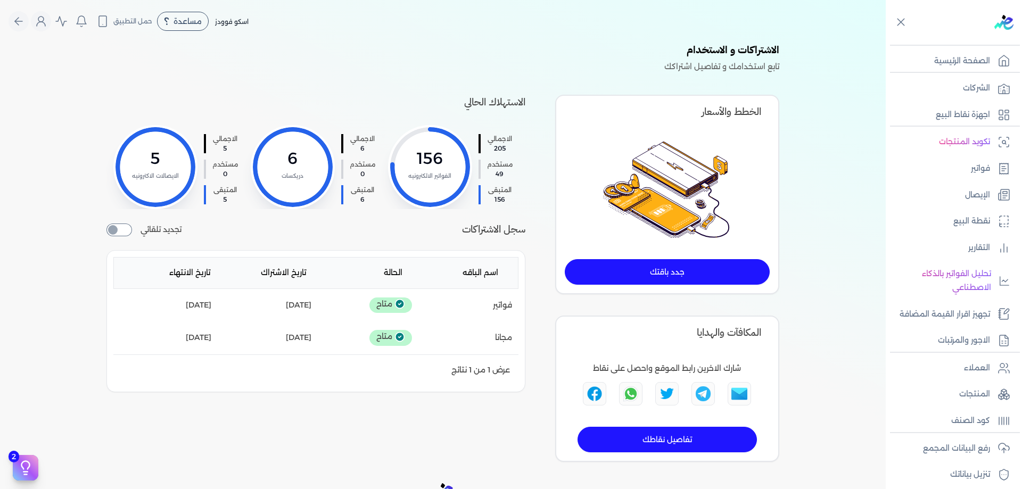
drag, startPoint x: 438, startPoint y: 130, endPoint x: 434, endPoint y: 189, distance: 58.7
click at [434, 189] on div at bounding box center [430, 167] width 80 height 80
click at [129, 233] on input "checkbox" at bounding box center [119, 230] width 26 height 13
click at [126, 236] on input "checkbox" at bounding box center [119, 230] width 26 height 13
checkbox input "false"
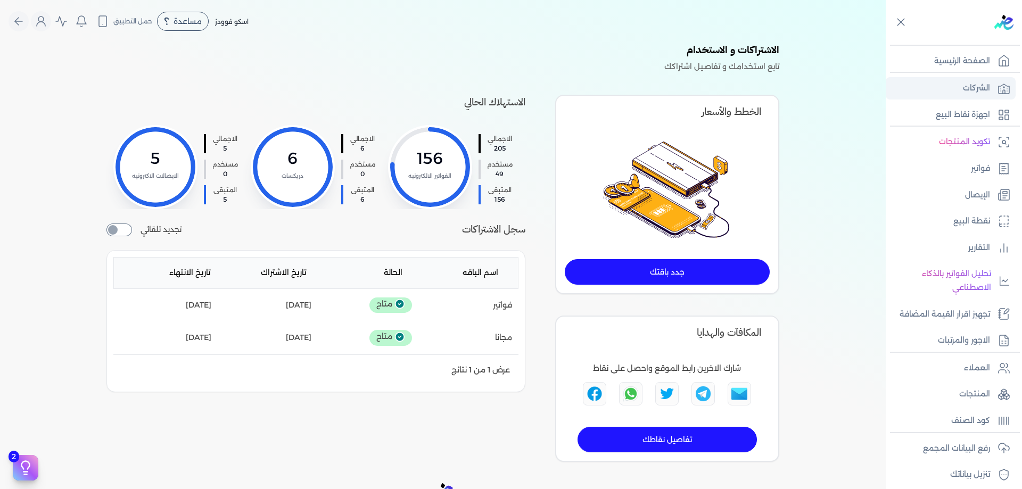
click at [994, 91] on link "الشركات" at bounding box center [951, 88] width 130 height 22
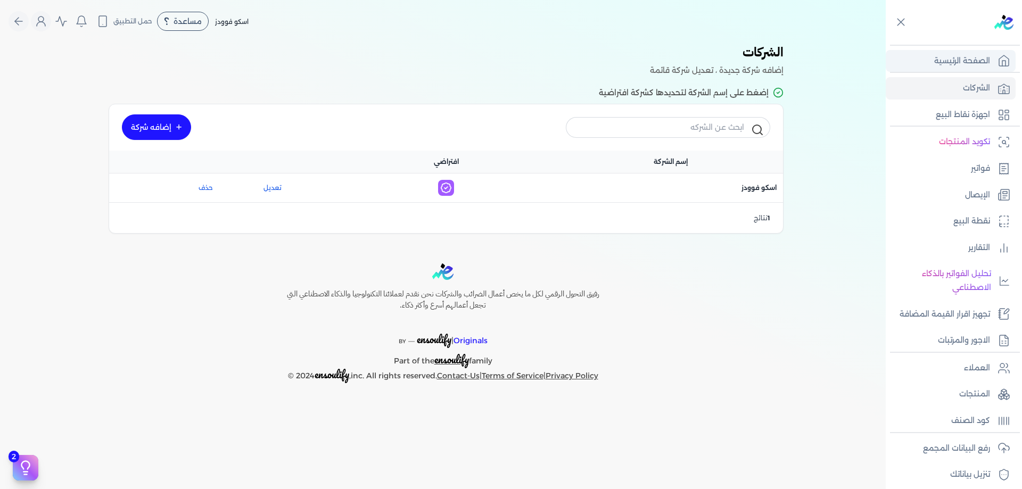
click at [988, 64] on p "الصفحة الرئيسية" at bounding box center [963, 61] width 56 height 14
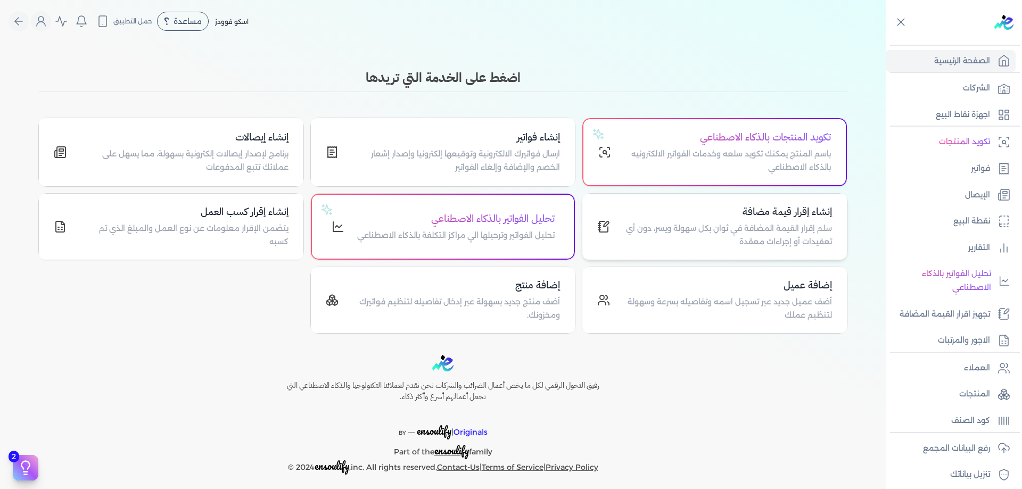
click at [759, 222] on p "سلم إقرار القيمة المضافة في ثوانٍ بكل سهولة ويسر، دون أي تعقيدات أو إجراءات معق…" at bounding box center [727, 235] width 209 height 27
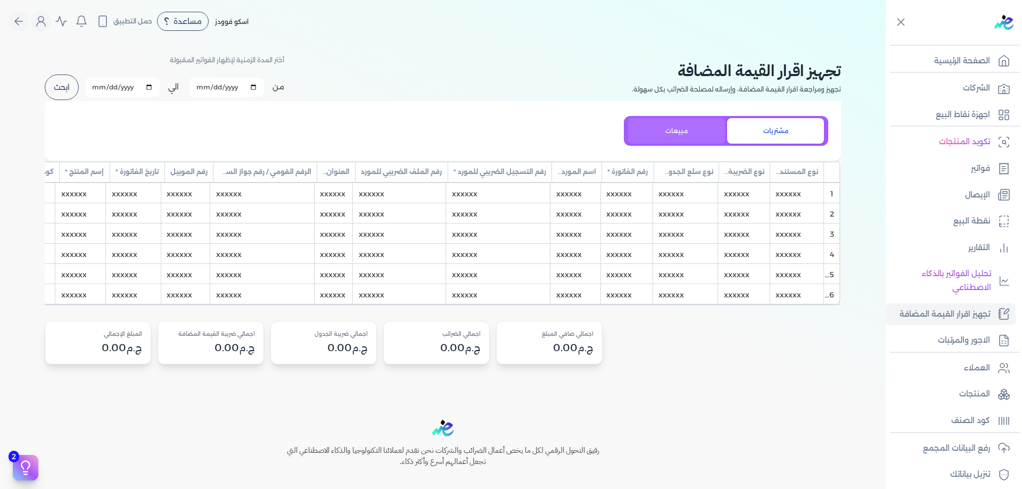
click at [707, 130] on button "مبيعات" at bounding box center [676, 131] width 97 height 26
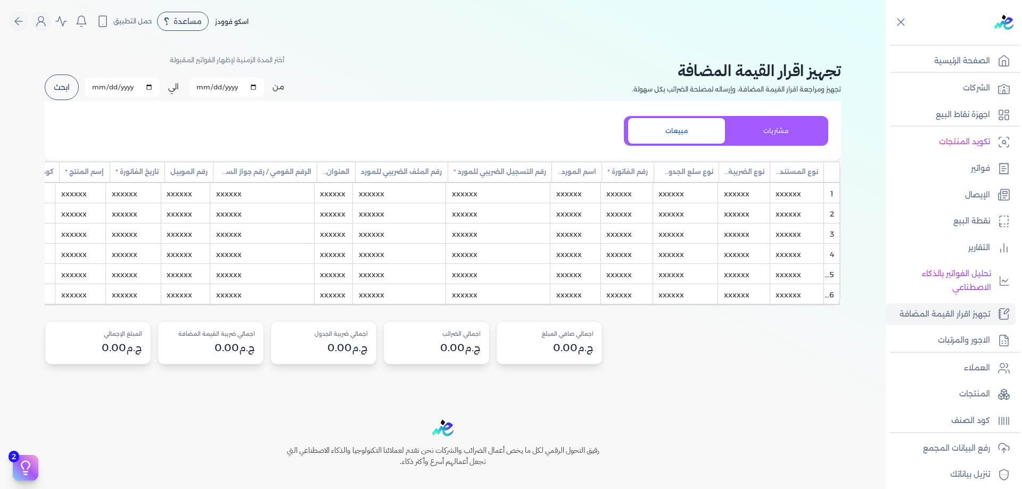
click at [67, 86] on button "ابحث" at bounding box center [62, 88] width 34 height 26
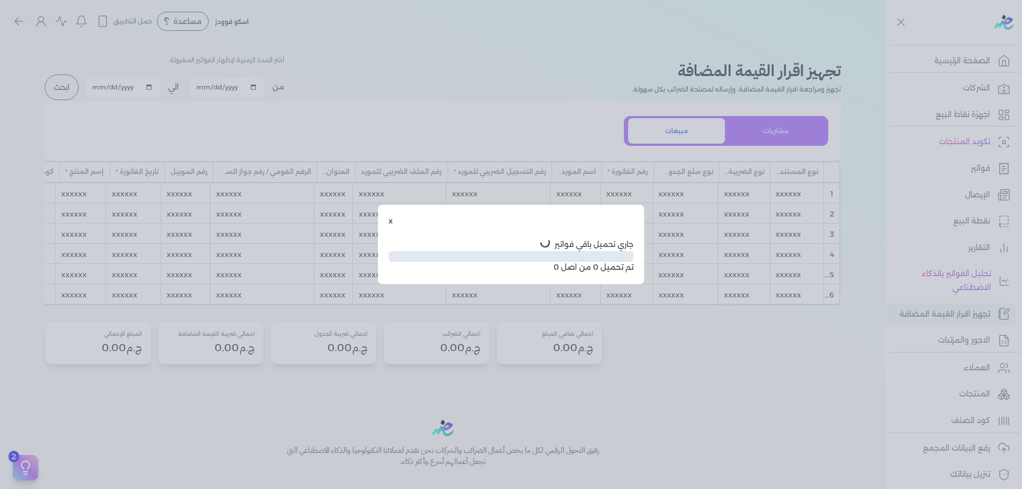
click at [393, 221] on div "x" at bounding box center [511, 221] width 245 height 11
click at [392, 221] on button "x" at bounding box center [391, 221] width 4 height 11
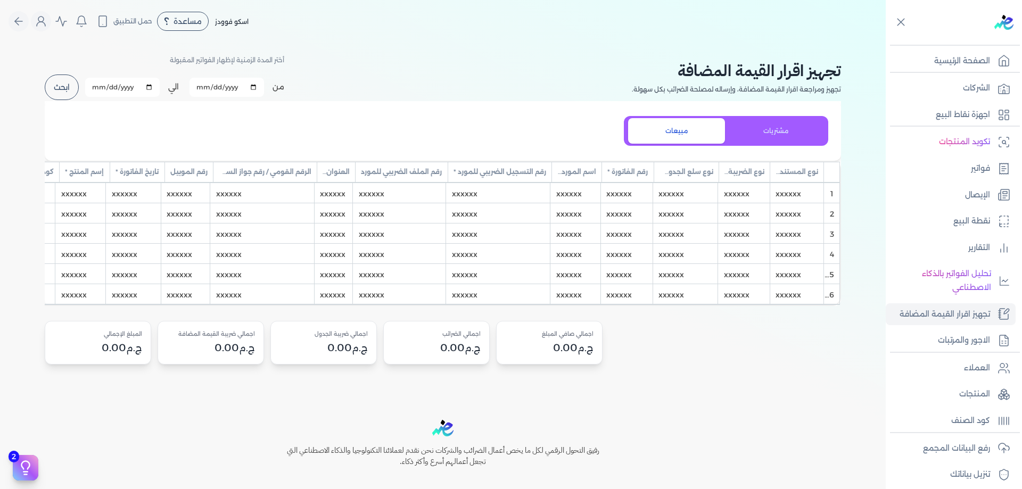
click at [392, 221] on div "xxxxxx" at bounding box center [400, 213] width 92 height 20
click at [704, 197] on div "xxxxxx" at bounding box center [685, 193] width 64 height 20
click at [838, 201] on div "1" at bounding box center [831, 193] width 15 height 20
click at [809, 192] on div "xxxxxx" at bounding box center [797, 193] width 53 height 20
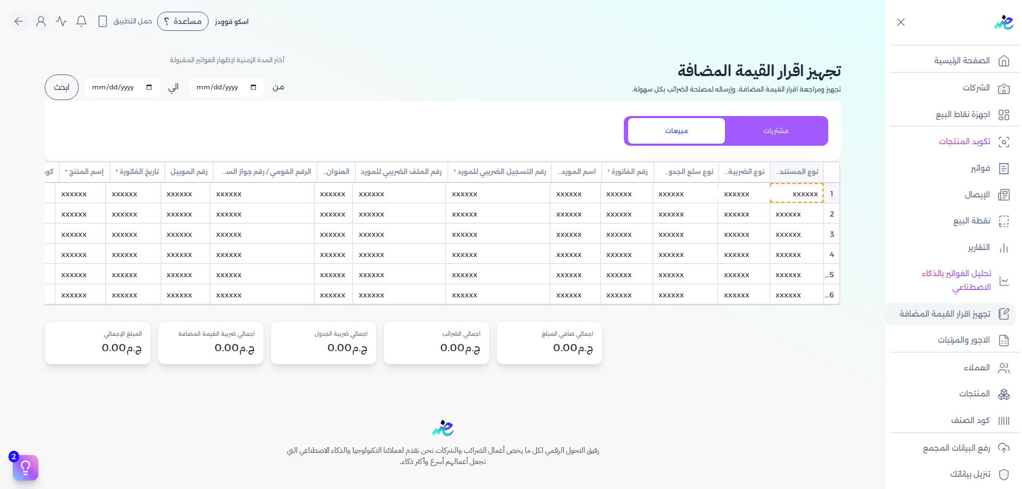
click at [809, 192] on input "xxxxxx" at bounding box center [766, 194] width 104 height 11
click at [761, 196] on div "xxxxxx" at bounding box center [744, 193] width 51 height 20
click at [757, 194] on div "xxxxxx" at bounding box center [744, 193] width 51 height 20
click at [757, 194] on input "xxxxxx" at bounding box center [712, 194] width 104 height 11
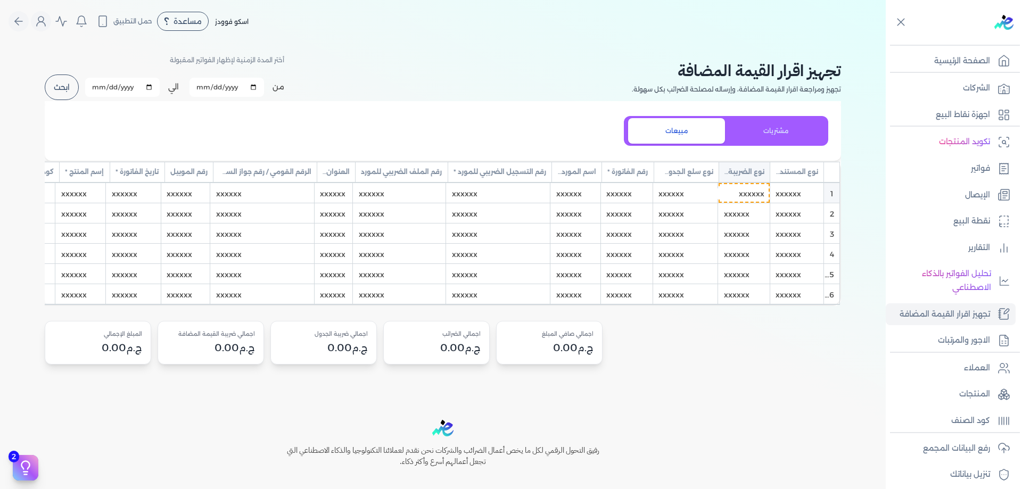
click at [757, 194] on input "xxxxxx" at bounding box center [712, 194] width 104 height 11
click at [1006, 50] on link "الصفحة الرئيسية" at bounding box center [951, 61] width 130 height 22
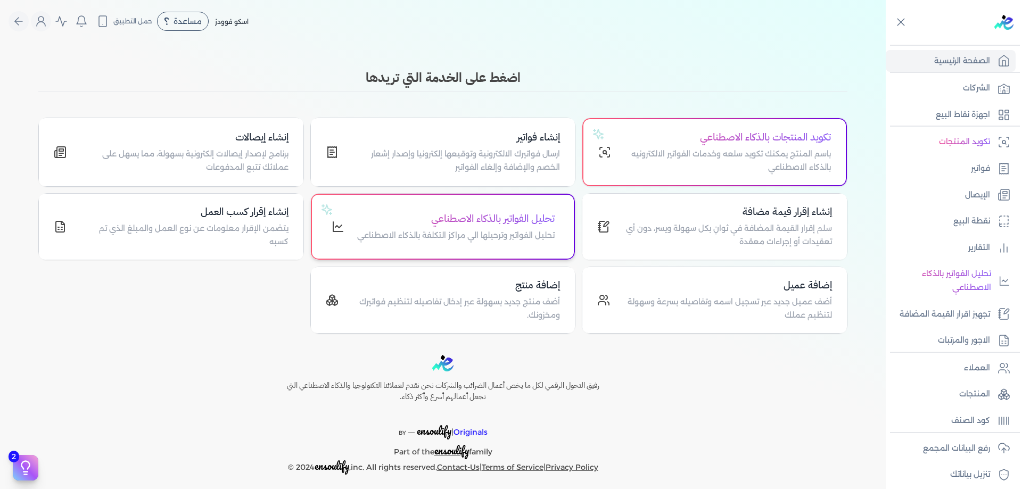
click at [477, 232] on p "تحليل الفواتير وترحيلها الي مراكز التكلفة بالذكاء الاصطناعي" at bounding box center [456, 236] width 198 height 14
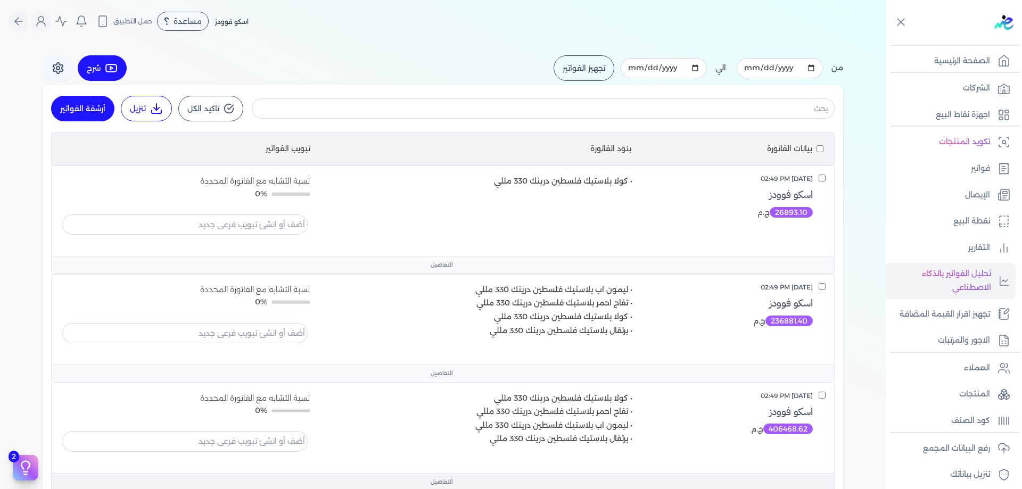
click at [473, 487] on button "التفاصيل" at bounding box center [443, 482] width 783 height 18
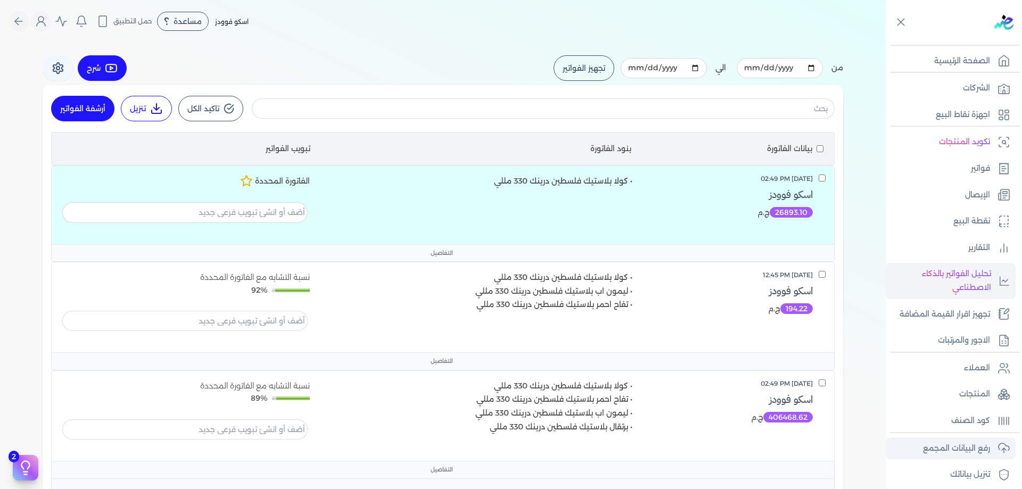
click at [984, 440] on link "رفع البيانات المجمع" at bounding box center [951, 449] width 130 height 22
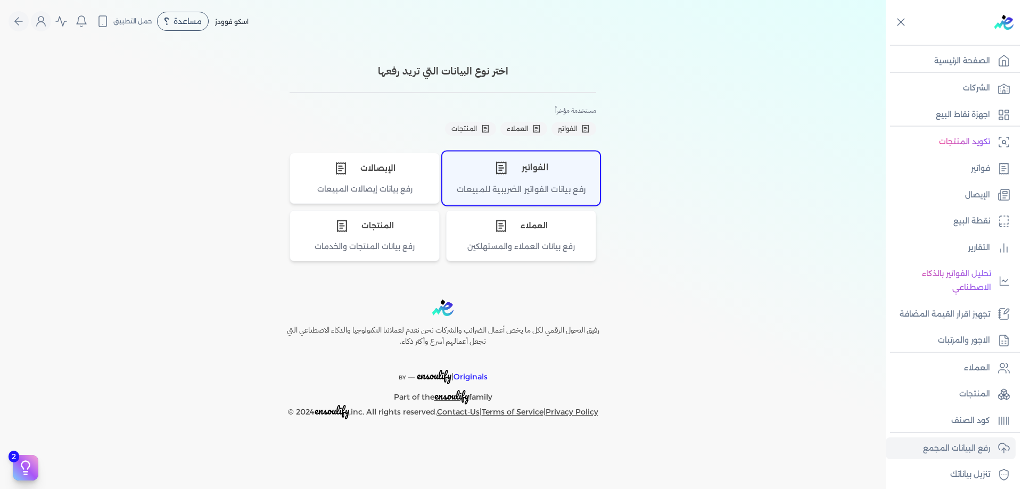
click at [580, 180] on div "الفواتير" at bounding box center [521, 168] width 157 height 32
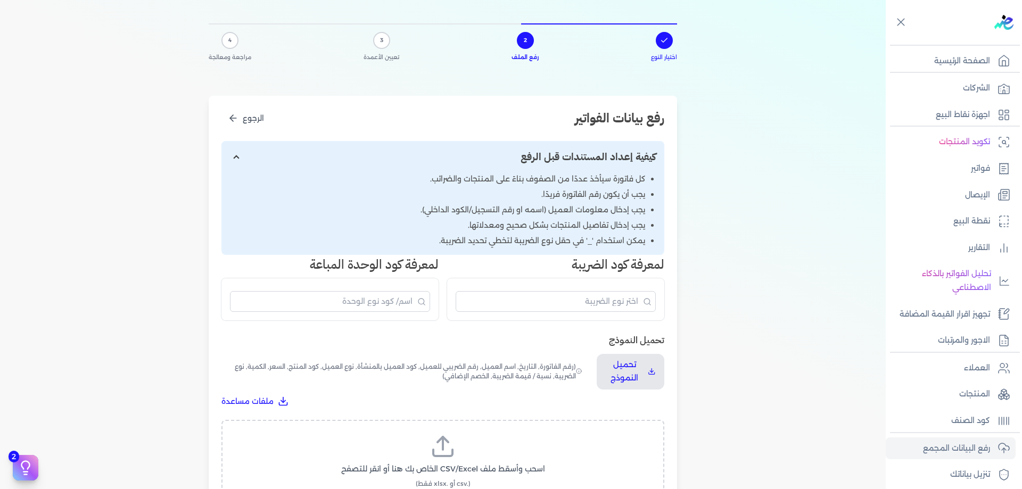
scroll to position [106, 0]
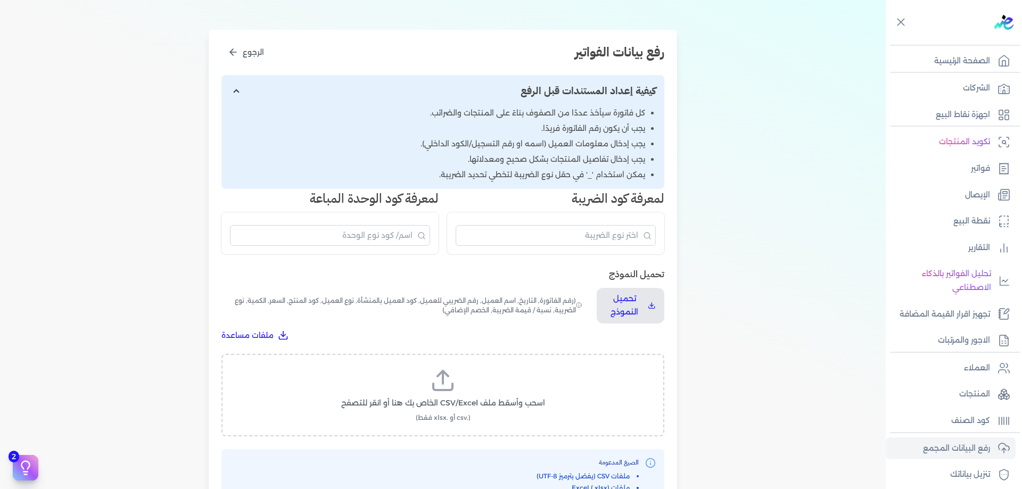
click at [456, 359] on div "اسحب وأسقط ملف CSV/Excel الخاص بك هنا أو انقر للتصفح (.csv أو .xlsx فقط)" at bounding box center [443, 395] width 443 height 83
click at [456, 370] on icon at bounding box center [443, 381] width 26 height 26
click at [0, 0] on input "اسحب وأسقط ملف CSV/Excel الخاص بك هنا أو انقر للتصفح (.csv أو .xlsx فقط)" at bounding box center [0, 0] width 0 height 0
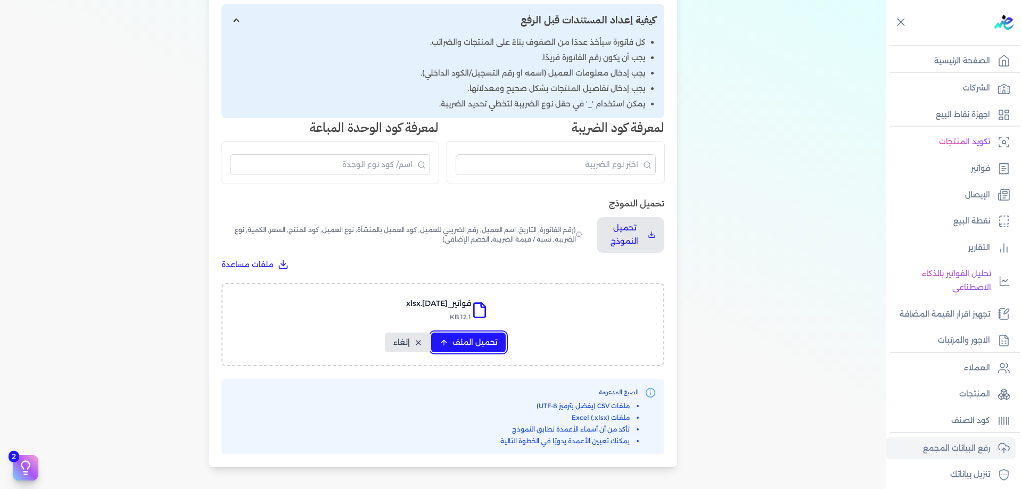
click at [481, 348] on span "تحميل الملف" at bounding box center [475, 342] width 45 height 11
select select "رقم الفاتورة"
select select "الرقم الضريبي"
select select "الرقم التسلسلي الداخلي"
select select "سيريال المنتج"
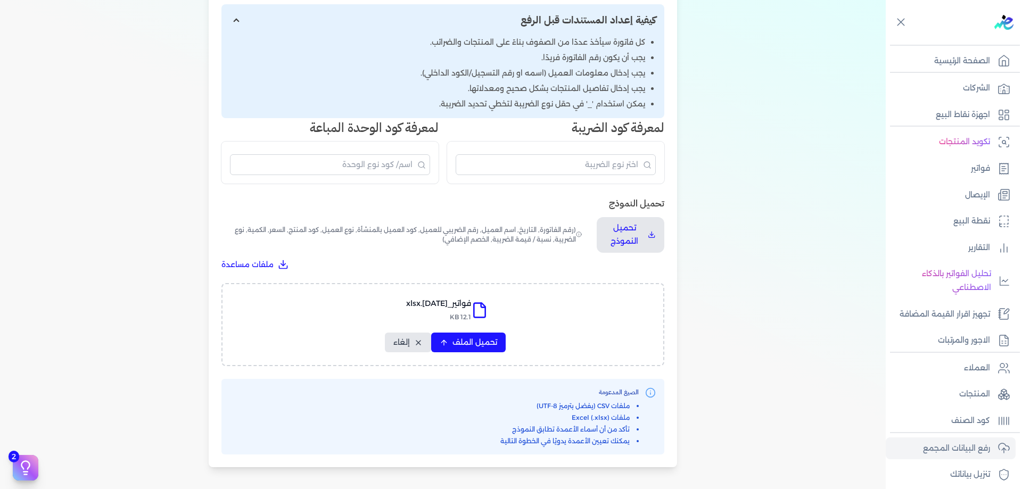
select select "السعر"
select select "الكمية"
select select "خصم"
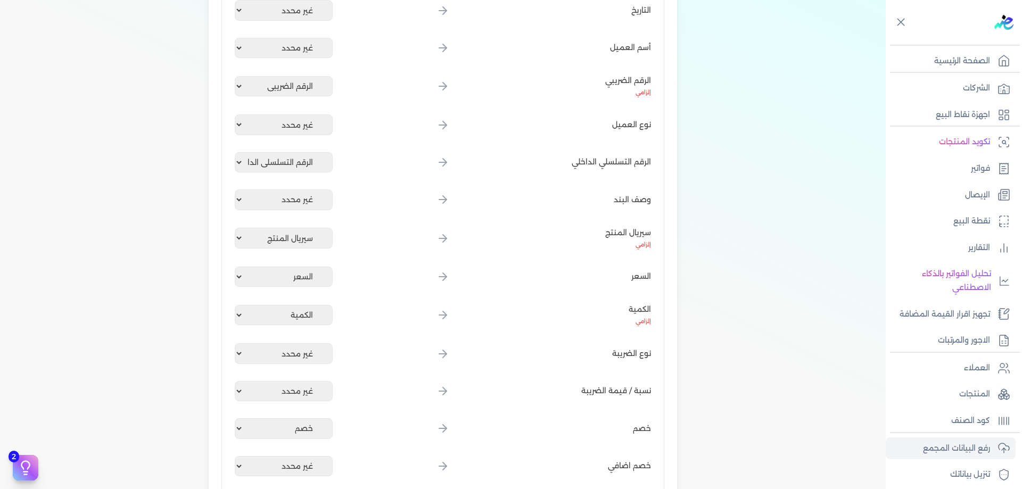
drag, startPoint x: 332, startPoint y: 257, endPoint x: 326, endPoint y: 441, distance: 183.8
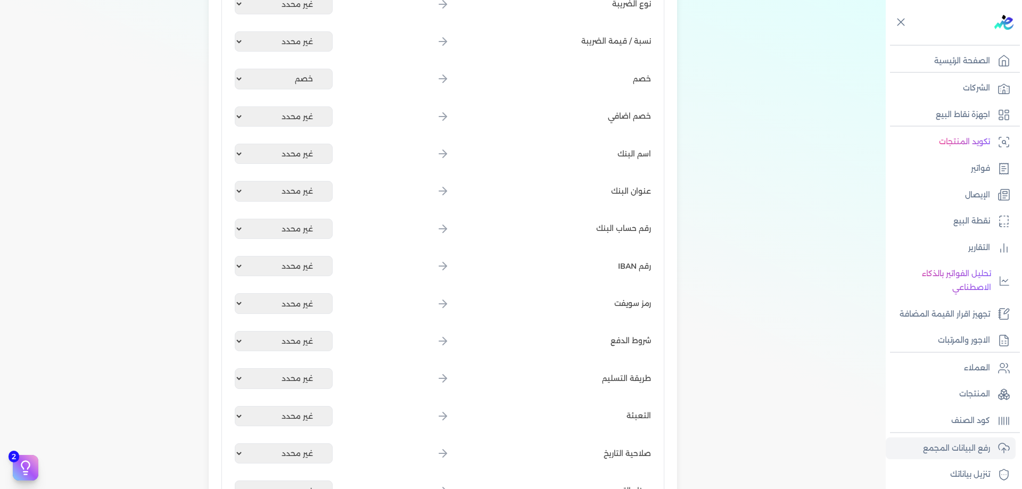
scroll to position [1297, 0]
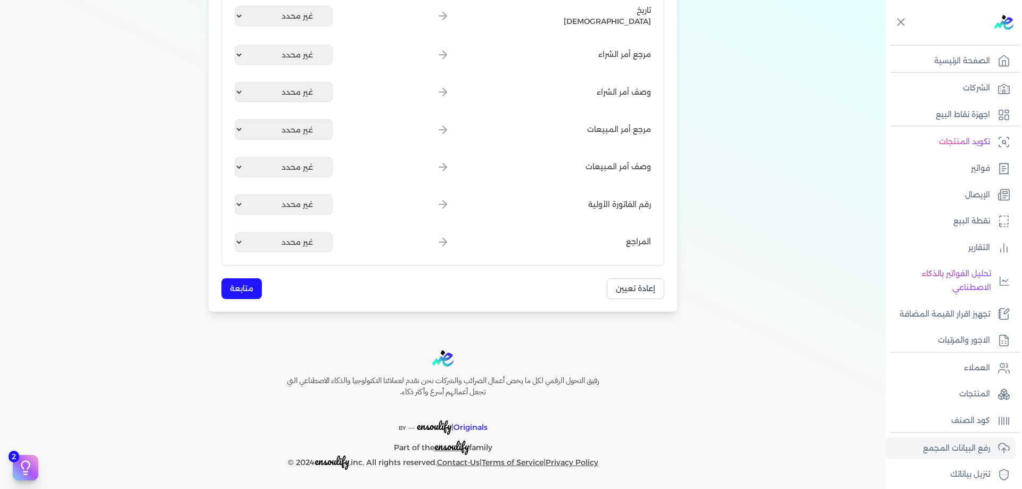
drag, startPoint x: 267, startPoint y: 284, endPoint x: 250, endPoint y: 281, distance: 16.8
click at [266, 284] on div "إعادة تعيين متابعة" at bounding box center [443, 288] width 443 height 21
click at [250, 281] on button "متابعة" at bounding box center [242, 288] width 40 height 21
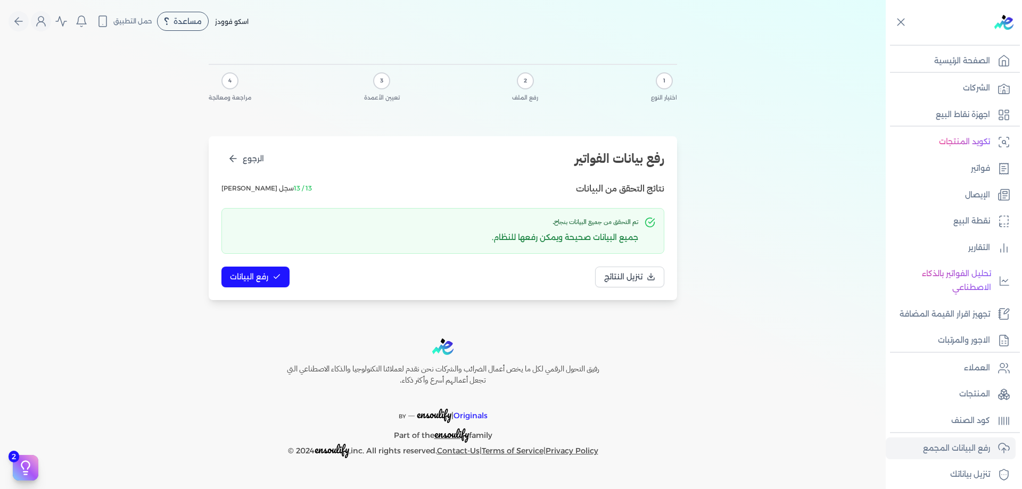
scroll to position [0, 0]
click at [283, 282] on button "رفع البيانات" at bounding box center [256, 277] width 68 height 21
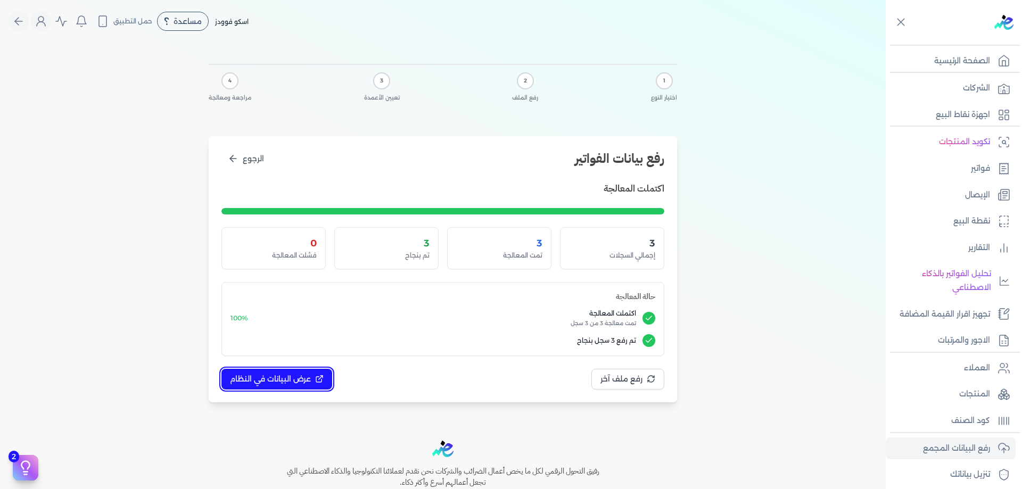
click at [285, 383] on span "عرض البيانات في النظام" at bounding box center [270, 379] width 81 height 11
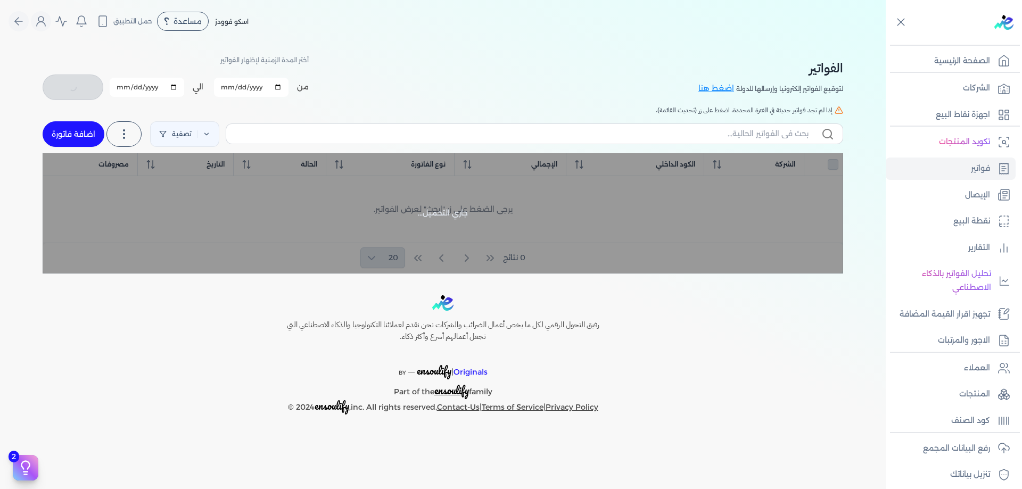
checkbox input "false"
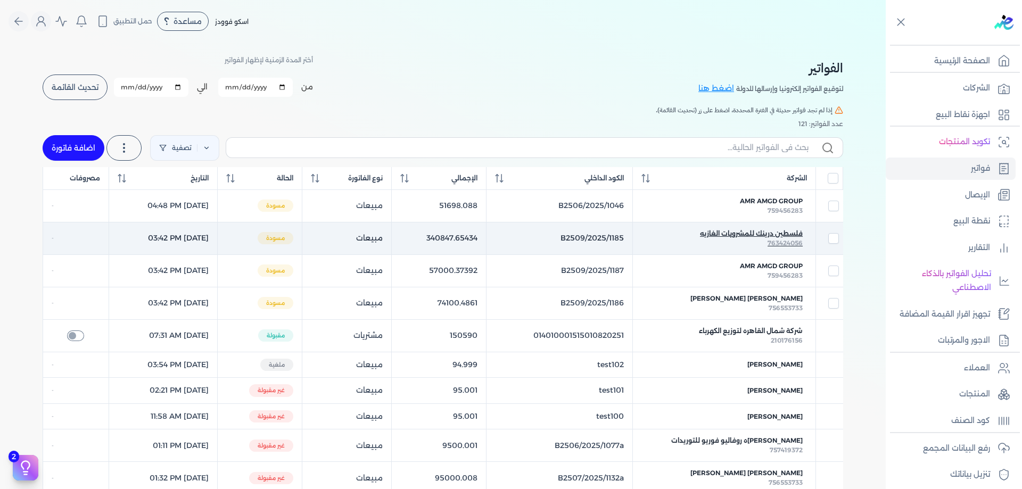
click at [750, 234] on span "فلسطين درينك للمشروبات الغازيه" at bounding box center [751, 234] width 103 height 10
checkbox input "false"
checkbox input "true"
checkbox input "false"
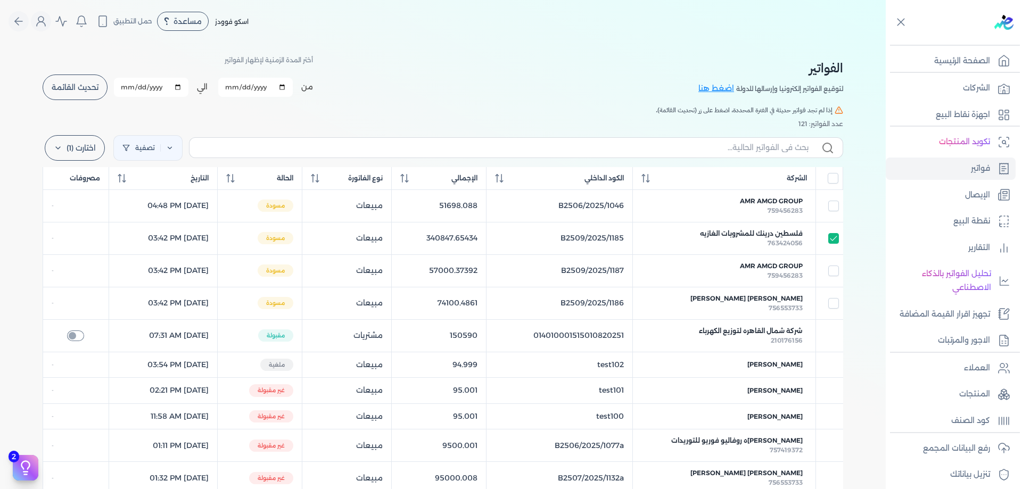
select select "EGP"
select select "B"
select select "EGS"
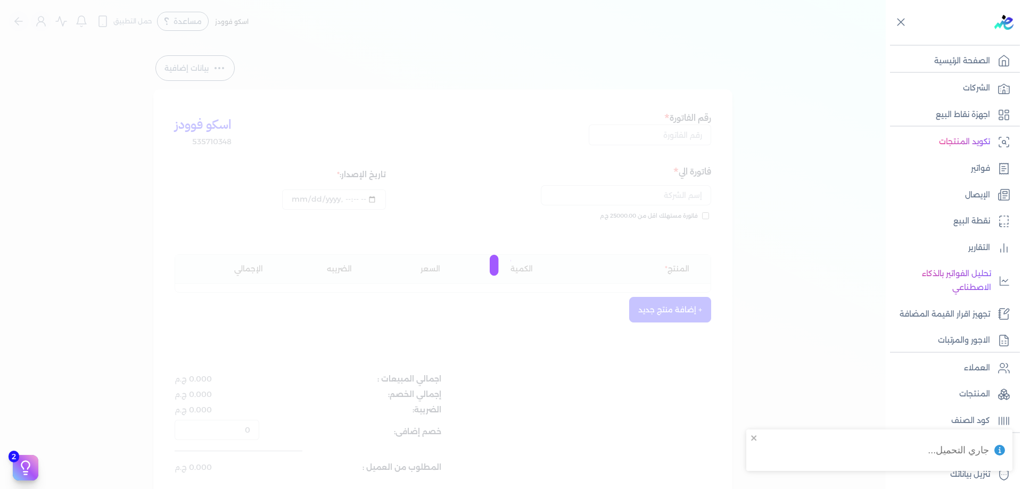
type input "B2509/2025/1185"
type input "فلسطين درينك للمشروبات الغازيه"
type input "[DATE]T16:42:10"
type input "[DATE]"
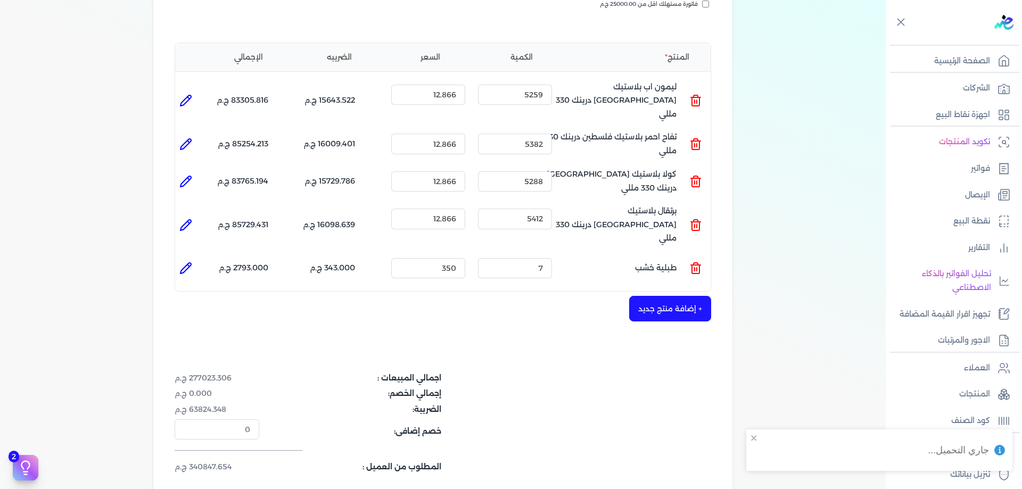
scroll to position [231, 0]
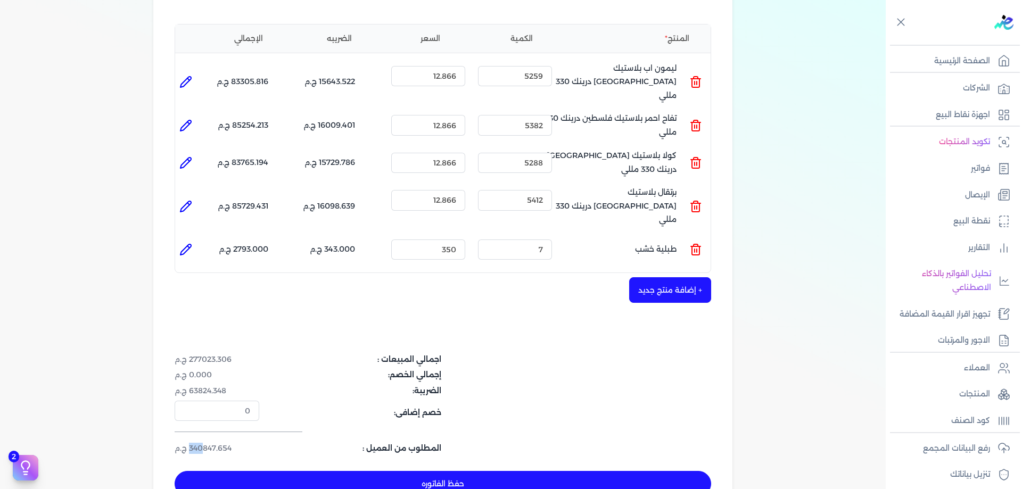
drag, startPoint x: 192, startPoint y: 422, endPoint x: 203, endPoint y: 425, distance: 11.1
click at [203, 443] on dd "340847.654 ج.م" at bounding box center [217, 448] width 85 height 11
click at [460, 190] on input "12.866" at bounding box center [428, 200] width 74 height 20
click at [457, 190] on input "12.867" at bounding box center [428, 200] width 74 height 20
click at [487, 277] on div "+ إضافة منتج جديد" at bounding box center [443, 290] width 537 height 26
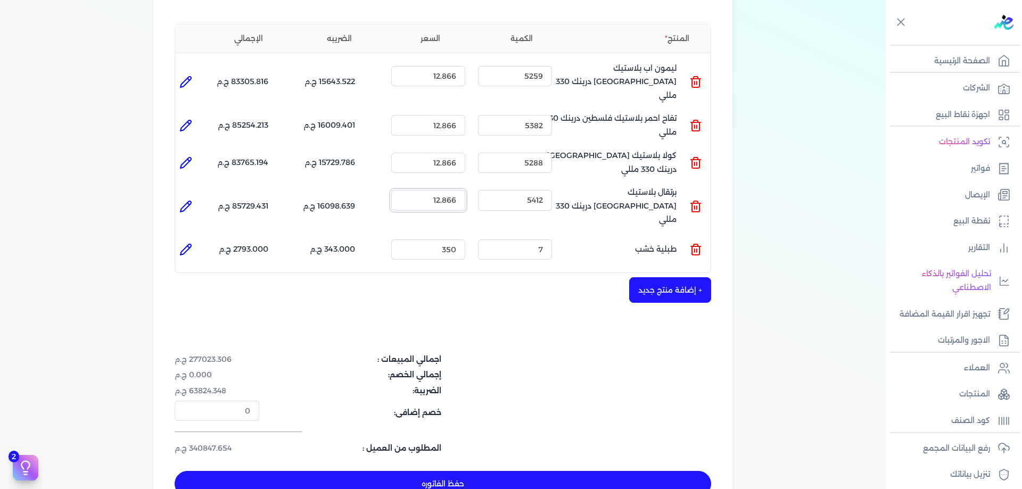
type input "12.866"
click at [458, 115] on input "12.866" at bounding box center [428, 125] width 74 height 20
click at [512, 280] on div "اسكو فوودز 535710348 رقم الفاتورة B2509/2025/1185 فاتورة الي [GEOGRAPHIC_DATA] …" at bounding box center [442, 188] width 579 height 659
click at [511, 278] on div "+ إضافة منتج جديد" at bounding box center [443, 290] width 537 height 26
type input "12.866"
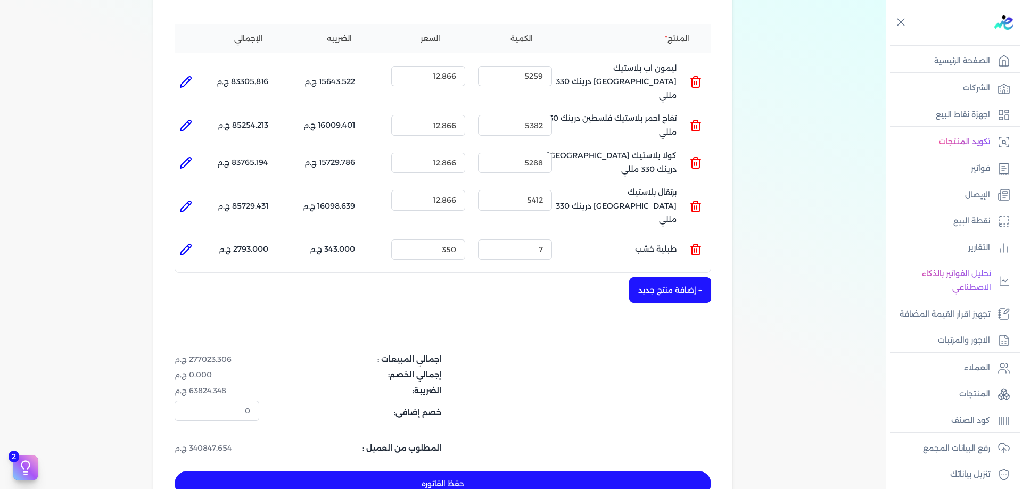
click at [486, 277] on div "+ إضافة منتج جديد" at bounding box center [443, 290] width 537 height 26
click at [456, 153] on input "12.866" at bounding box center [428, 163] width 74 height 20
click at [454, 153] on input "12.865" at bounding box center [428, 163] width 74 height 20
click at [456, 153] on input "12.864" at bounding box center [428, 163] width 74 height 20
type input "12.865"
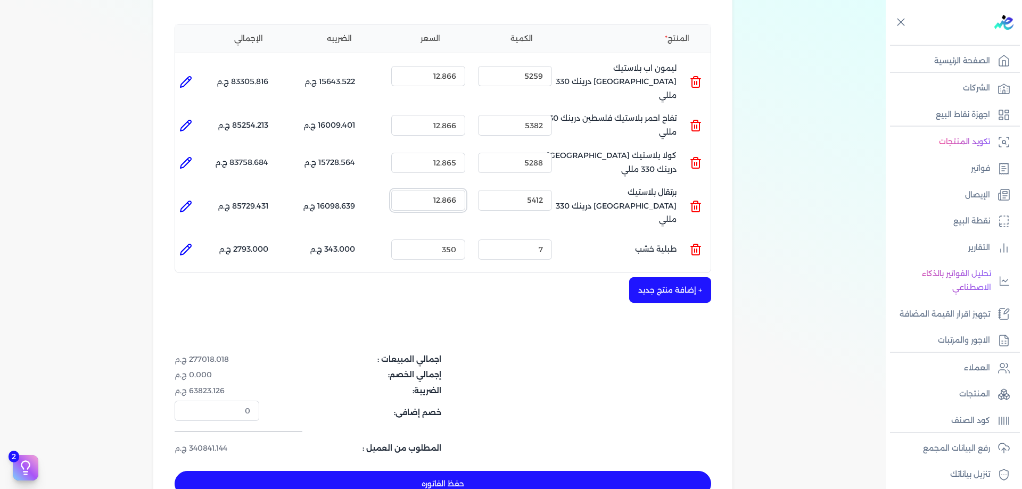
drag, startPoint x: 455, startPoint y: 186, endPoint x: 460, endPoint y: 186, distance: 5.4
click at [460, 190] on input "12.866" at bounding box center [428, 200] width 74 height 20
type input "12.865"
click at [457, 115] on input "12.866" at bounding box center [428, 125] width 74 height 20
click at [456, 115] on input "12.865" at bounding box center [428, 125] width 74 height 20
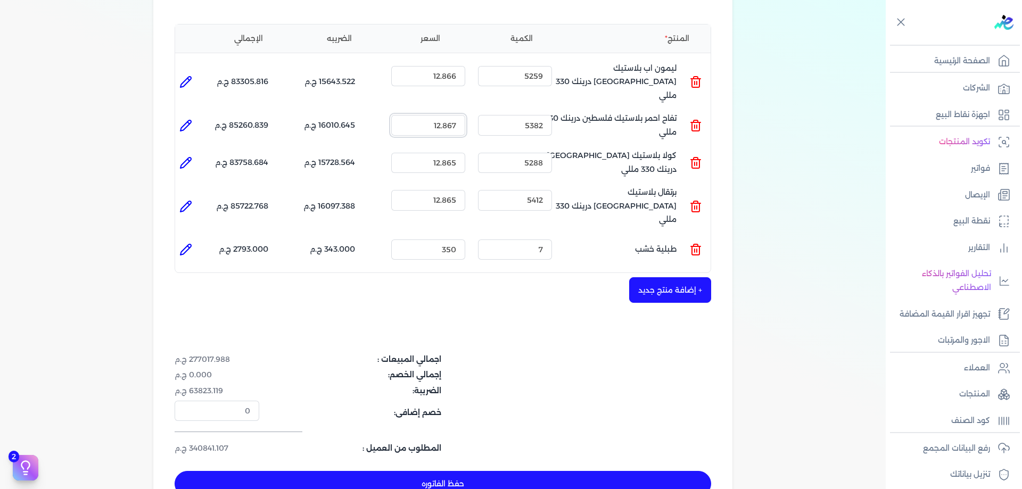
click at [460, 115] on input "12.867" at bounding box center [428, 125] width 74 height 20
type input "12.866"
click at [458, 72] on input "12.866" at bounding box center [428, 76] width 74 height 20
click at [455, 75] on input "12.865" at bounding box center [428, 76] width 74 height 20
type input "12.866"
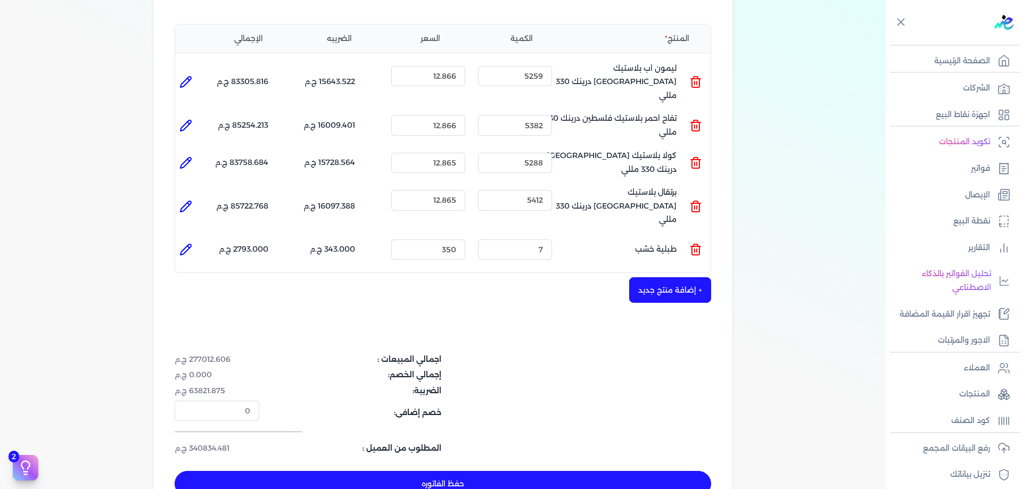
click at [509, 277] on div "+ إضافة منتج جديد" at bounding box center [443, 290] width 537 height 26
click at [981, 52] on link "الصفحة الرئيسية" at bounding box center [951, 61] width 130 height 22
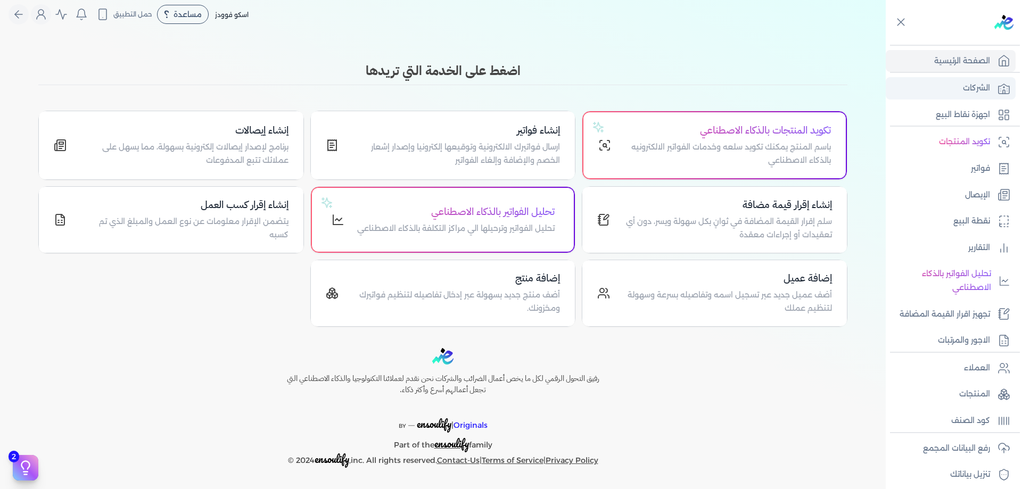
scroll to position [7, 0]
click at [991, 163] on link "فواتير" at bounding box center [951, 169] width 130 height 22
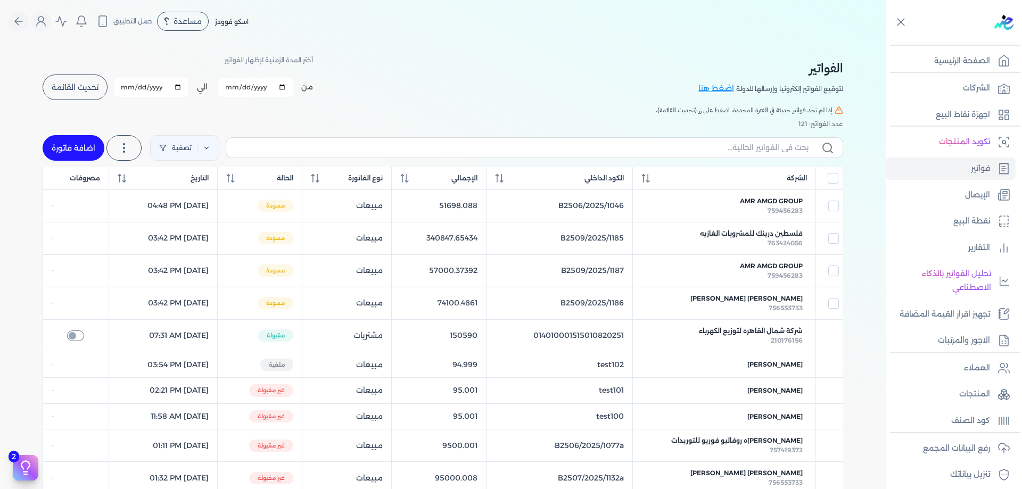
click at [723, 55] on div "الفواتير لتوقيع الفواتير إلكترونيا وإرسالها للدولة اضغط هنا أختر المدة الزمنية …" at bounding box center [443, 77] width 801 height 48
click at [989, 72] on div at bounding box center [955, 72] width 130 height 1
click at [988, 63] on p "الصفحة الرئيسية" at bounding box center [963, 61] width 56 height 14
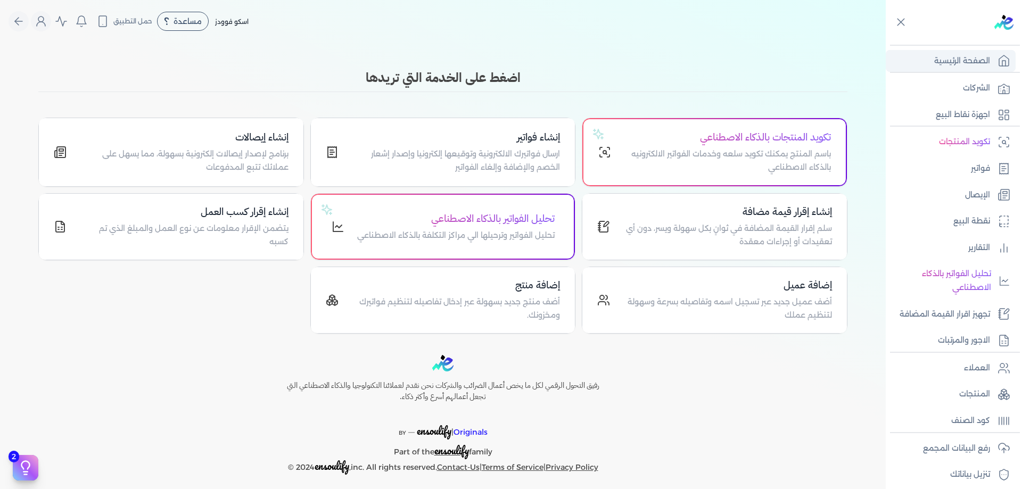
click at [989, 69] on link "الصفحة الرئيسية" at bounding box center [951, 61] width 130 height 22
click at [982, 95] on link "الشركات" at bounding box center [951, 88] width 130 height 22
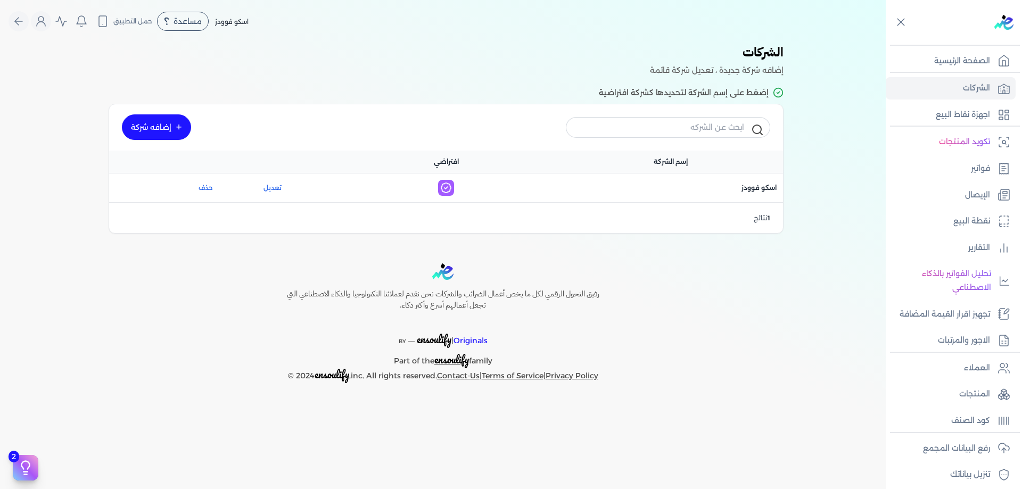
click at [960, 72] on div at bounding box center [955, 72] width 130 height 1
click at [961, 67] on p "الصفحة الرئيسية" at bounding box center [963, 61] width 56 height 14
